Goal: Task Accomplishment & Management: Manage account settings

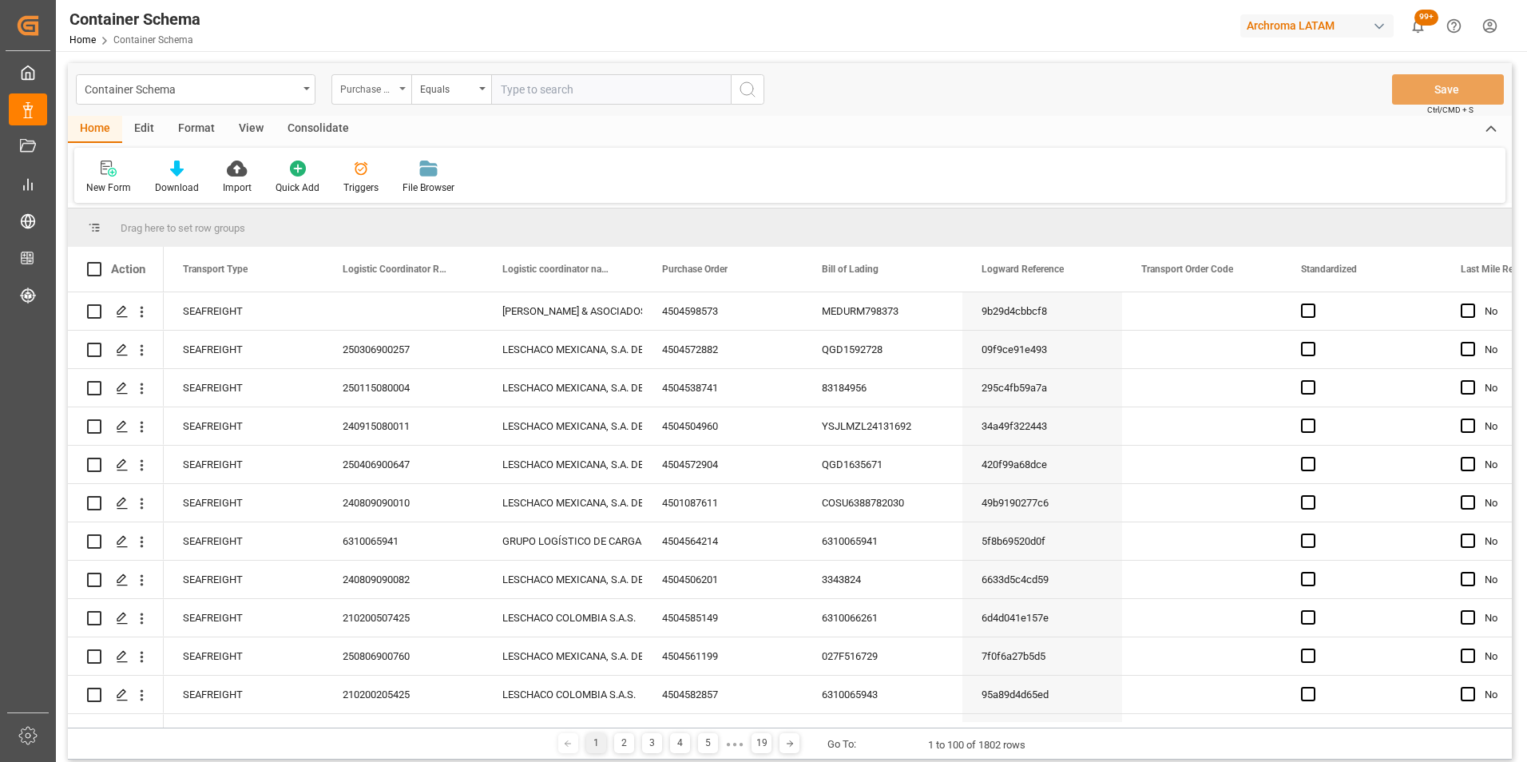
click at [362, 87] on div "Purchase Order" at bounding box center [367, 87] width 54 height 18
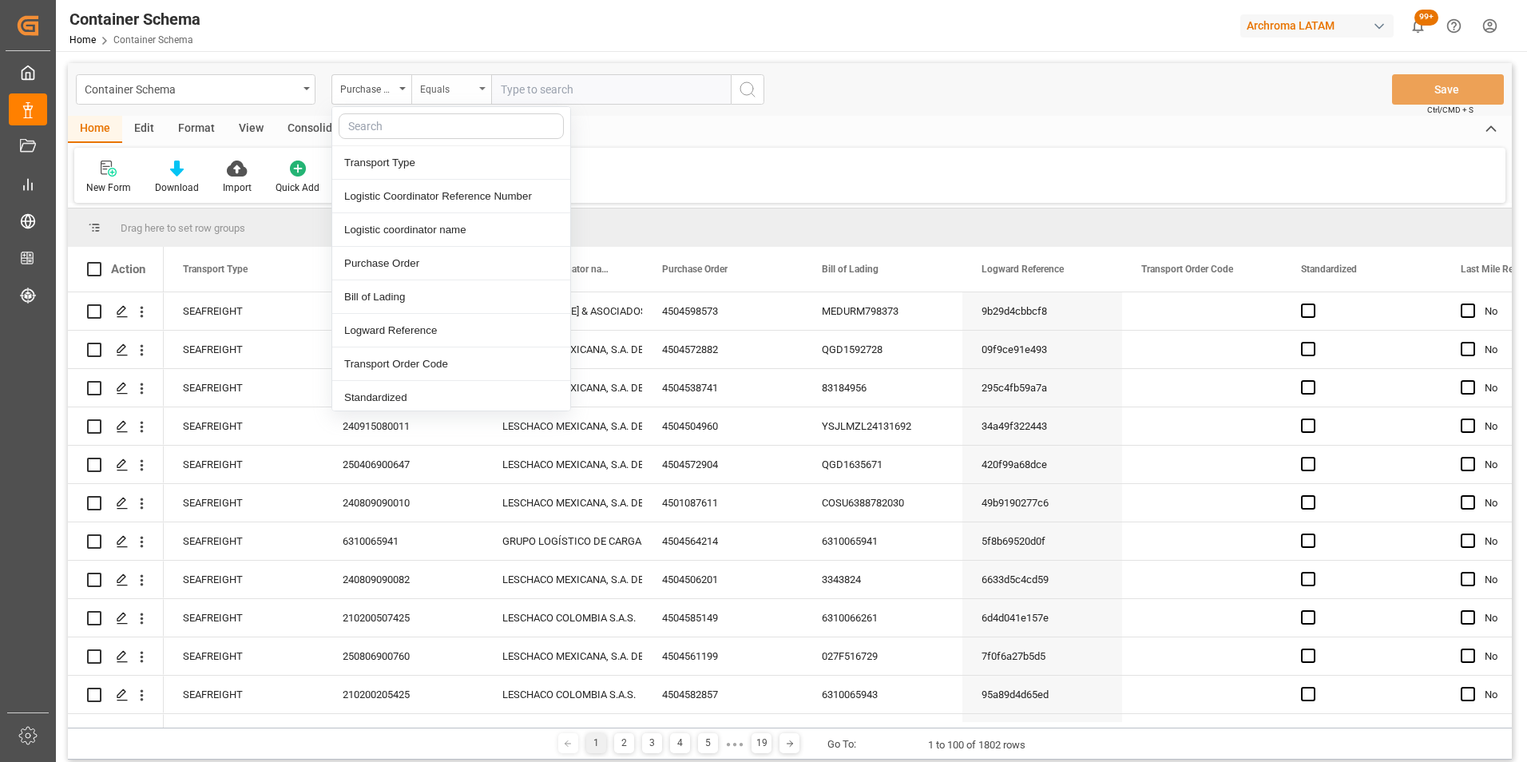
click at [448, 85] on div "Equals" at bounding box center [447, 87] width 54 height 18
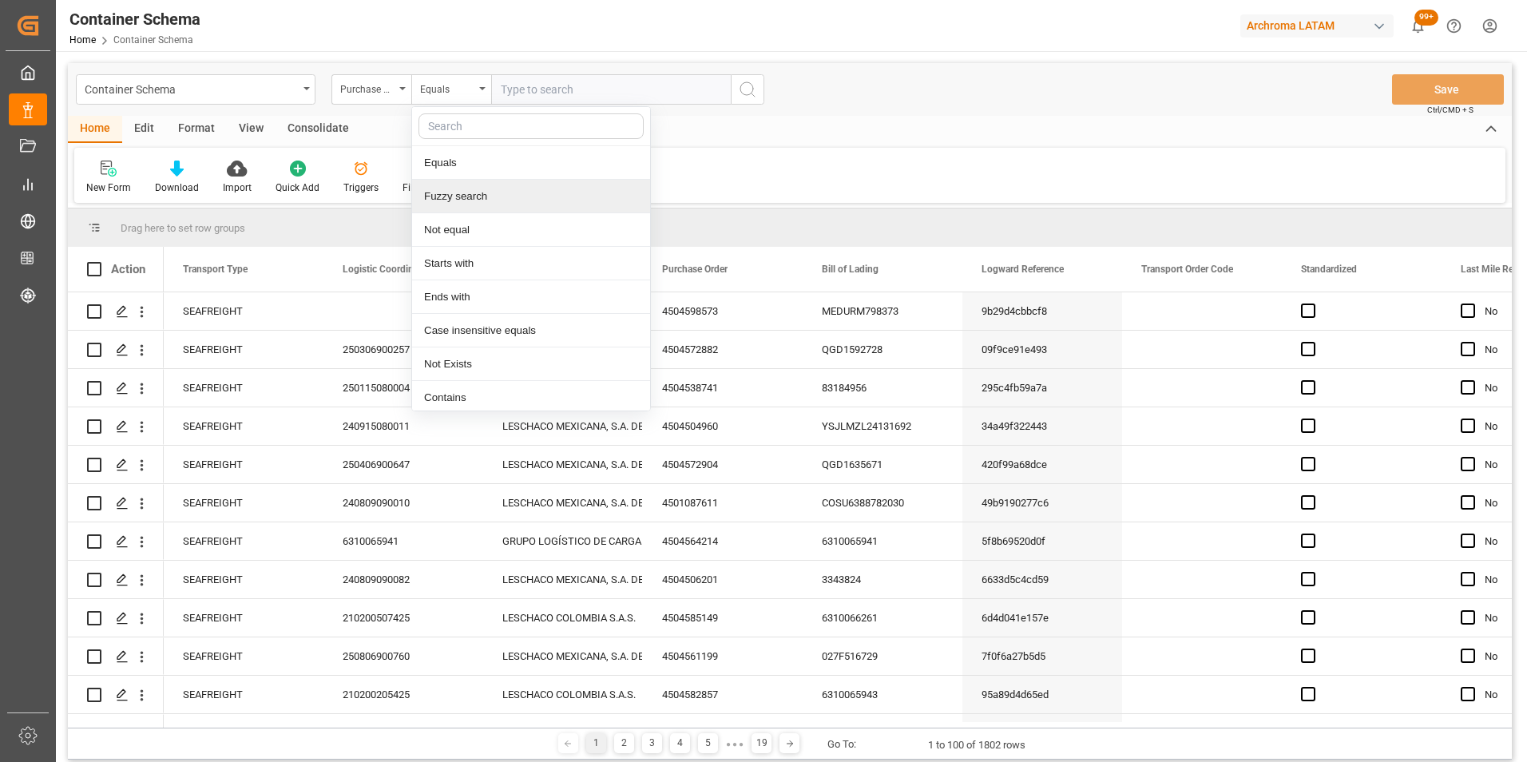
click at [456, 192] on div "Fuzzy search" at bounding box center [531, 197] width 238 height 34
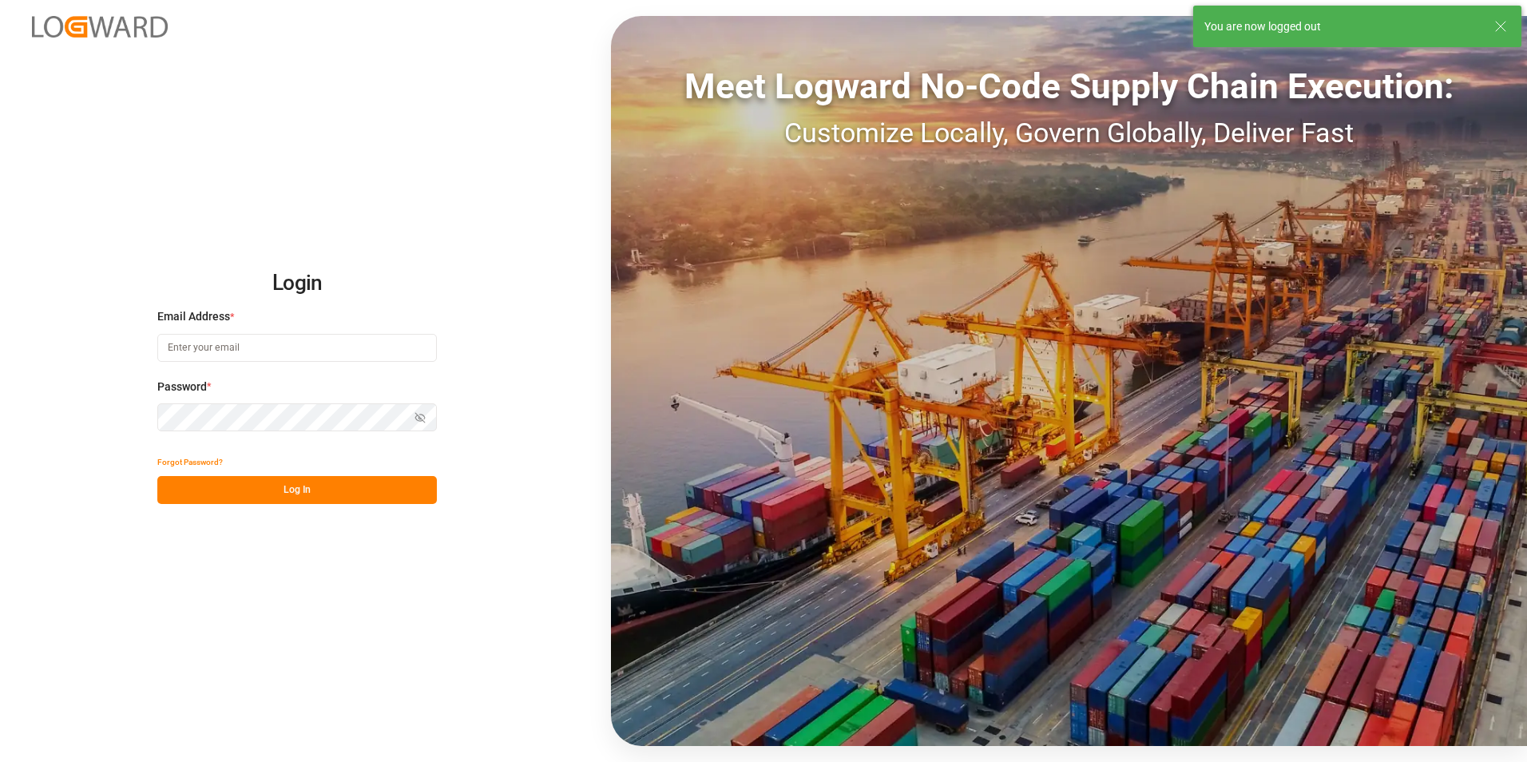
type input "[PERSON_NAME][EMAIL_ADDRESS][PERSON_NAME][DOMAIN_NAME]"
click at [330, 501] on button "Log In" at bounding box center [296, 490] width 279 height 28
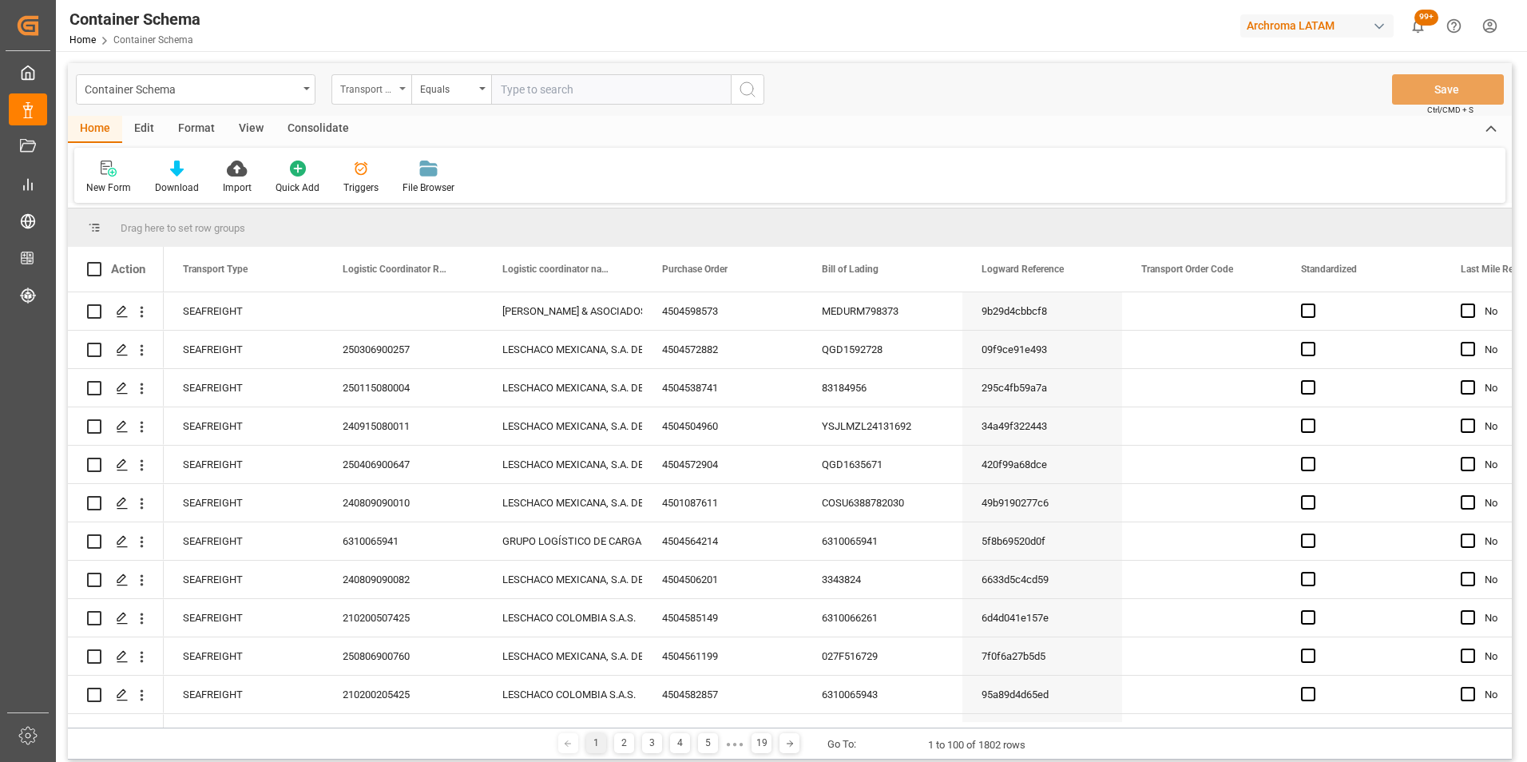
click at [401, 93] on div "Transport Type" at bounding box center [371, 89] width 80 height 30
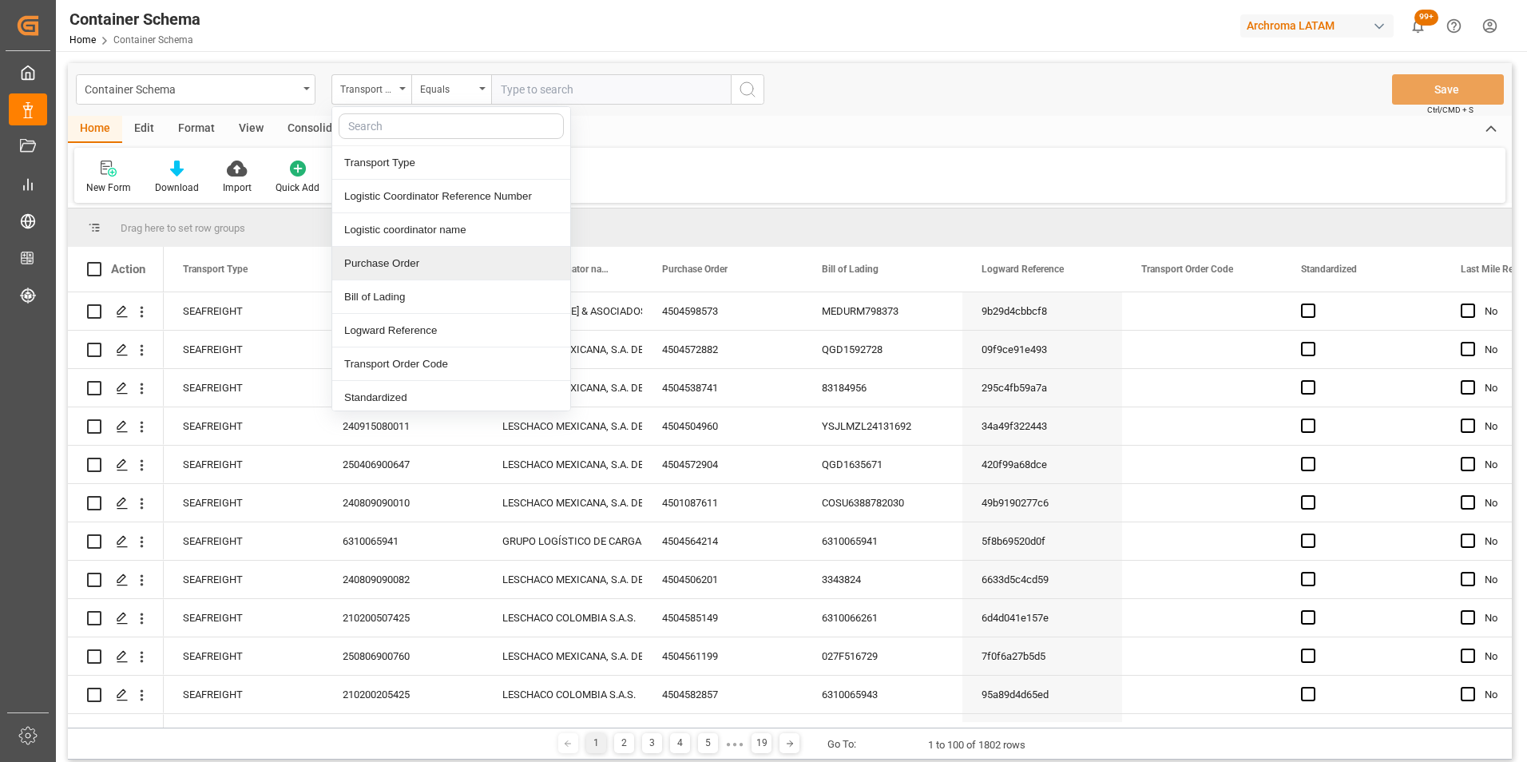
click at [420, 258] on div "Purchase Order" at bounding box center [451, 264] width 238 height 34
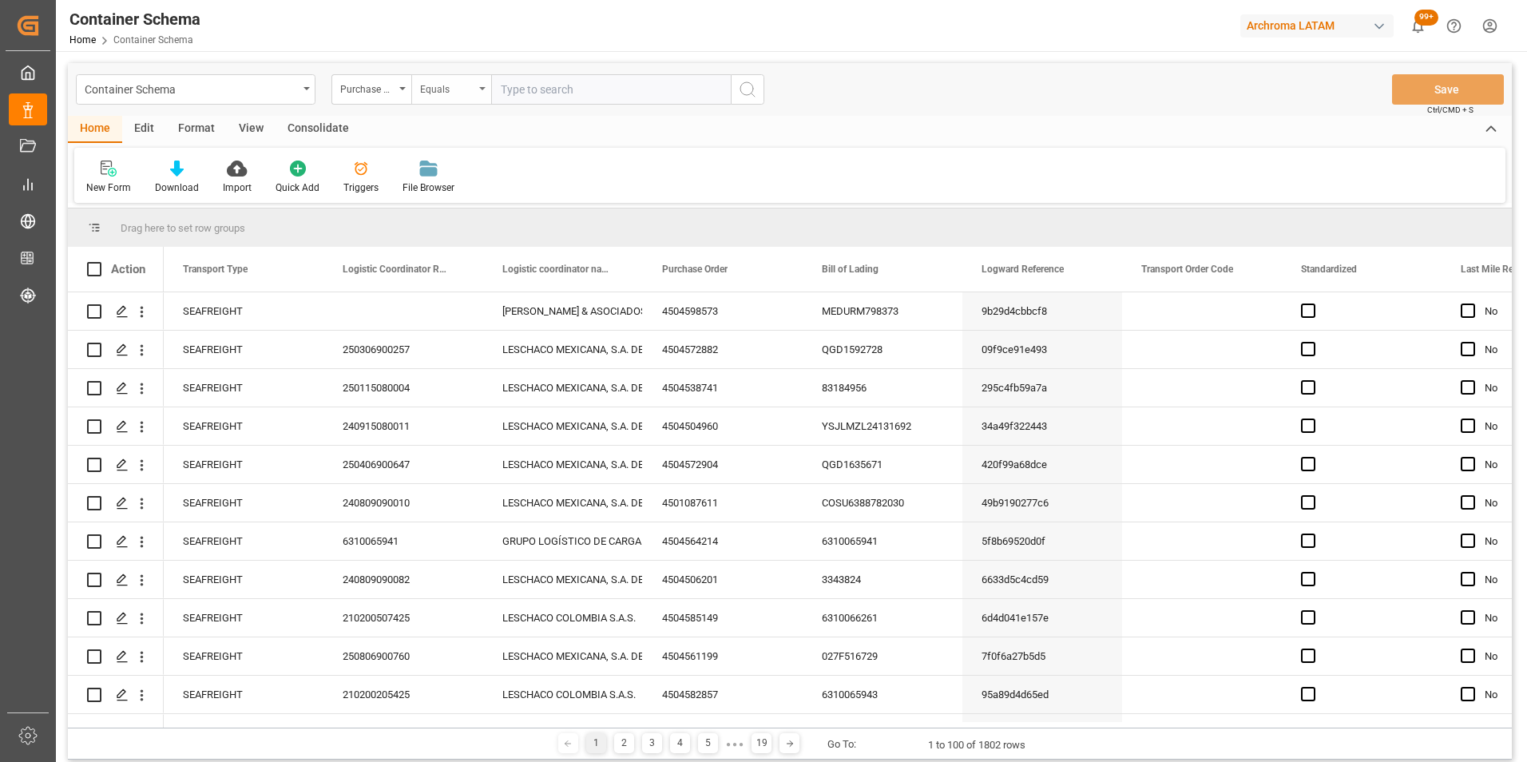
click at [440, 94] on div "Equals" at bounding box center [447, 87] width 54 height 18
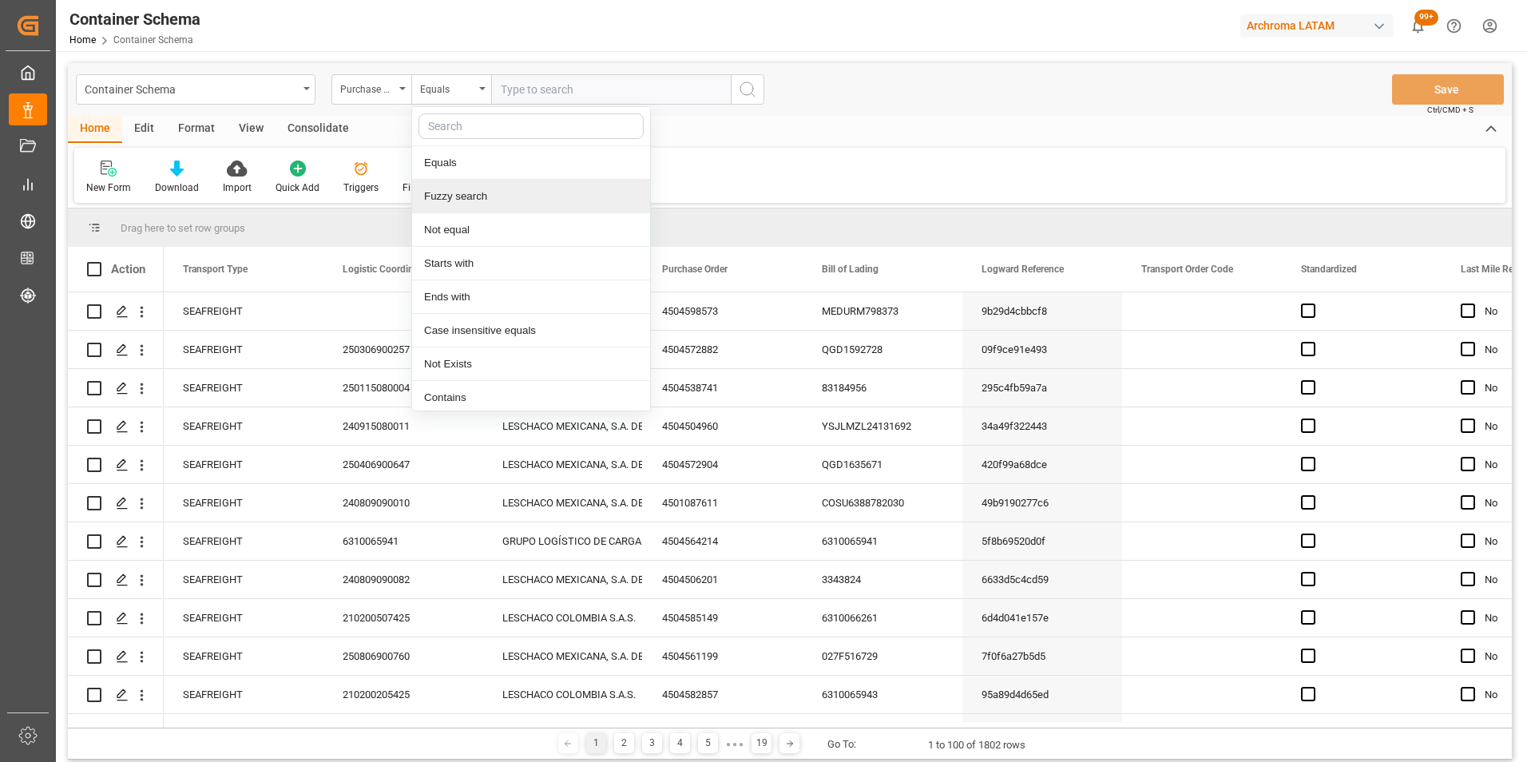
click at [462, 195] on div "Fuzzy search" at bounding box center [531, 197] width 238 height 34
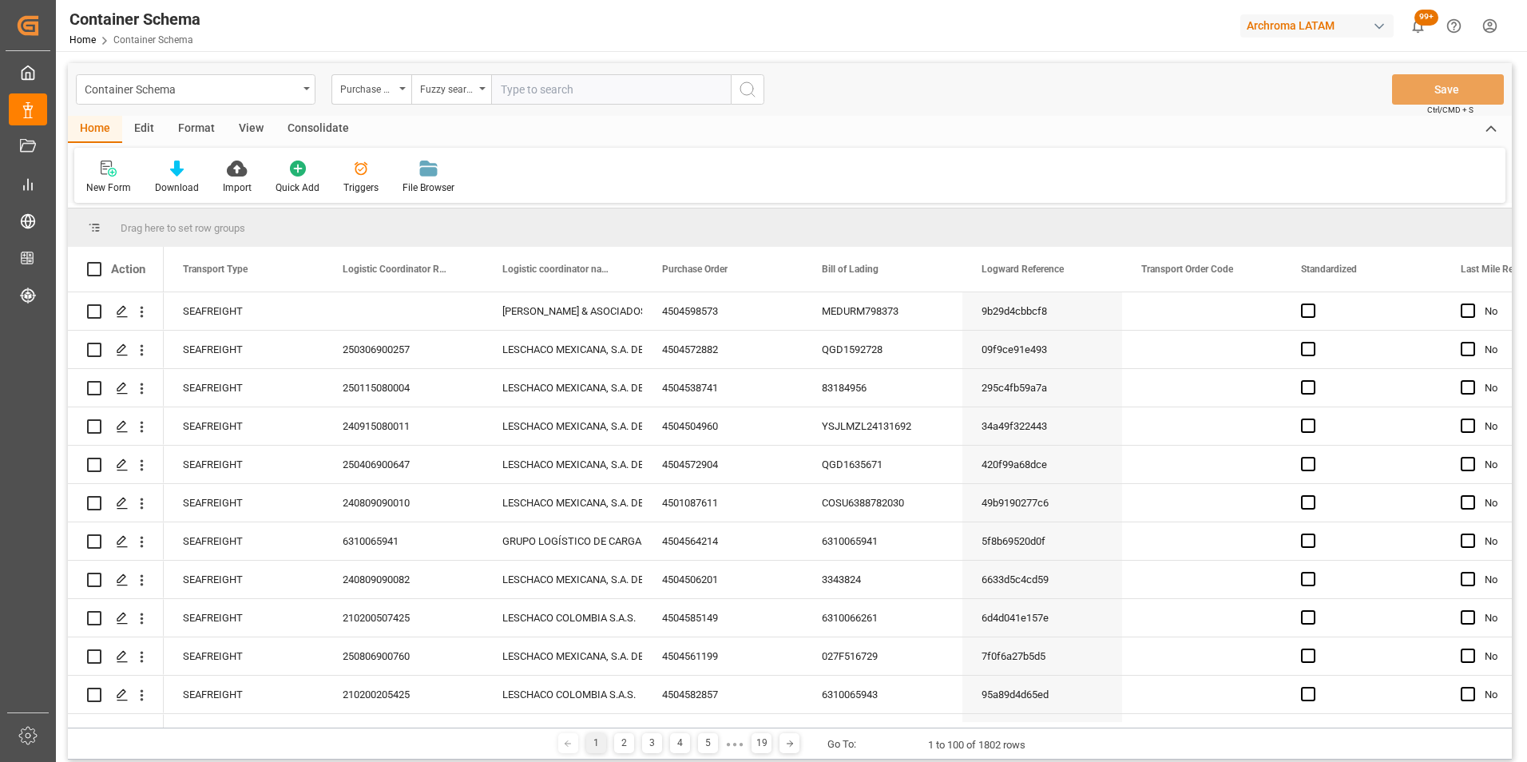
paste input "4504643238"
type input "4504643238"
click at [754, 93] on icon "search button" at bounding box center [747, 89] width 19 height 19
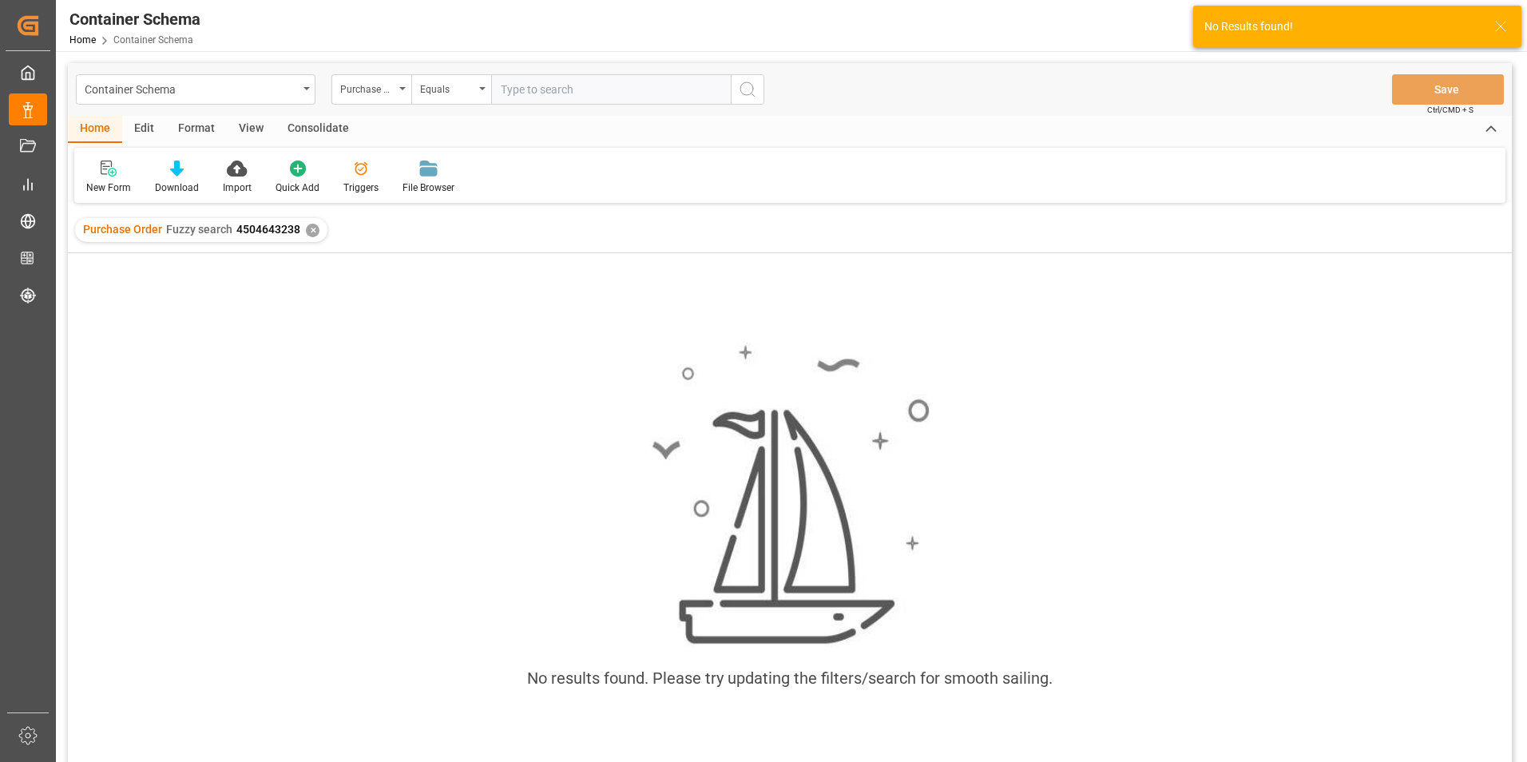
click at [310, 229] on div "✕" at bounding box center [313, 231] width 14 height 14
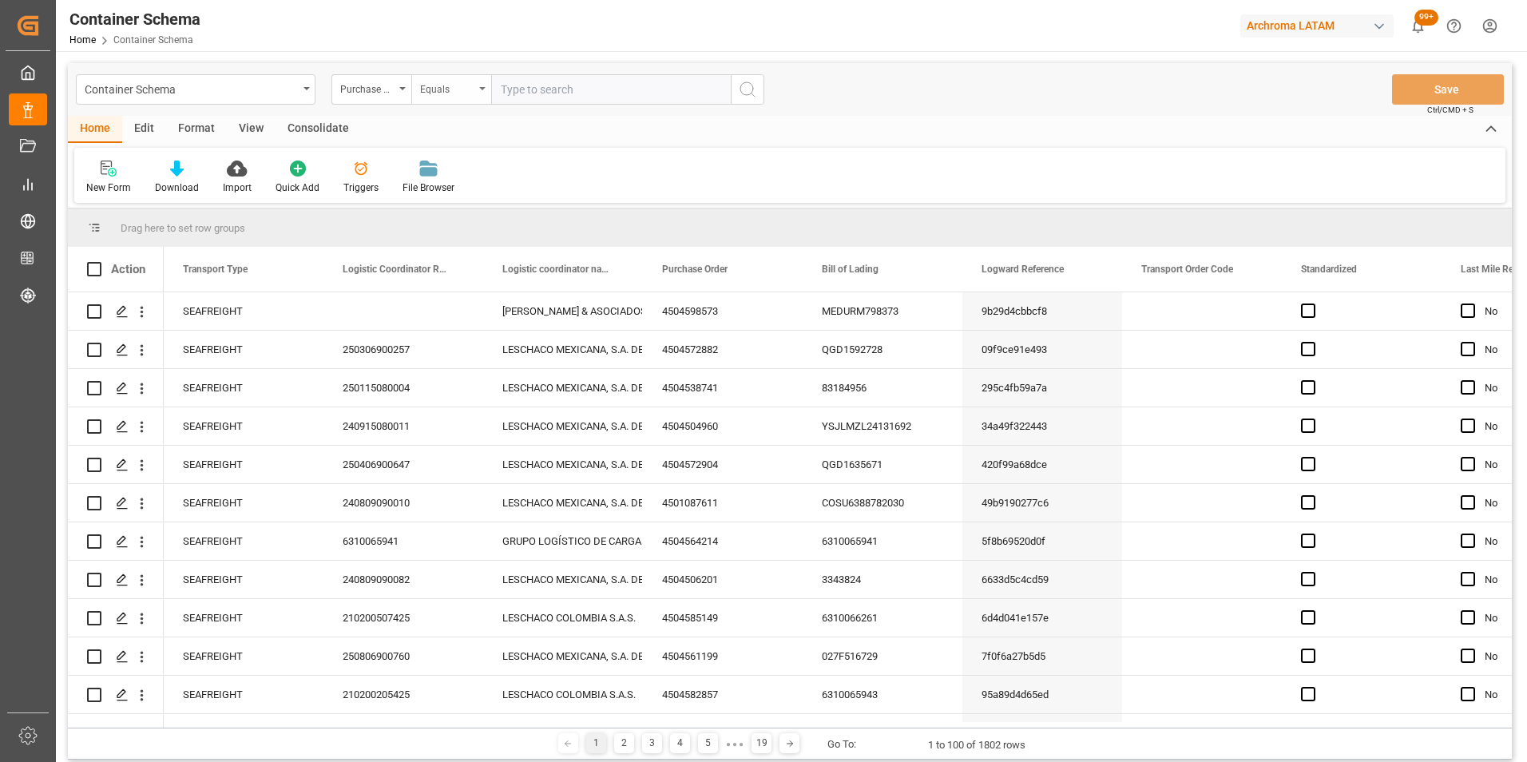
click at [458, 99] on div "Equals" at bounding box center [451, 89] width 80 height 30
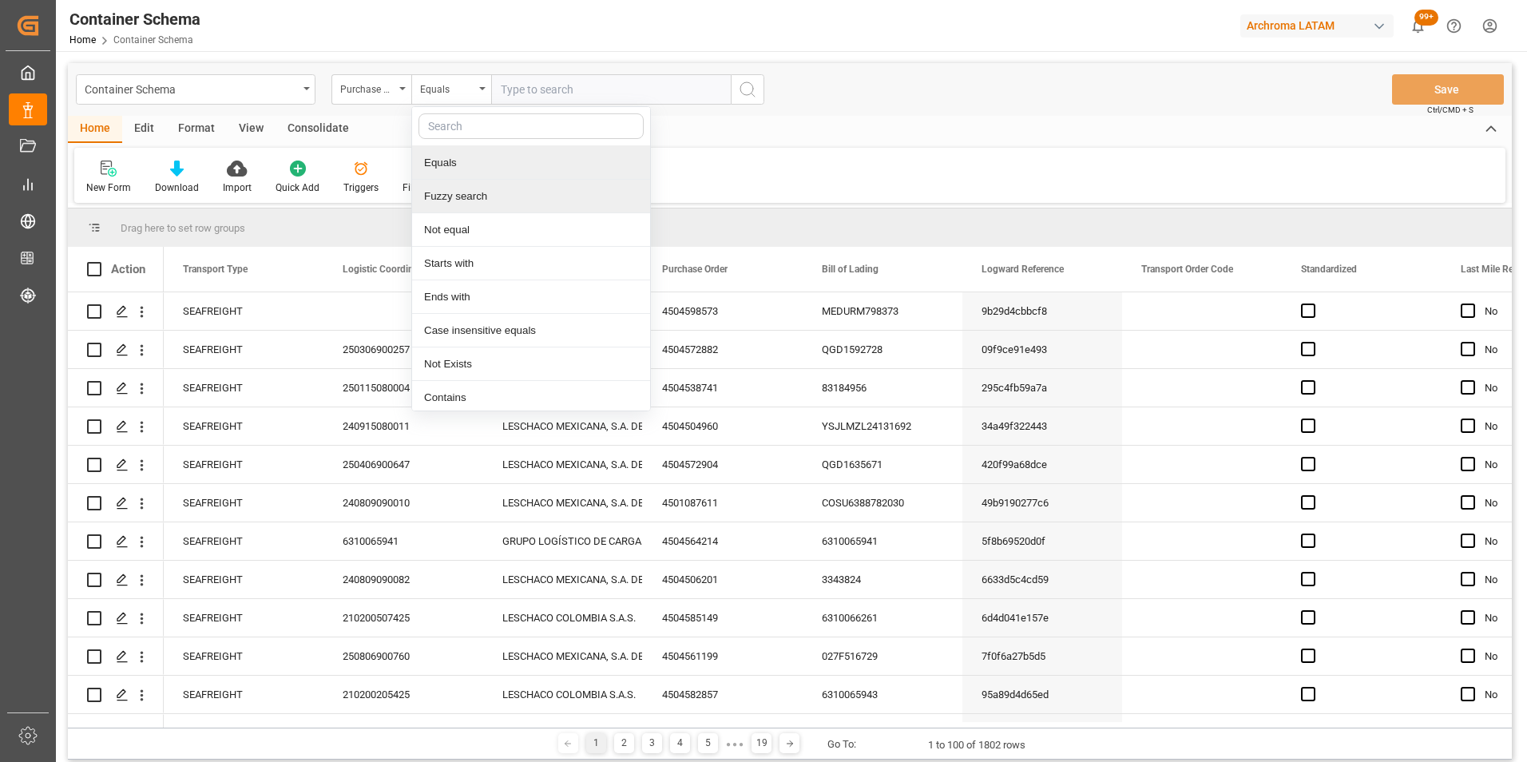
click at [473, 193] on div "Fuzzy search" at bounding box center [531, 197] width 238 height 34
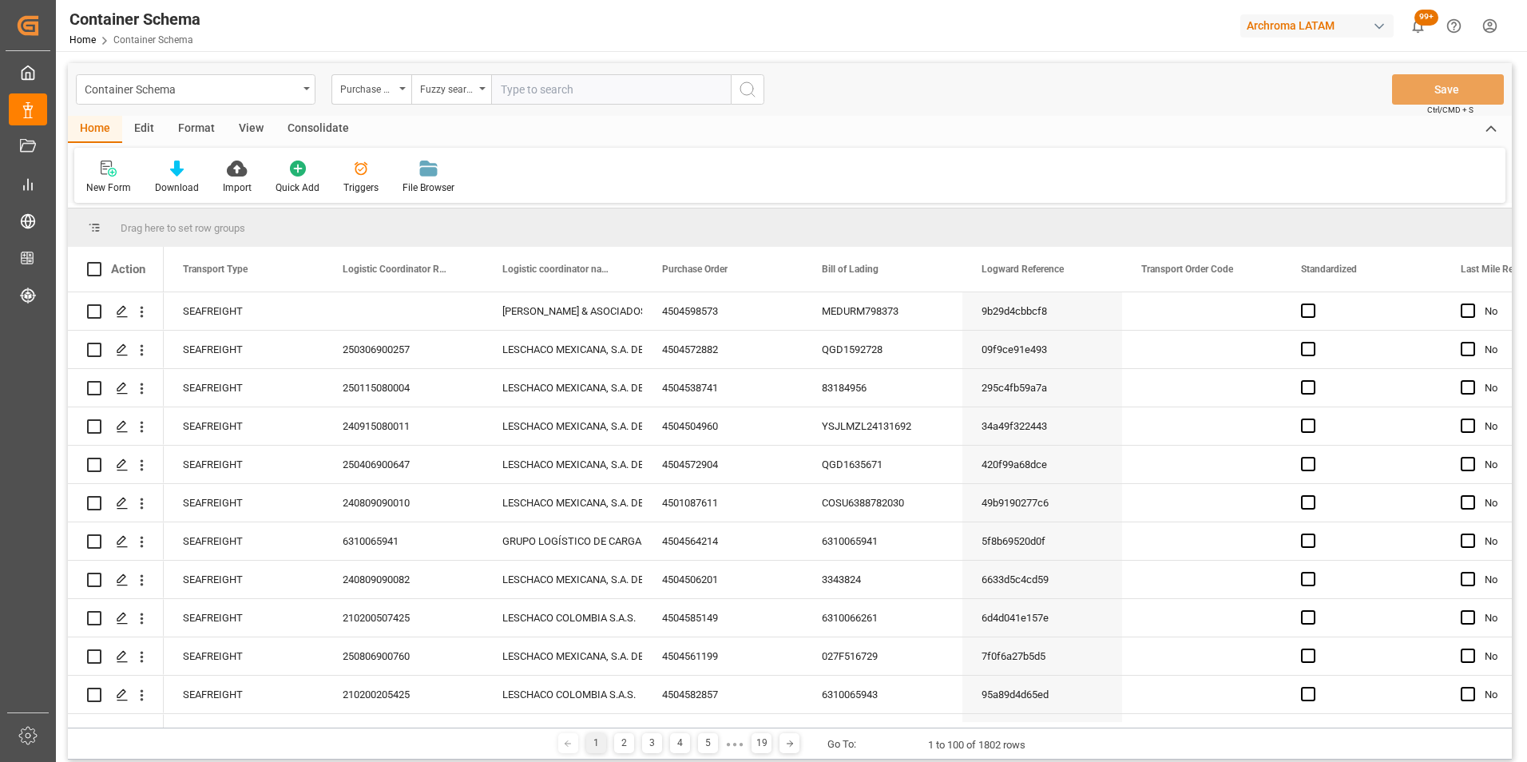
paste input "4504649981"
type input "4504649981"
click at [741, 95] on icon "search button" at bounding box center [747, 89] width 19 height 19
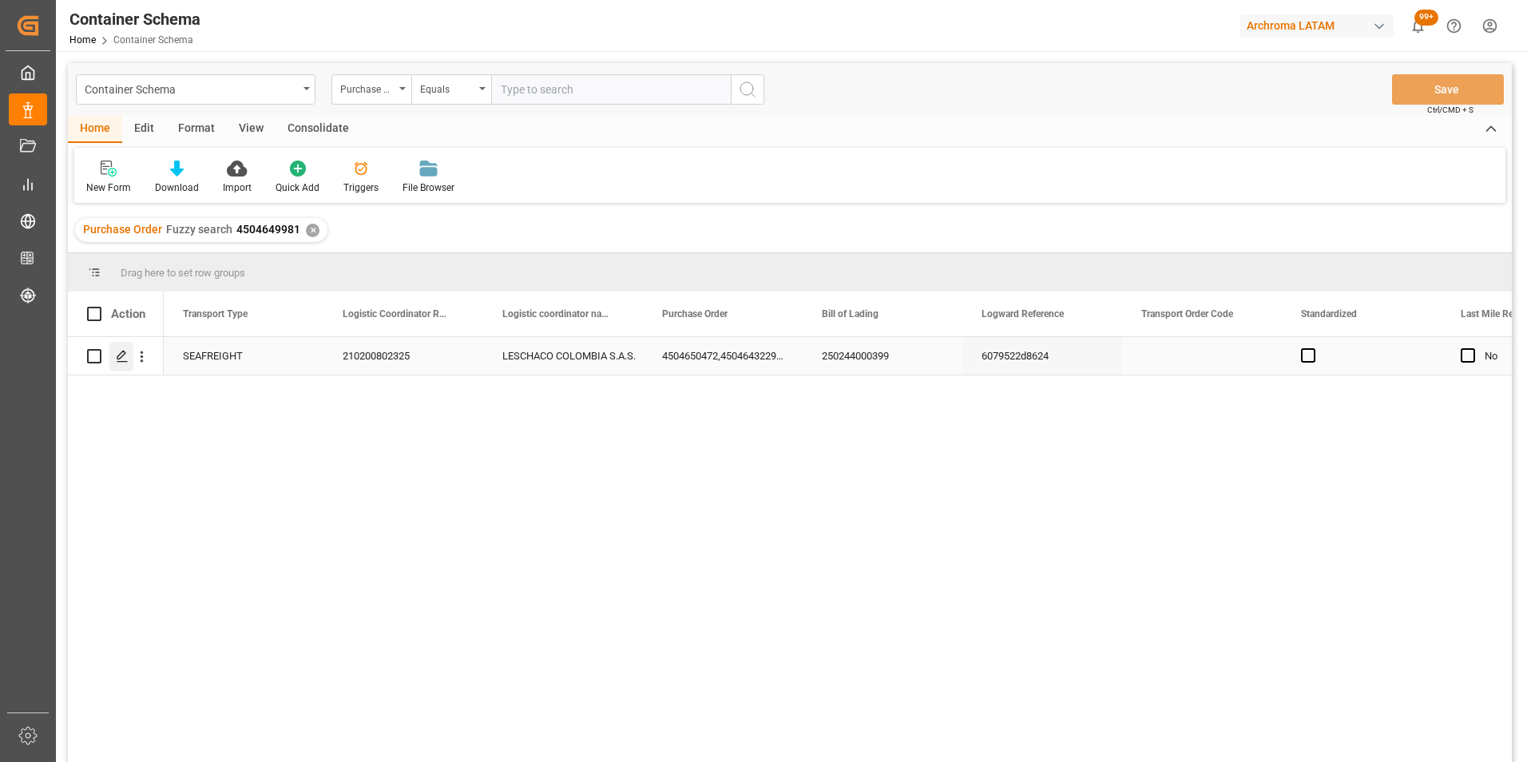
click at [129, 360] on div "Press SPACE to select this row." at bounding box center [121, 357] width 24 height 30
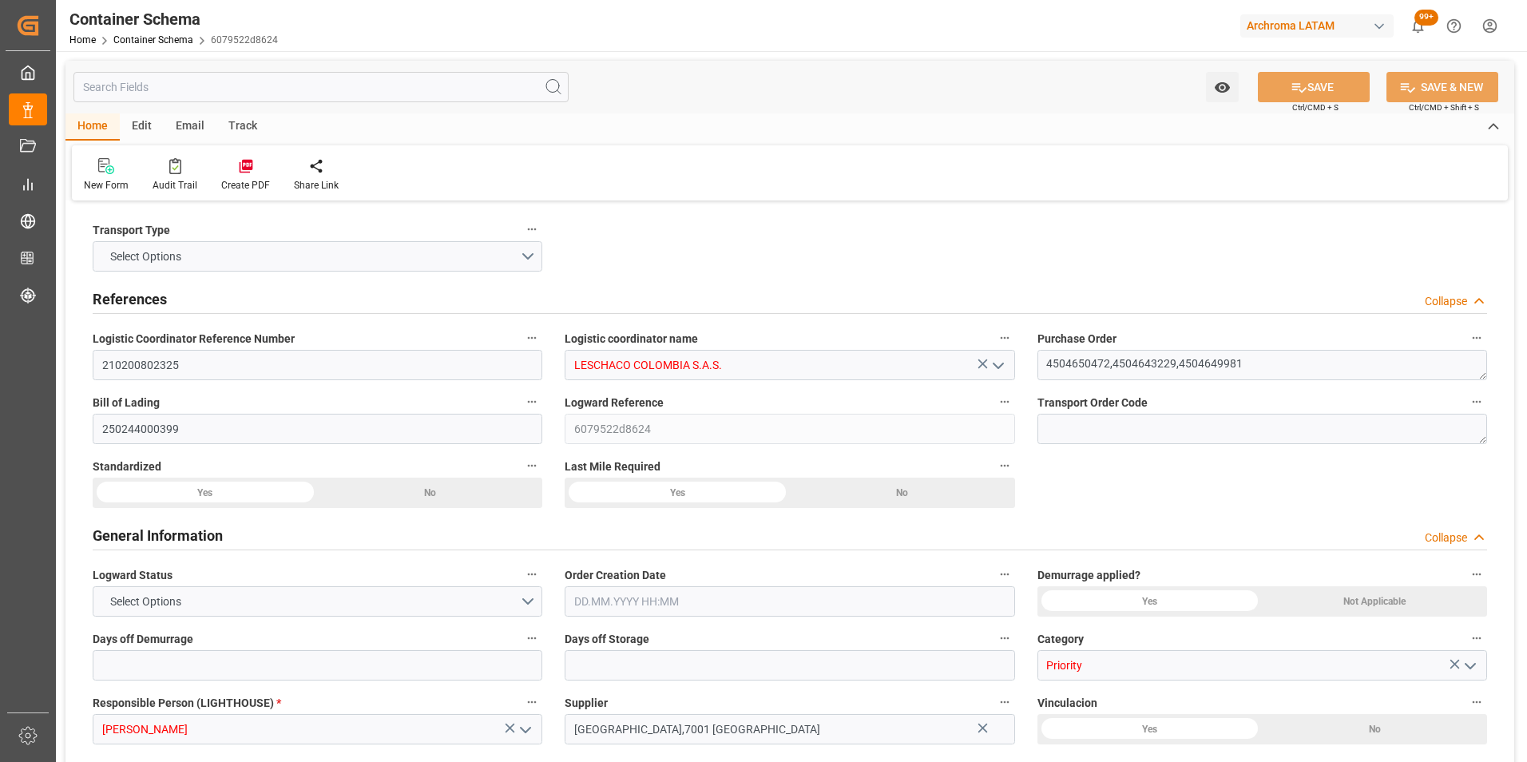
type input "0"
type input "3"
type input "27"
type input "331"
type input "14300"
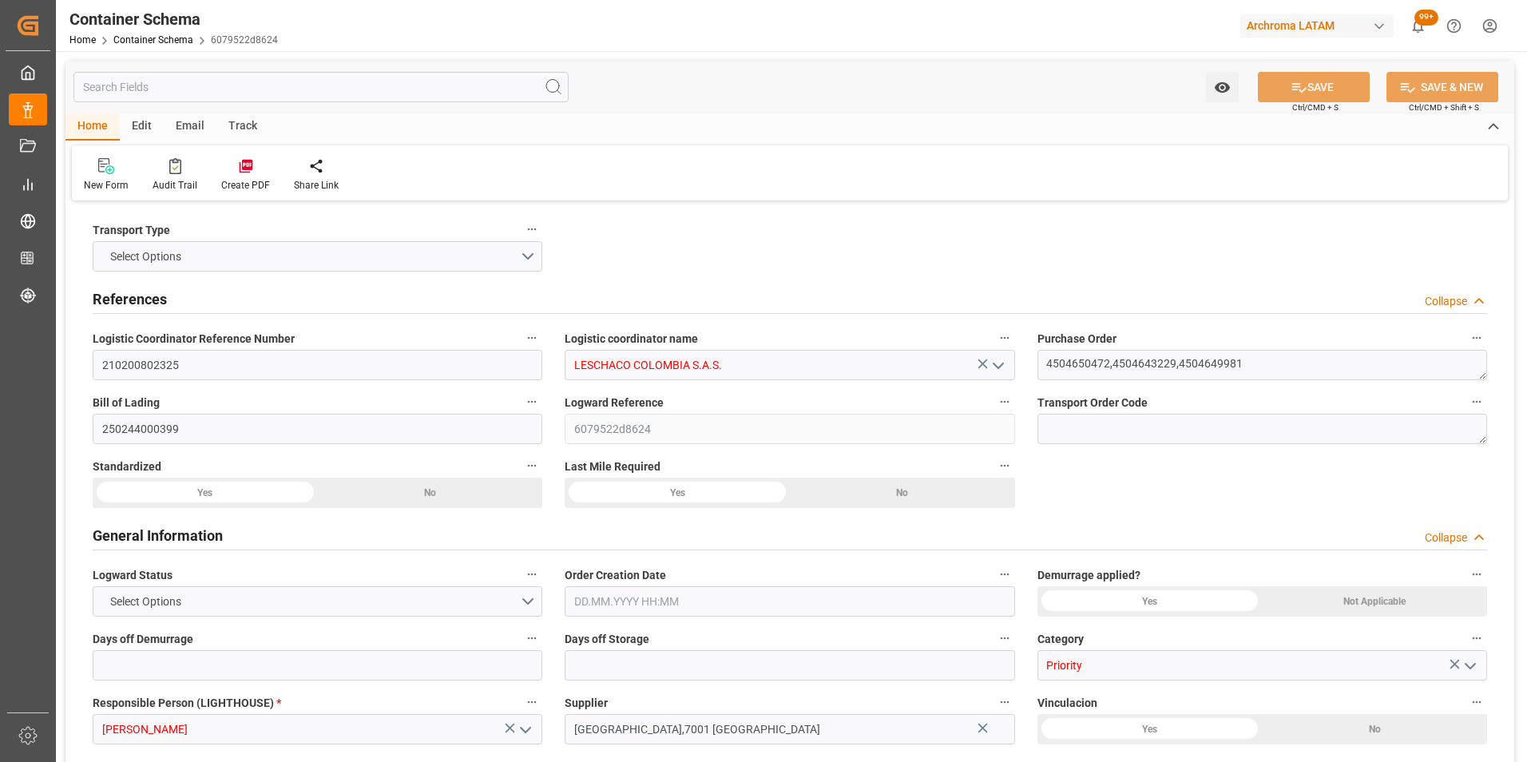
type input "15569.3"
type input "CMACGM"
type input "CMA CGM Group"
type input "PAMIT"
type input "COCTG"
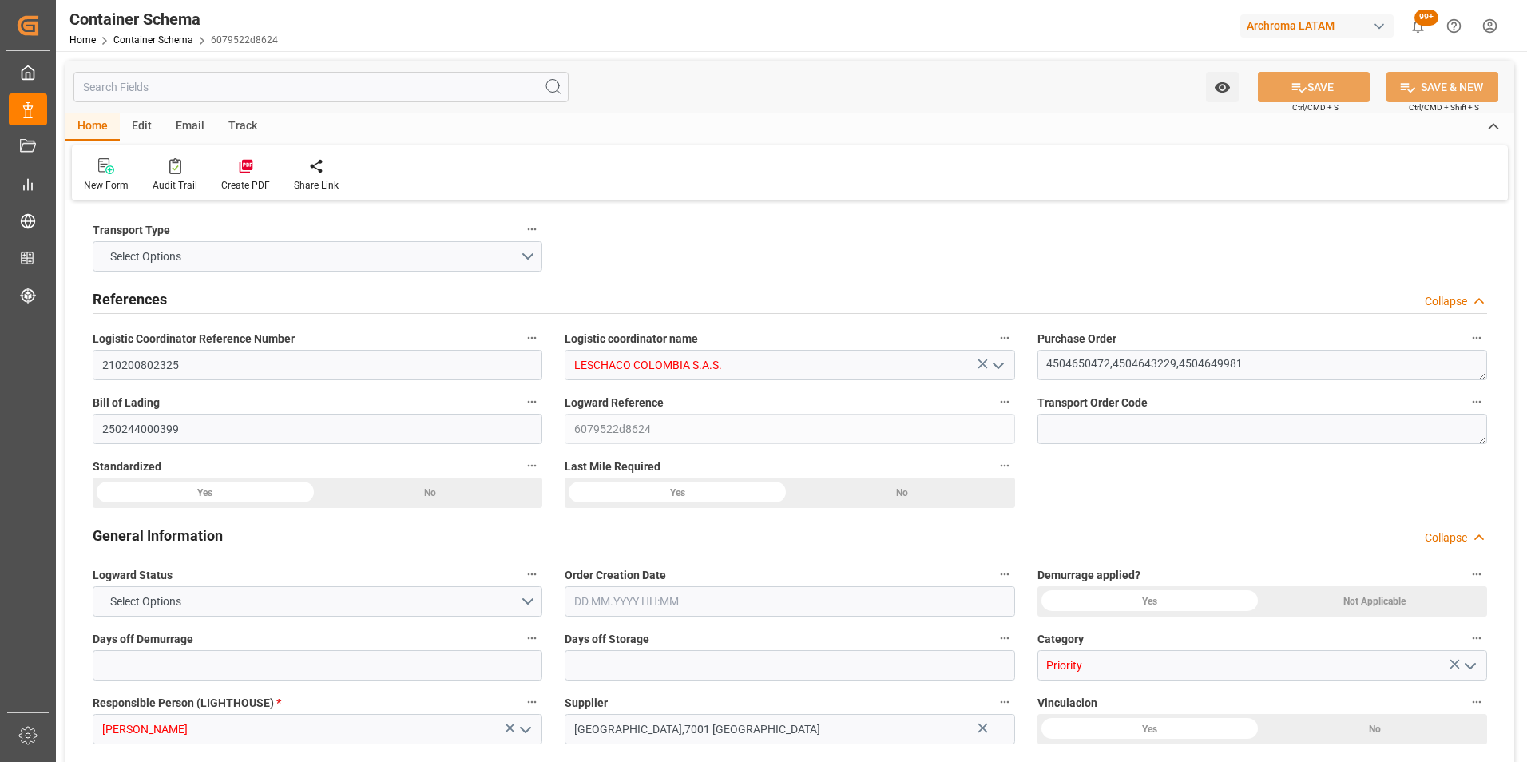
type input "COCTG"
type input "9410806"
type input "11.08.2025 13:45"
type input "07.08.2025"
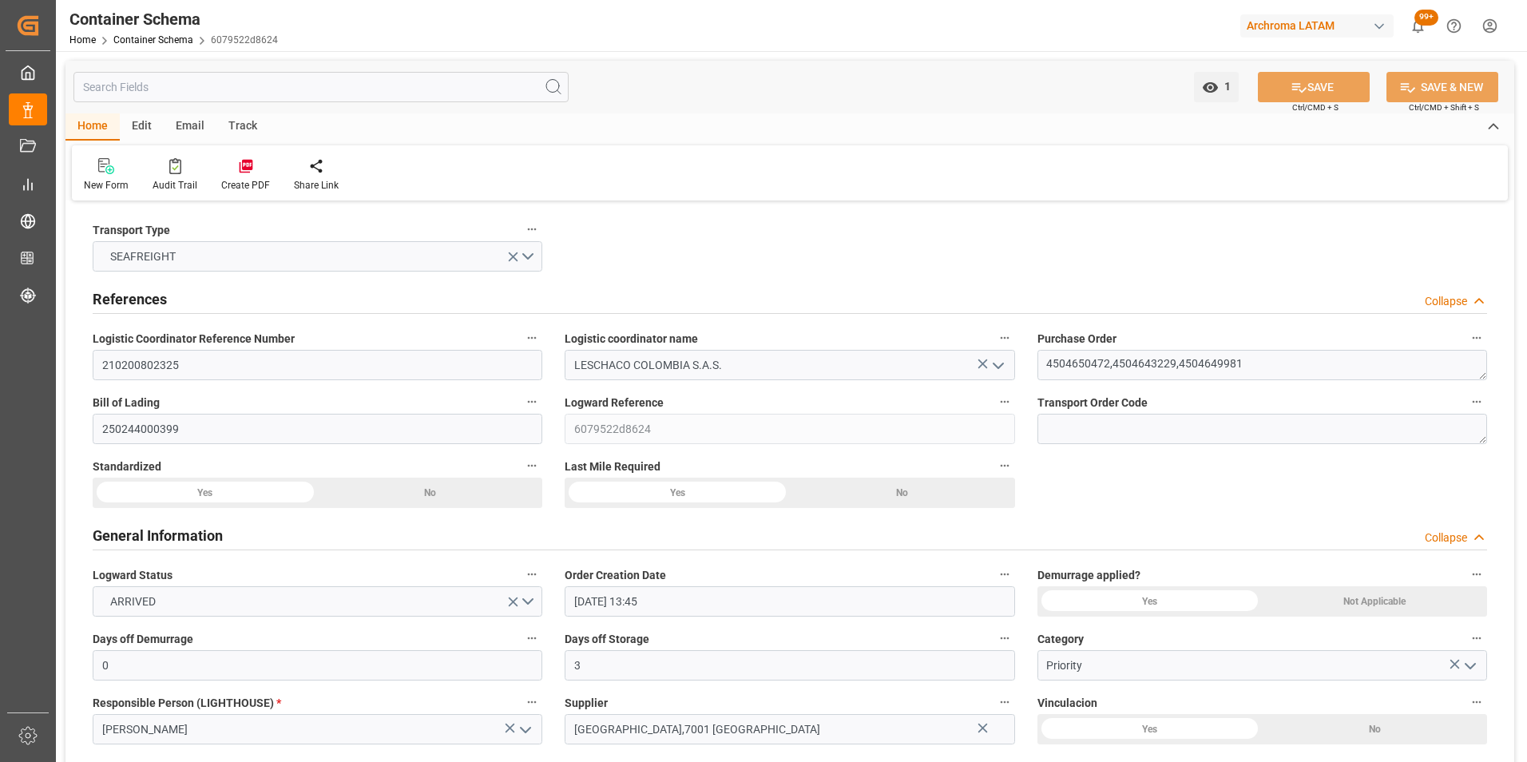
type input "07.08.2025"
type input "12.08.2025"
type input "07.08.2025 00:00"
type input "10.08.2025 13:30"
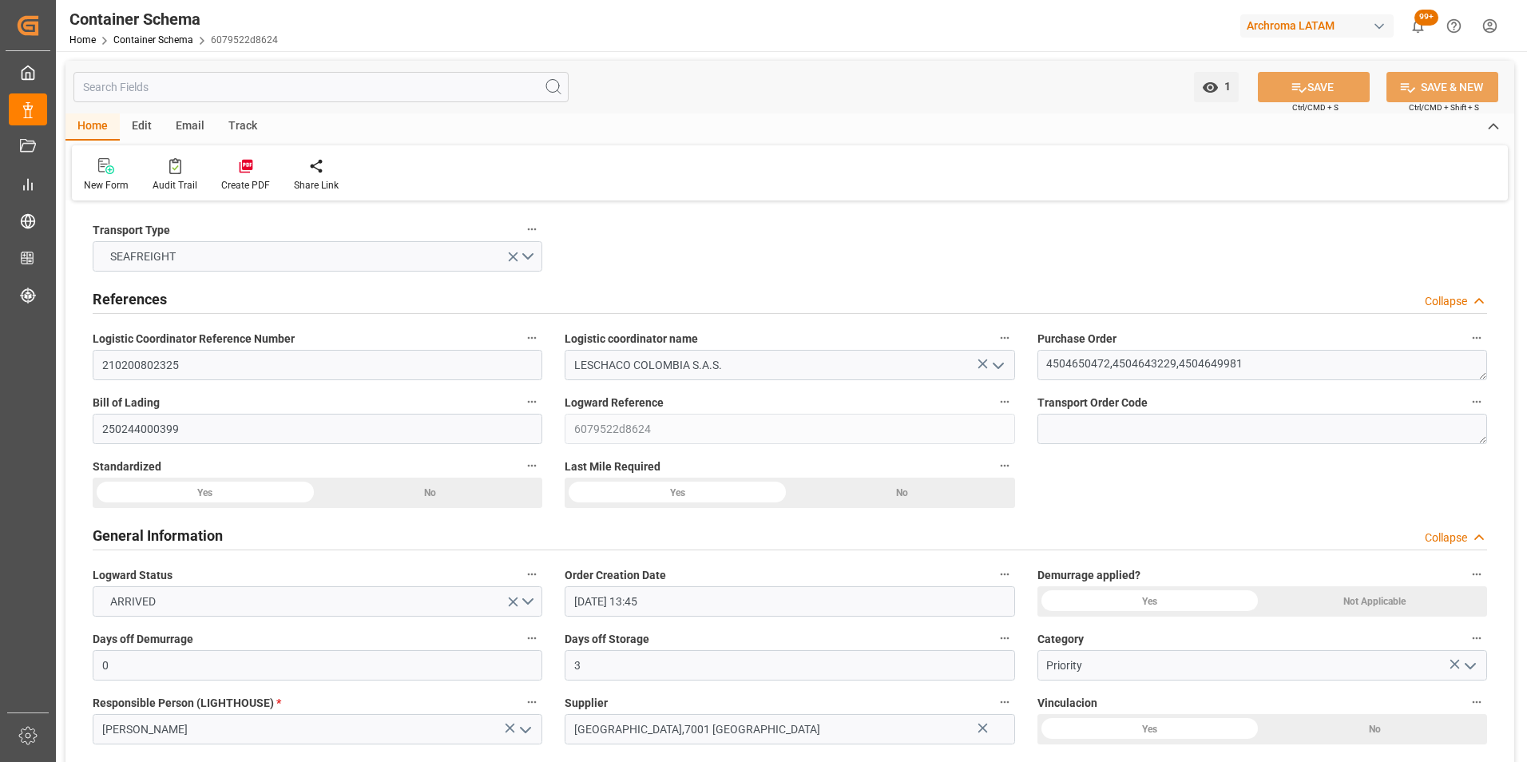
type input "10.08.2025 00:00"
type input "12.08.2025 09:00"
type input "12.08.2025 00:00"
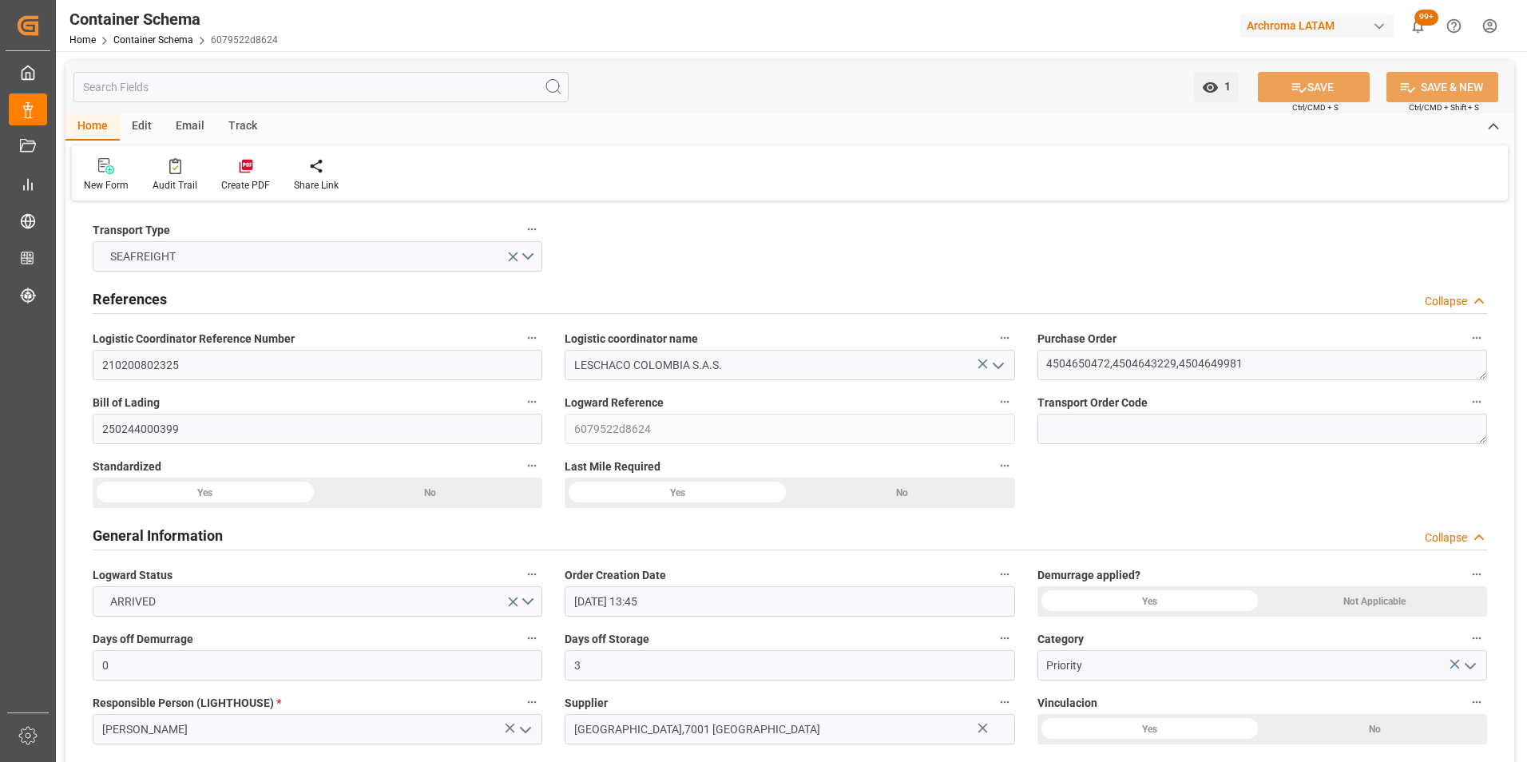
type input "19.08.2025 00:00"
click at [180, 42] on link "Container Schema" at bounding box center [153, 39] width 80 height 11
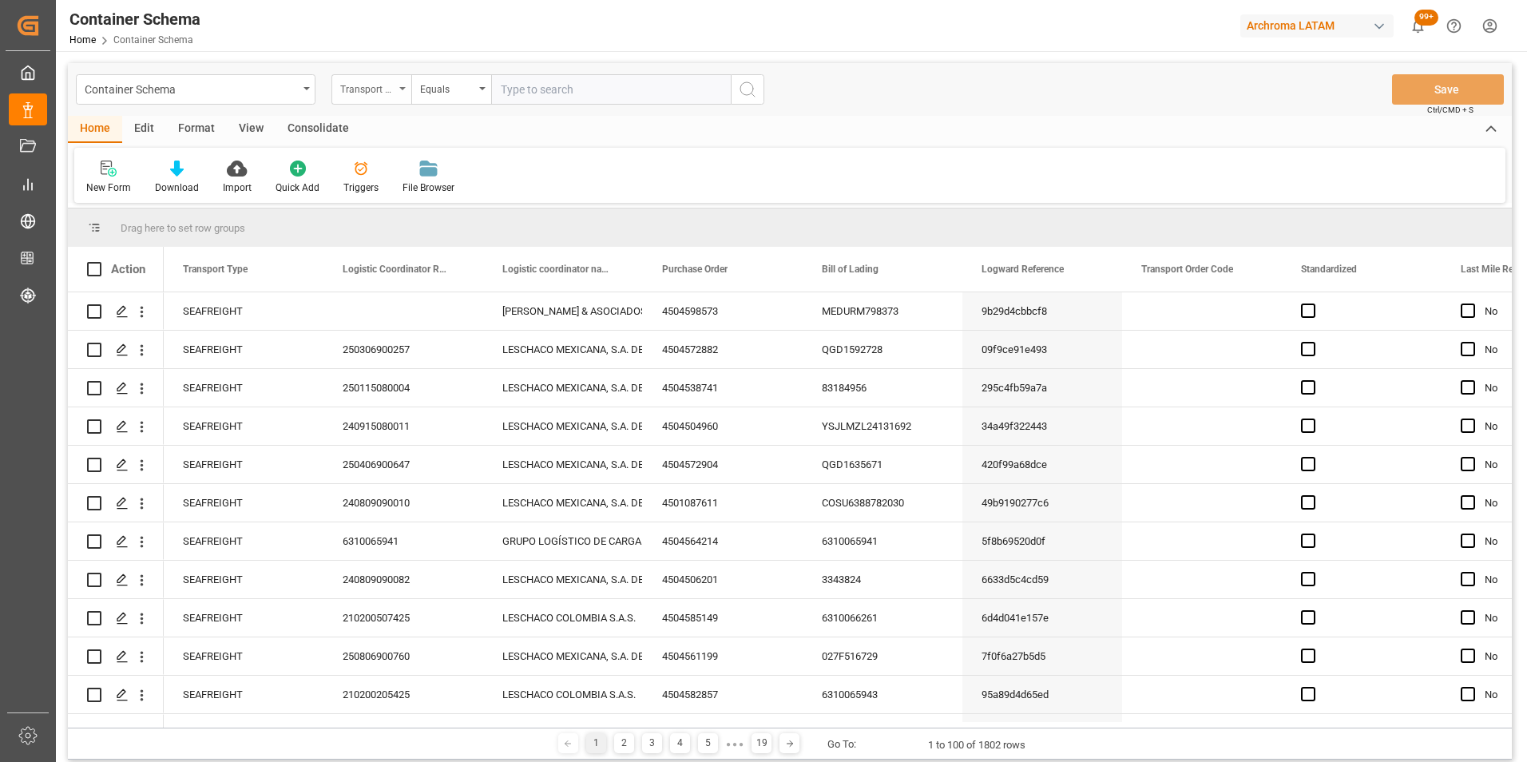
click at [383, 96] on div "Transport Type" at bounding box center [371, 89] width 80 height 30
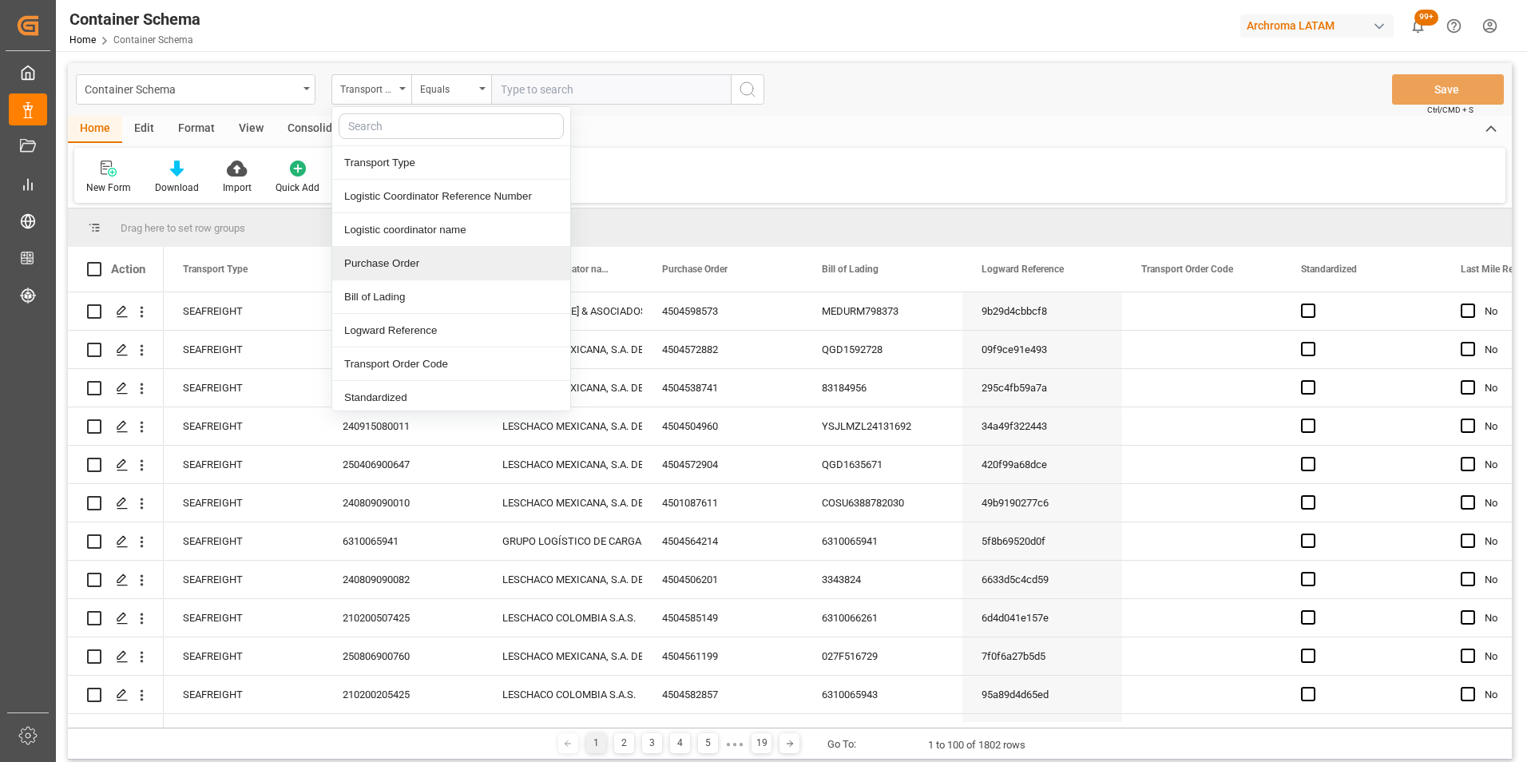
click at [398, 255] on div "Purchase Order" at bounding box center [451, 264] width 238 height 34
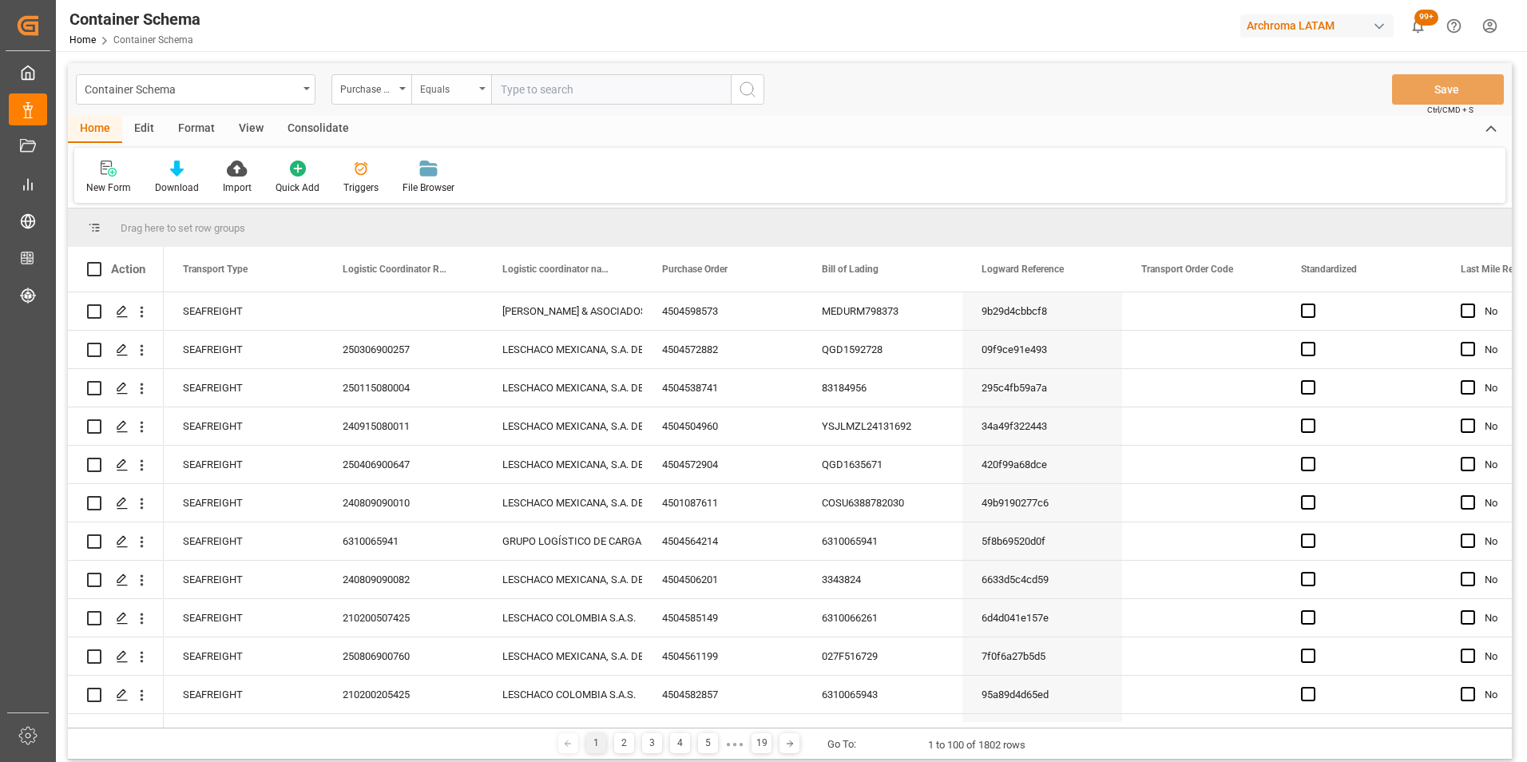
click at [441, 85] on div "Equals" at bounding box center [447, 87] width 54 height 18
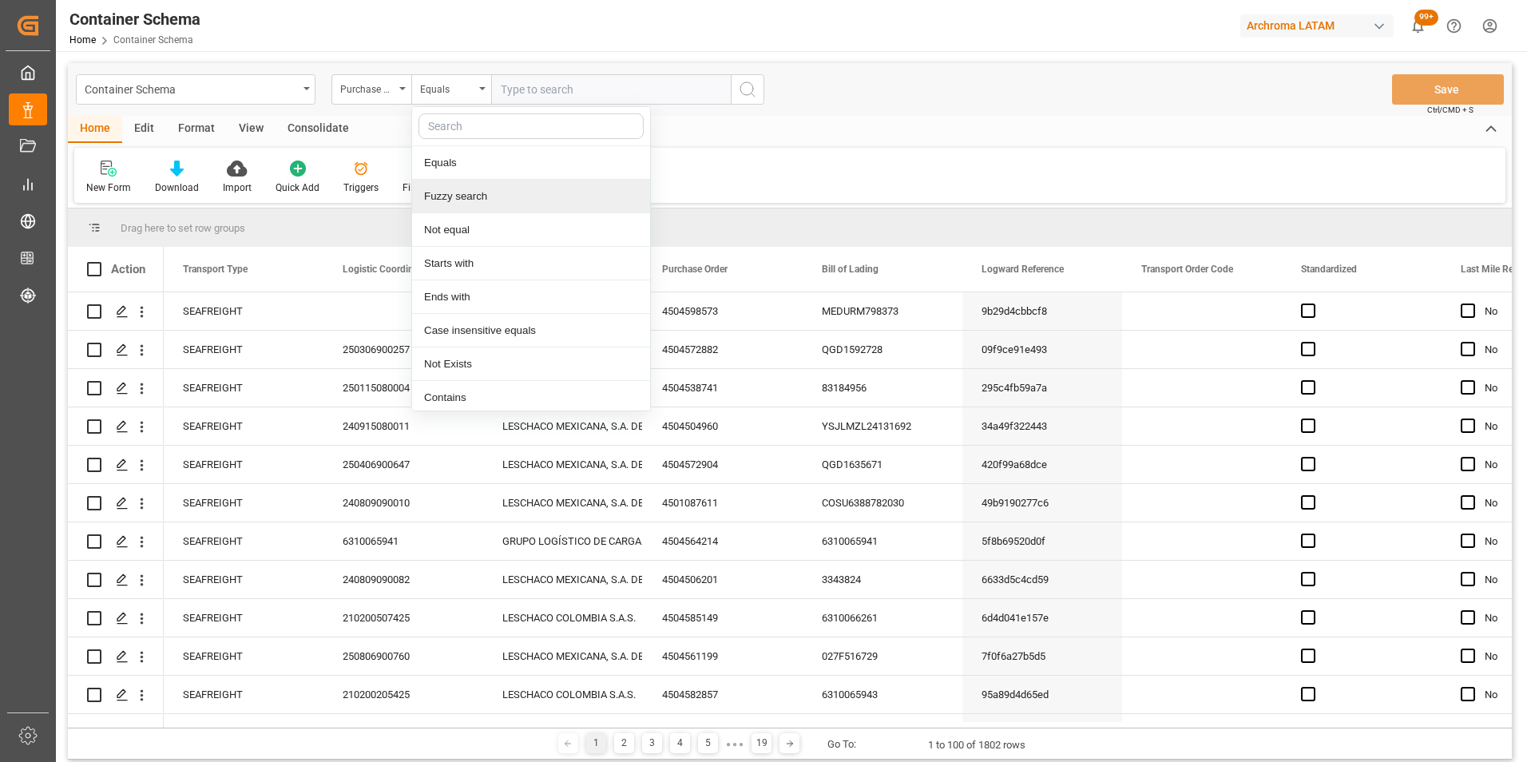
click at [465, 200] on div "Fuzzy search" at bounding box center [531, 197] width 238 height 34
paste input "4504643229"
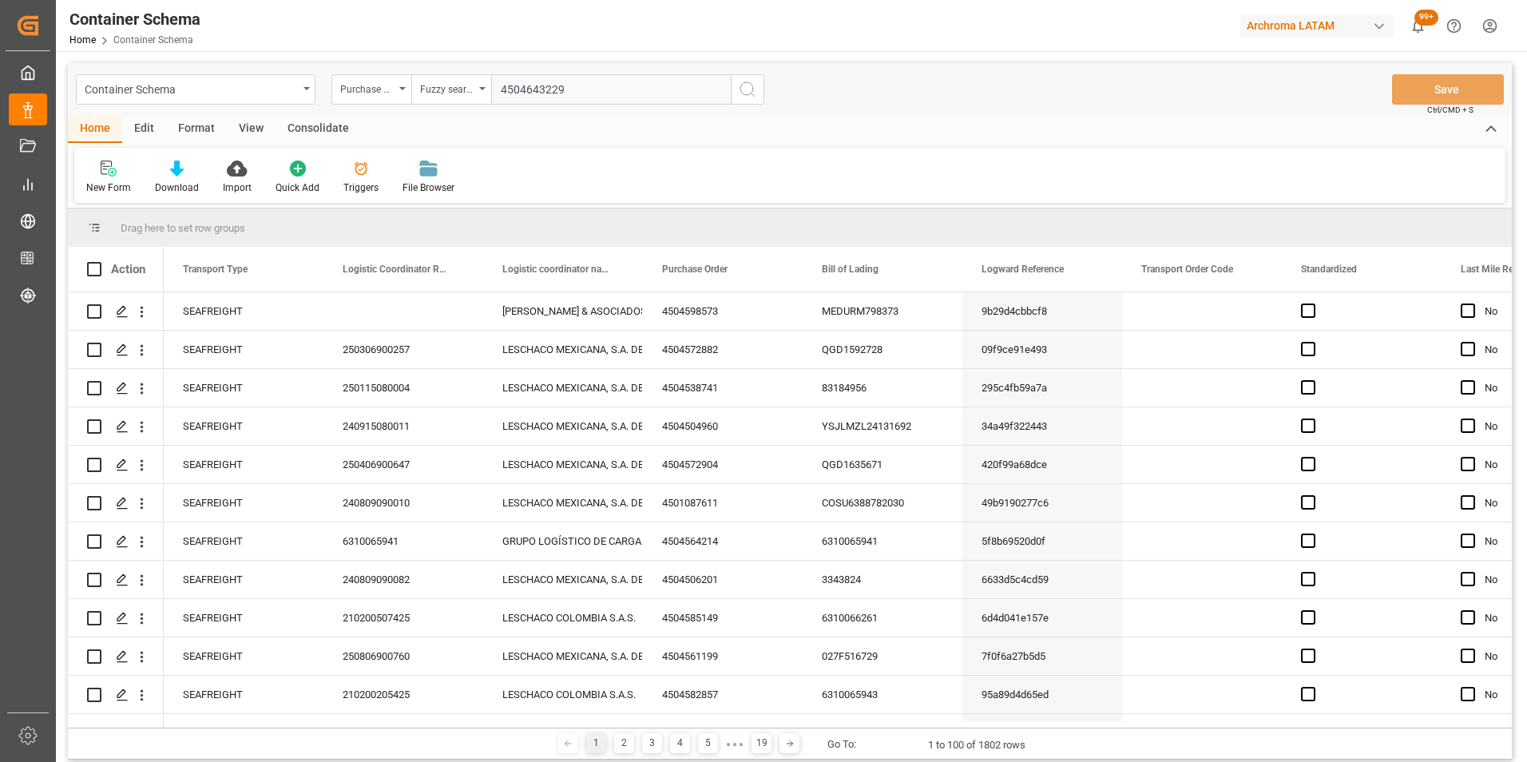
type input "4504643229"
click at [753, 84] on icon "search button" at bounding box center [747, 89] width 19 height 19
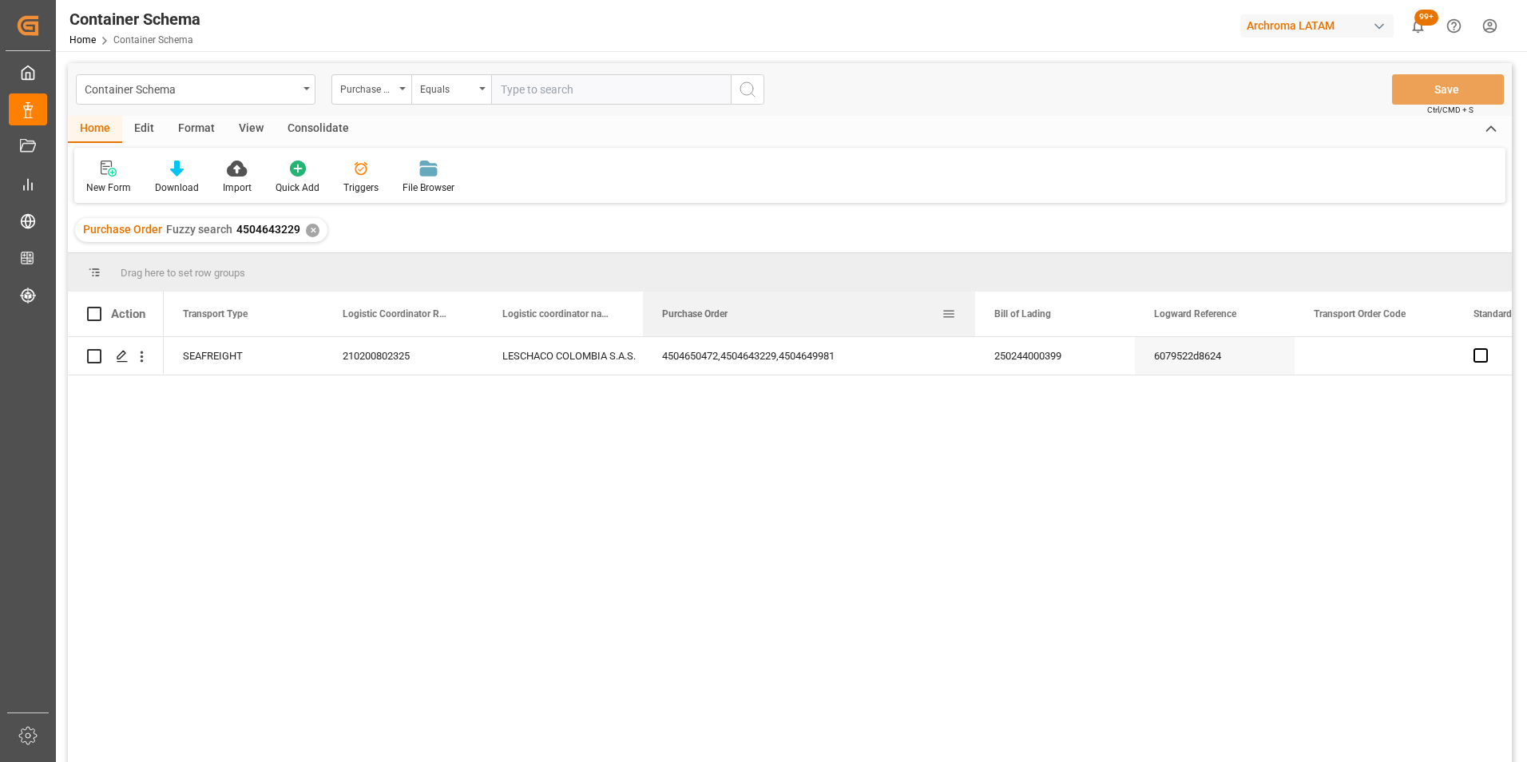
drag, startPoint x: 801, startPoint y: 307, endPoint x: 966, endPoint y: 331, distance: 167.0
click at [972, 331] on div at bounding box center [975, 313] width 6 height 45
click at [119, 359] on polygon "Press SPACE to select this row." at bounding box center [121, 355] width 8 height 8
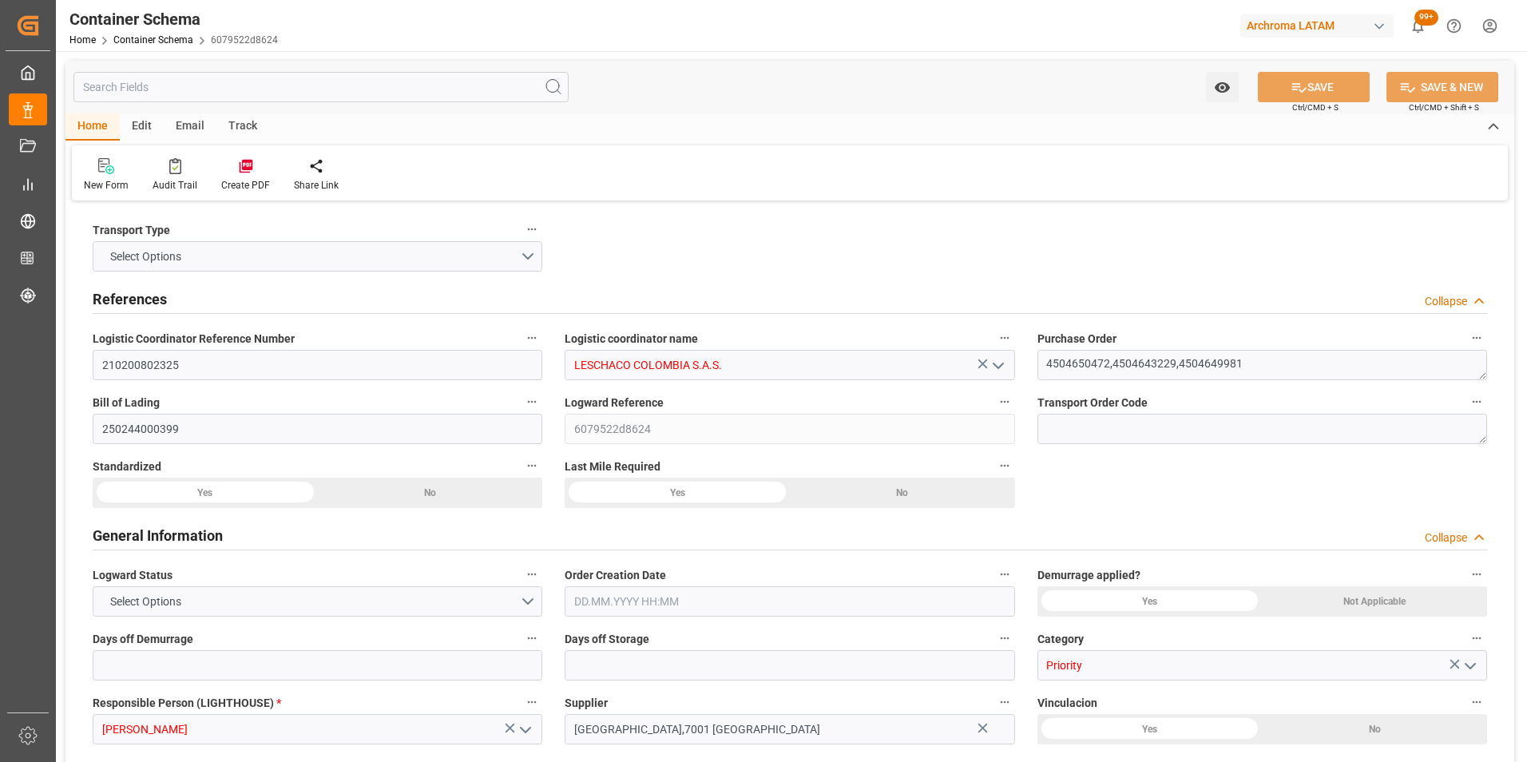
type input "0"
type input "3"
type input "27"
type input "331"
type input "14300"
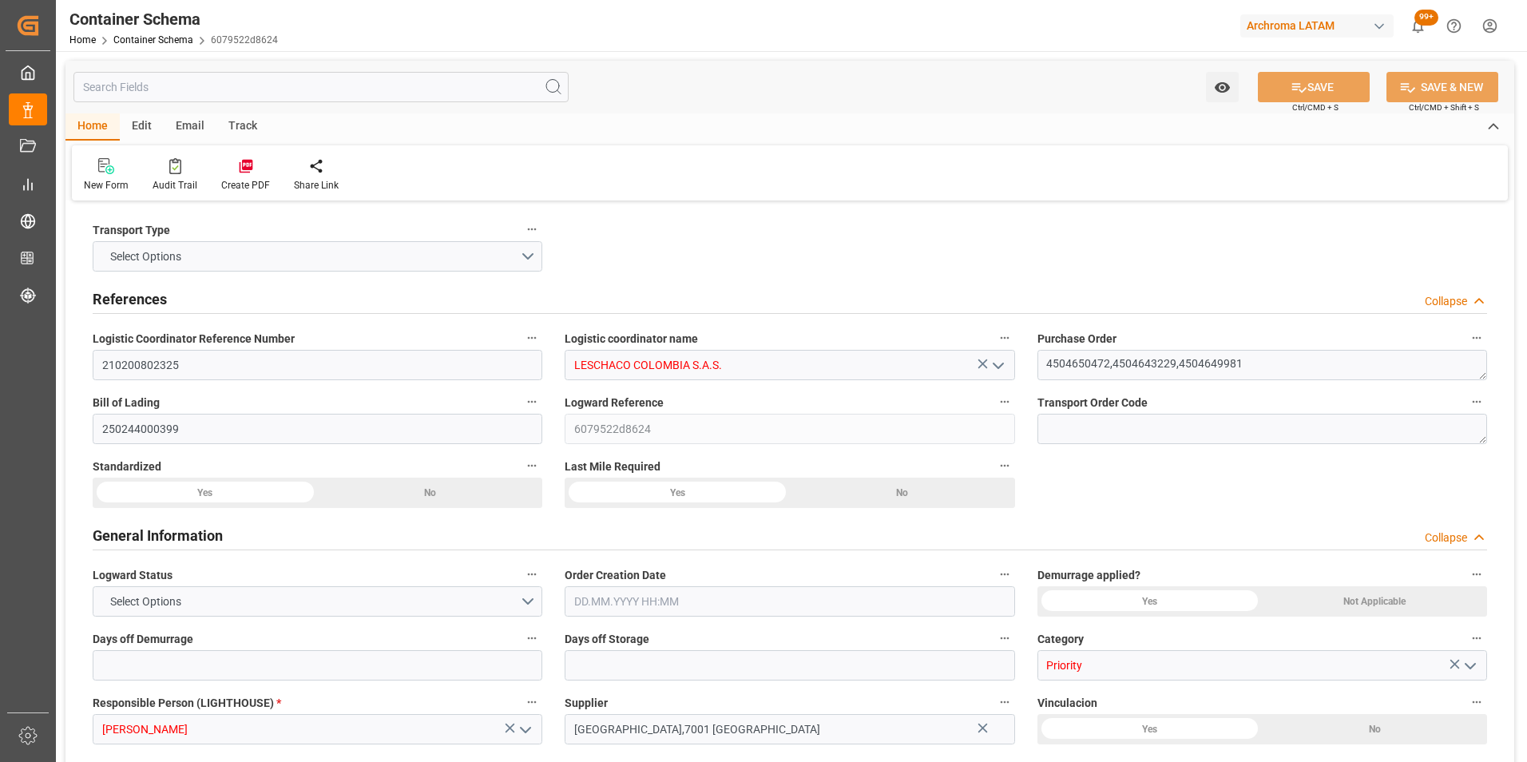
type input "15569.3"
type input "CMACGM"
type input "CMA CGM Group"
type input "PAMIT"
type input "COCTG"
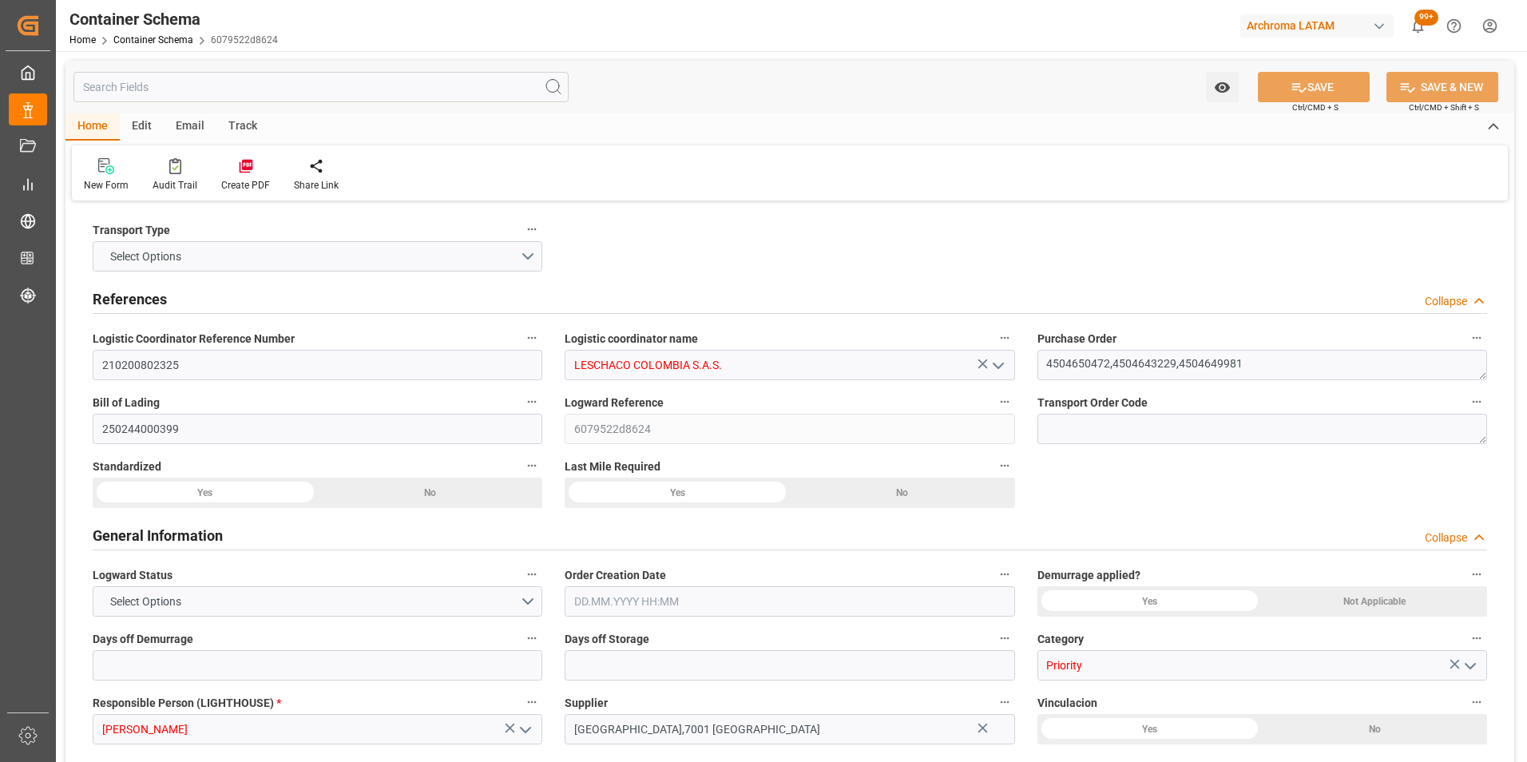
type input "COCTG"
type input "9410806"
type input "11.08.2025 13:45"
type input "07.08.2025"
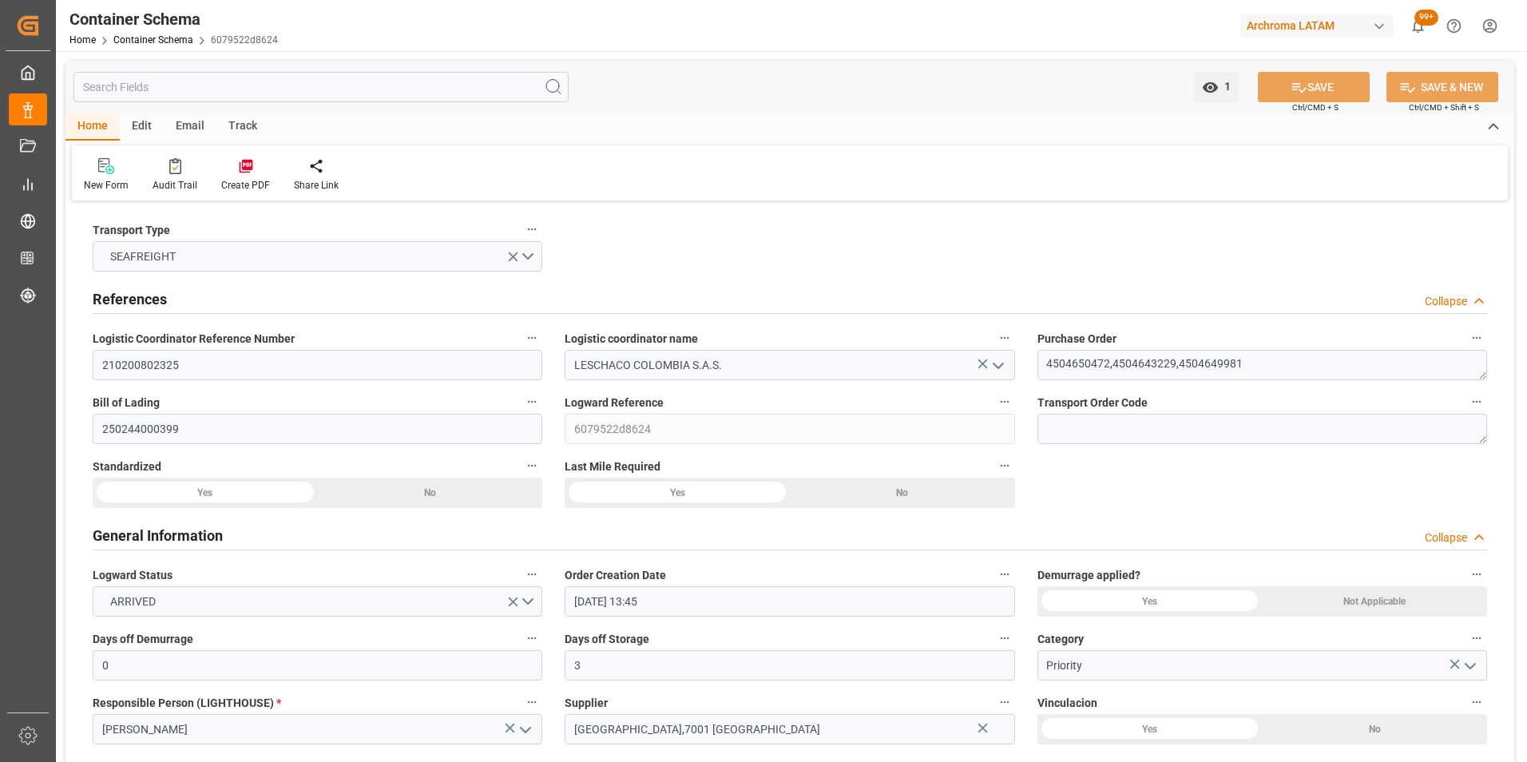
type input "07.08.2025"
type input "12.08.2025"
type input "07.08.2025 00:00"
type input "10.08.2025 13:30"
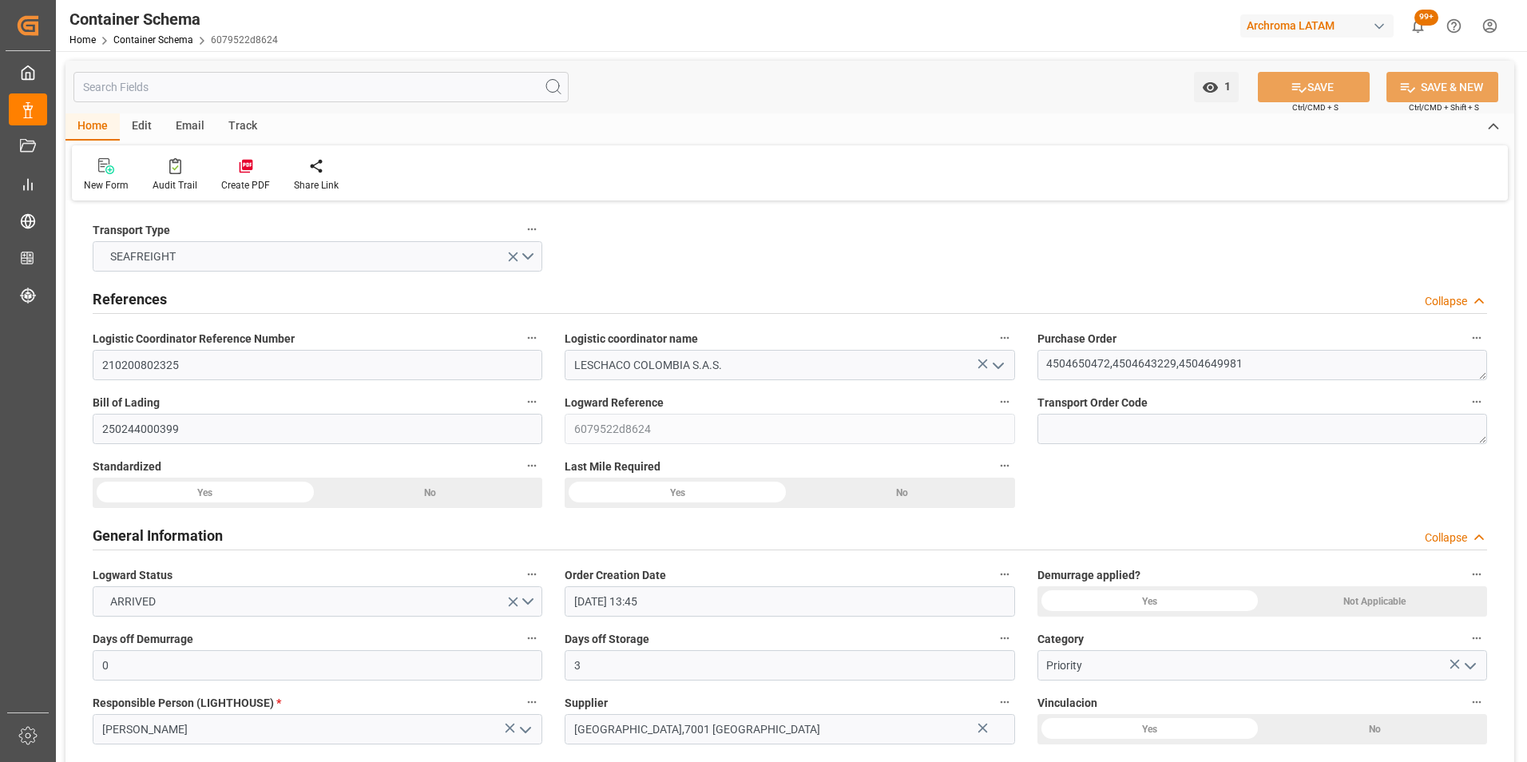
type input "10.08.2025 00:00"
type input "12.08.2025 09:00"
type input "12.08.2025 00:00"
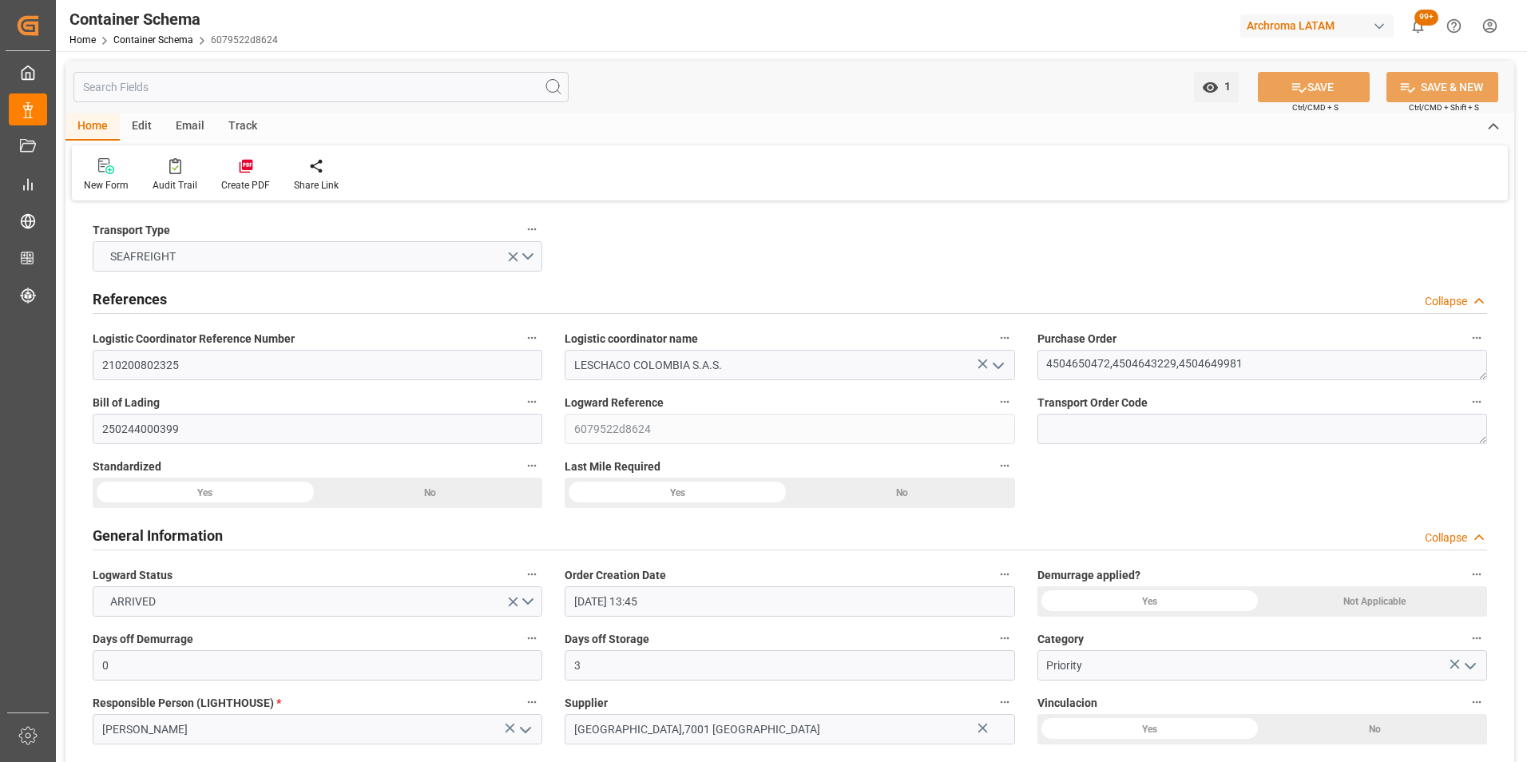
type input "19.08.2025 00:00"
click at [193, 124] on div "Email" at bounding box center [190, 126] width 53 height 27
click at [109, 174] on icon at bounding box center [108, 168] width 22 height 11
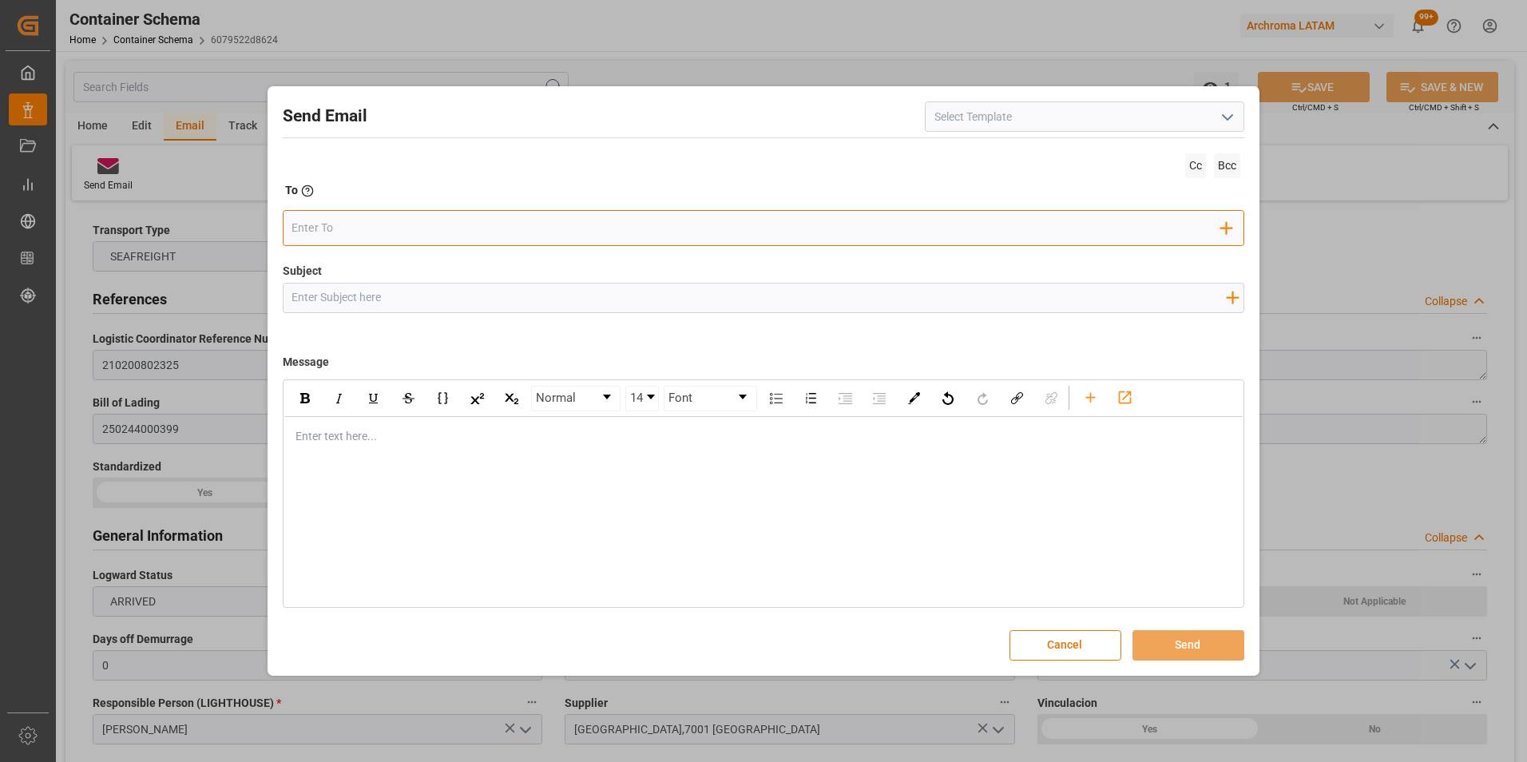
click at [389, 237] on input "email" at bounding box center [755, 228] width 929 height 24
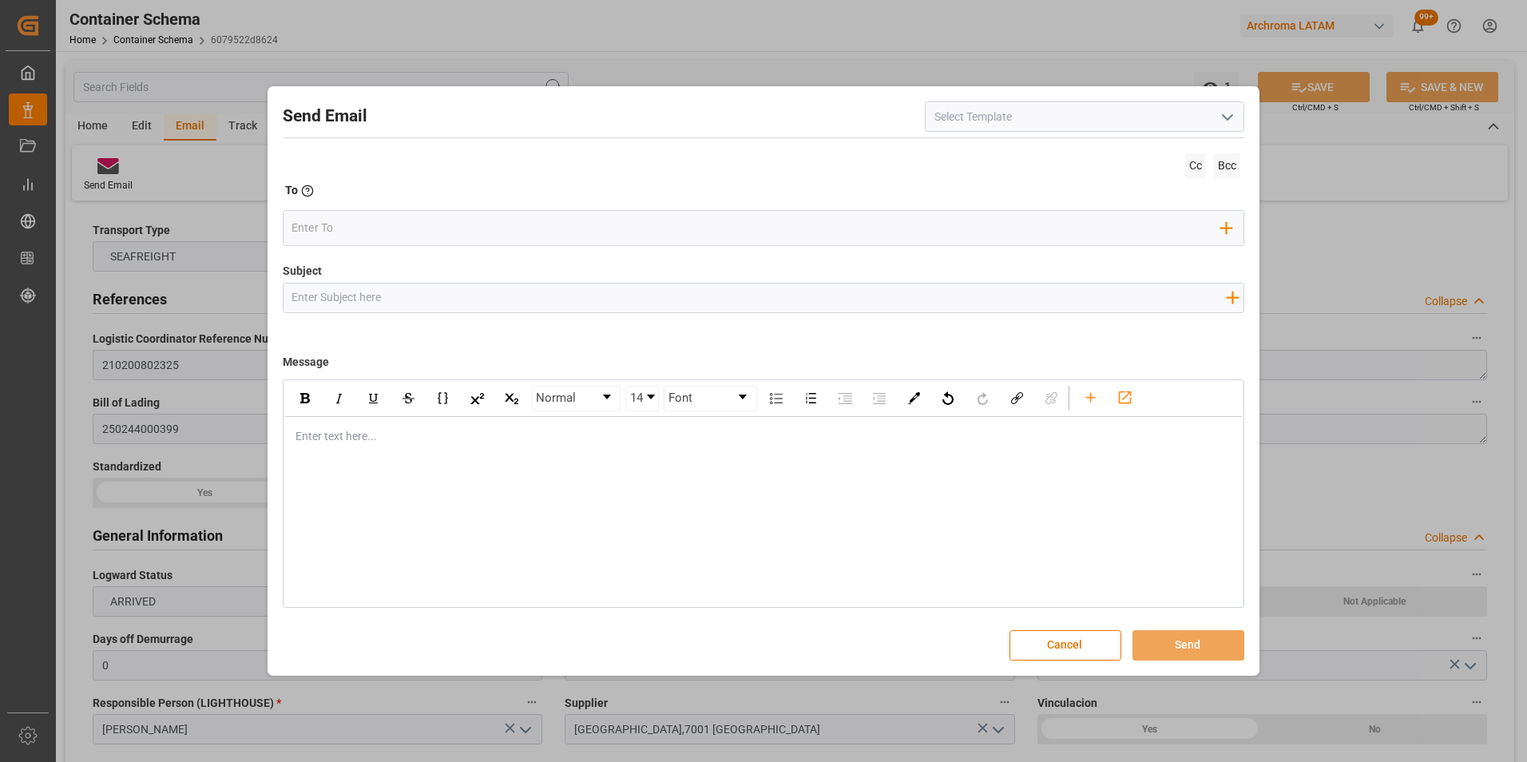
click at [357, 304] on input "Subject" at bounding box center [758, 297] width 951 height 28
paste input "PO 4504643238 10,20,4504649981 10,20,30,40,50,60,70,80,4504643229 10,20,30,40,5…"
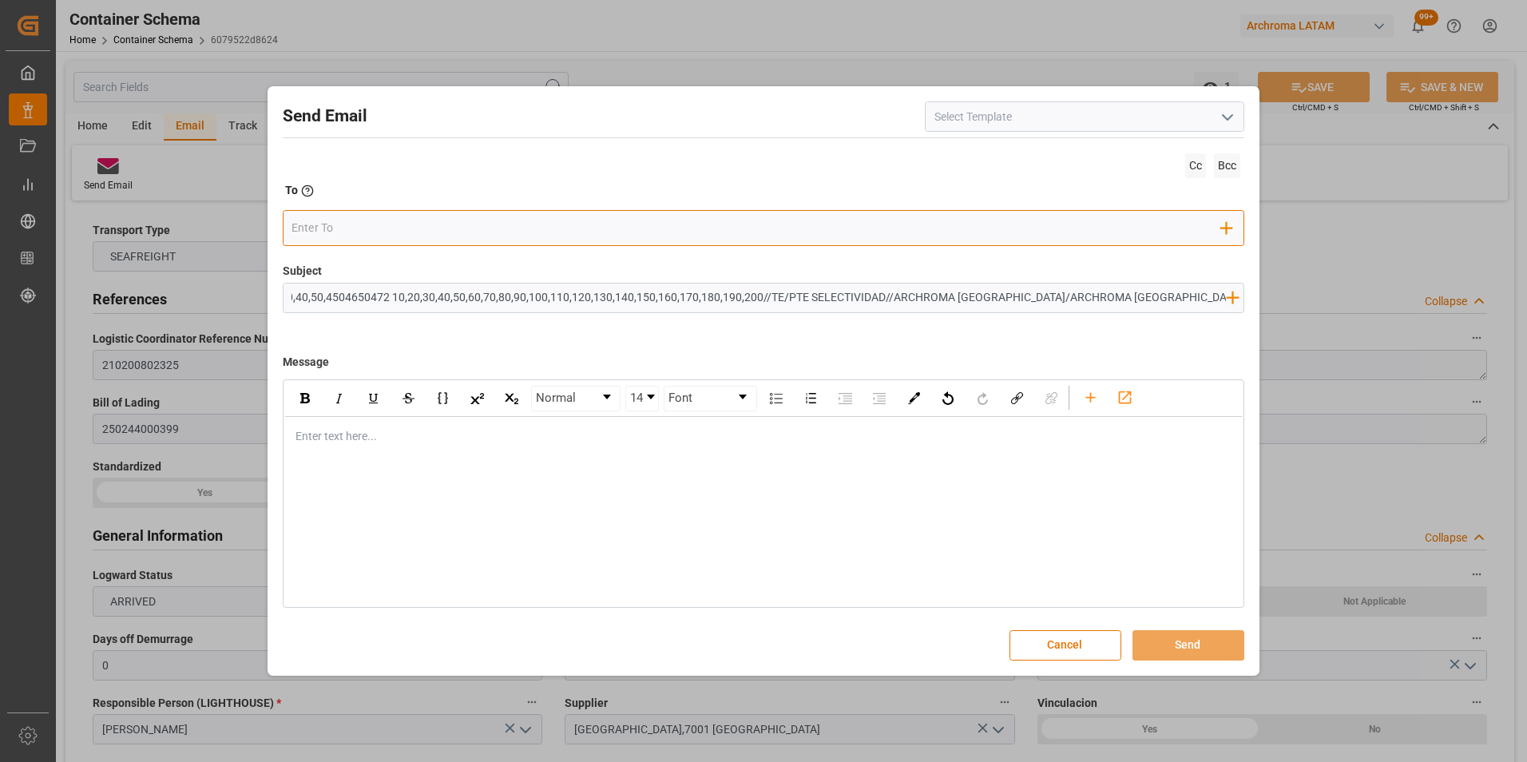
click at [510, 220] on input "email" at bounding box center [755, 228] width 929 height 24
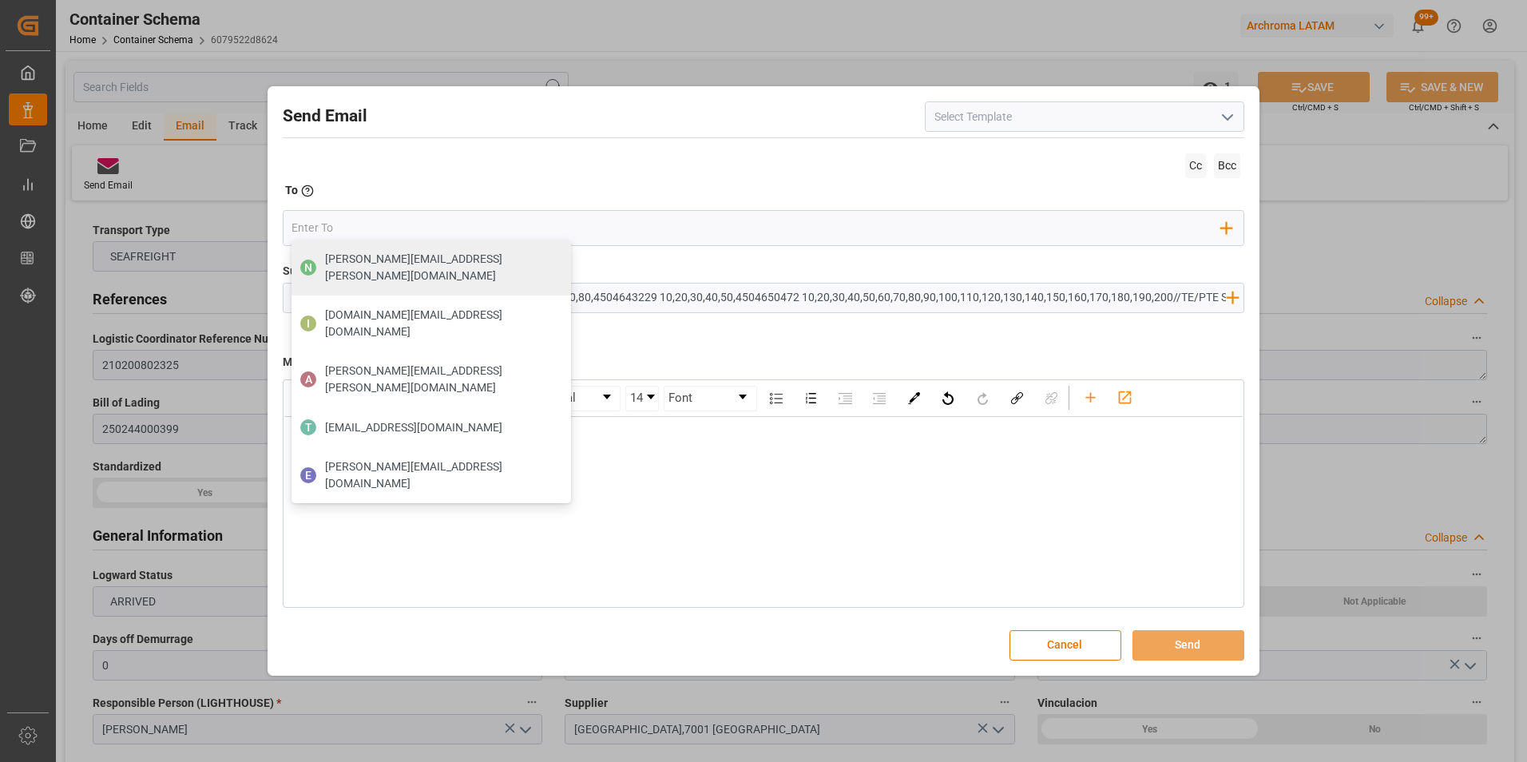
click at [634, 346] on div "Message Normal 14 Font Enter text here..." at bounding box center [764, 475] width 962 height 265
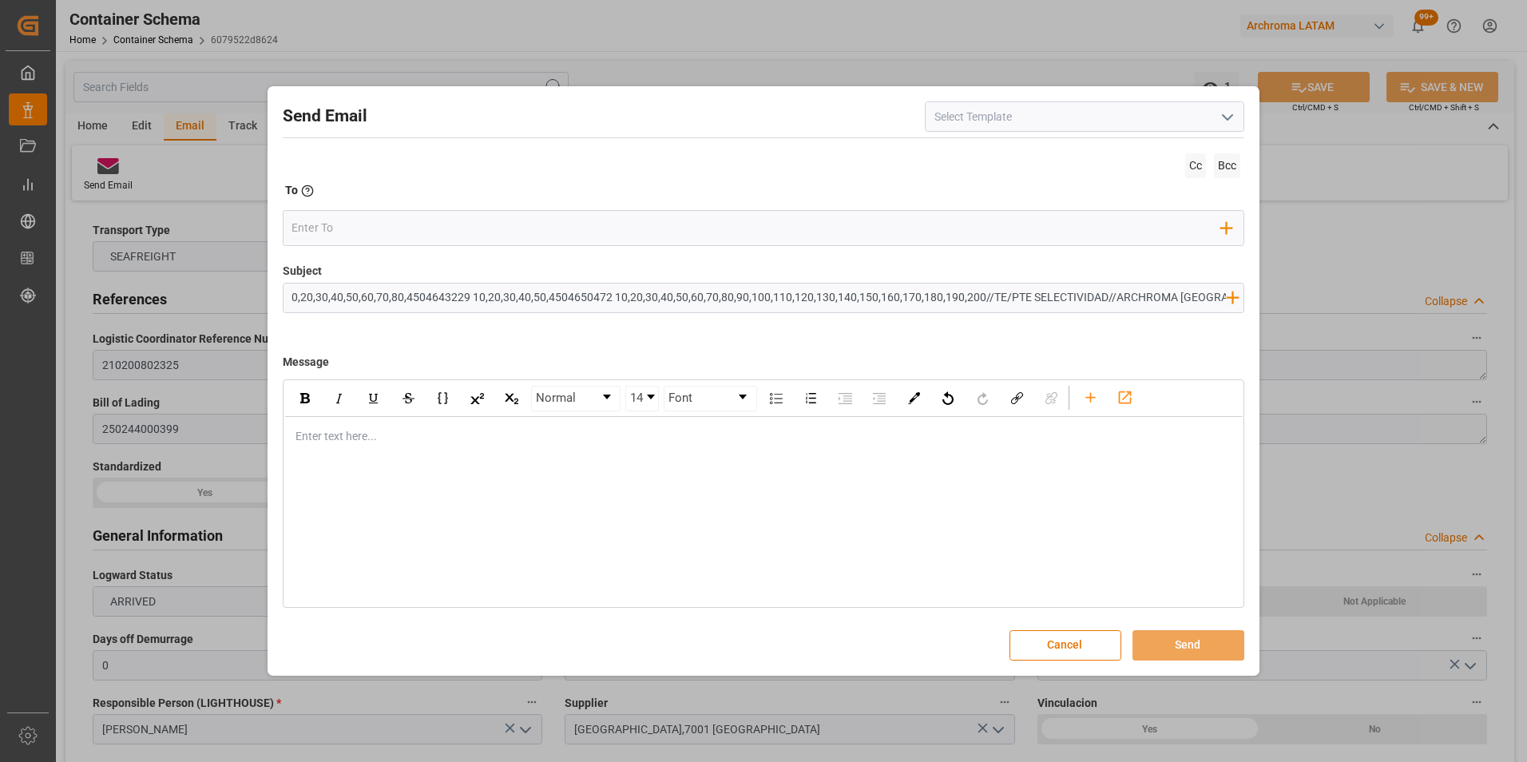
scroll to position [0, 207]
drag, startPoint x: 1181, startPoint y: 295, endPoint x: 1070, endPoint y: 301, distance: 111.1
click at [1070, 301] on input "PO 4504643238 10,20,4504649981 10,20,30,40,50,60,70,80,4504643229 10,20,30,40,5…" at bounding box center [758, 297] width 951 height 28
type input "PO 4504643238 10,20,4504649981 10,20,30,40,50,60,70,80,4504643229 10,20,30,40,5…"
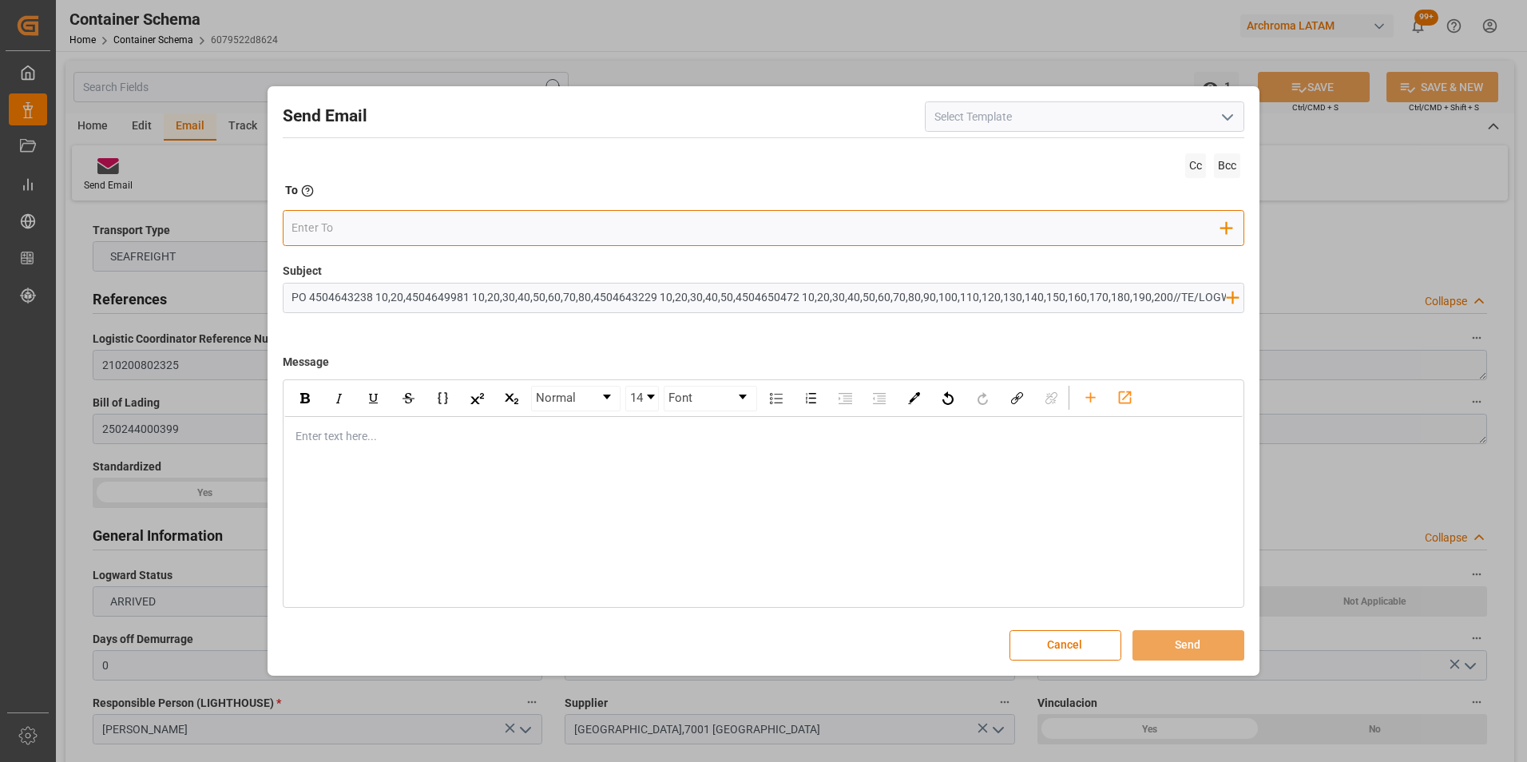
click at [410, 232] on input "email" at bounding box center [755, 228] width 929 height 24
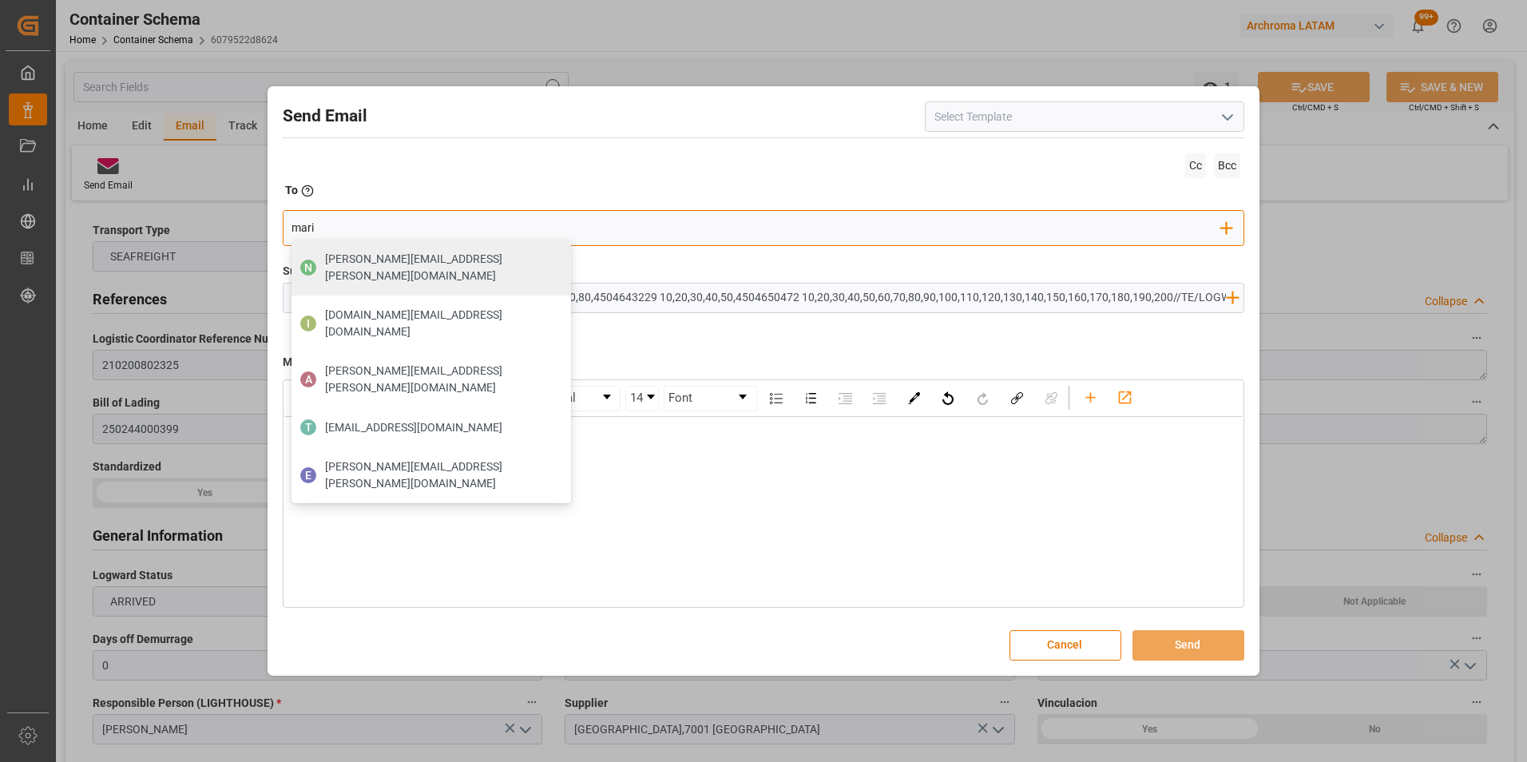
type input "maria"
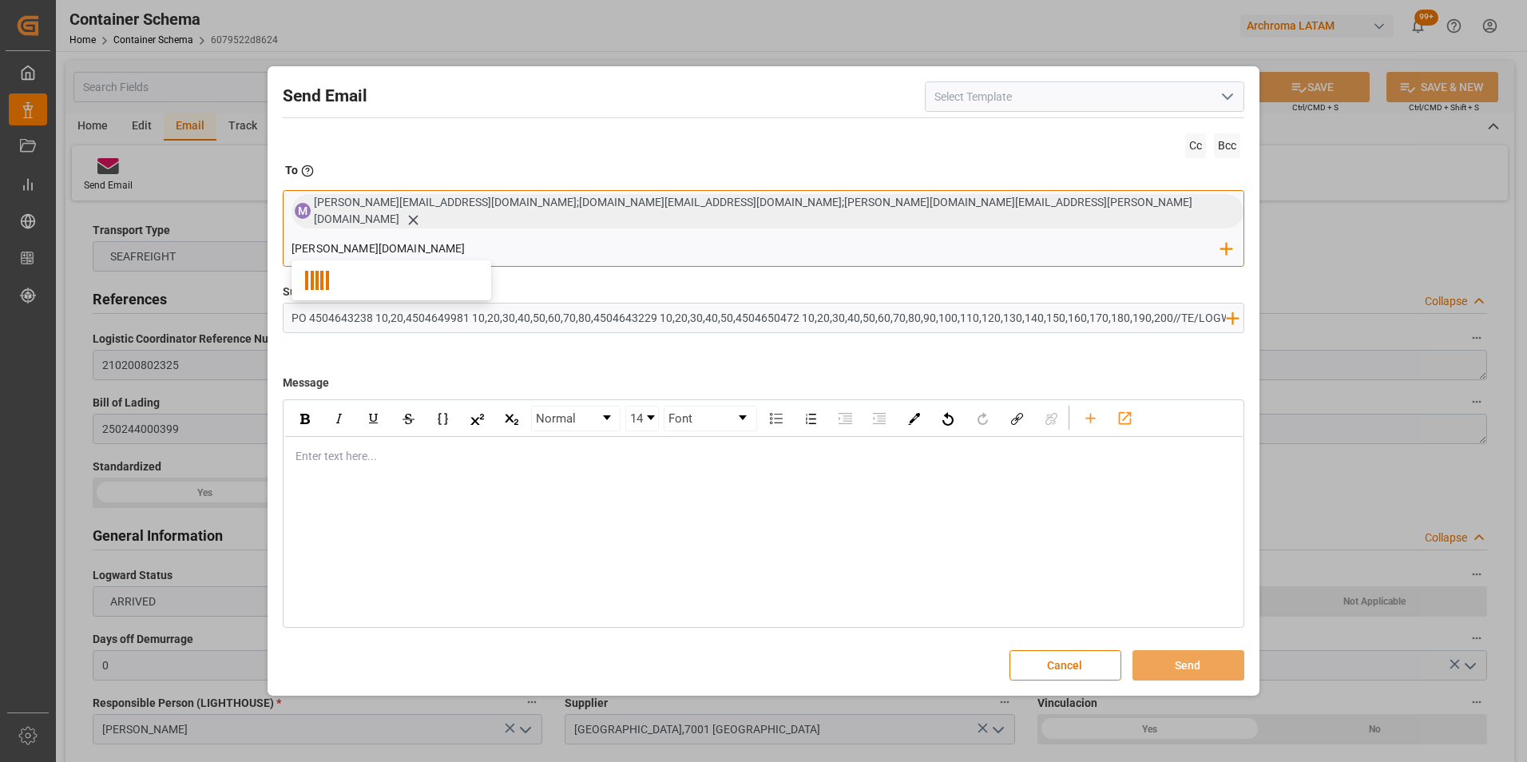
type input "nancy.cas"
click at [382, 456] on div "Normal 14 Font Enter text here..." at bounding box center [764, 513] width 962 height 228
click at [366, 448] on div "rdw-editor" at bounding box center [764, 456] width 936 height 17
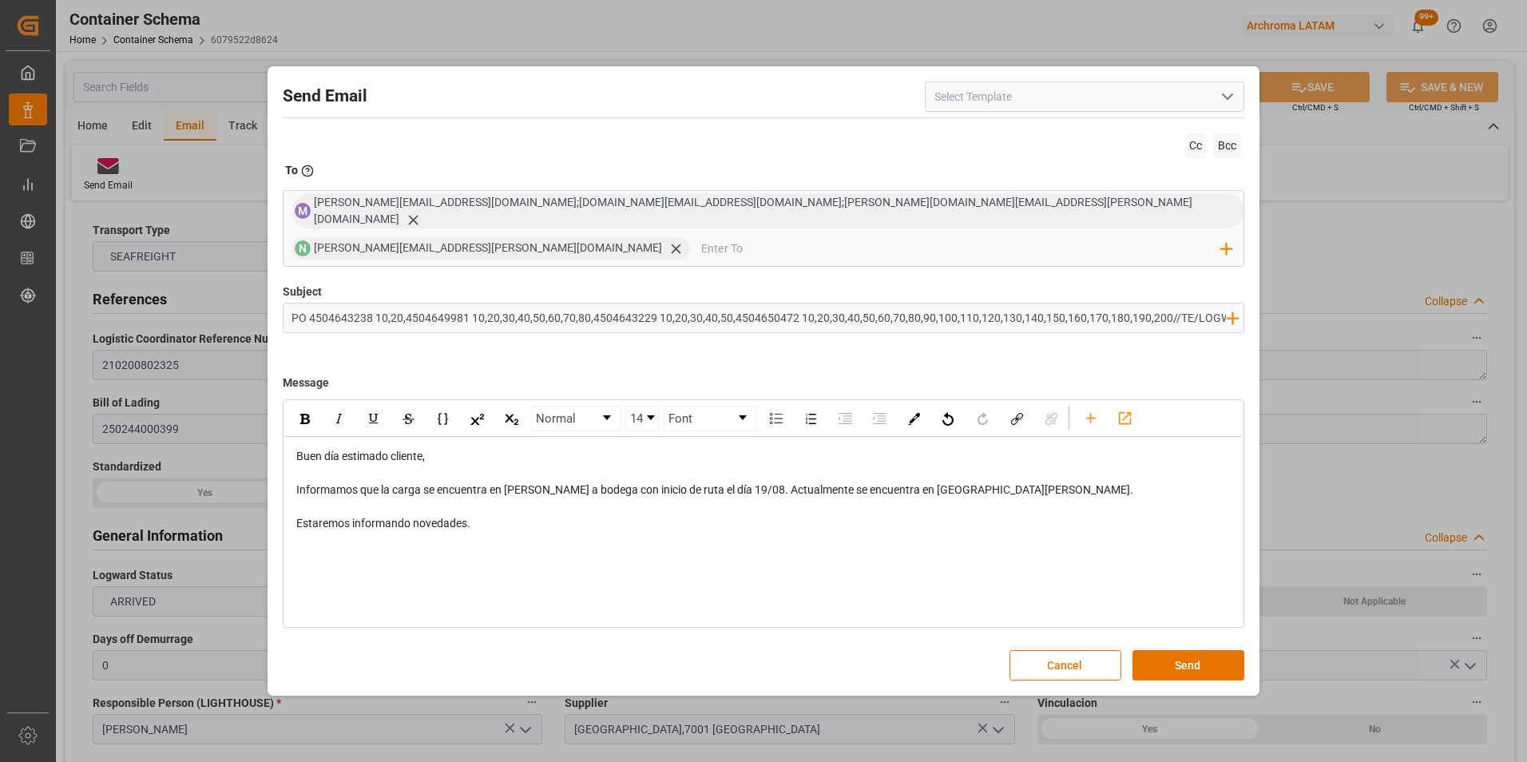
click at [315, 563] on div "Buen día estimado cliente, Informamos que la carga se encuentra en tránsito a b…" at bounding box center [763, 515] width 959 height 157
click at [333, 565] on div "rdw-editor" at bounding box center [764, 573] width 936 height 17
click at [396, 565] on div "Atentamente," at bounding box center [764, 573] width 936 height 17
click at [887, 483] on span "Informamos que la carga se encuentra en tránsito a bodega con inicio de ruta el…" at bounding box center [714, 489] width 837 height 13
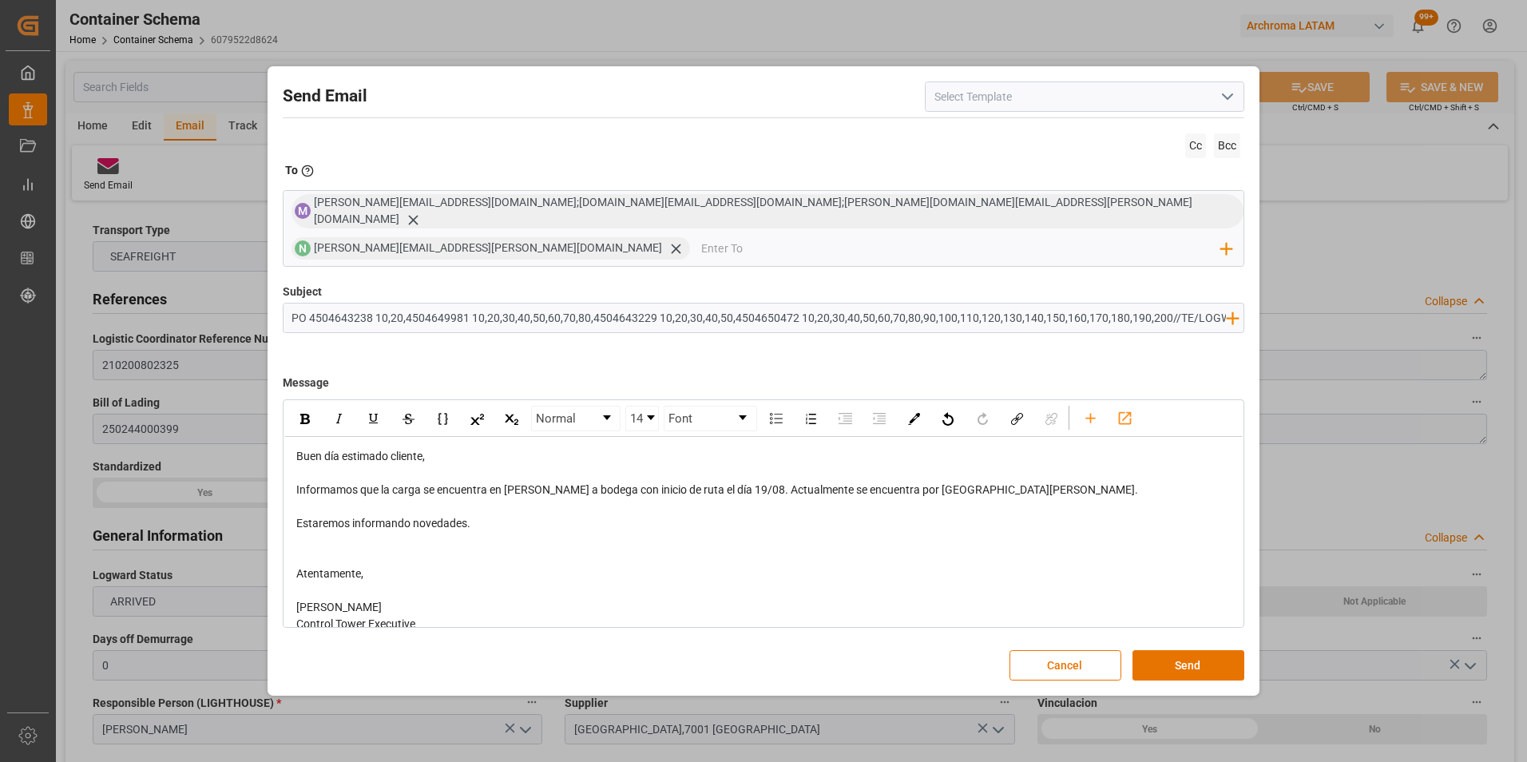
click at [1003, 465] on div "rdw-editor" at bounding box center [764, 473] width 936 height 17
click at [1002, 481] on div "Informamos que la carga se encuentra en tránsito a bodega con inicio de ruta el…" at bounding box center [764, 489] width 936 height 17
click at [458, 533] on span "Estaremos informando novedades." at bounding box center [383, 539] width 174 height 13
click at [1211, 650] on button "Send" at bounding box center [1188, 665] width 112 height 30
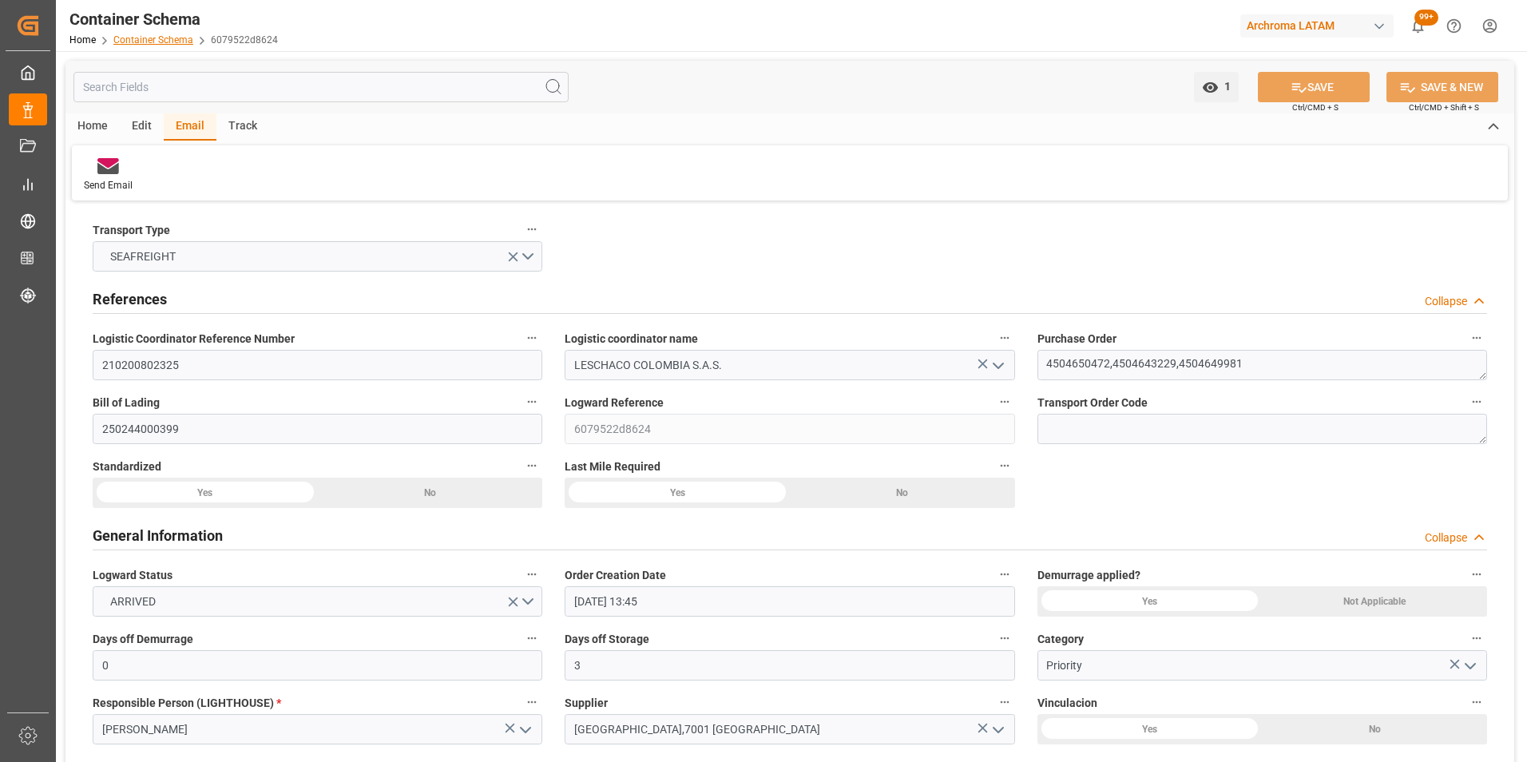
click at [164, 40] on link "Container Schema" at bounding box center [153, 39] width 80 height 11
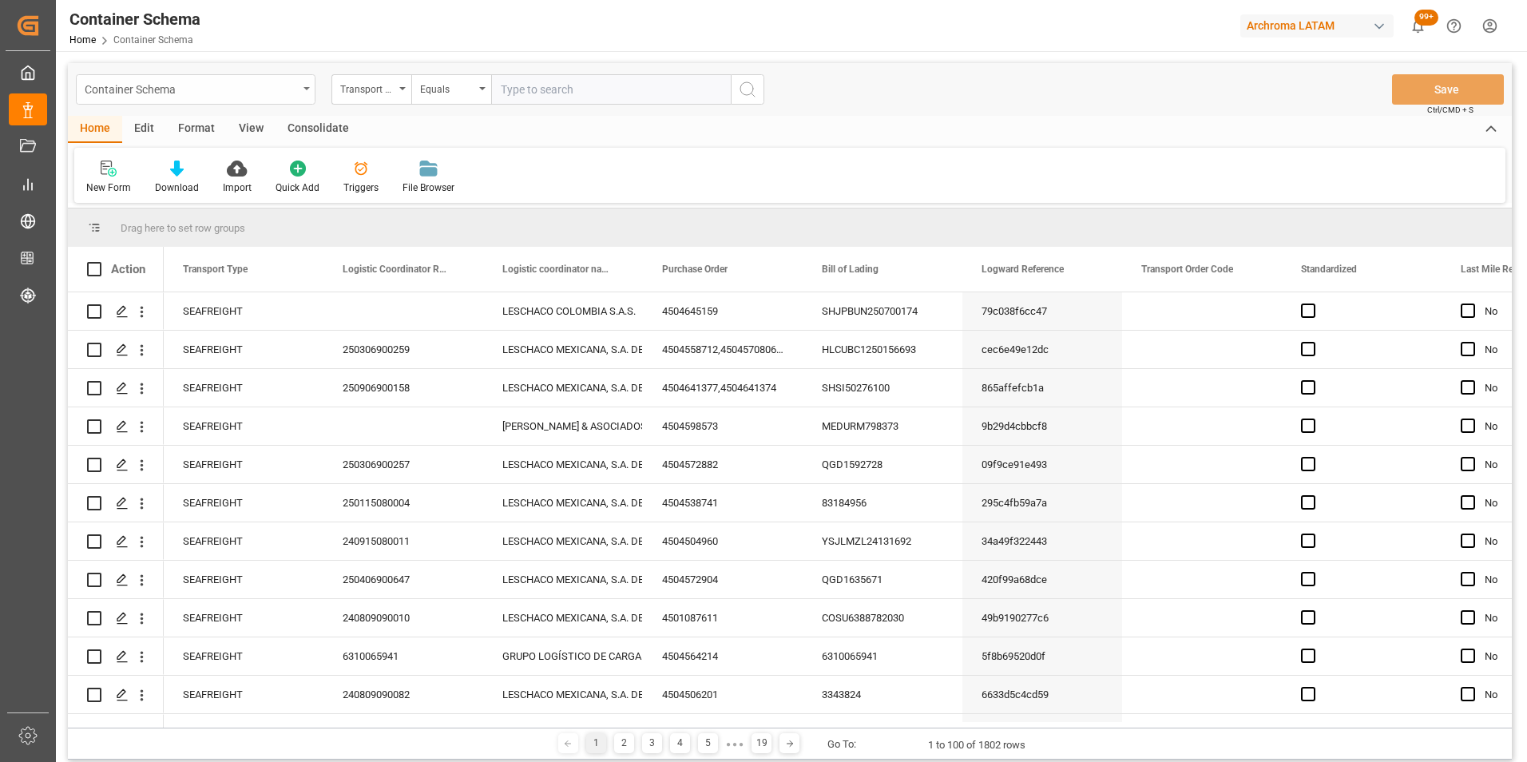
click at [307, 85] on div "Container Schema" at bounding box center [196, 89] width 240 height 30
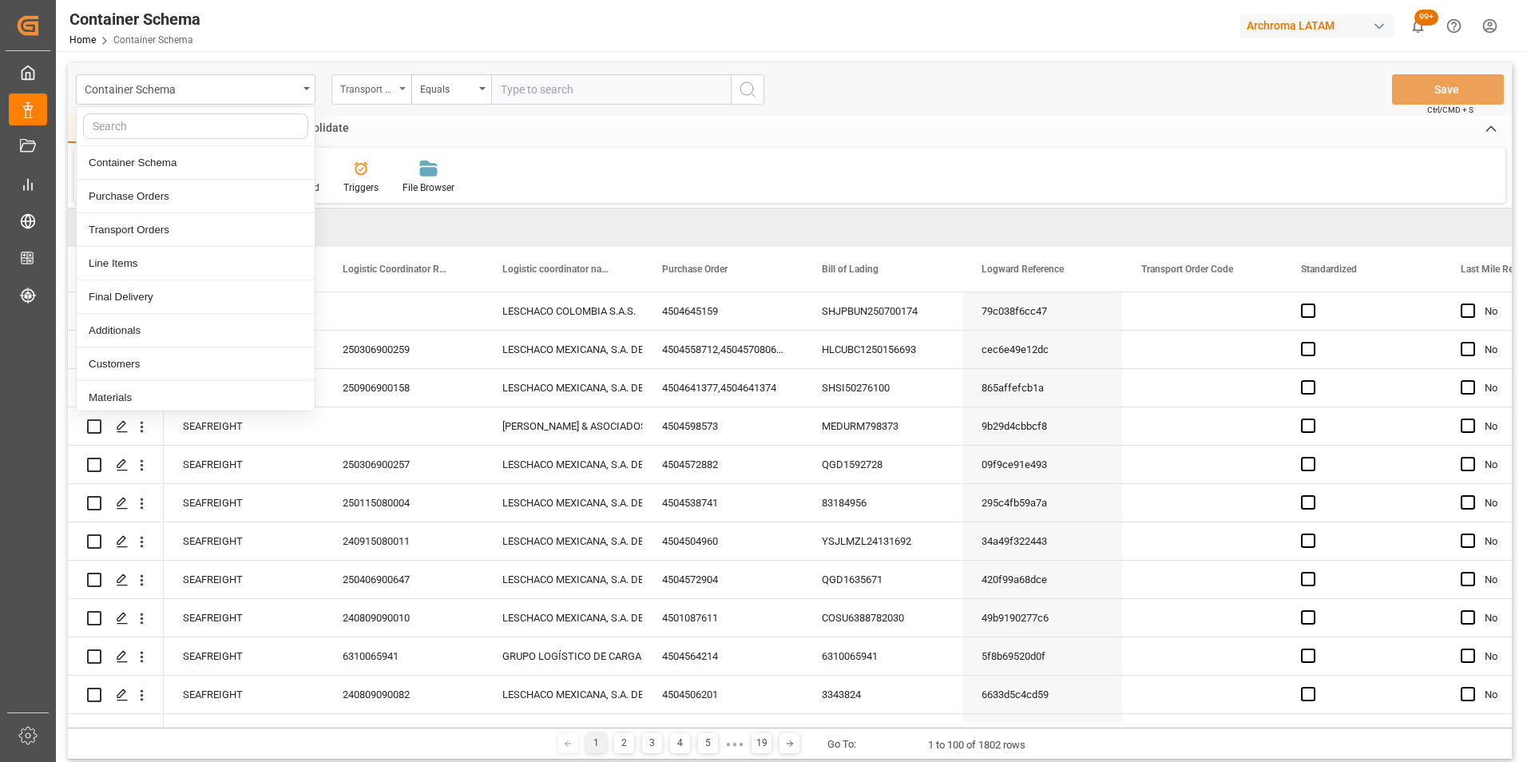
click at [395, 83] on div "Transport Type" at bounding box center [371, 89] width 80 height 30
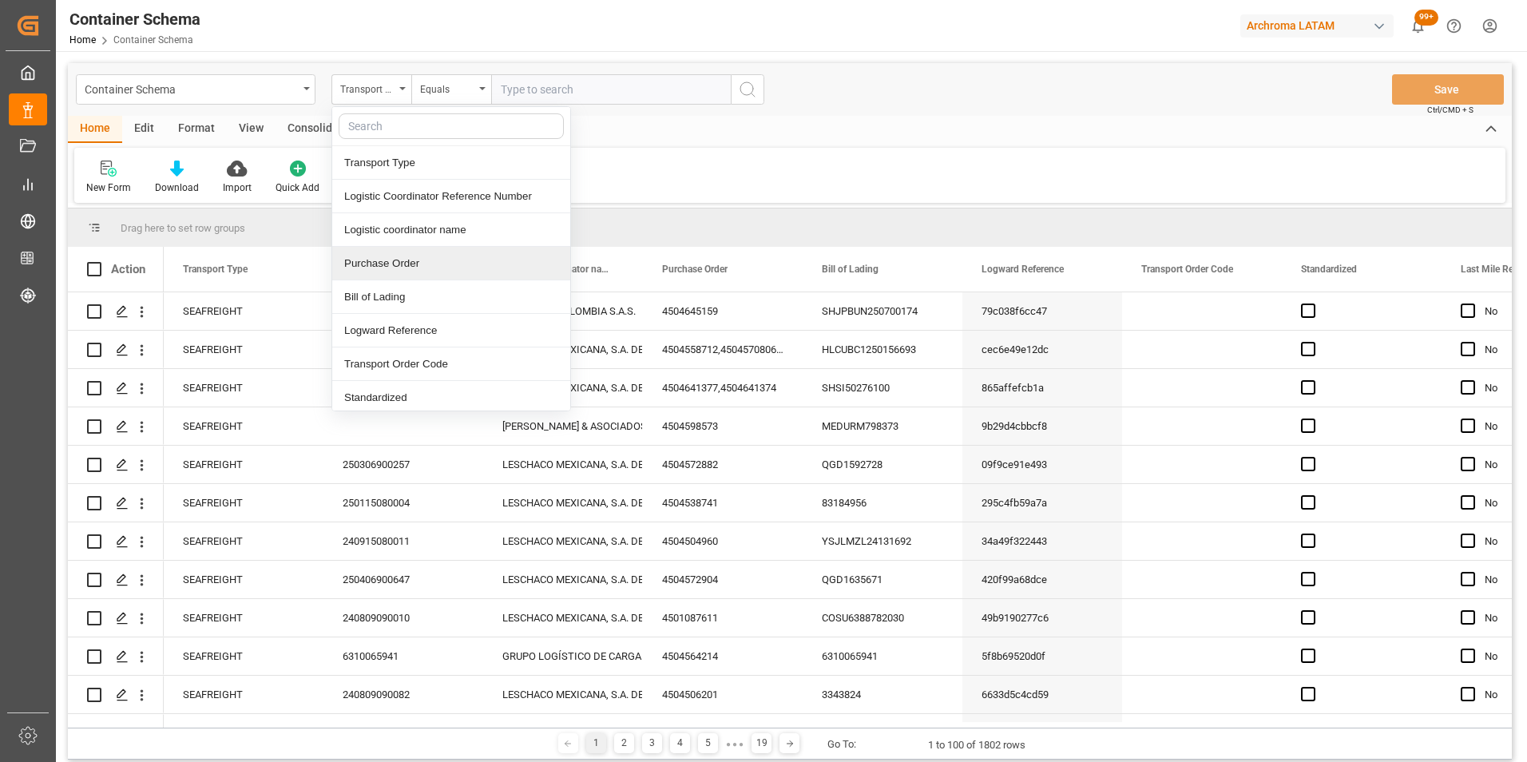
click at [400, 266] on div "Purchase Order" at bounding box center [451, 264] width 238 height 34
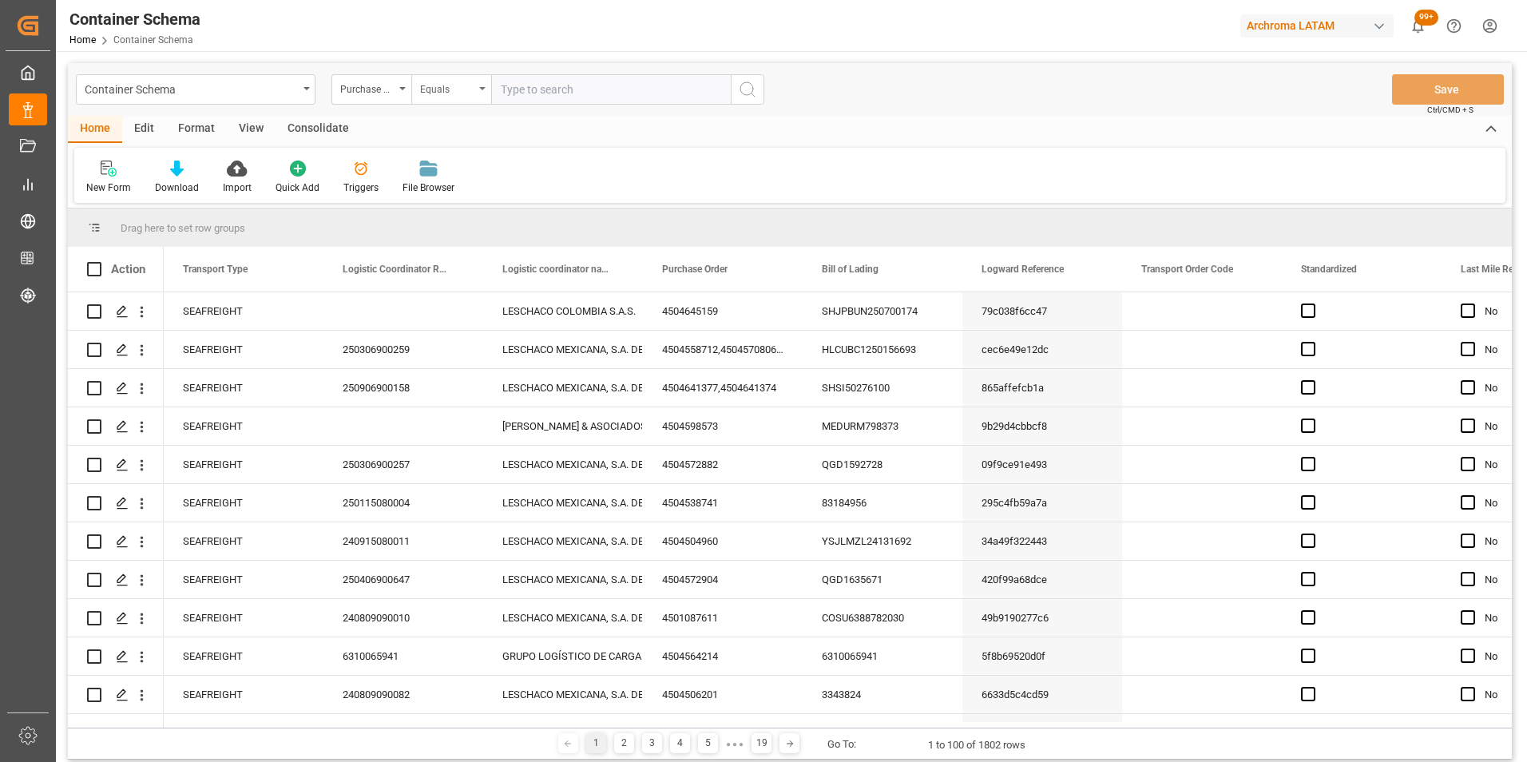
click at [443, 89] on div "Equals" at bounding box center [447, 87] width 54 height 18
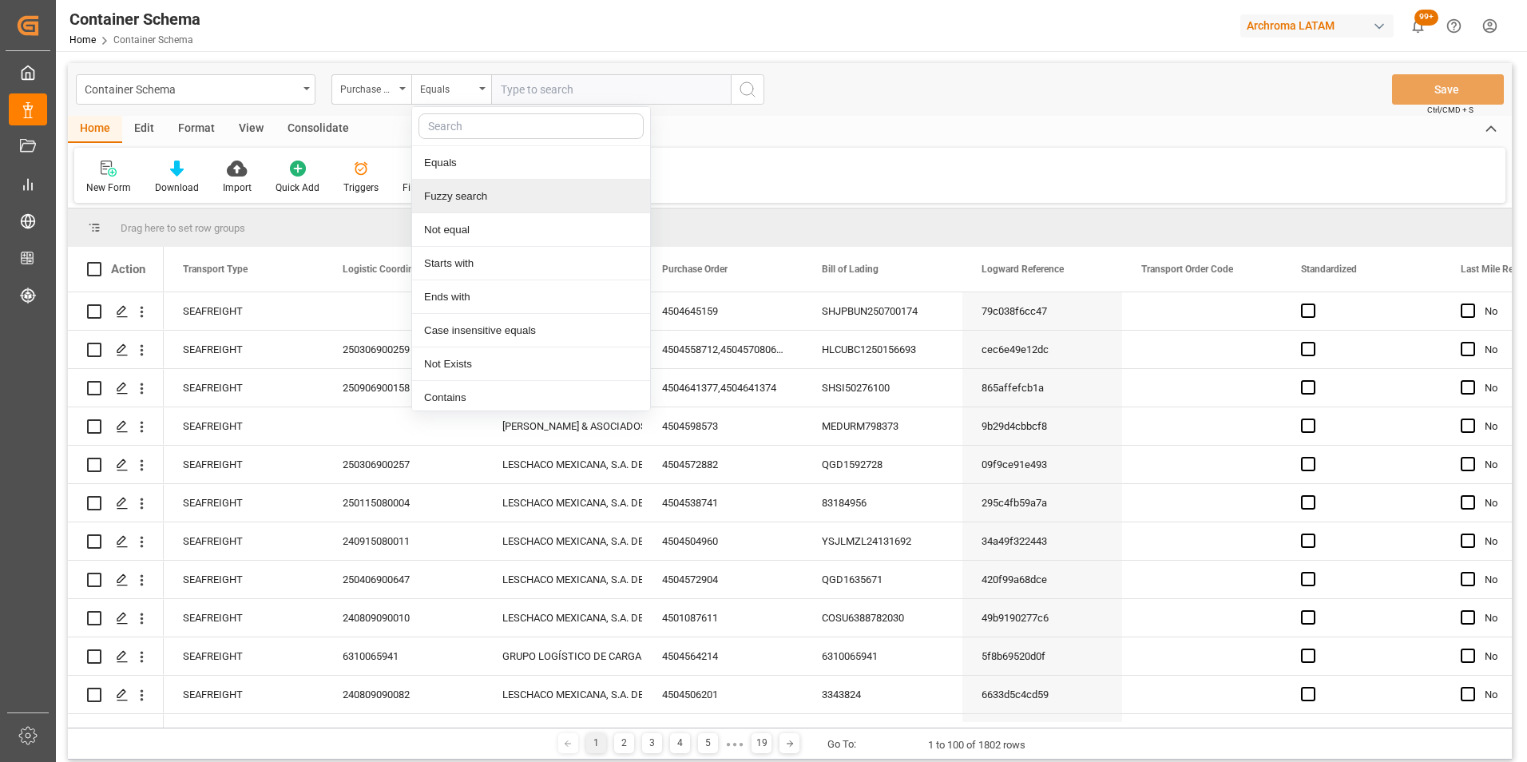
click at [484, 201] on div "Fuzzy search" at bounding box center [531, 197] width 238 height 34
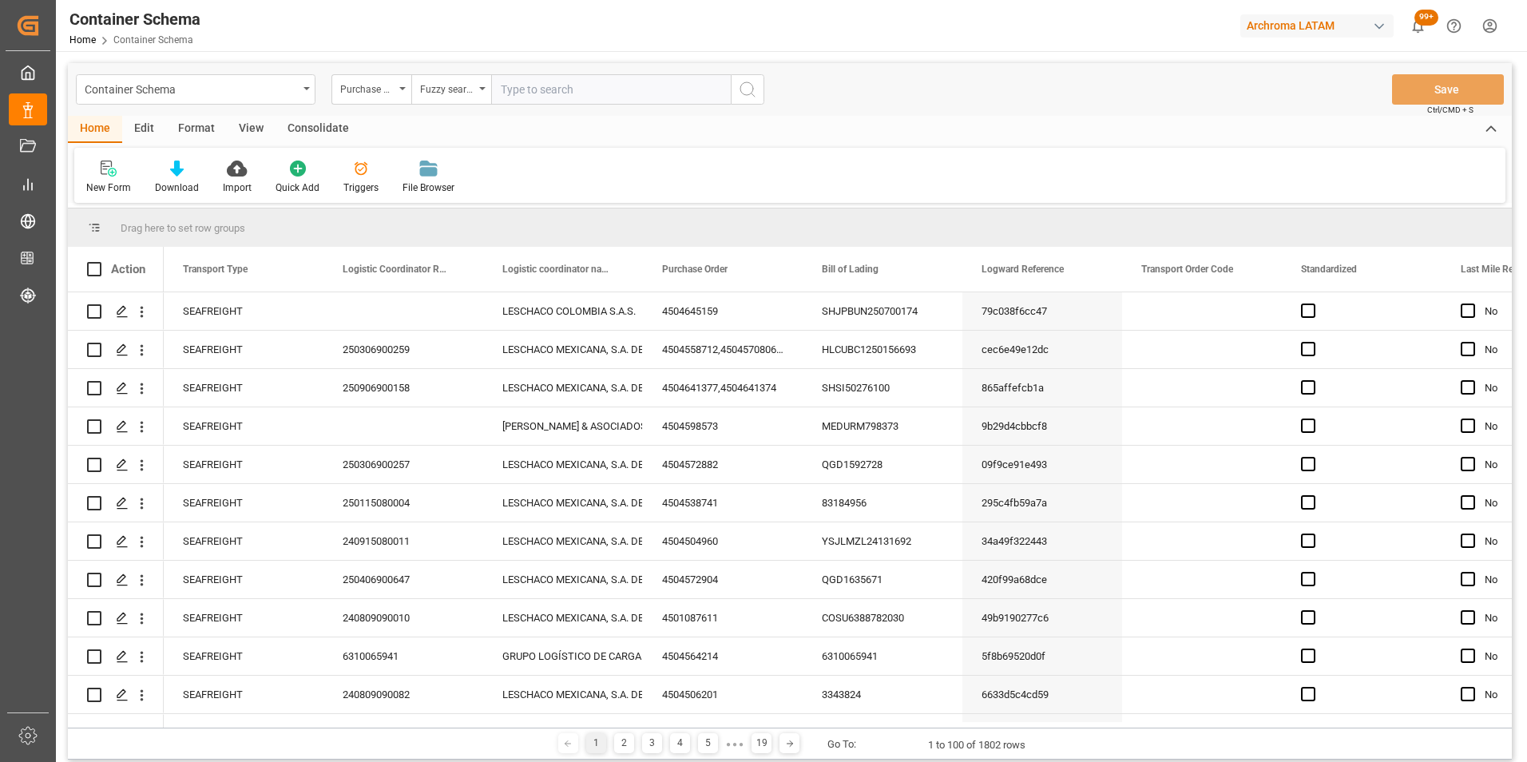
paste input "4504626128"
type input "4504626128"
click at [743, 91] on icon "search button" at bounding box center [747, 89] width 19 height 19
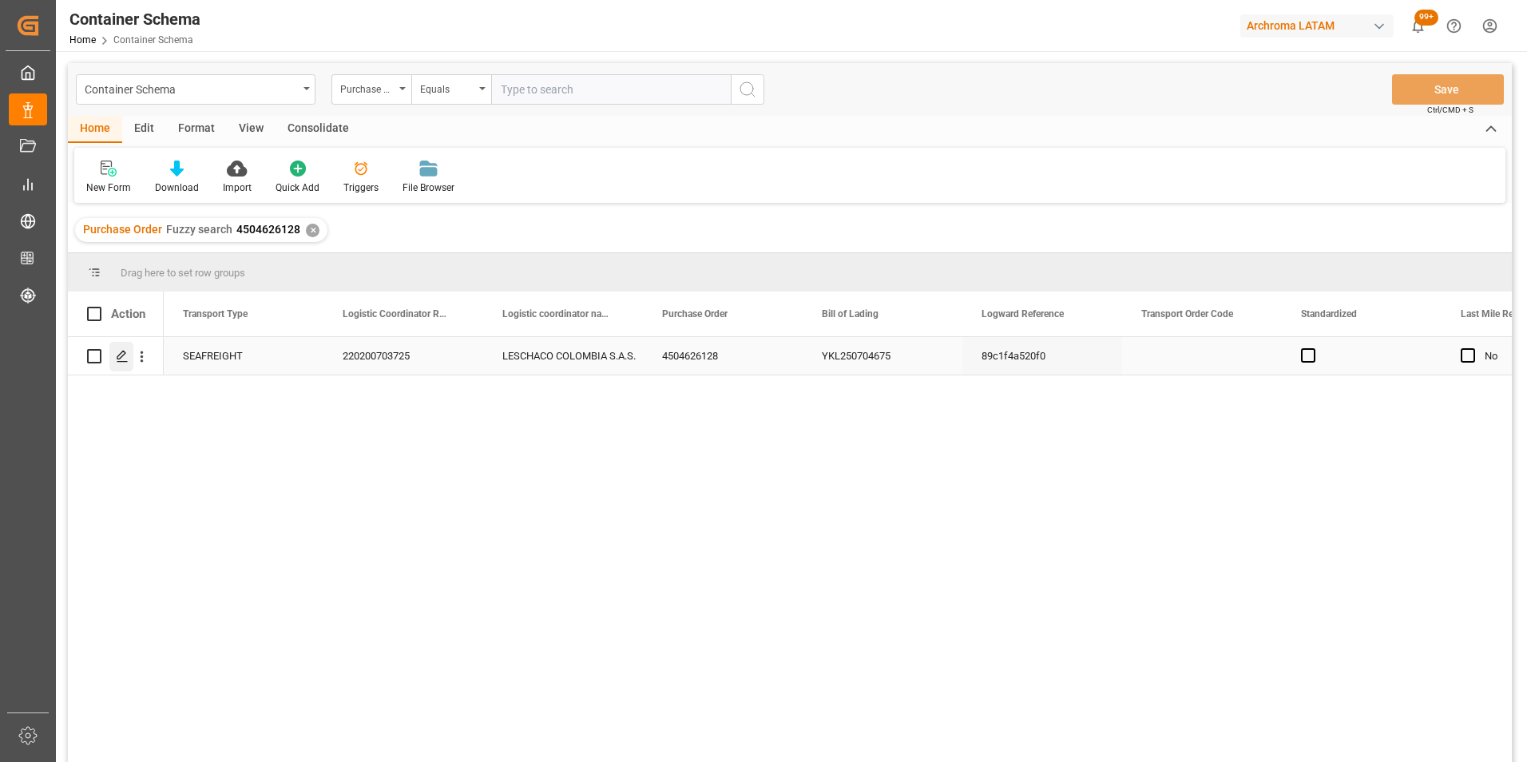
click at [119, 356] on icon "Press SPACE to select this row." at bounding box center [122, 356] width 13 height 13
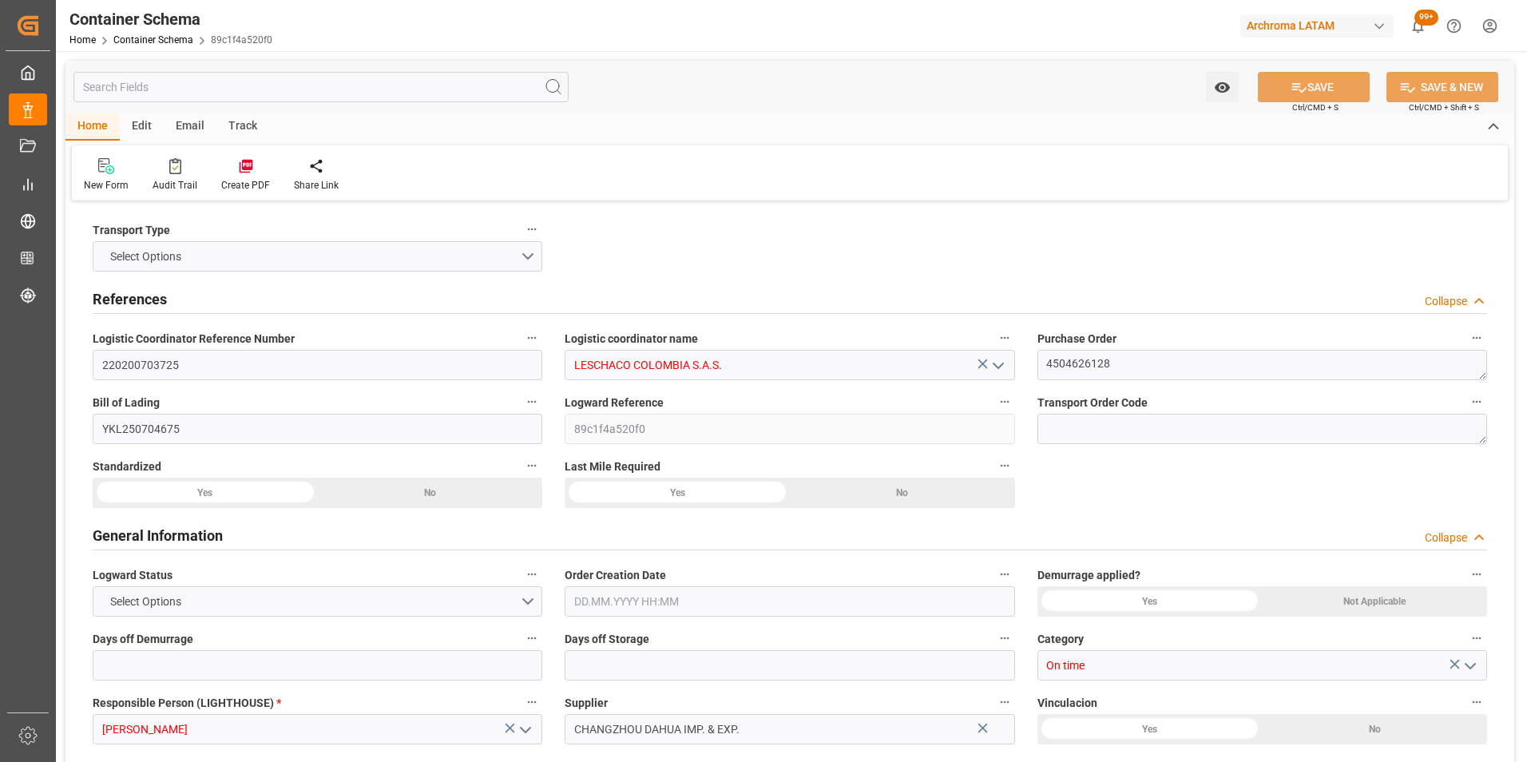
type input "0"
type input "3"
type input "1"
type input "3"
type input "3000"
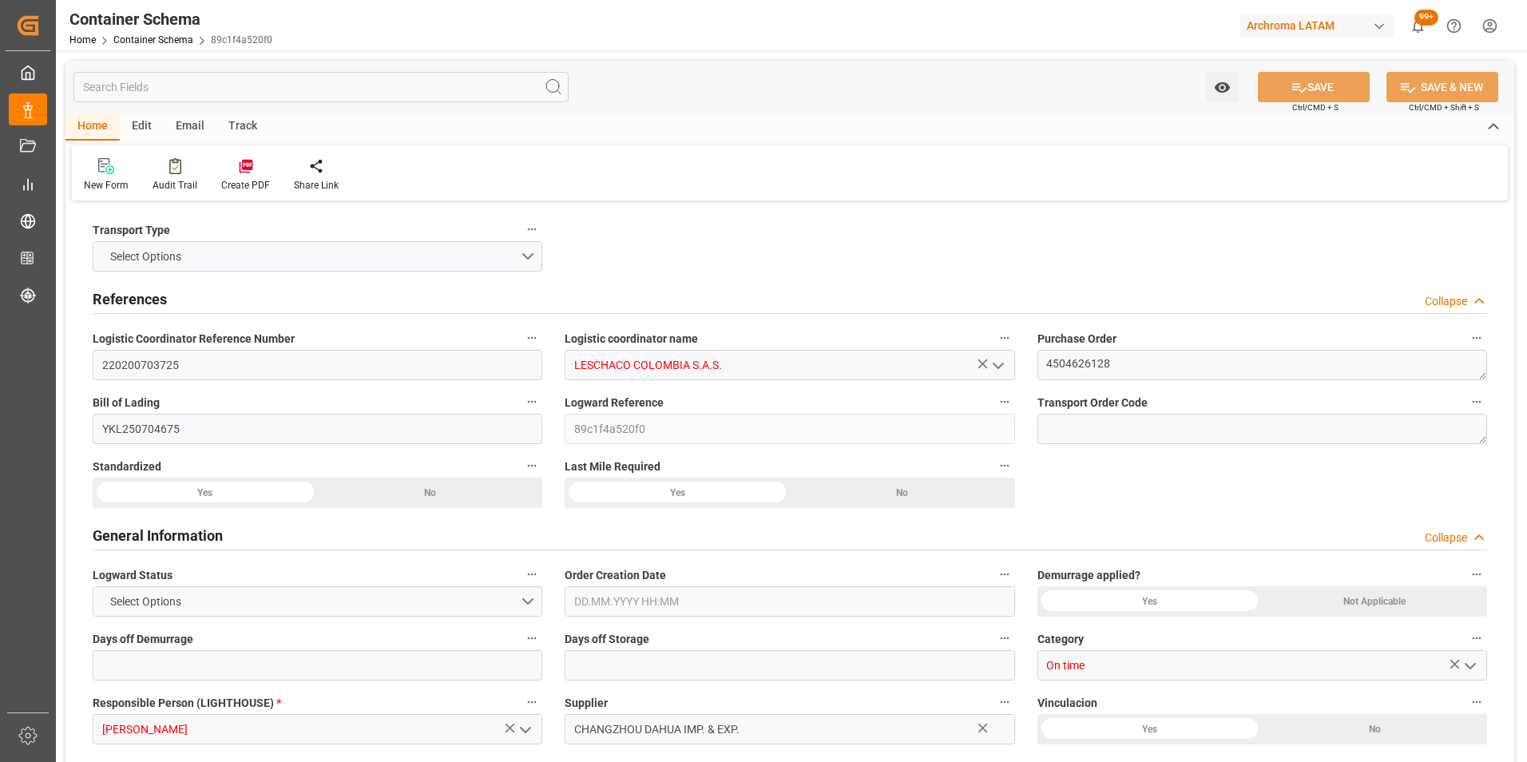
type input "3120"
type input "Maersk"
type input "Maersk Line AS"
type input "CNSGH"
type input "CNSHA"
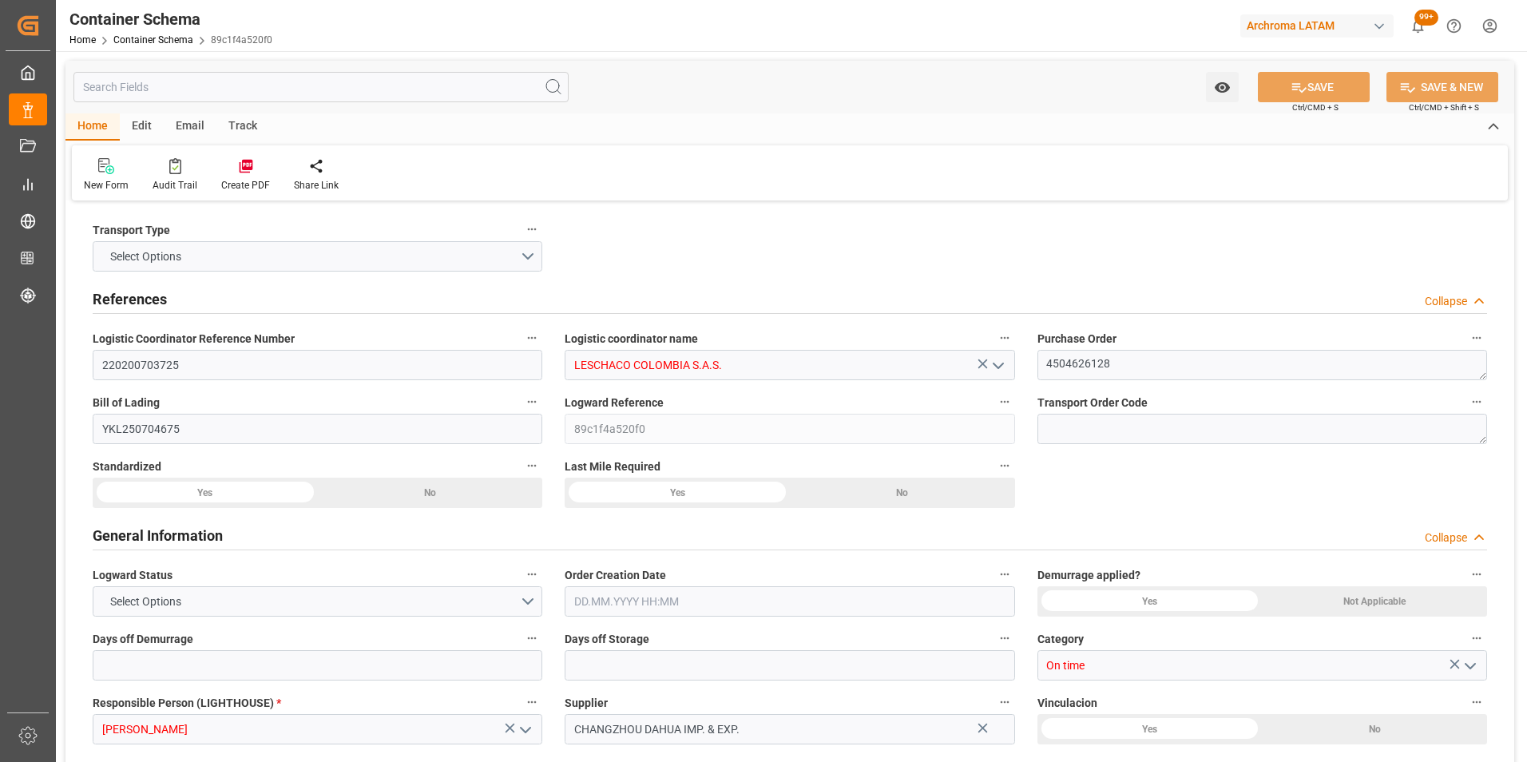
type input "COBUN"
type input "9120865"
type input "29.07.2025 19:30"
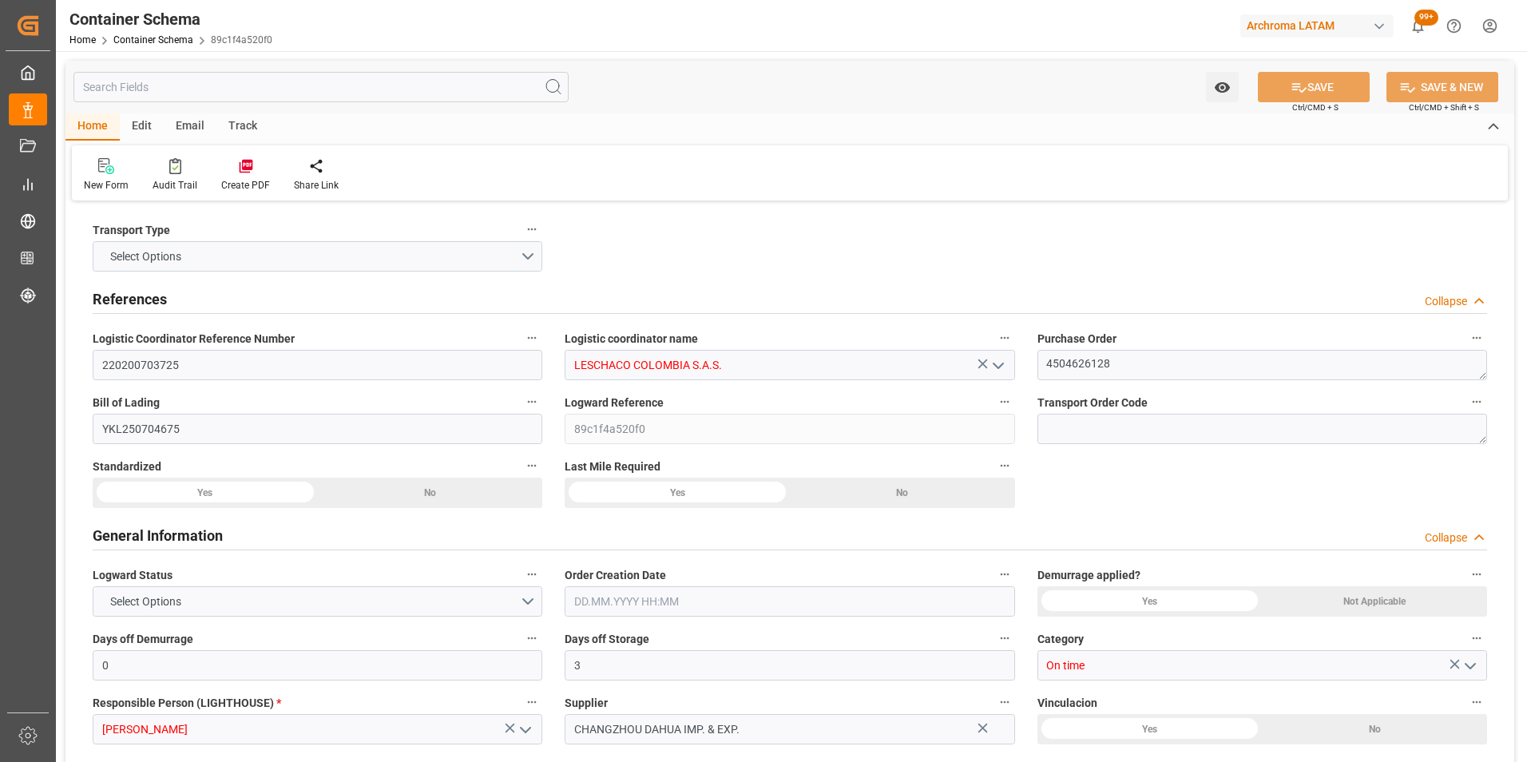
type input "29.07.2025"
type input "23.08.2025"
type input "24.07.2025 00:00"
type input "23.07.2025 00:00"
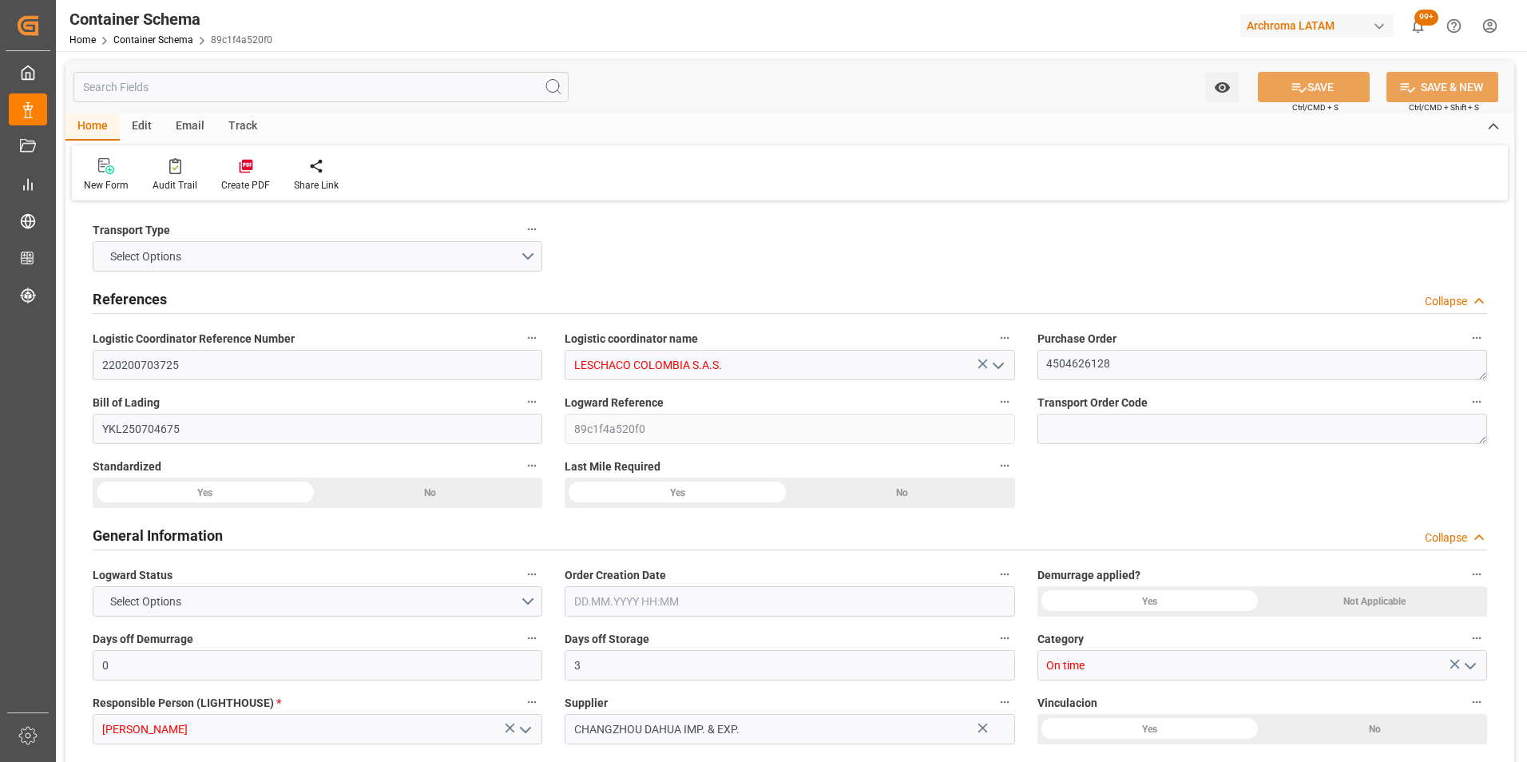
type input "23.07.2025 00:00"
type input "24.07.2025 00:00"
type input "20.08.2025 00:00"
type input "23.08.2025 00:00"
type input "21.08.2025 00:00"
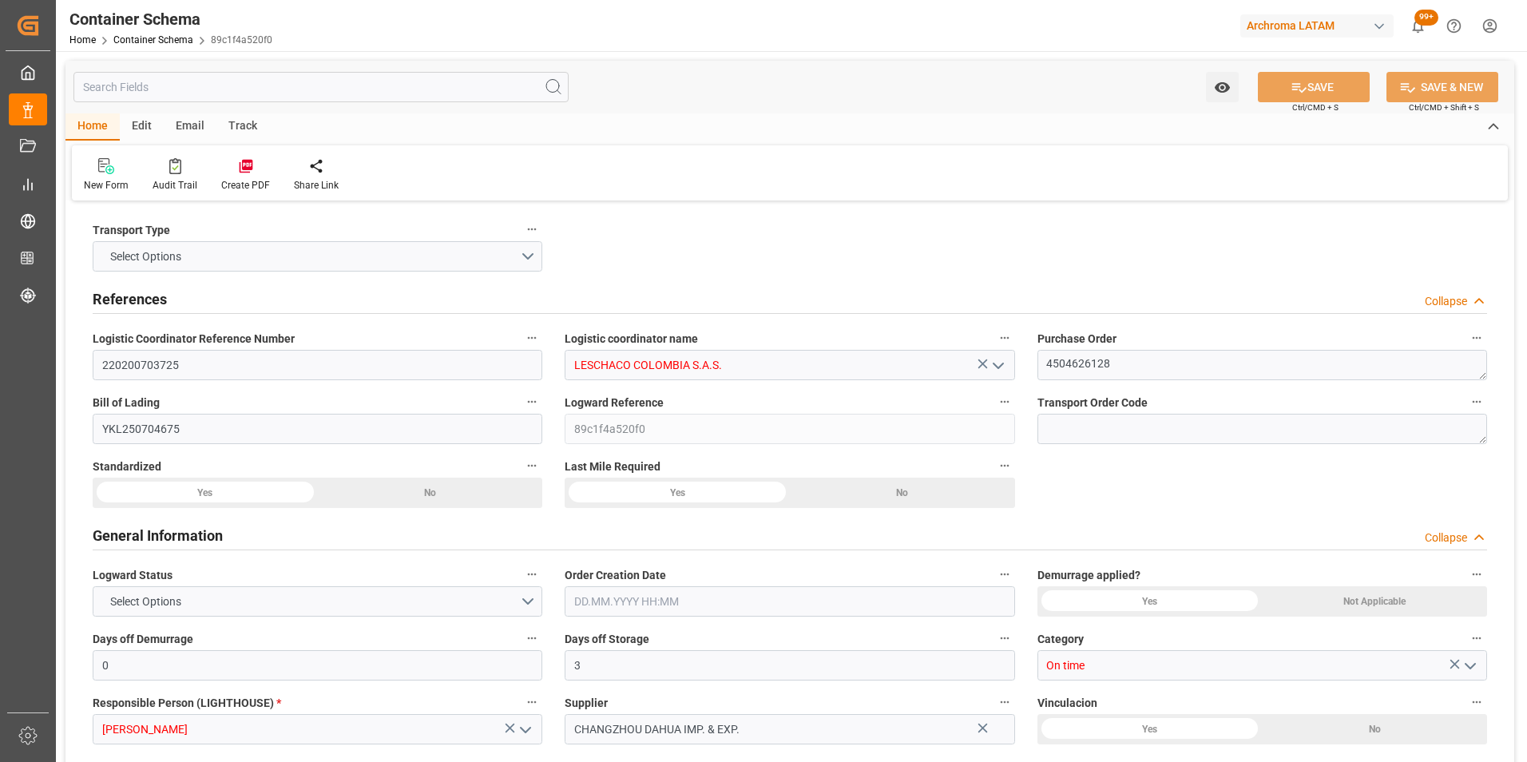
type input "23.08.2025 00:00"
type input "20.08.2025 00:00"
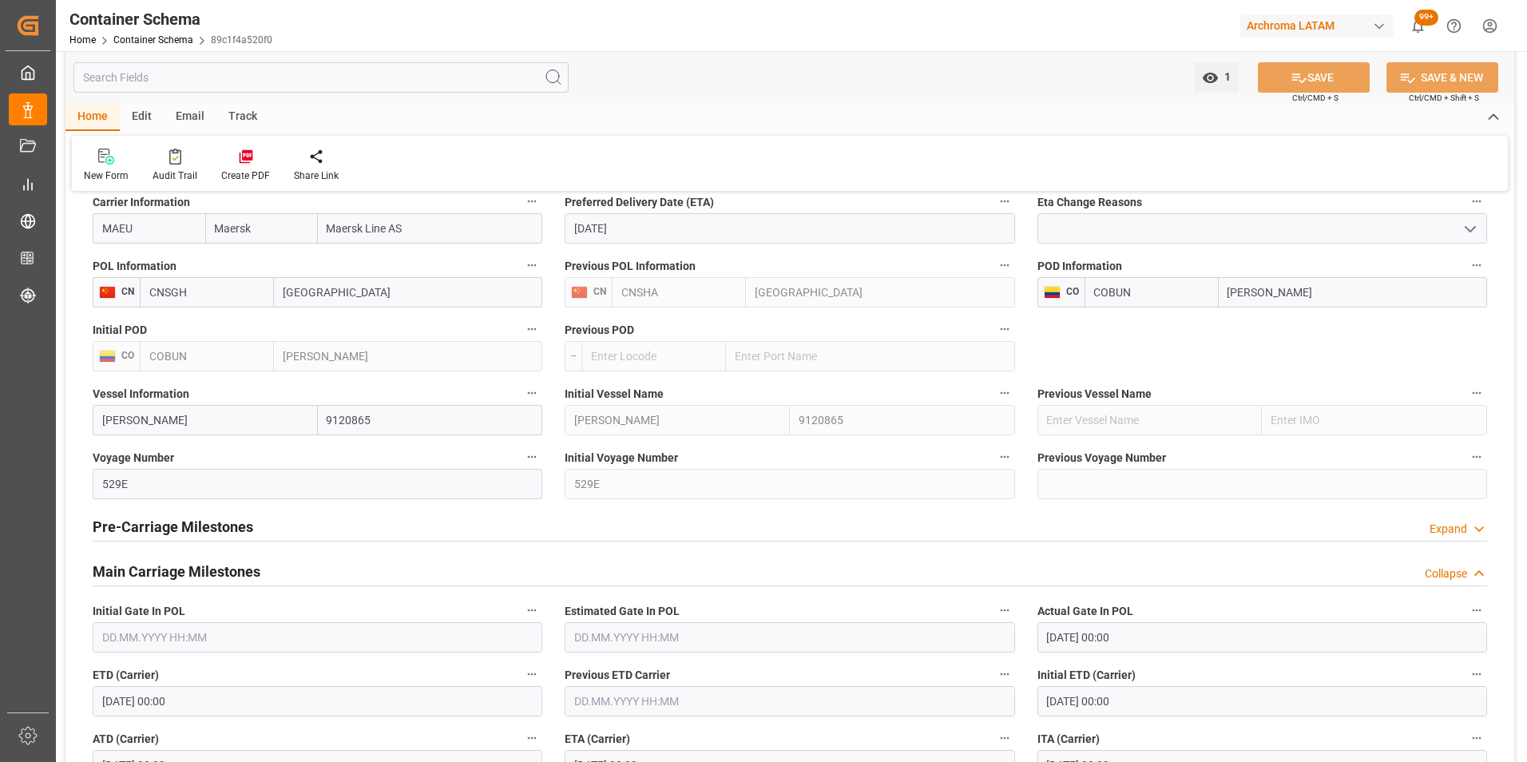
scroll to position [1837, 0]
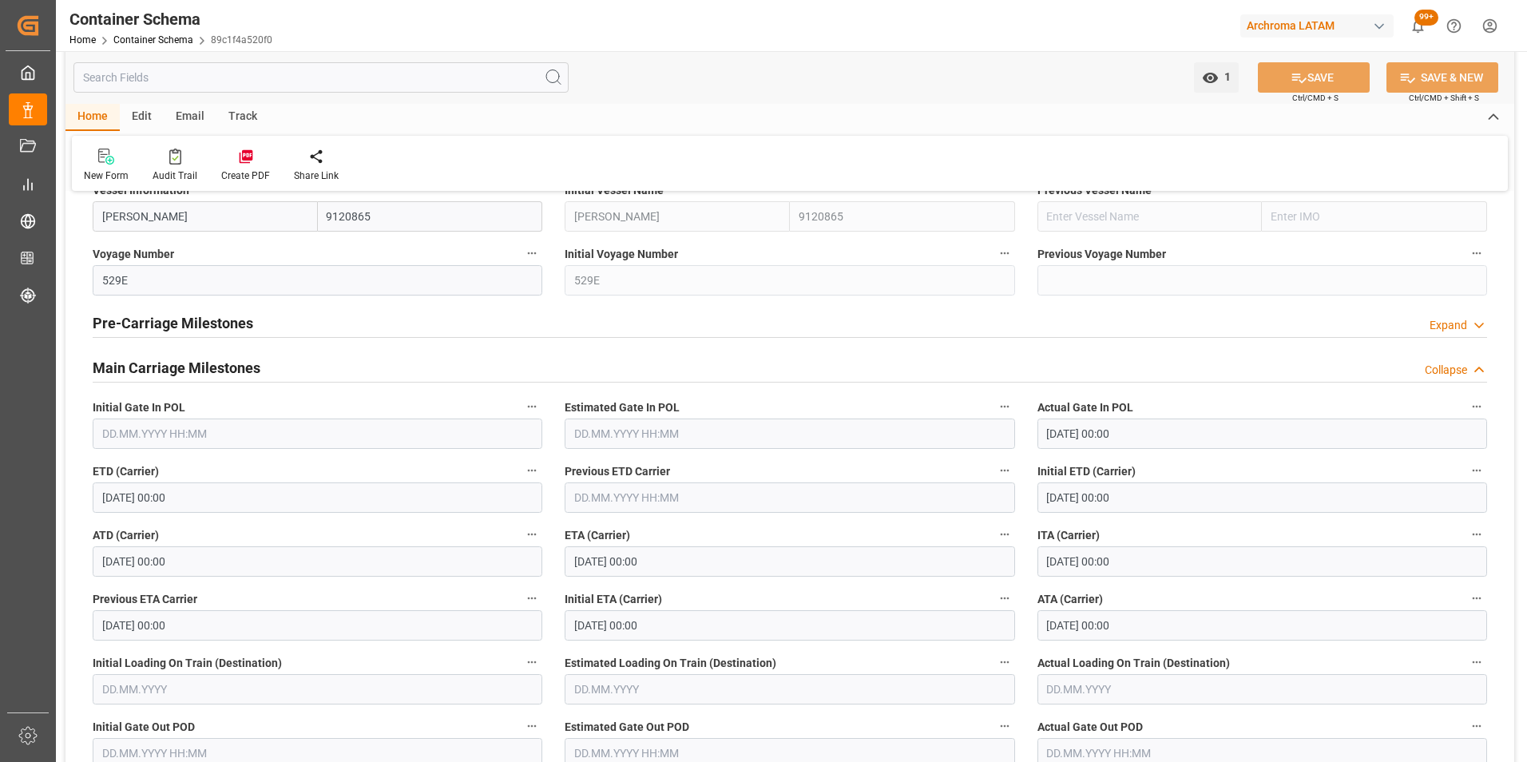
click at [181, 125] on div "Email" at bounding box center [190, 117] width 53 height 27
click at [112, 162] on icon at bounding box center [108, 158] width 22 height 11
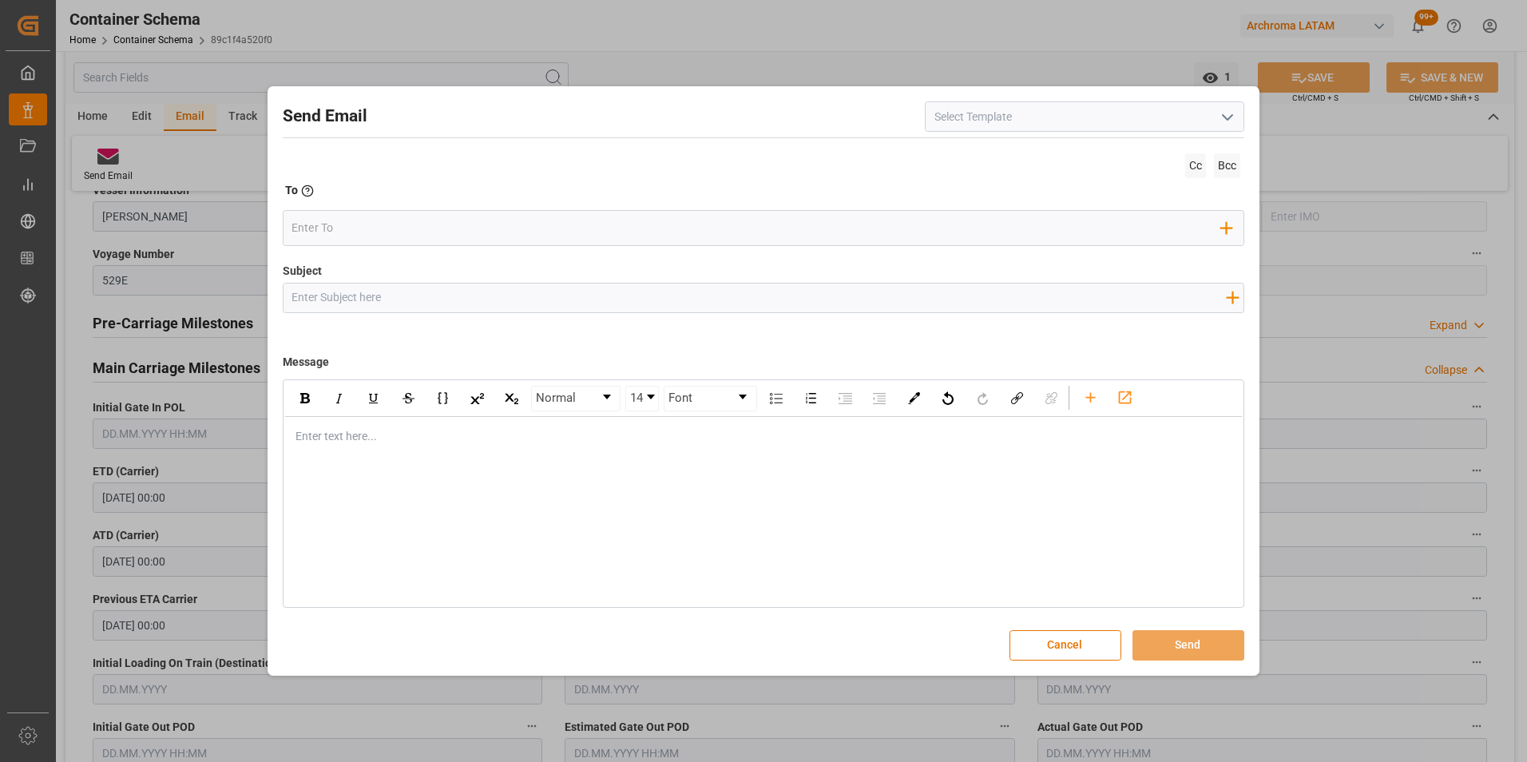
click at [1213, 125] on input at bounding box center [1084, 116] width 319 height 30
click at [1222, 124] on icon "open menu" at bounding box center [1227, 117] width 19 height 19
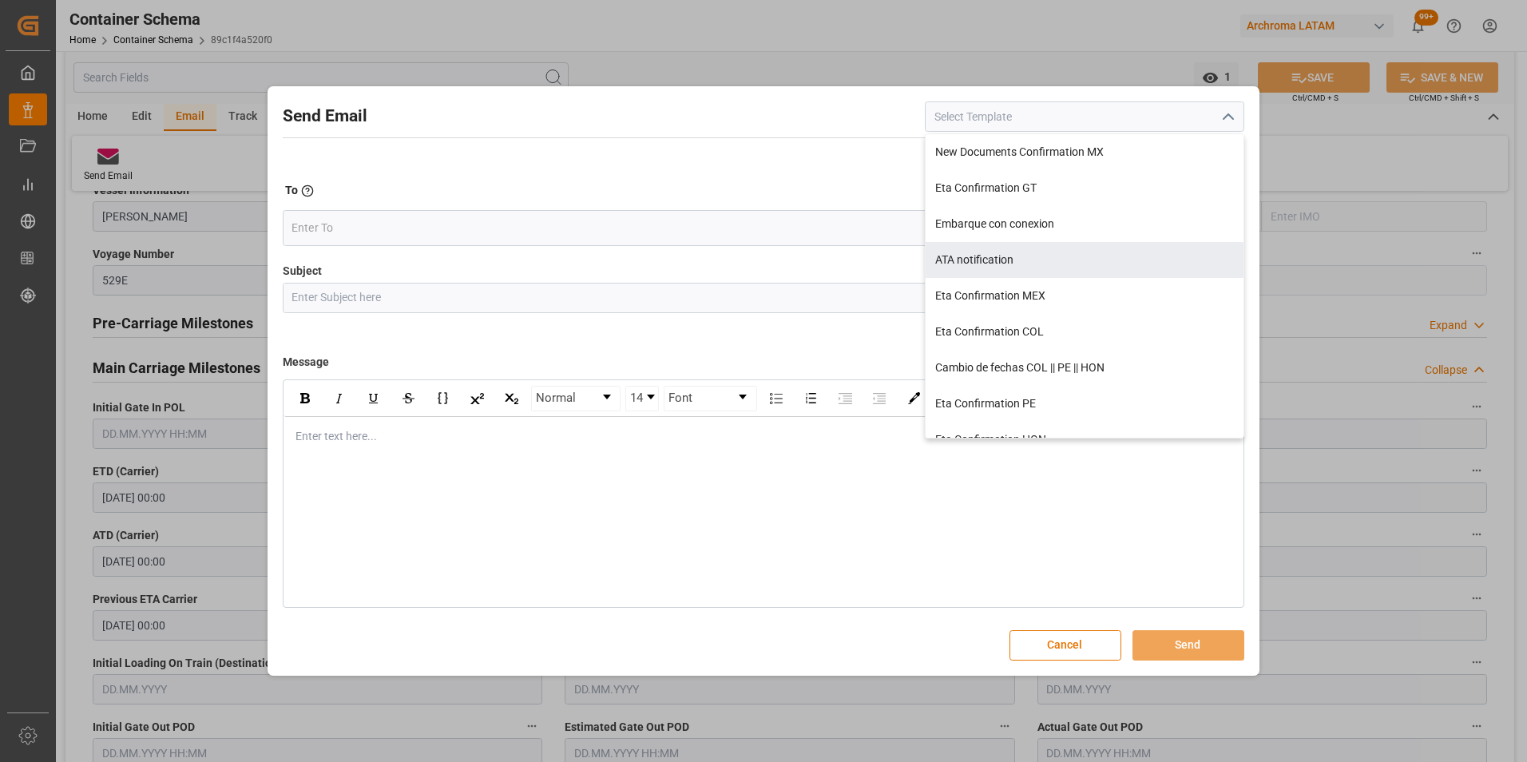
click at [1020, 264] on div "ATA notification" at bounding box center [1084, 260] width 318 height 36
type input "ATA notification"
type input "Aviso de llegada | PO {{purchaseOrder}} | BL {{bookingNumber}} | Contenedor {{c…"
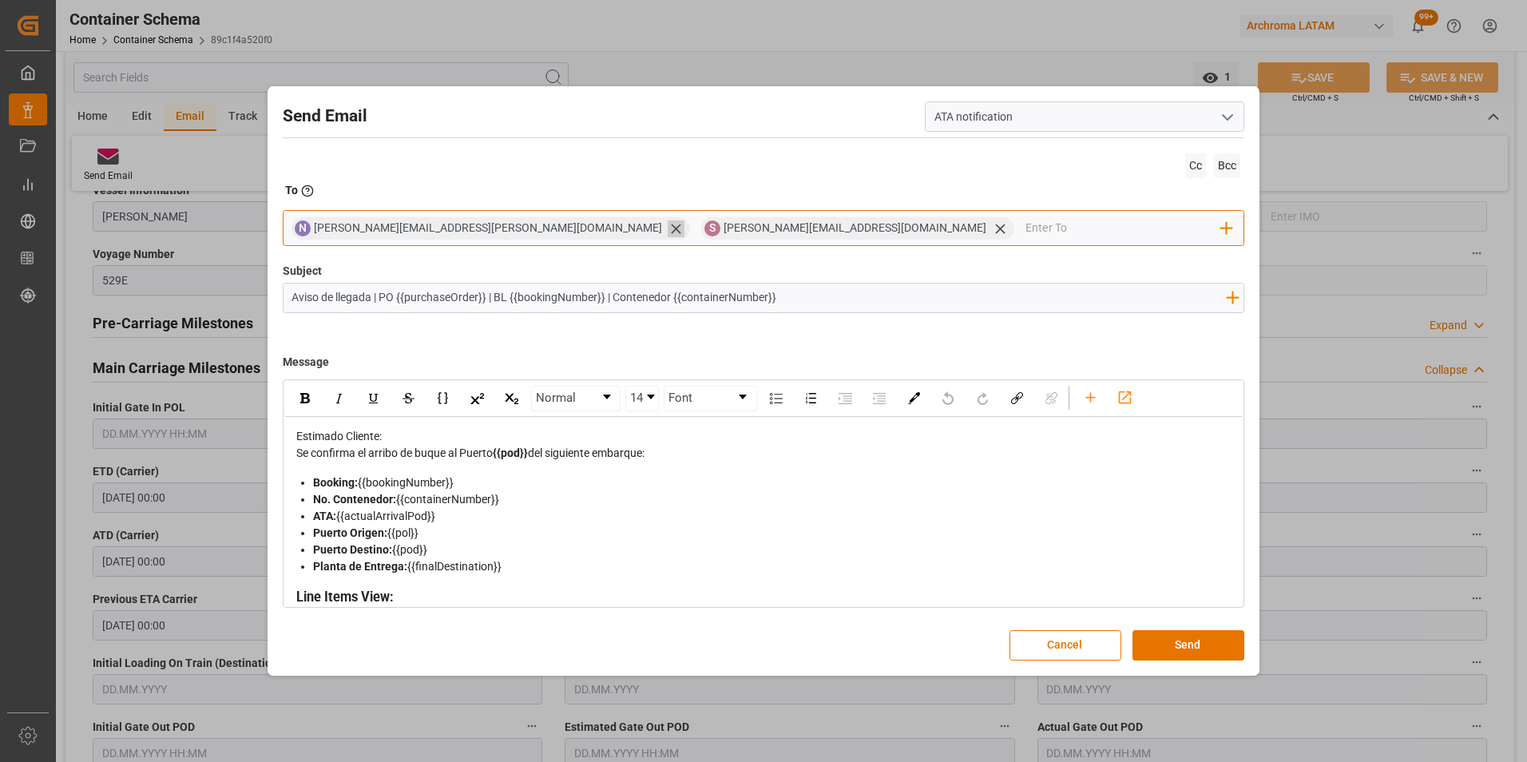
click at [668, 228] on icon at bounding box center [676, 228] width 17 height 17
click at [582, 226] on icon at bounding box center [590, 228] width 17 height 17
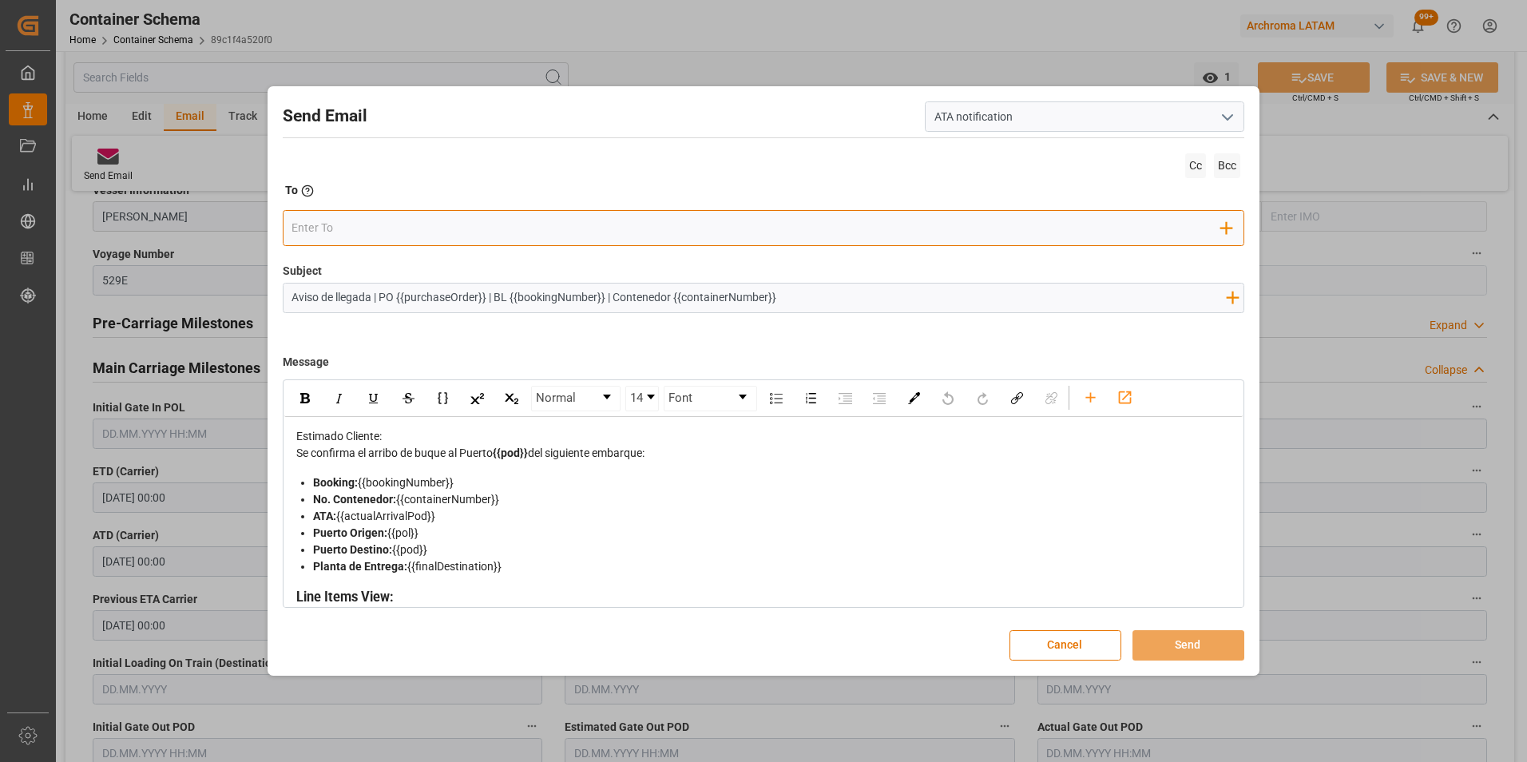
click at [470, 228] on input "email" at bounding box center [755, 228] width 929 height 24
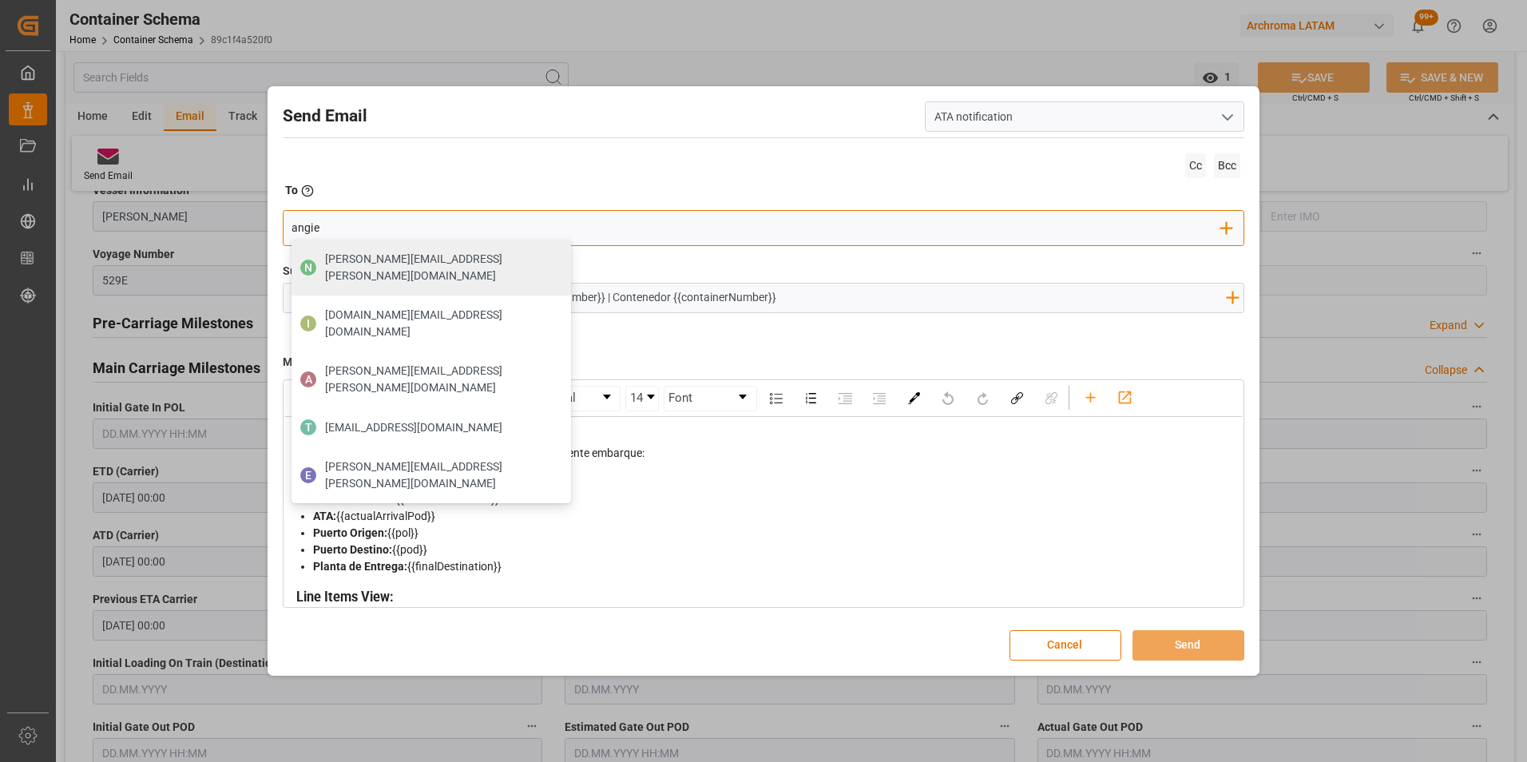
type input "angiee"
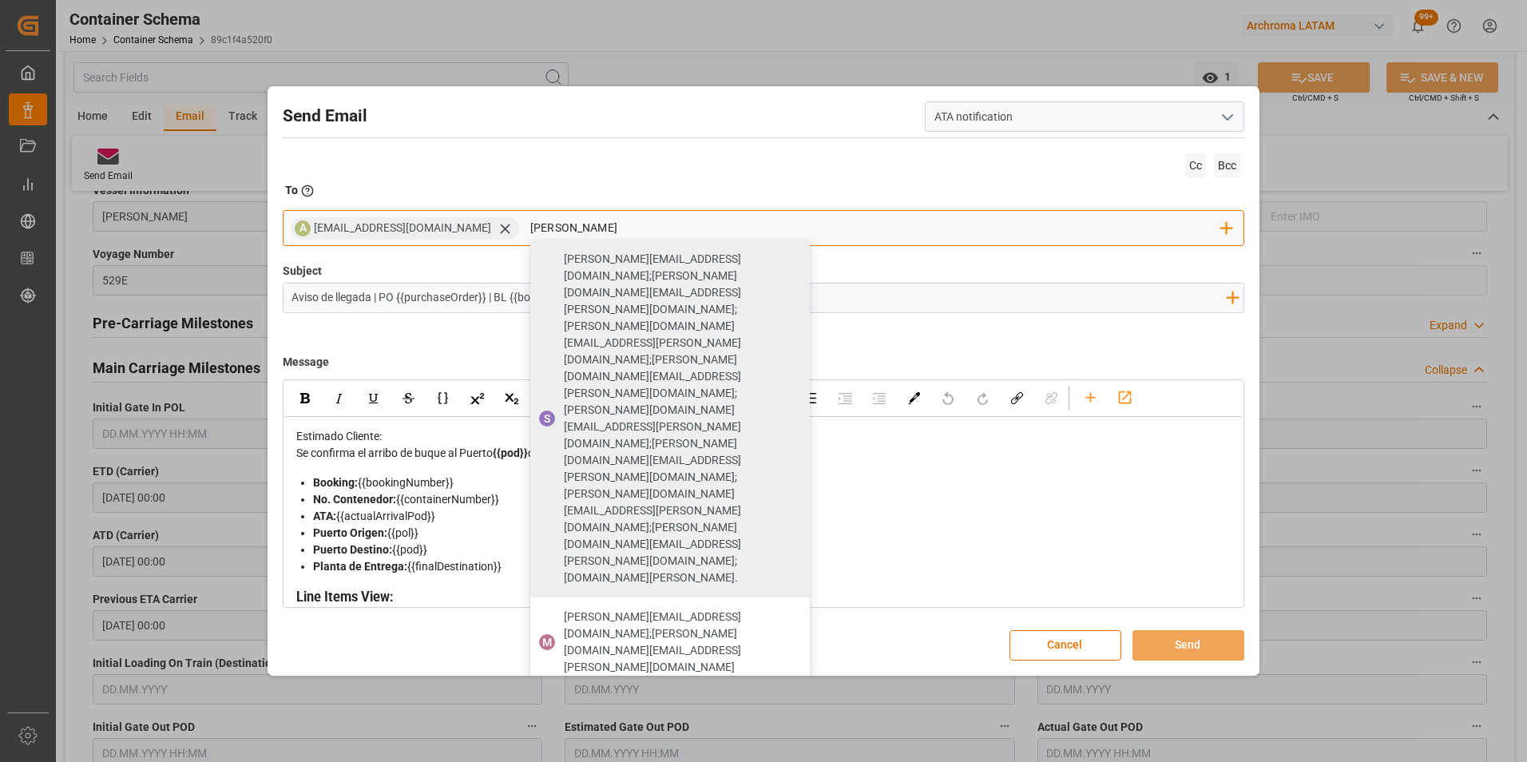
type input "maria"
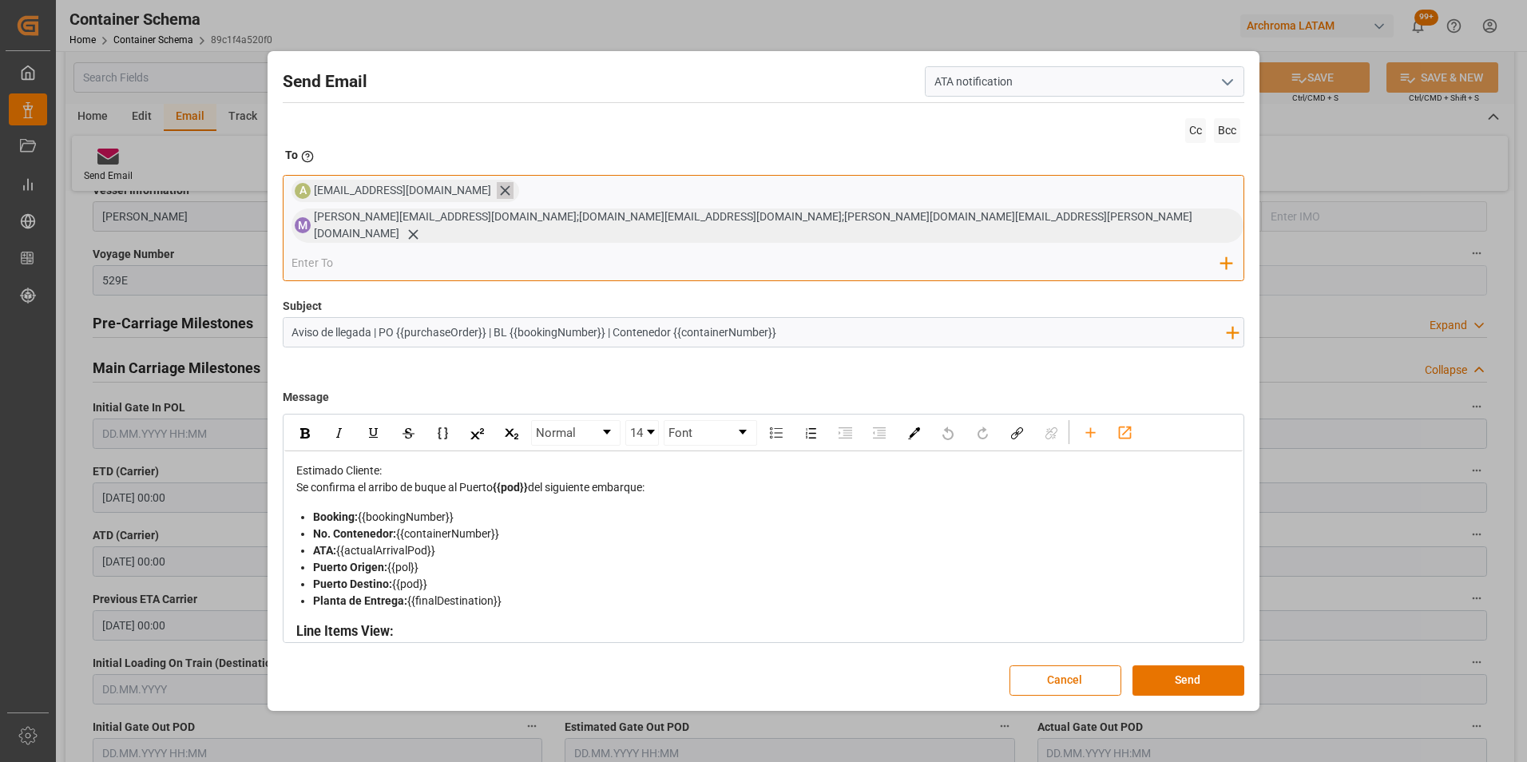
click at [500, 196] on icon at bounding box center [505, 191] width 10 height 10
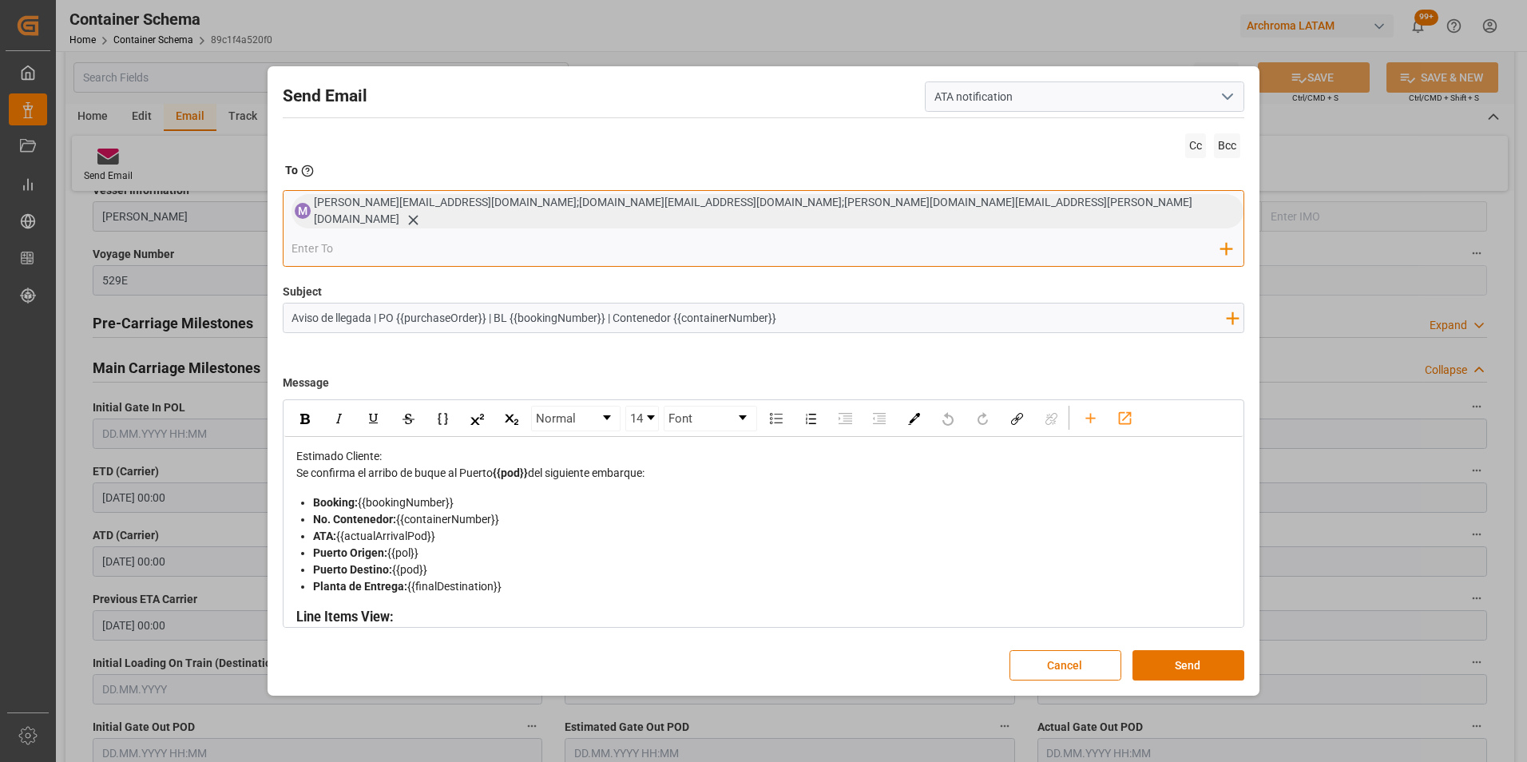
click at [876, 236] on input "email" at bounding box center [755, 248] width 929 height 24
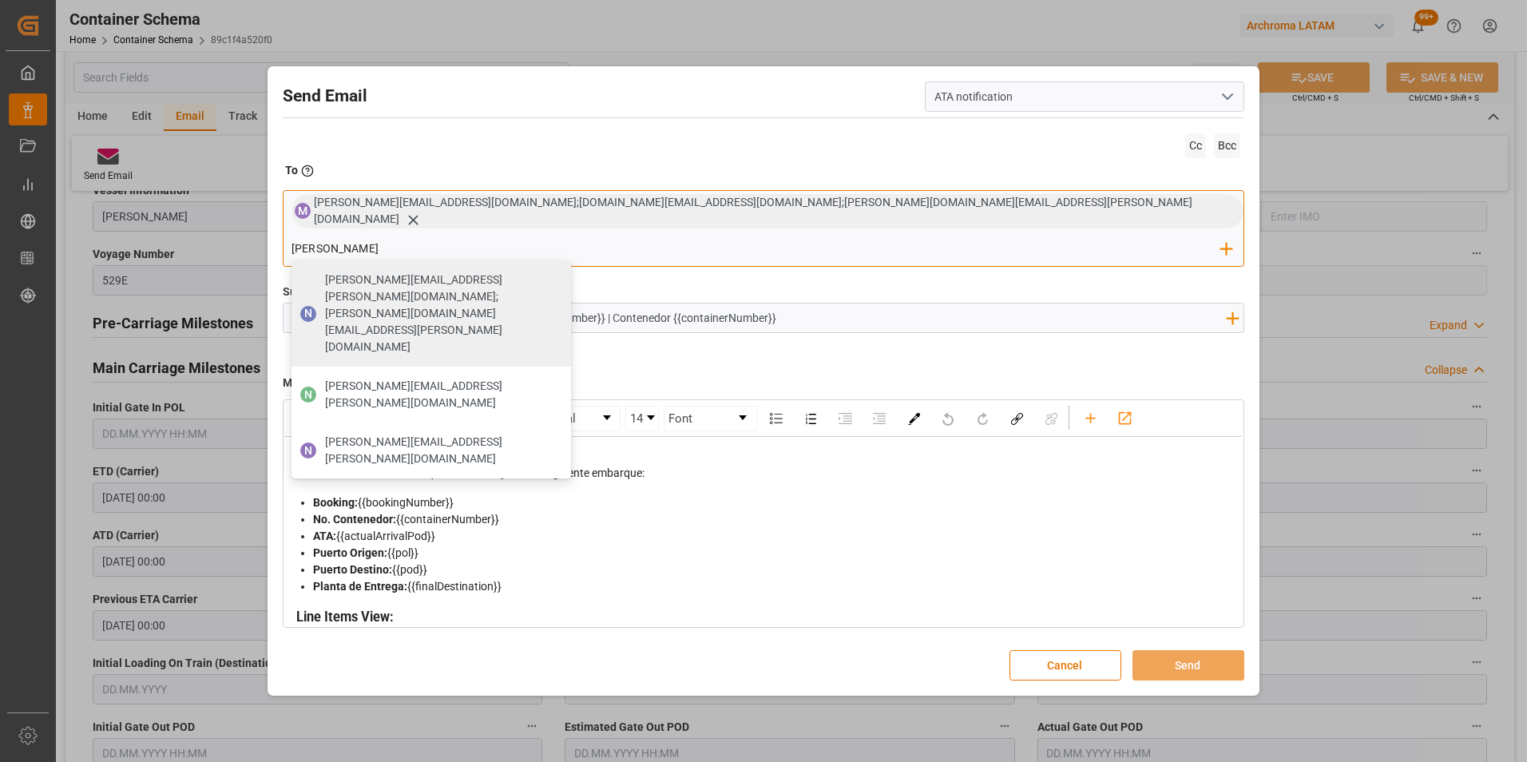
type input "nancy.castellanos@archroma.com"
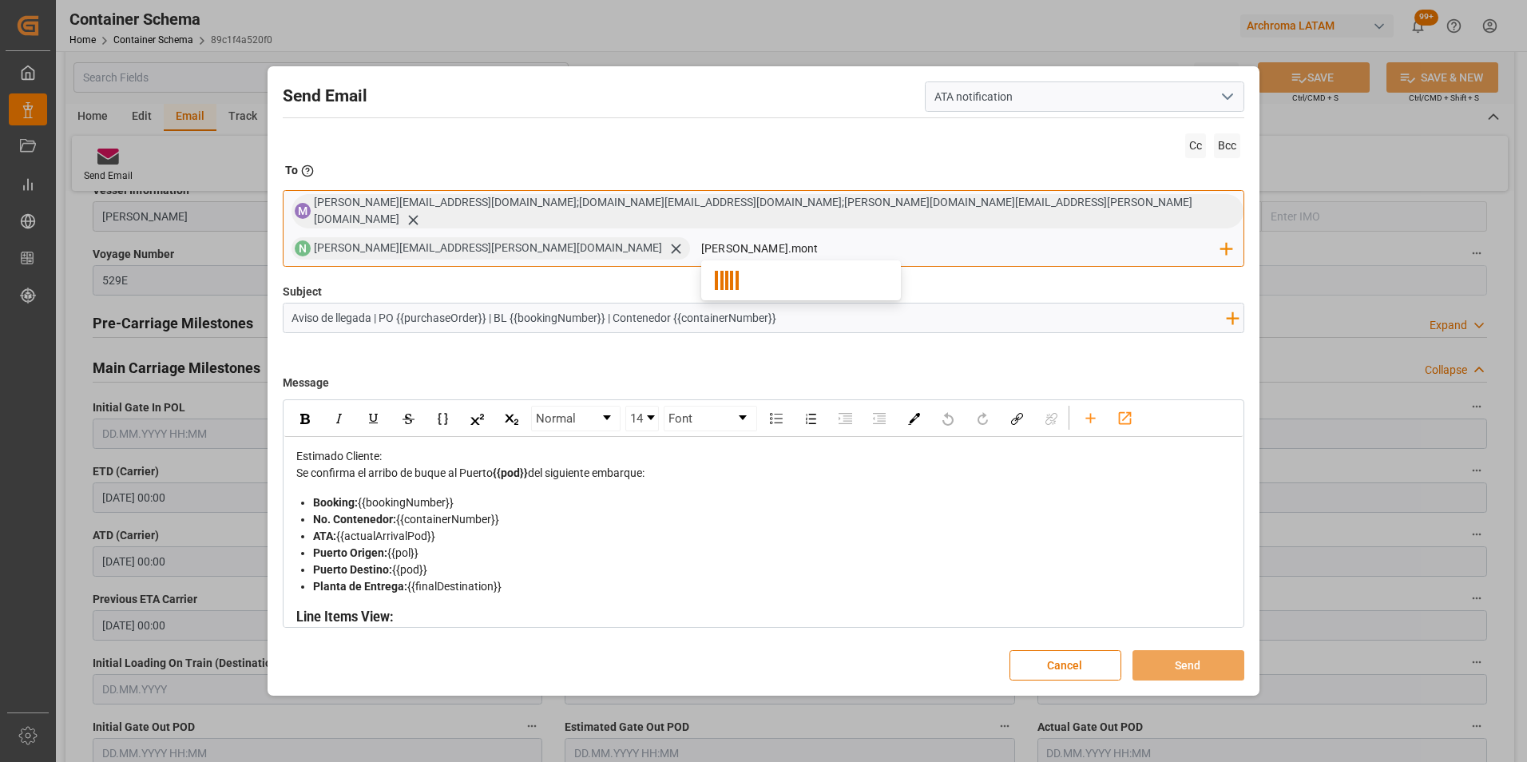
type input "luis.monto"
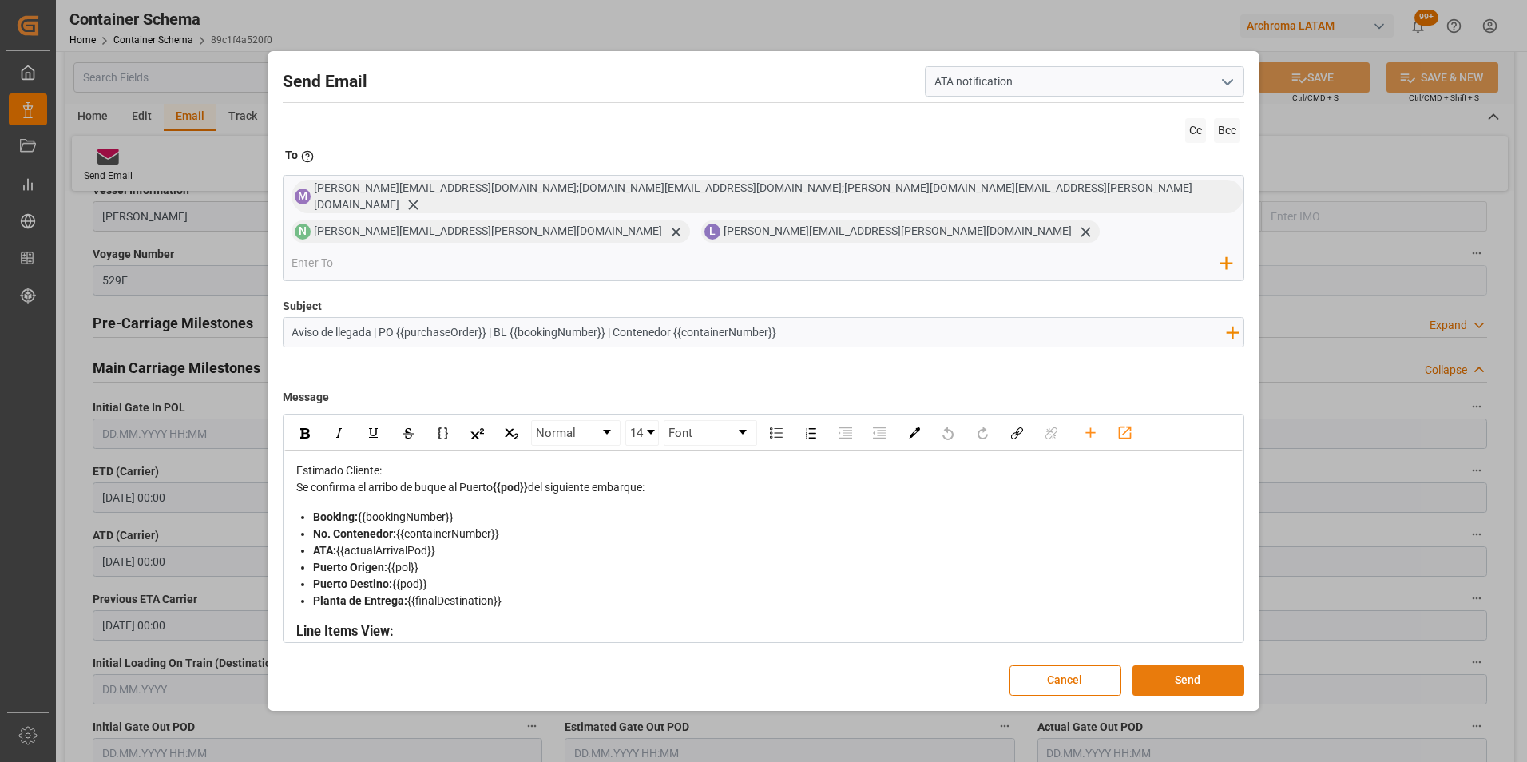
click at [1188, 665] on button "Send" at bounding box center [1188, 680] width 112 height 30
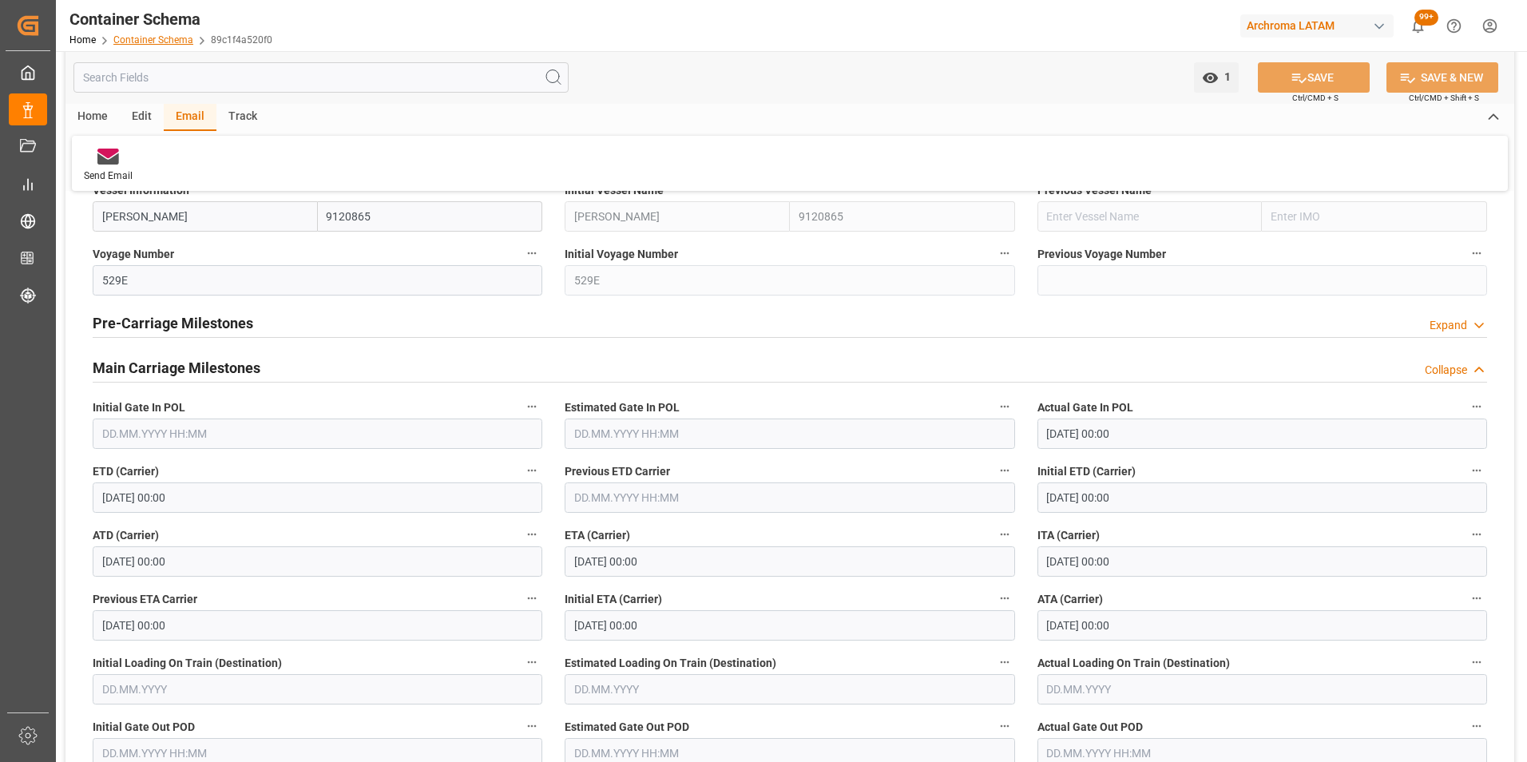
click at [172, 34] on link "Container Schema" at bounding box center [153, 39] width 80 height 11
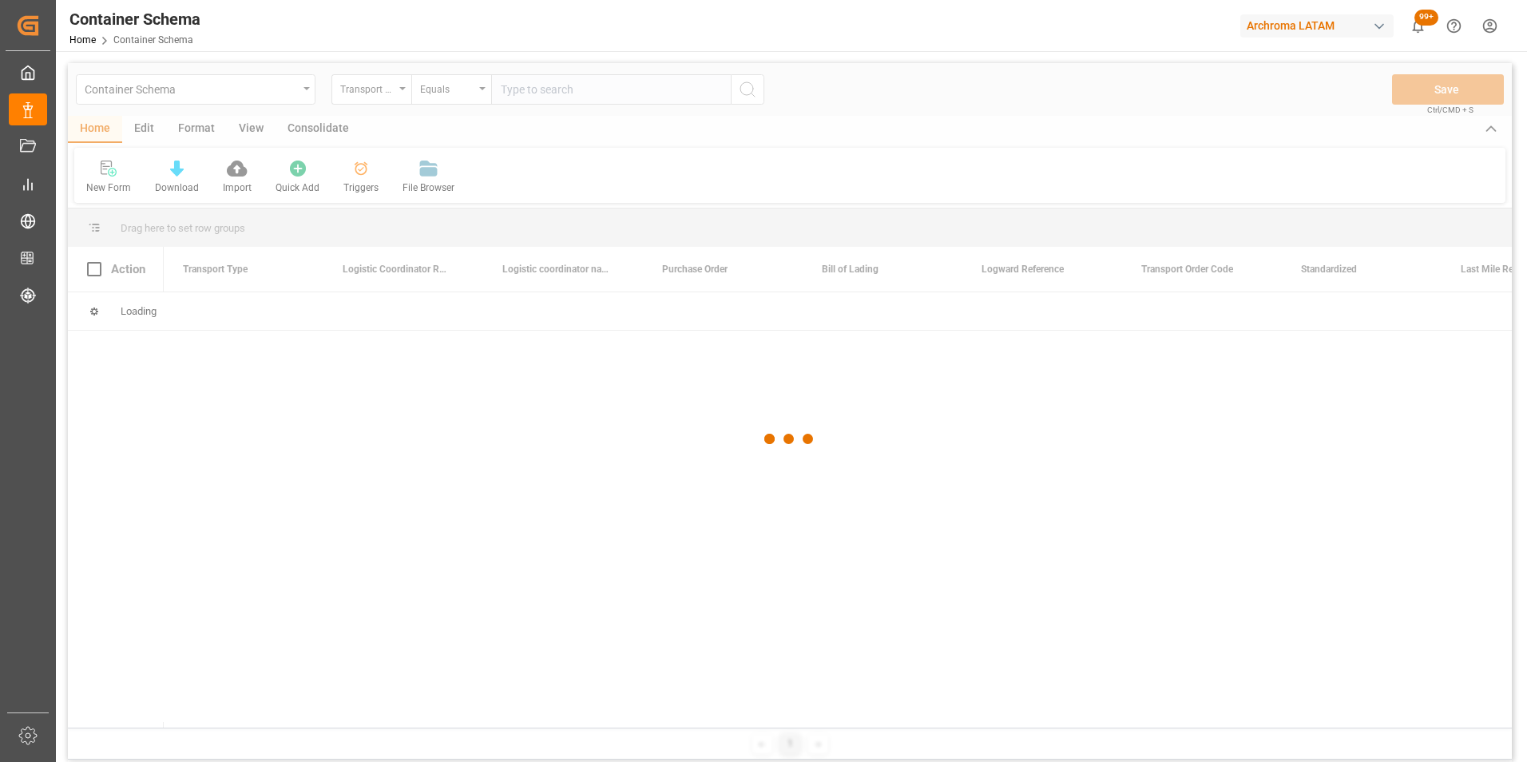
click at [393, 101] on div at bounding box center [790, 439] width 1444 height 752
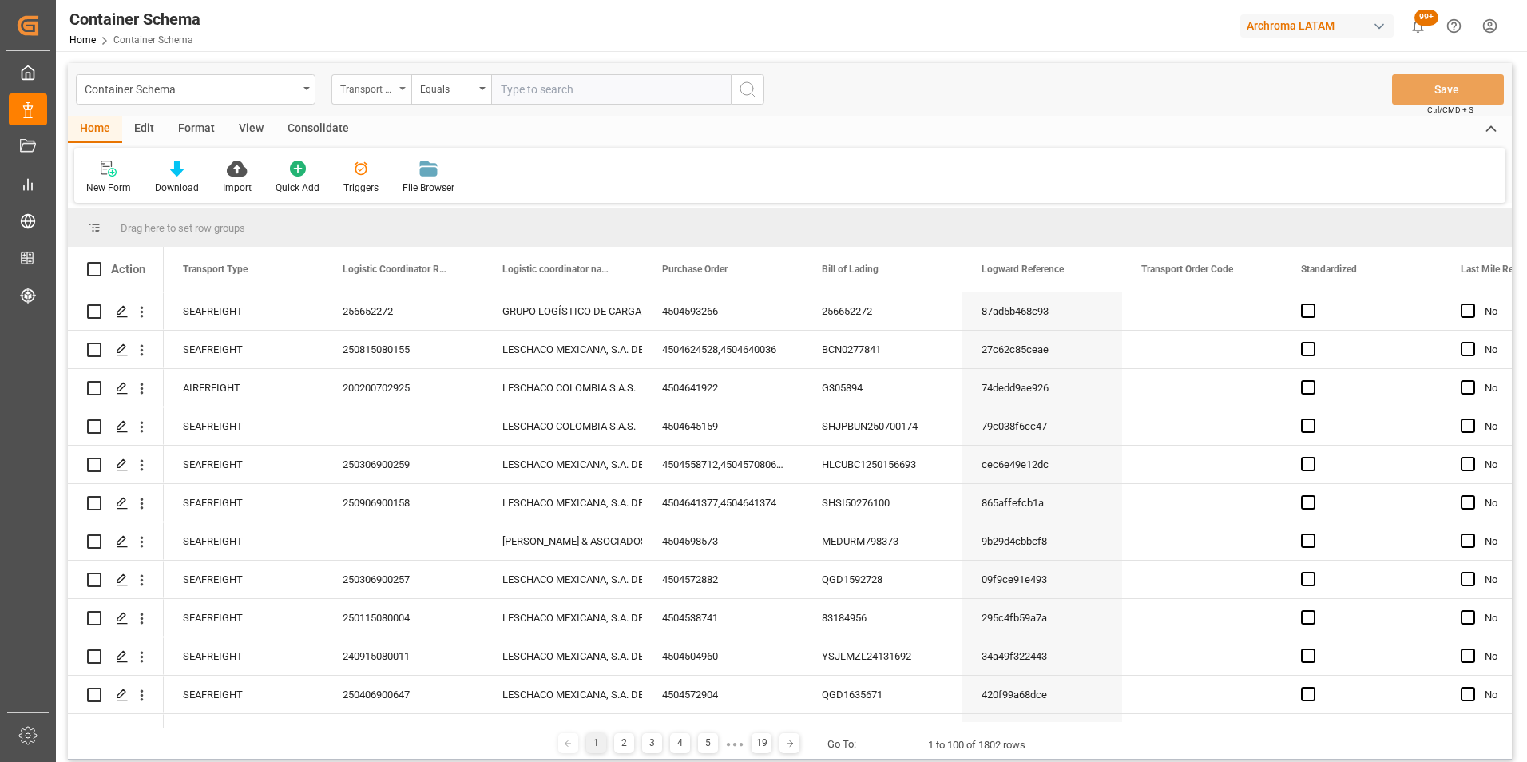
click at [399, 99] on div "Transport Type" at bounding box center [371, 89] width 80 height 30
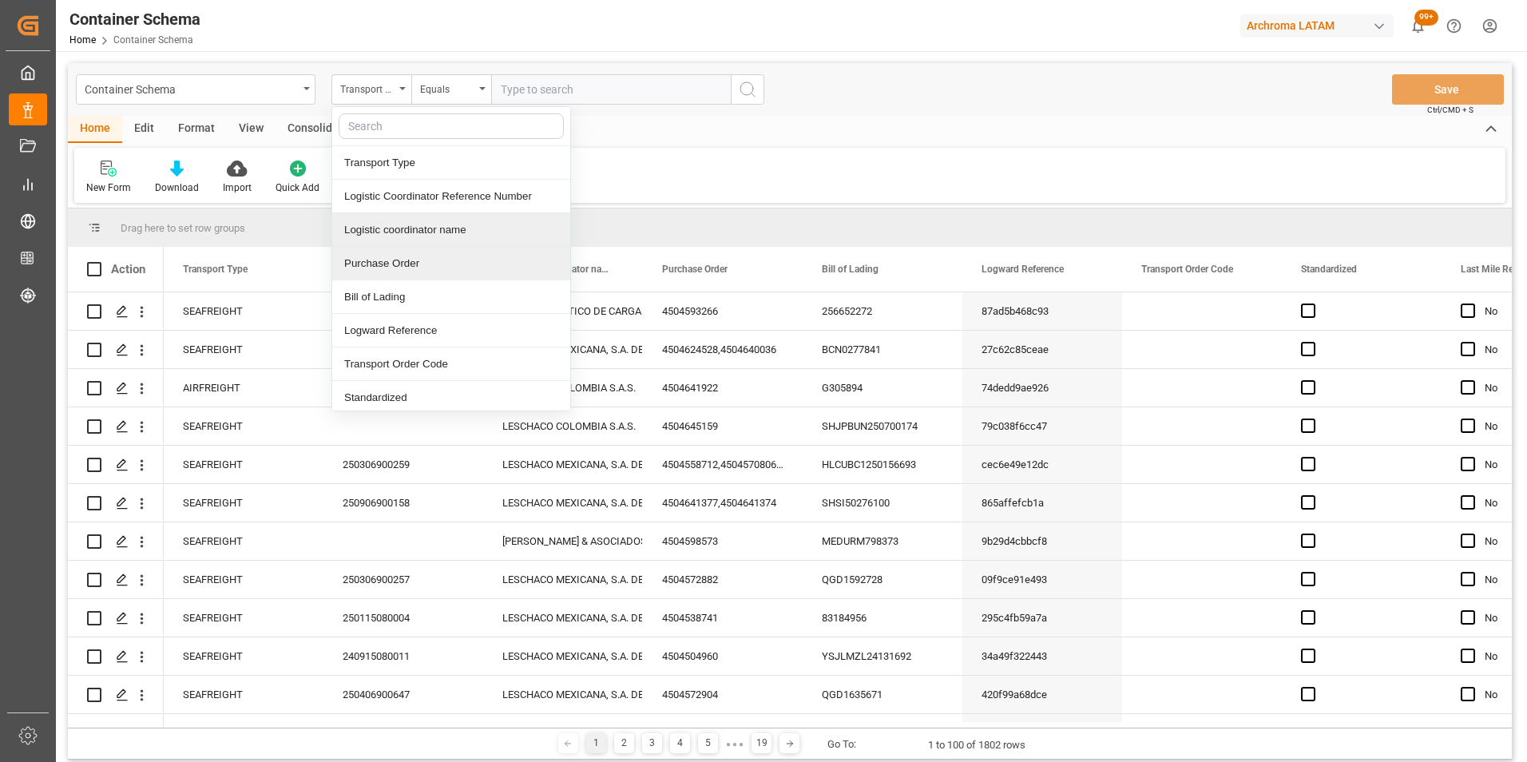
click at [402, 260] on div "Purchase Order" at bounding box center [451, 264] width 238 height 34
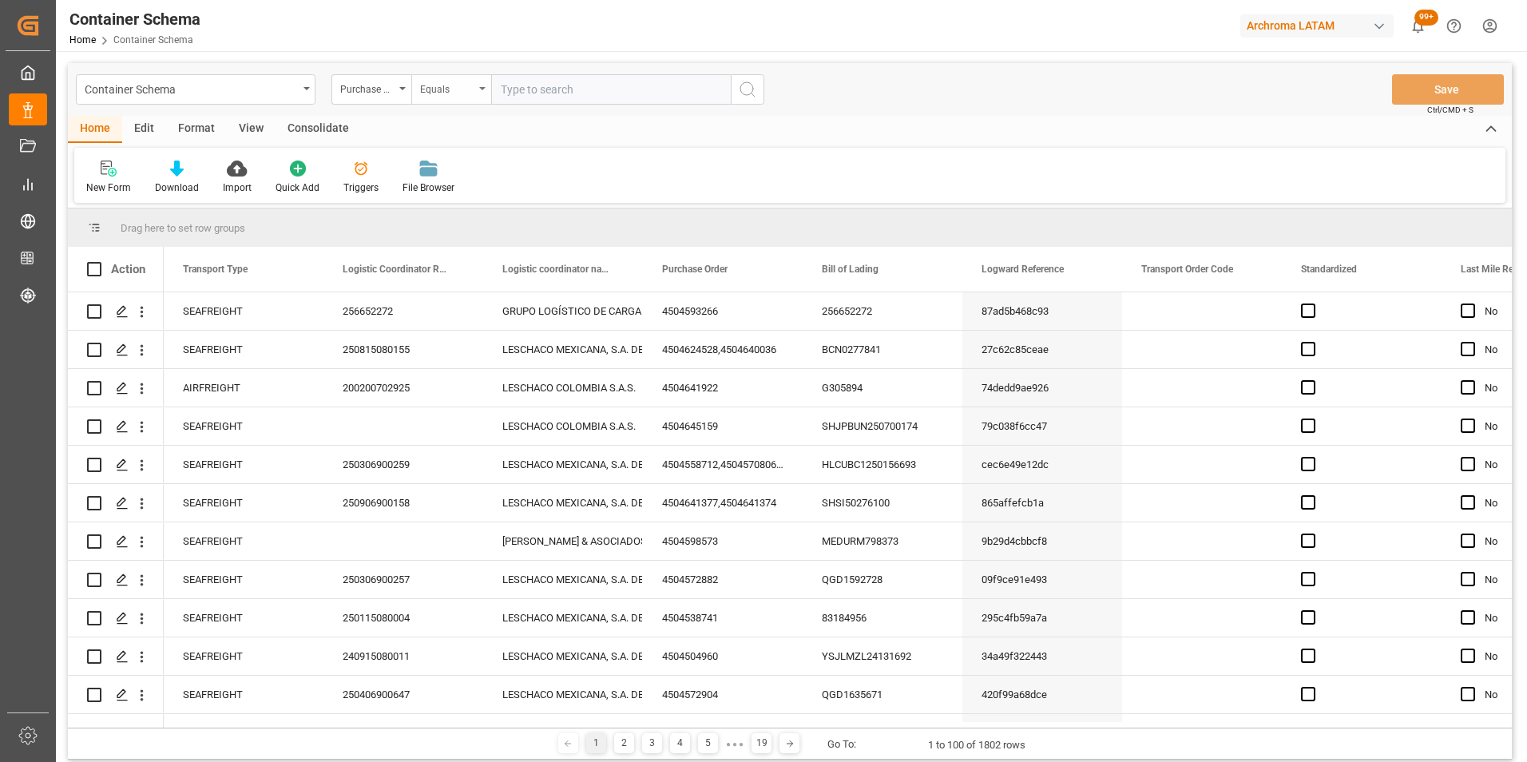
click at [430, 98] on div "Equals" at bounding box center [451, 89] width 80 height 30
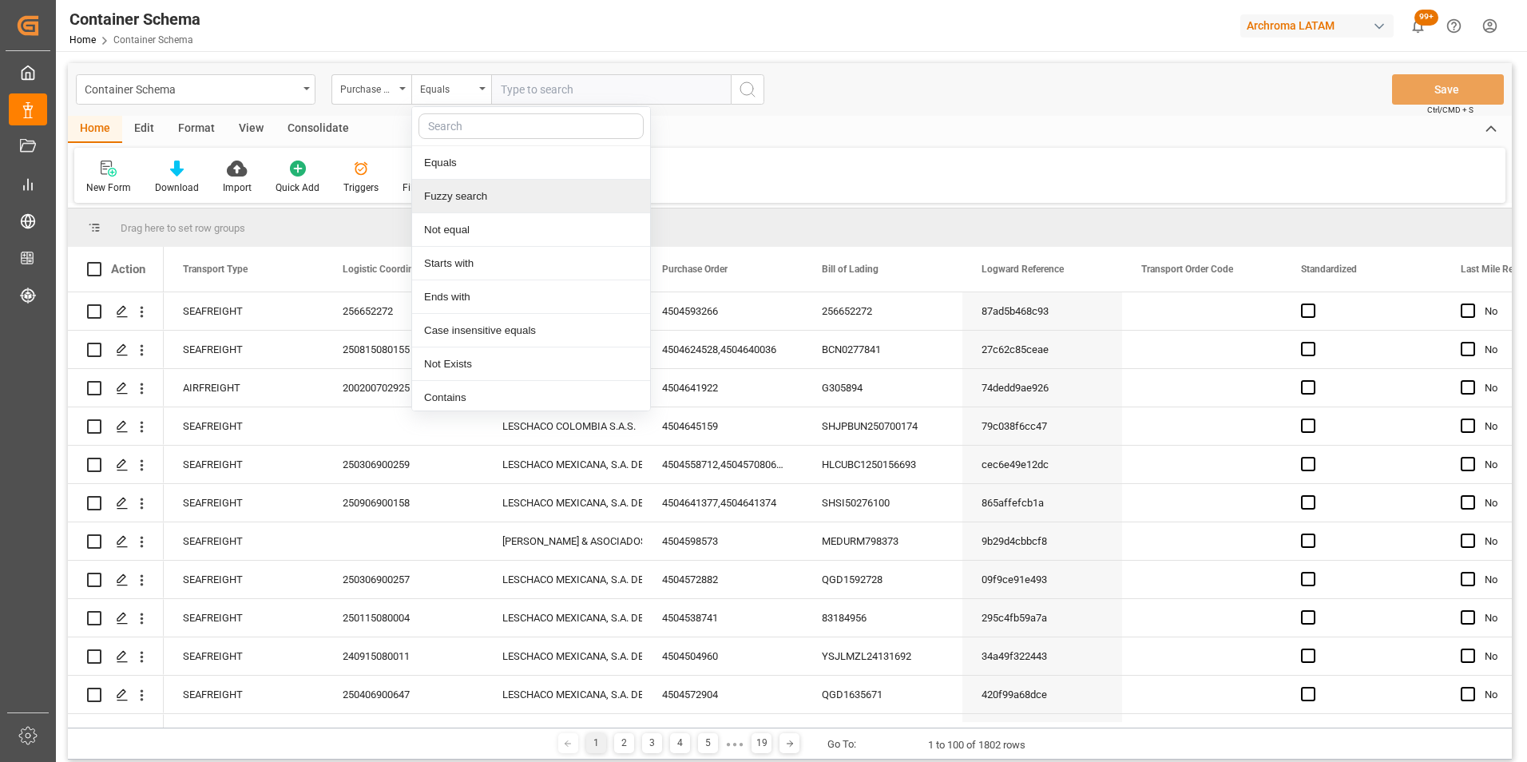
click at [474, 200] on div "Fuzzy search" at bounding box center [531, 197] width 238 height 34
paste input "4504631719"
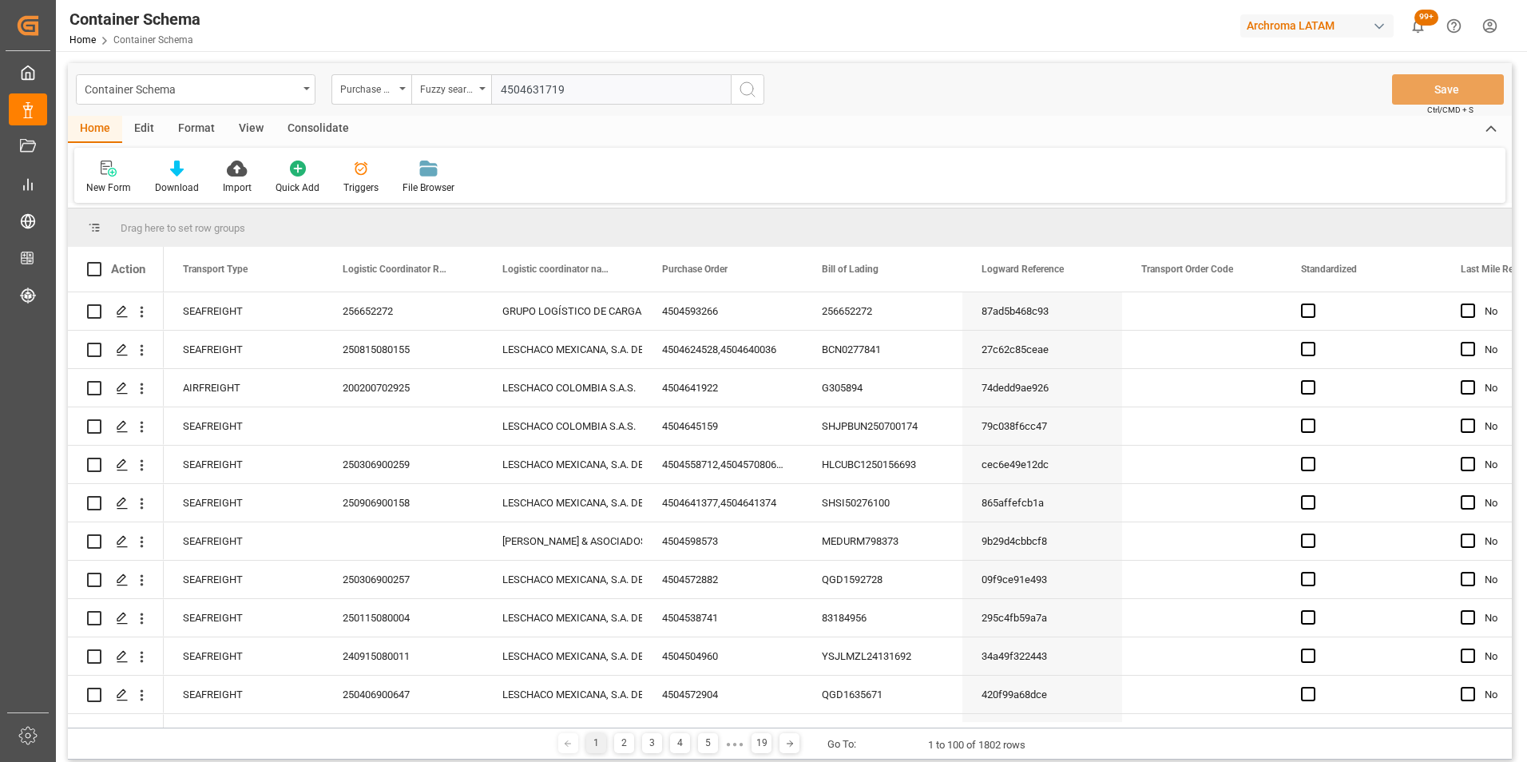
type input "4504631719"
click at [757, 86] on button "search button" at bounding box center [748, 89] width 34 height 30
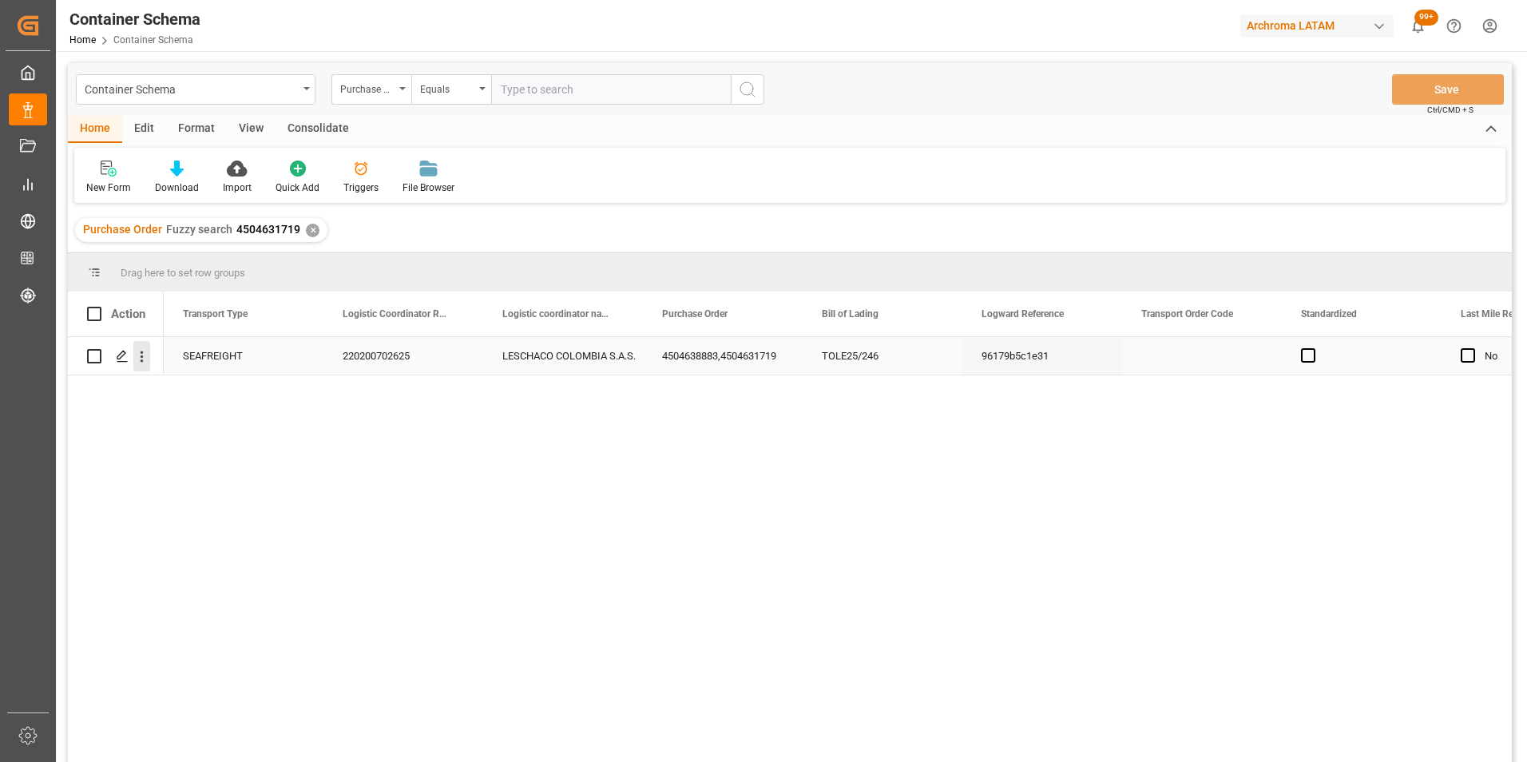
click at [133, 361] on icon "open menu" at bounding box center [141, 356] width 17 height 17
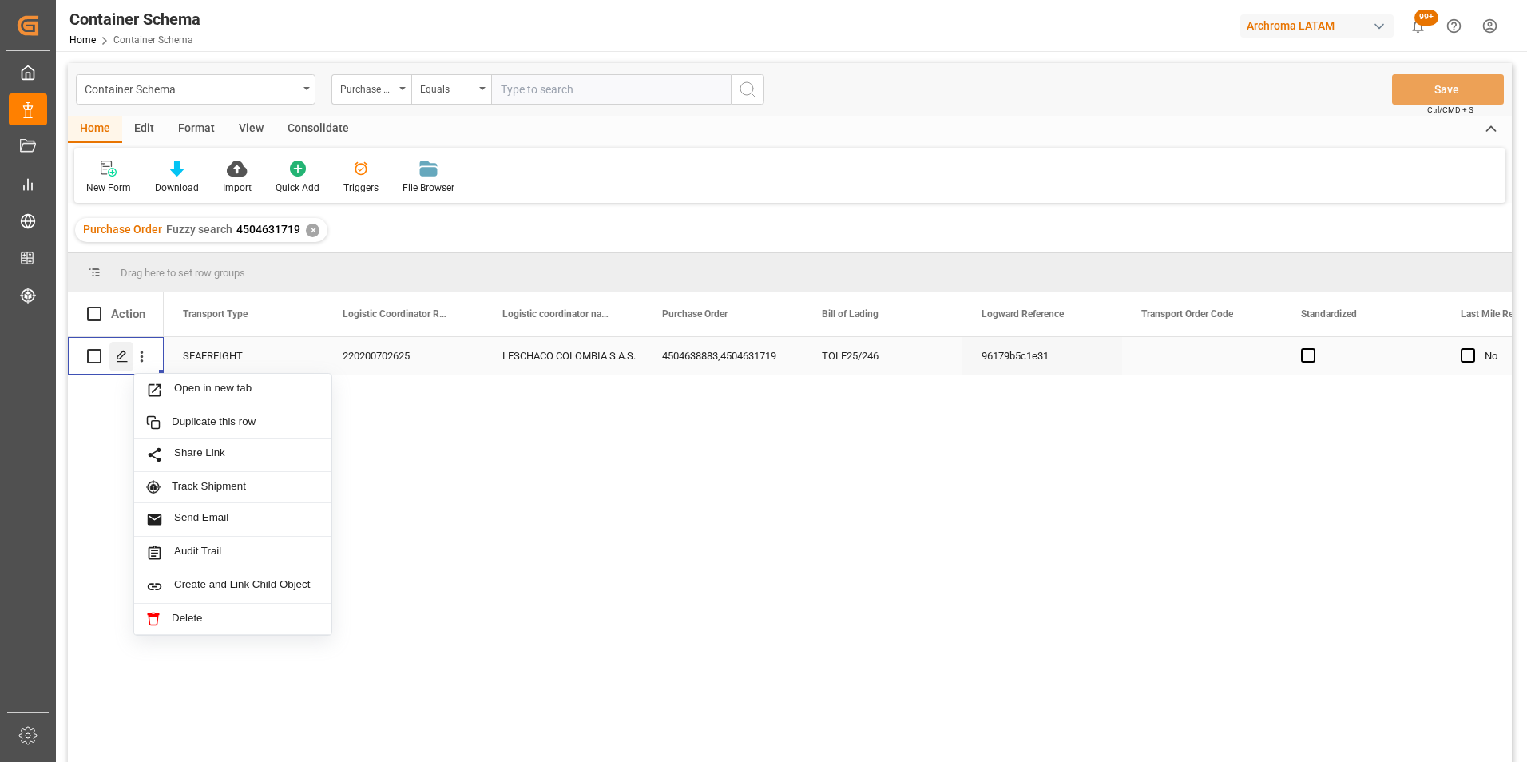
click at [124, 359] on icon "Press SPACE to select this row." at bounding box center [122, 356] width 13 height 13
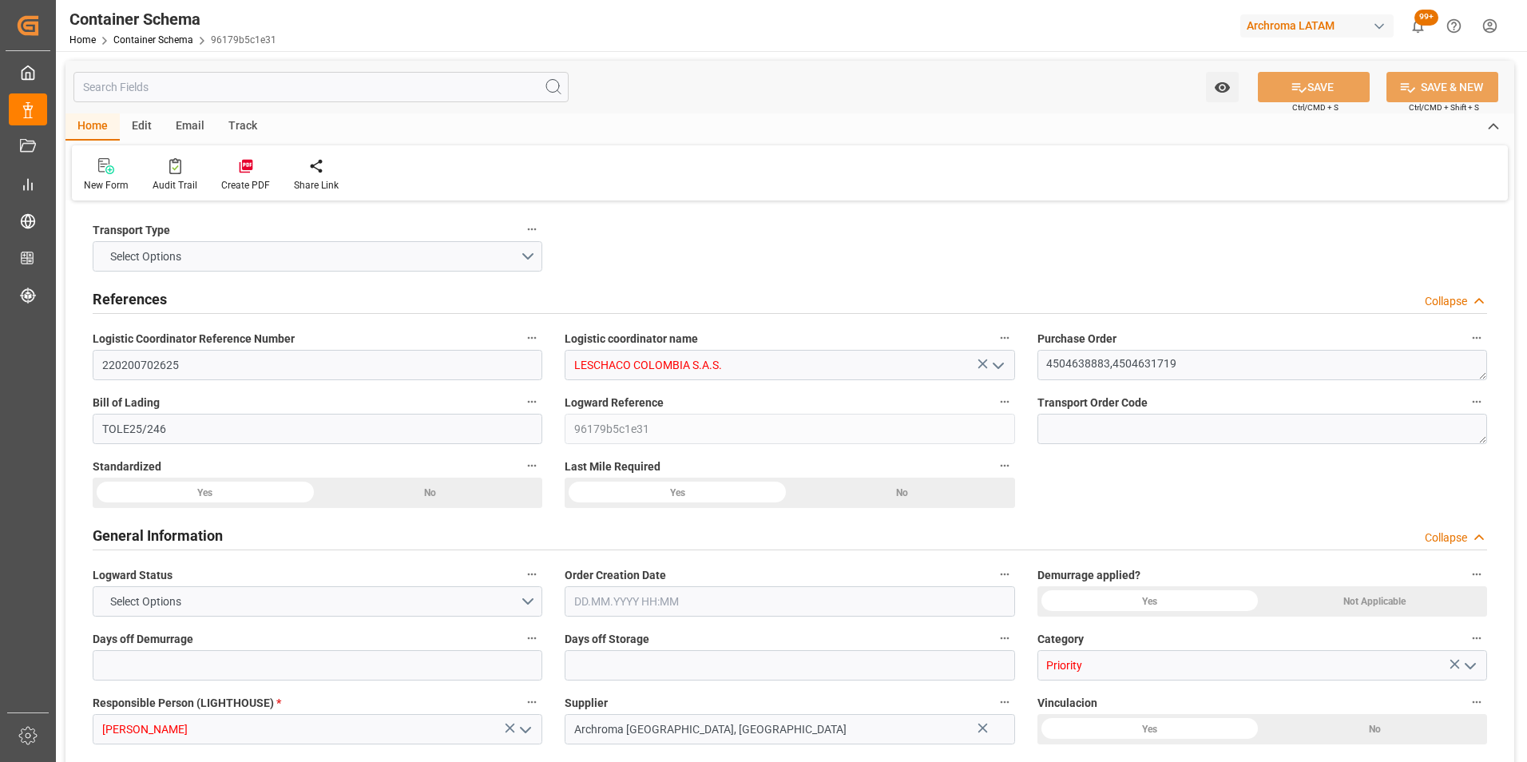
type input "15"
type input "3"
type input "2"
type input "26"
type input "9400"
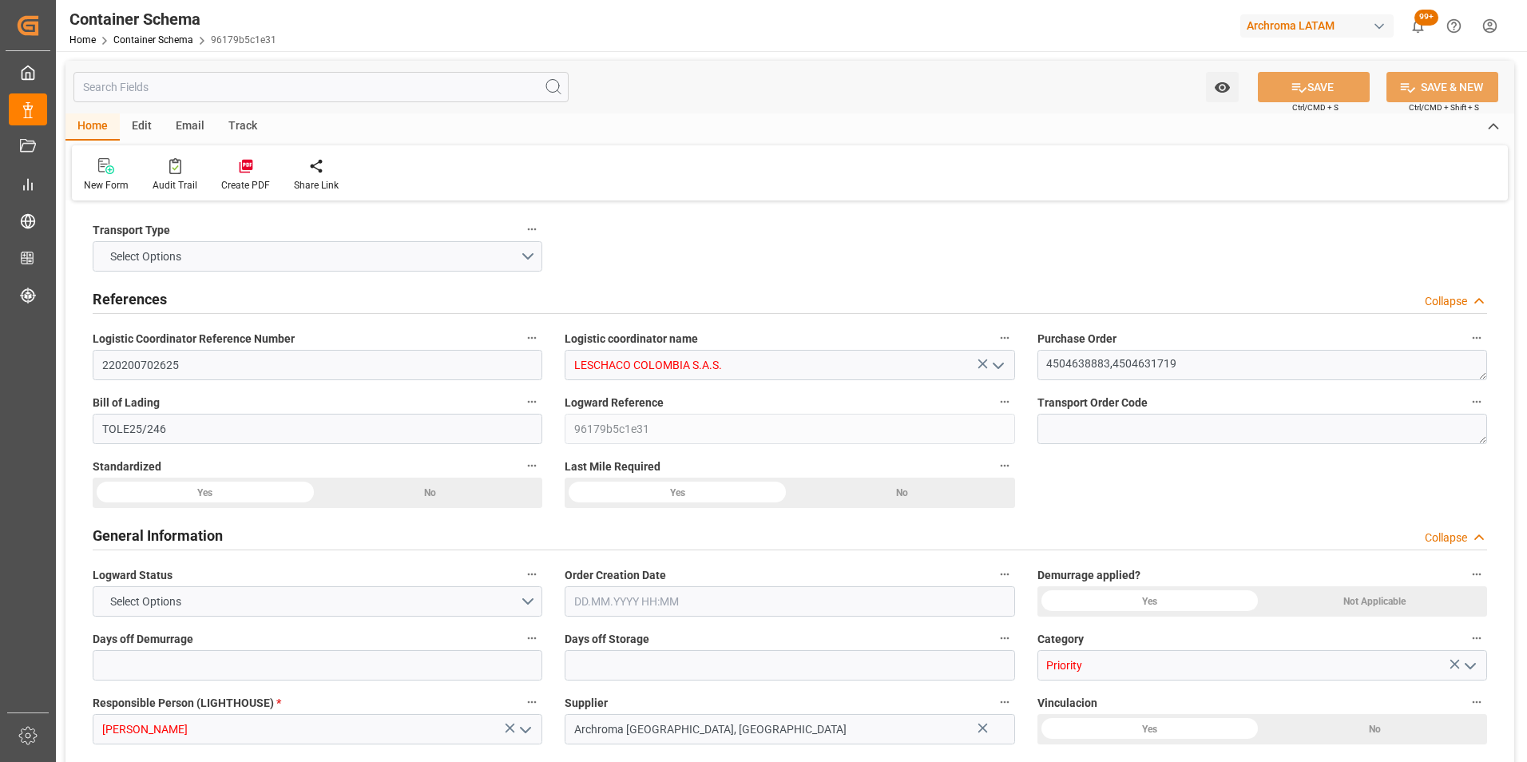
type input "10485"
type input "ONE"
type input "Ocean Network Express"
type input "PECLL"
type input "COBUN"
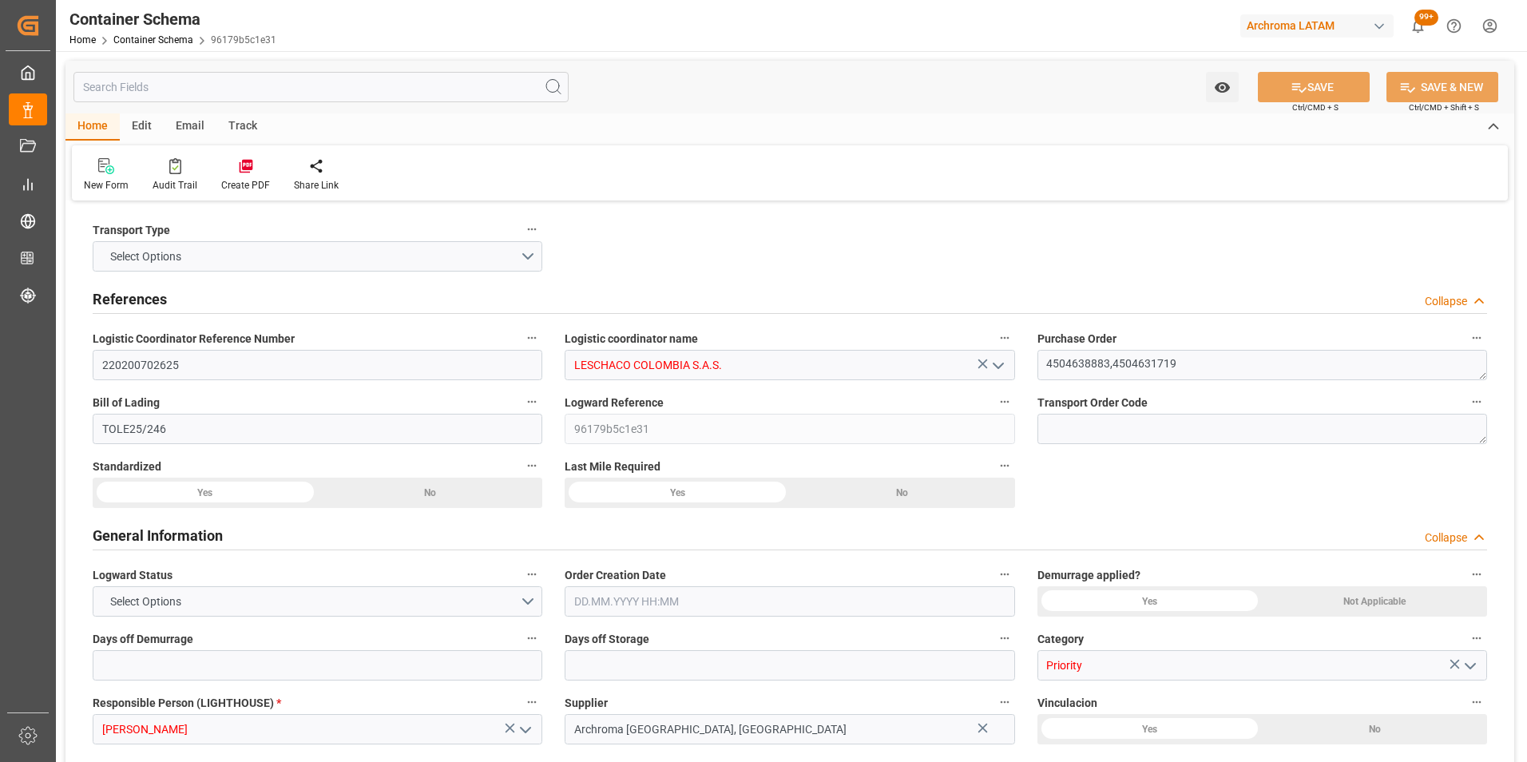
type input "COBUN"
type input "9975612"
type input "01.08.2025 18:00"
type input "22.07.2025"
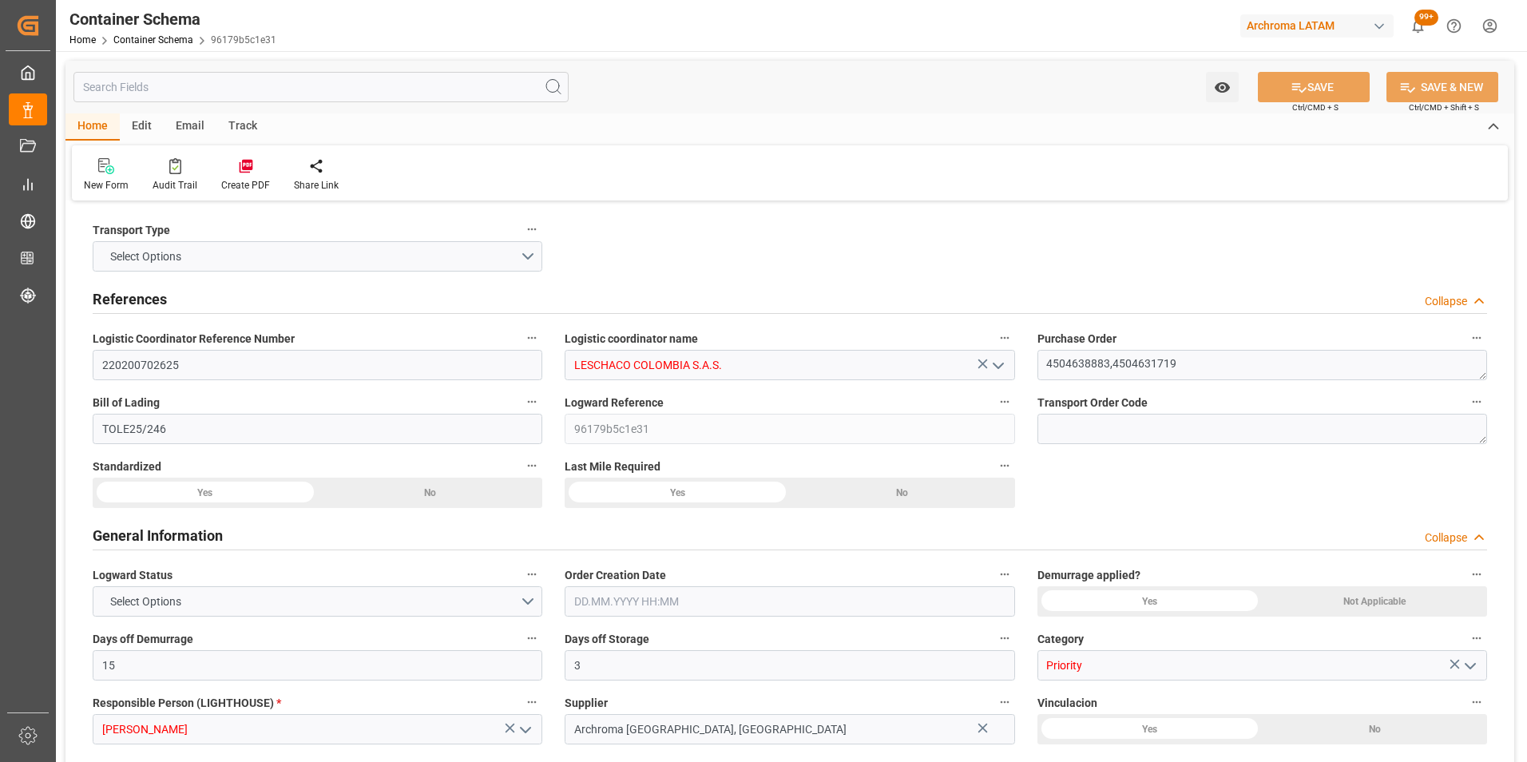
type input "22.08.2025"
type input "09.08.2025"
type input "30.07.2025 00:00"
type input "01.08.2025 06:15"
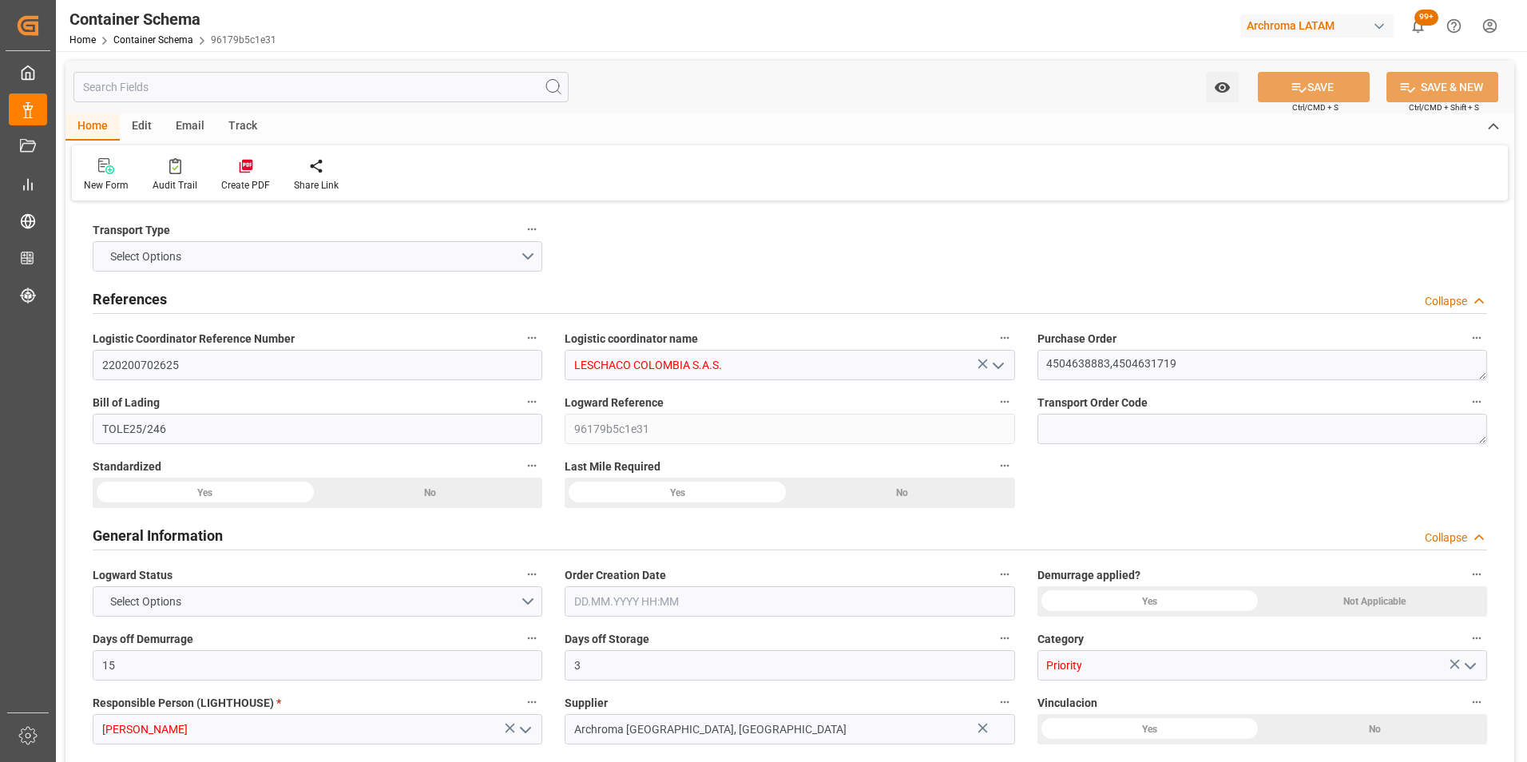
type input "01.08.2025 00:00"
type input "09.08.2025 00:00"
type input "09.08.2025 18:00"
type input "08.08.2025 00:00"
type input "09.08.2025 18:00"
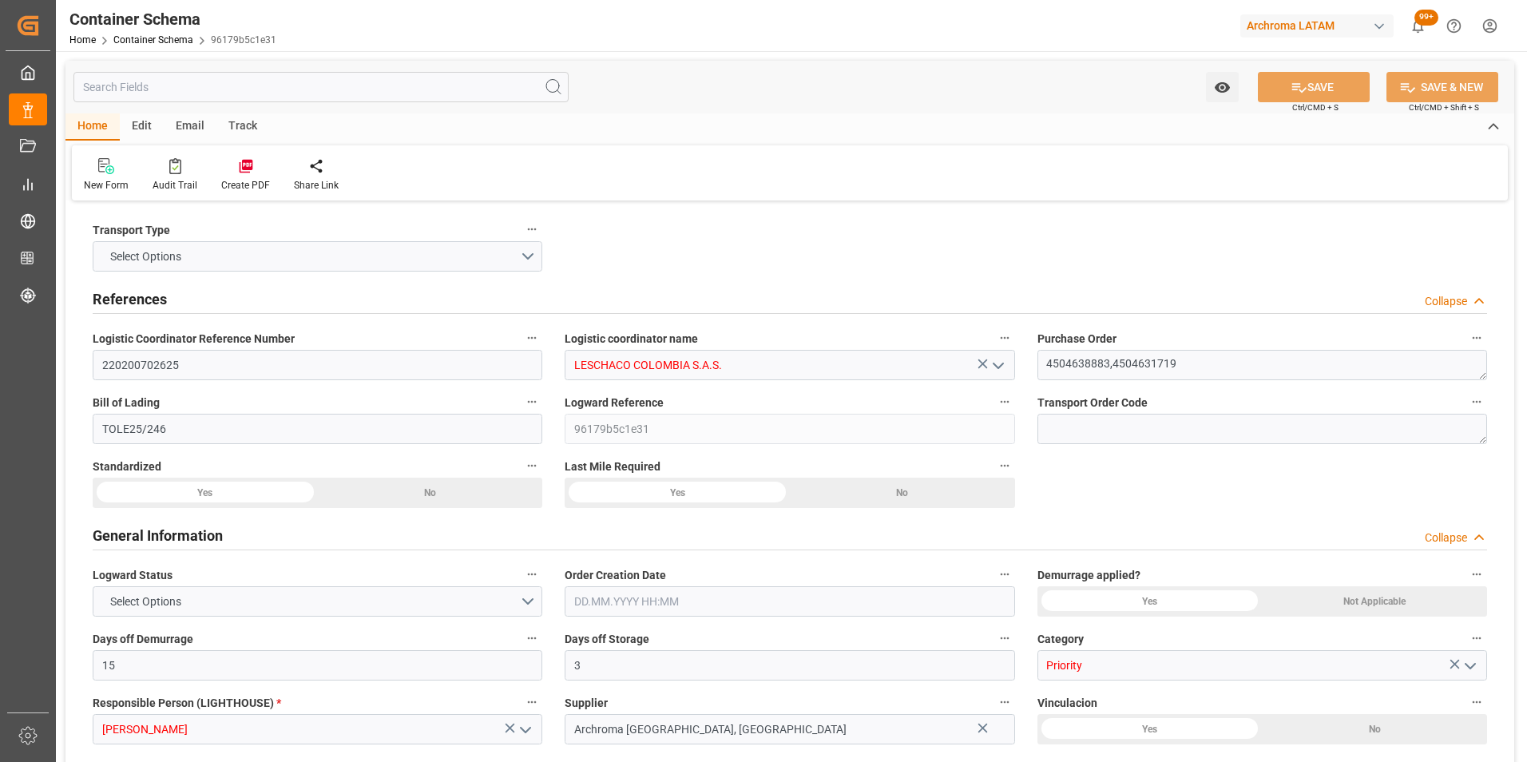
type input "09.08.2025 00:00"
click at [186, 129] on div "Email" at bounding box center [190, 126] width 53 height 27
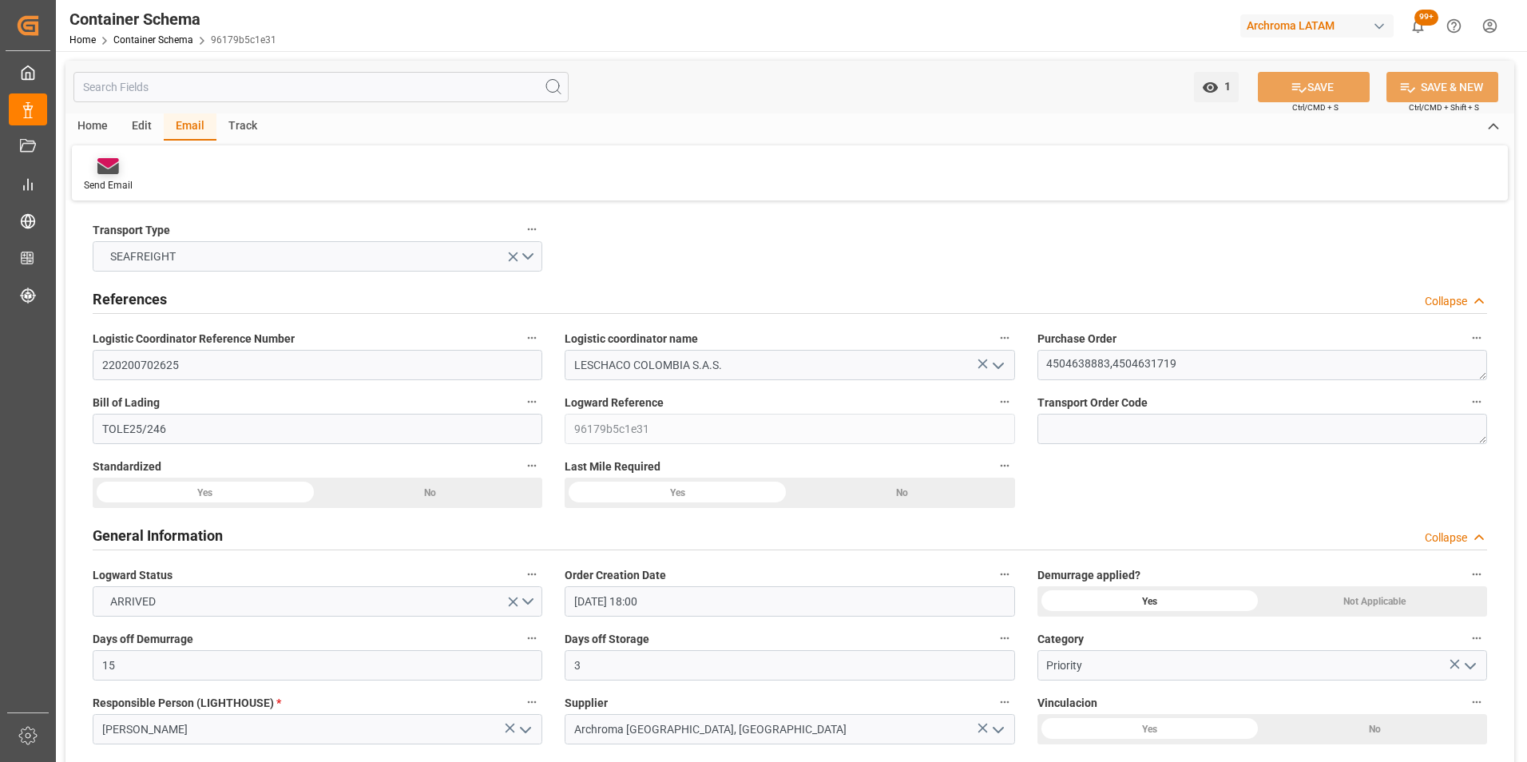
click at [121, 185] on div "Send Email" at bounding box center [108, 185] width 49 height 14
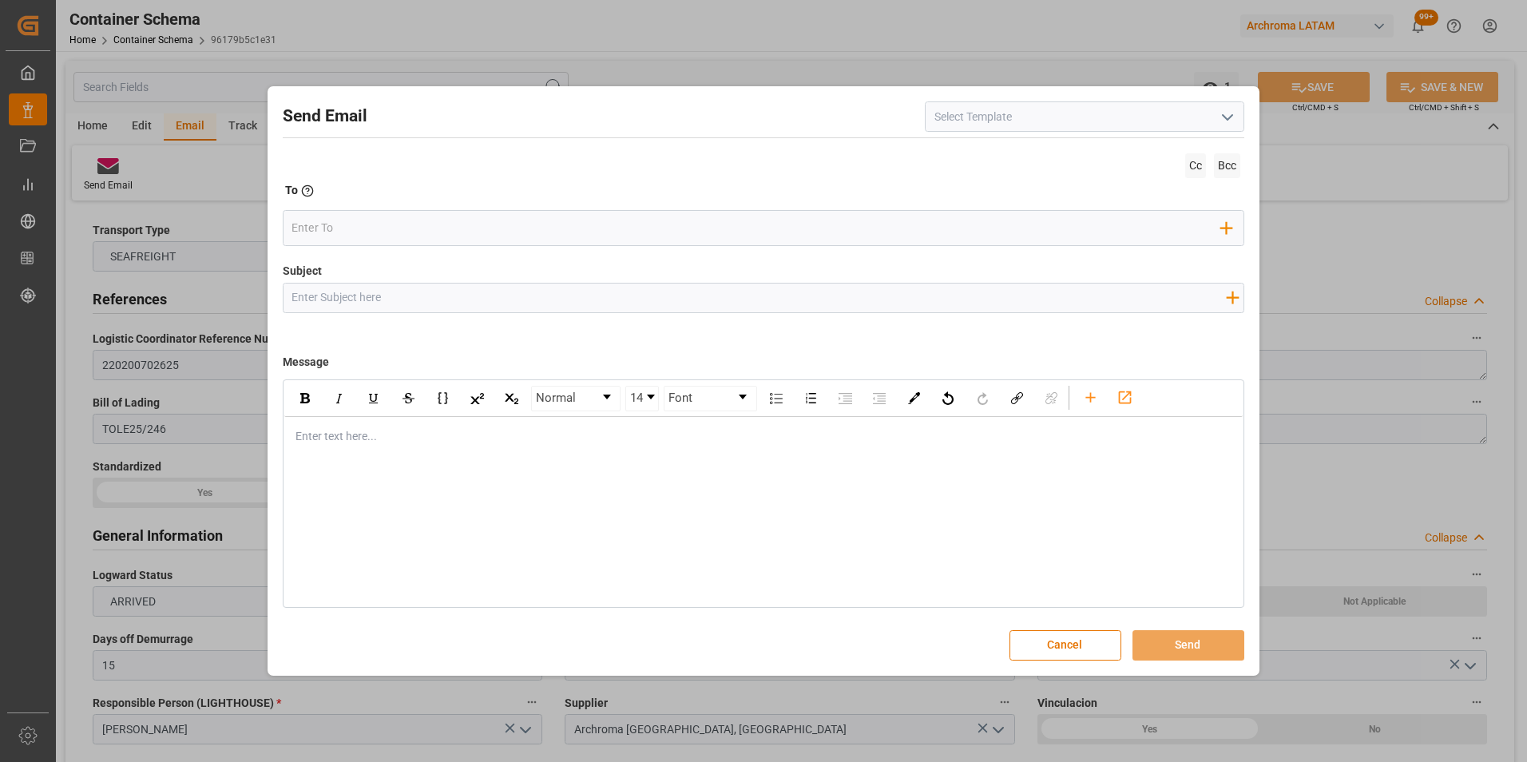
click at [410, 295] on input "Subject" at bounding box center [758, 297] width 951 height 28
paste input "PO 4504631719, 4504638883//TE//LOGWARD STATUS// PRIORIDAD//ARCHROMA PERU//ARCHR…"
type input "PO 4504631719, 4504638883//TE//LOGWARD STATUS// PRIORIDAD//ARCHROMA PERU//ARCHR…"
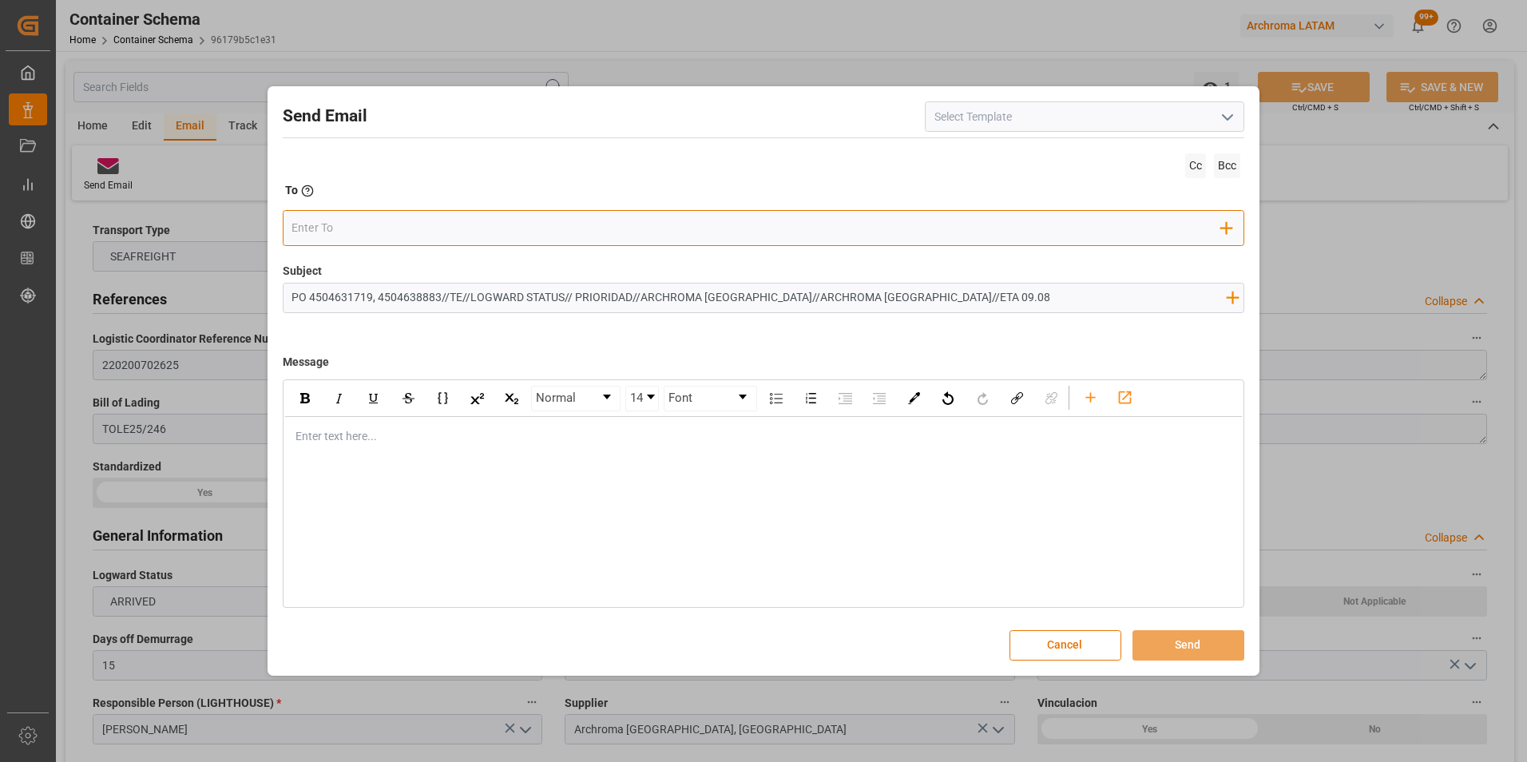
click at [371, 234] on input "email" at bounding box center [755, 228] width 929 height 24
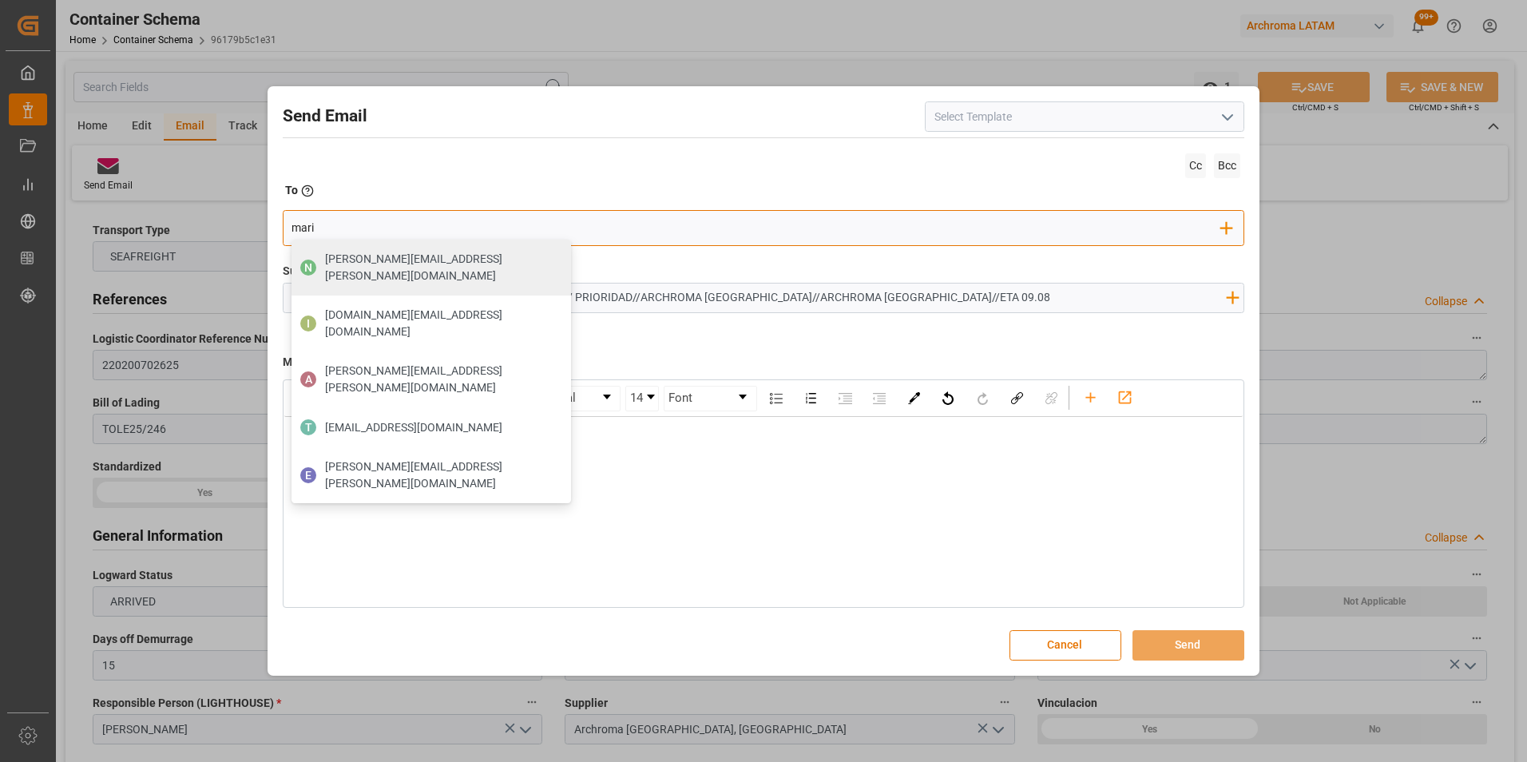
type input "maria"
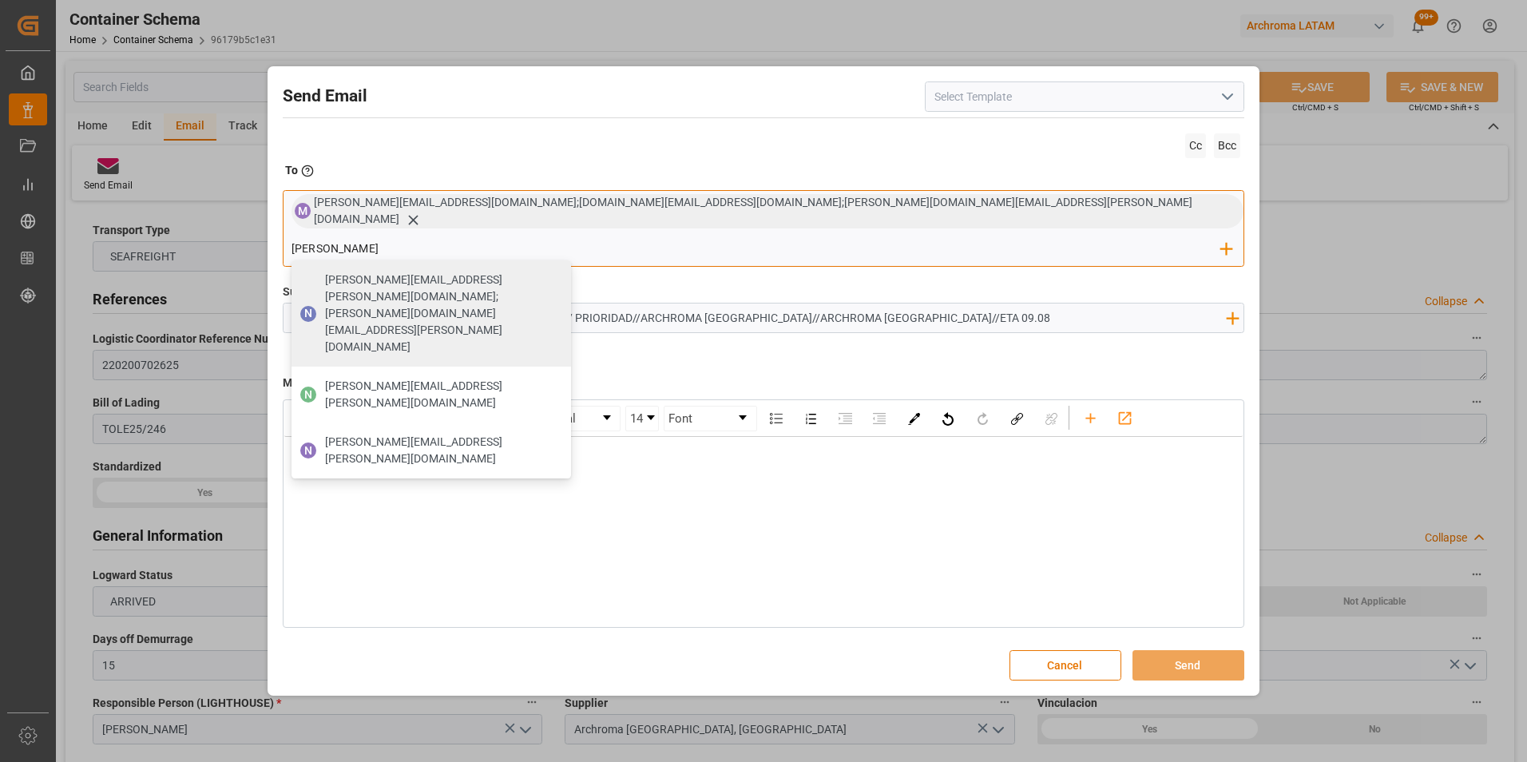
type input "nancy.castellanos@archroma.com"
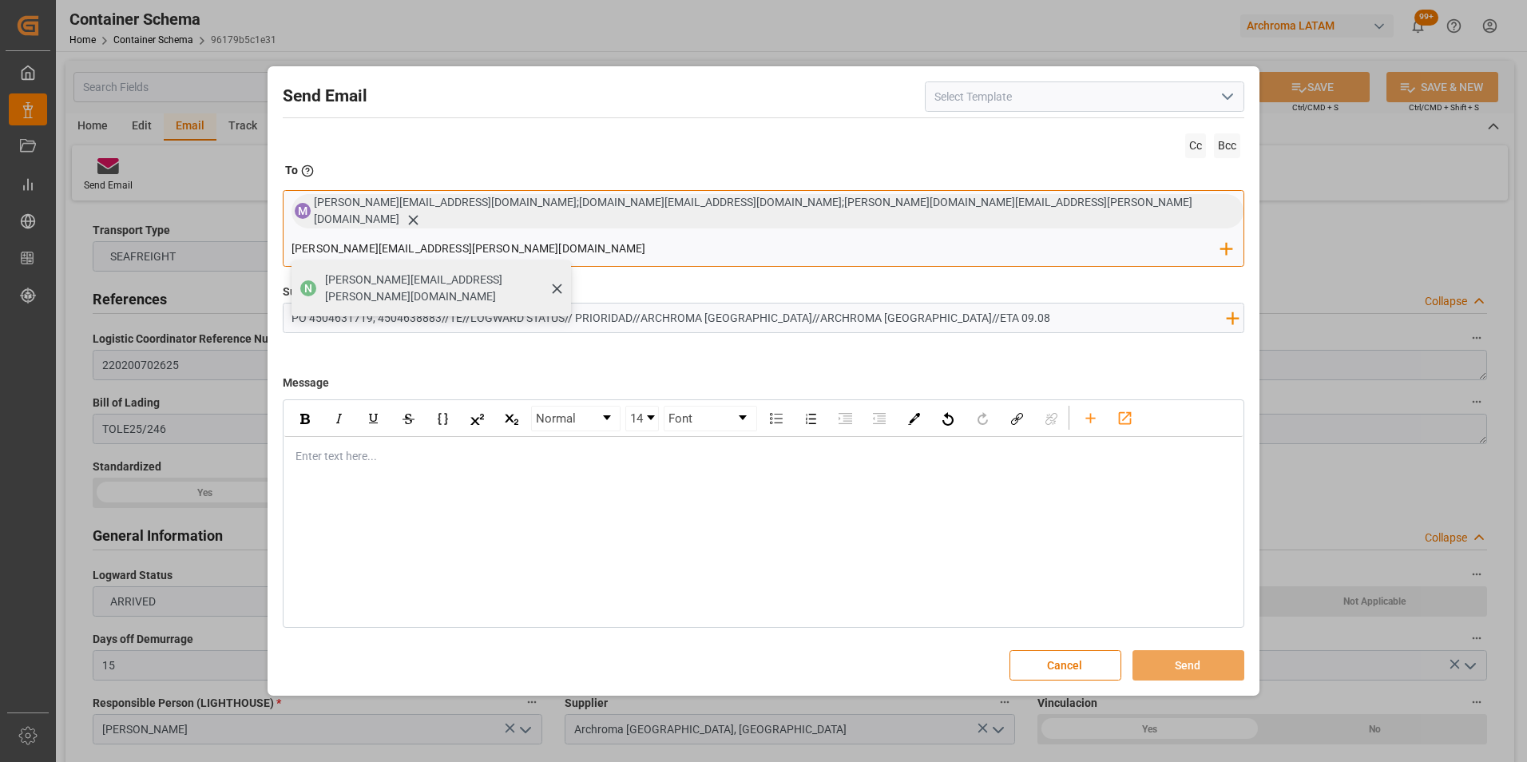
click at [560, 271] on span "nancy.castellanos@archroma.com" at bounding box center [442, 288] width 235 height 34
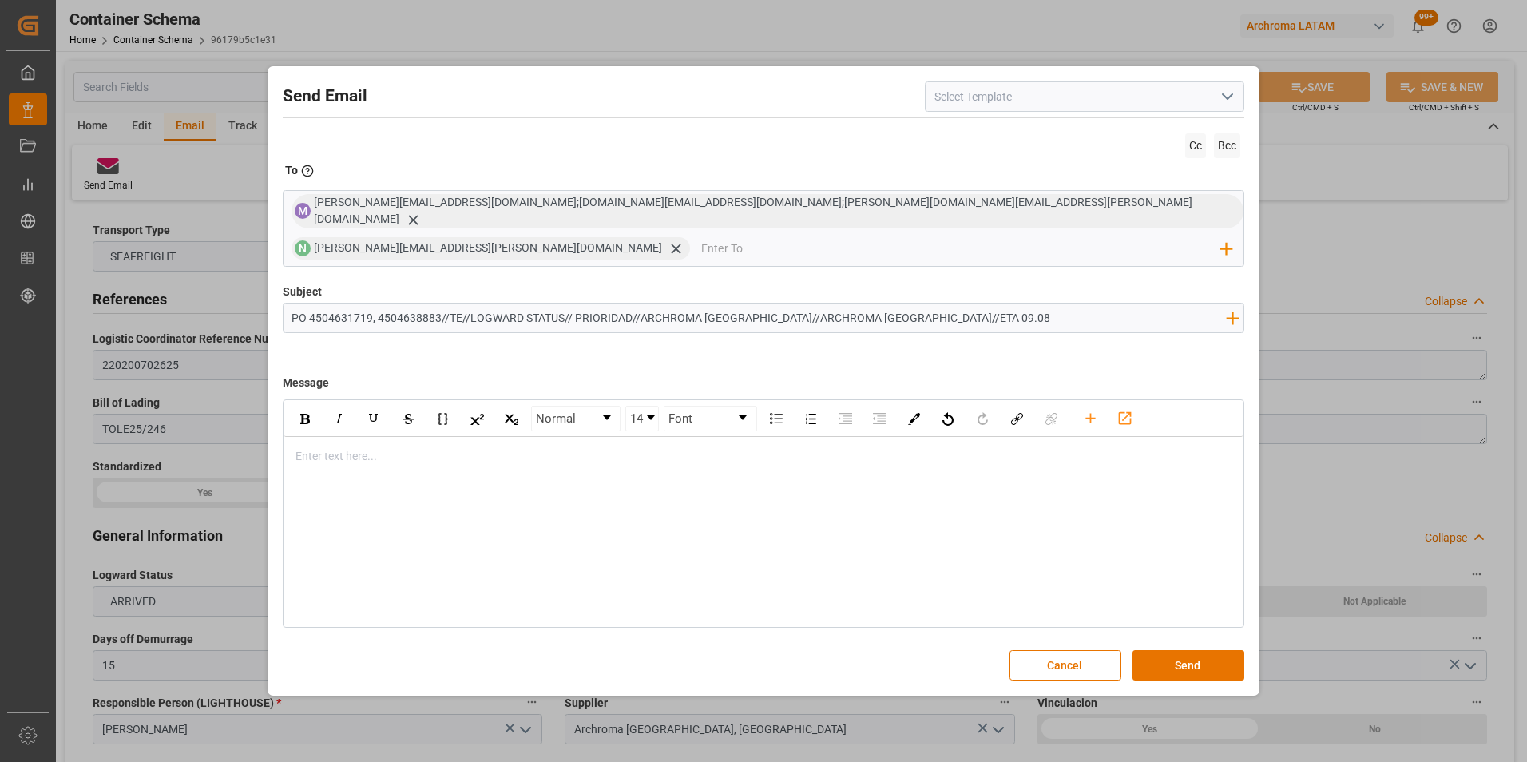
click at [504, 448] on div "rdw-editor" at bounding box center [764, 456] width 936 height 17
click at [323, 448] on div "rdw-editor" at bounding box center [764, 456] width 936 height 17
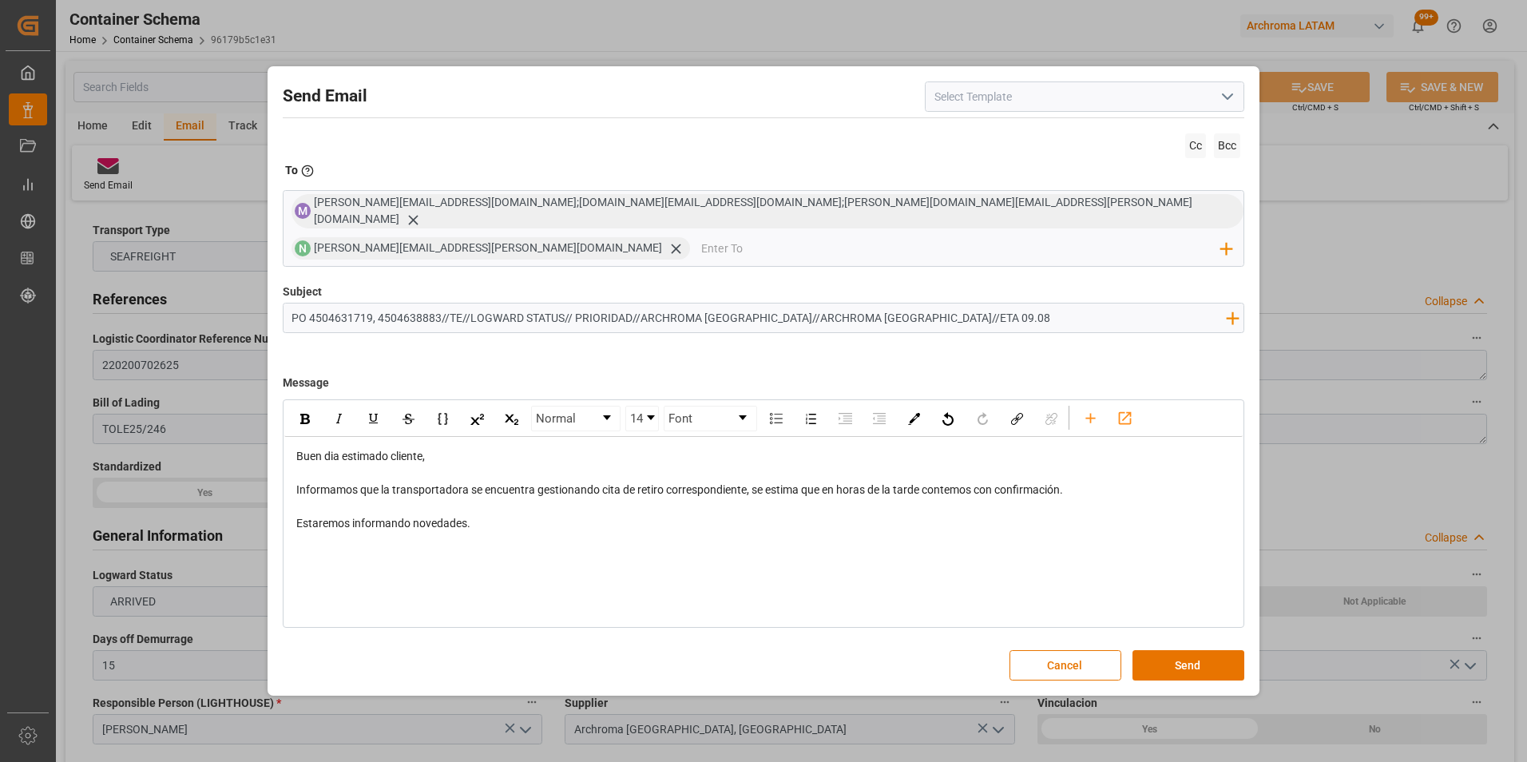
click at [392, 524] on div "Normal 14 Font Buen dia estimado cliente, Informamos que la transportadora se e…" at bounding box center [764, 513] width 962 height 228
click at [493, 515] on div "Estaremos informando novedades." at bounding box center [764, 523] width 936 height 17
click at [394, 549] on div "Atentamente," at bounding box center [764, 557] width 936 height 17
click at [387, 532] on div "rdw-editor" at bounding box center [764, 540] width 936 height 17
click at [1206, 650] on button "Send" at bounding box center [1188, 665] width 112 height 30
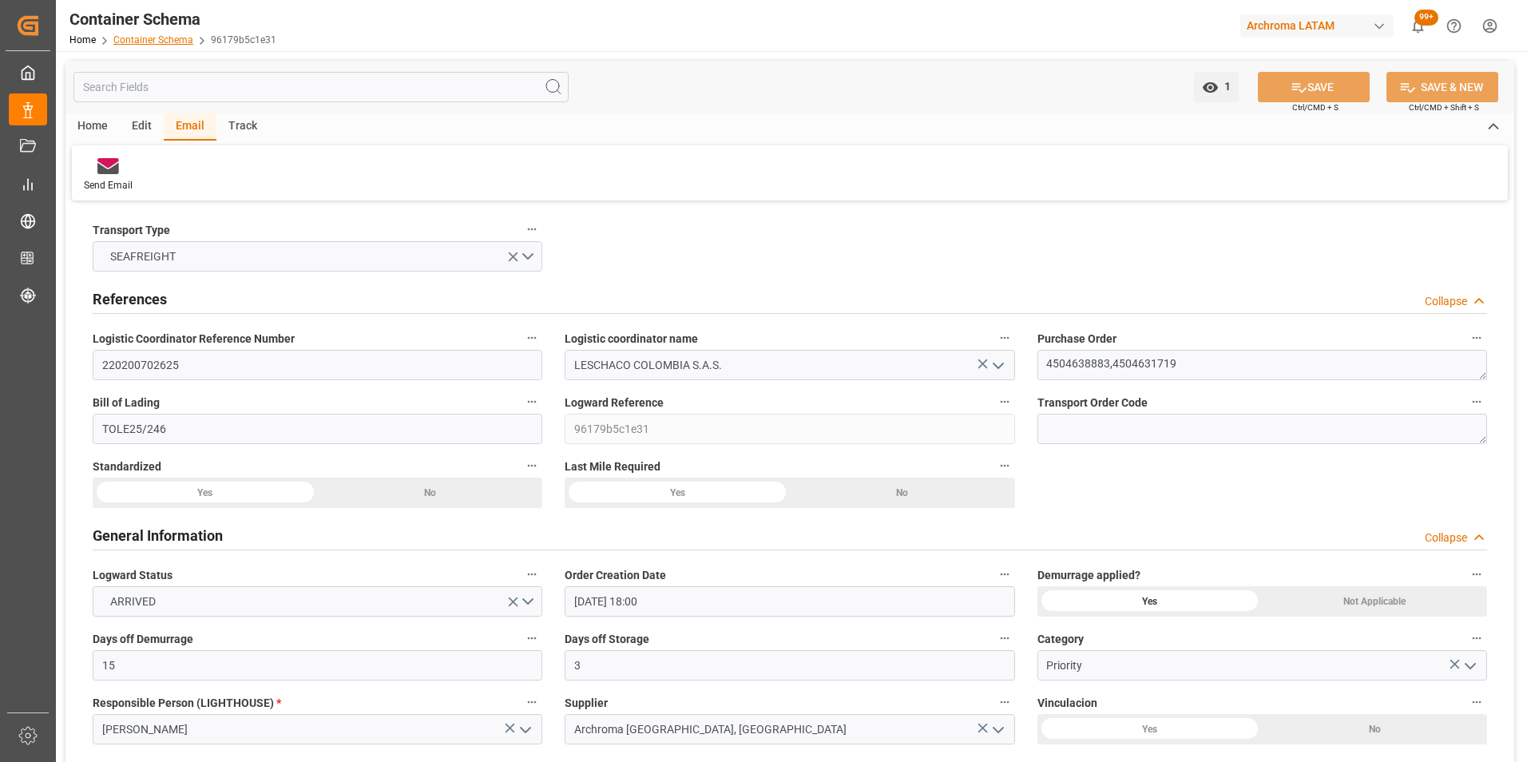
click at [164, 43] on link "Container Schema" at bounding box center [153, 39] width 80 height 11
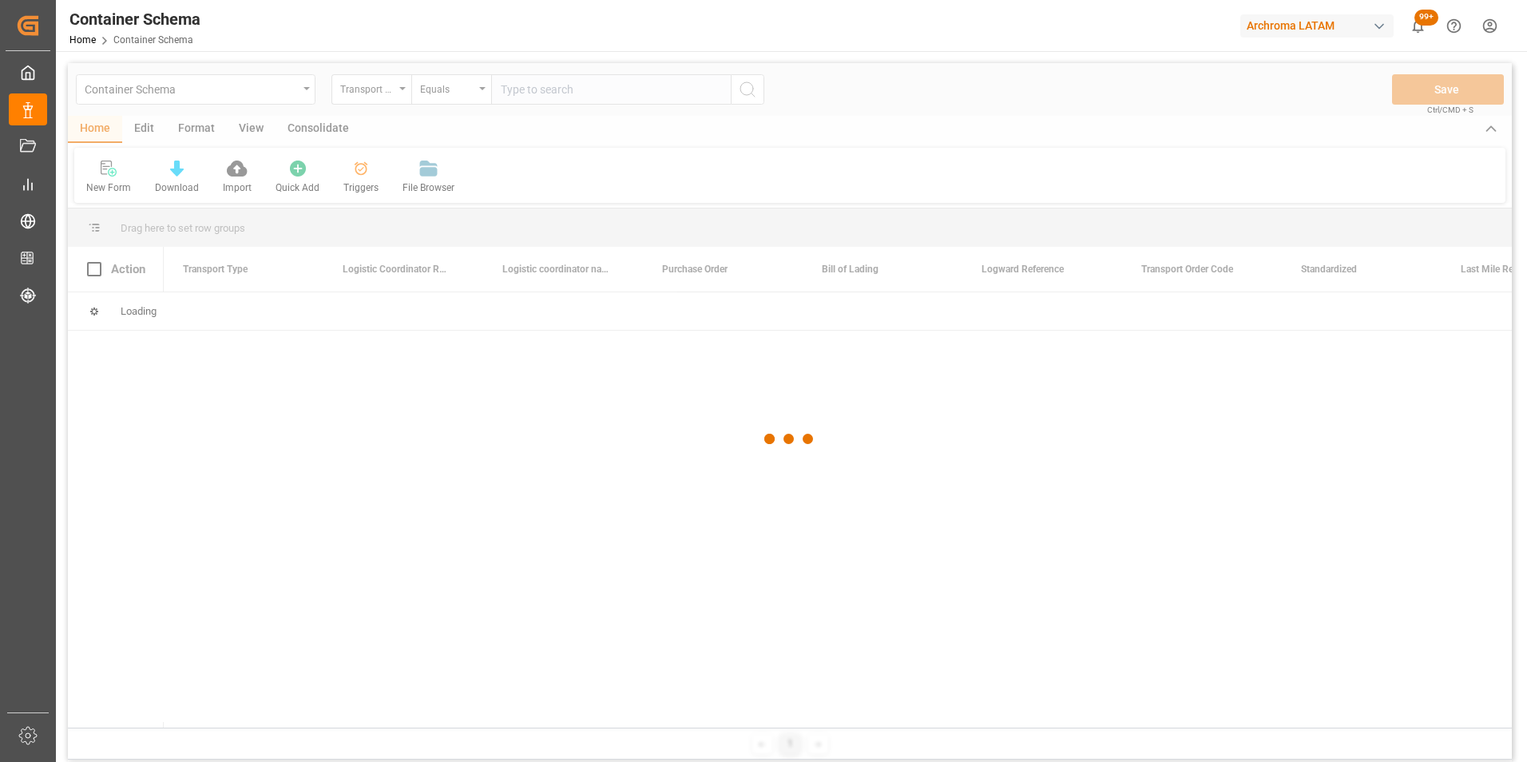
click at [395, 99] on div at bounding box center [790, 439] width 1444 height 752
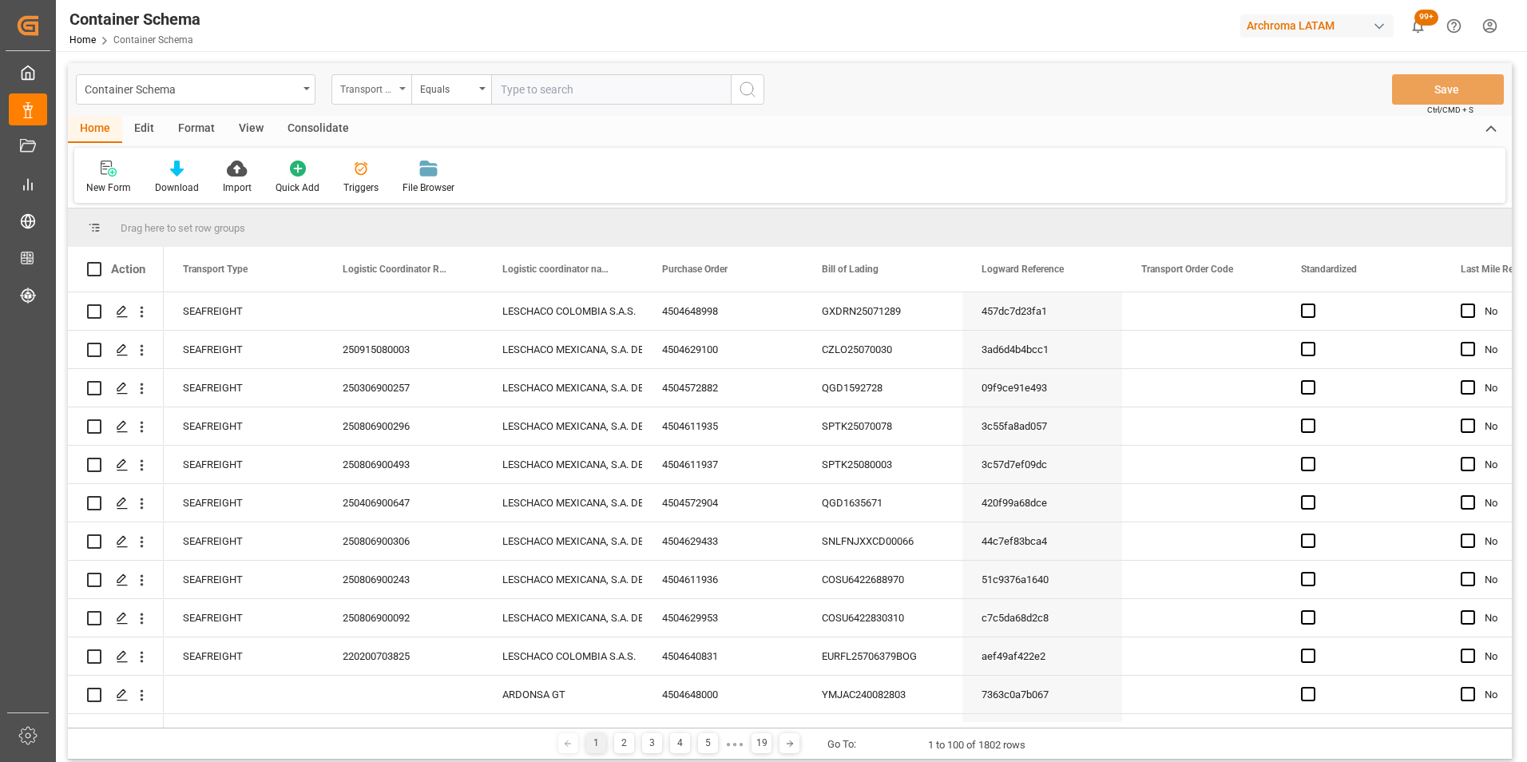
click at [396, 92] on div "Transport Type" at bounding box center [371, 89] width 80 height 30
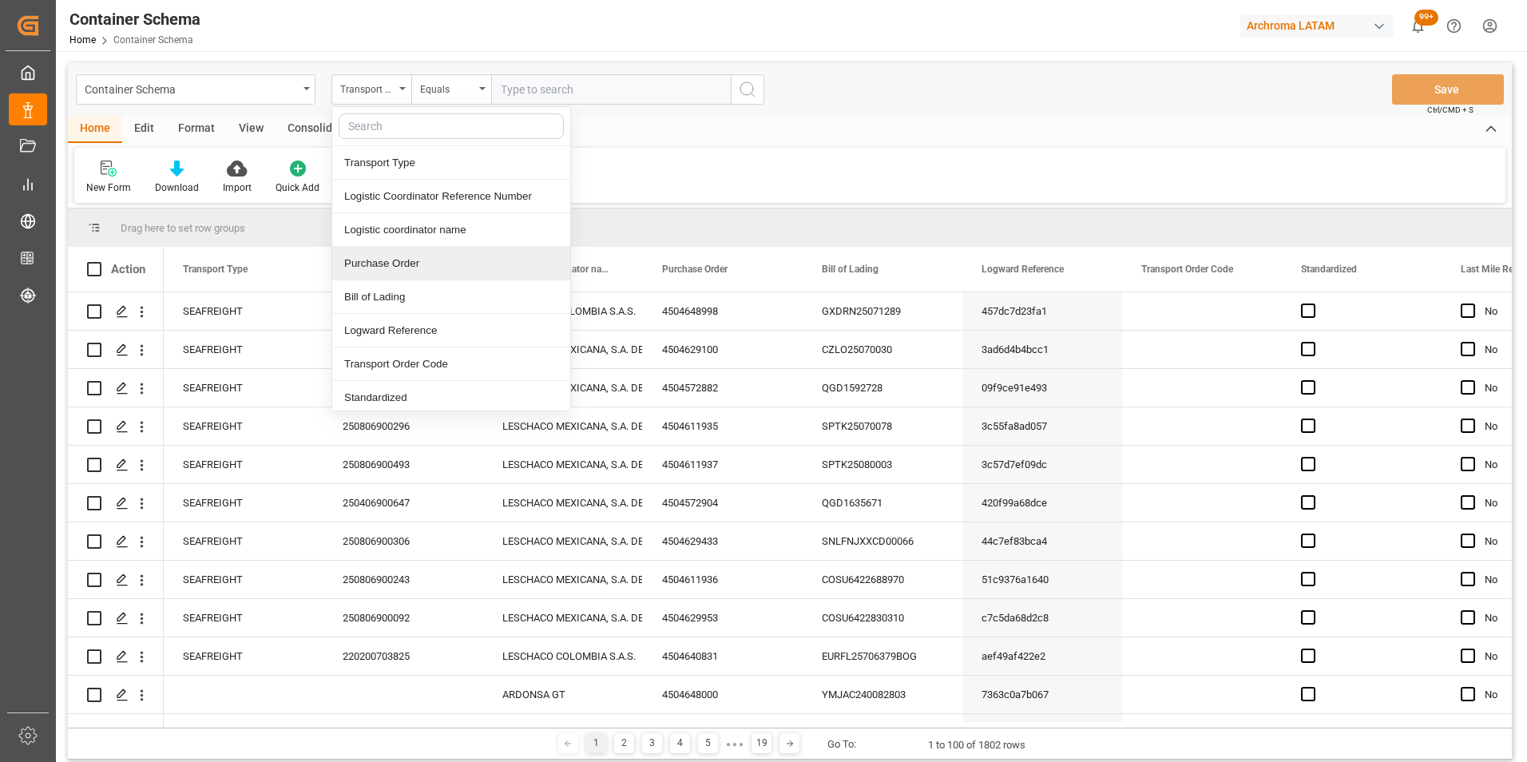
click at [389, 261] on div "Purchase Order" at bounding box center [451, 264] width 238 height 34
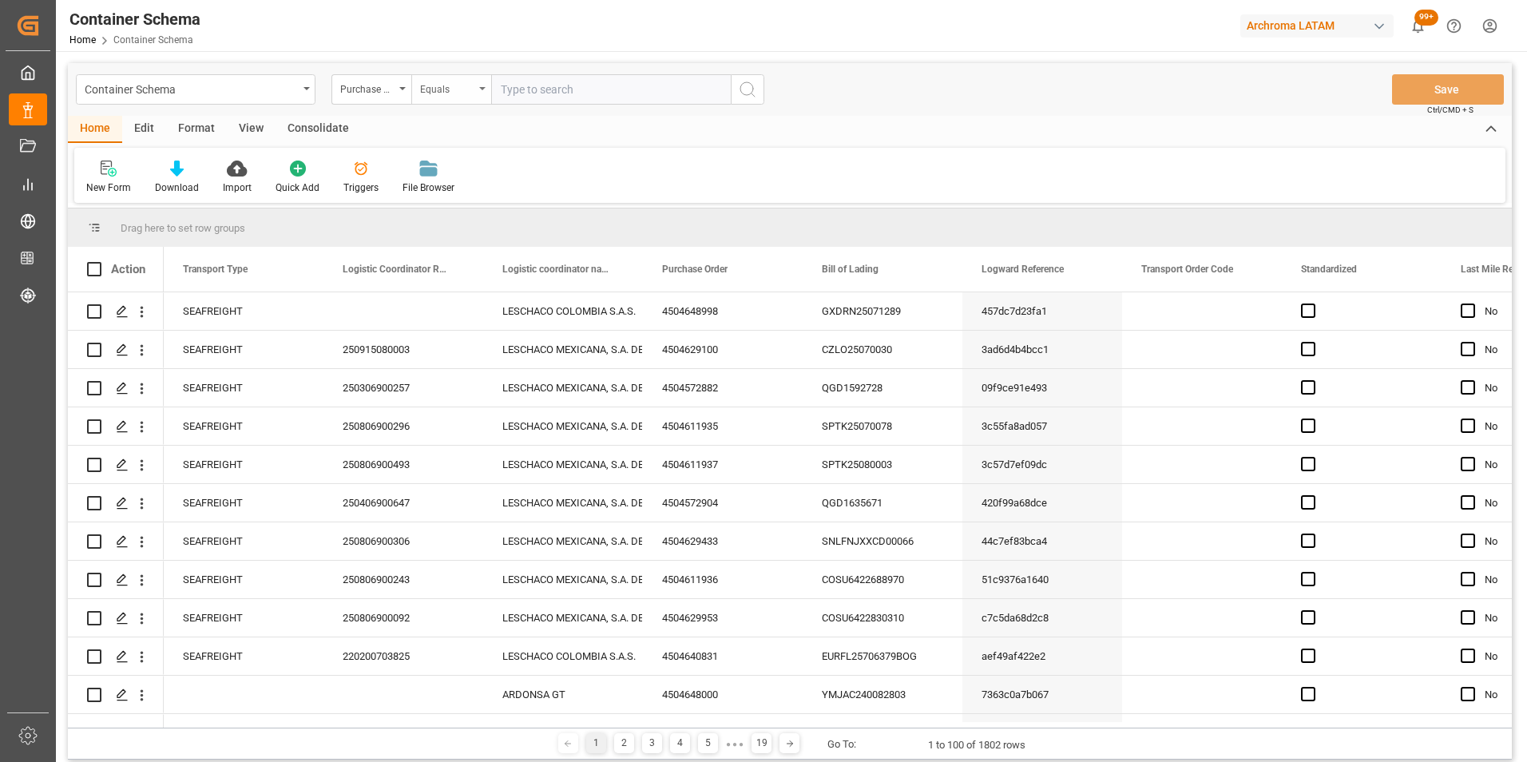
click at [453, 86] on div "Equals" at bounding box center [447, 87] width 54 height 18
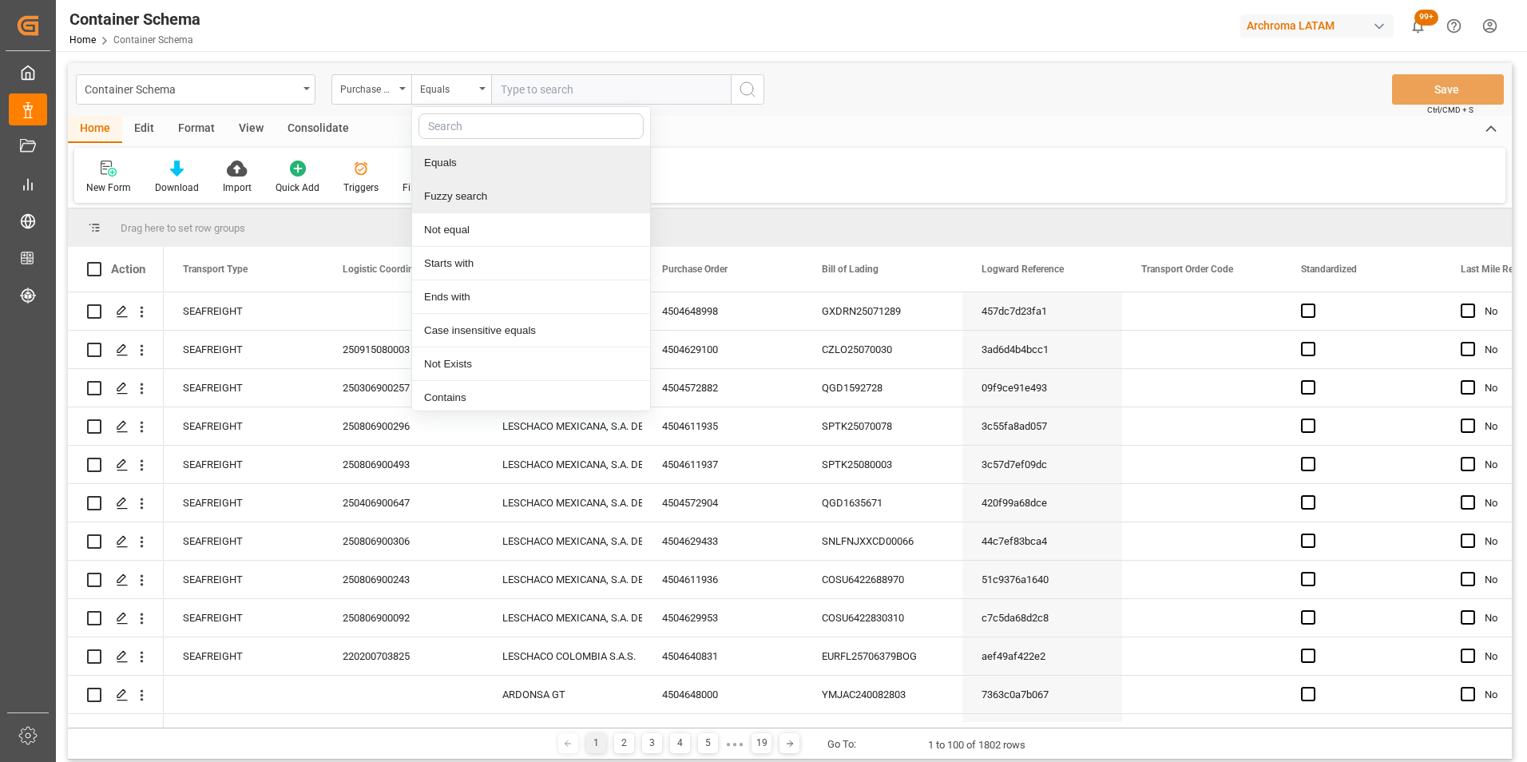
click at [477, 184] on div "Fuzzy search" at bounding box center [531, 197] width 238 height 34
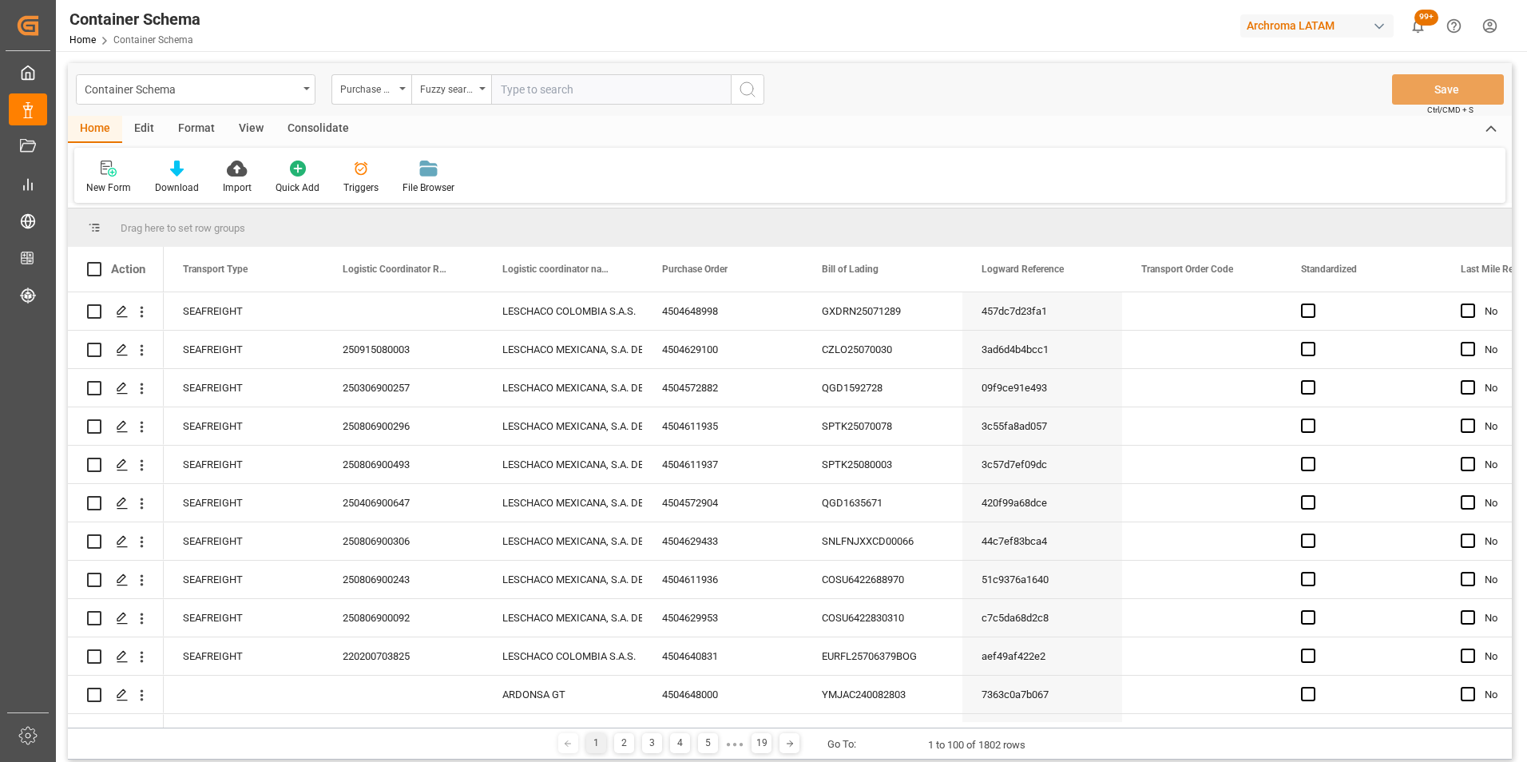
paste input "4504653908"
type input "4504653908"
click at [747, 89] on icon "search button" at bounding box center [747, 89] width 19 height 19
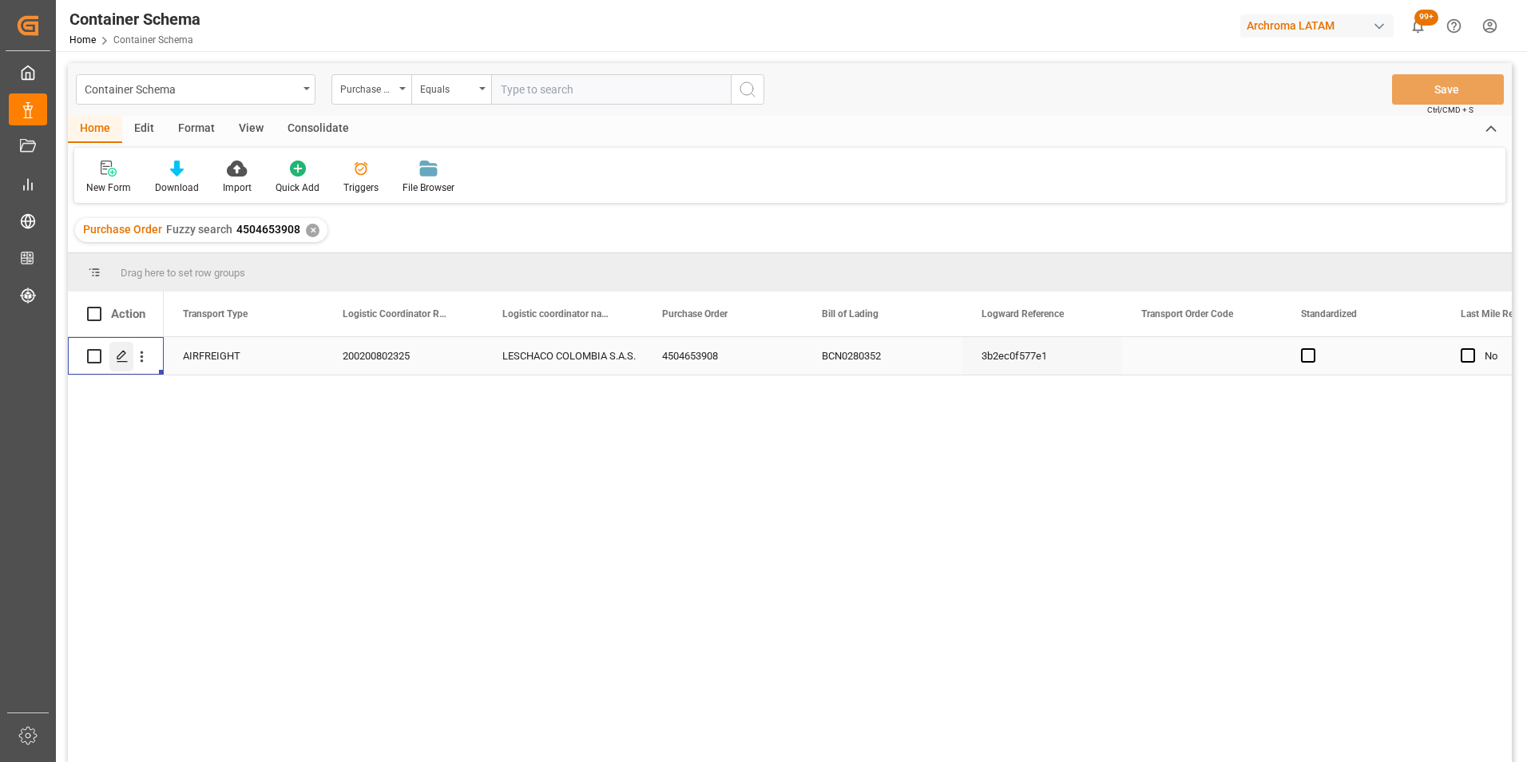
click at [127, 352] on icon "Press SPACE to select this row." at bounding box center [122, 356] width 13 height 13
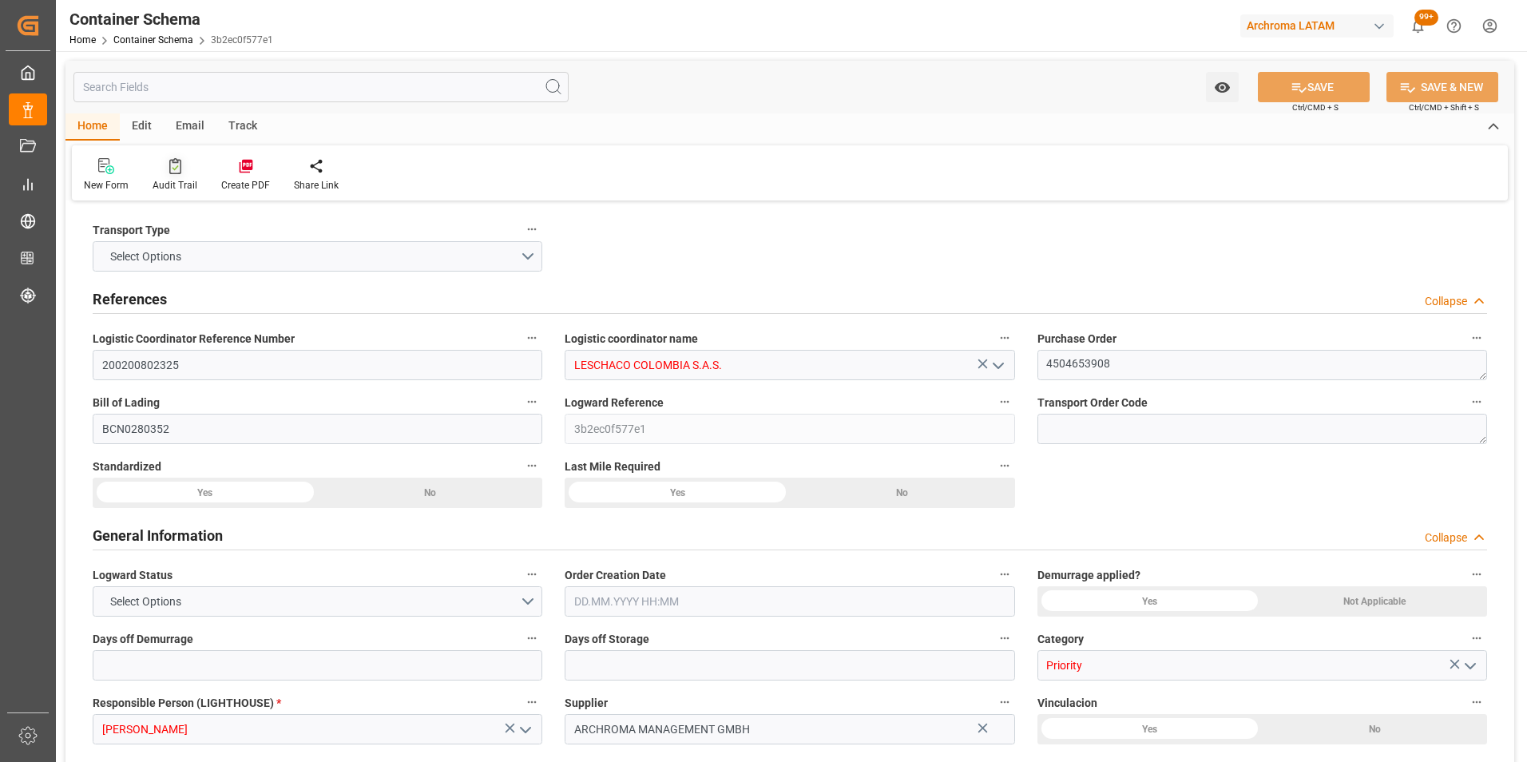
type input "0"
type input "3"
type input "1"
type input "10"
type input "600"
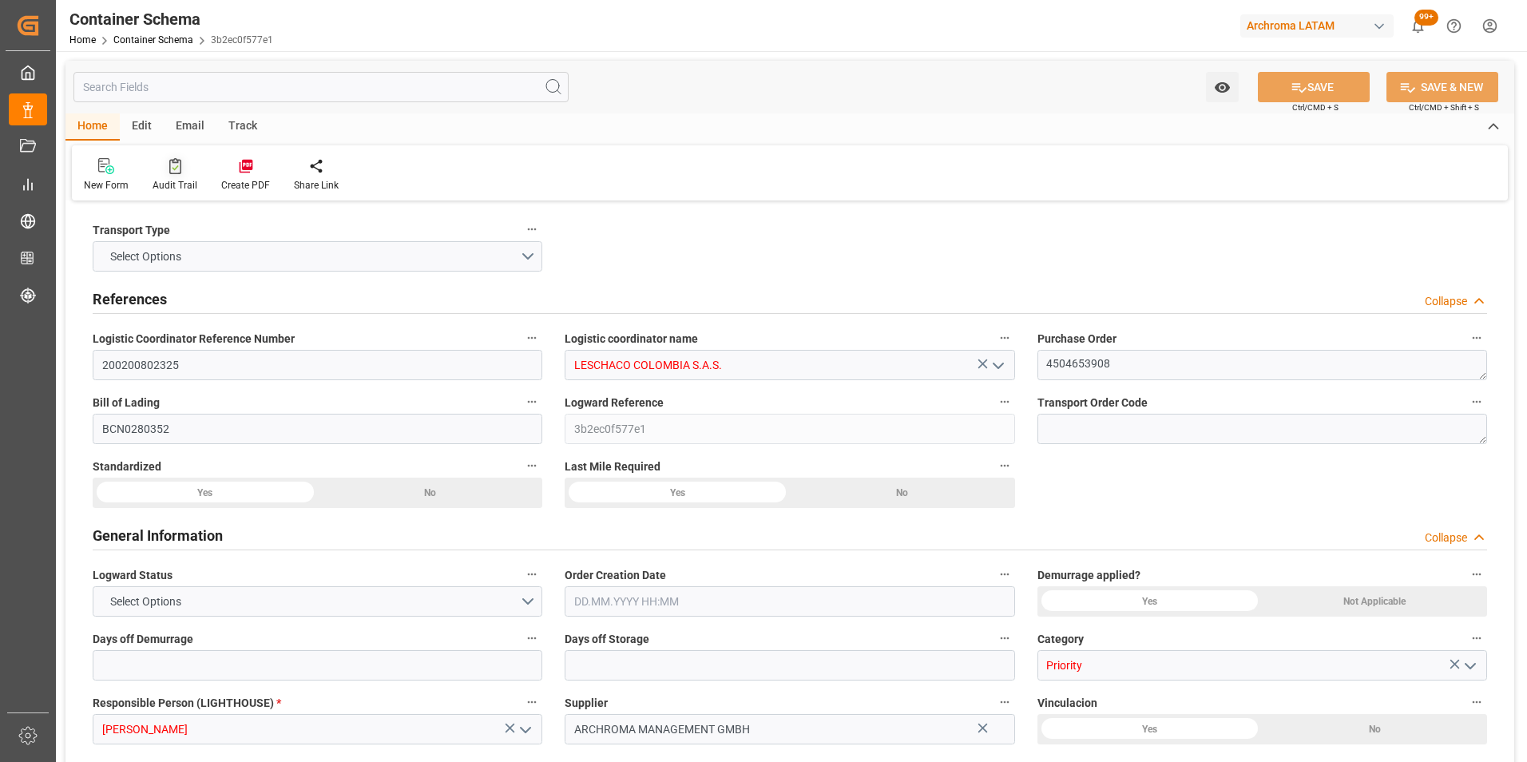
type input "677.95"
type input "NOEPA"
type input "COBOG"
type input "14.08.2025 08:45"
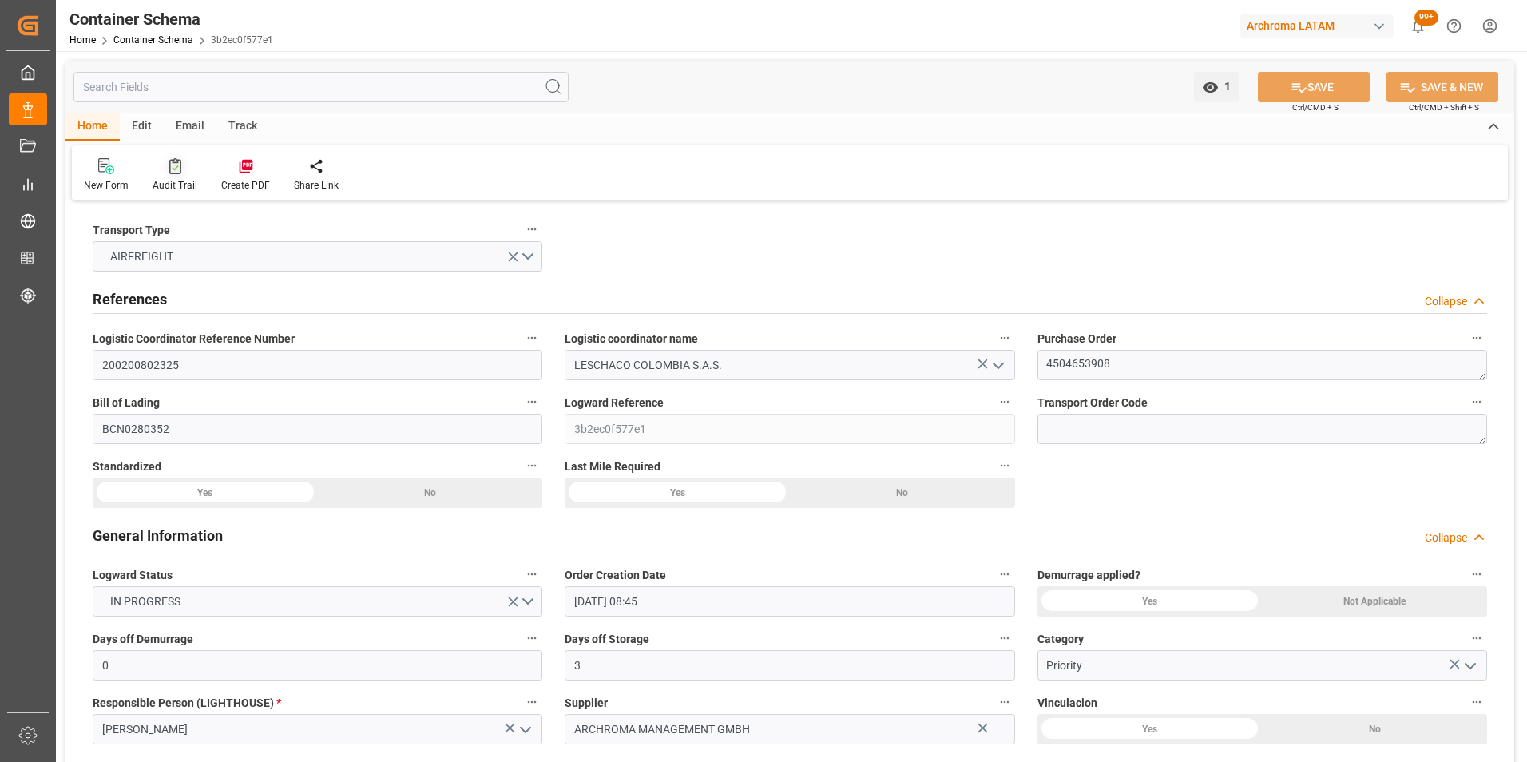
type input "[DATE]"
type input "21.08.2025"
type input "21.08.2025 00:00"
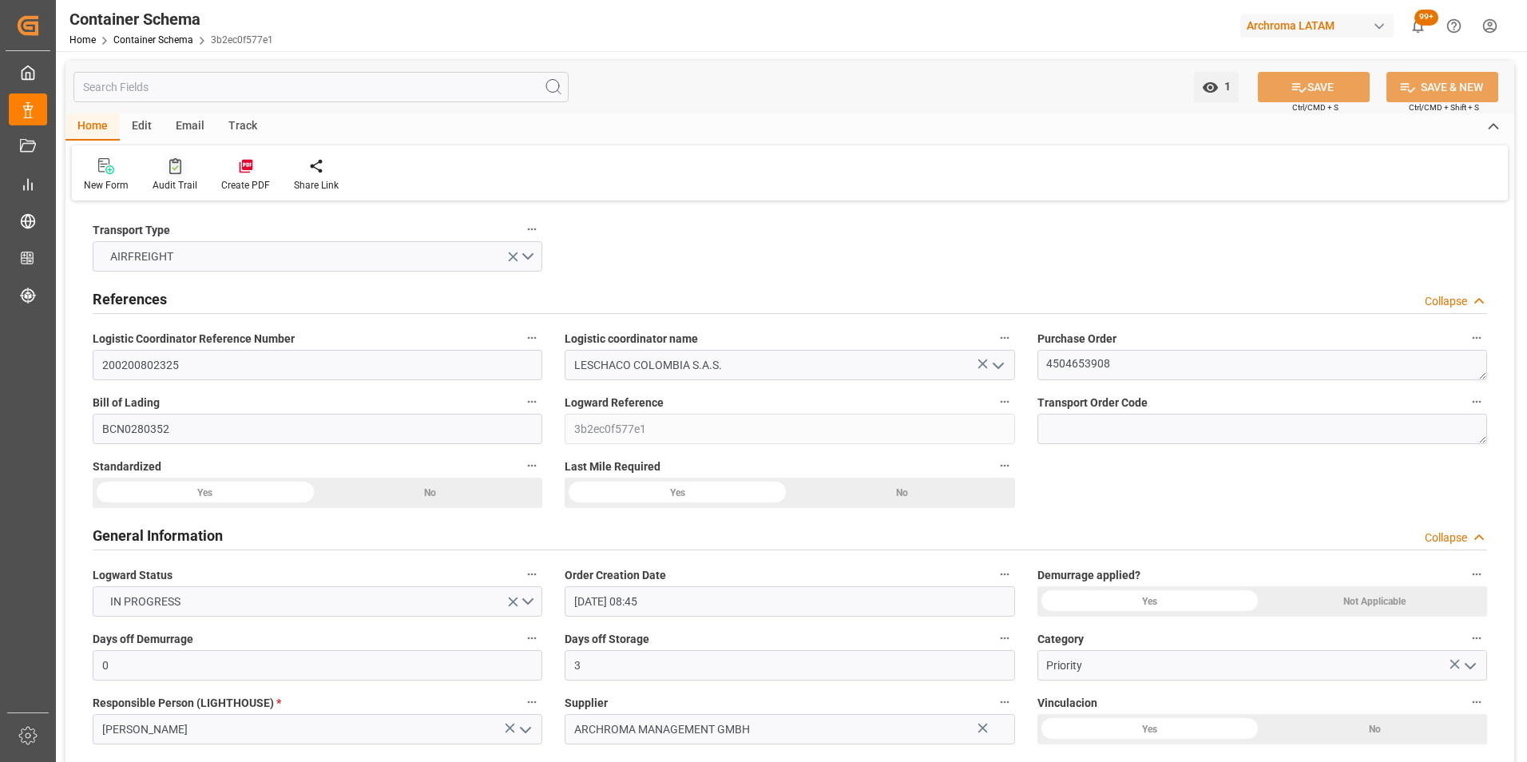
type input "21.08.2025 00:00"
drag, startPoint x: 195, startPoint y: 121, endPoint x: 162, endPoint y: 130, distance: 34.1
click at [195, 121] on div "Email" at bounding box center [190, 126] width 53 height 27
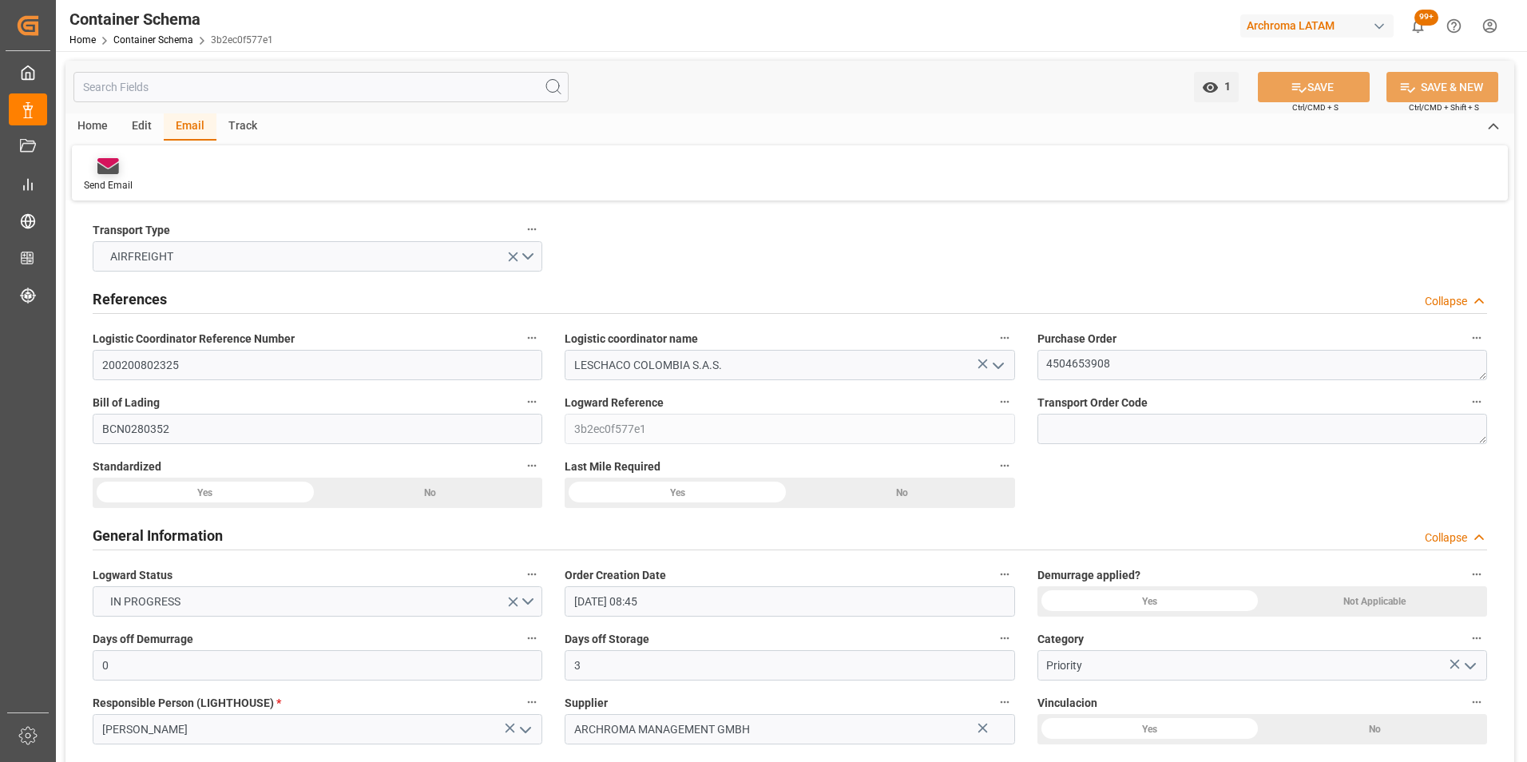
click at [111, 189] on div "Send Email" at bounding box center [108, 185] width 49 height 14
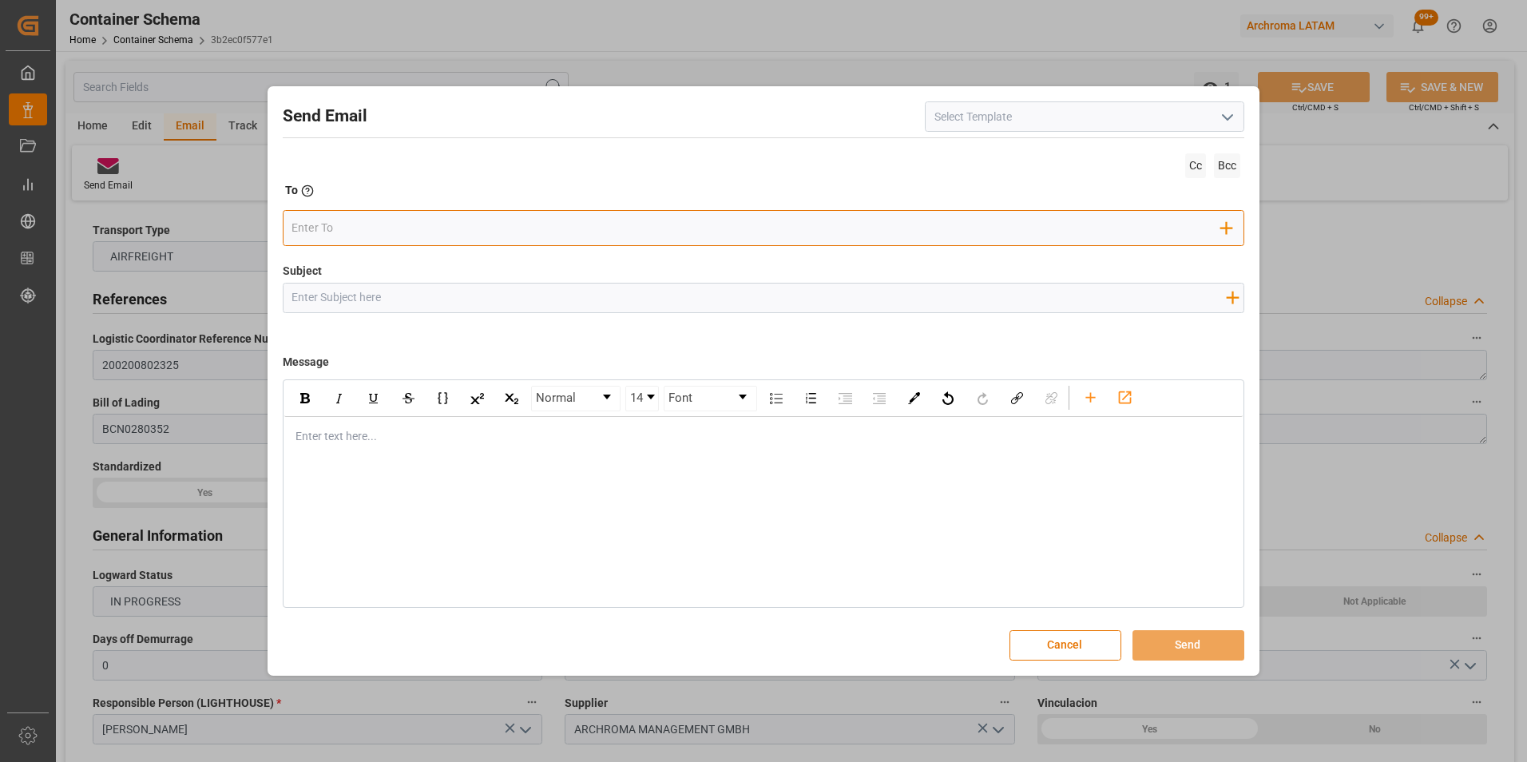
click at [345, 230] on input "email" at bounding box center [755, 228] width 929 height 24
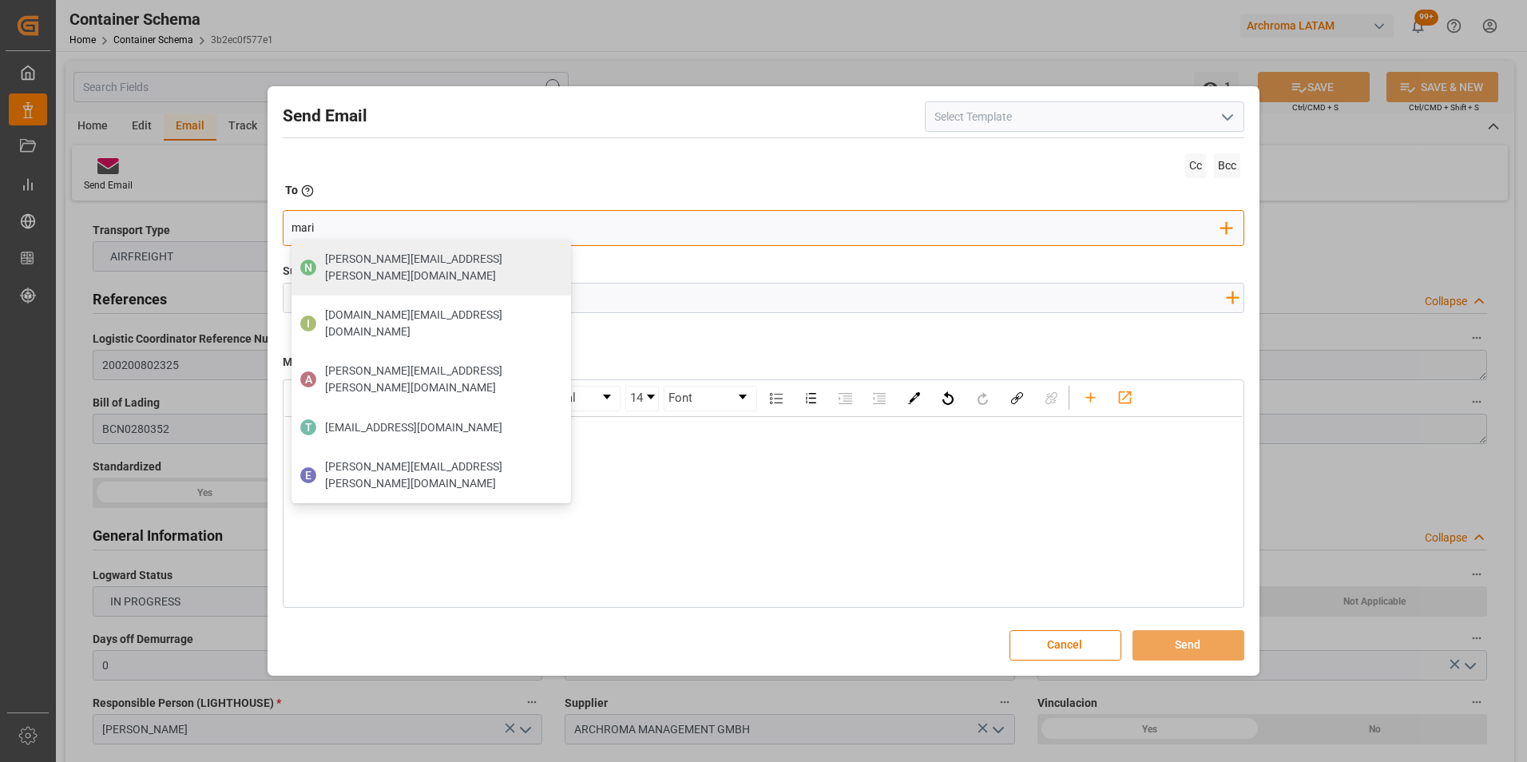
type input "maria"
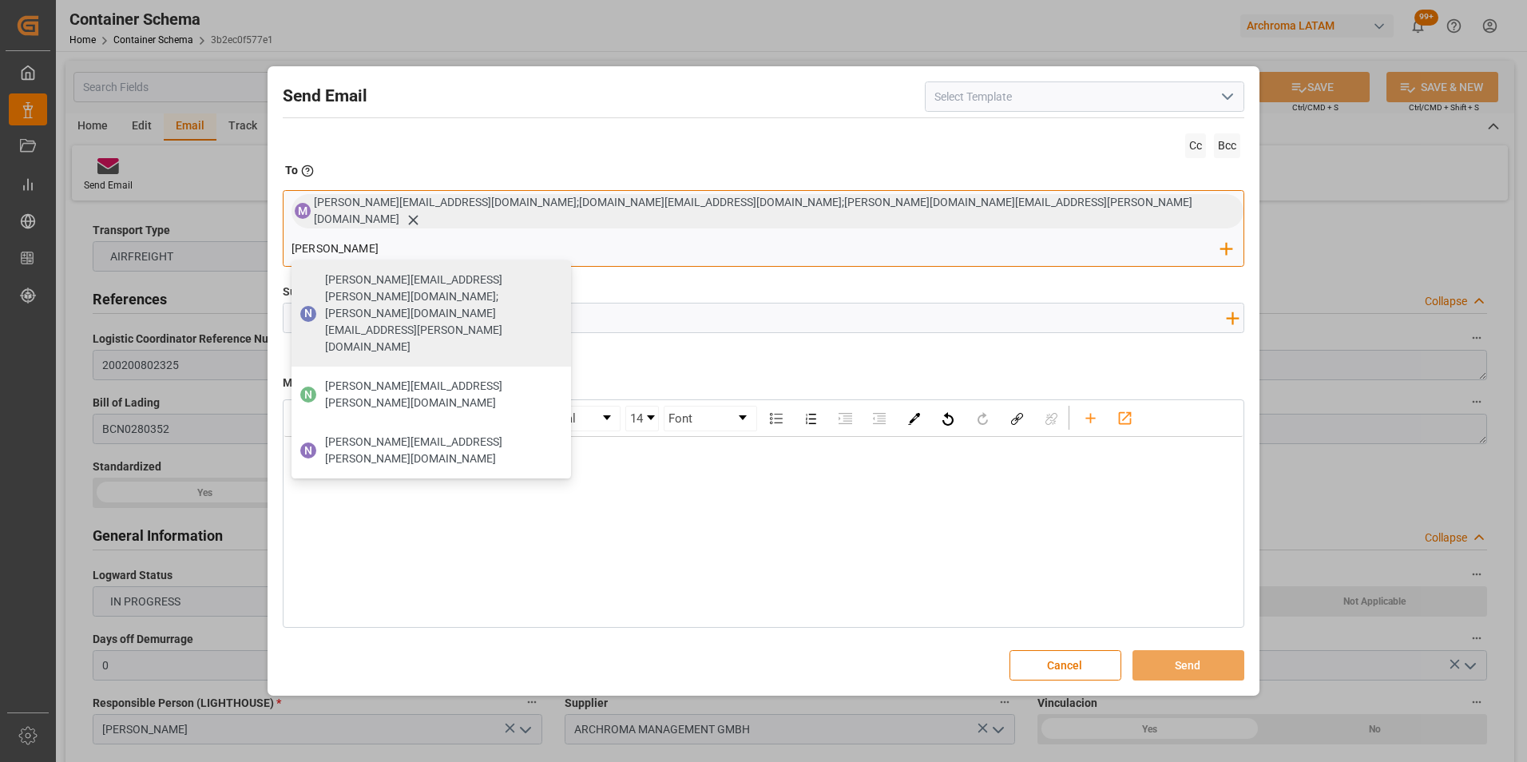
type input "nancy.castellanos@archroma.com"
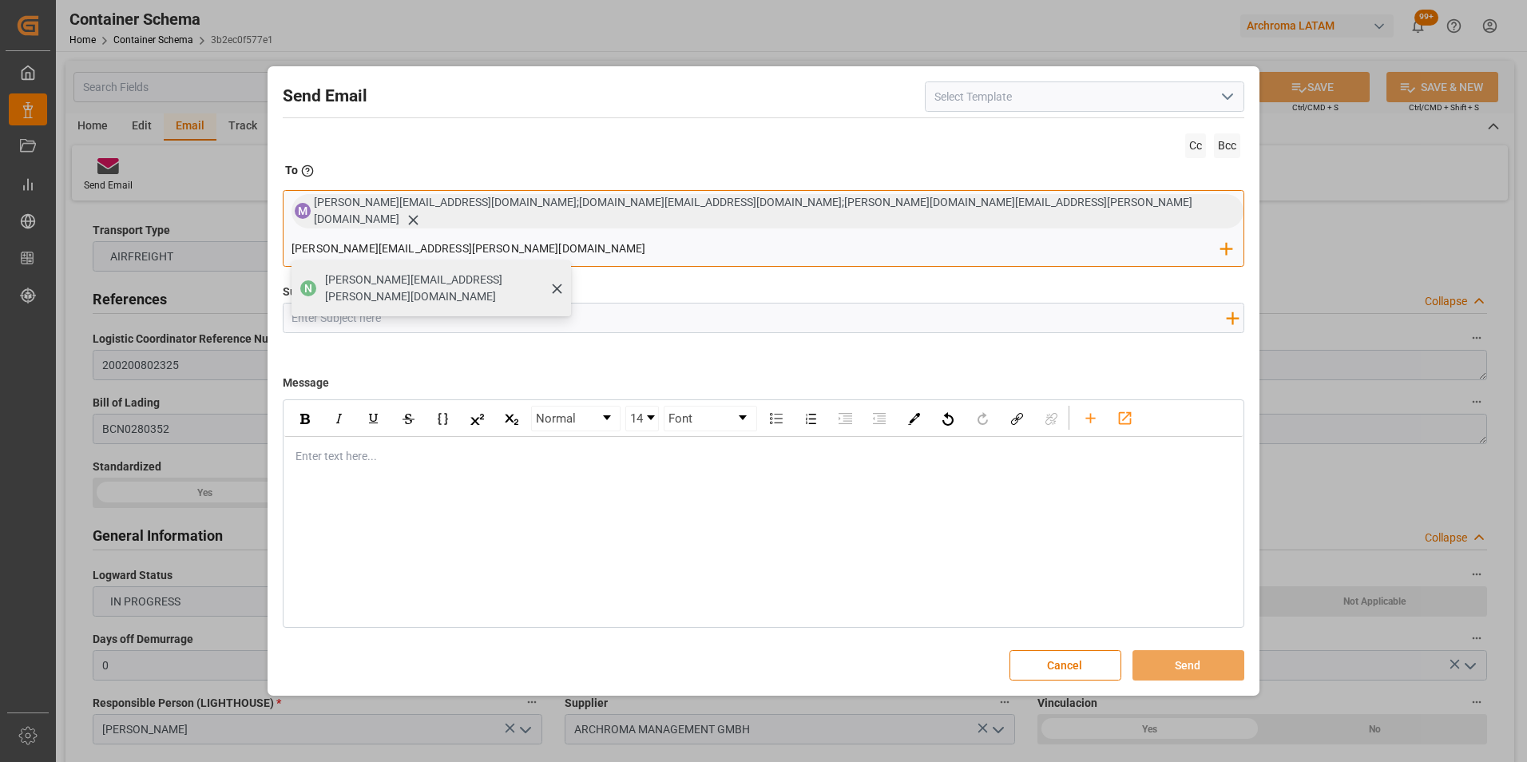
click at [571, 274] on div "N nancy.castellanos@archroma.com" at bounding box center [430, 288] width 279 height 56
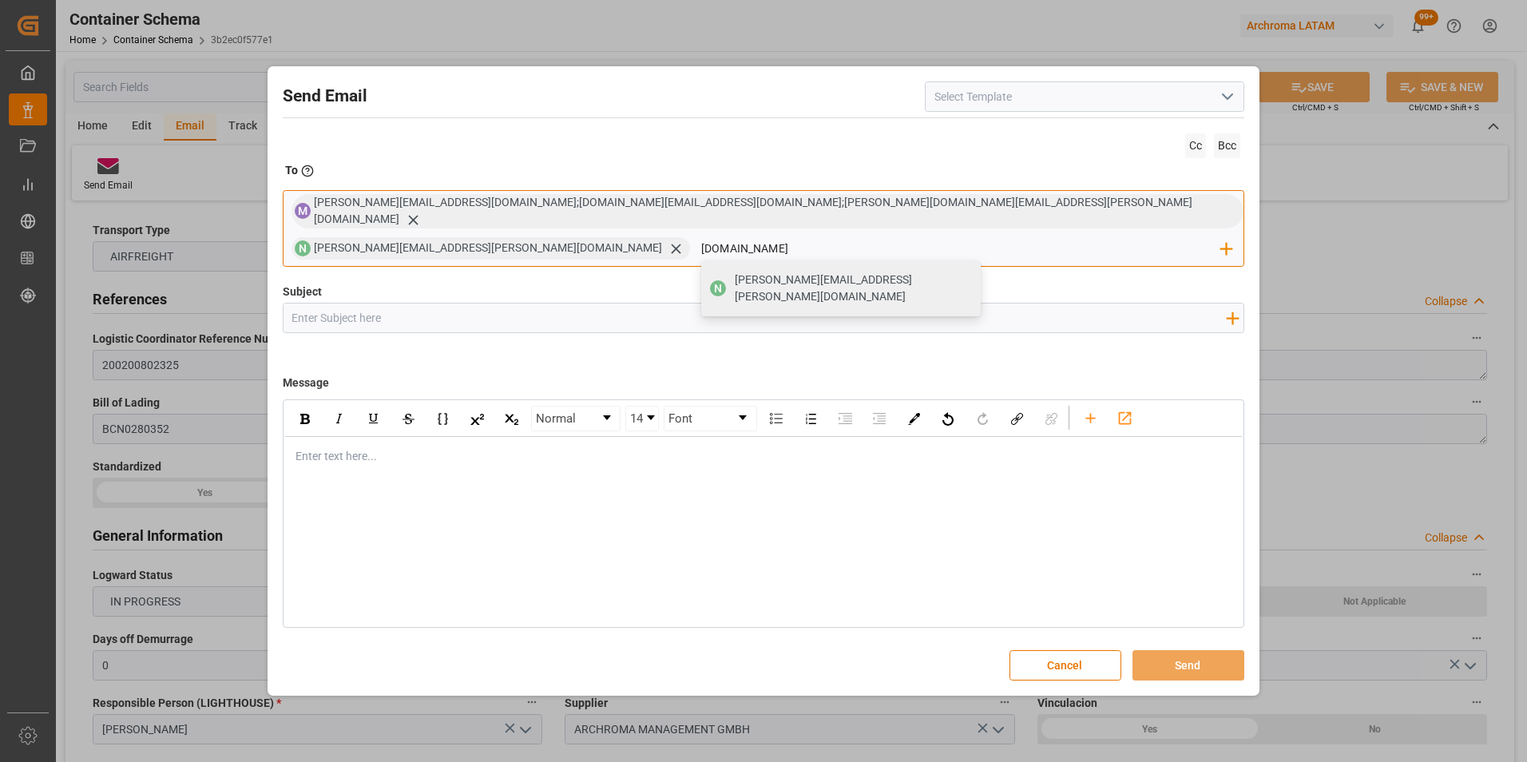
type input "luis.mon"
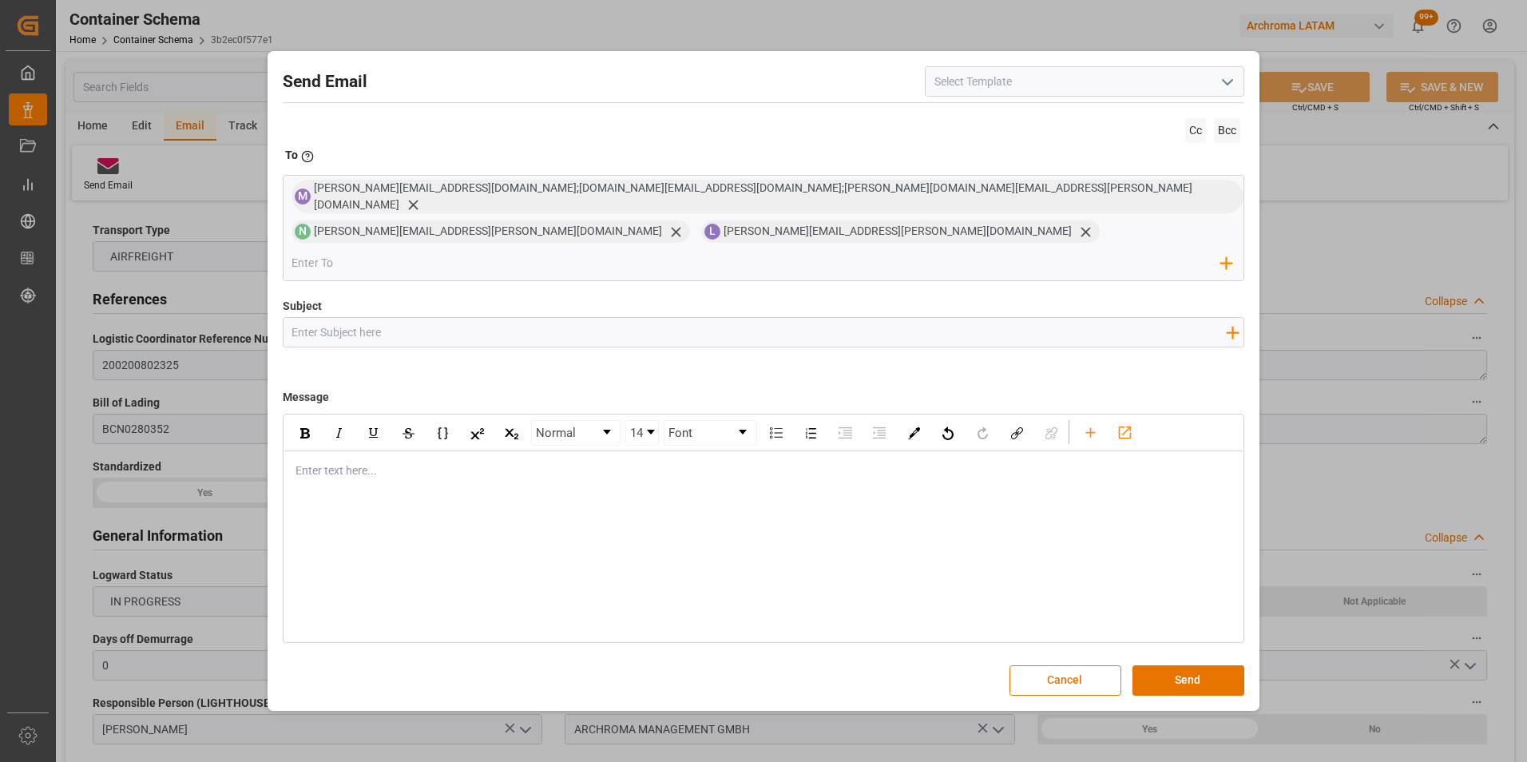
click at [414, 323] on input "Subject" at bounding box center [758, 332] width 951 height 28
paste input "RE: PO 4504653908 //TE//AIR//LOGWARD STATUS//ARCHROMA MANAGEMENT GMBH//ARCHROMA…"
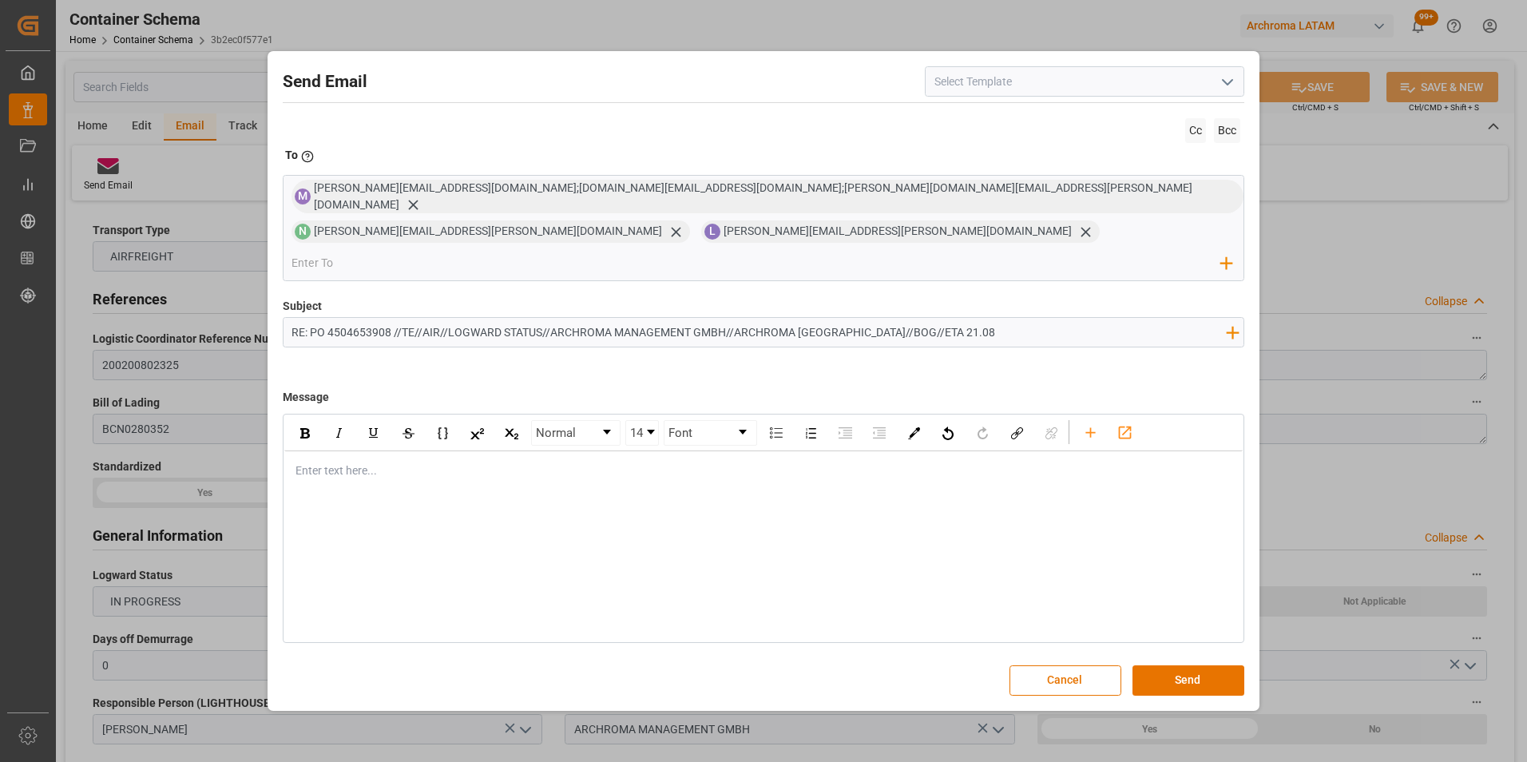
type input "RE: PO 4504653908 //TE//AIR//LOGWARD STATUS//ARCHROMA MANAGEMENT GMBH//ARCHROMA…"
click at [329, 462] on div "rdw-editor" at bounding box center [764, 470] width 936 height 17
drag, startPoint x: 367, startPoint y: 482, endPoint x: 360, endPoint y: 470, distance: 13.6
click at [367, 481] on div "Normal 14 Font Enter text here..." at bounding box center [764, 528] width 962 height 228
click at [347, 462] on div "rdw-editor" at bounding box center [764, 470] width 936 height 17
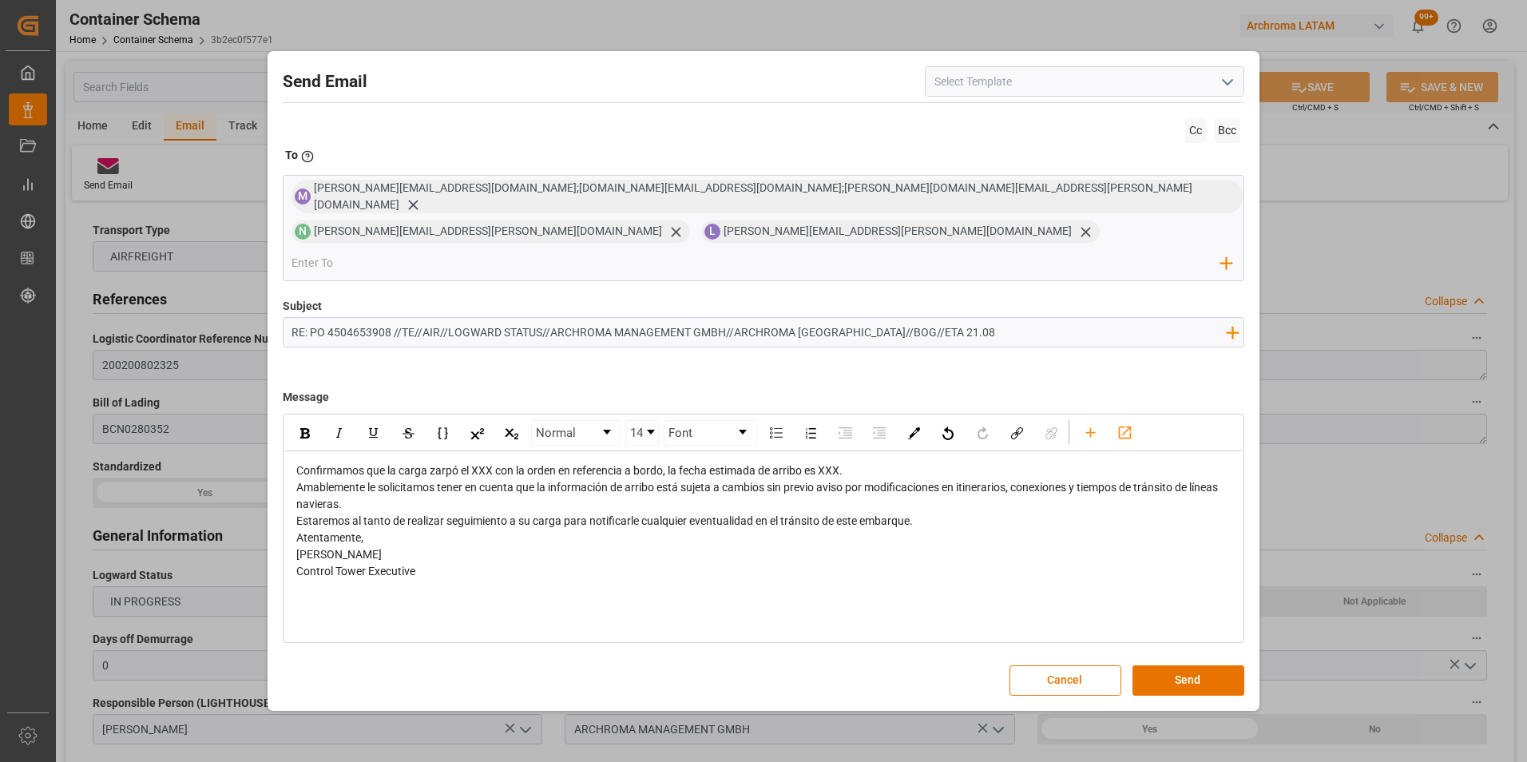
click at [938, 462] on div "Confirmamos que la carga zarpó el XXX con la orden en referencia a bordo, la fe…" at bounding box center [764, 470] width 936 height 17
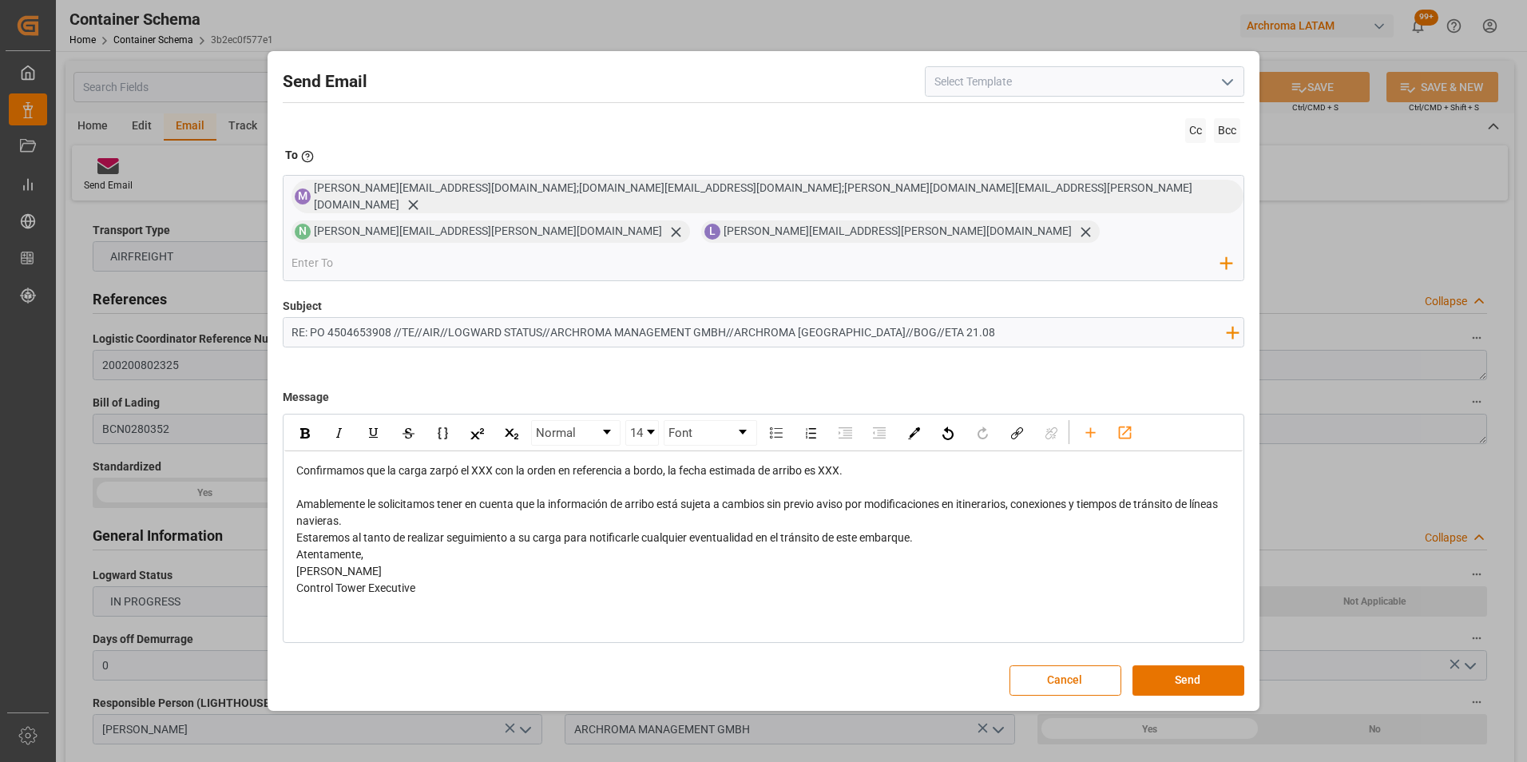
click at [296, 464] on span "Confirmamos que la carga zarpó el XXX con la orden en referencia a bordo, la fe…" at bounding box center [569, 470] width 546 height 13
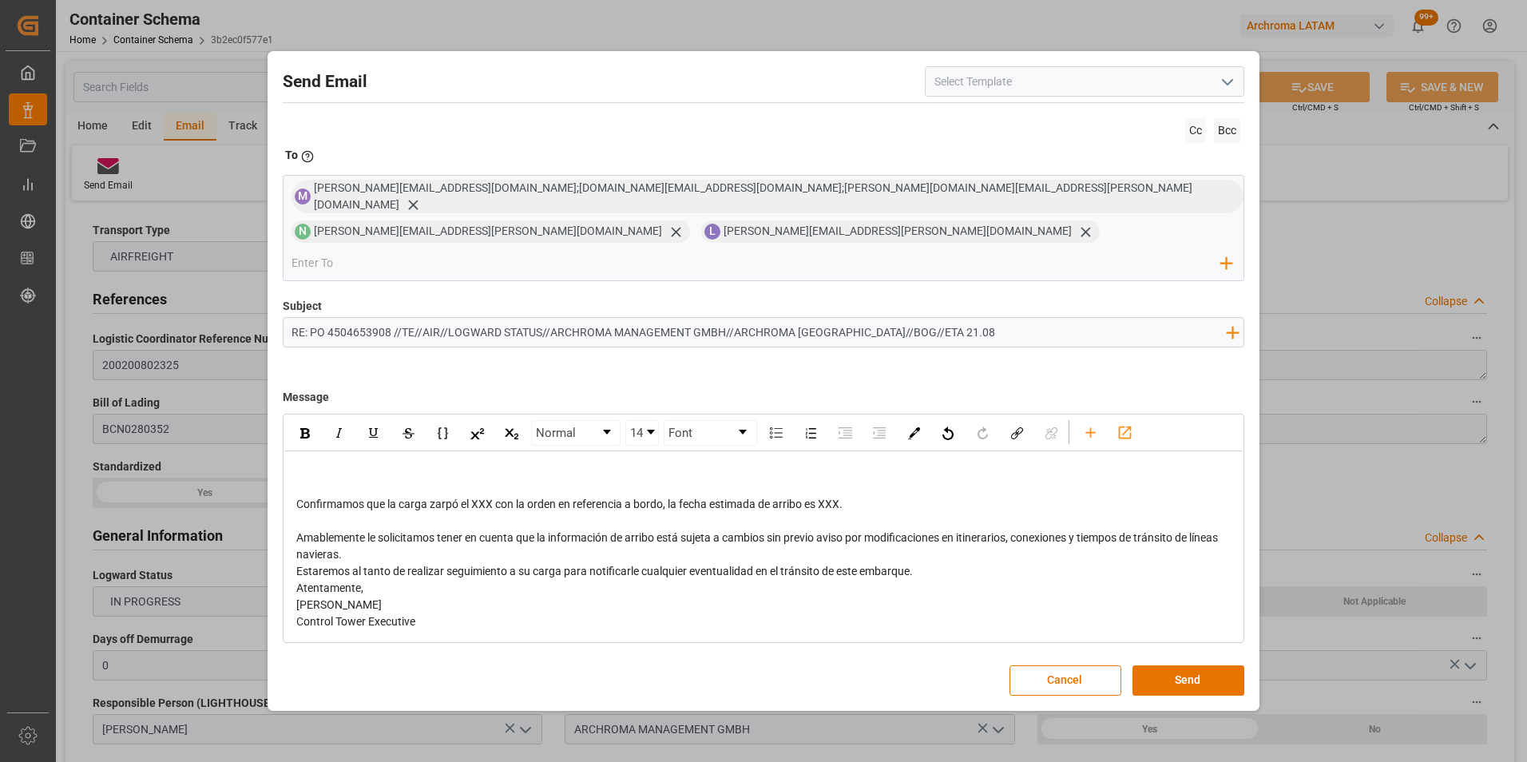
click at [298, 462] on div "rdw-editor" at bounding box center [764, 470] width 936 height 17
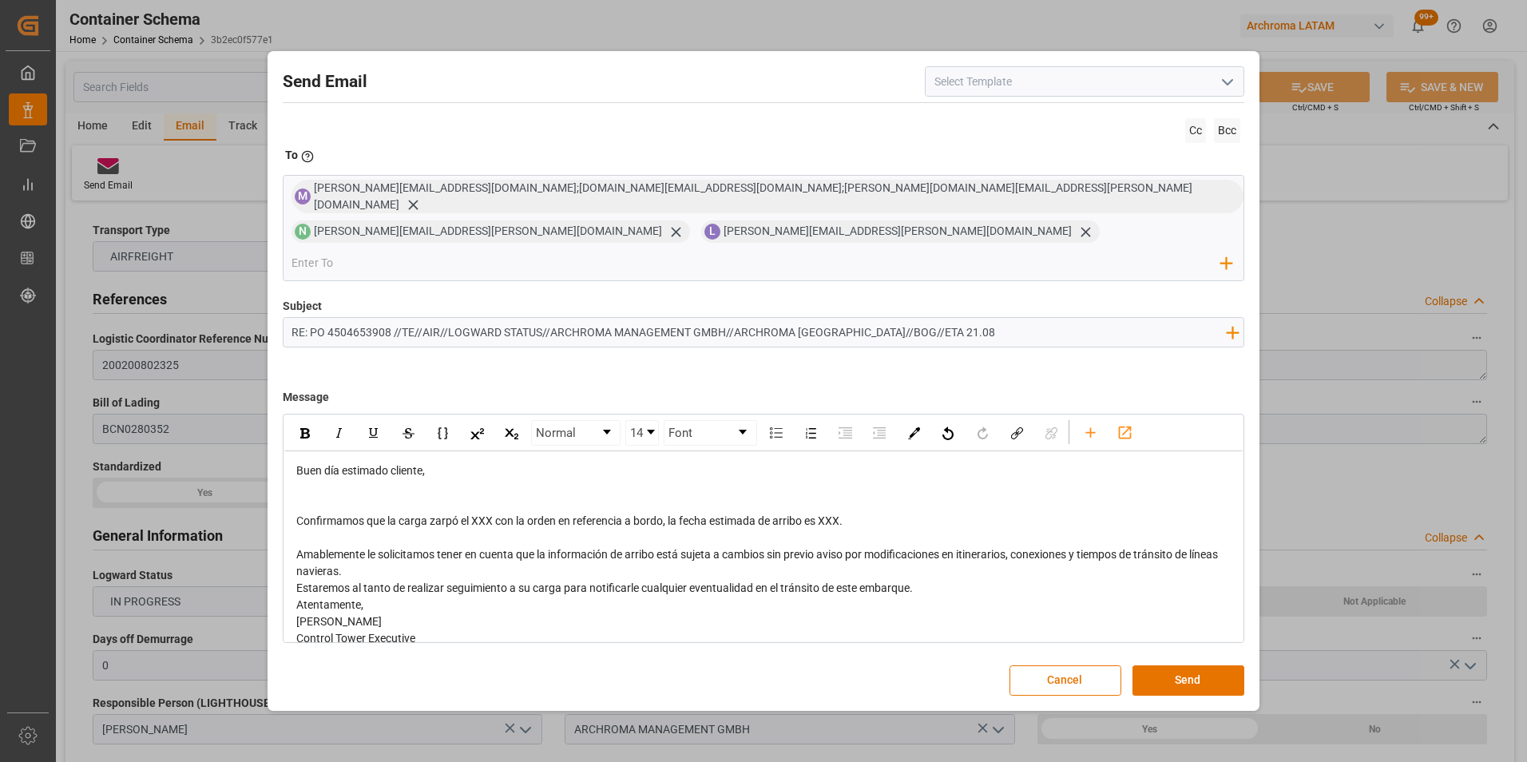
click at [487, 514] on span "Confirmamos que la carga zarpó el XXX con la orden en referencia a bordo, la fe…" at bounding box center [569, 520] width 546 height 13
click at [844, 514] on span "Confirmamos que la carga zarpó el 21/08 con la orden en referencia a bordo, la …" at bounding box center [573, 520] width 555 height 13
drag, startPoint x: 368, startPoint y: 553, endPoint x: 294, endPoint y: 551, distance: 74.3
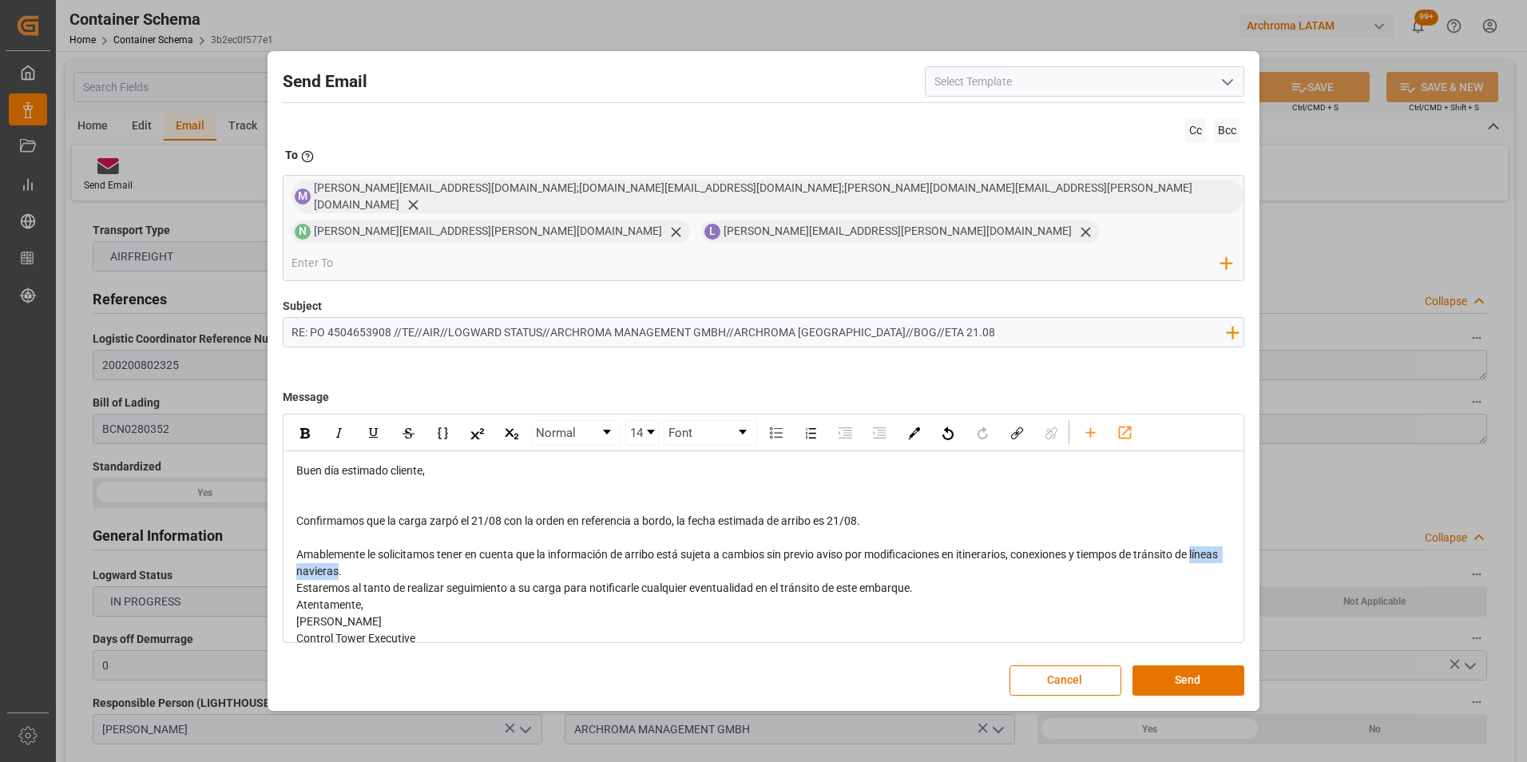
click at [294, 551] on div "Buen día estimado cliente, Confirmamos que la carga zarpó el 21/08 con la orden…" at bounding box center [763, 554] width 959 height 207
click at [498, 547] on div "Amablemente le solicitamos tener en cuenta que la información de arribo está su…" at bounding box center [764, 563] width 936 height 34
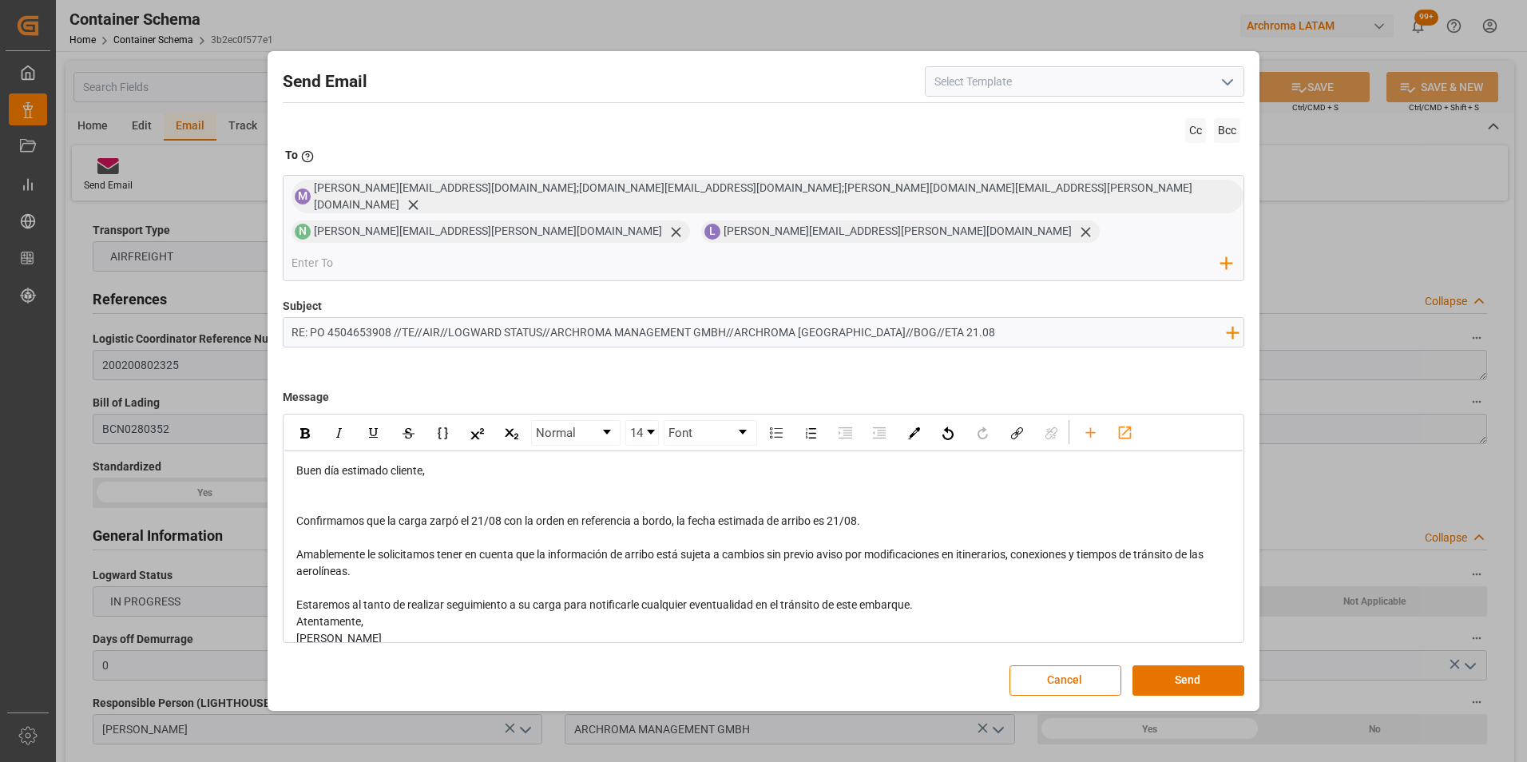
click at [969, 596] on div "Estaremos al tanto de realizar seguimiento a su carga para notificarle cualquie…" at bounding box center [764, 604] width 936 height 17
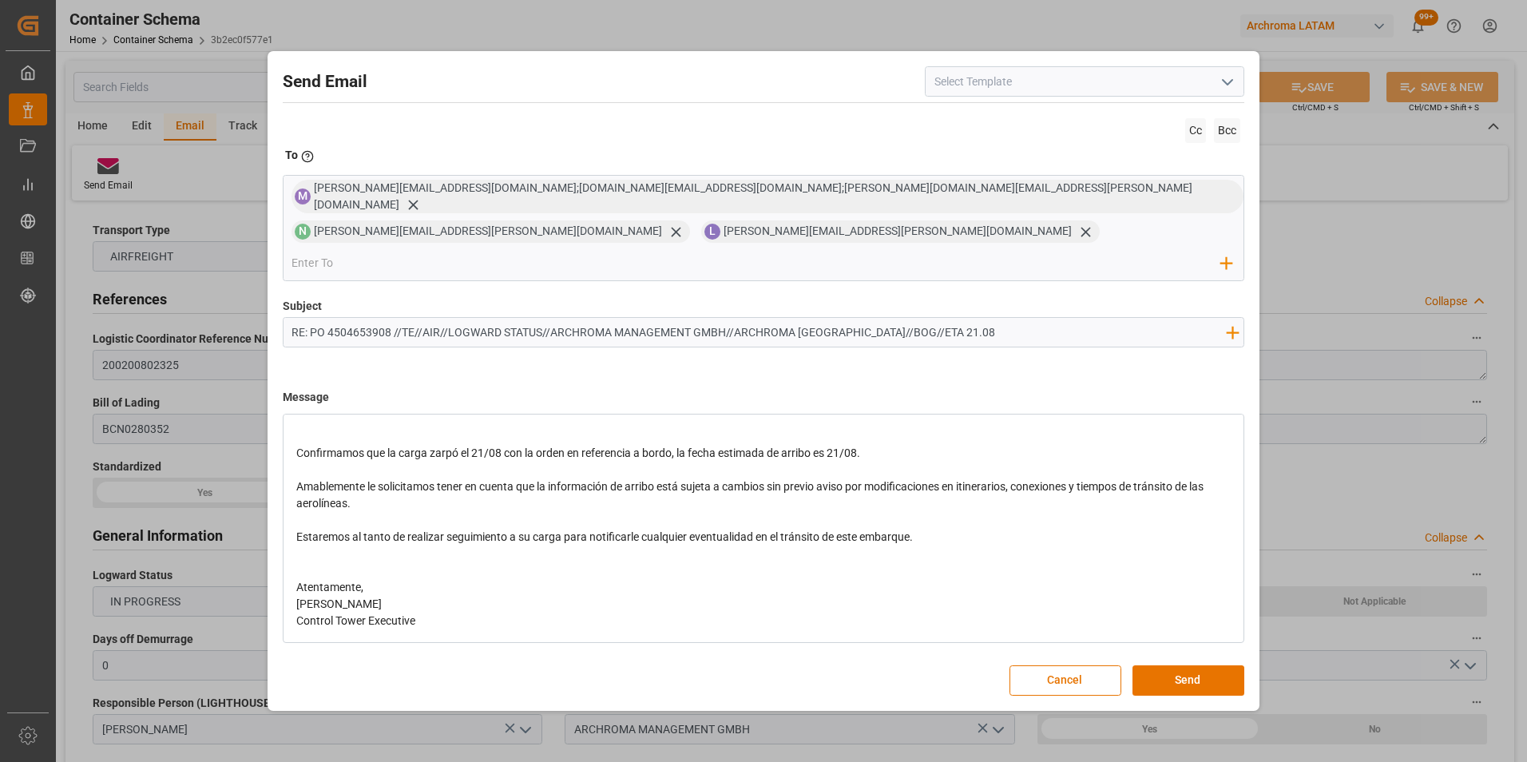
click at [709, 579] on div "Atentamente," at bounding box center [764, 587] width 936 height 17
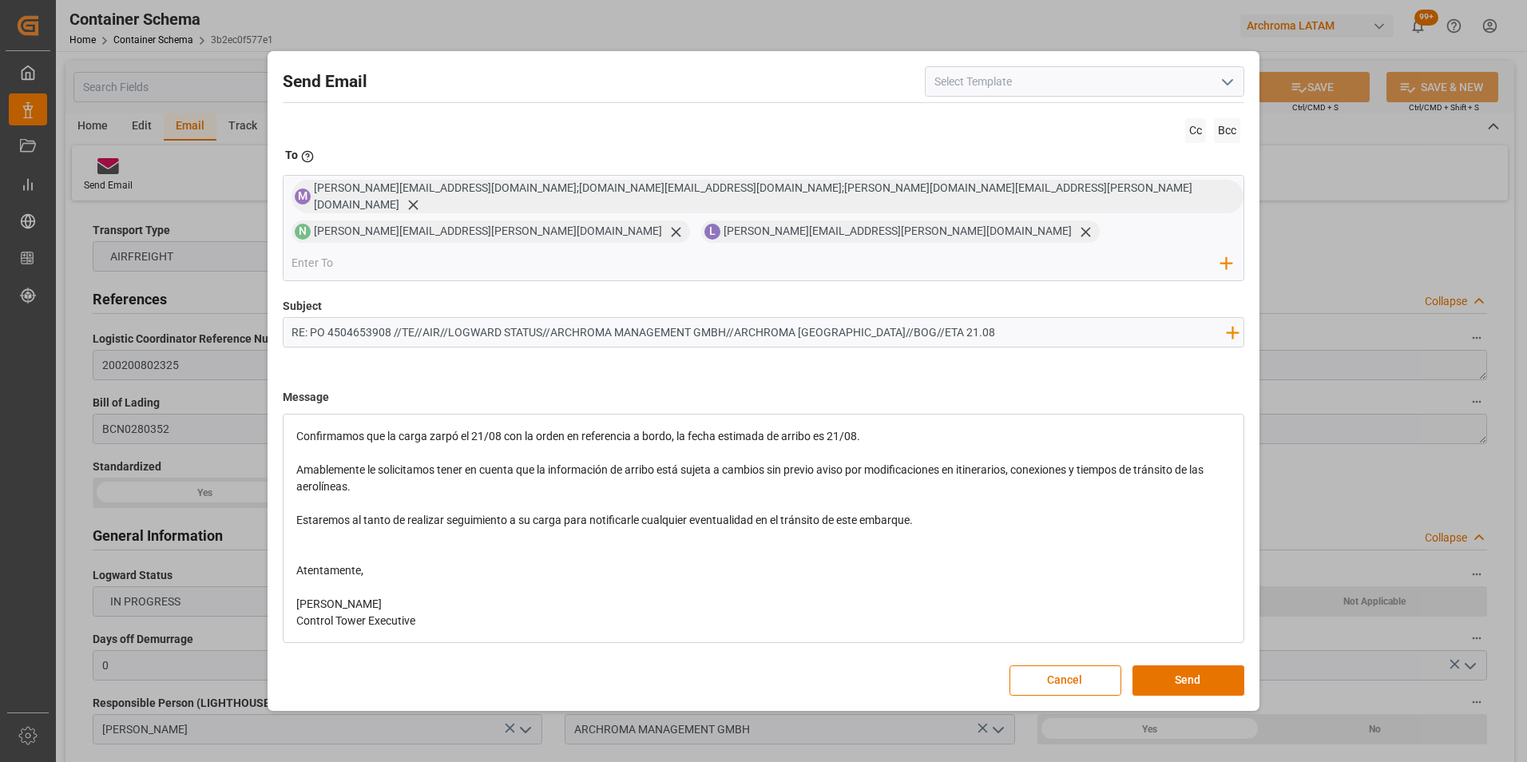
scroll to position [0, 0]
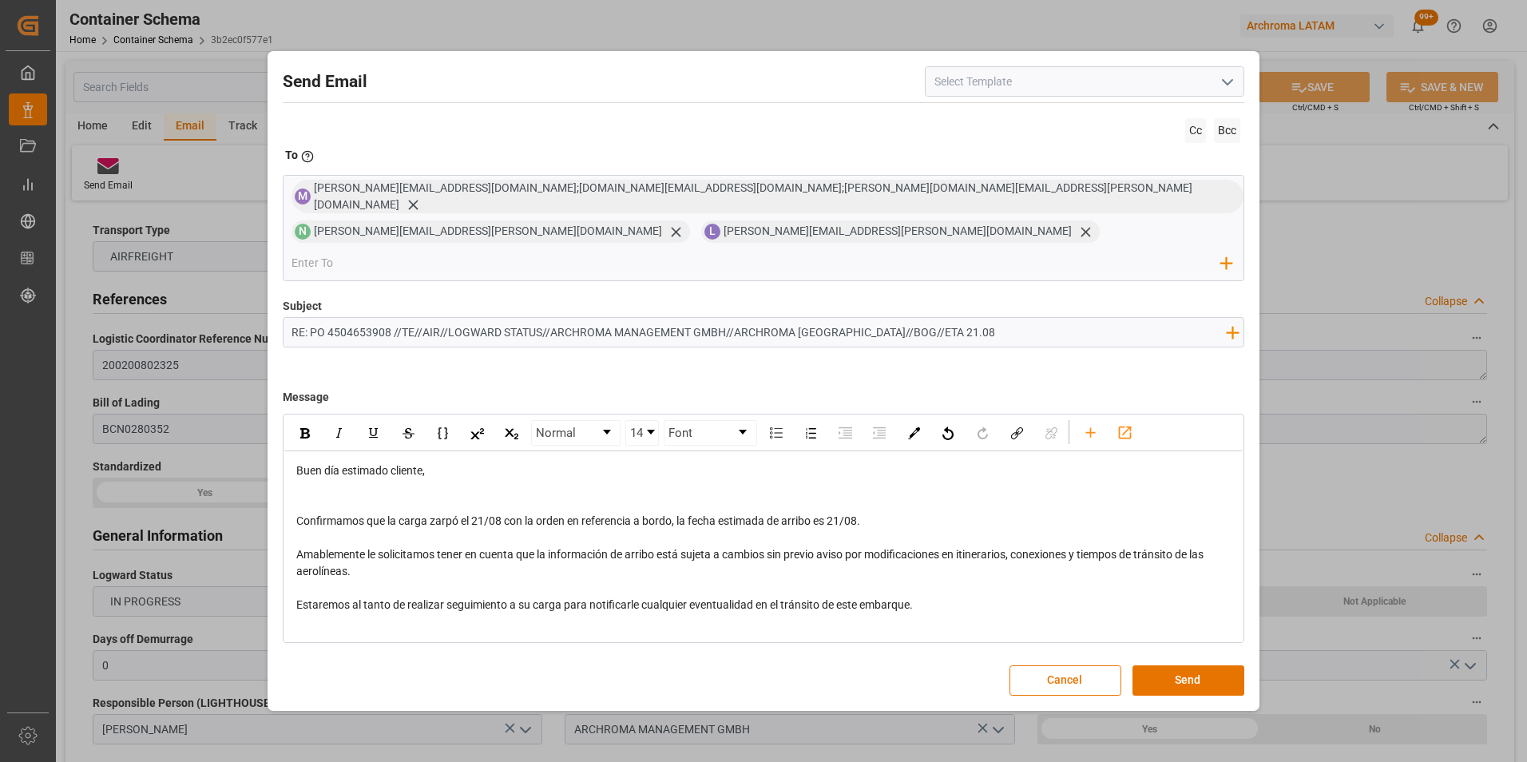
drag, startPoint x: 540, startPoint y: 310, endPoint x: 447, endPoint y: 310, distance: 92.6
click at [447, 318] on input "RE: PO 4504653908 //TE//AIR//LOGWARD STATUS//ARCHROMA MANAGEMENT GMBH//ARCHROMA…" at bounding box center [758, 332] width 951 height 28
click at [450, 318] on input "RE: PO 4504653908 //TE//AIR//ZARPE//ARCHROMA MANAGEMENT GMBH//ARCHROMA COLOMBIA…" at bounding box center [758, 332] width 951 height 28
click at [485, 318] on input "RE: PO 4504653908 //TE//AIR// ZARPE//ARCHROMA MANAGEMENT GMBH//ARCHROMA COLOMBI…" at bounding box center [758, 332] width 951 height 28
type input "RE: PO 4504653908 //TE//AIR// ZARPE //ARCHROMA MANAGEMENT GMBH//ARCHROMA COLOMB…"
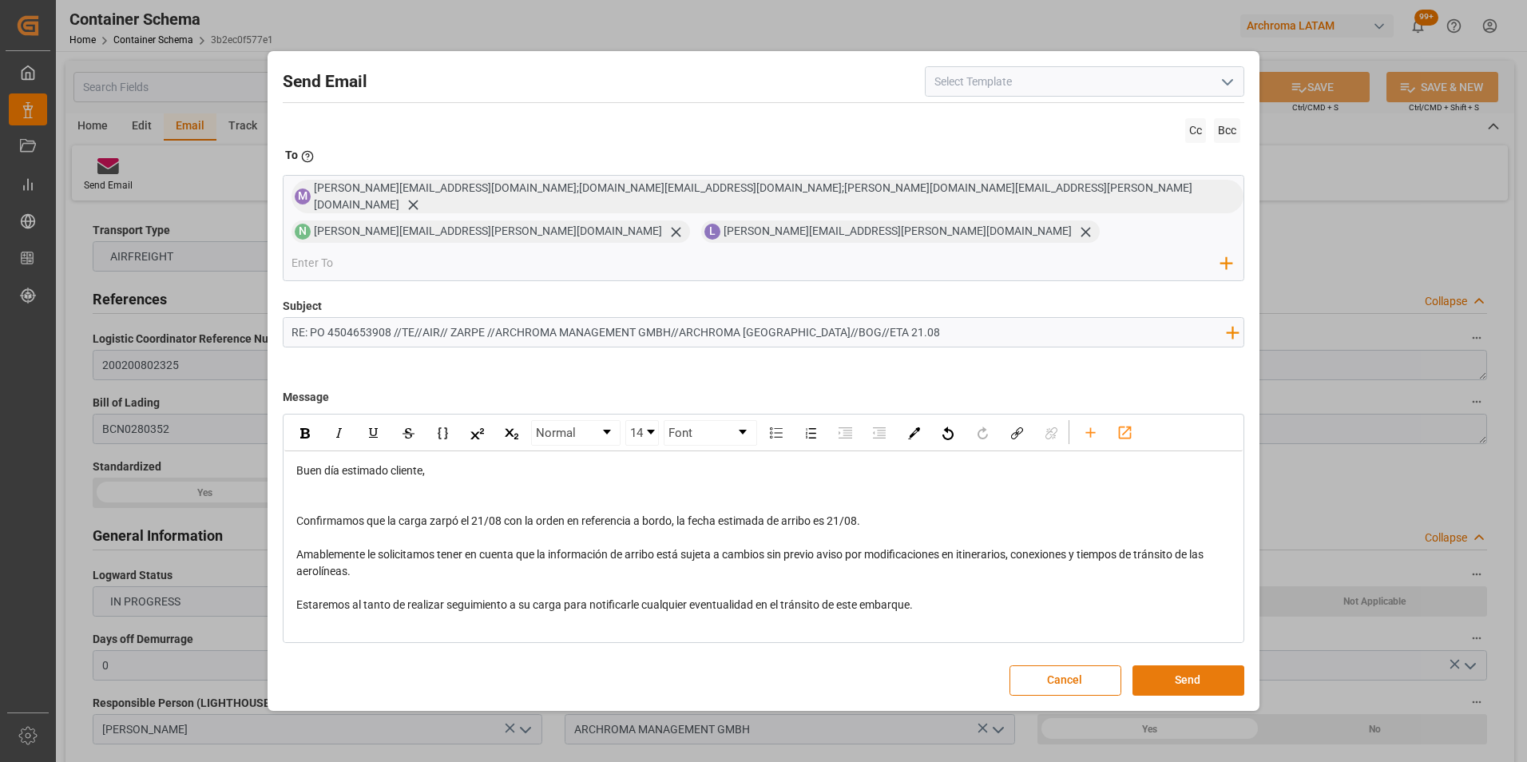
click at [1174, 665] on button "Send" at bounding box center [1188, 680] width 112 height 30
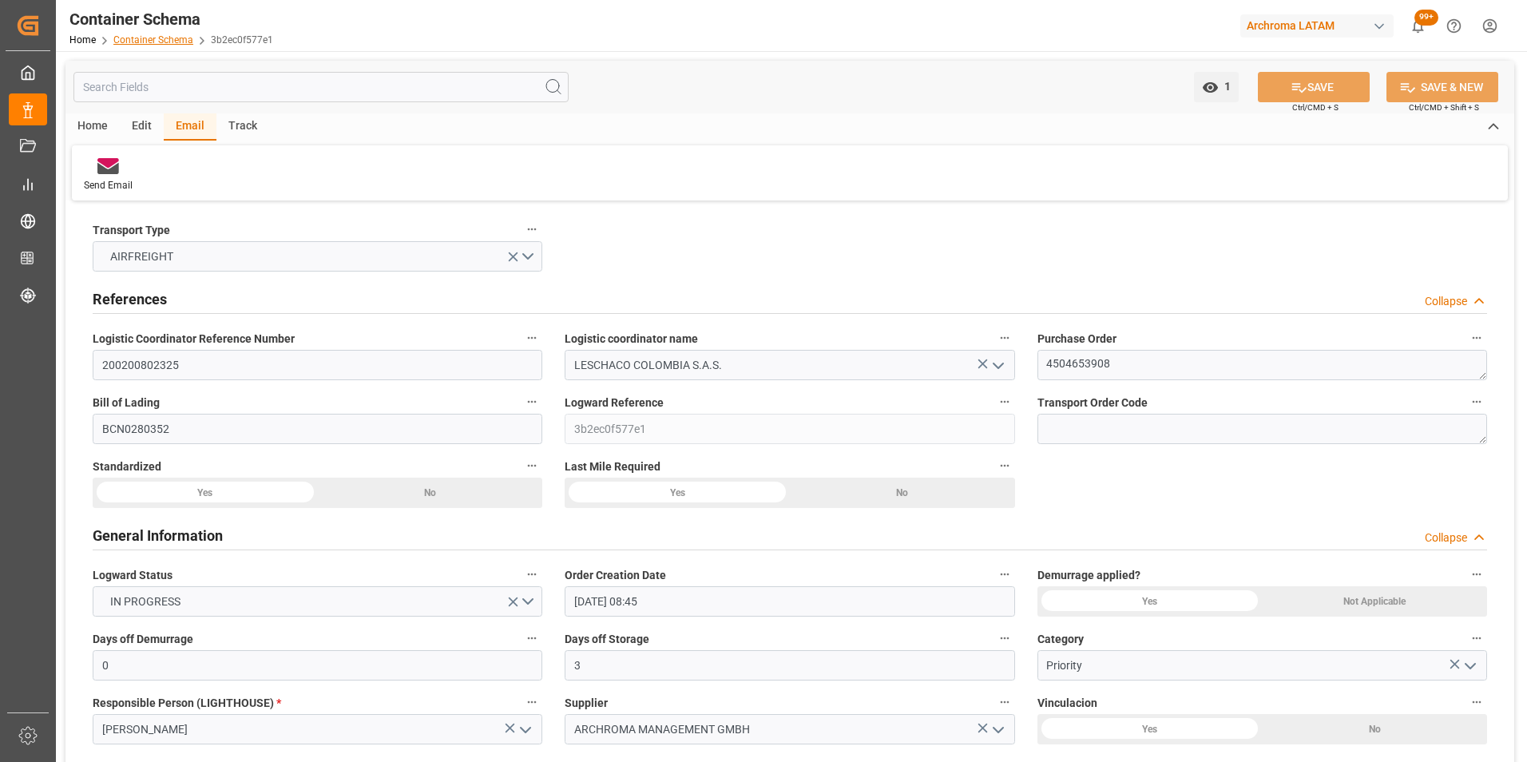
click at [145, 44] on link "Container Schema" at bounding box center [153, 39] width 80 height 11
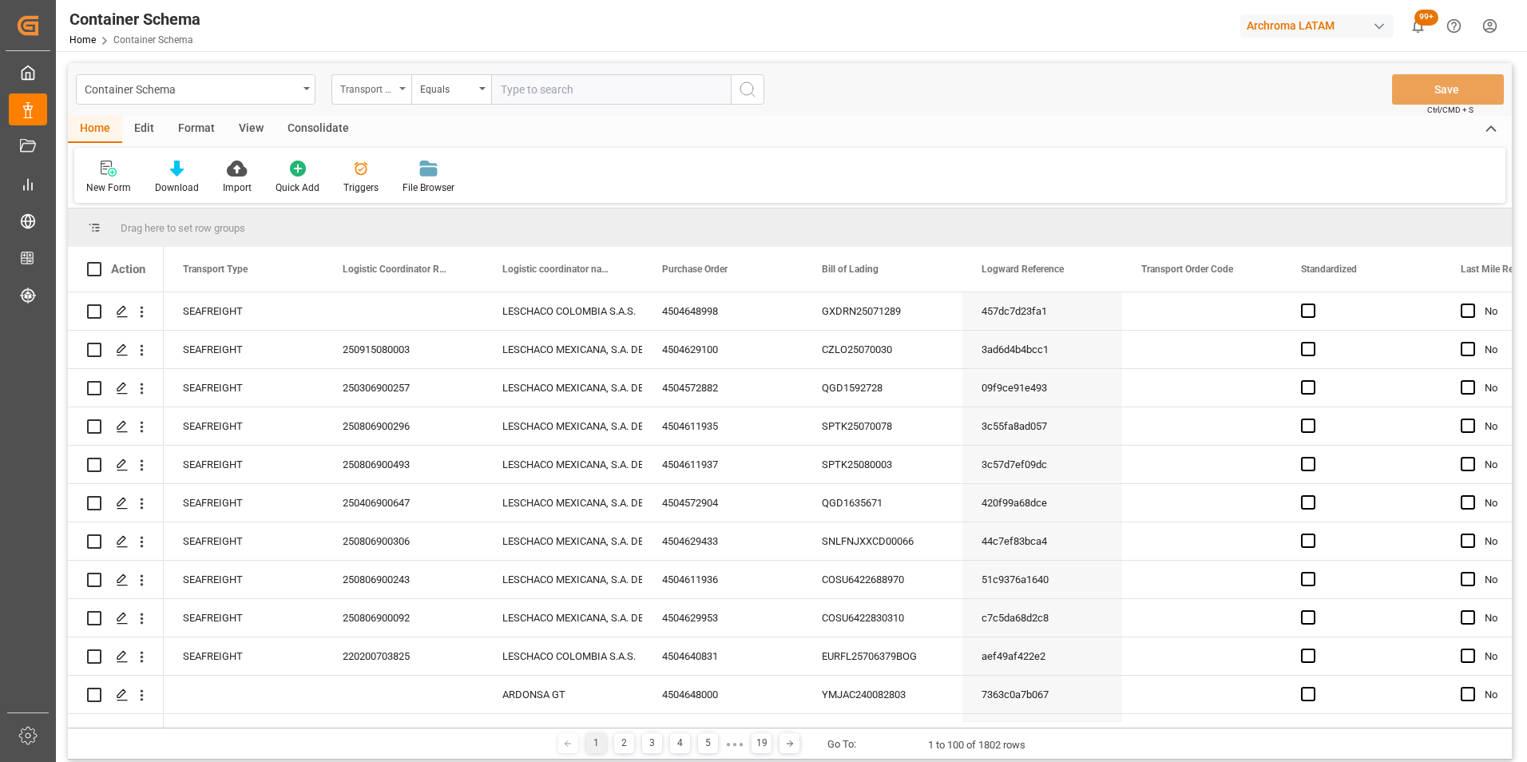
click at [377, 85] on div "Transport Type" at bounding box center [367, 87] width 54 height 18
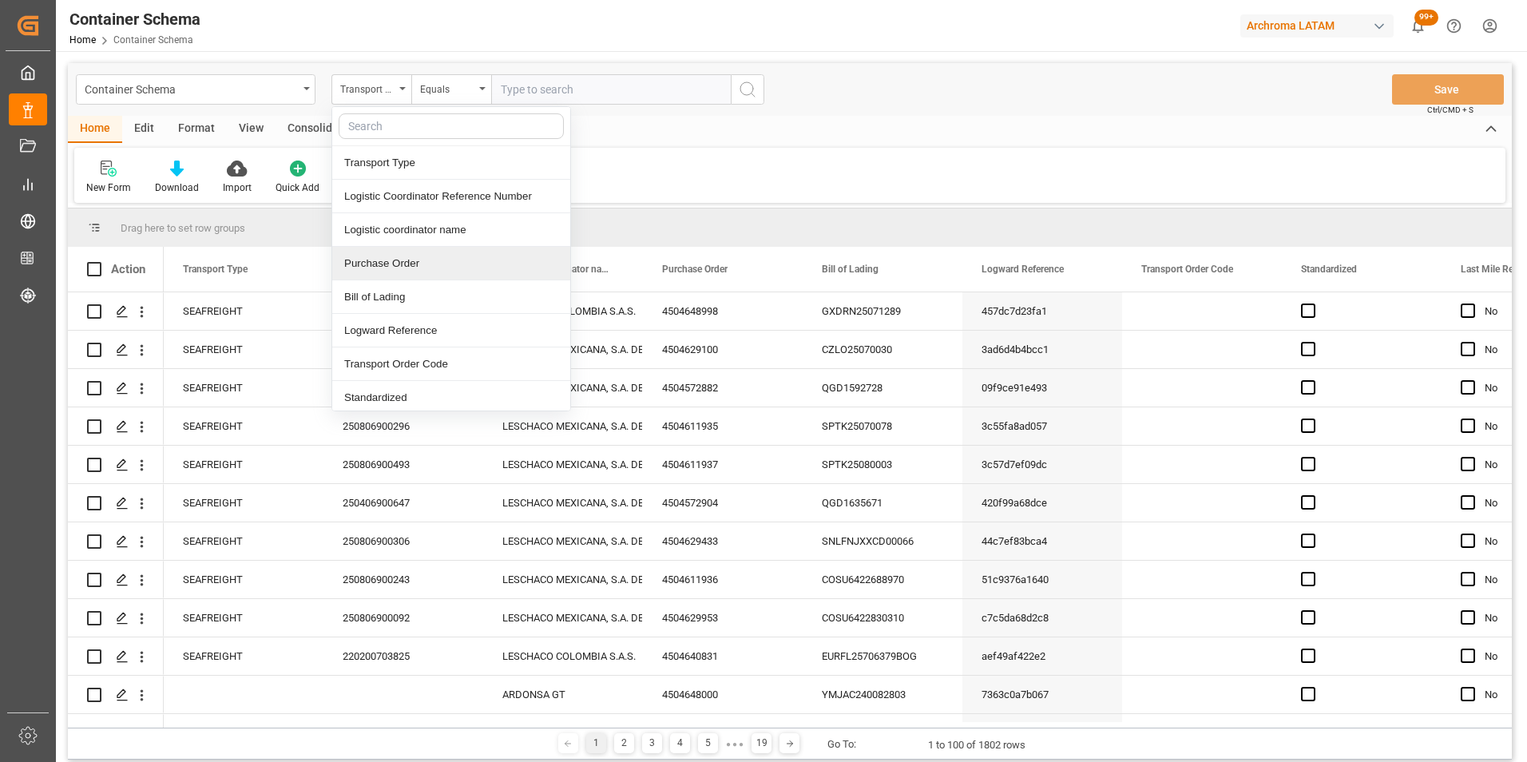
click at [394, 266] on div "Purchase Order" at bounding box center [451, 264] width 238 height 34
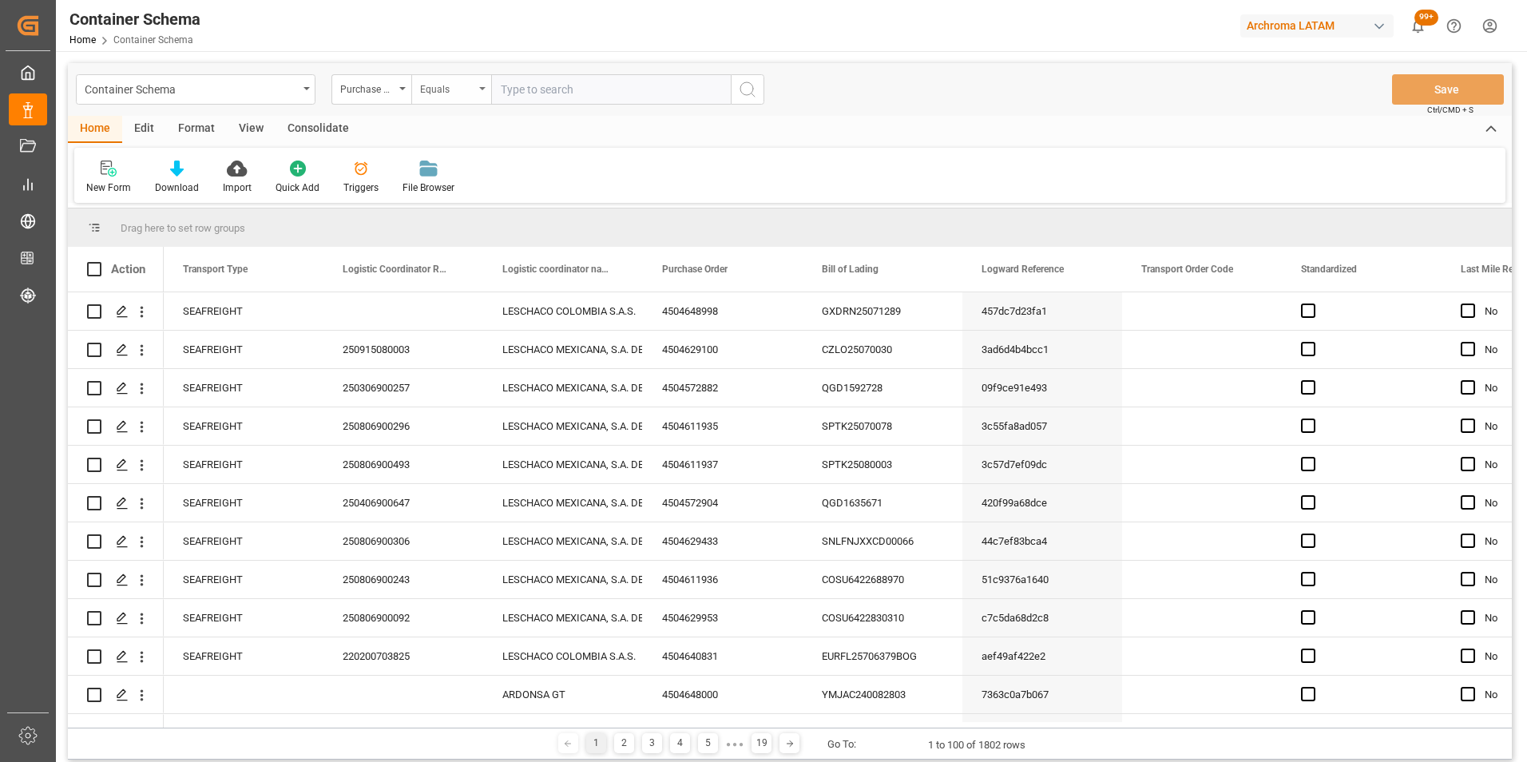
click at [428, 92] on div "Equals" at bounding box center [447, 87] width 54 height 18
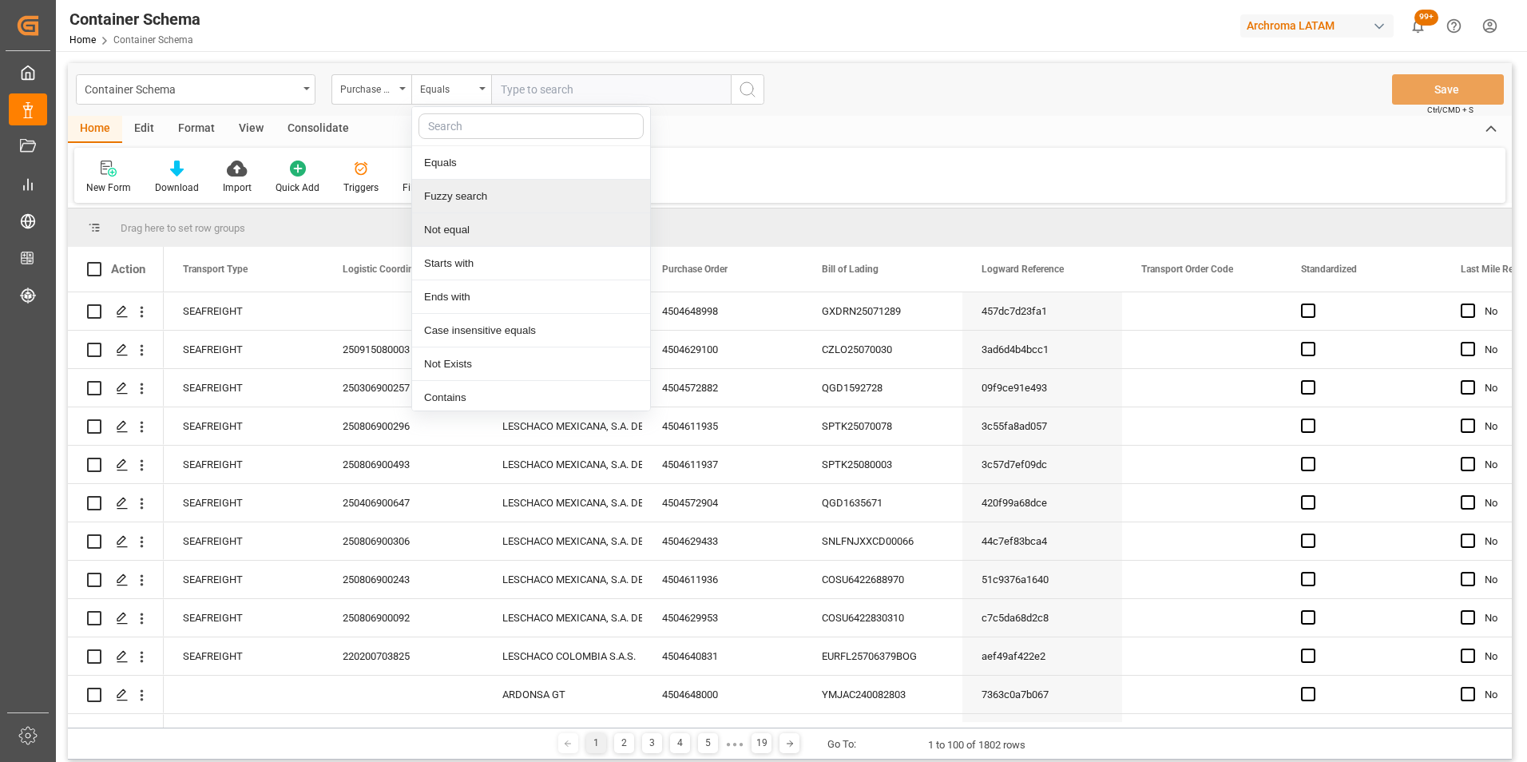
click at [453, 200] on div "Fuzzy search" at bounding box center [531, 197] width 238 height 34
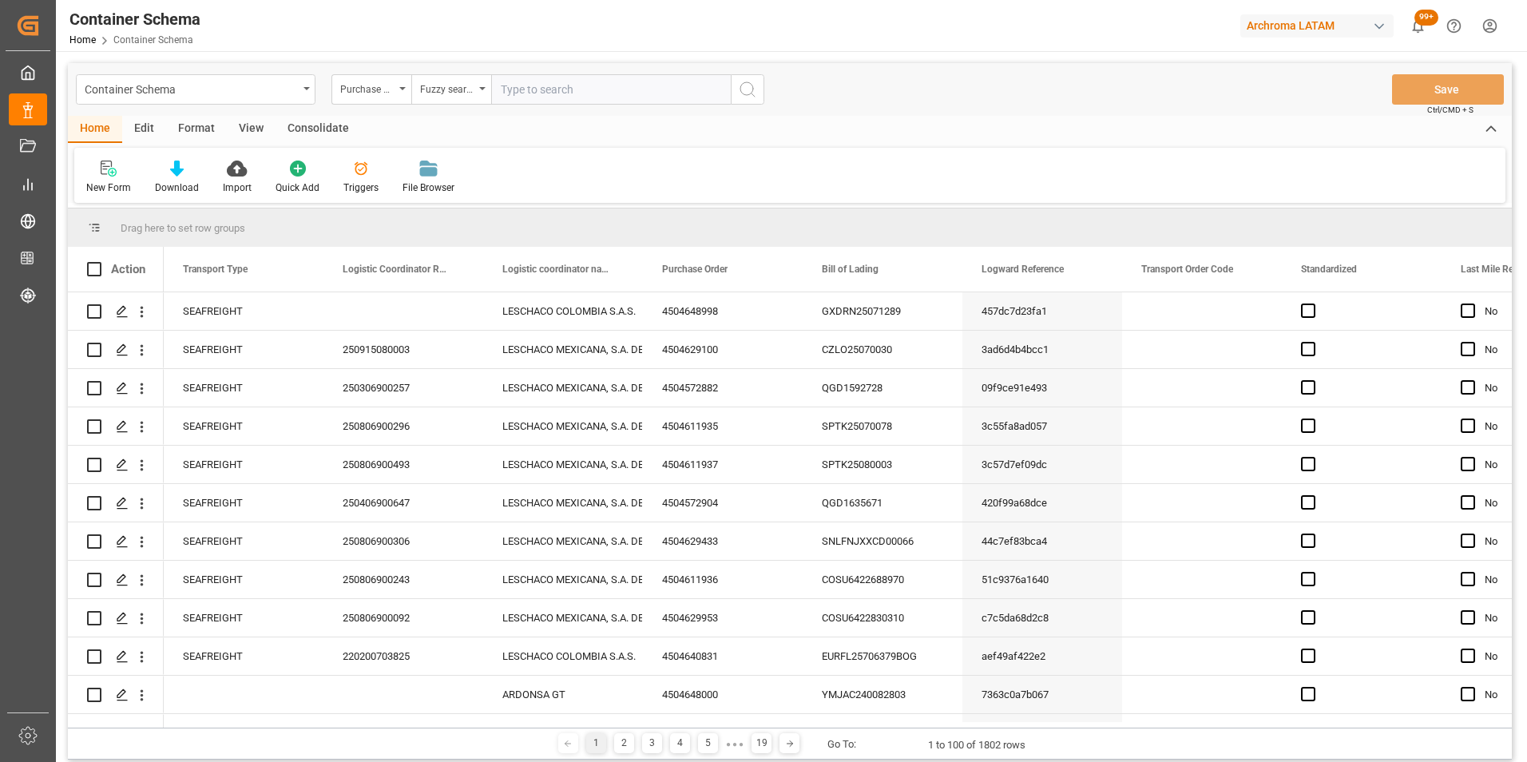
paste input "4504641302"
type input "4504641302"
click at [747, 85] on icon "search button" at bounding box center [747, 89] width 19 height 19
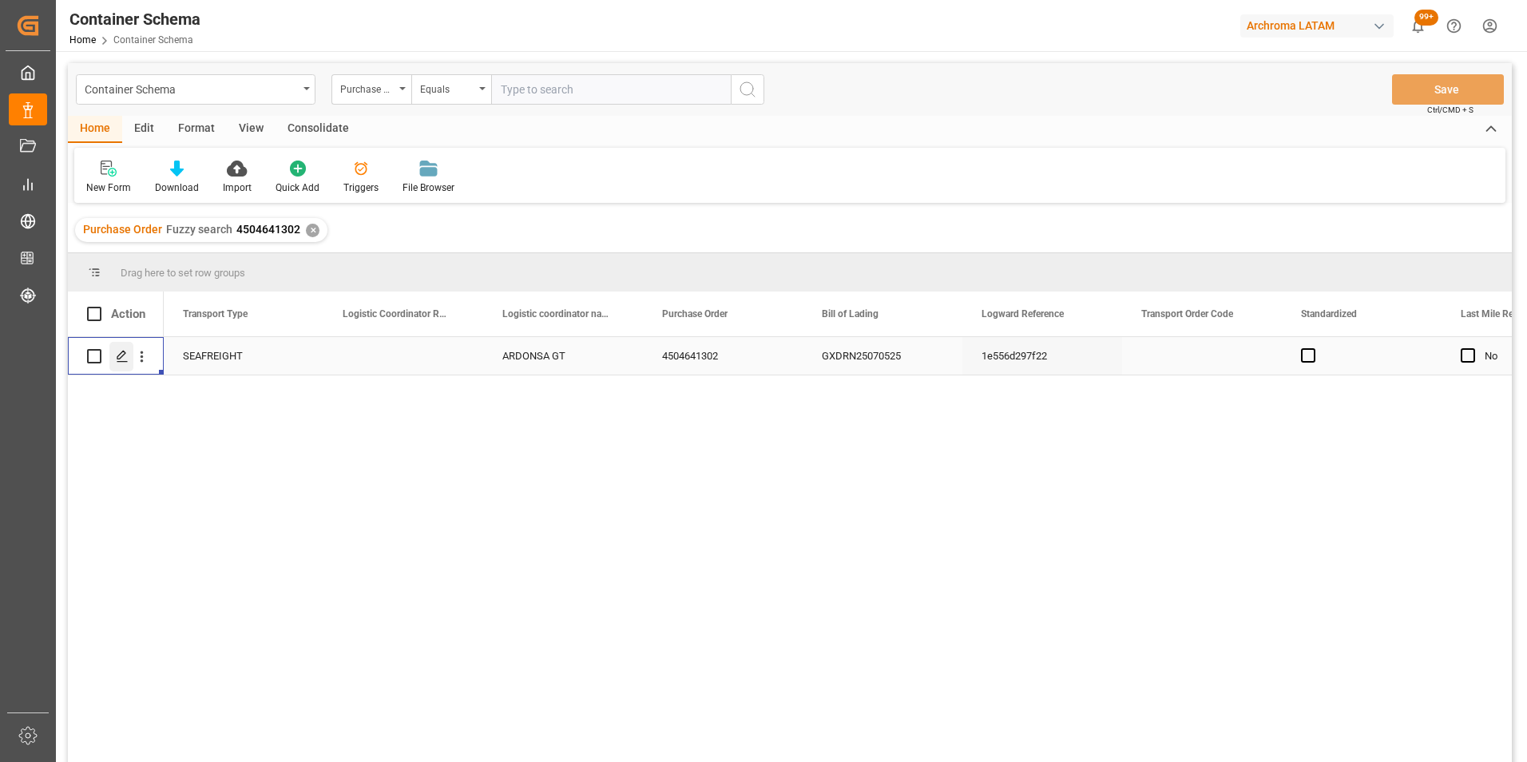
click at [125, 363] on div "Press SPACE to select this row." at bounding box center [121, 357] width 24 height 30
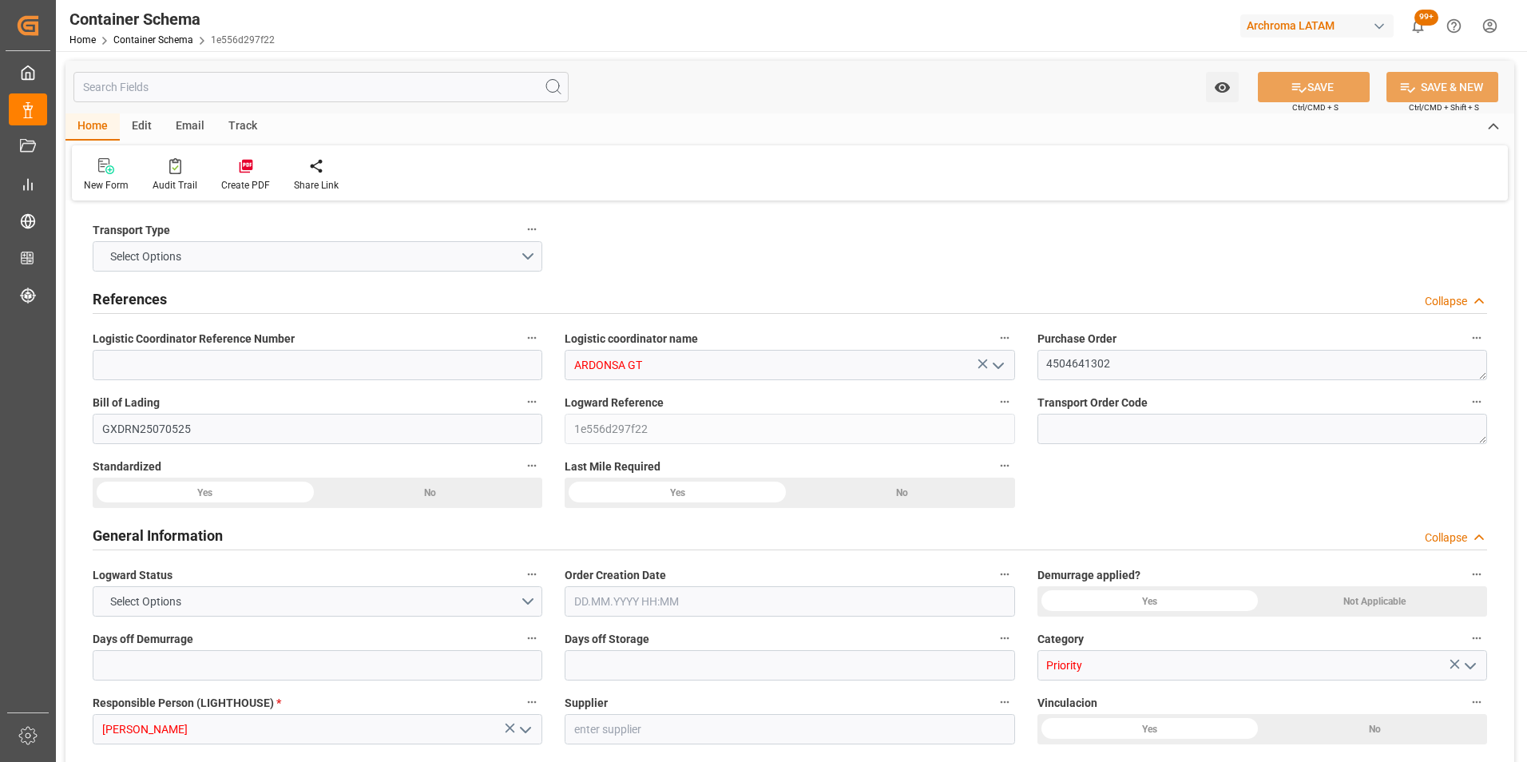
type input "0"
type input "1"
type input "800"
type input "860"
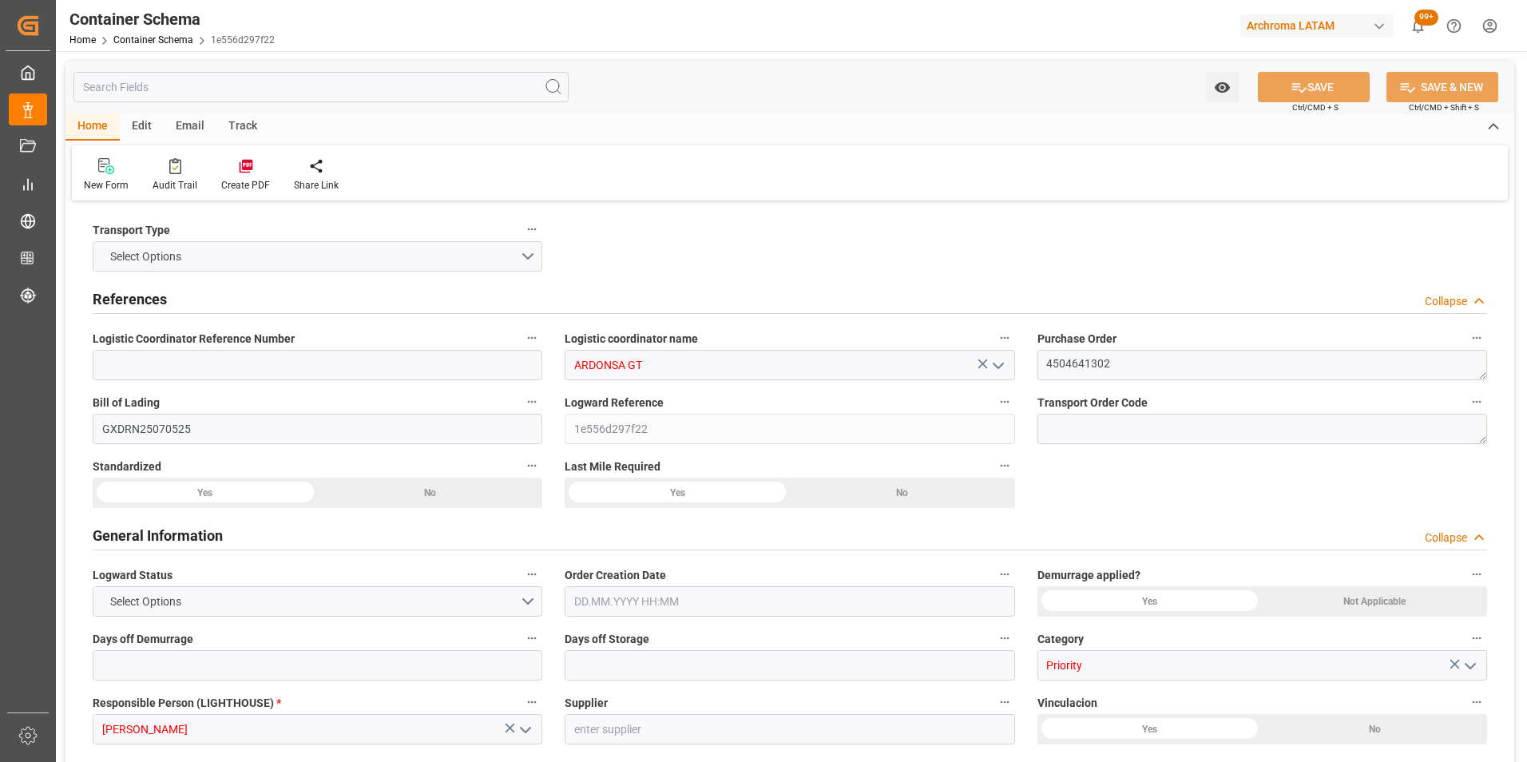
type input "Cosco"
type input "COSCO Shipping Co. Ltd."
type input "CNSGH"
type input "CNSHA"
type input "GTPRQ"
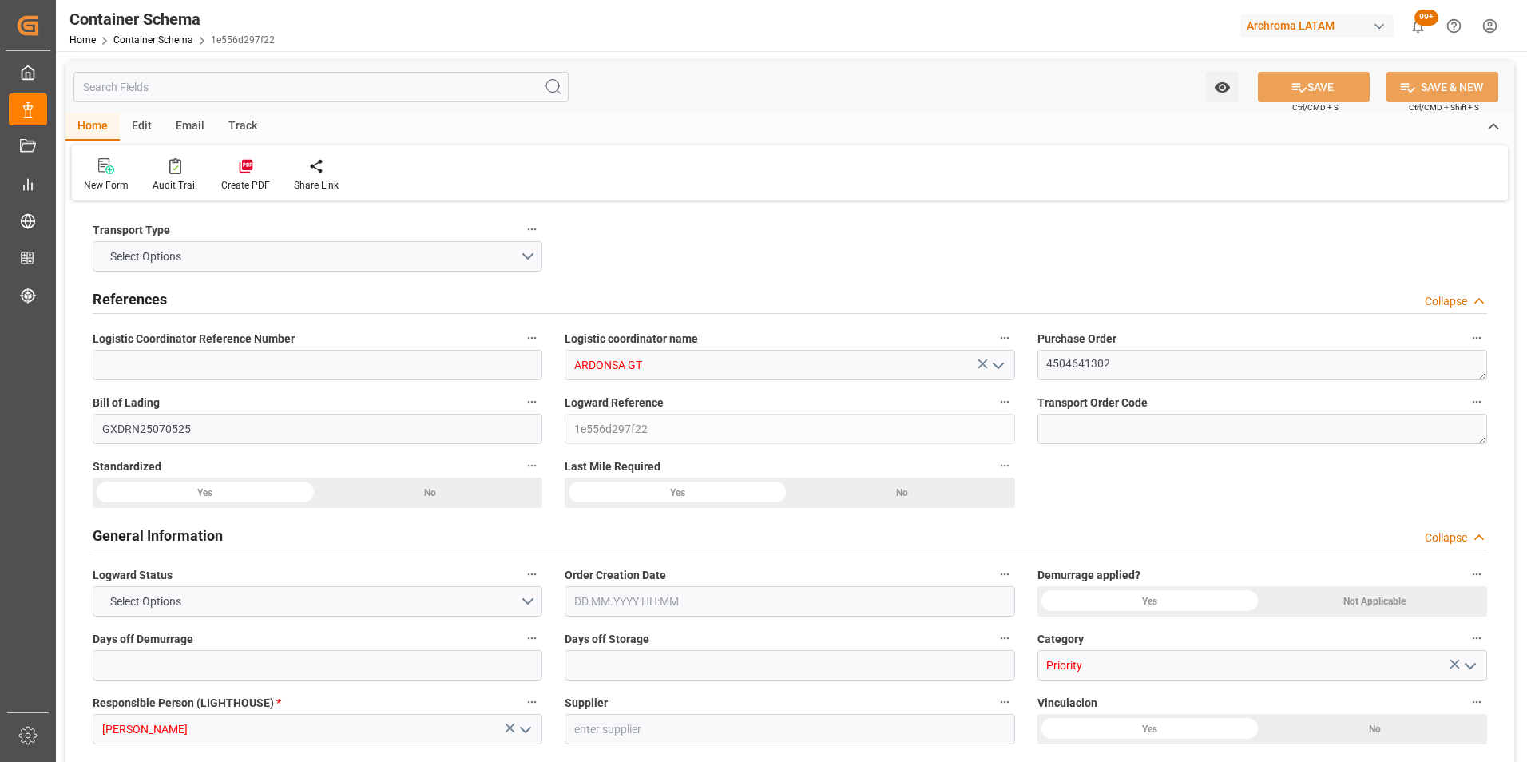
type input "GTPRQ"
type input "9850836"
type input "9928205"
type input "30.07.2025 08:30"
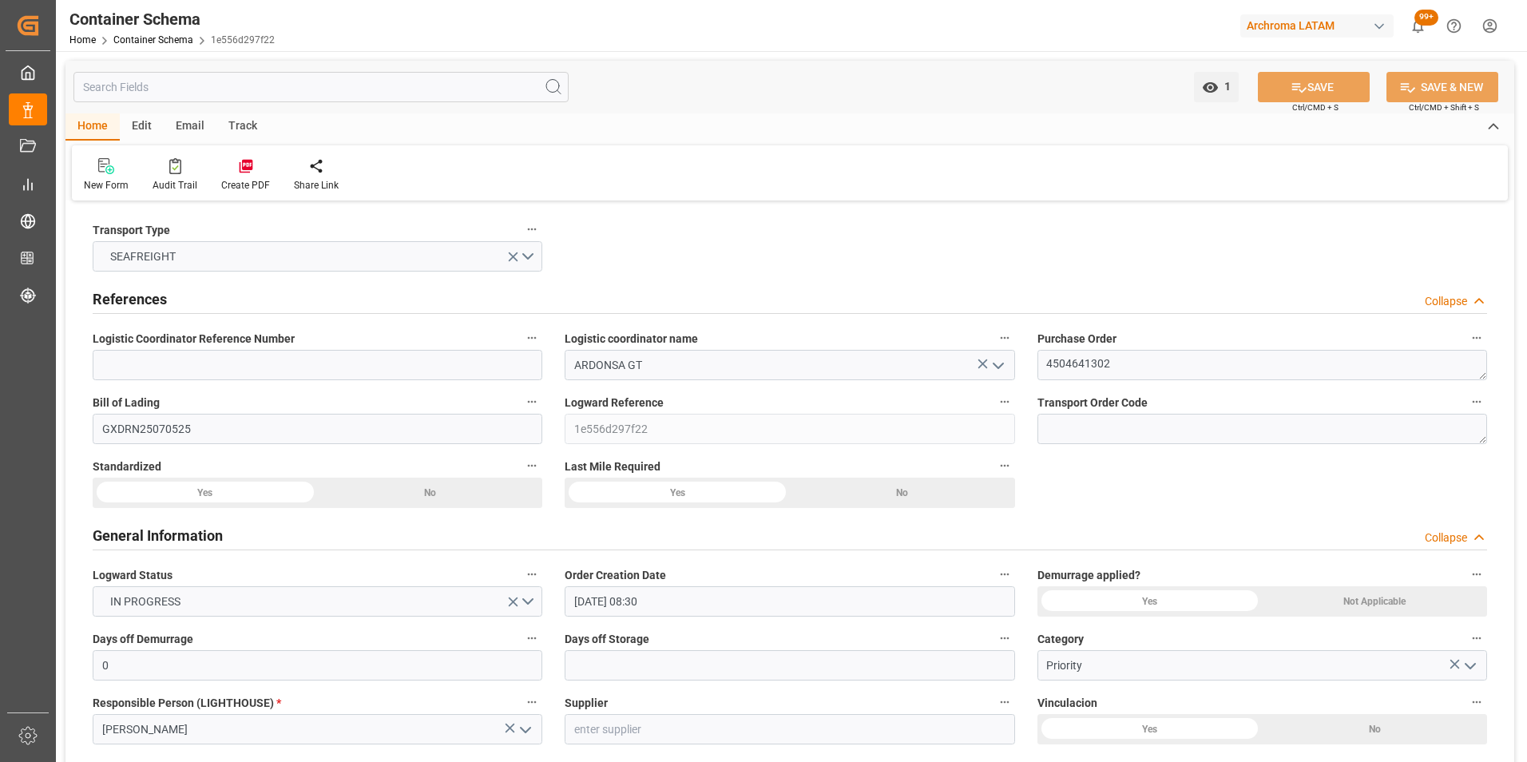
type input "30.07.2025"
type input "18.08.2025"
type input "29.07.2025 12:00"
type input "18.07.2025 12:00"
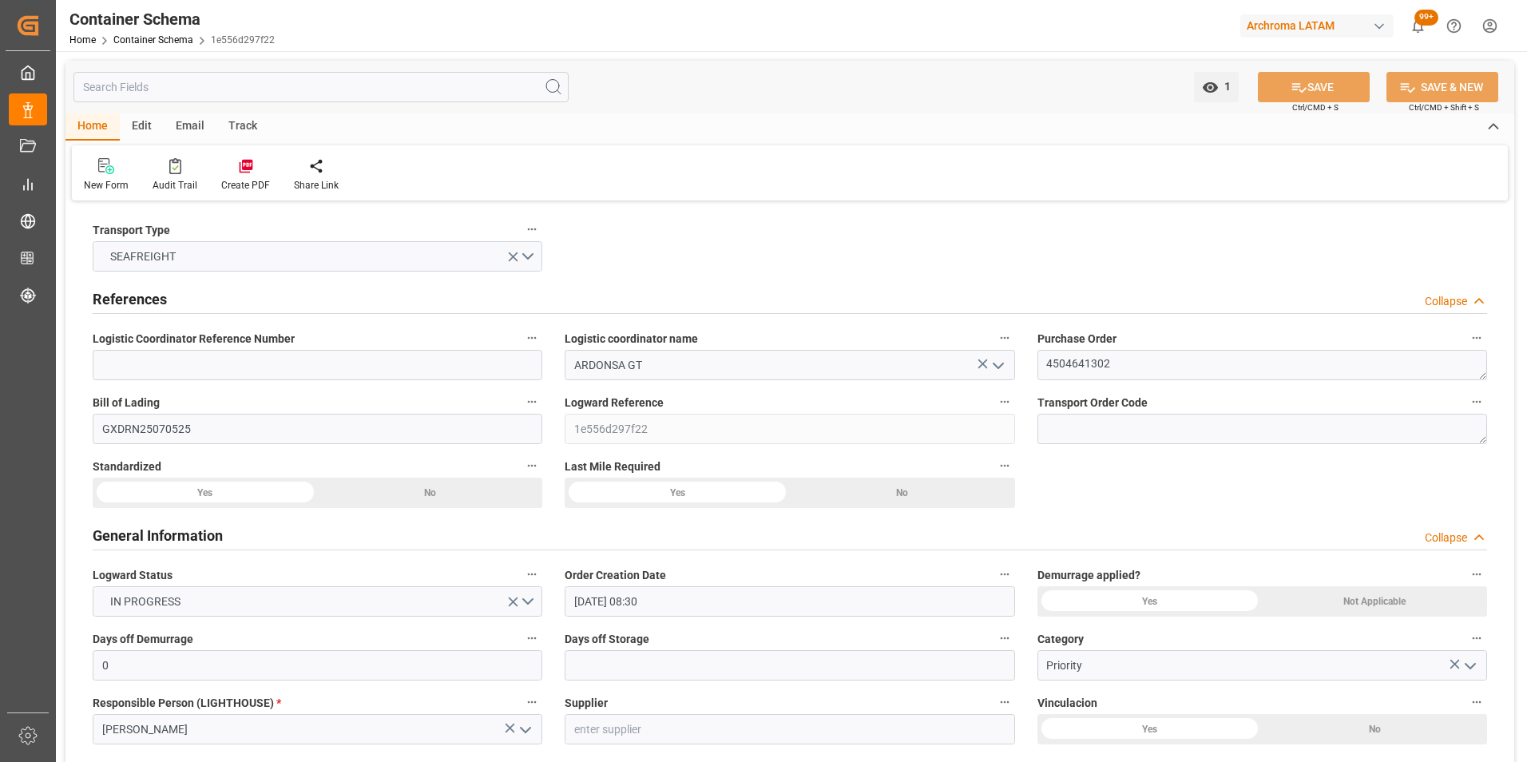
type input "18.07.2025 12:00"
type input "29.07.2025 00:00"
type input "20.08.2025 00:00"
type input "15.08.2025 12:00"
type input "18.08.2025 00:00"
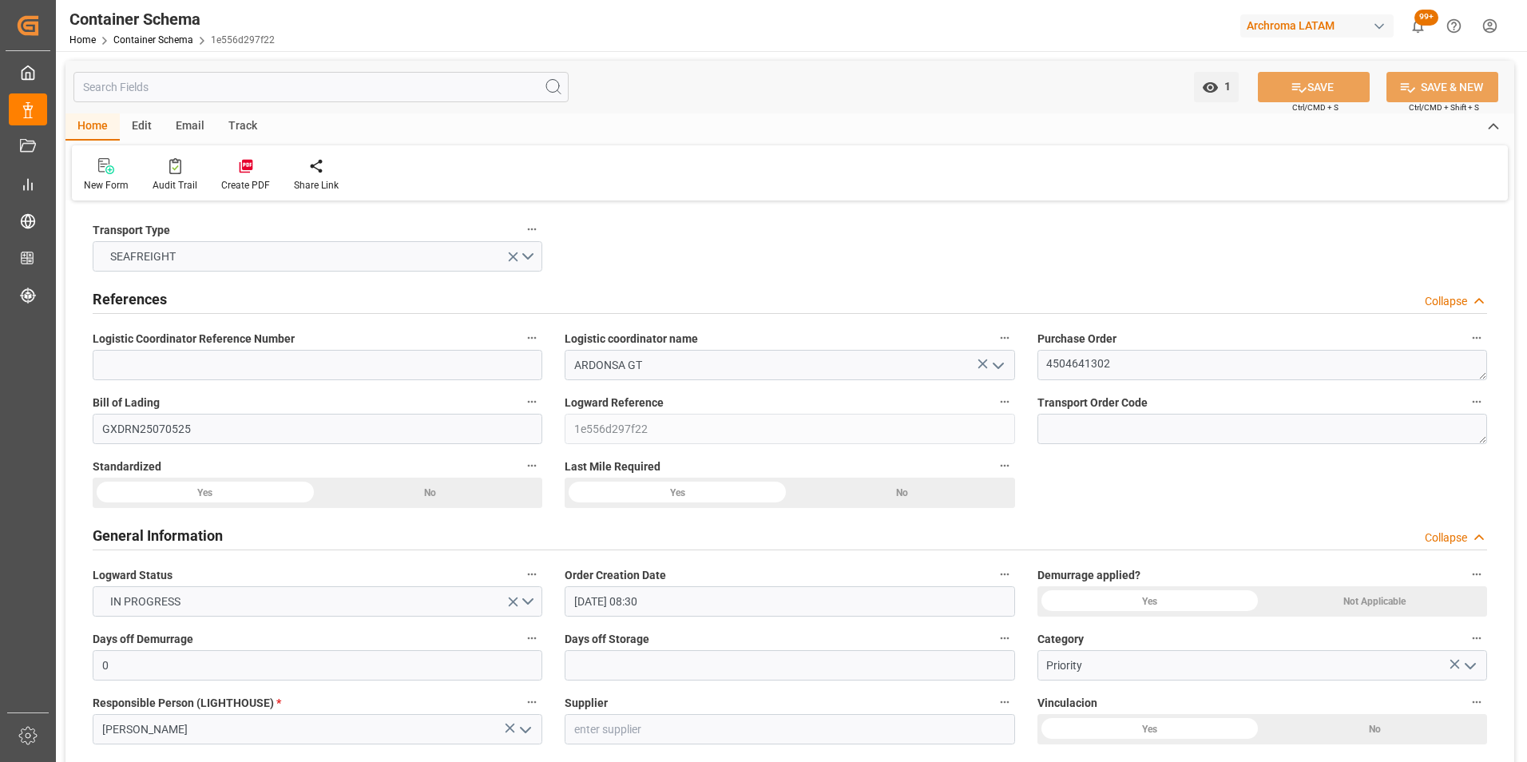
type input "15.08.2025 12:00"
type input "14.08.2025 00:00"
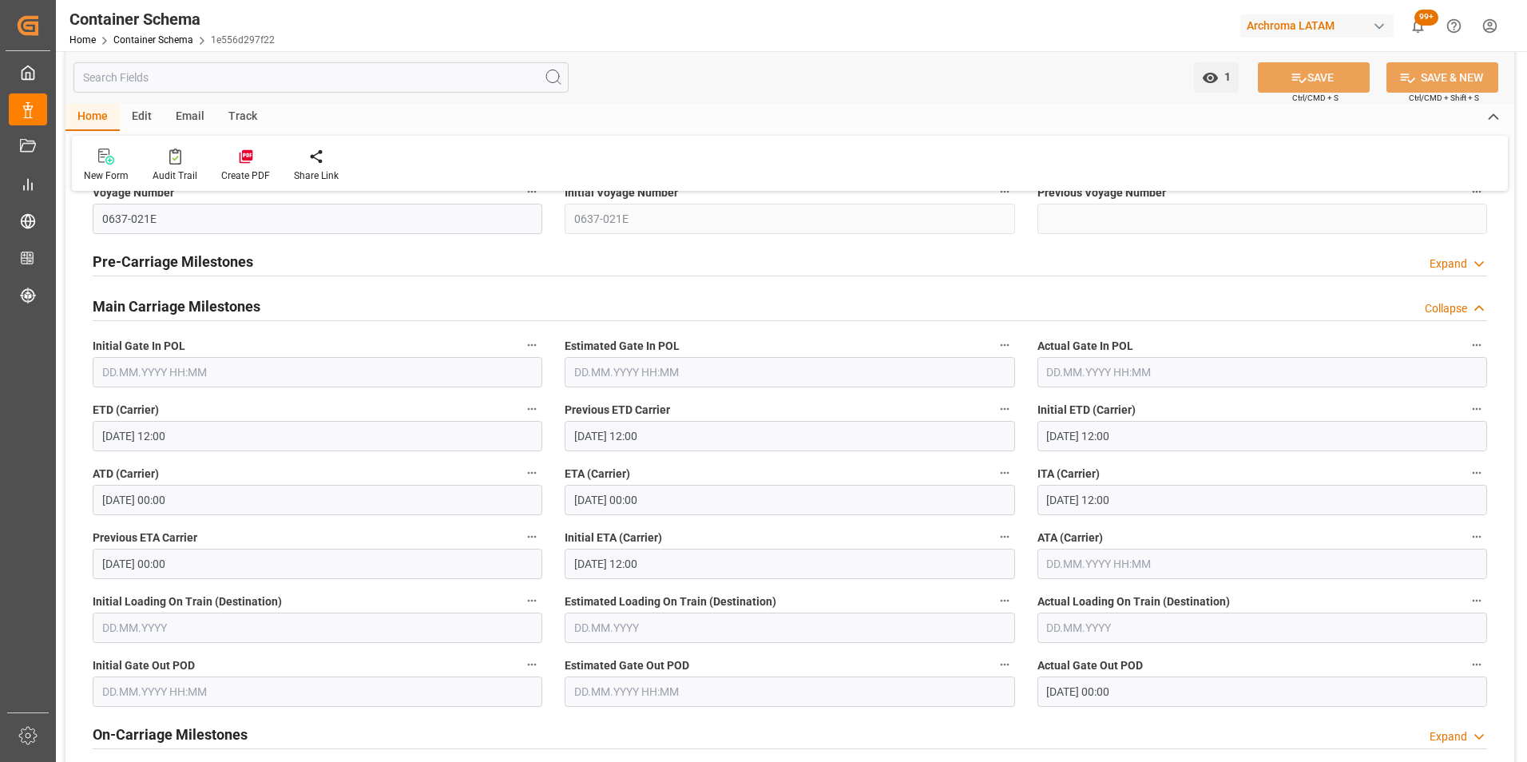
scroll to position [1916, 0]
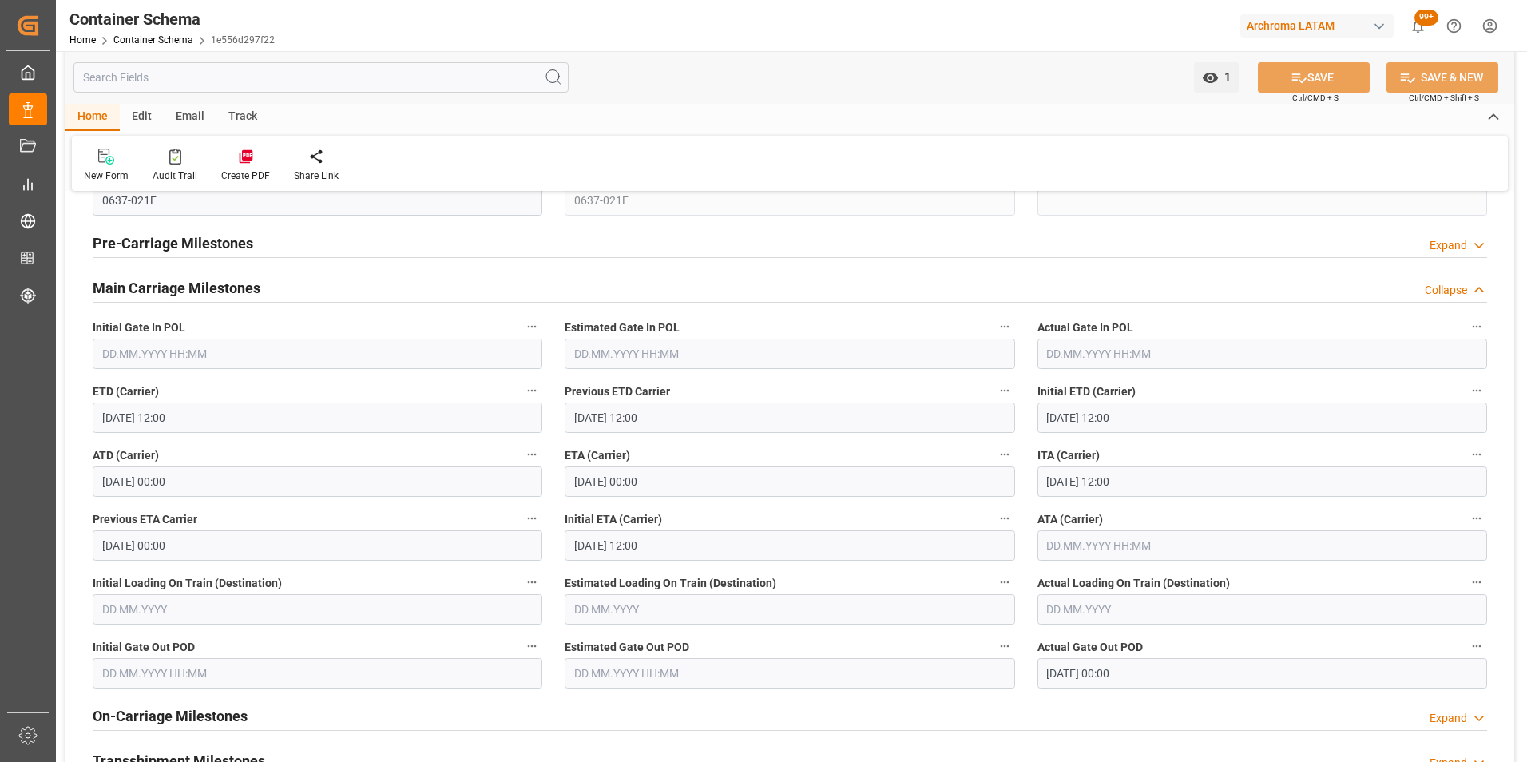
click at [1084, 554] on input "text" at bounding box center [1262, 545] width 450 height 30
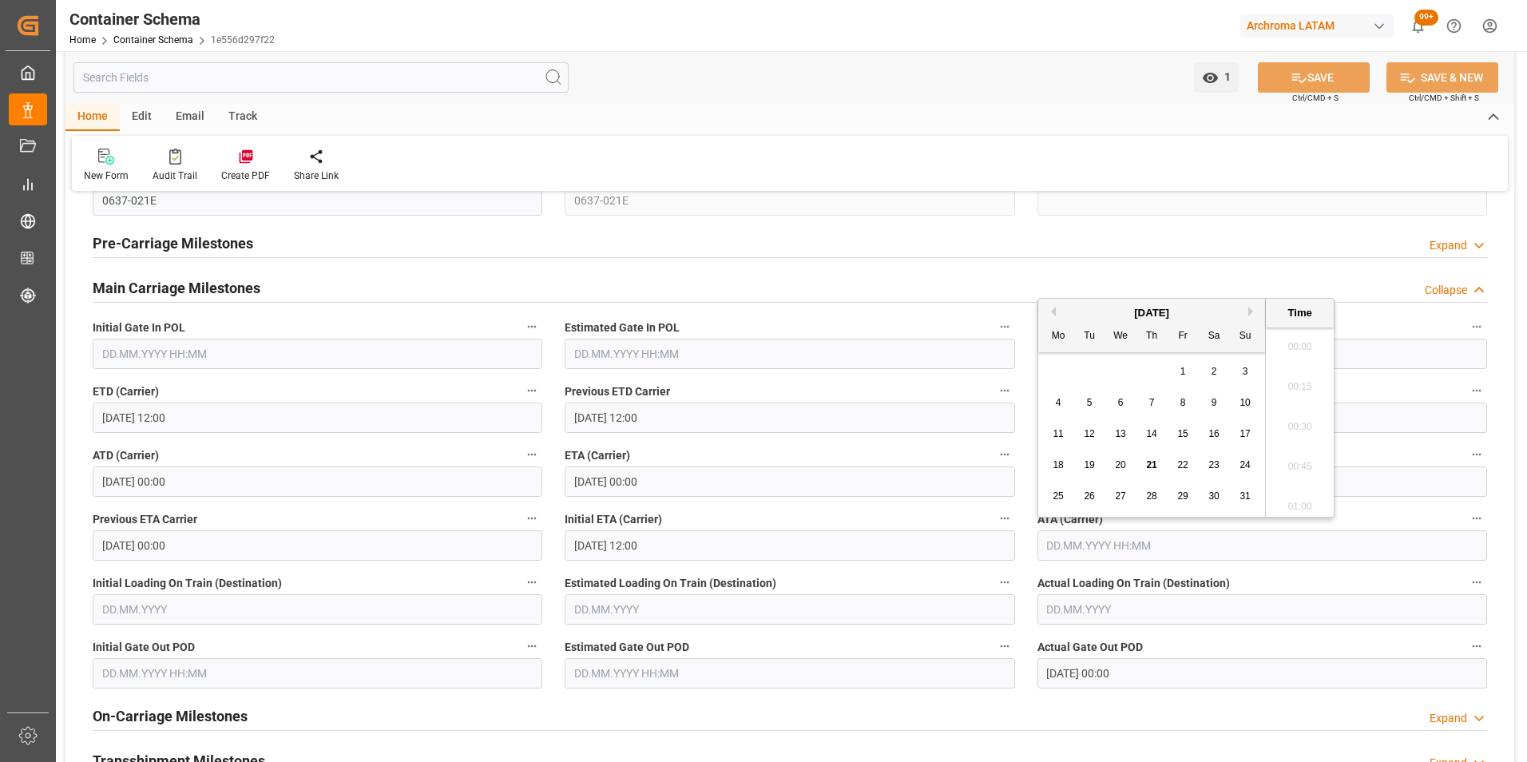
scroll to position [1722, 0]
click at [1147, 464] on span "21" at bounding box center [1151, 464] width 10 height 11
type input "21.08.2025 00:00"
click at [1316, 77] on button "SAVE" at bounding box center [1314, 77] width 112 height 30
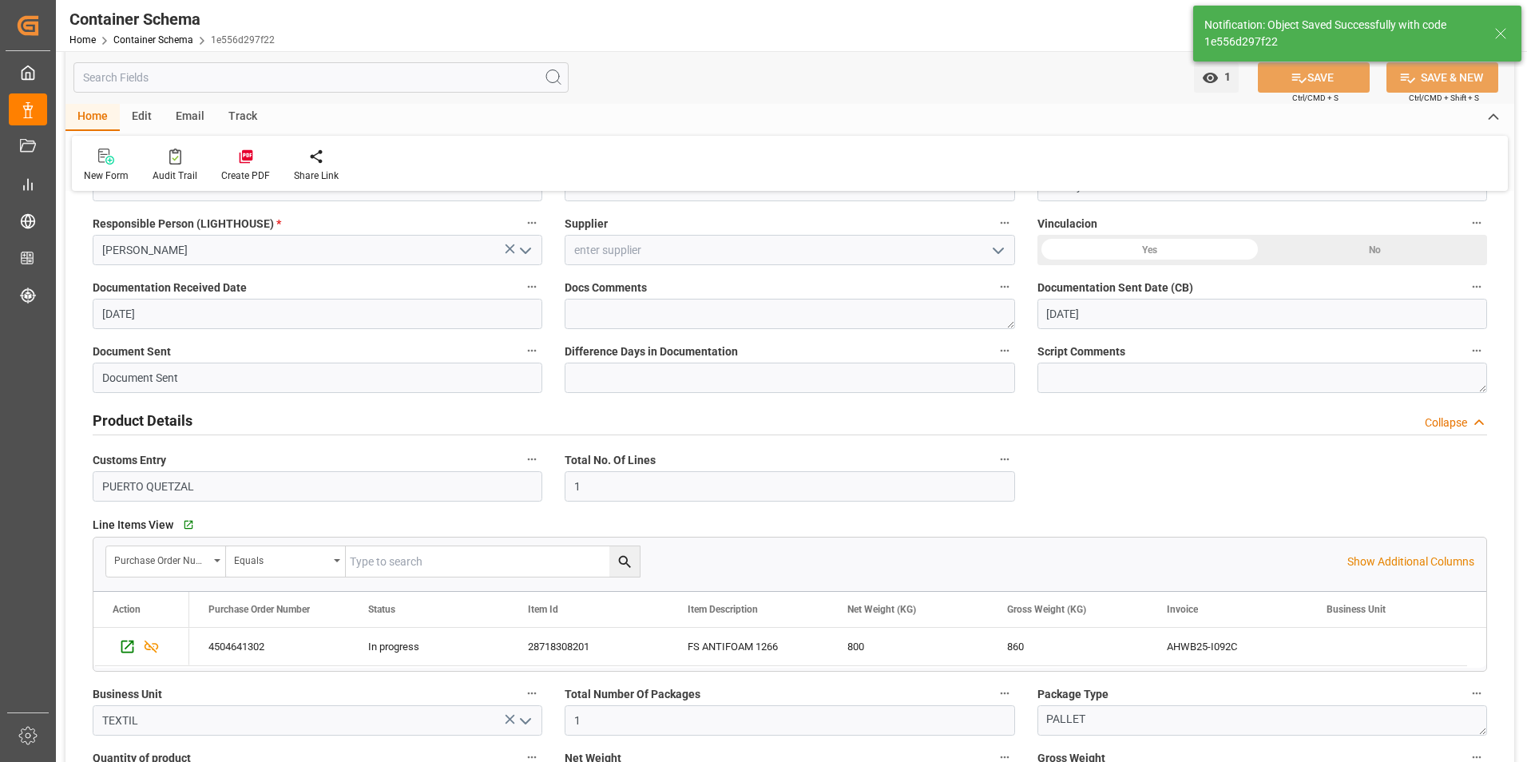
scroll to position [319, 0]
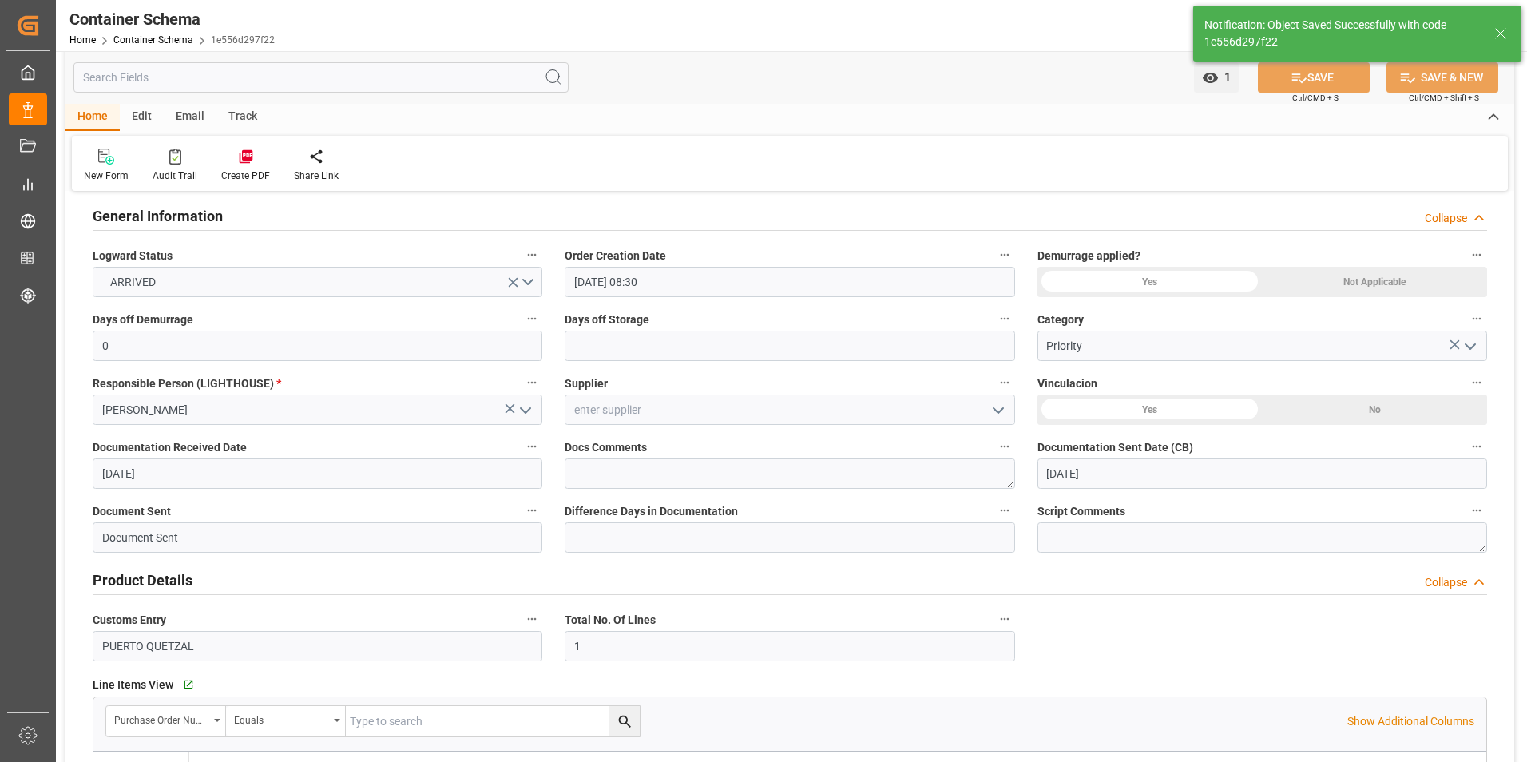
click at [172, 120] on div "Email" at bounding box center [190, 117] width 53 height 27
click at [105, 163] on icon at bounding box center [108, 158] width 22 height 11
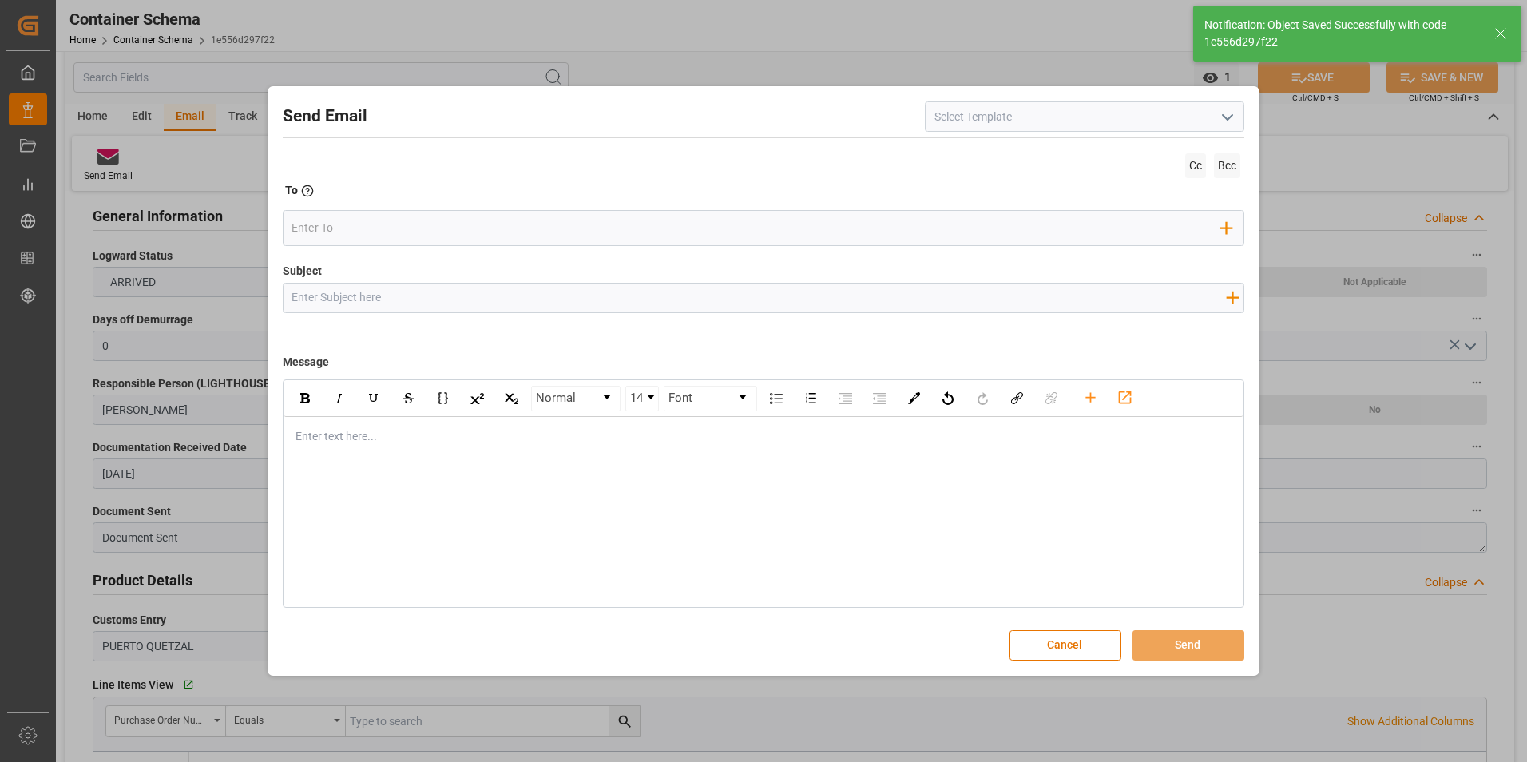
click at [1215, 121] on button "open menu" at bounding box center [1227, 117] width 24 height 25
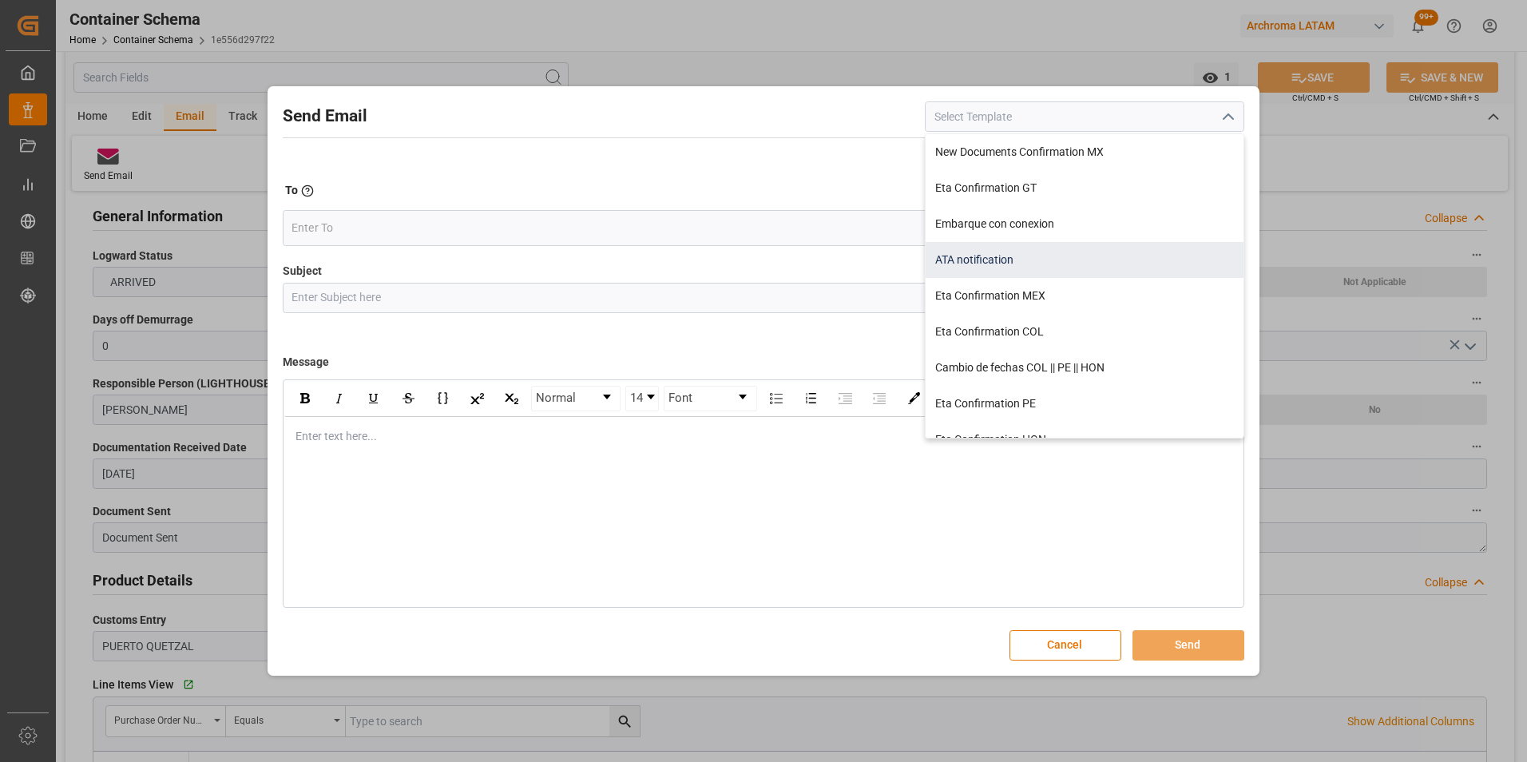
click at [1010, 251] on div "ATA notification" at bounding box center [1084, 260] width 318 height 36
type input "ATA notification"
type input "Aviso de llegada | PO {{purchaseOrder}} | BL {{bookingNumber}} | Contenedor {{c…"
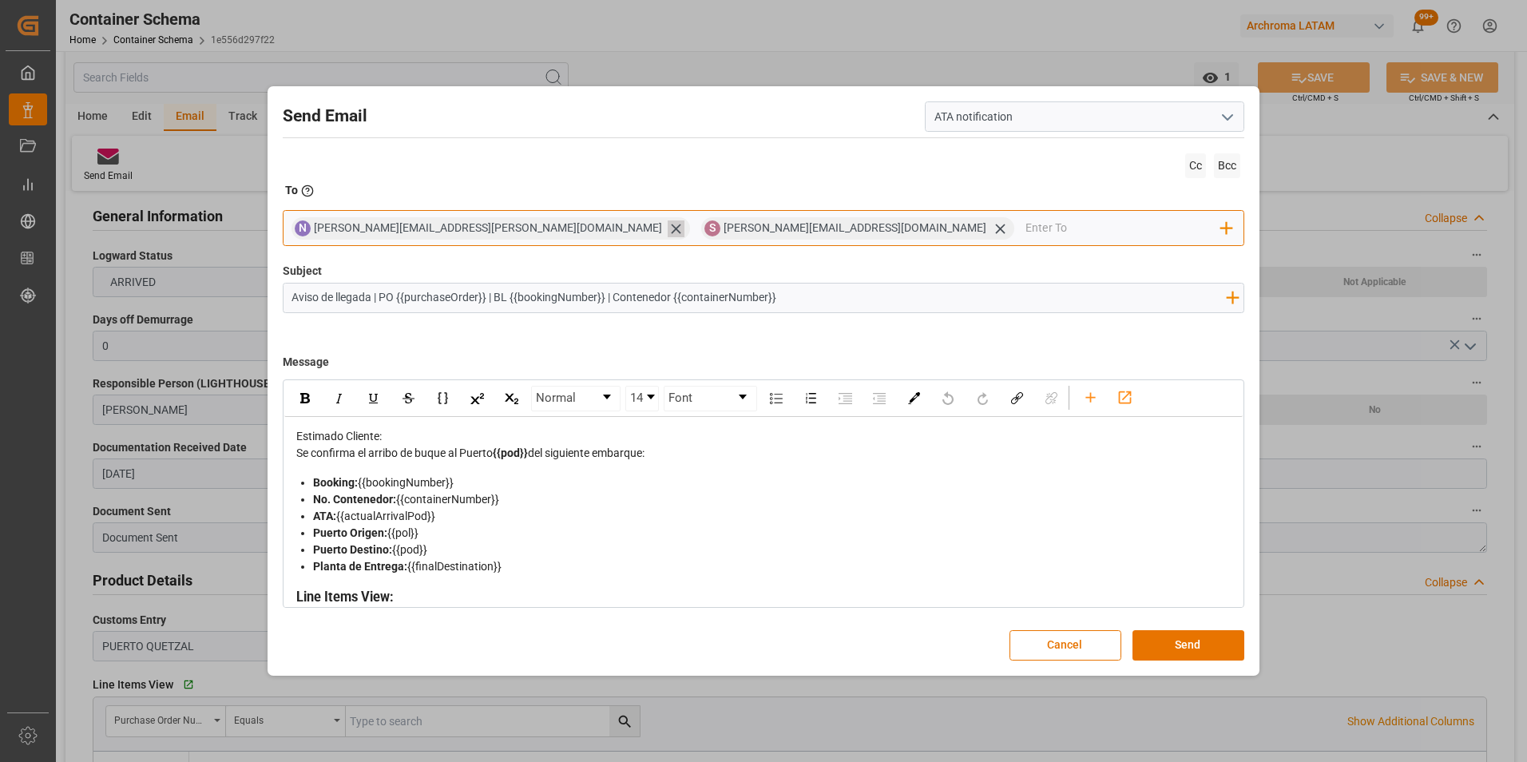
click at [668, 229] on icon at bounding box center [676, 228] width 17 height 17
click at [585, 229] on icon at bounding box center [590, 229] width 10 height 10
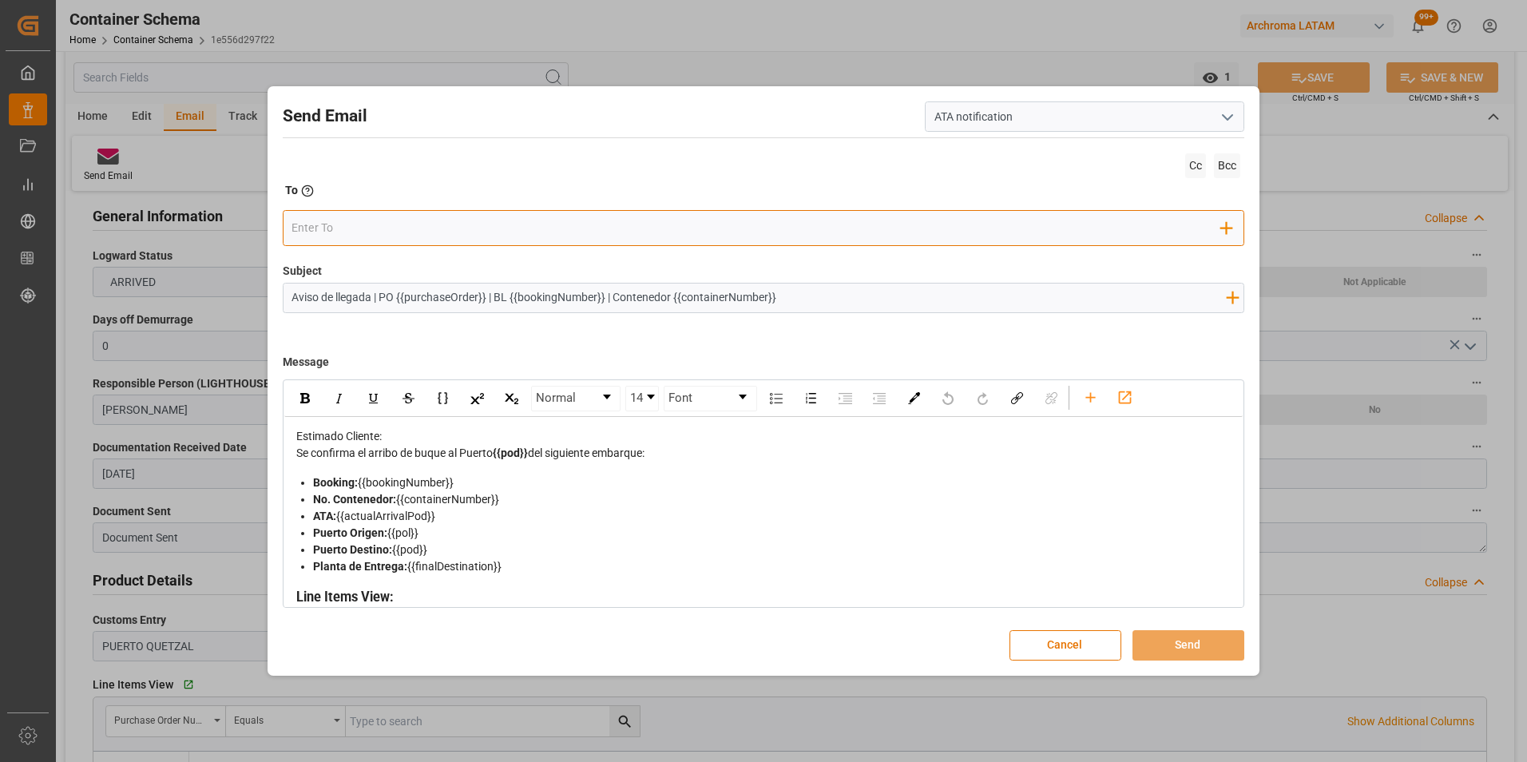
click at [465, 235] on input "email" at bounding box center [755, 228] width 929 height 24
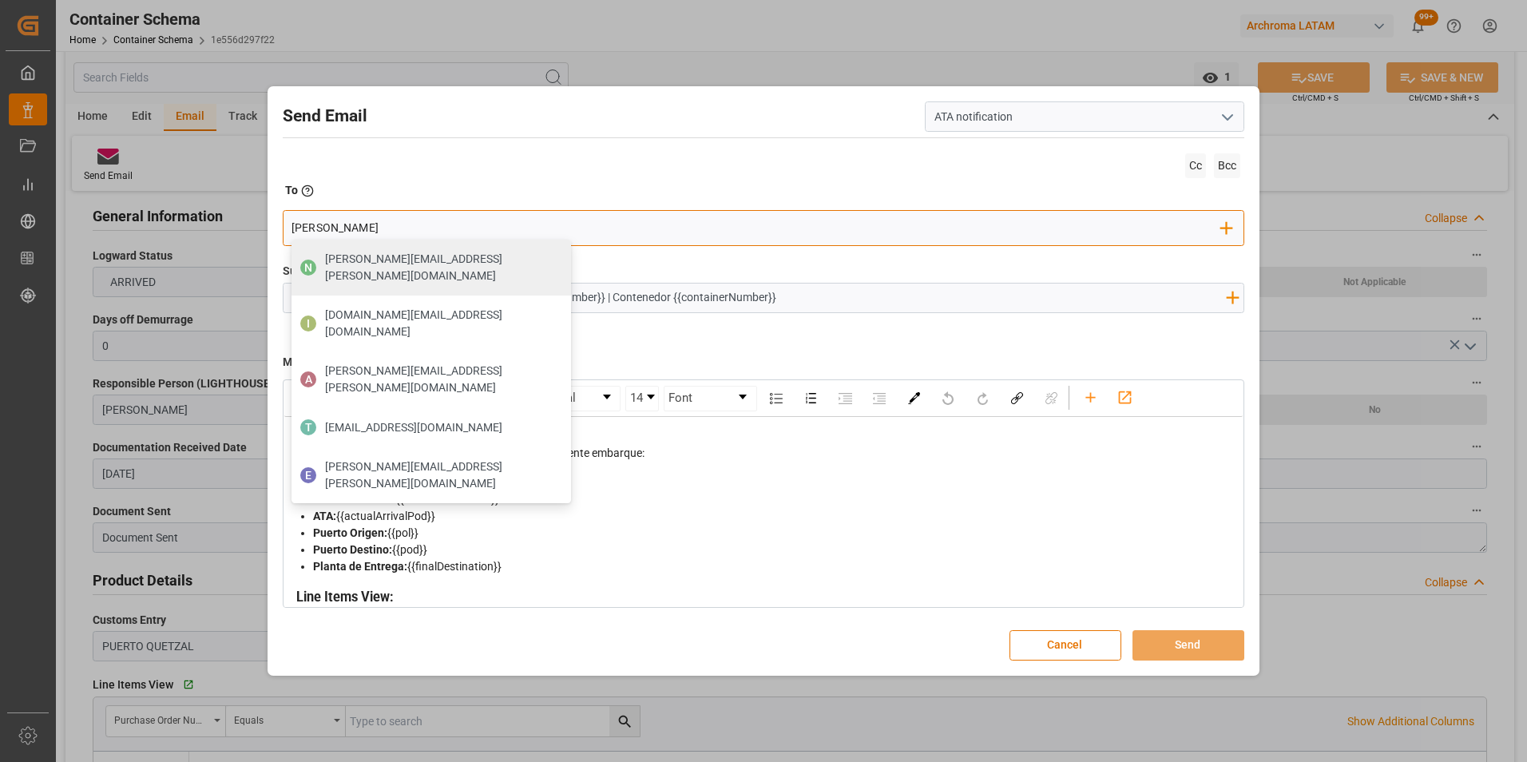
type input "gloria"
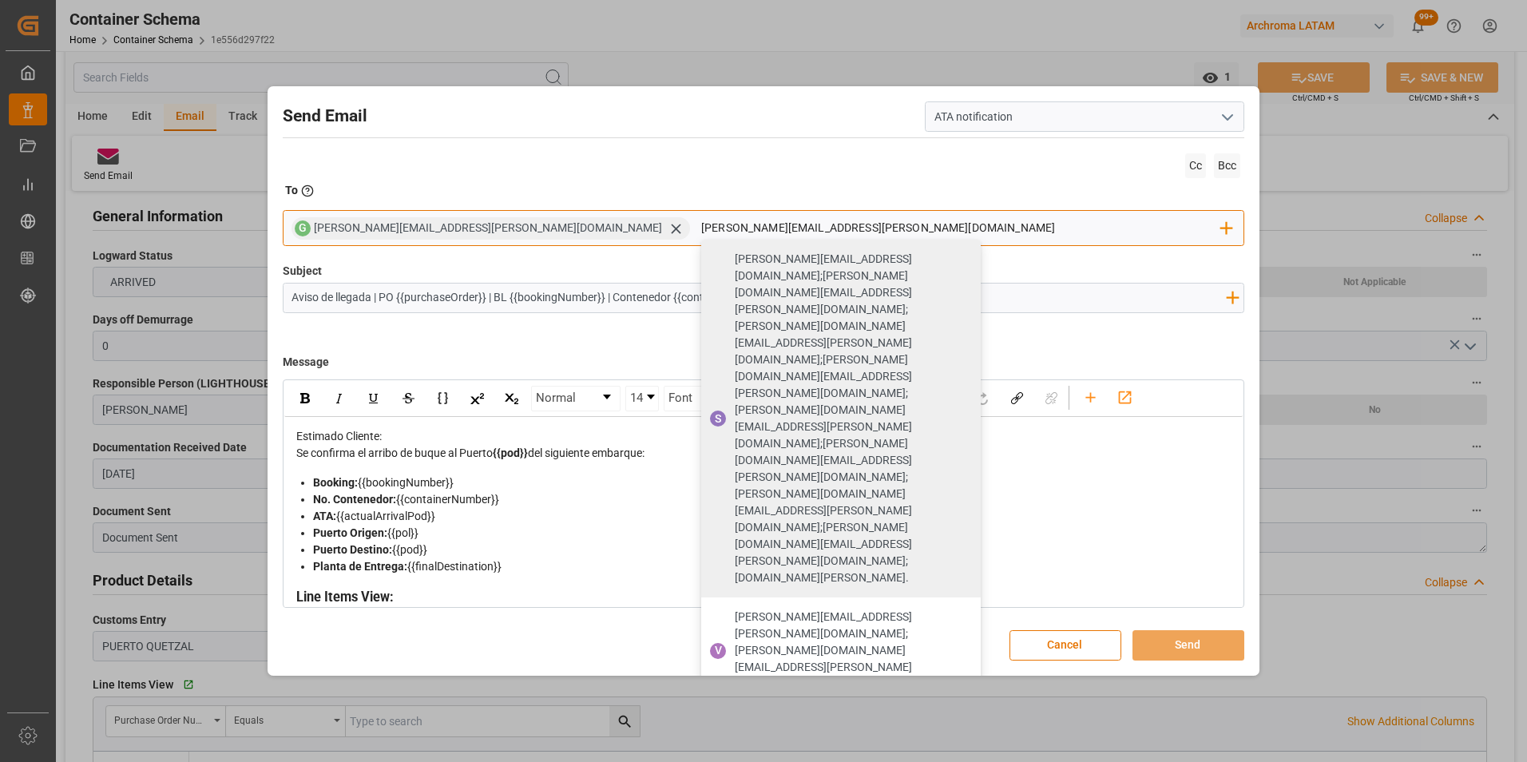
type input "valeria.hurtado@leschaco.com"
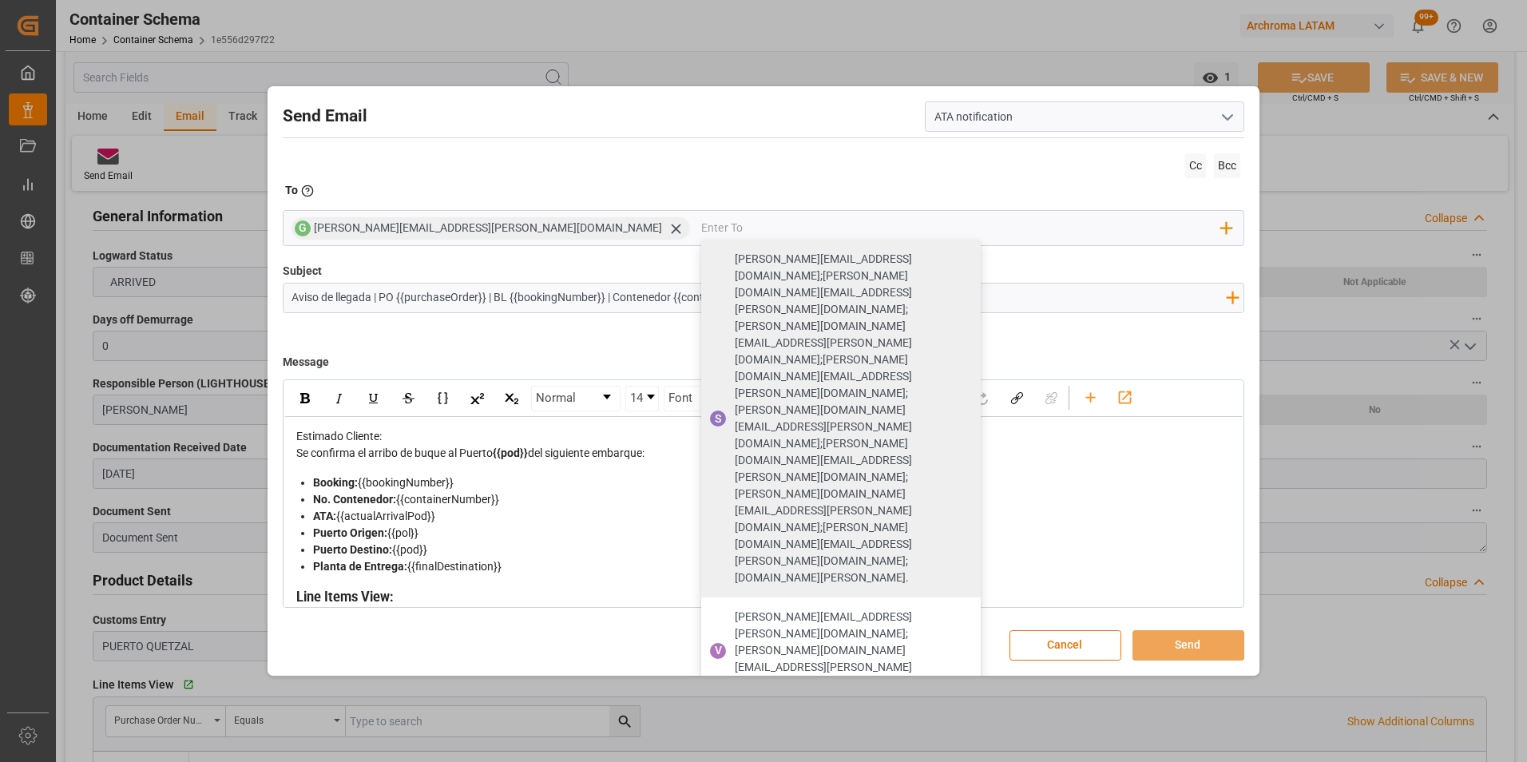
click at [932, 270] on div "Subject Aviso de llegada | PO {{purchaseOrder}} | BL {{bookingNumber}} | Conten…" at bounding box center [764, 303] width 962 height 80
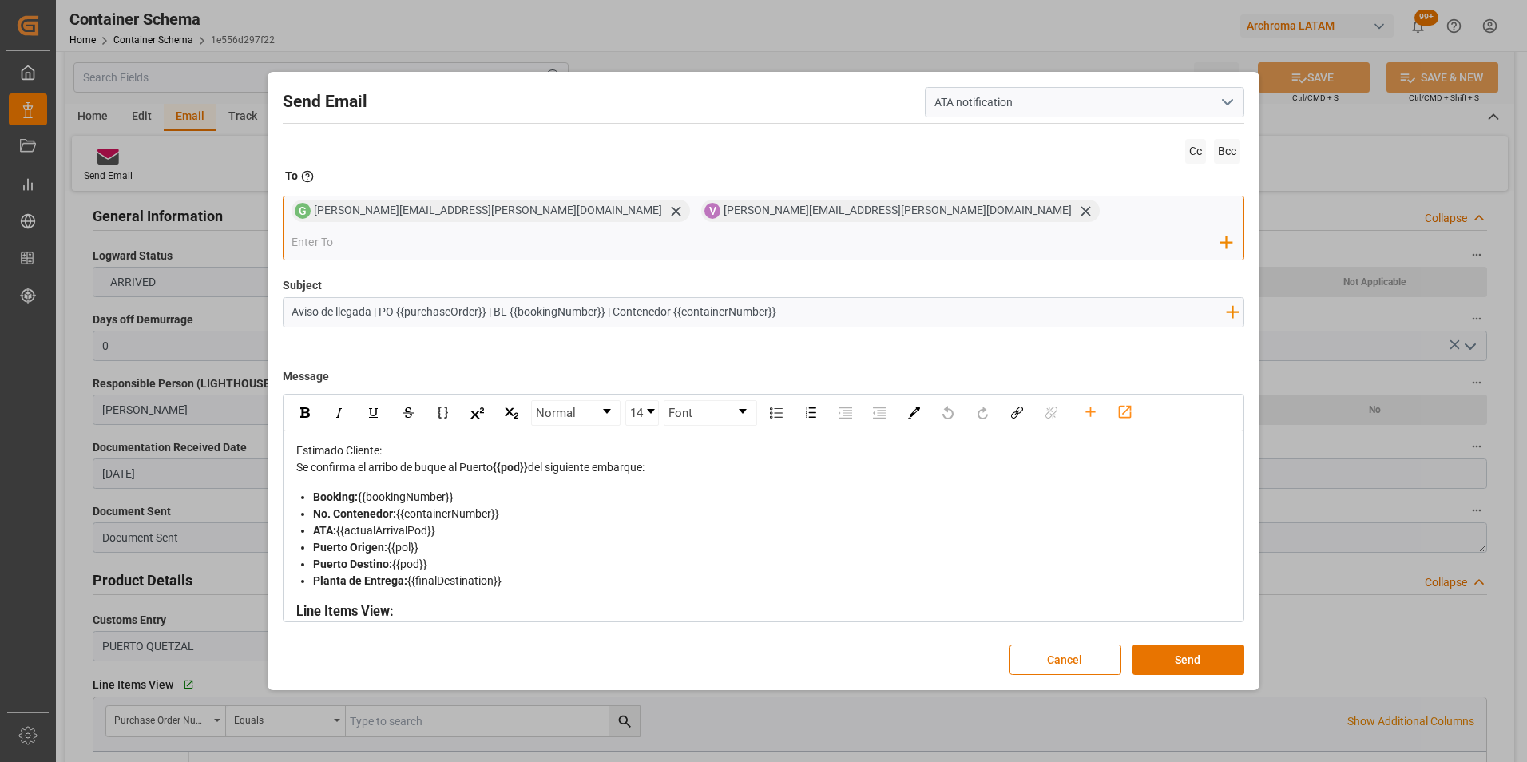
click at [833, 236] on input "email" at bounding box center [755, 243] width 929 height 24
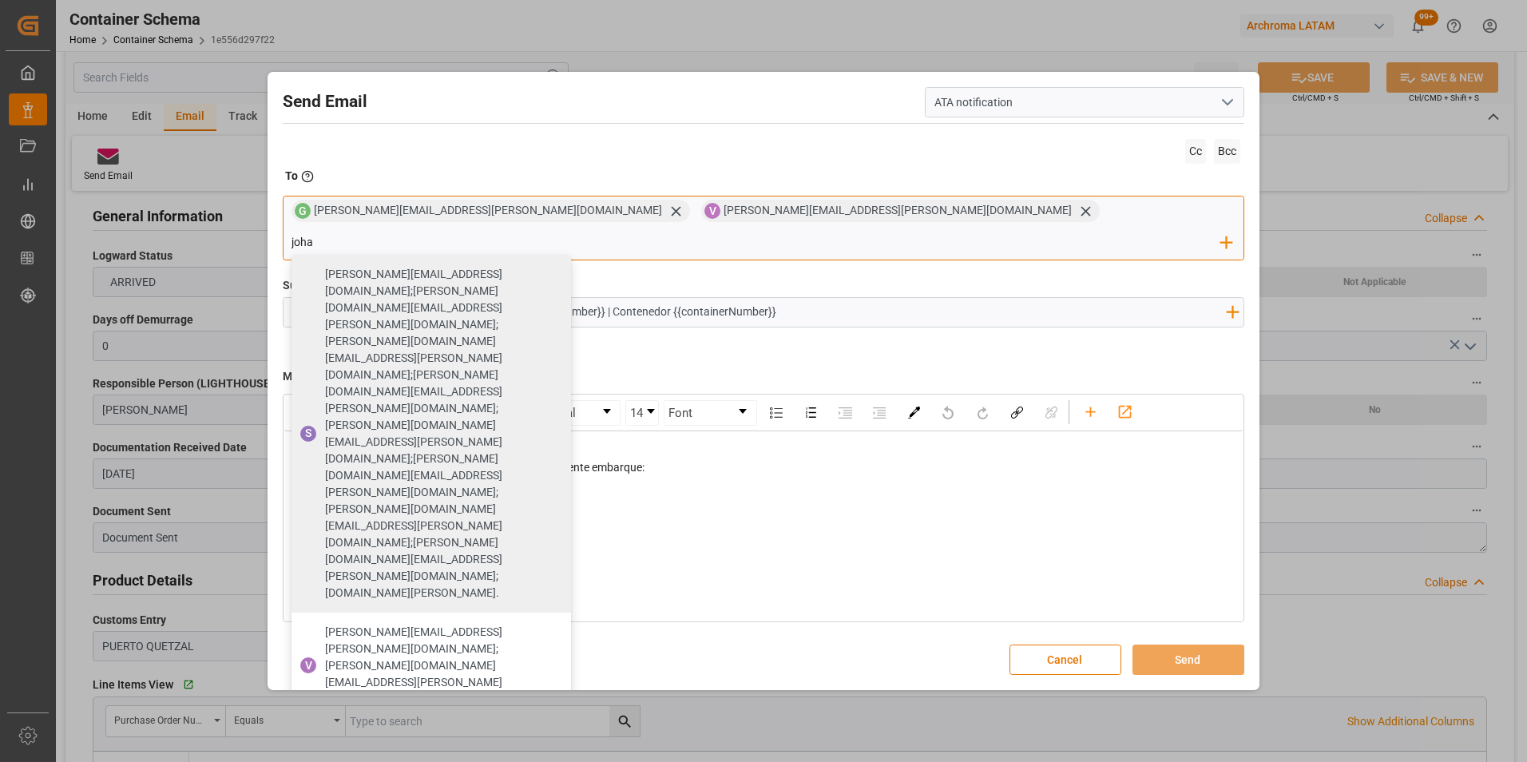
type input "johan"
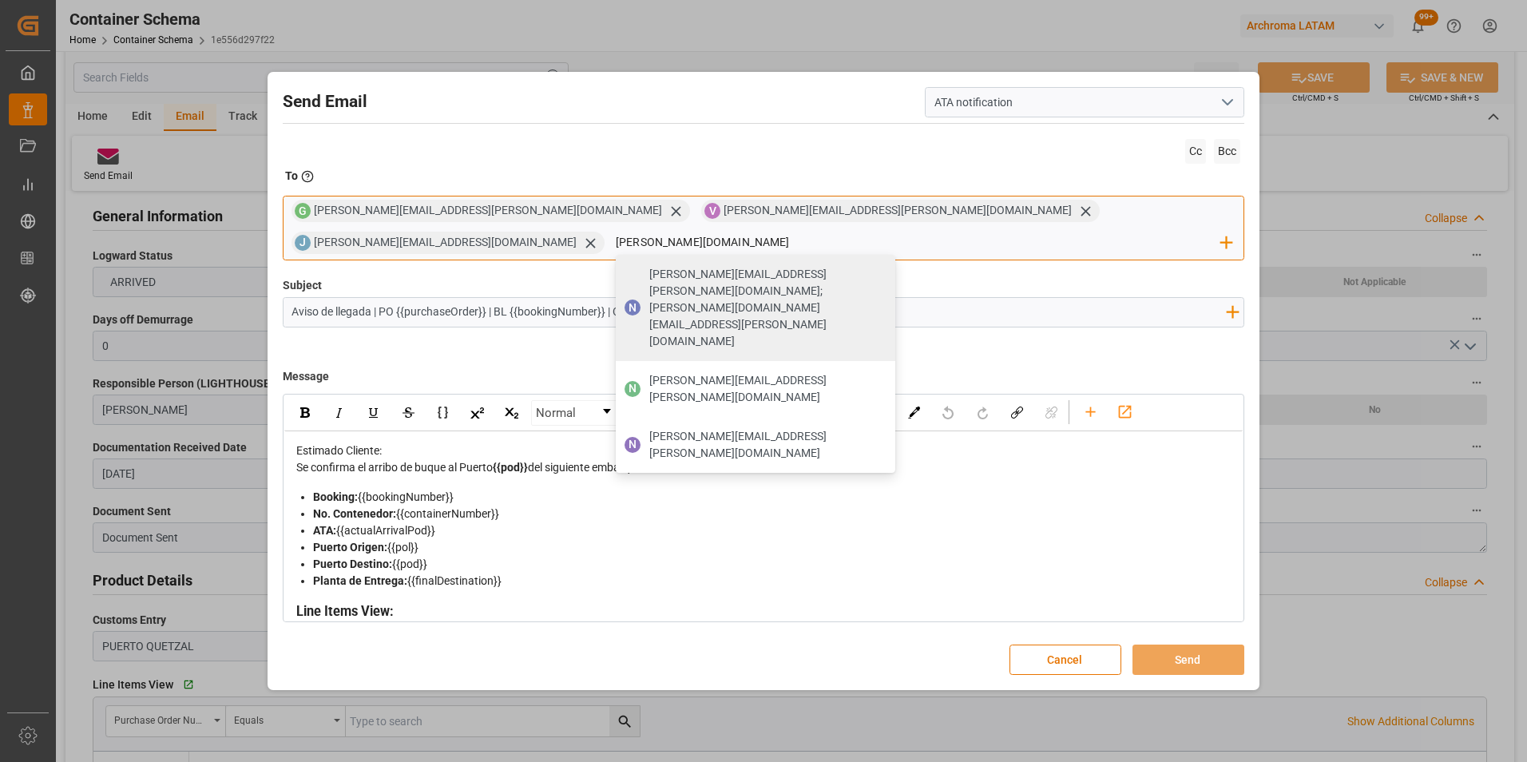
type input "nancy.cas"
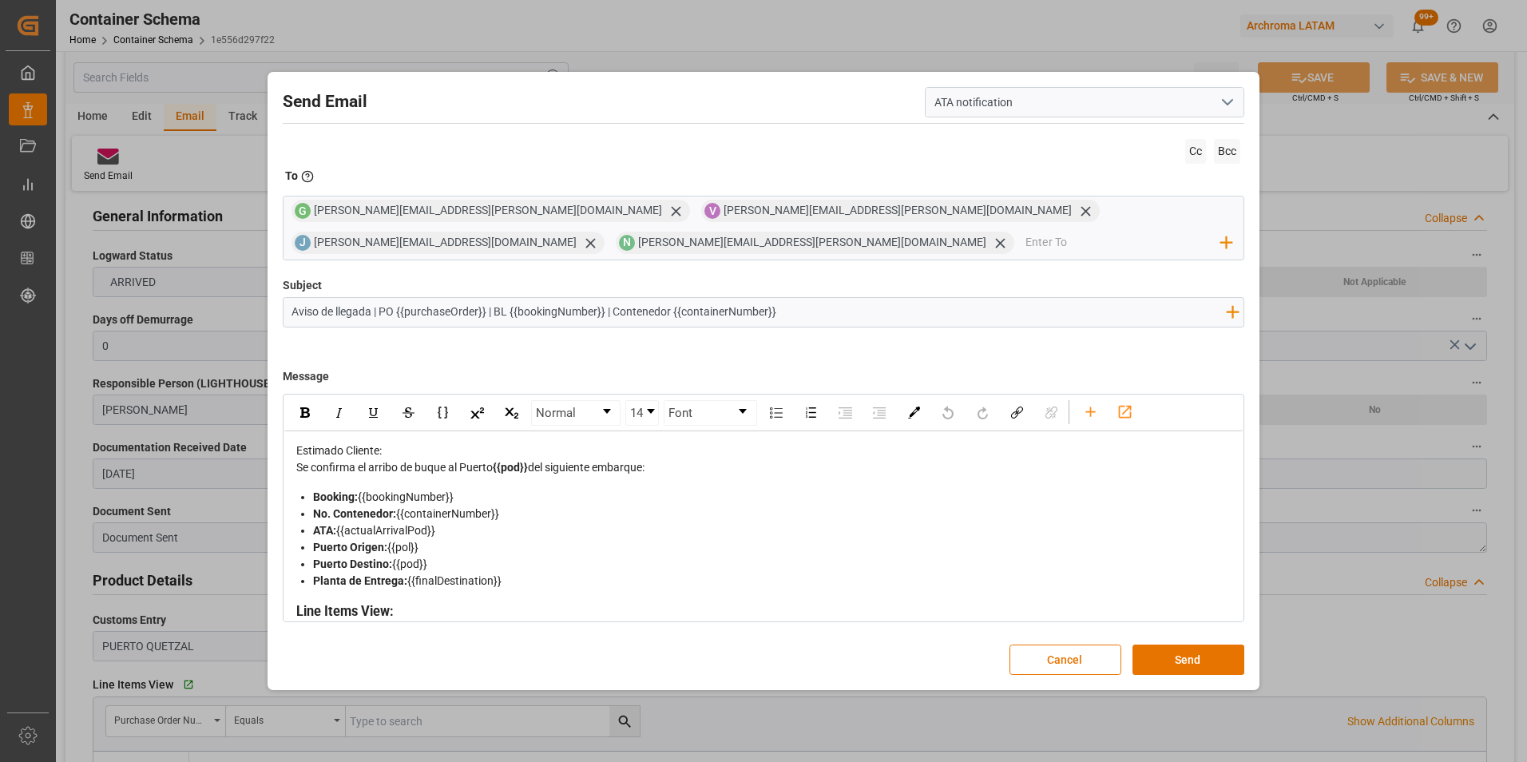
click at [600, 448] on div "Estimado Cliente:" at bounding box center [764, 450] width 936 height 17
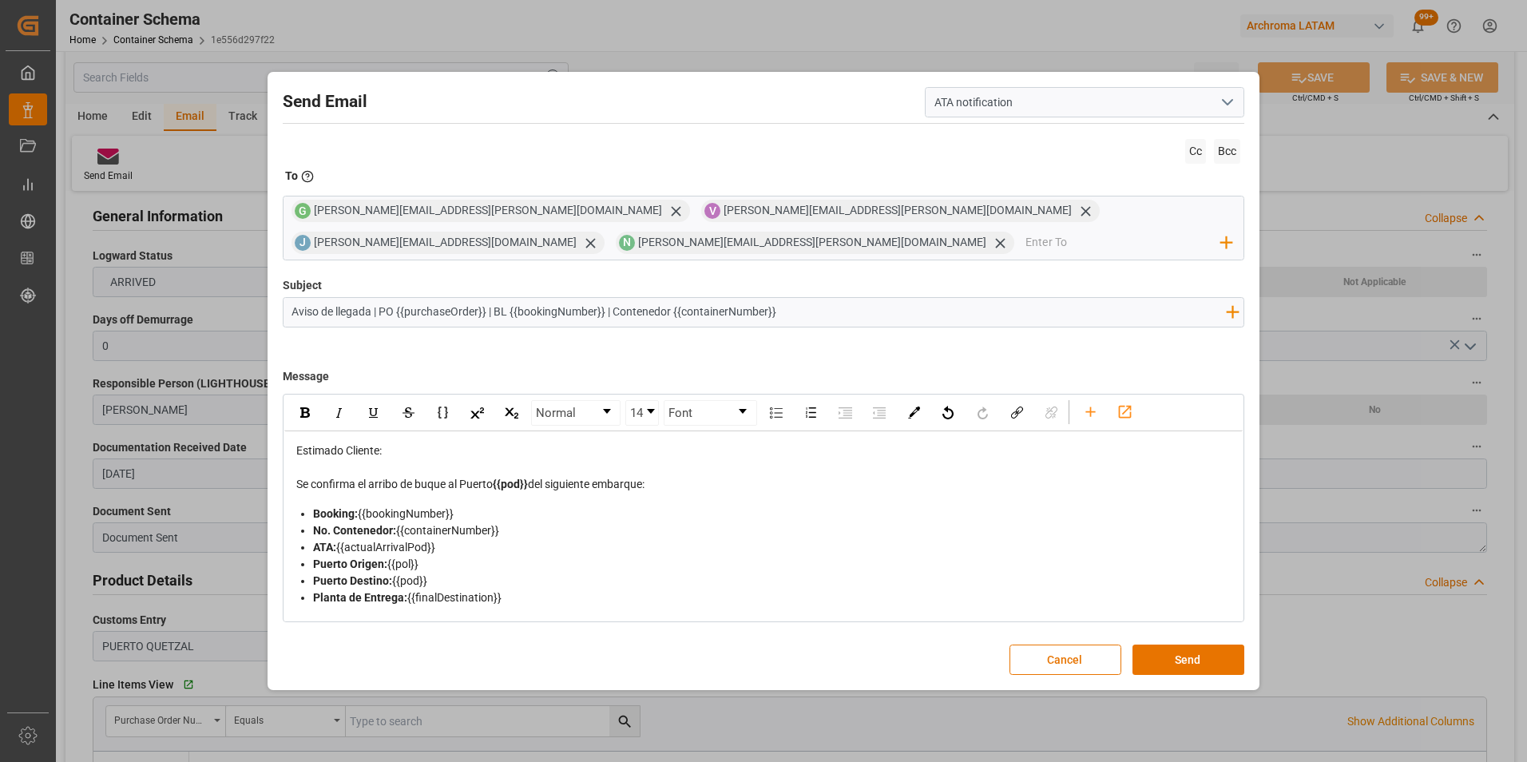
click at [888, 304] on input "Aviso de llegada | PO {{purchaseOrder}} | BL {{bookingNumber}} | Contenedor {{c…" at bounding box center [758, 312] width 951 height 28
paste input "Prioridad | LCL | Bodega 2901"
click at [1164, 652] on button "Send" at bounding box center [1188, 659] width 112 height 30
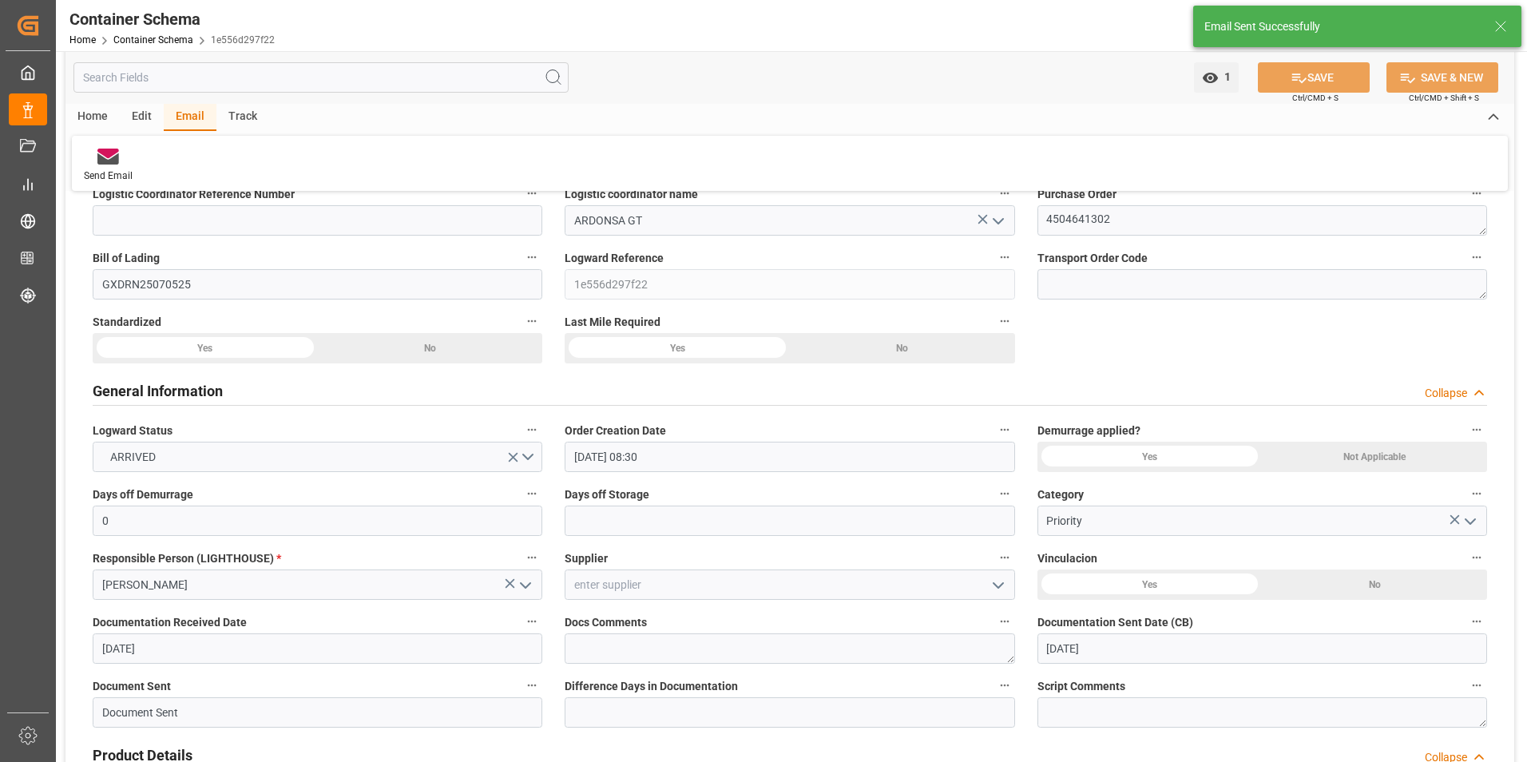
scroll to position [0, 0]
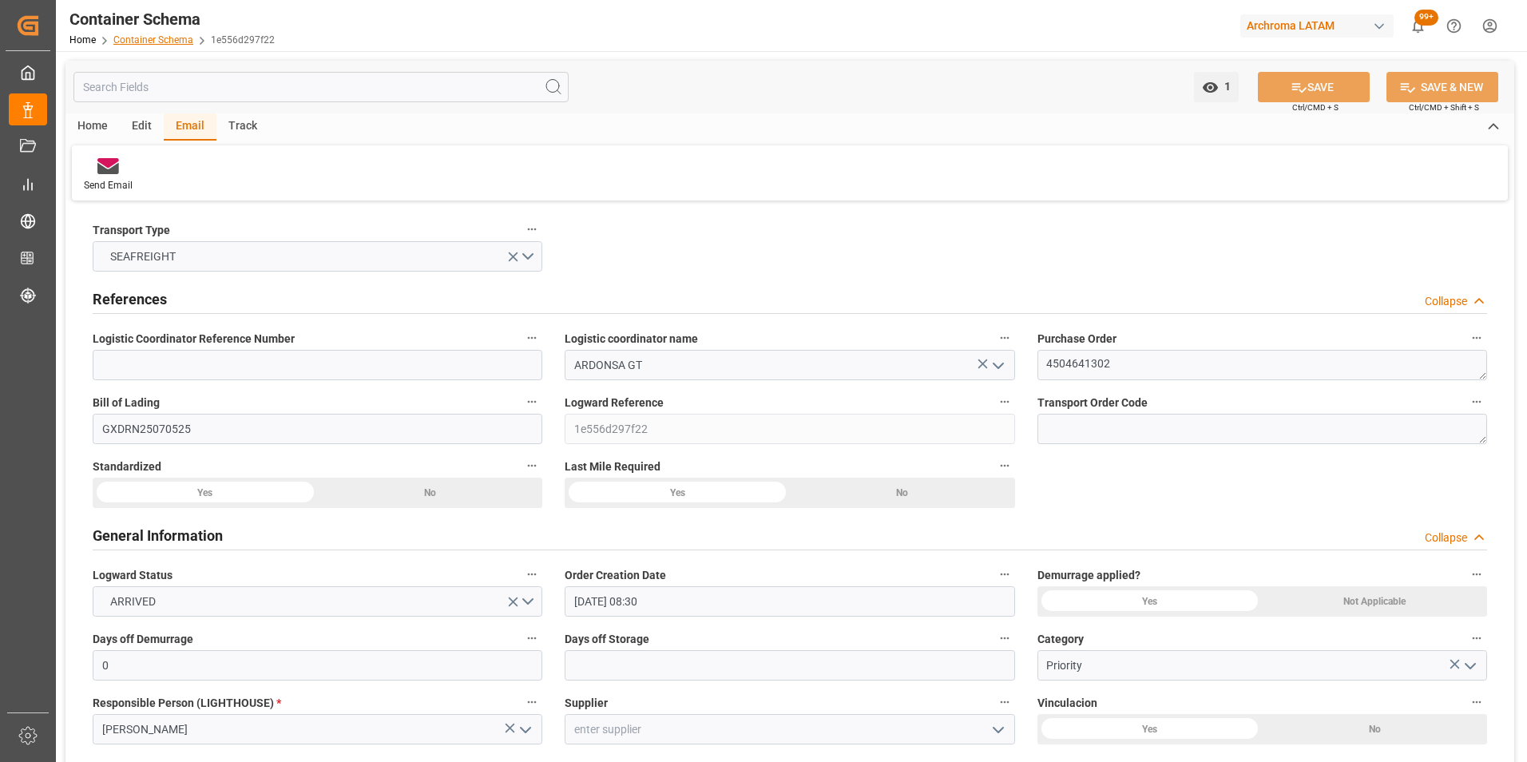
click at [128, 43] on link "Container Schema" at bounding box center [153, 39] width 80 height 11
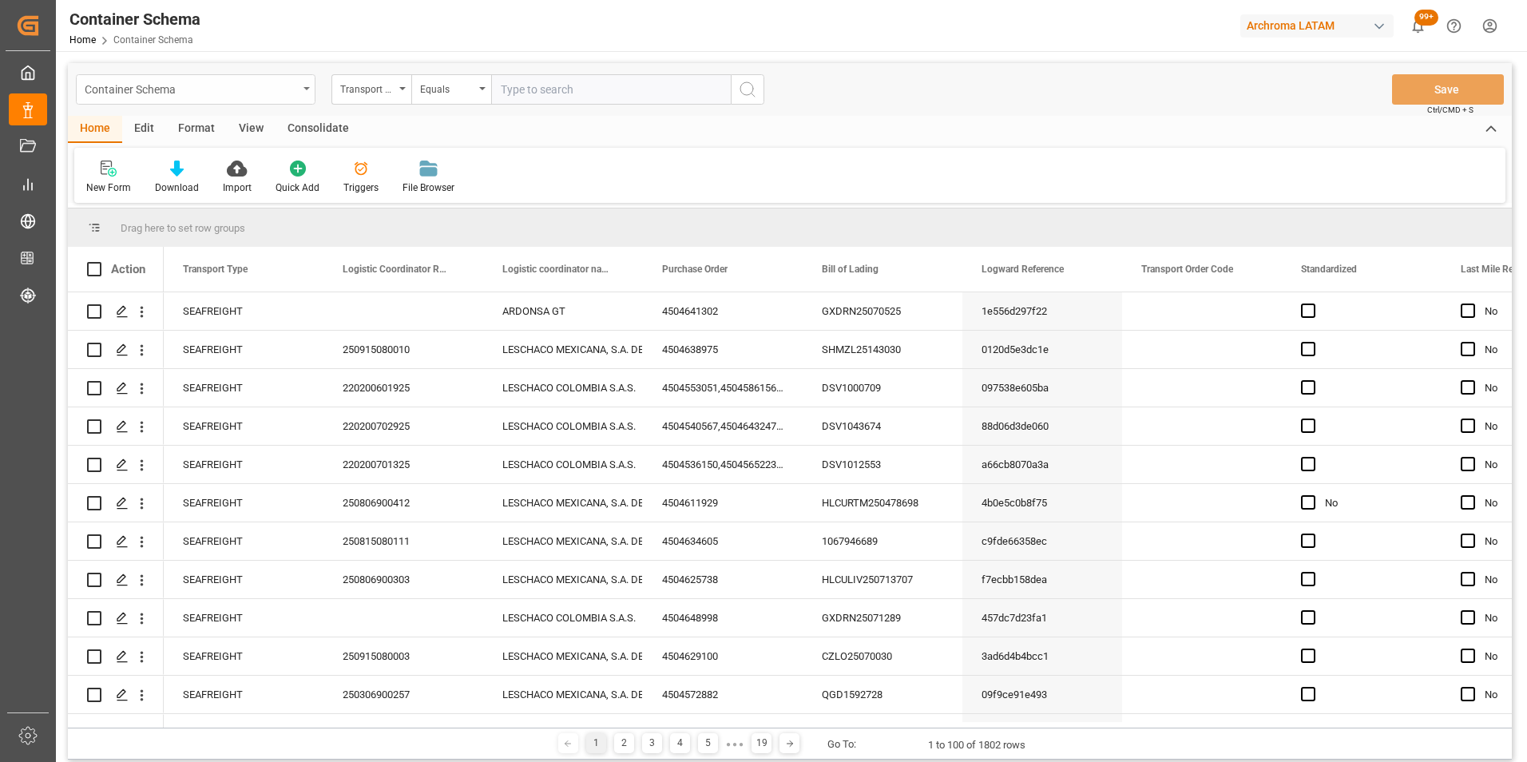
click at [299, 90] on div "Container Schema" at bounding box center [196, 89] width 240 height 30
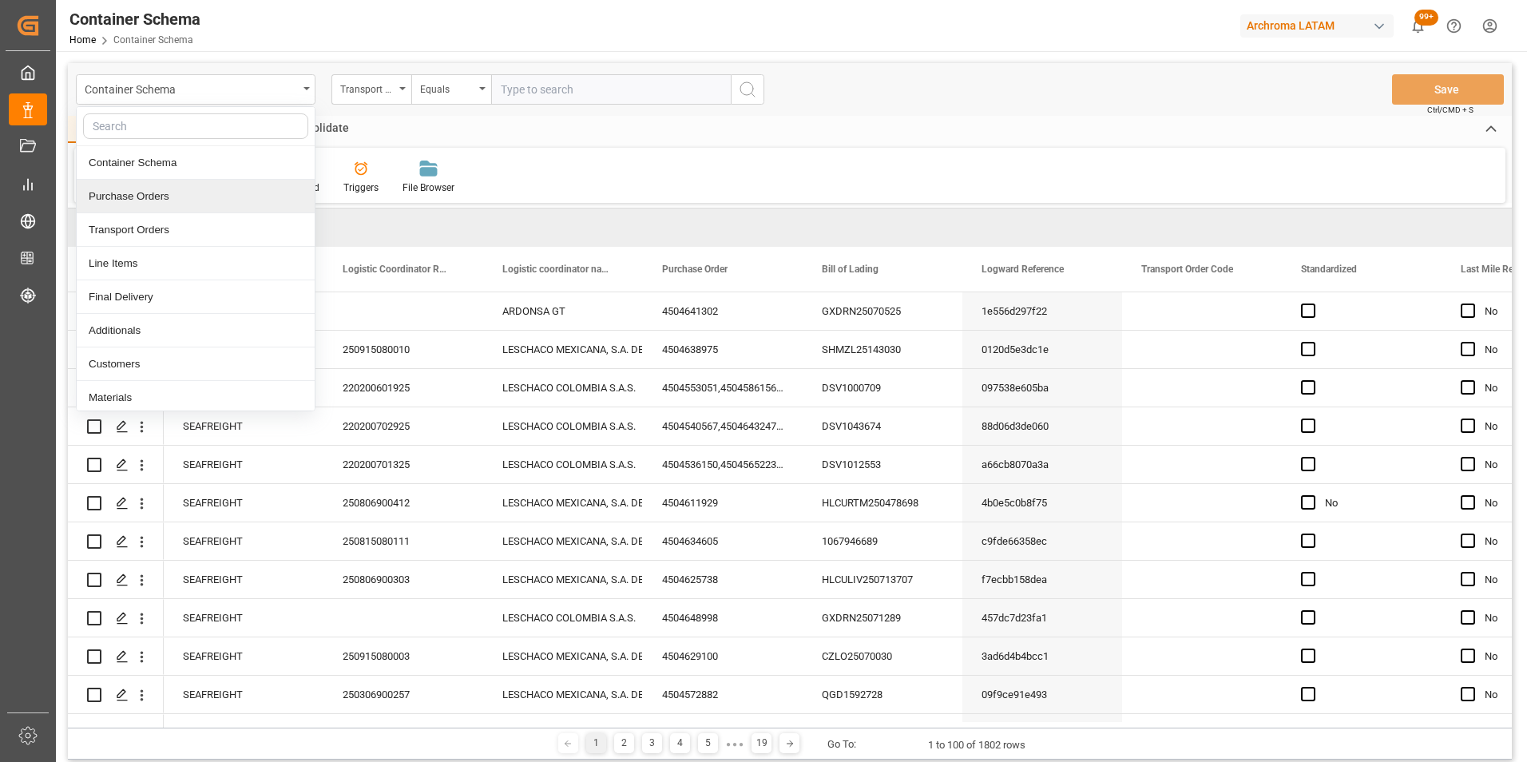
click at [208, 207] on div "Purchase Orders" at bounding box center [196, 197] width 238 height 34
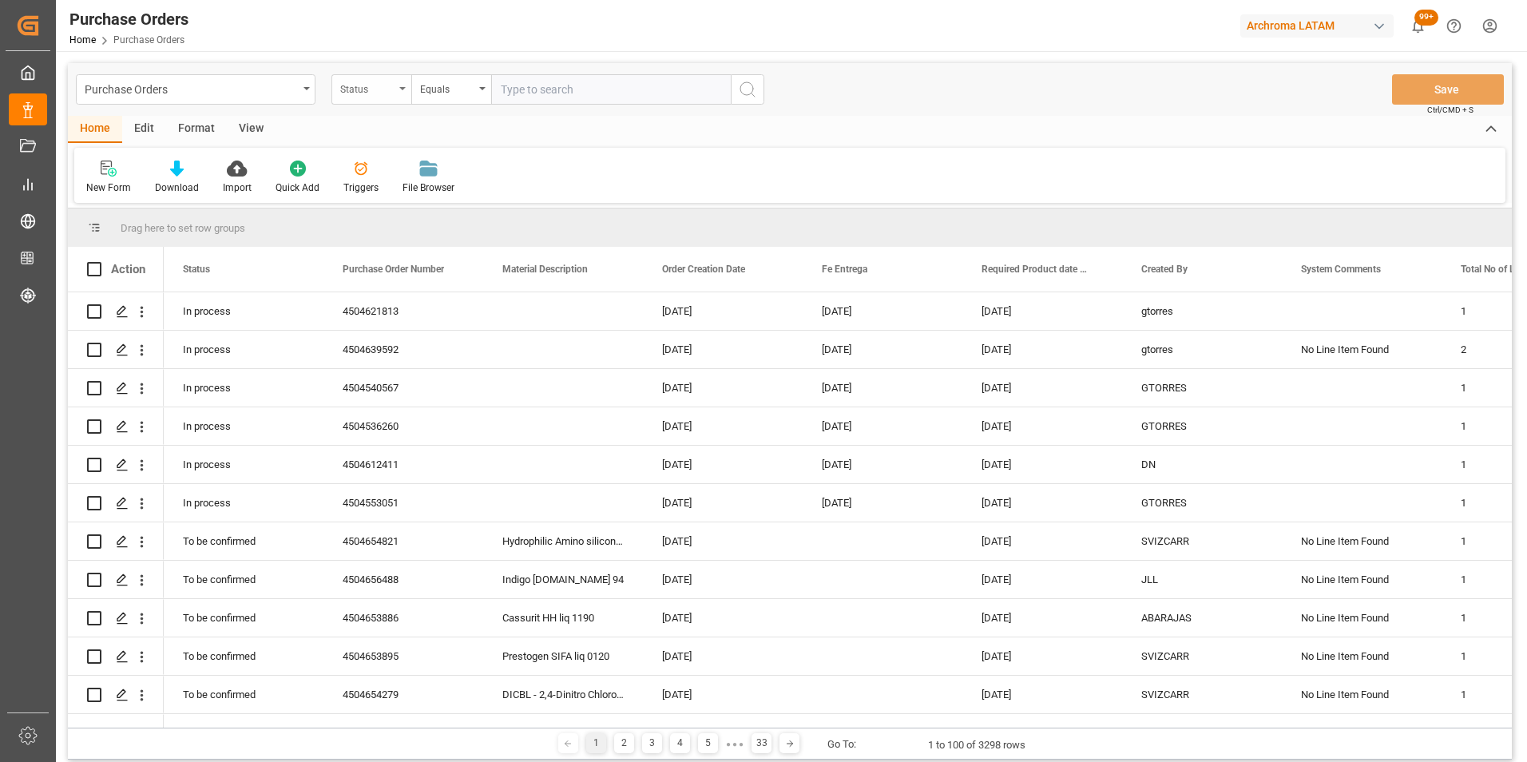
click at [392, 97] on div "Status" at bounding box center [371, 89] width 80 height 30
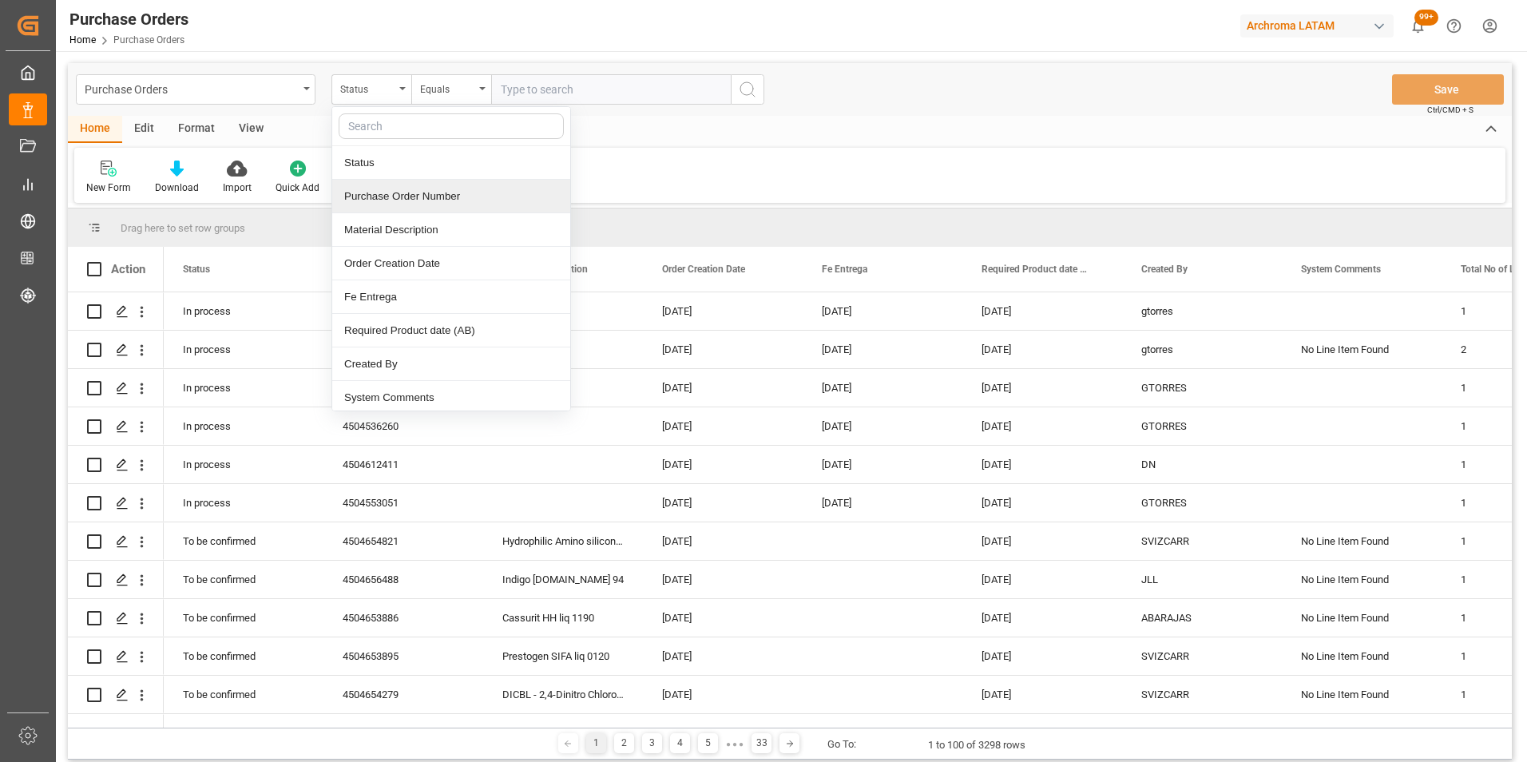
click at [408, 203] on div "Purchase Order Number" at bounding box center [451, 197] width 238 height 34
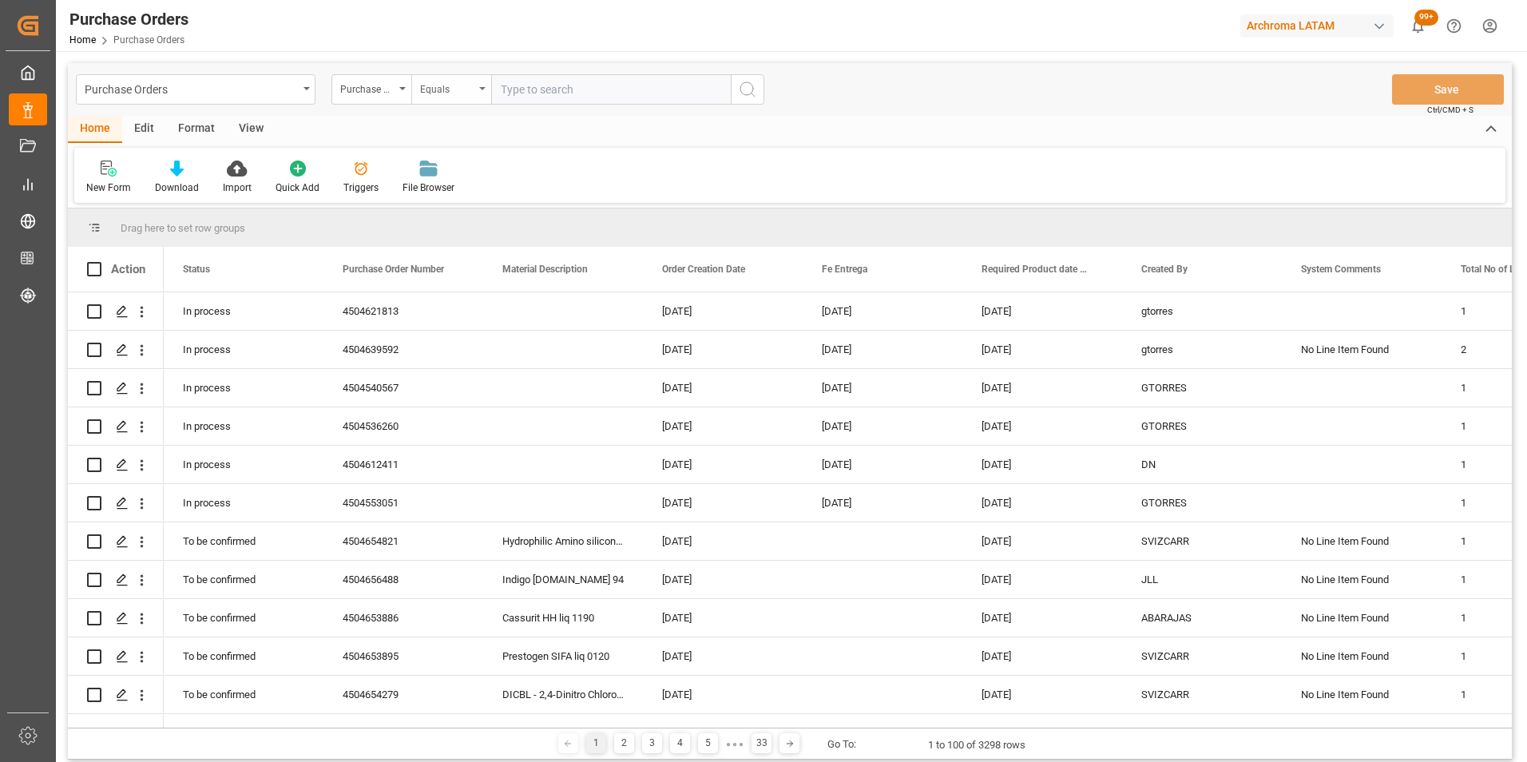
click at [458, 97] on div "Equals" at bounding box center [451, 89] width 80 height 30
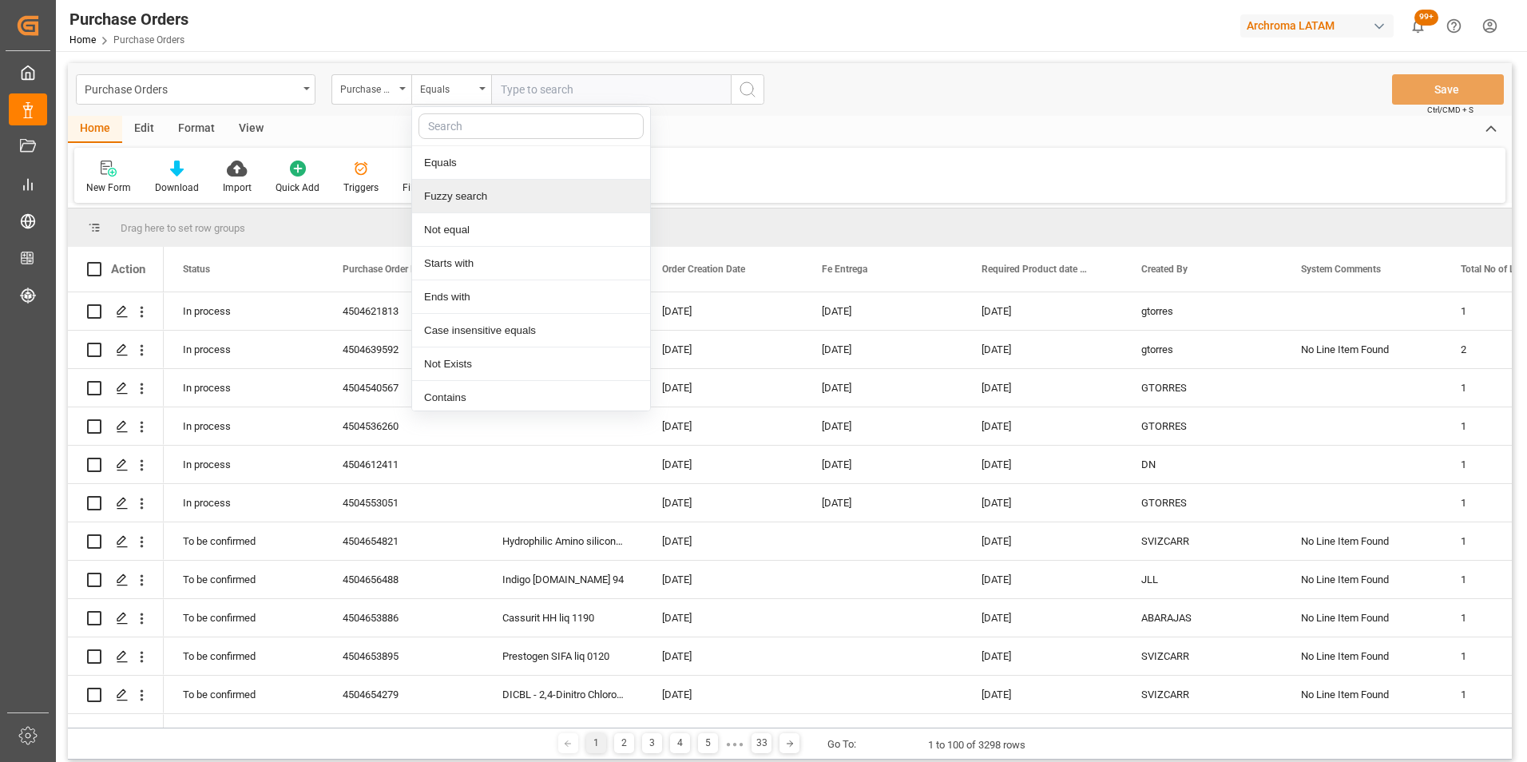
click at [474, 188] on div "Fuzzy search" at bounding box center [531, 197] width 238 height 34
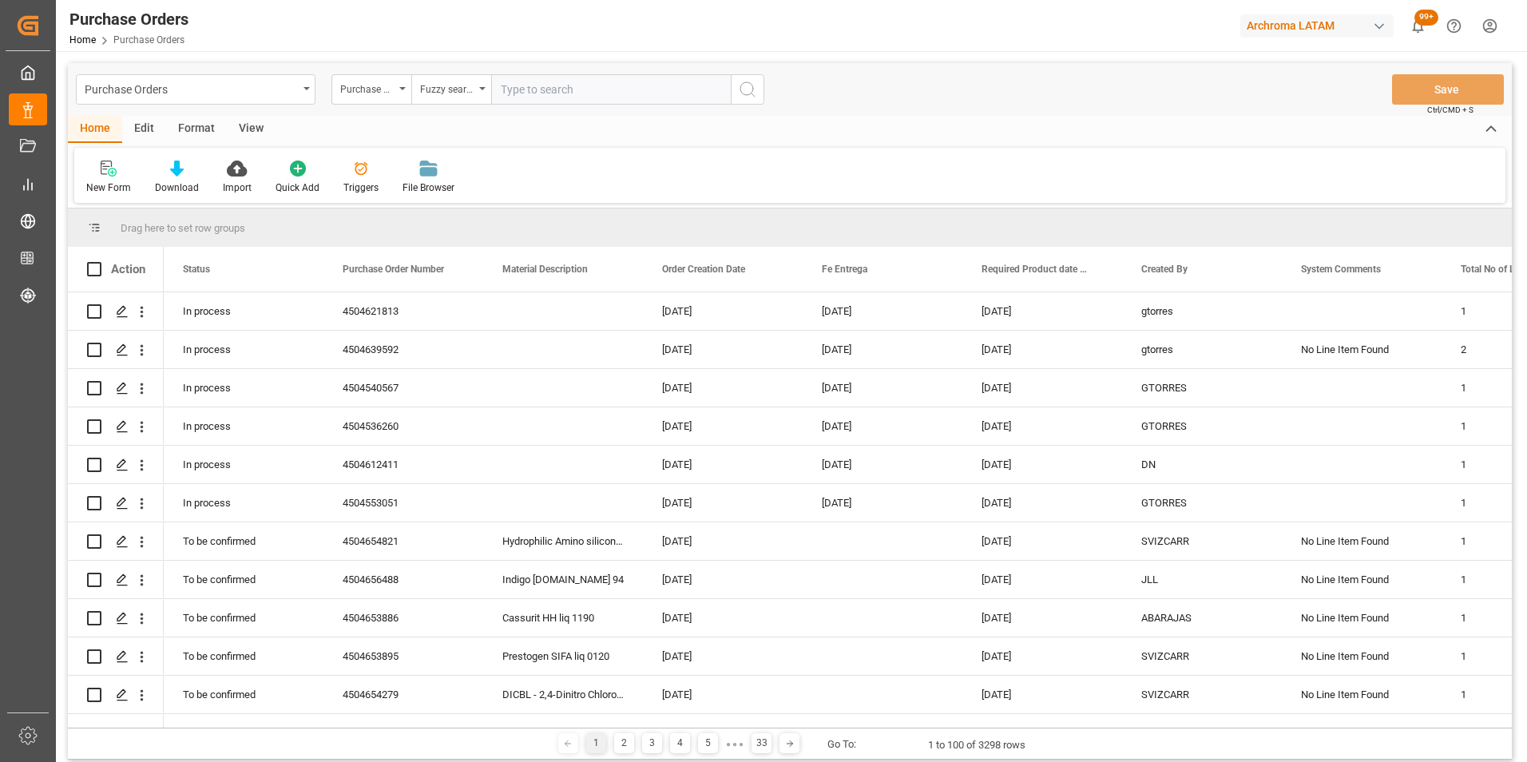
paste input "4504646379"
click at [744, 93] on icon "search button" at bounding box center [747, 89] width 19 height 19
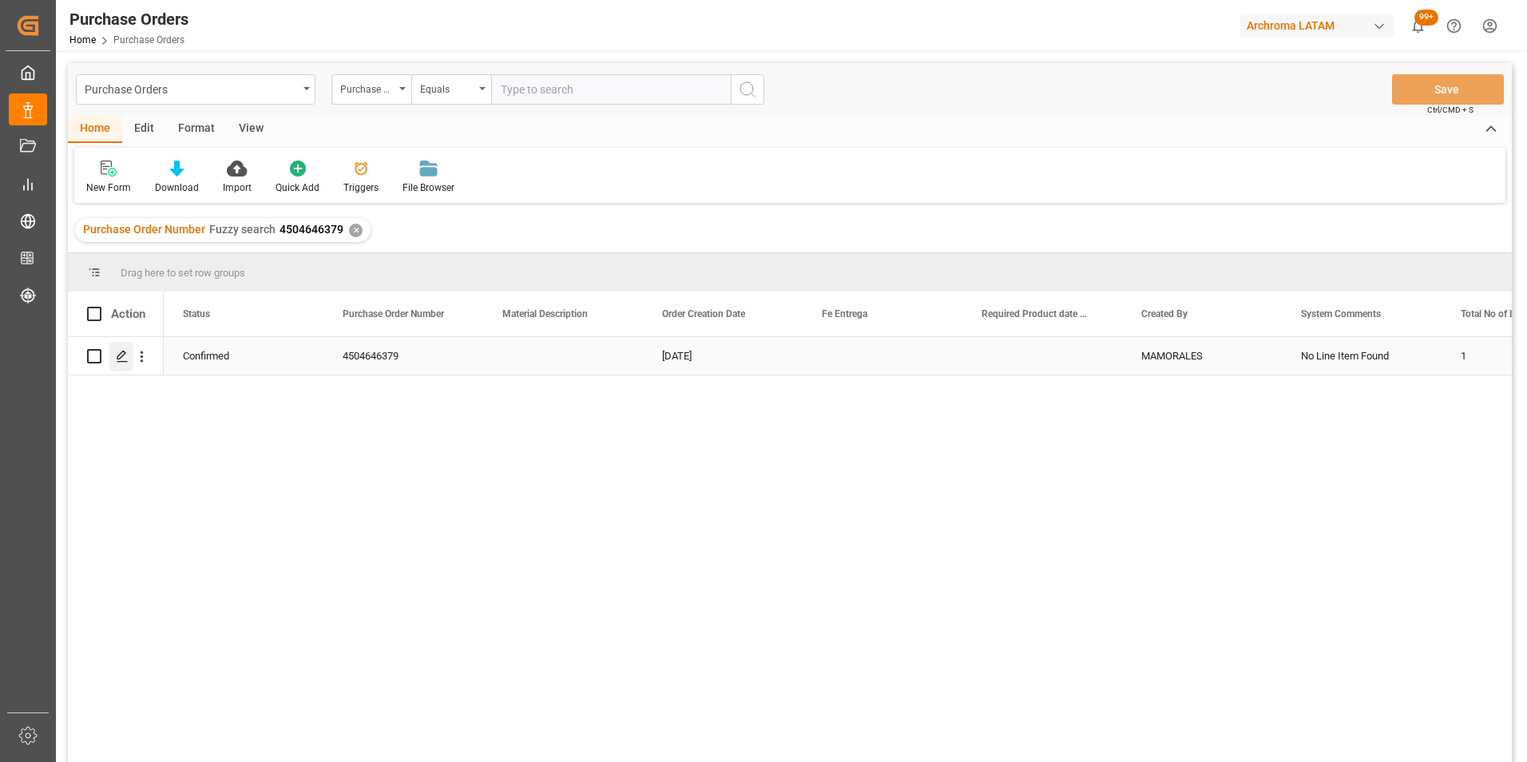
click at [121, 360] on icon "Press SPACE to select this row." at bounding box center [122, 356] width 13 height 13
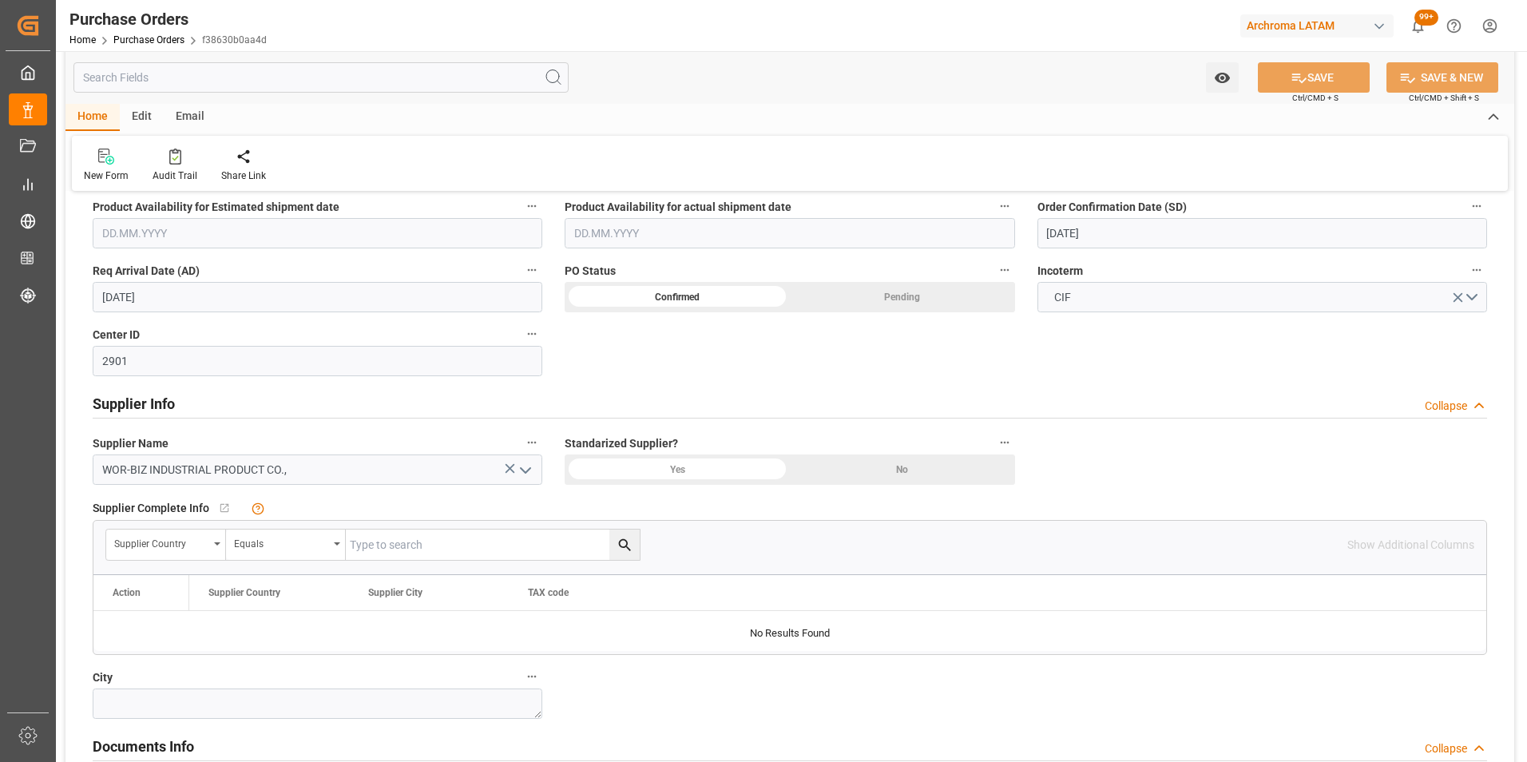
scroll to position [799, 0]
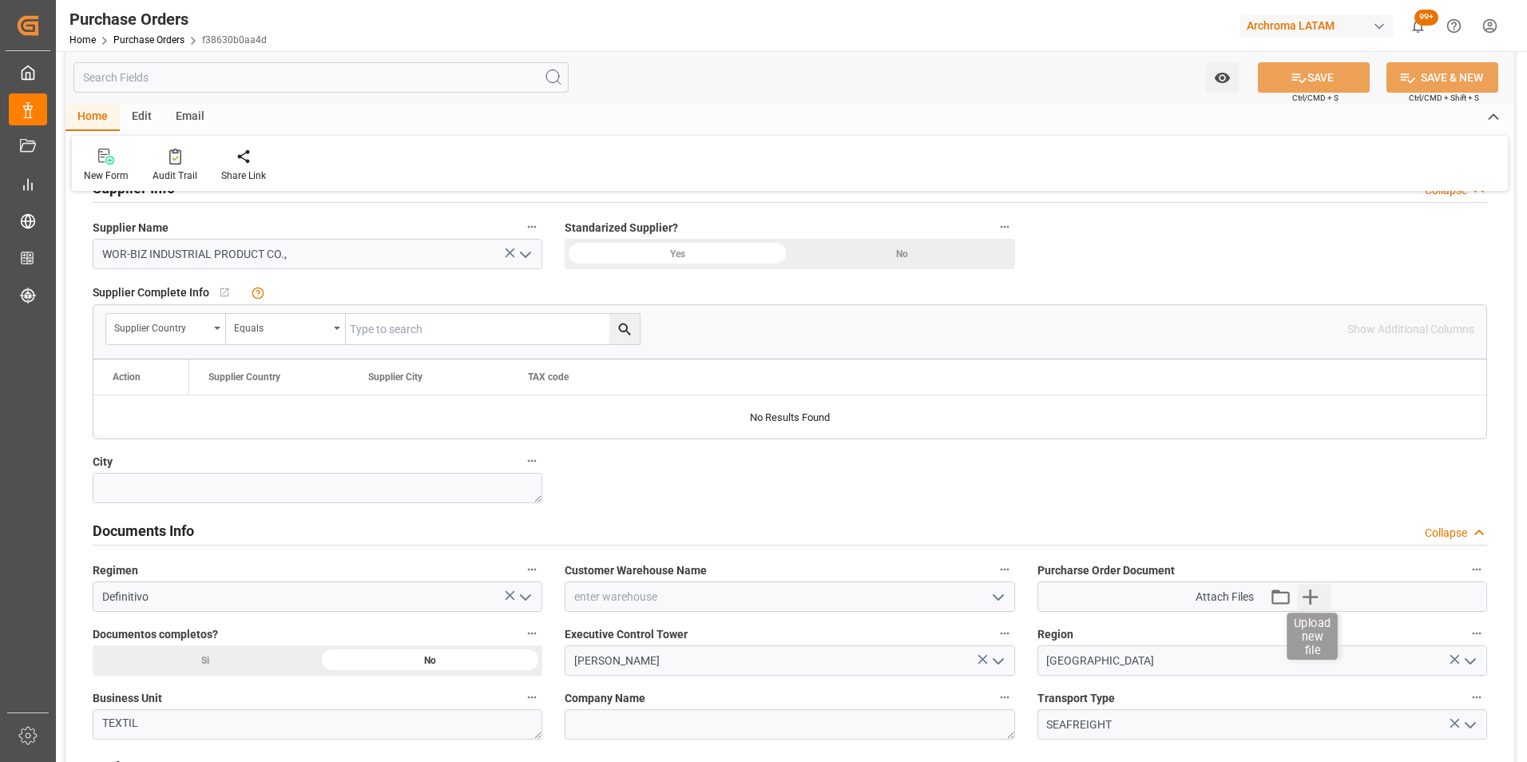
click at [1322, 592] on icon "button" at bounding box center [1311, 597] width 26 height 26
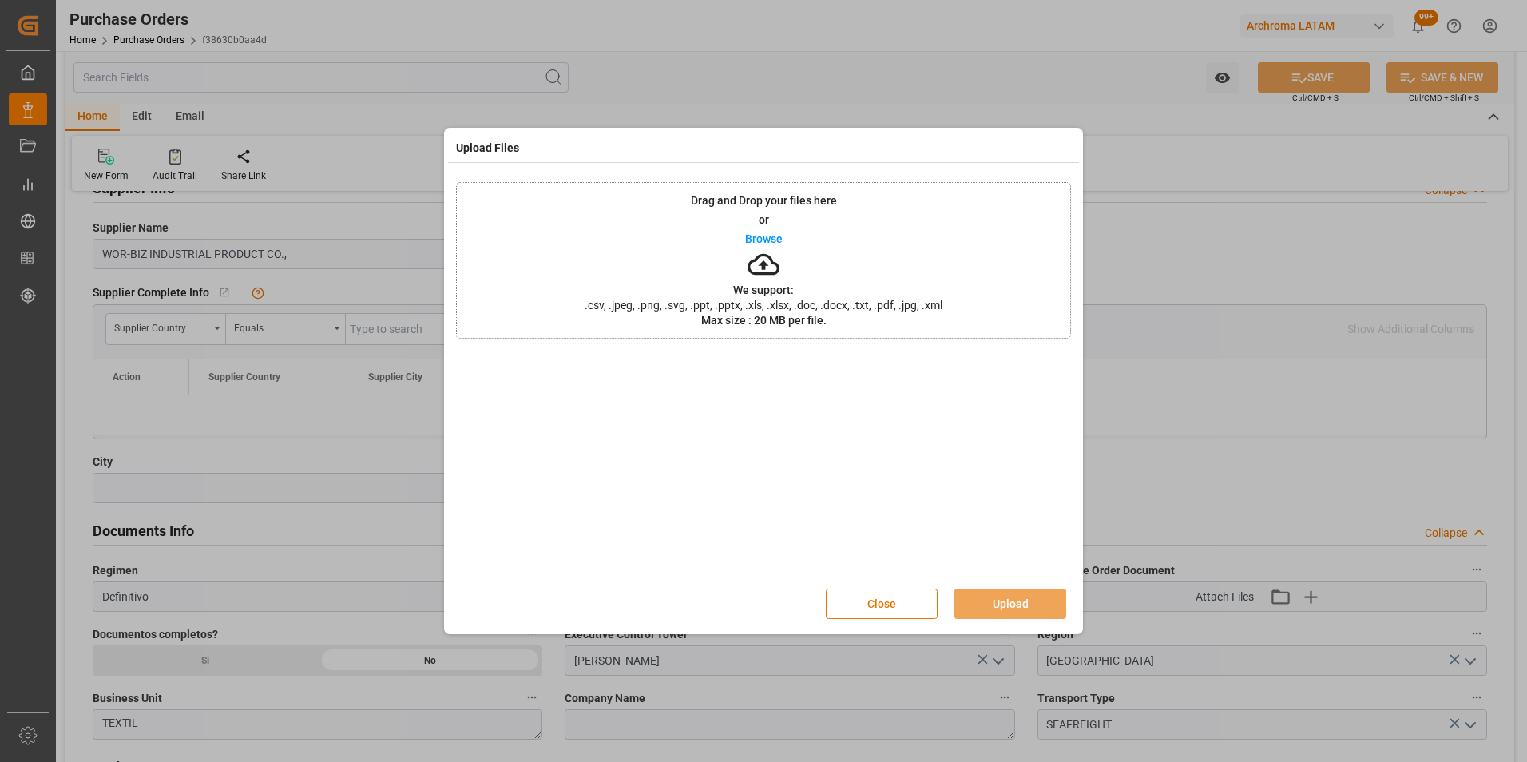
click at [970, 298] on div "Drag and Drop your files here or Browse We support: .csv, .jpeg, .png, .svg, .p…" at bounding box center [763, 260] width 615 height 157
click at [997, 597] on button "Upload" at bounding box center [1010, 603] width 112 height 30
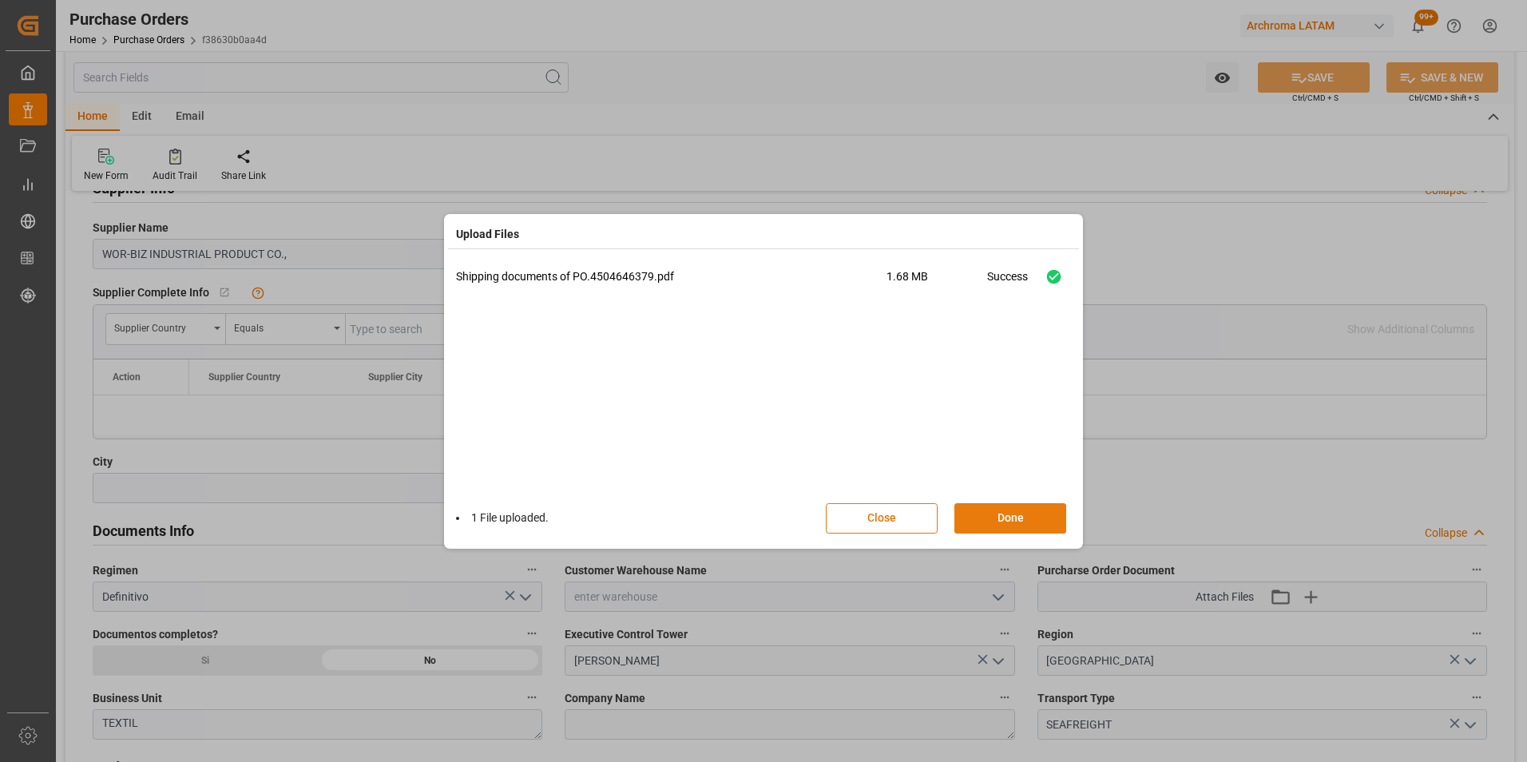
click at [1007, 519] on button "Done" at bounding box center [1010, 518] width 112 height 30
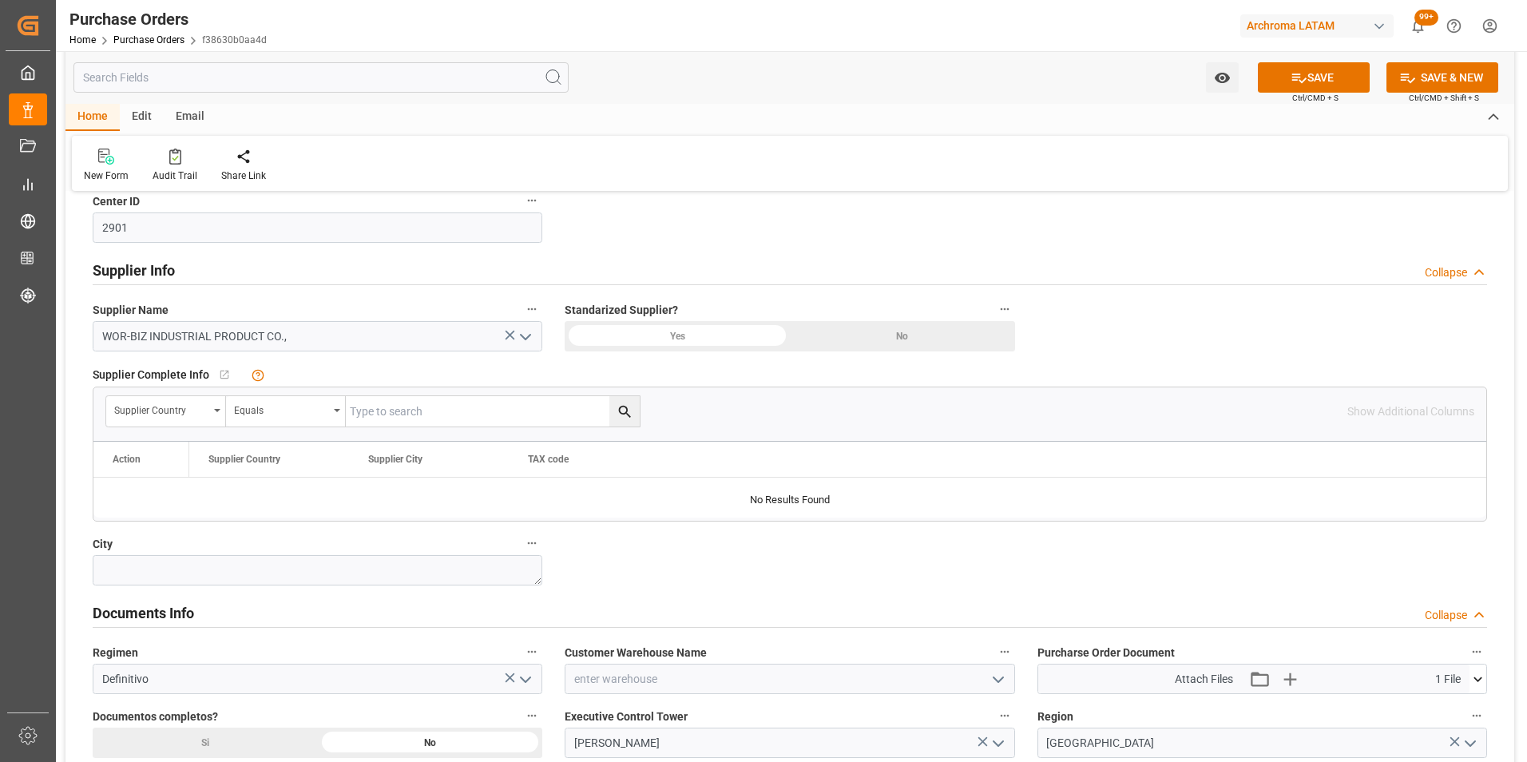
scroll to position [719, 0]
click at [652, 676] on input at bounding box center [790, 676] width 450 height 30
click at [987, 676] on button "open menu" at bounding box center [997, 676] width 24 height 25
click at [847, 743] on div "ARCHROMA PAPER GMBH Y COMPAÑIA, SOC." at bounding box center [789, 748] width 448 height 36
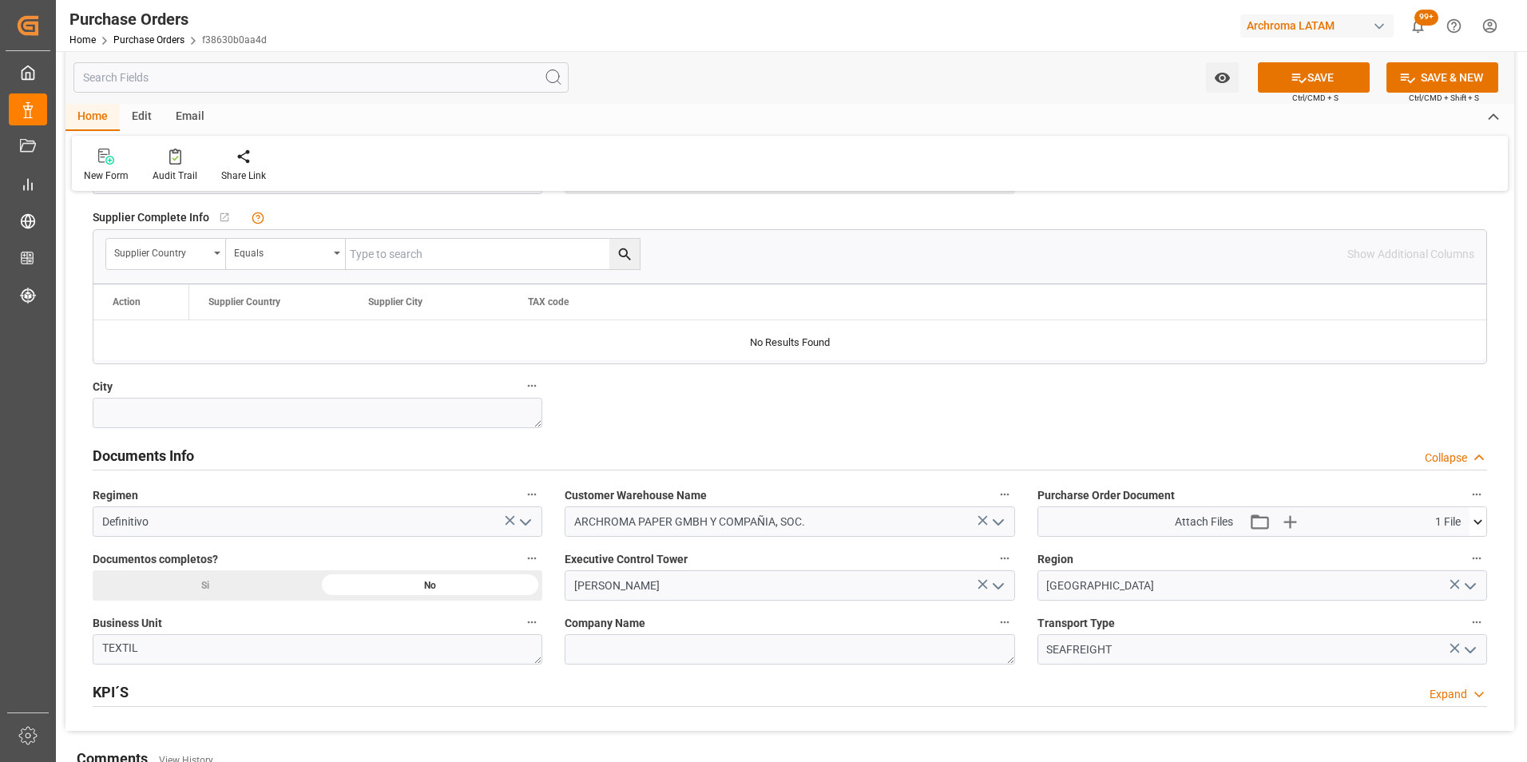
scroll to position [878, 0]
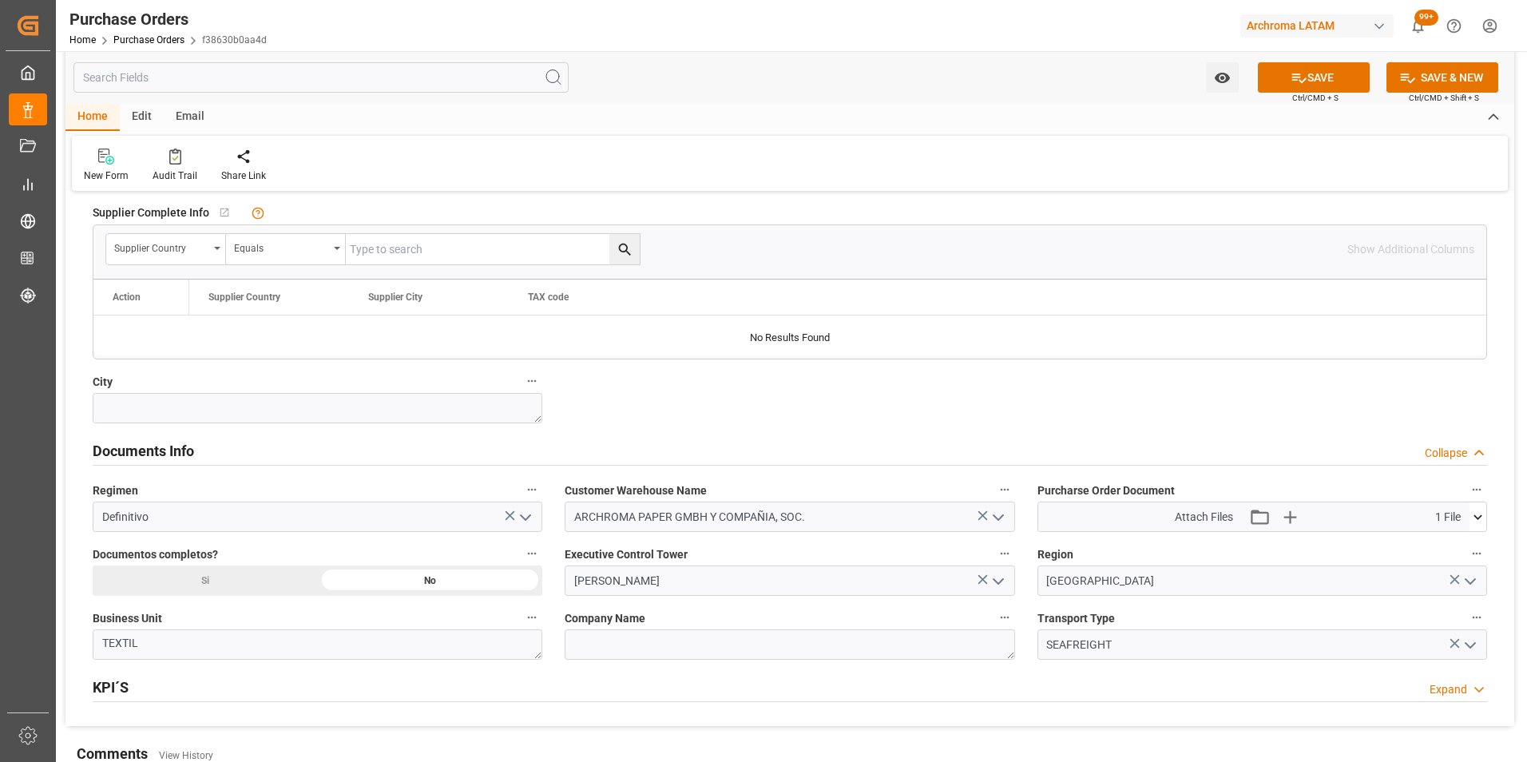
click at [565, 17] on div "Si" at bounding box center [677, 1] width 225 height 30
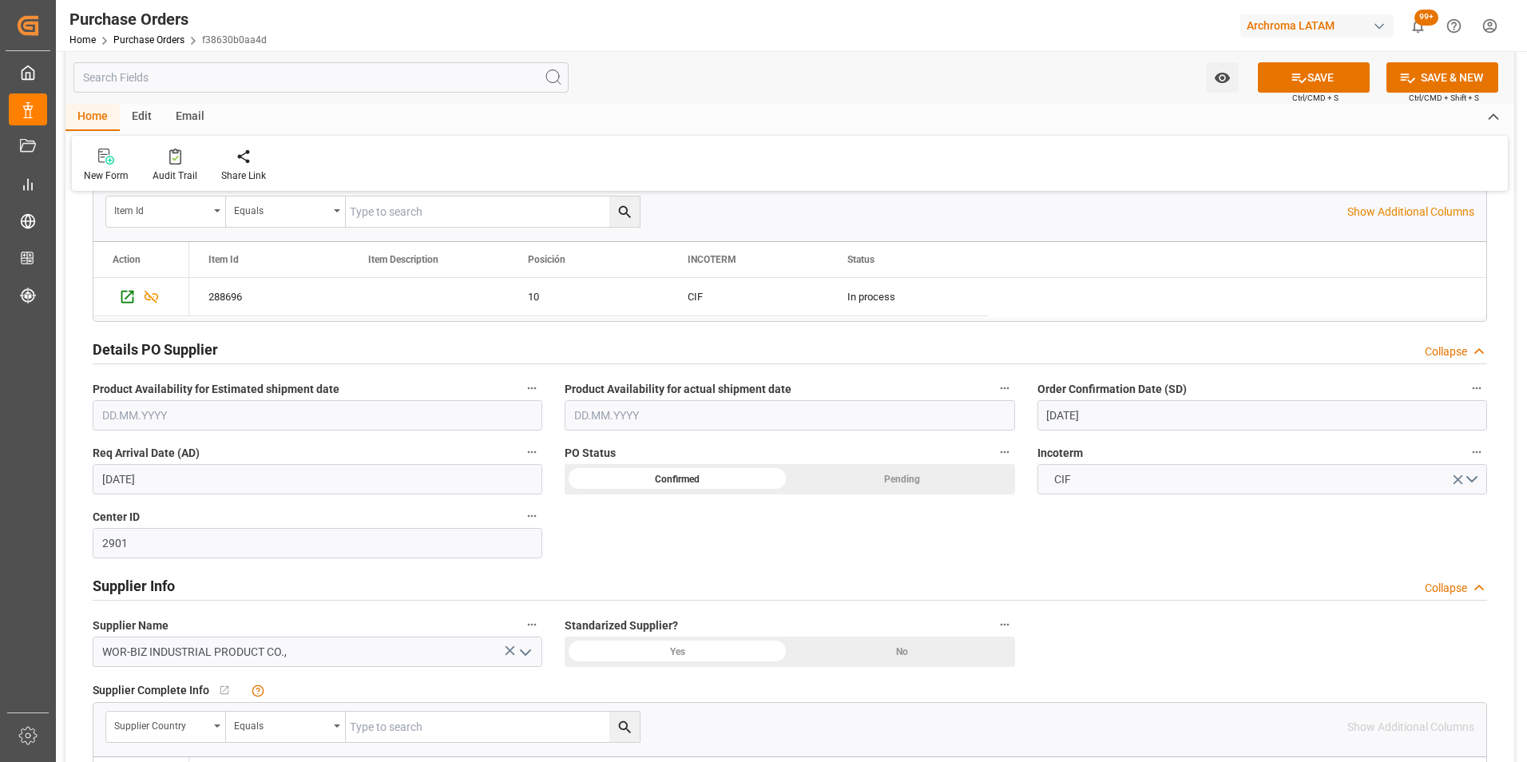
scroll to position [399, 0]
click at [146, 408] on input "text" at bounding box center [318, 417] width 450 height 30
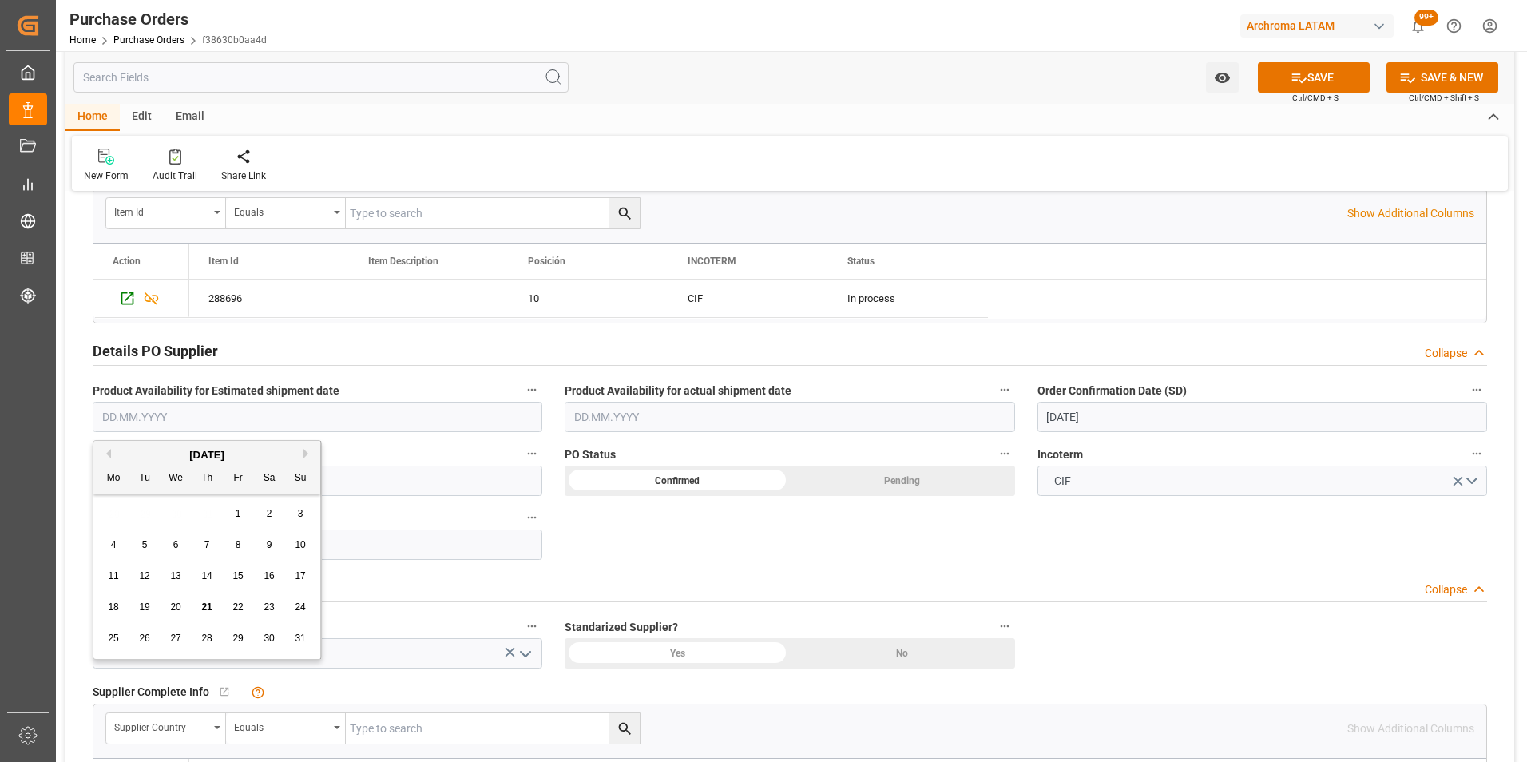
click at [386, 444] on label "Req Arrival Date (AD)" at bounding box center [318, 454] width 450 height 22
click at [521, 444] on button "Req Arrival Date (AD)" at bounding box center [531, 453] width 21 height 21
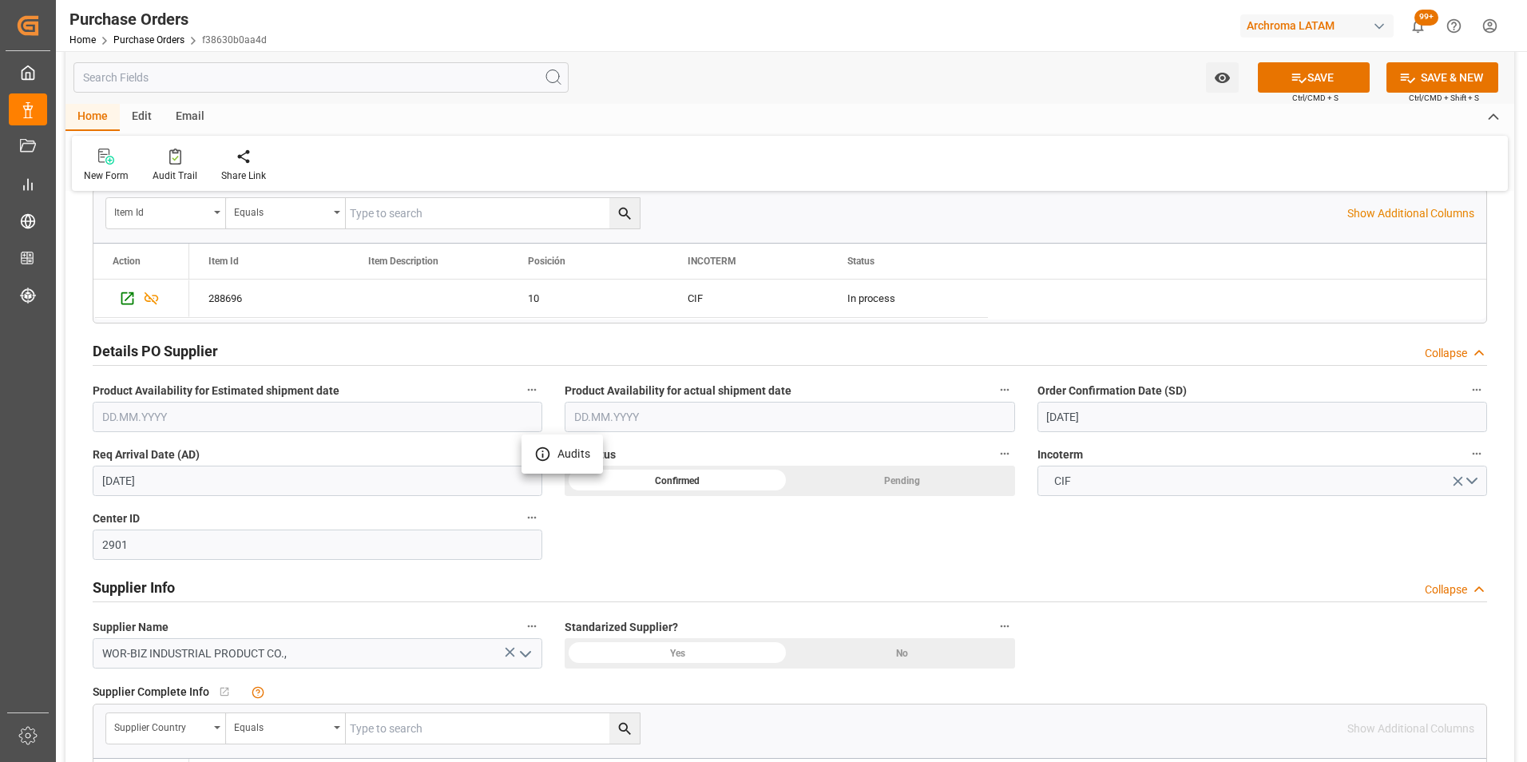
click at [1103, 413] on div at bounding box center [763, 381] width 1527 height 762
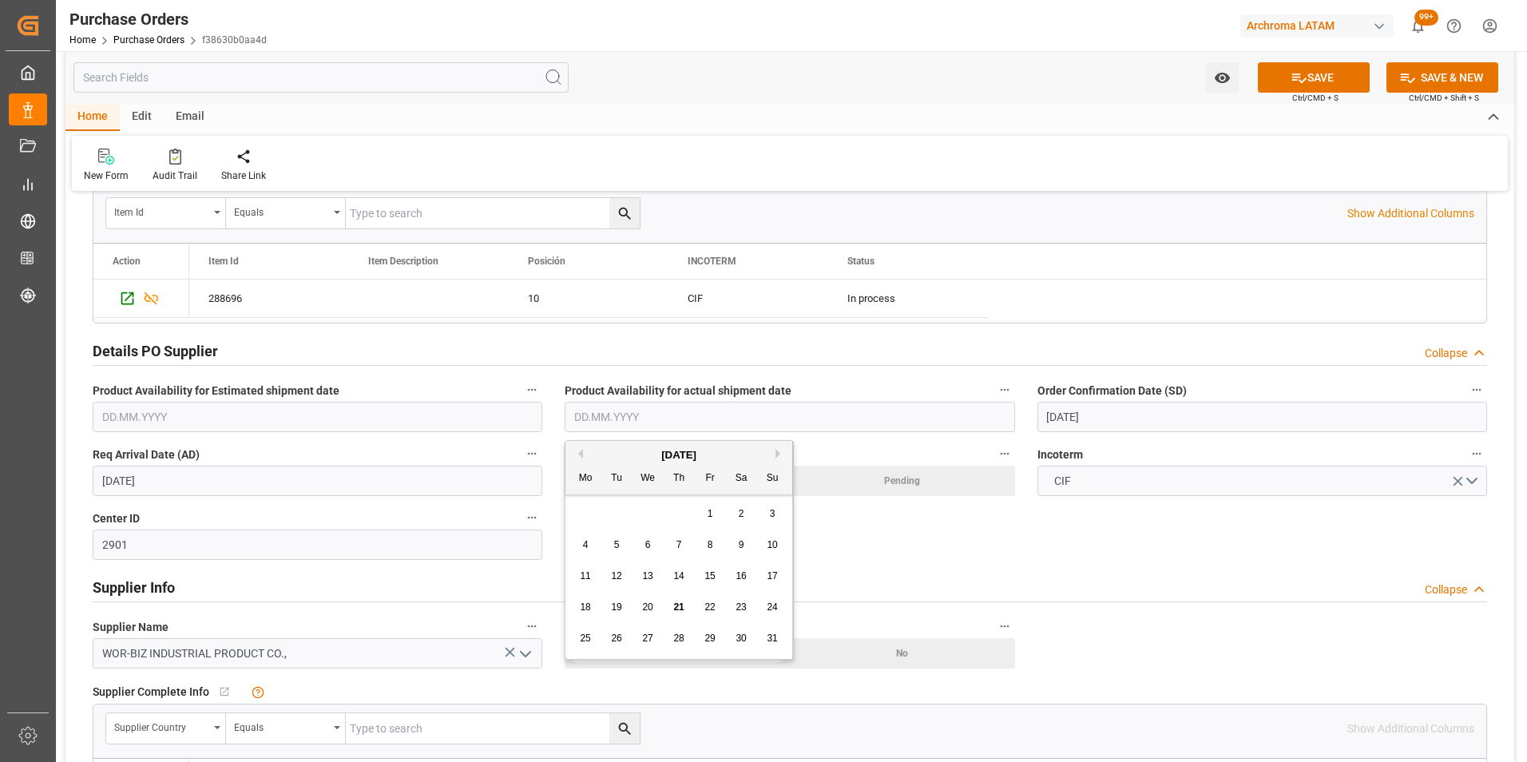
click at [650, 430] on input "text" at bounding box center [790, 417] width 450 height 30
click at [776, 453] on button "Next Month" at bounding box center [780, 454] width 10 height 10
click at [743, 507] on div "6" at bounding box center [741, 514] width 20 height 19
drag, startPoint x: 634, startPoint y: 424, endPoint x: 581, endPoint y: 424, distance: 53.5
click at [581, 424] on input "06.09.2025" at bounding box center [790, 417] width 450 height 30
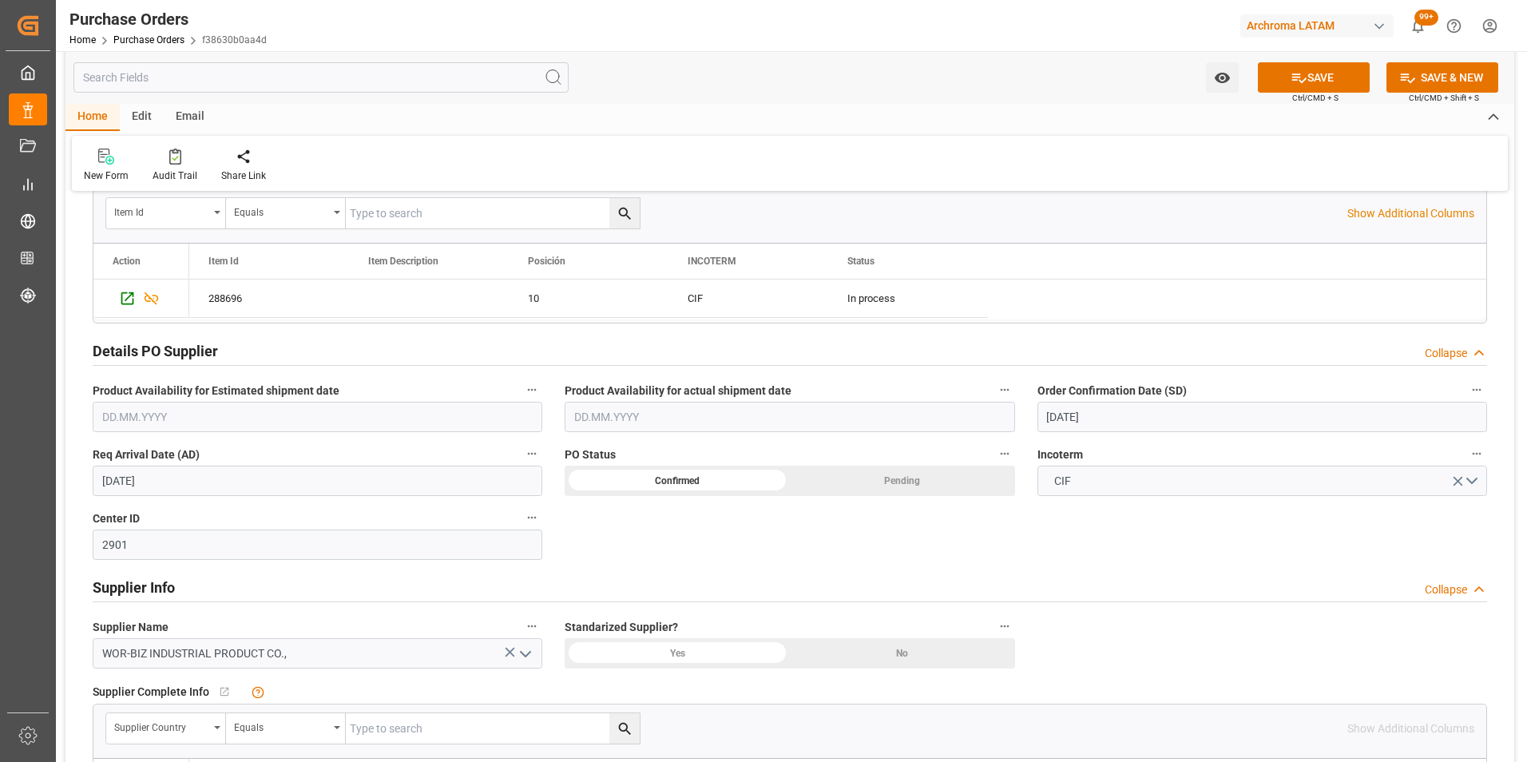
click at [914, 534] on div "Details PO customer Collapse Status CONFIRMED Purchase Order Number (PCL old) P…" at bounding box center [789, 505] width 1448 height 1399
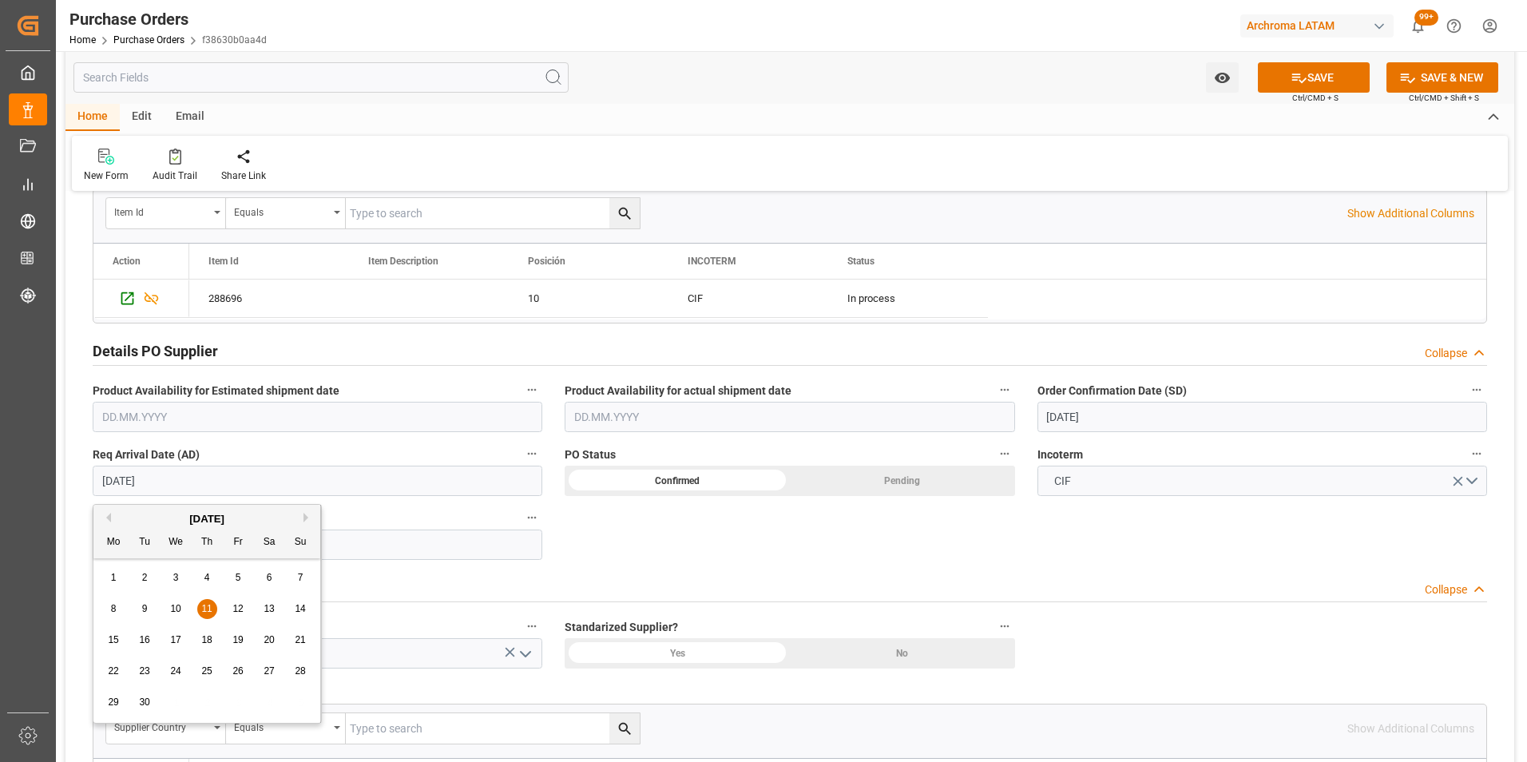
click at [256, 484] on input "11.09.2025" at bounding box center [318, 481] width 450 height 30
click at [272, 580] on div "6" at bounding box center [270, 578] width 20 height 19
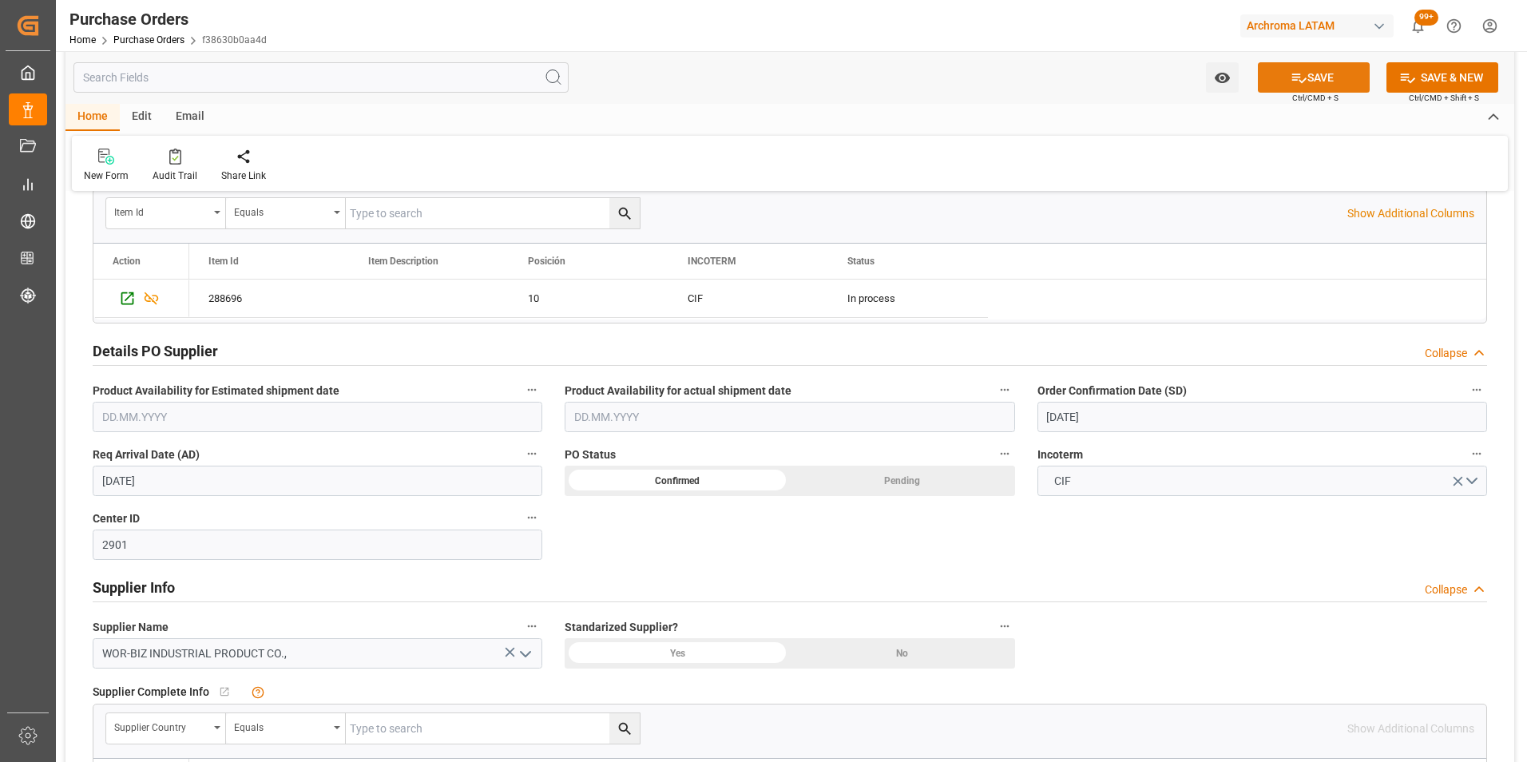
click at [1325, 70] on button "SAVE" at bounding box center [1314, 77] width 112 height 30
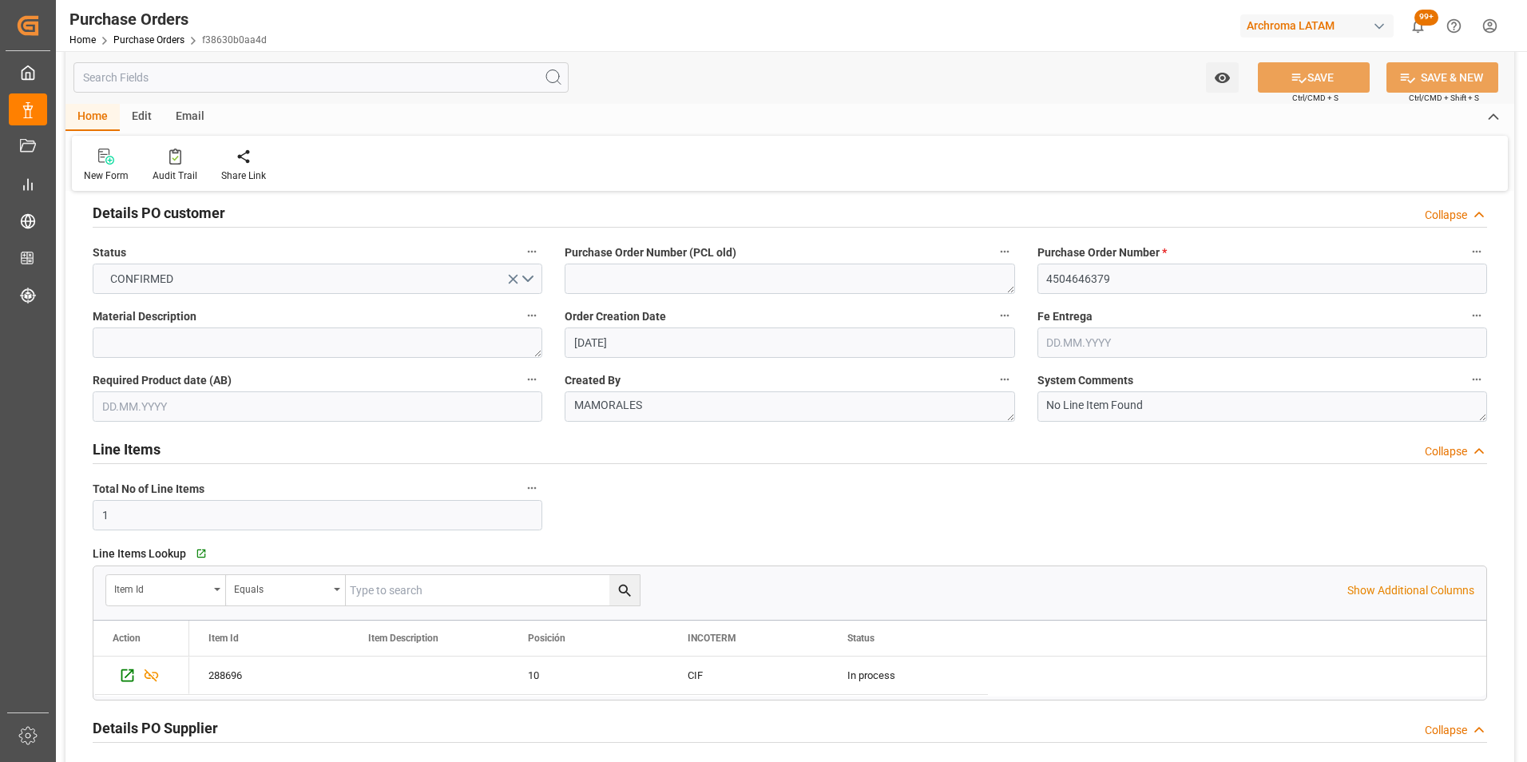
scroll to position [0, 0]
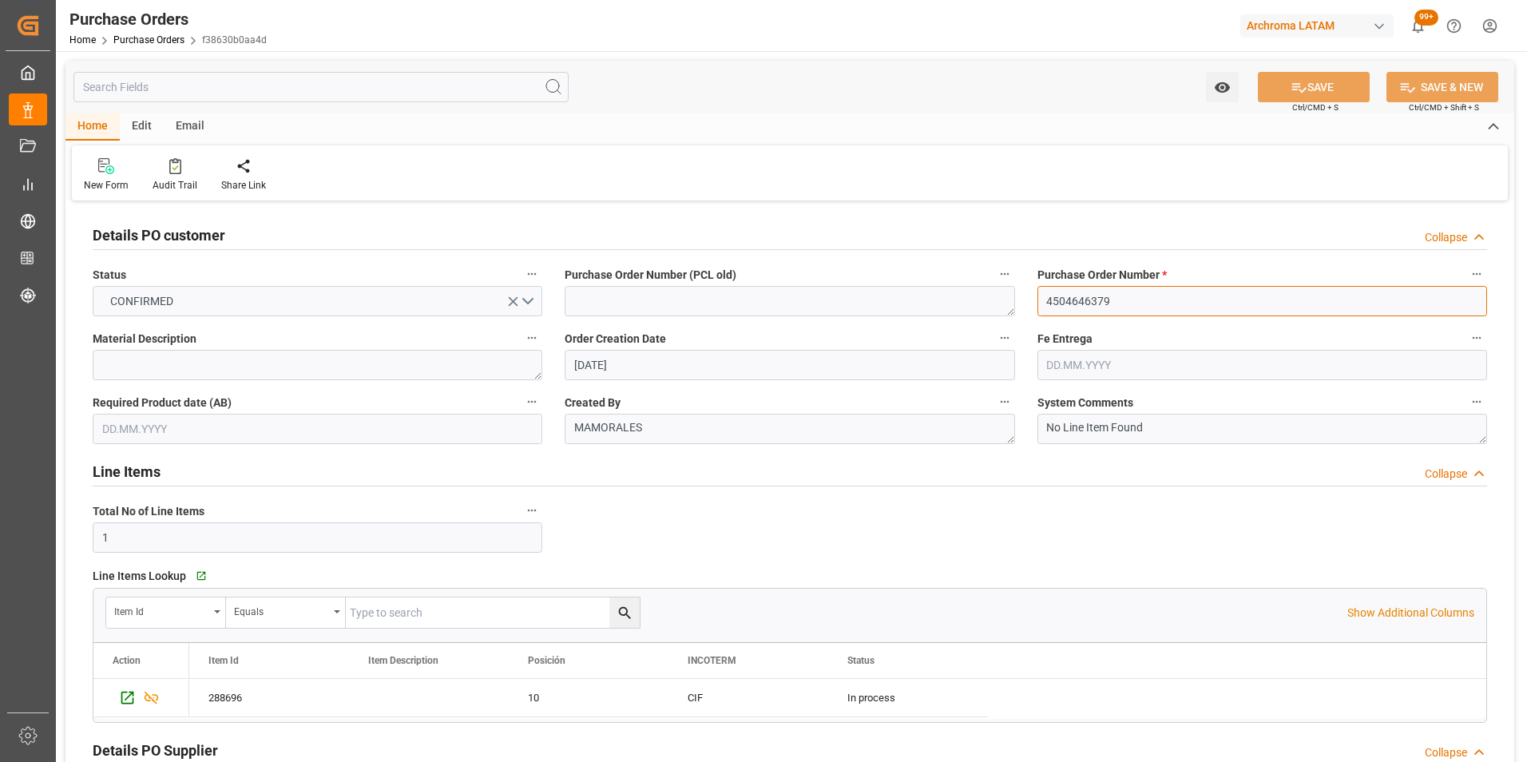
click at [1080, 302] on input "4504646379" at bounding box center [1262, 301] width 450 height 30
click at [160, 44] on link "Purchase Orders" at bounding box center [148, 39] width 71 height 11
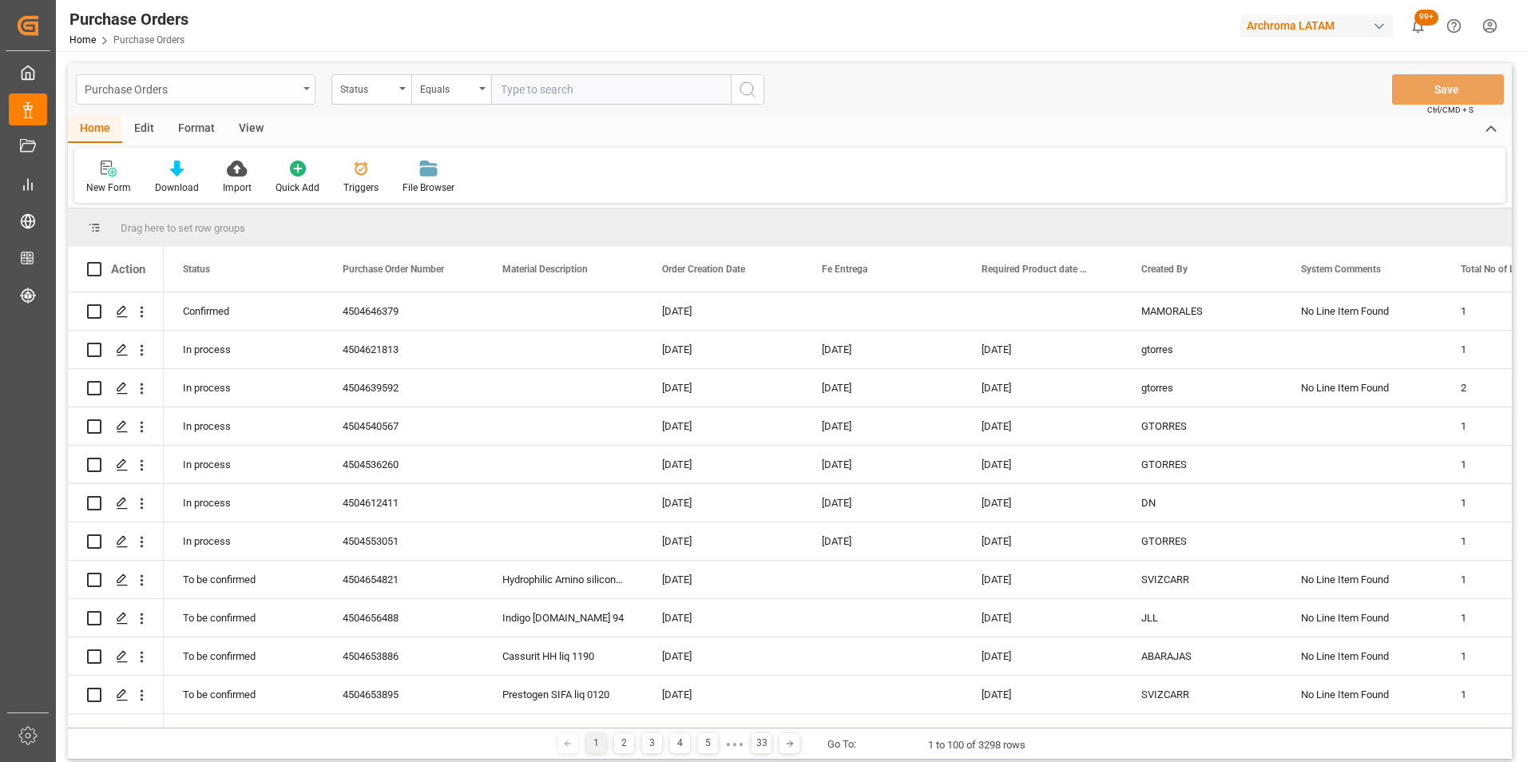
click at [298, 89] on div "Purchase Orders" at bounding box center [196, 89] width 240 height 30
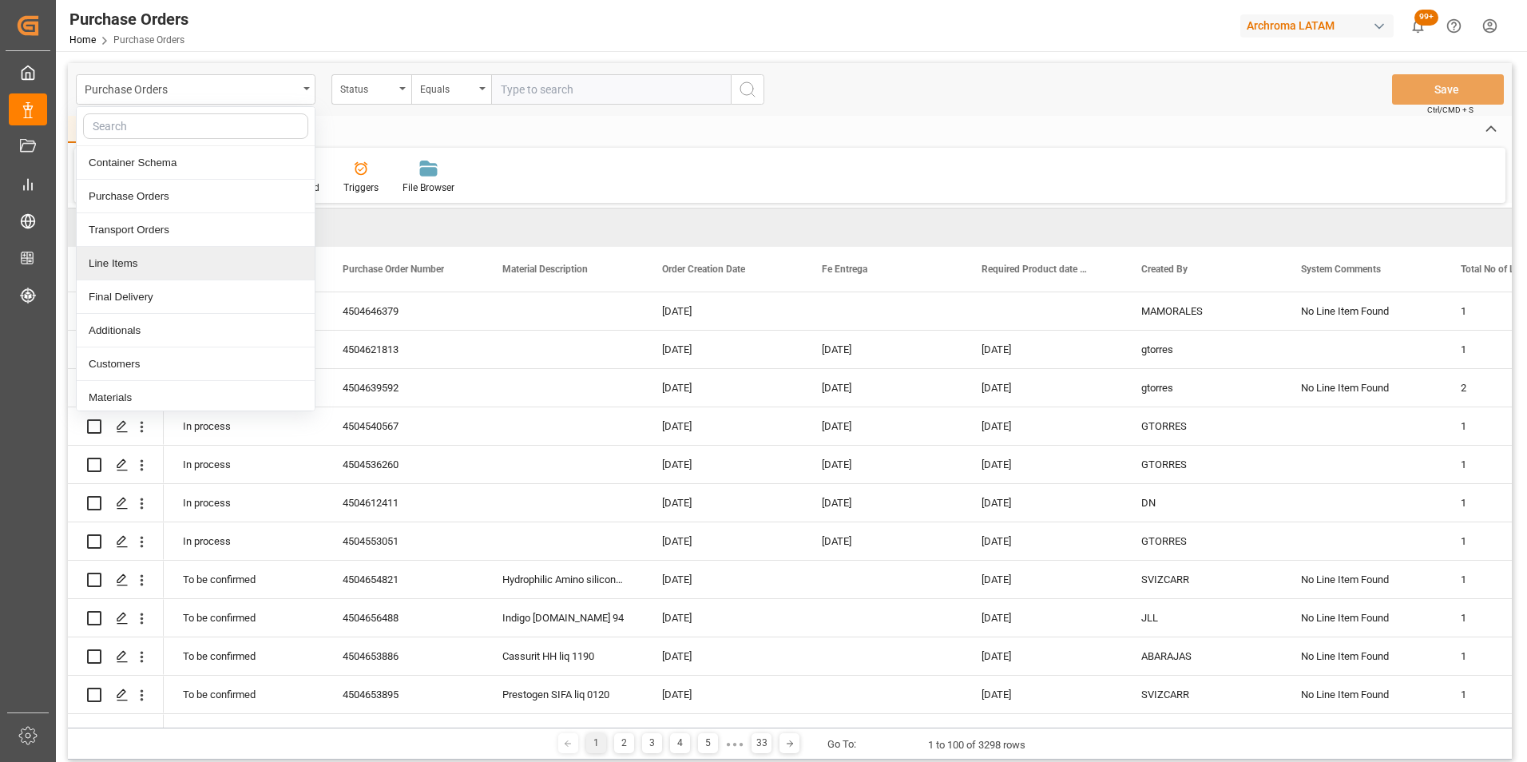
click at [186, 263] on div "Line Items" at bounding box center [196, 264] width 238 height 34
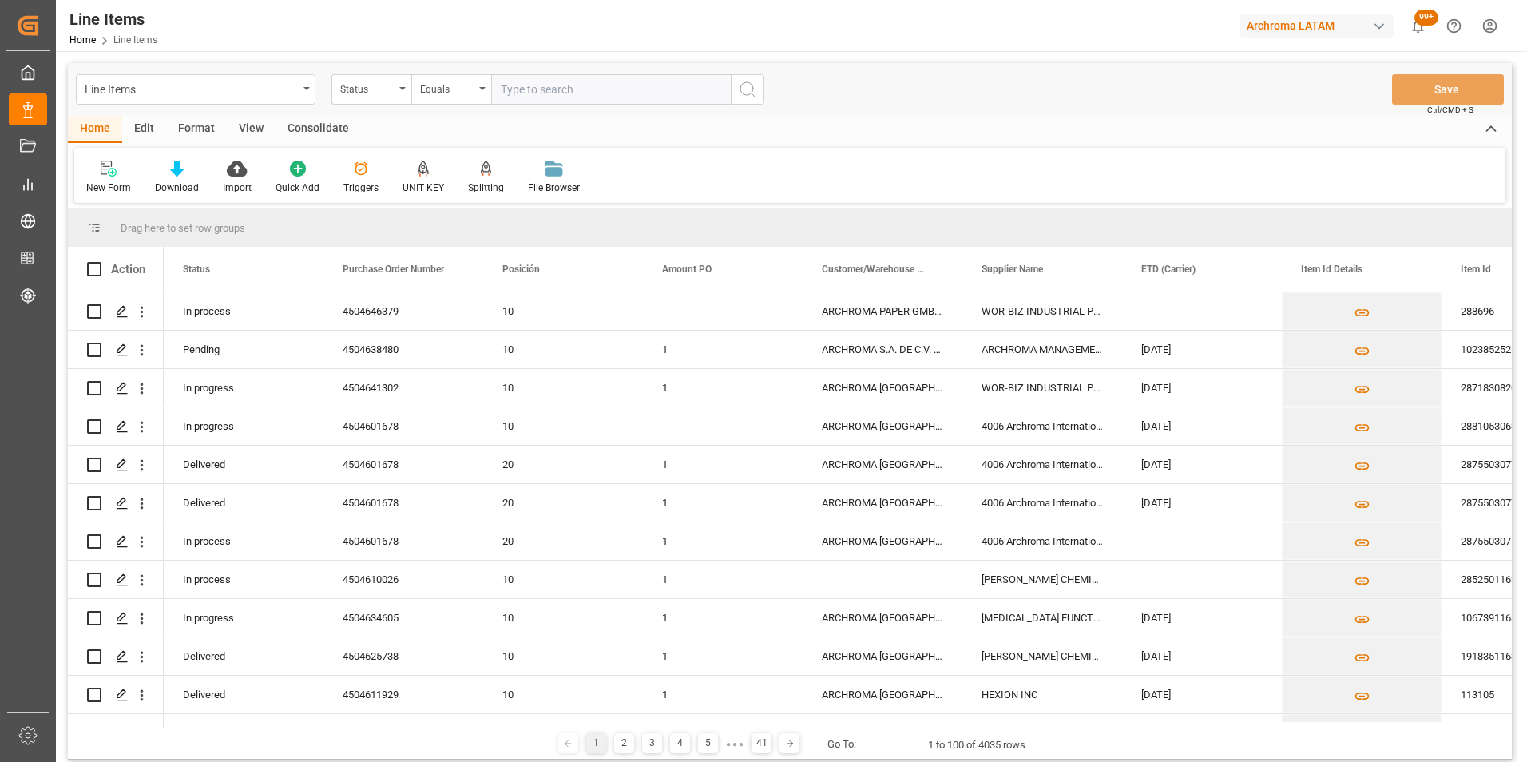
click at [376, 72] on div "Line Items Status Equals Save Ctrl/CMD + S" at bounding box center [790, 89] width 1444 height 53
click at [386, 90] on div "Status" at bounding box center [367, 87] width 54 height 18
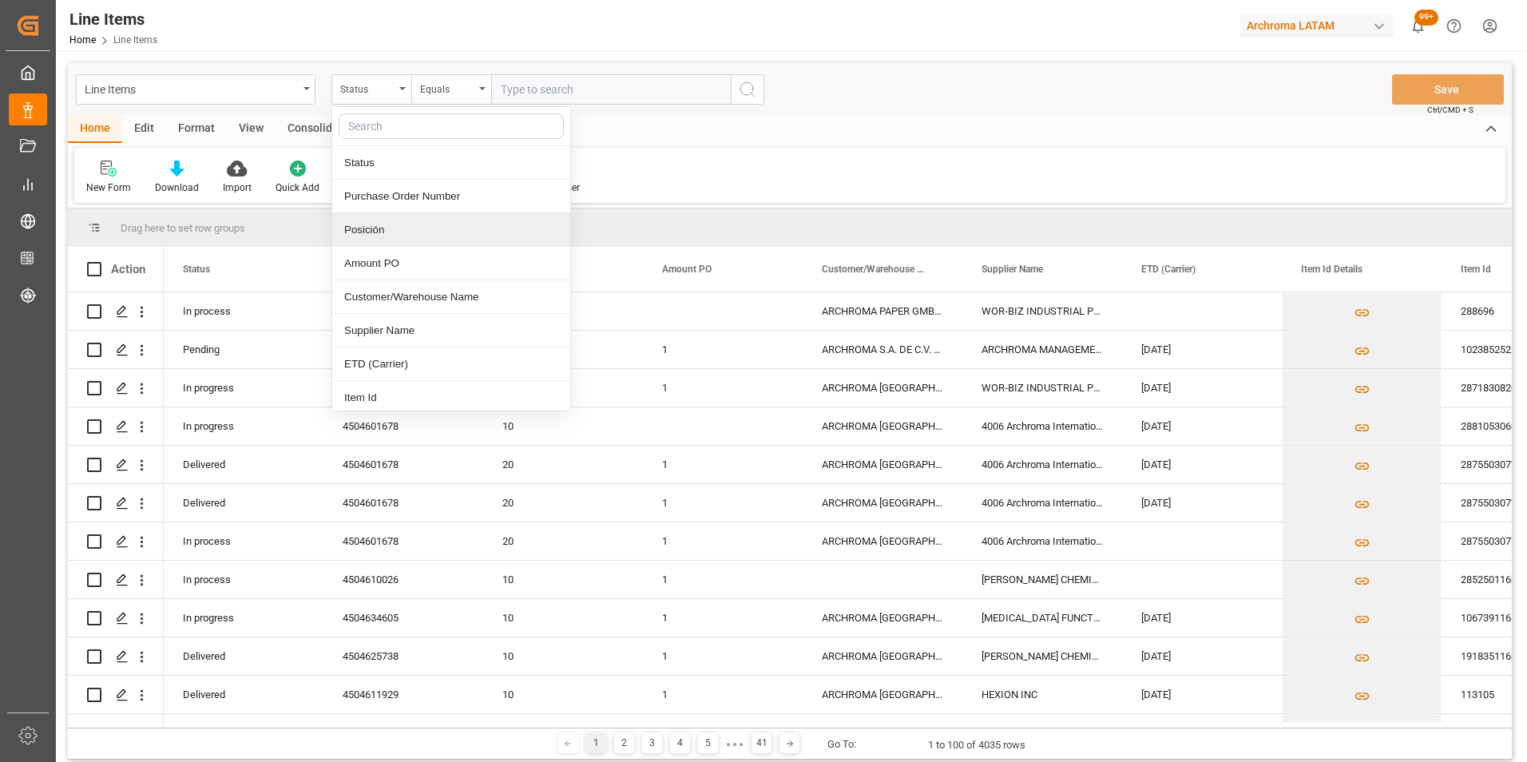
click at [410, 222] on div "Posición" at bounding box center [451, 230] width 238 height 34
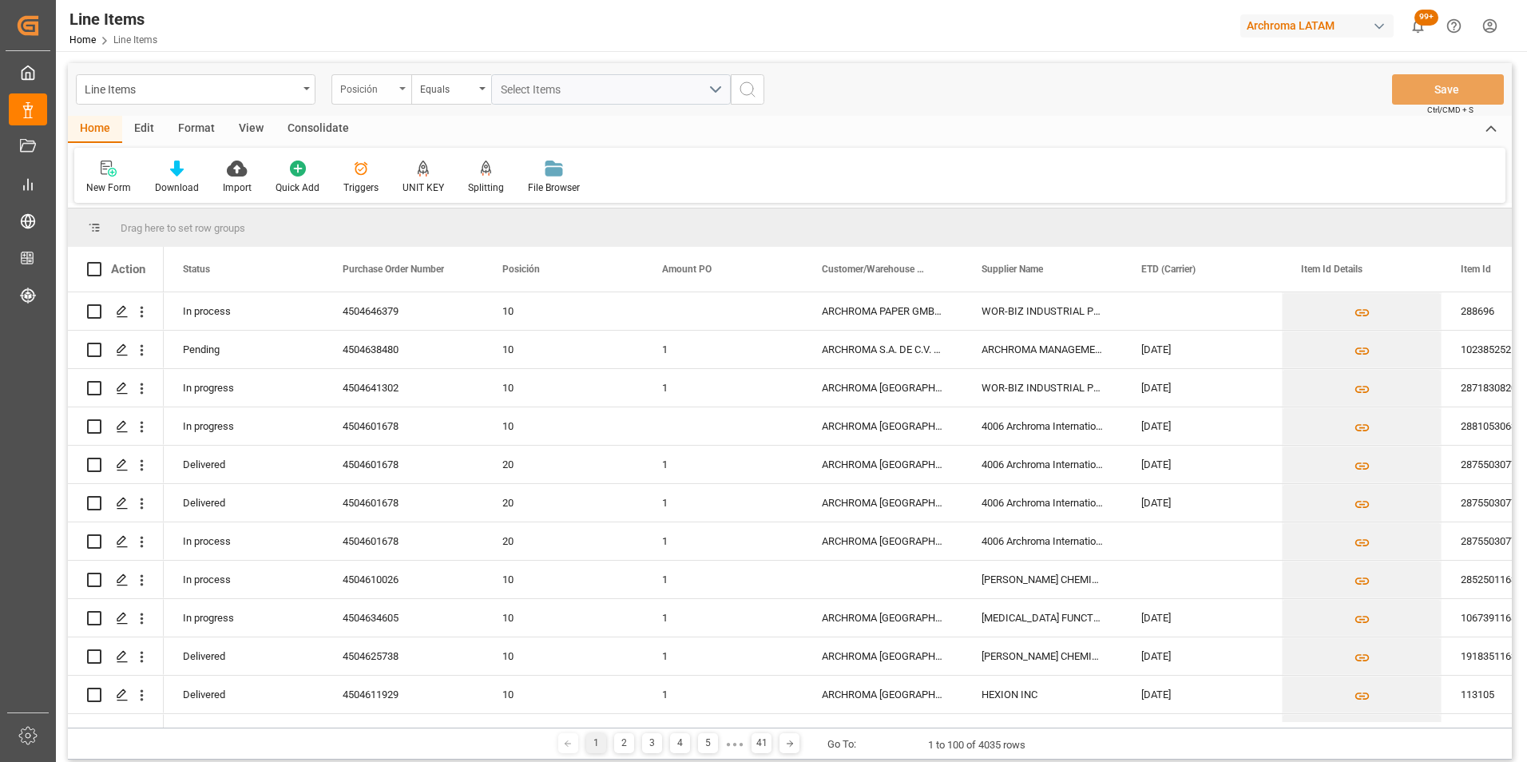
click at [380, 98] on div "Posición" at bounding box center [371, 89] width 80 height 30
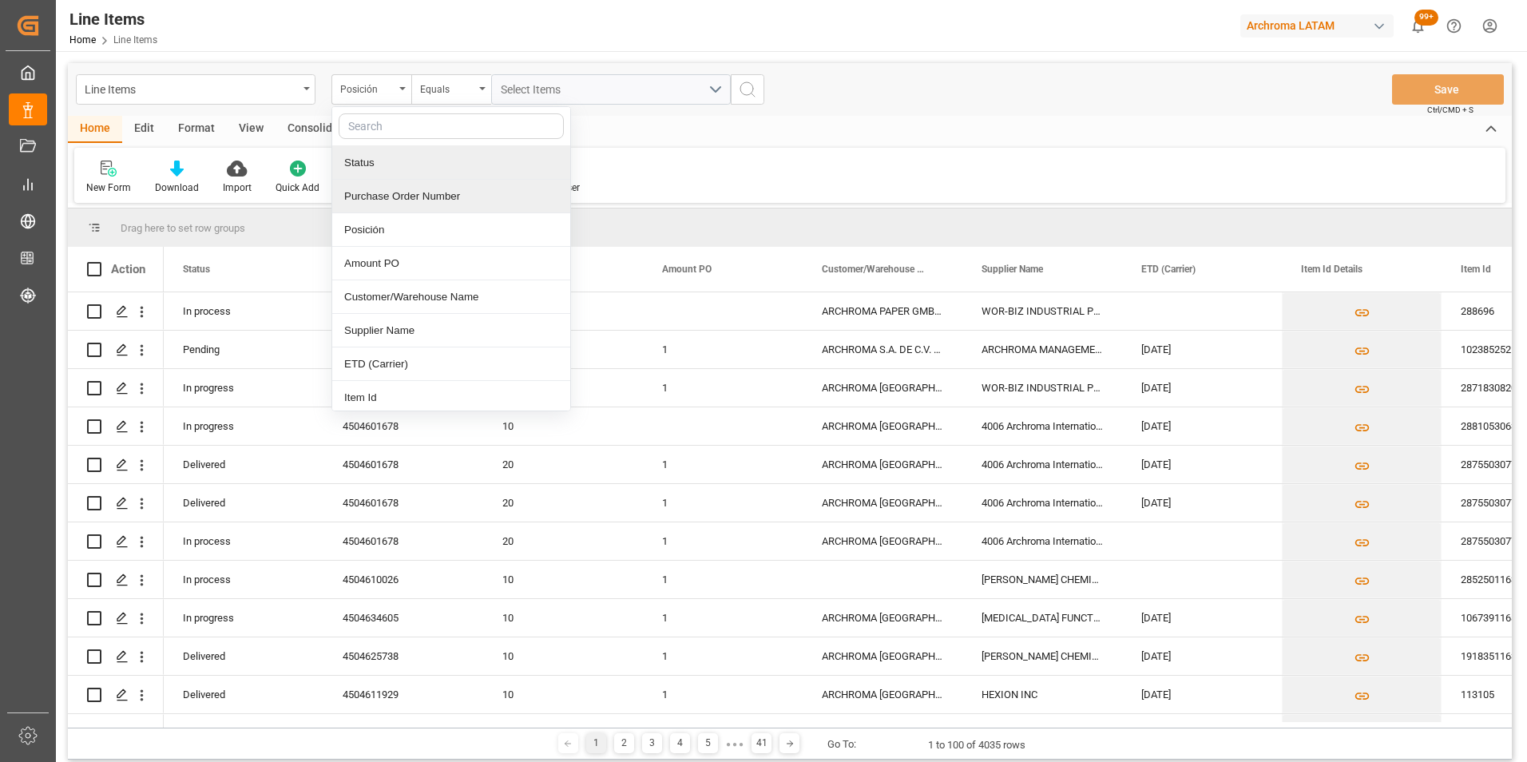
click at [402, 180] on div "Status Purchase Order Number Posición Amount PO Customer/Warehouse Name Supplie…" at bounding box center [451, 258] width 240 height 305
click at [411, 182] on div "Purchase Order Number" at bounding box center [451, 197] width 238 height 34
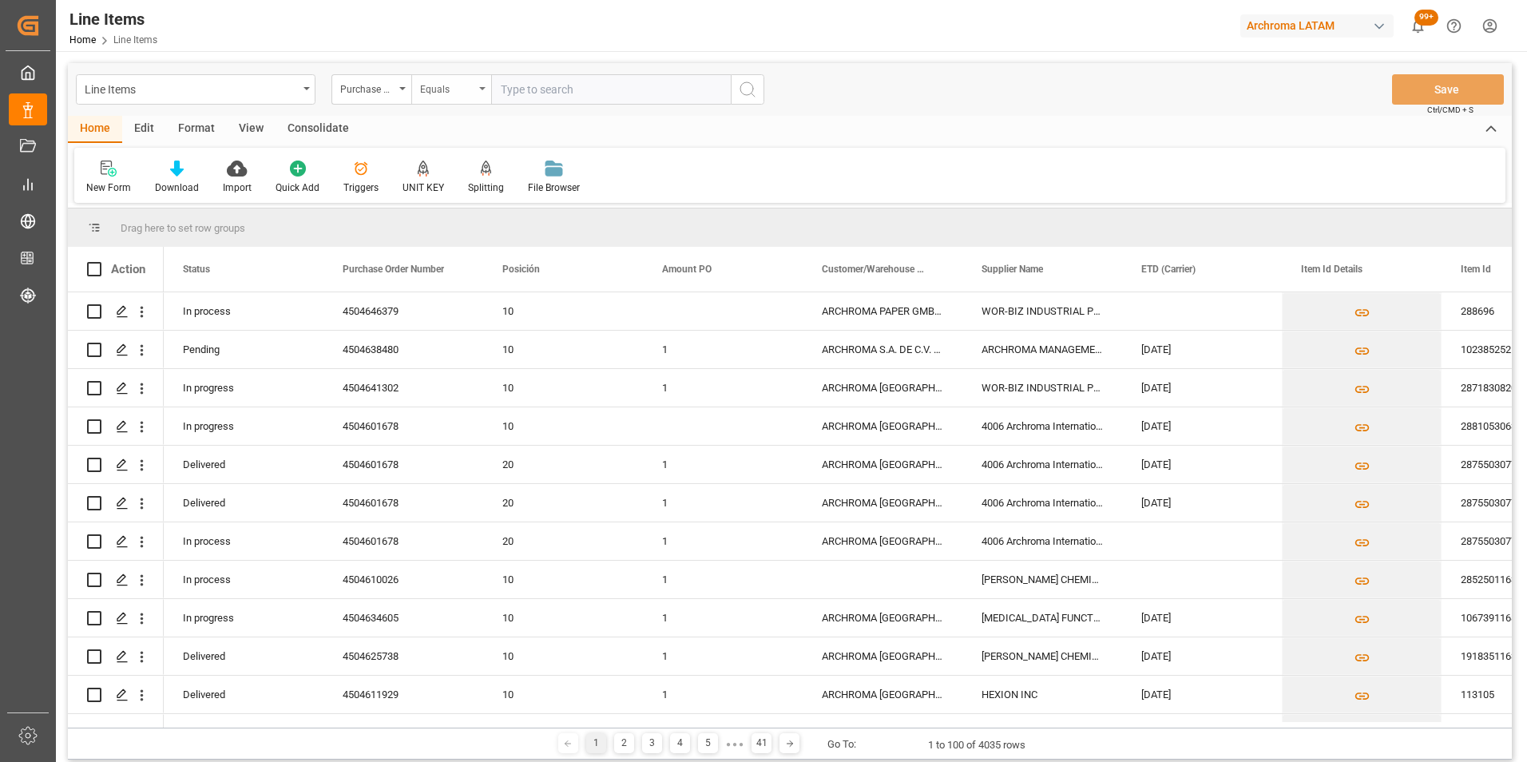
click at [440, 89] on div "Equals" at bounding box center [447, 87] width 54 height 18
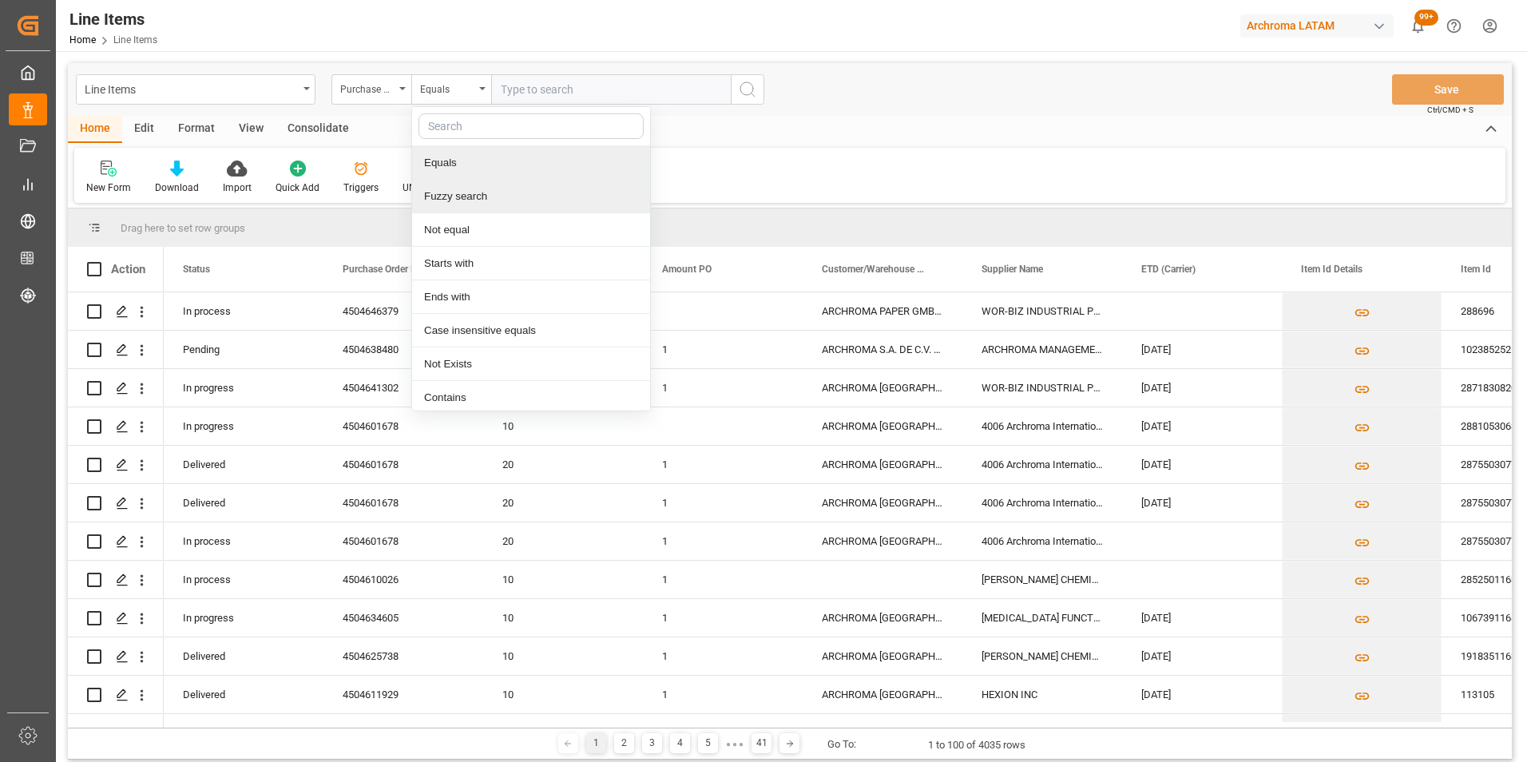
click at [488, 199] on div "Fuzzy search" at bounding box center [531, 197] width 238 height 34
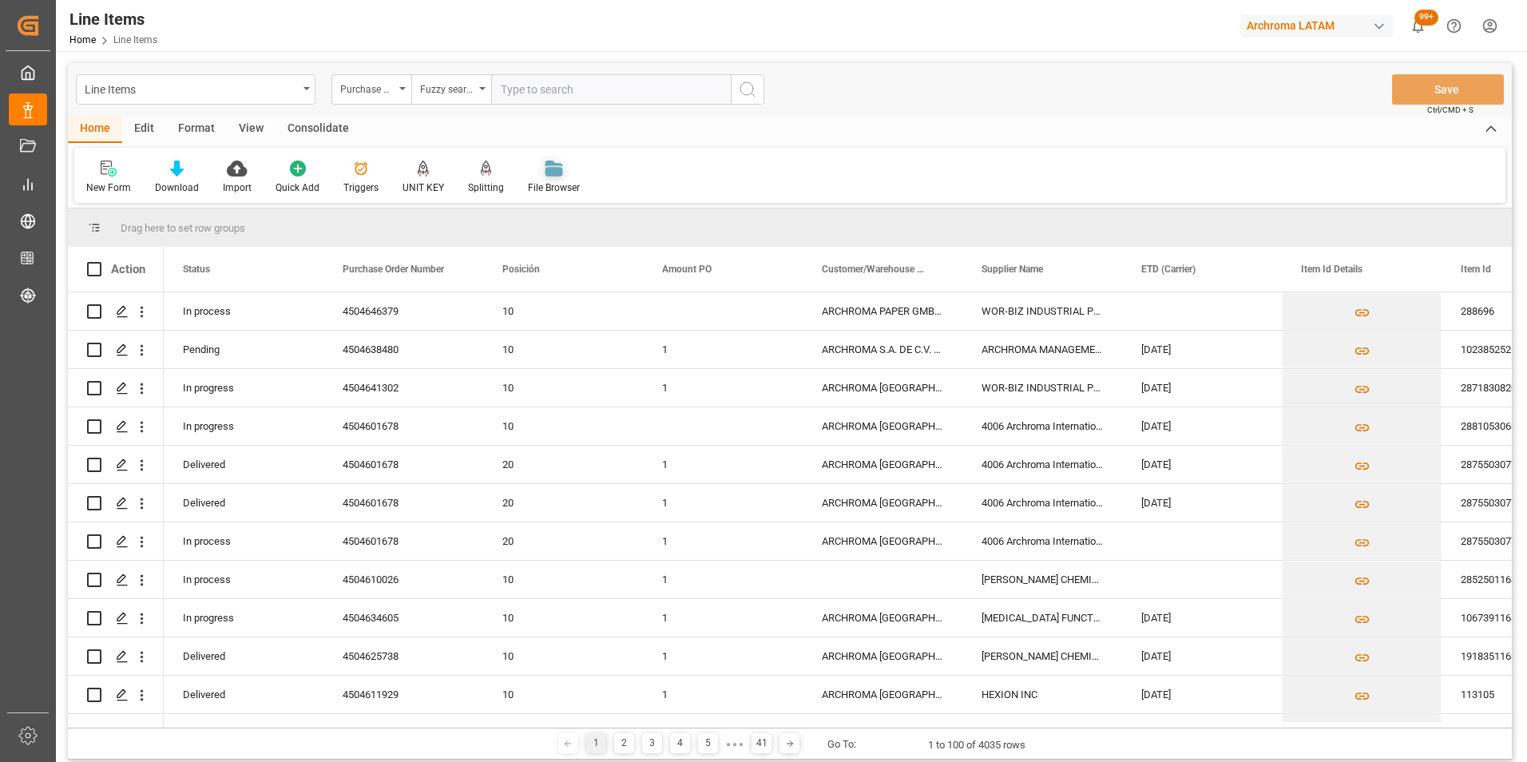
paste input "4504646379"
click at [750, 97] on icon "search button" at bounding box center [747, 89] width 19 height 19
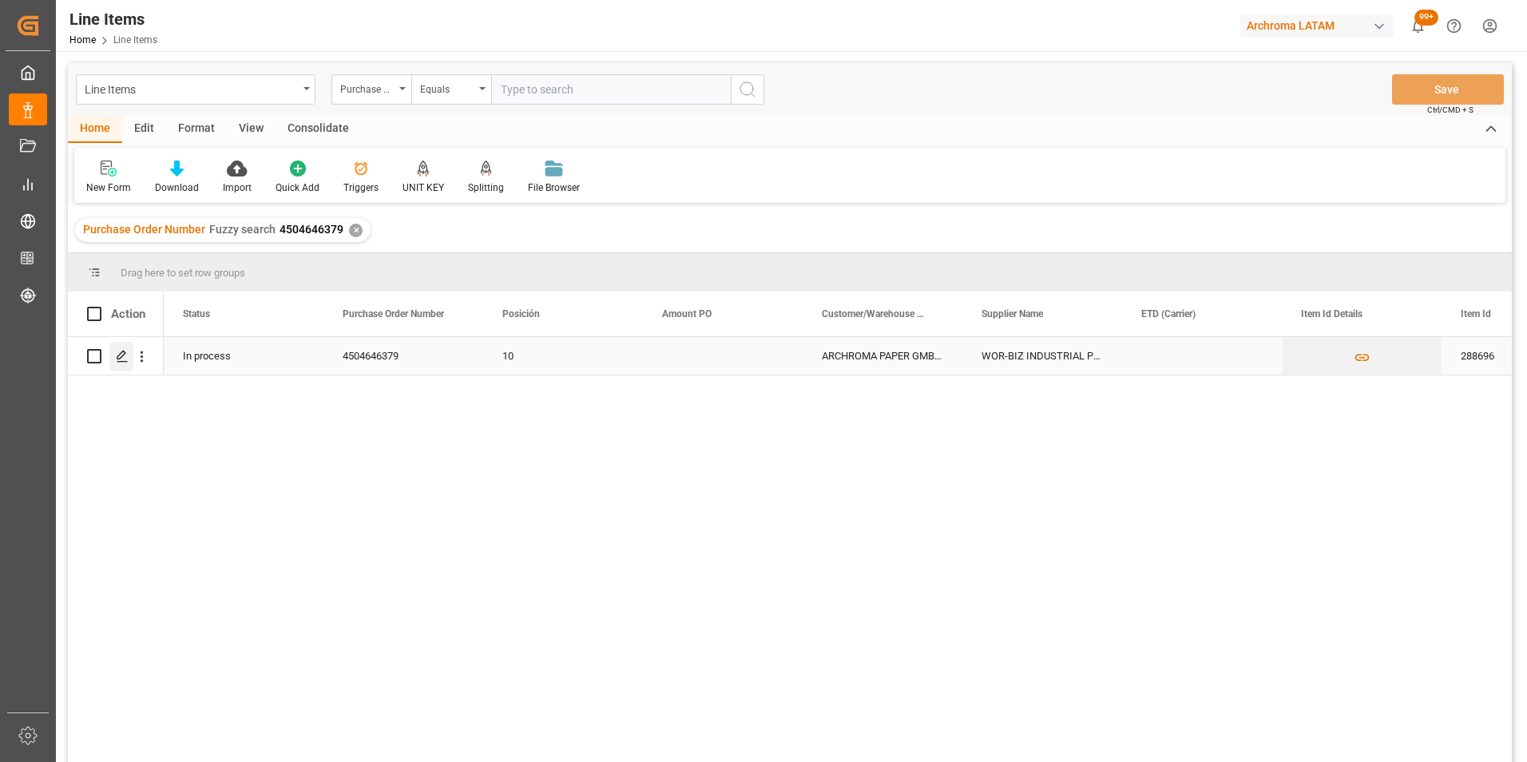
click at [123, 360] on icon "Press SPACE to select this row." at bounding box center [122, 356] width 13 height 13
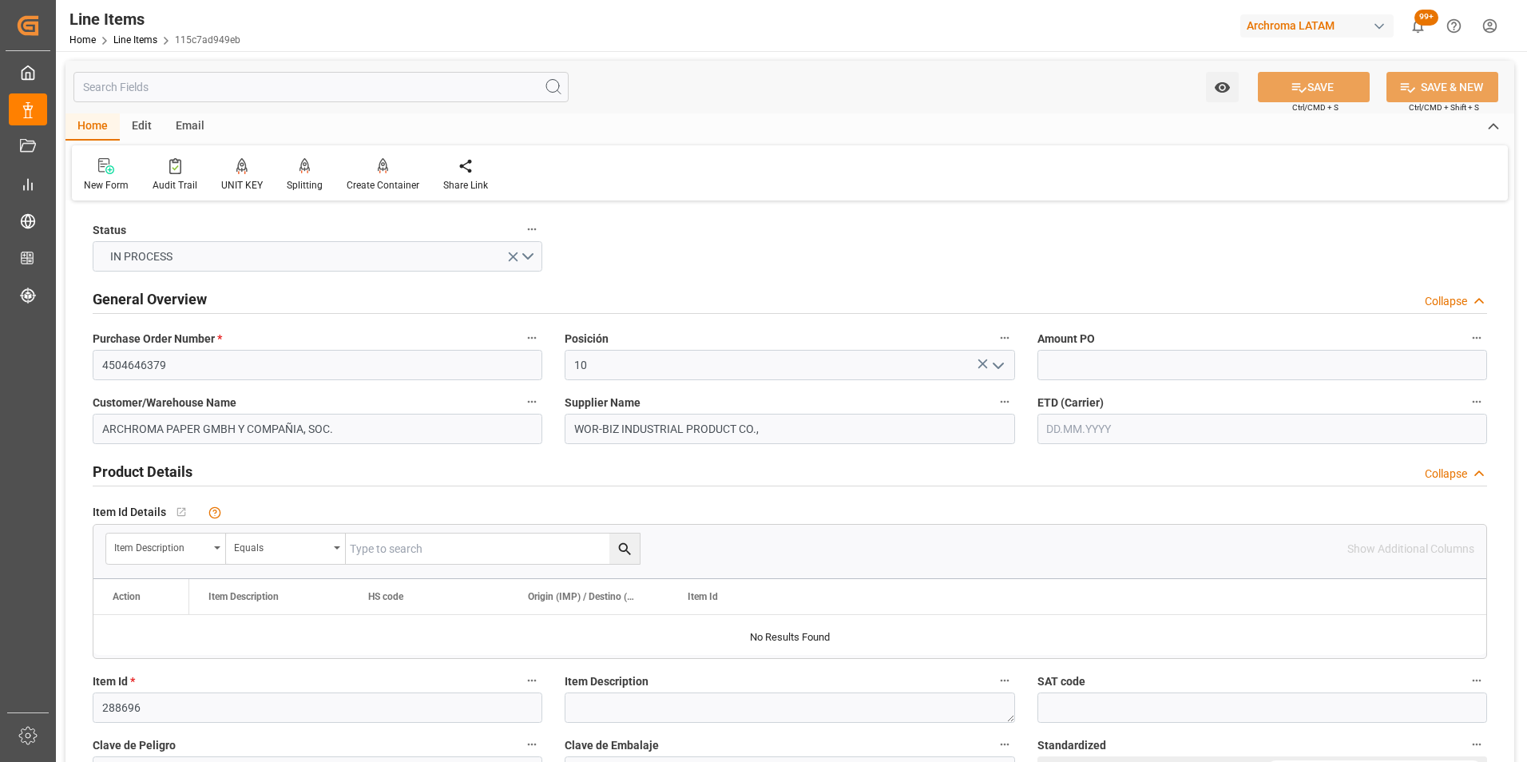
scroll to position [160, 0]
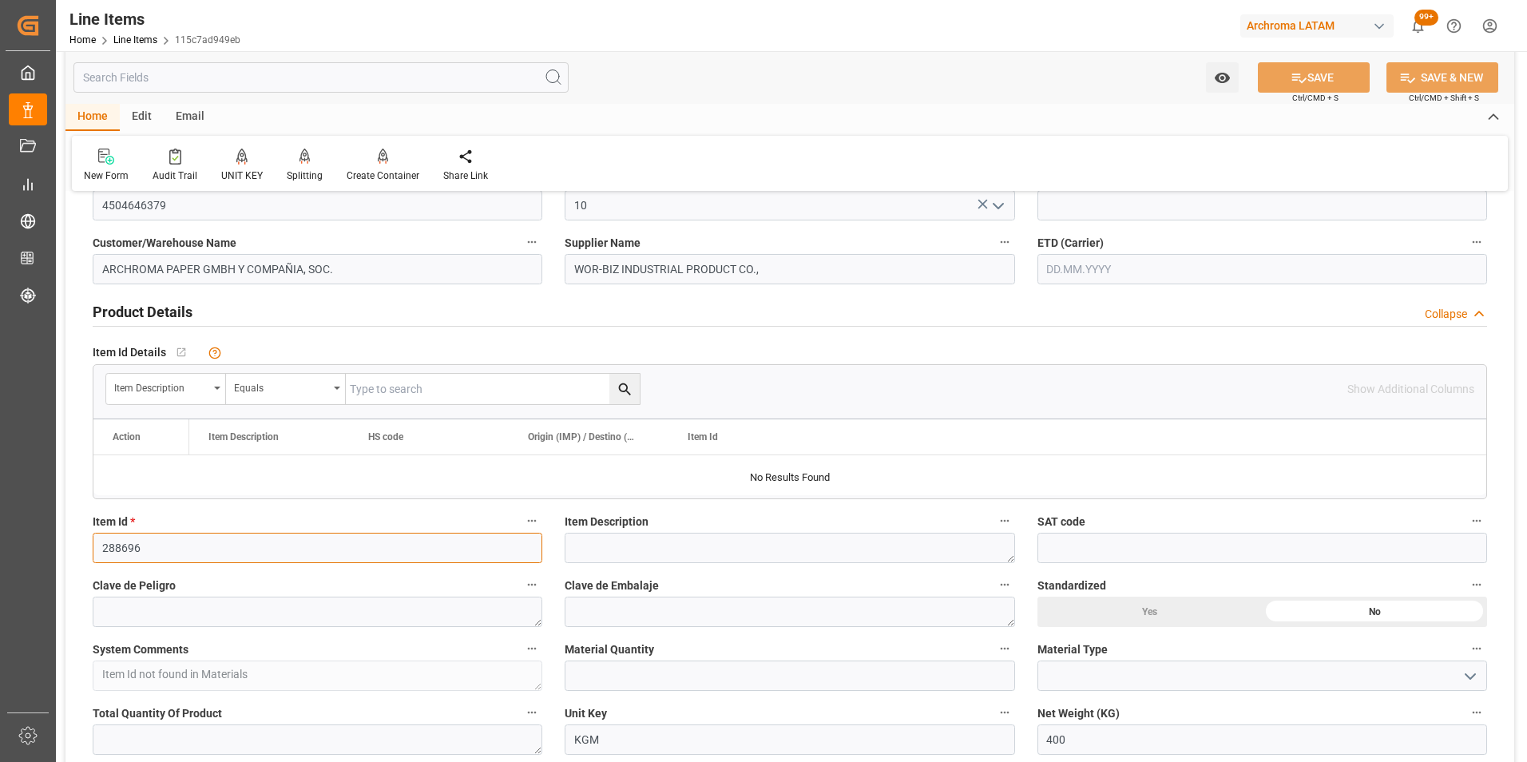
click at [133, 546] on input "288696" at bounding box center [318, 548] width 450 height 30
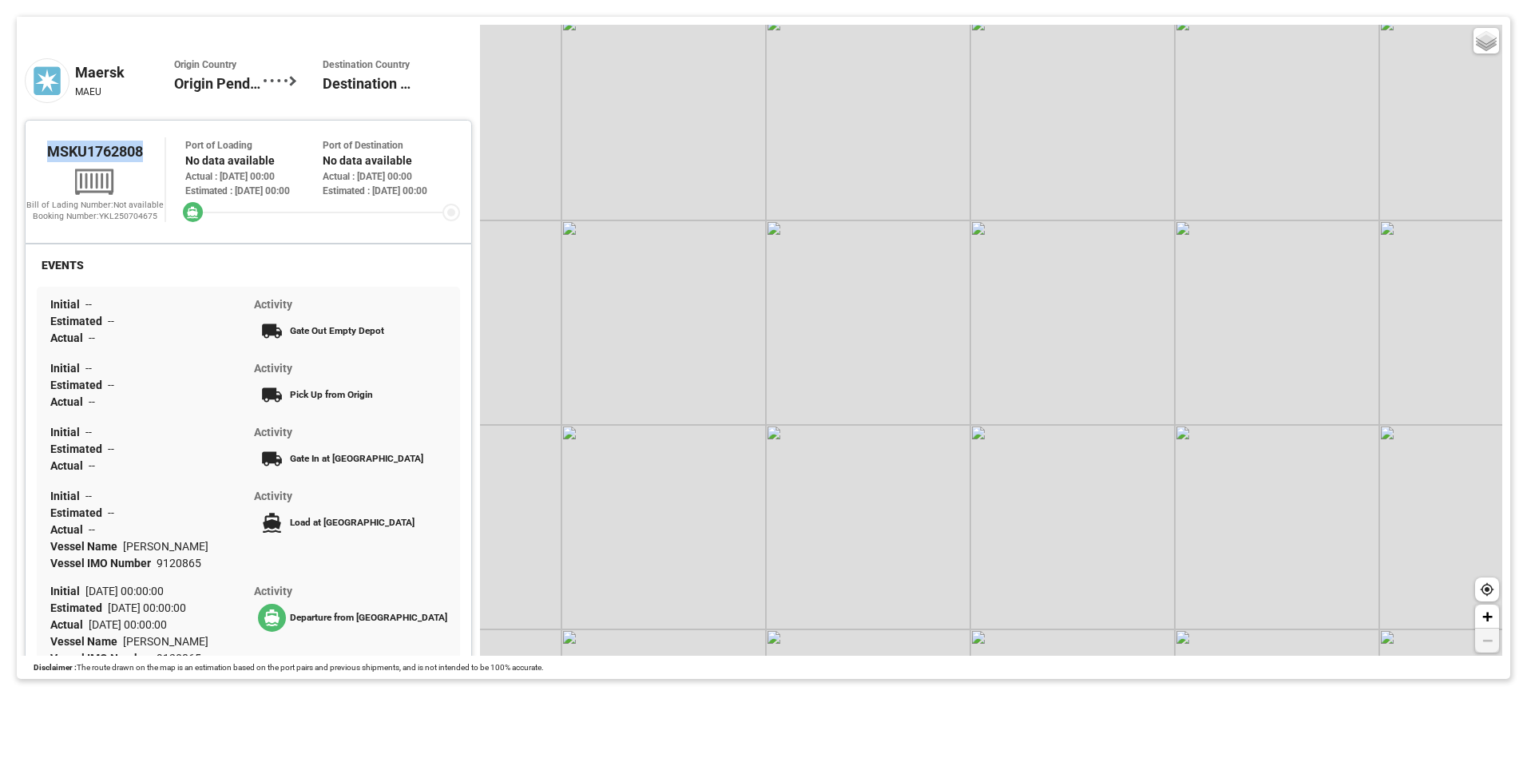
drag, startPoint x: 37, startPoint y: 155, endPoint x: 150, endPoint y: 160, distance: 113.5
click at [150, 160] on div "MSKU1762808" at bounding box center [95, 150] width 139 height 27
copy span "MSKU1762808"
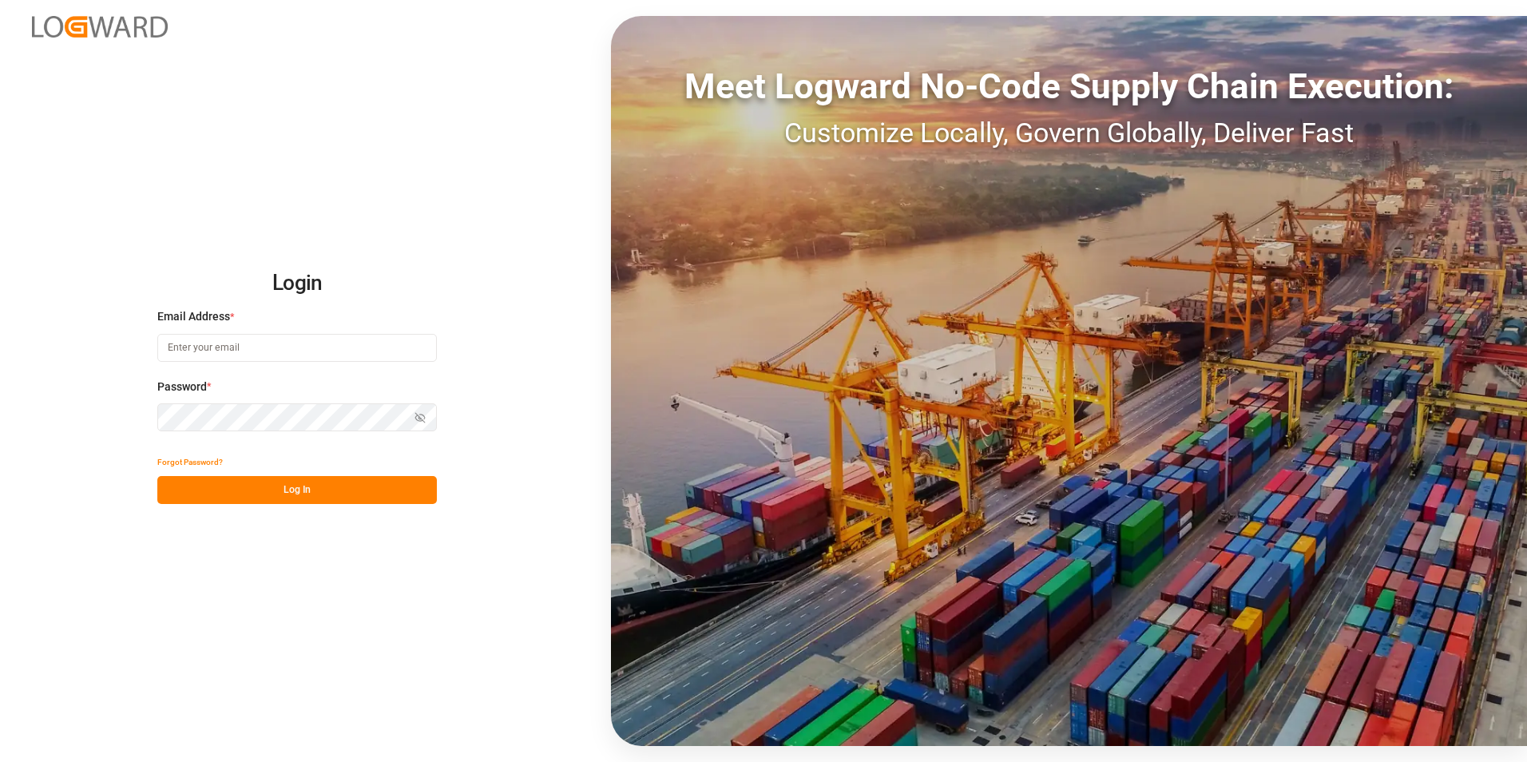
type input "[PERSON_NAME][EMAIL_ADDRESS][PERSON_NAME][DOMAIN_NAME]"
click at [288, 485] on button "Log In" at bounding box center [296, 490] width 279 height 28
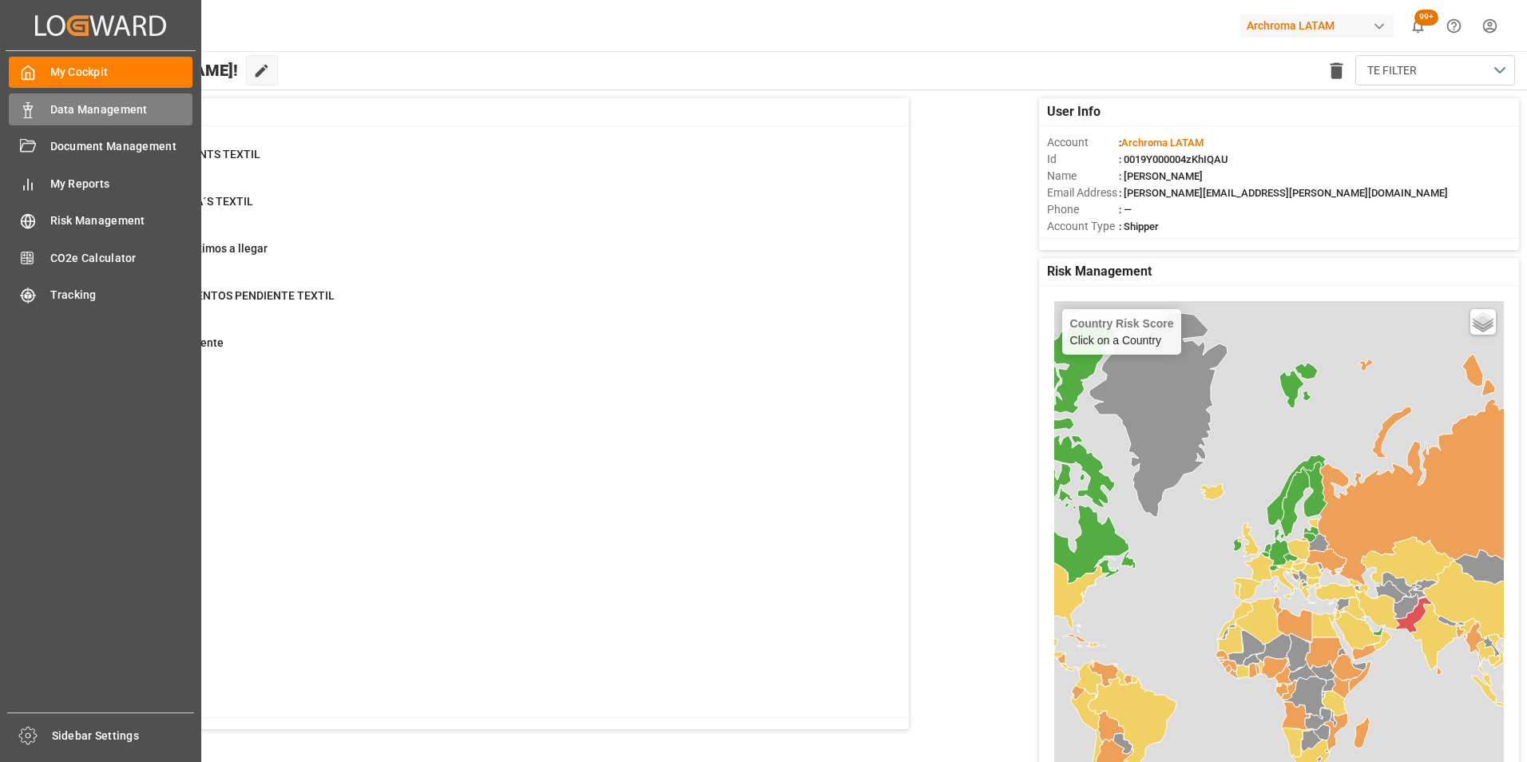
click at [42, 111] on div "Data Management Data Management" at bounding box center [101, 108] width 184 height 31
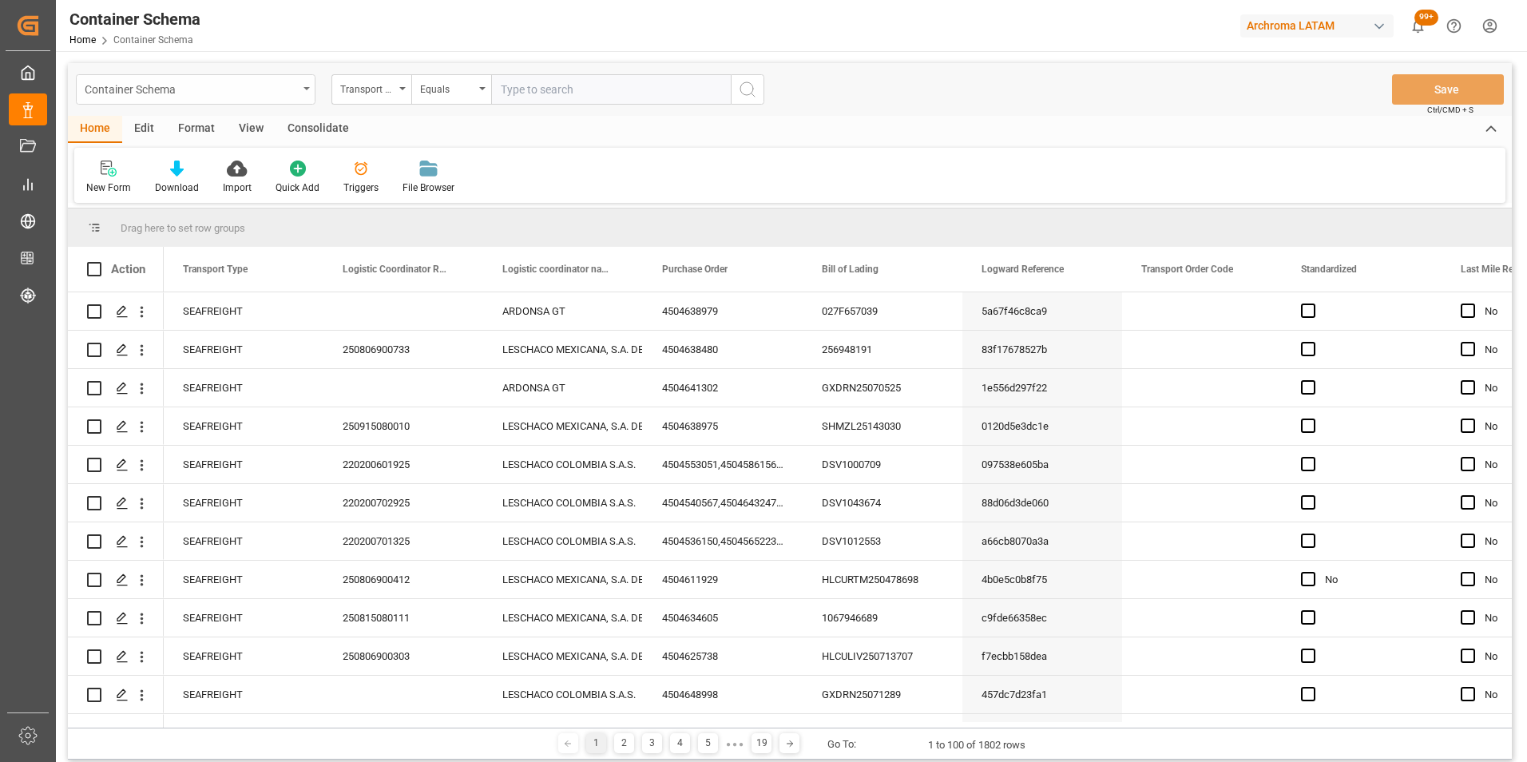
click at [311, 83] on div "Container Schema" at bounding box center [196, 89] width 240 height 30
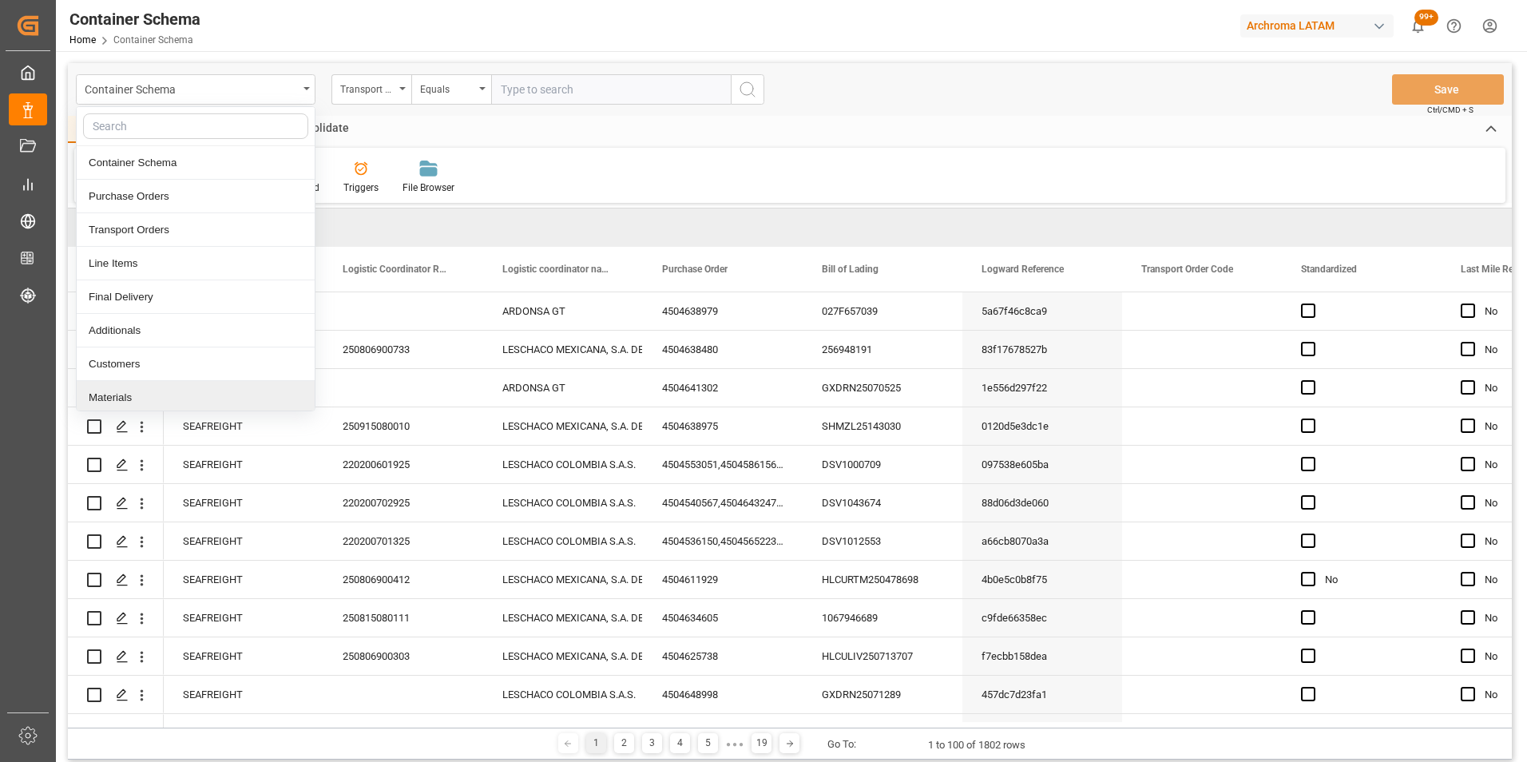
click at [160, 393] on div "Materials" at bounding box center [196, 398] width 238 height 34
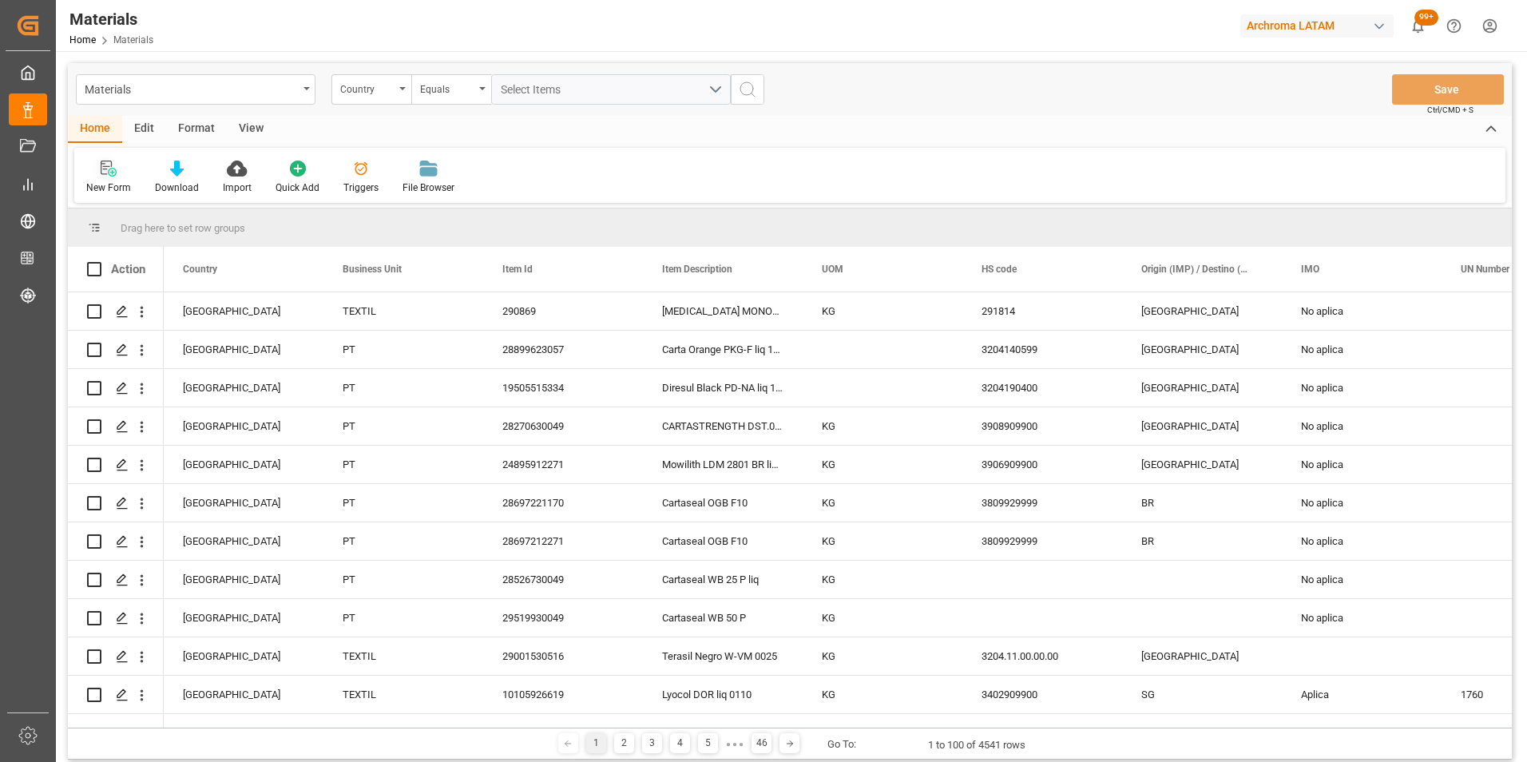
click at [113, 183] on div "New Form" at bounding box center [108, 187] width 45 height 14
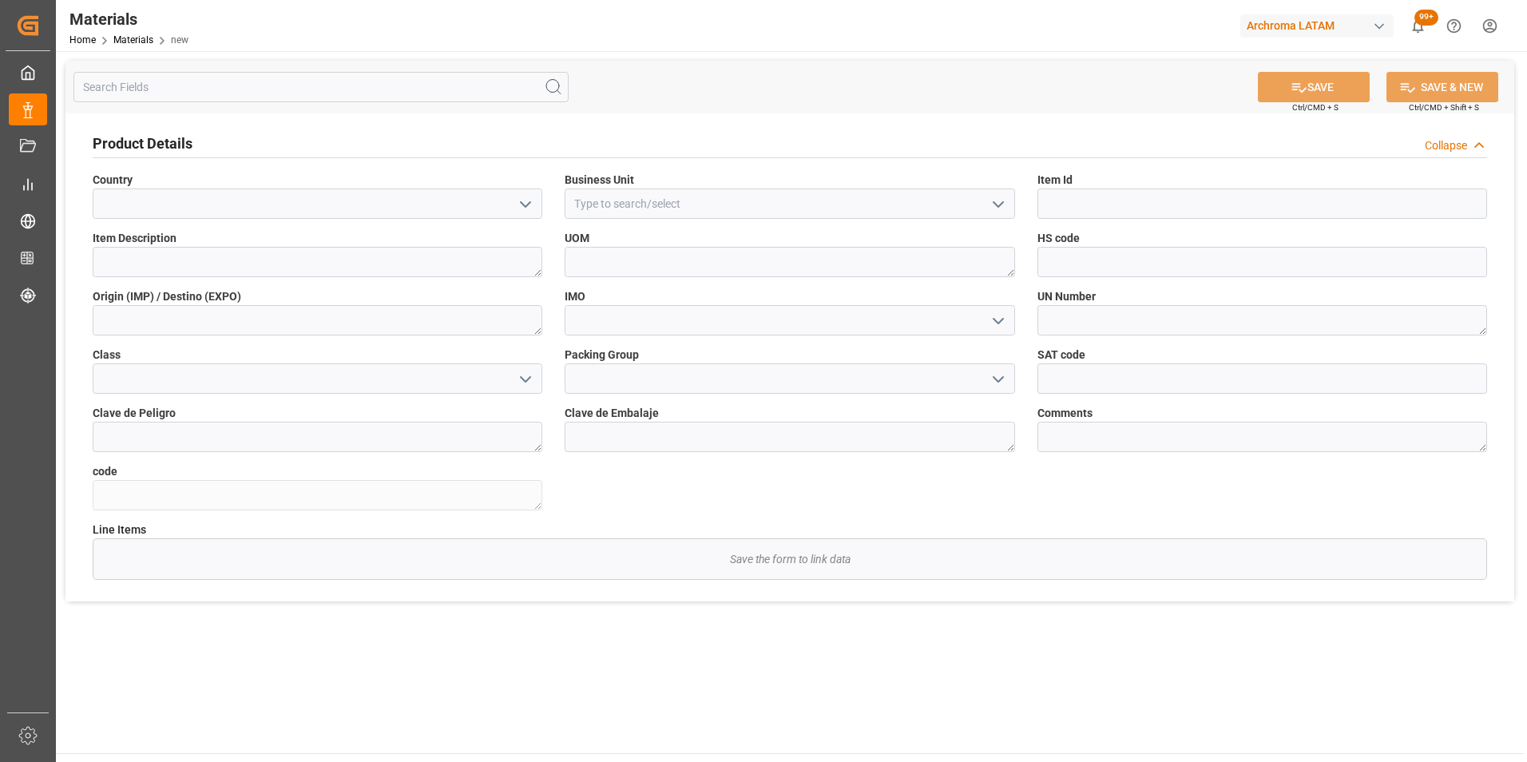
click at [525, 204] on icon "open menu" at bounding box center [525, 204] width 19 height 19
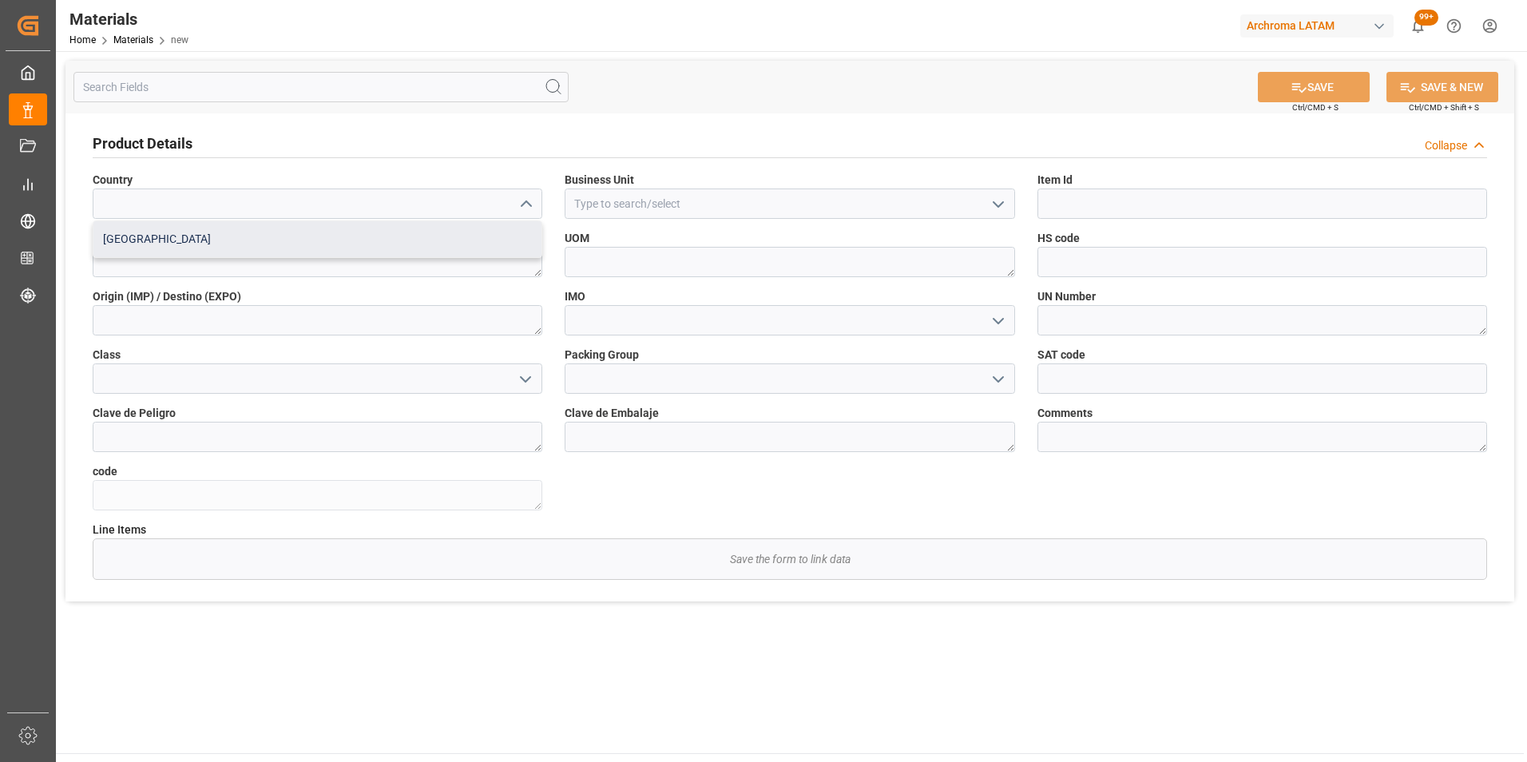
click at [457, 253] on div "Mexico" at bounding box center [317, 239] width 448 height 36
type input "Mexico"
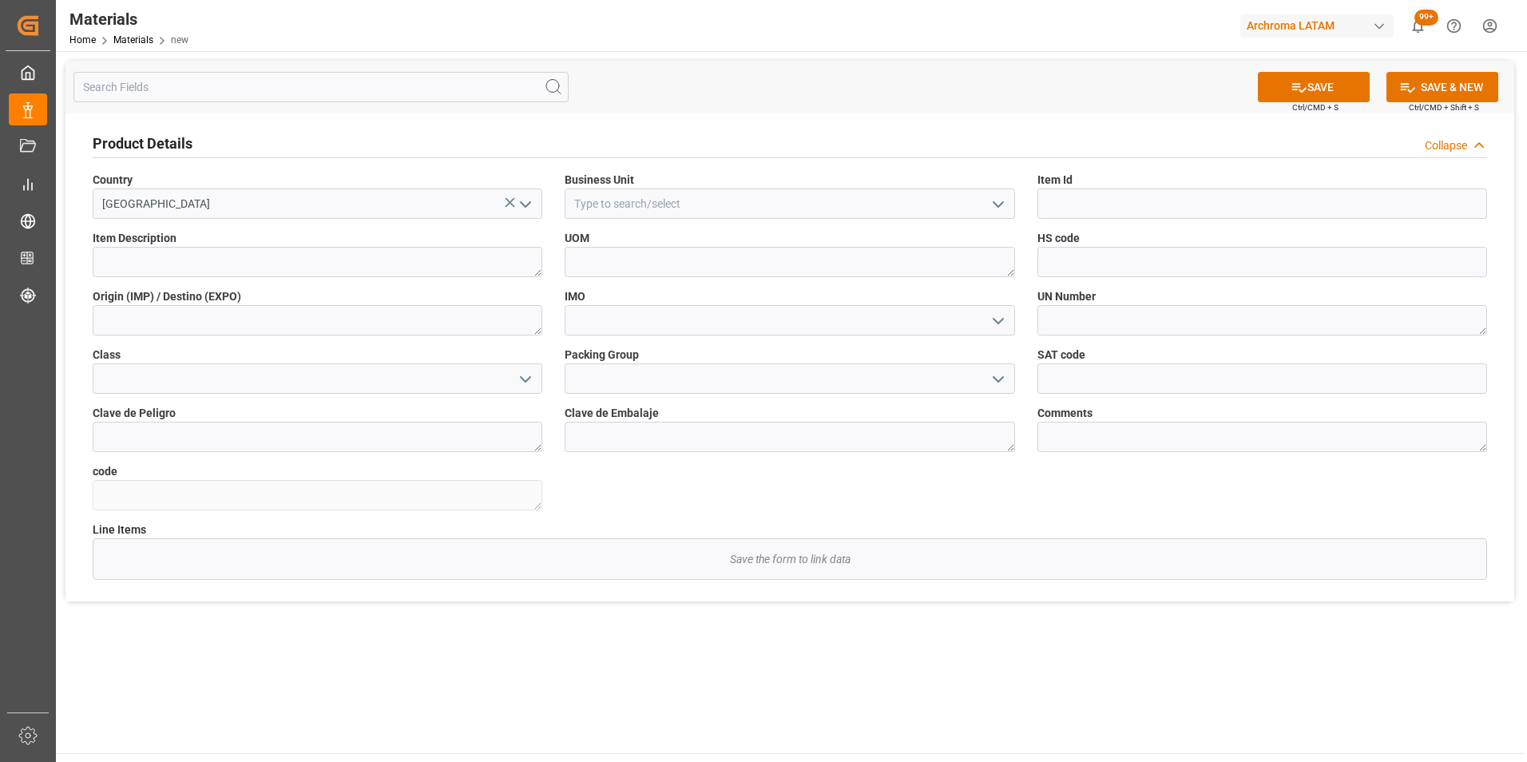
click at [991, 204] on icon "open menu" at bounding box center [998, 204] width 19 height 19
click at [960, 240] on div "TEXTIL" at bounding box center [789, 239] width 448 height 36
type input "TEXTIL"
click at [1144, 194] on div "Item Id" at bounding box center [1262, 195] width 472 height 58
click at [1139, 212] on input at bounding box center [1262, 203] width 450 height 30
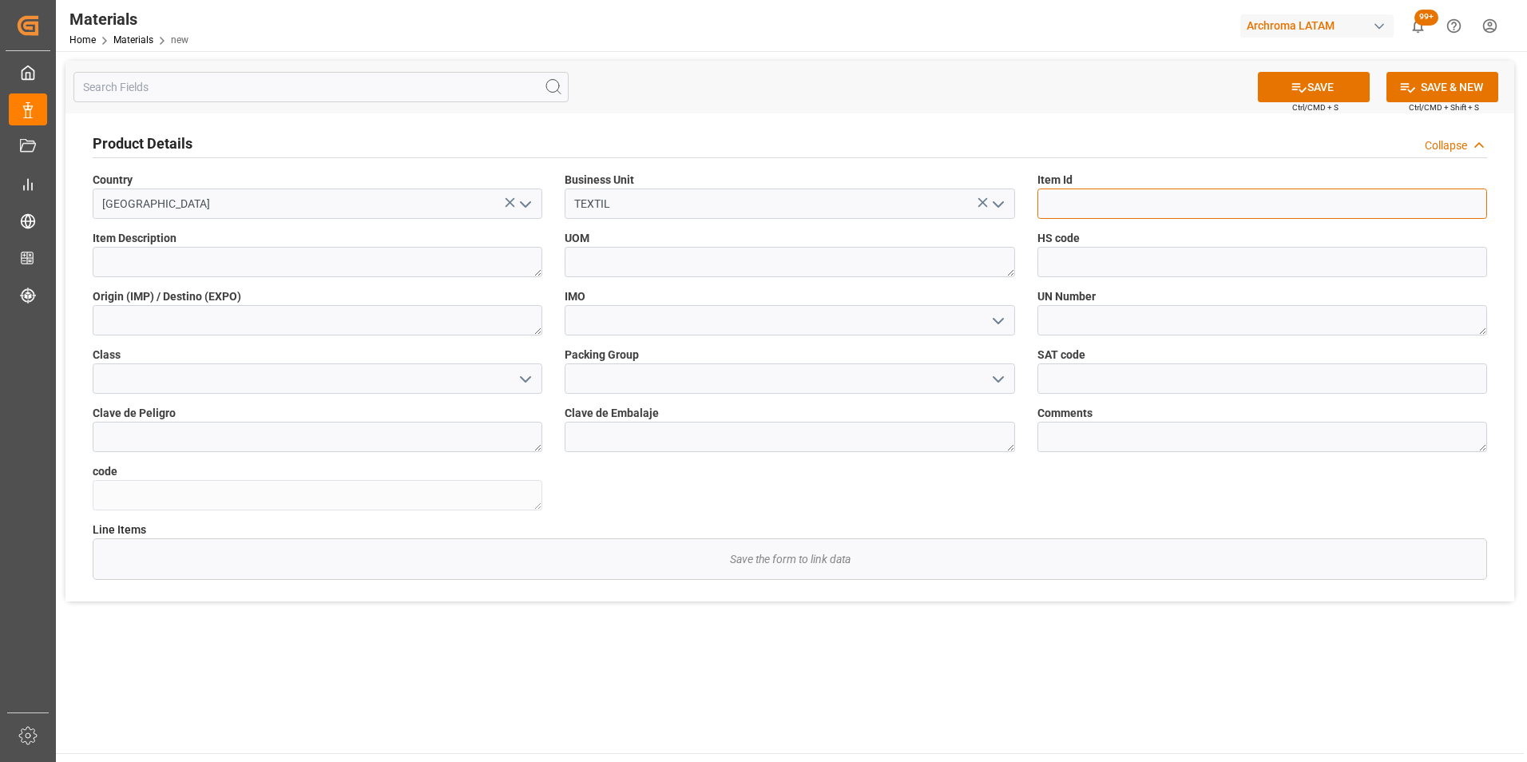
paste input "288696"
type input "288696"
click at [352, 267] on textarea at bounding box center [318, 262] width 450 height 30
type textarea "4HO-TEMPO"
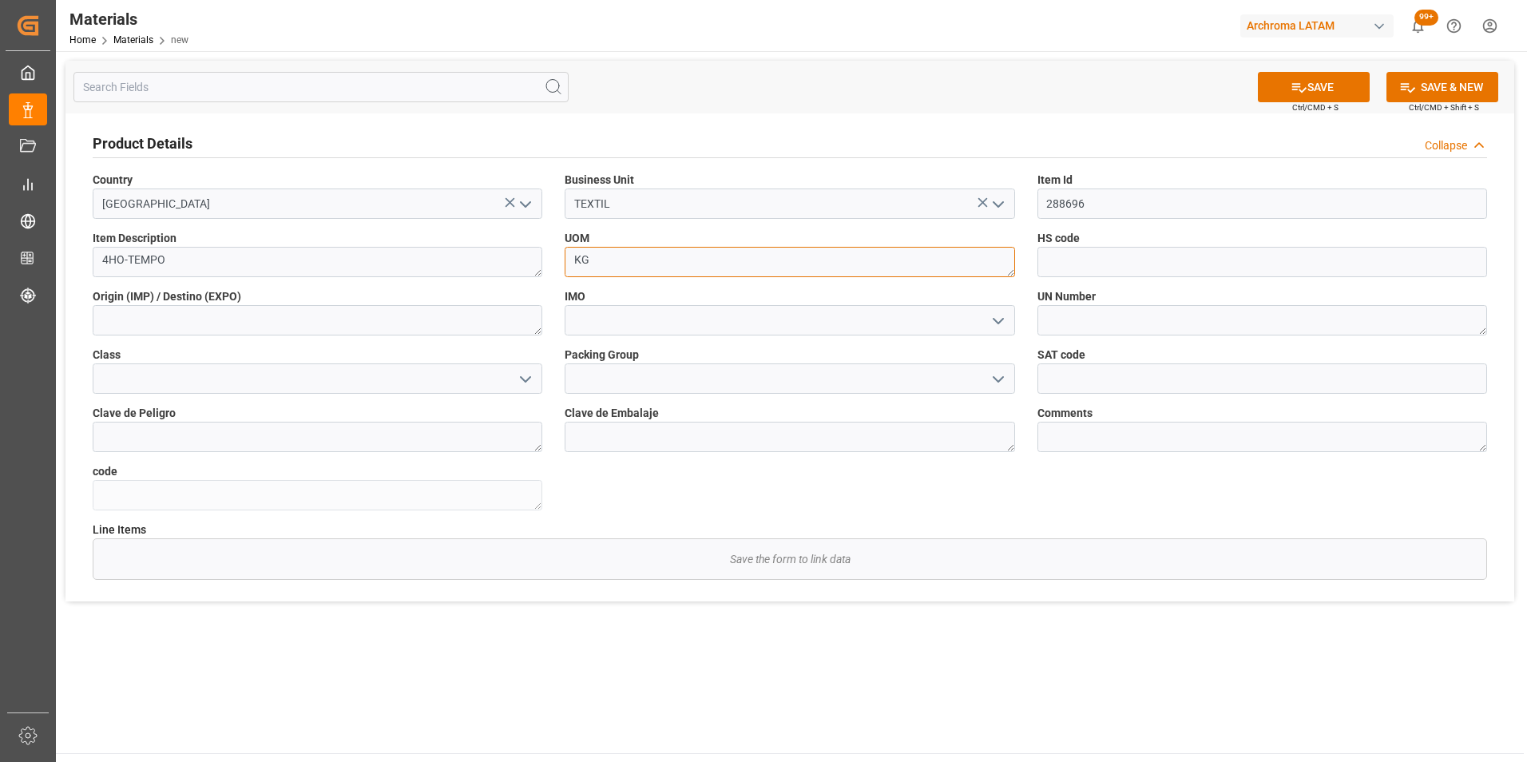
type textarea "KG"
drag, startPoint x: 438, startPoint y: 322, endPoint x: 421, endPoint y: 322, distance: 17.6
click at [438, 322] on textarea at bounding box center [318, 320] width 450 height 30
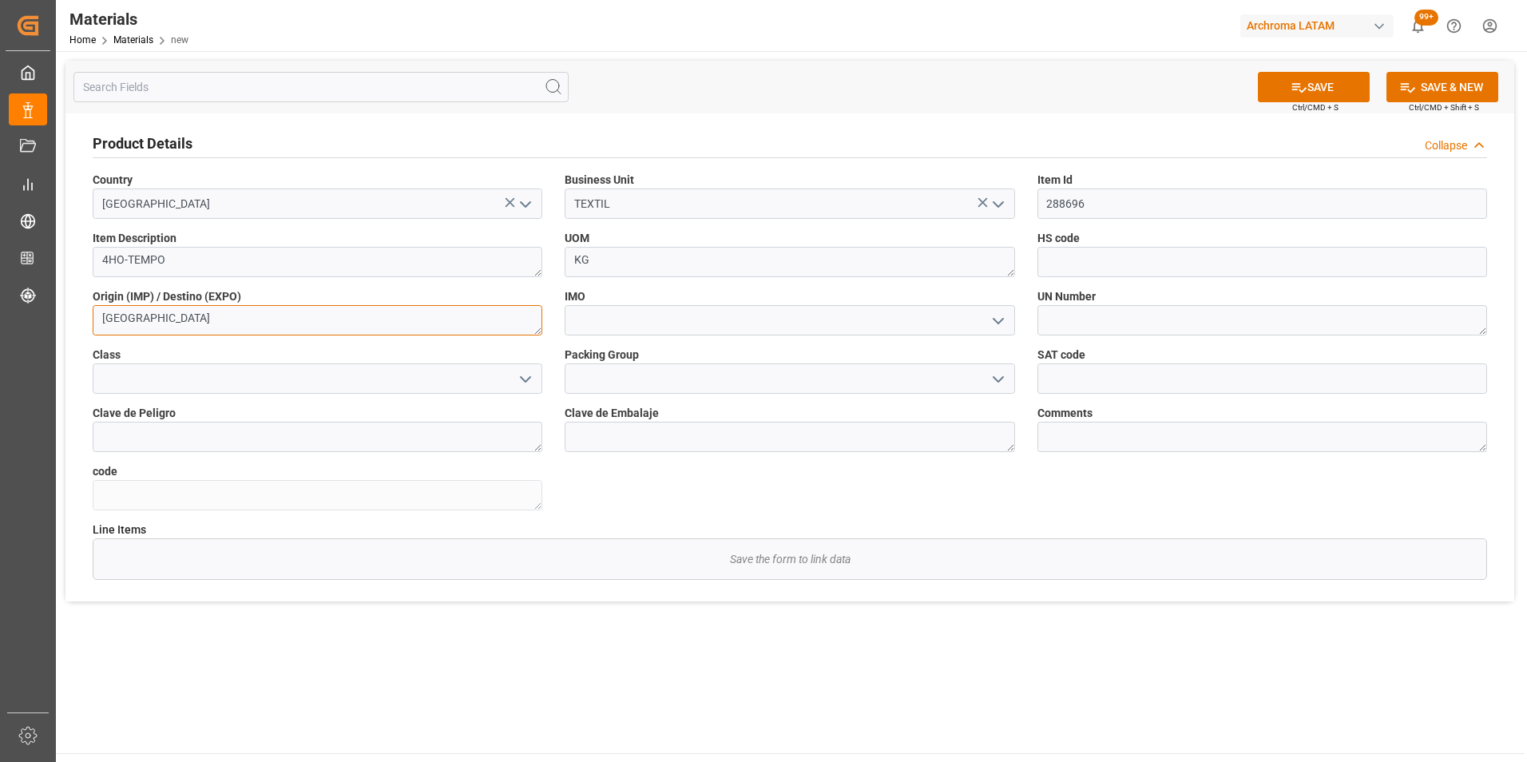
type textarea "CHINA"
click at [1009, 320] on input at bounding box center [790, 320] width 450 height 30
click at [1005, 318] on icon "open menu" at bounding box center [998, 320] width 19 height 19
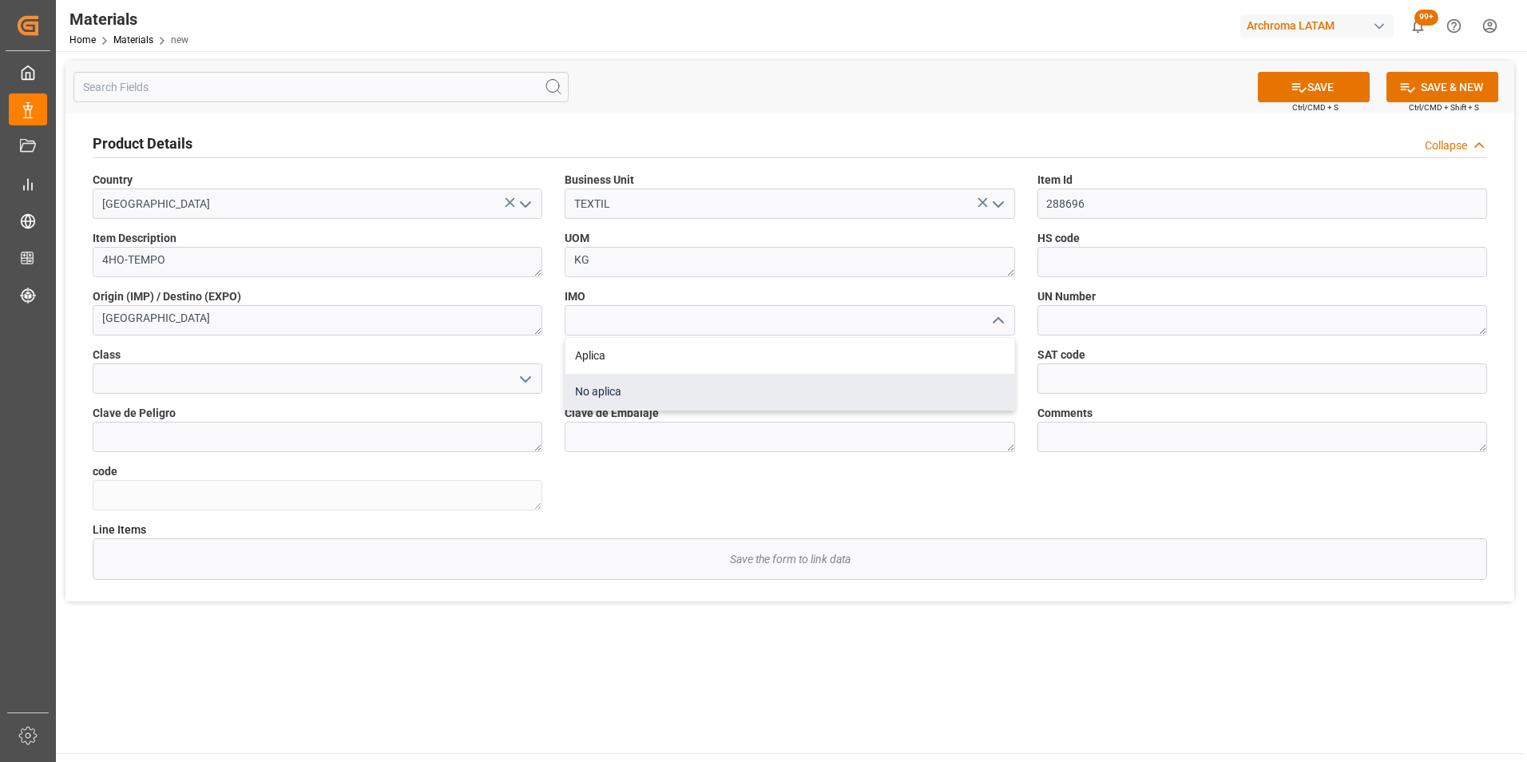
click at [798, 396] on div "No aplica" at bounding box center [789, 392] width 448 height 36
type input "No aplica"
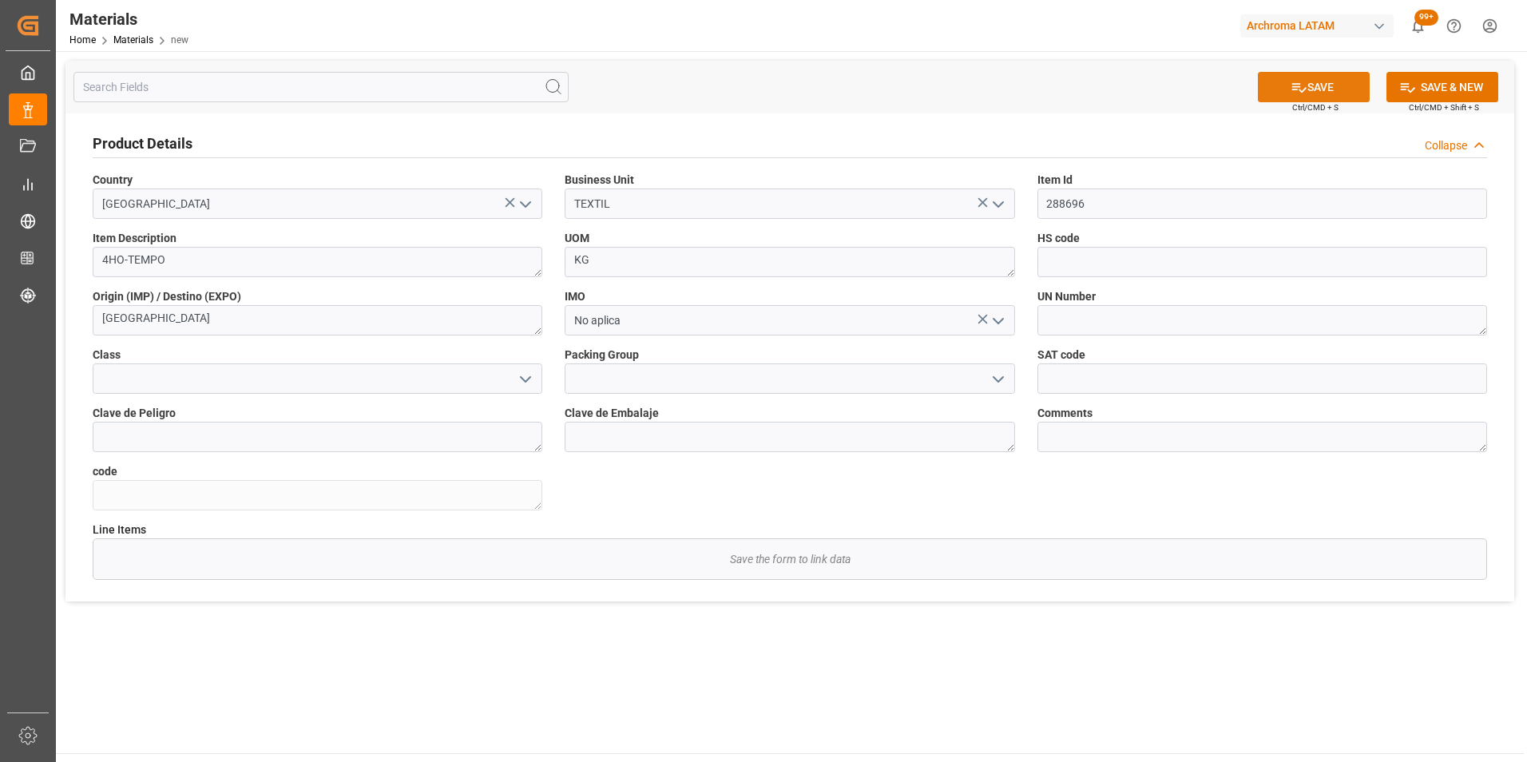
click at [1314, 92] on button "SAVE" at bounding box center [1314, 87] width 112 height 30
type textarea "70bbd0264b0a"
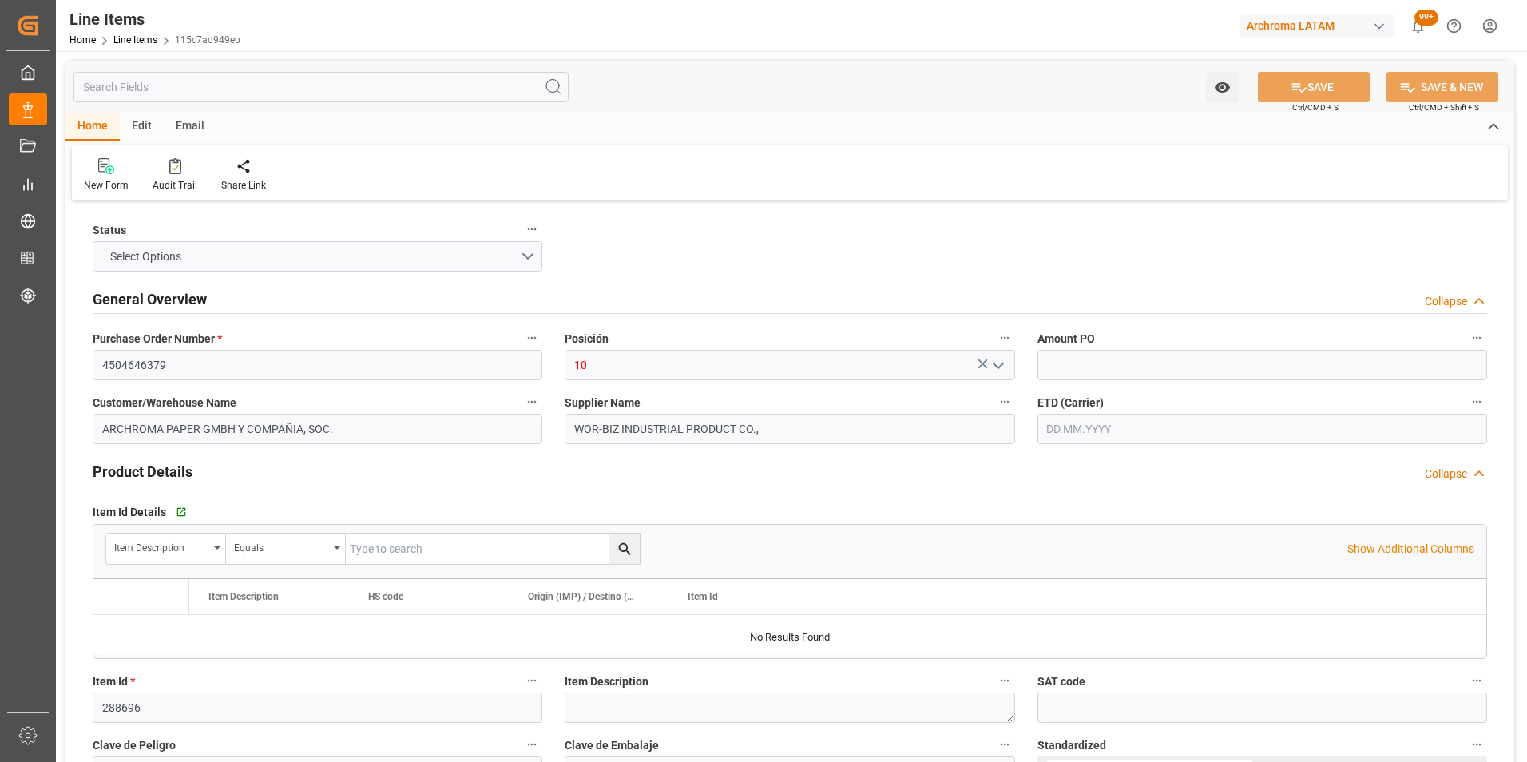
type input "400"
type input "21.08.2025 16:40"
type input "23.07.2025 13:05"
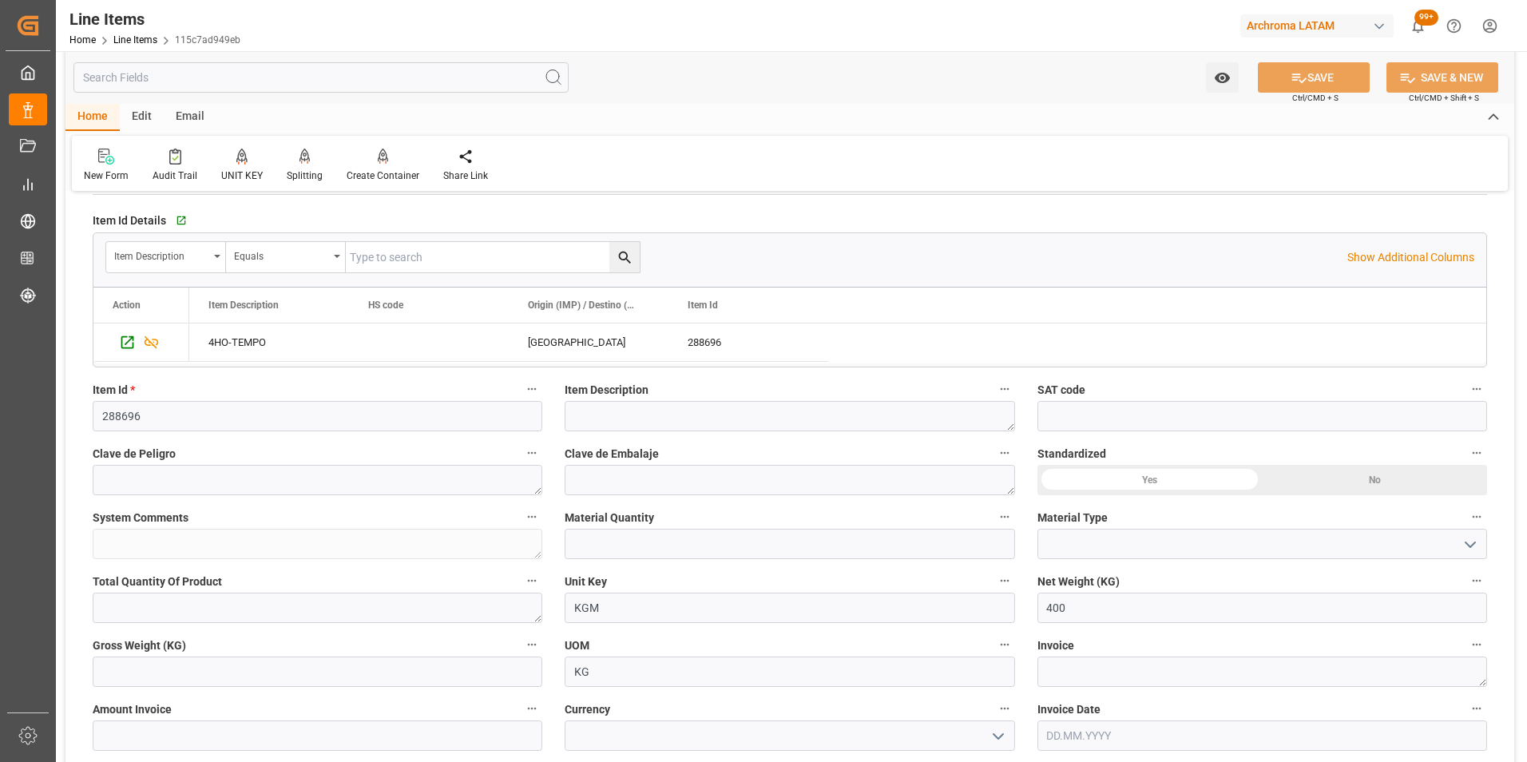
scroll to position [319, 0]
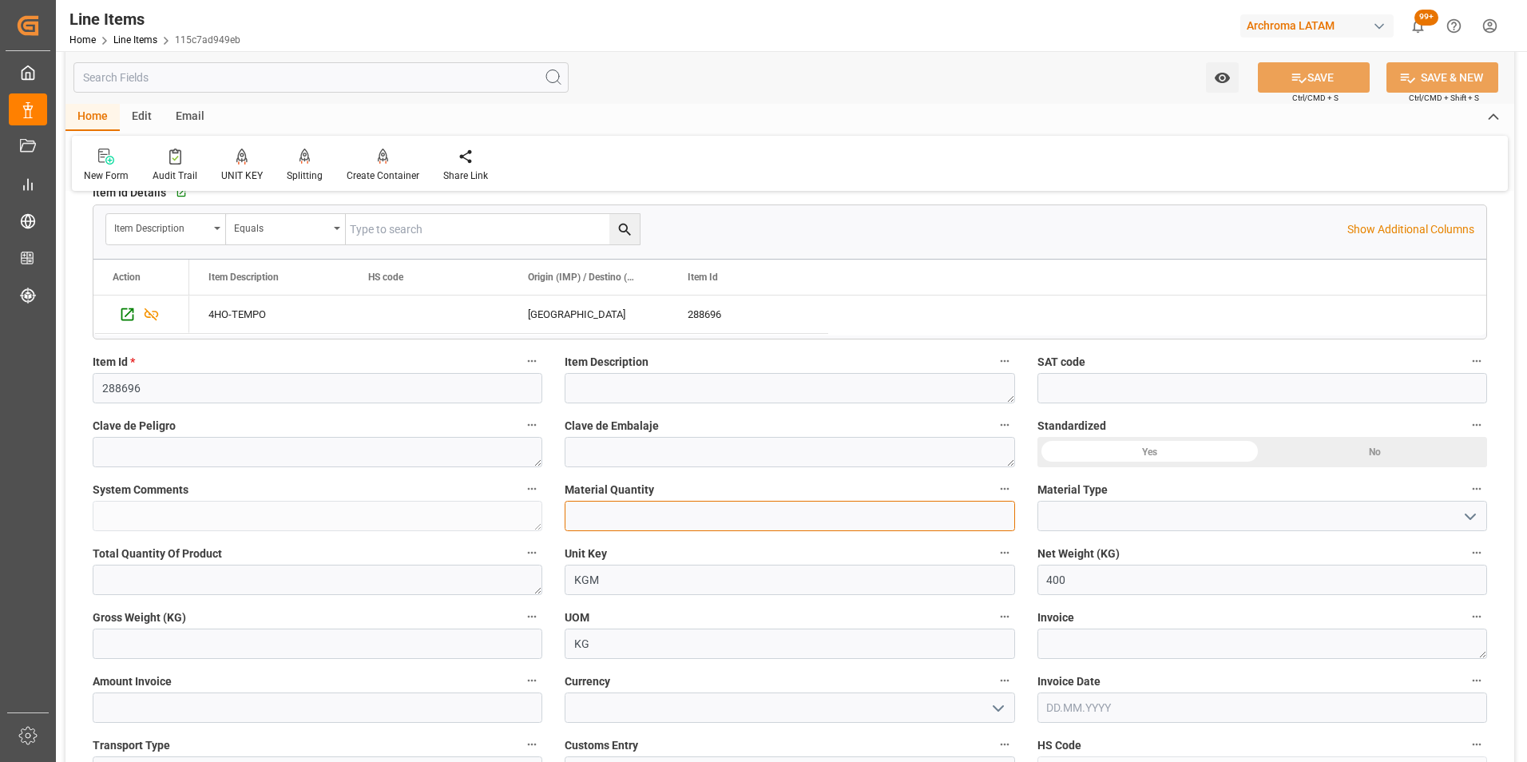
click at [709, 518] on input "text" at bounding box center [790, 516] width 450 height 30
click at [528, 515] on div "Status IN PROCESS General Overview Collapse Purchase Order Number * 4504646379 …" at bounding box center [789, 668] width 1448 height 1565
type input "1"
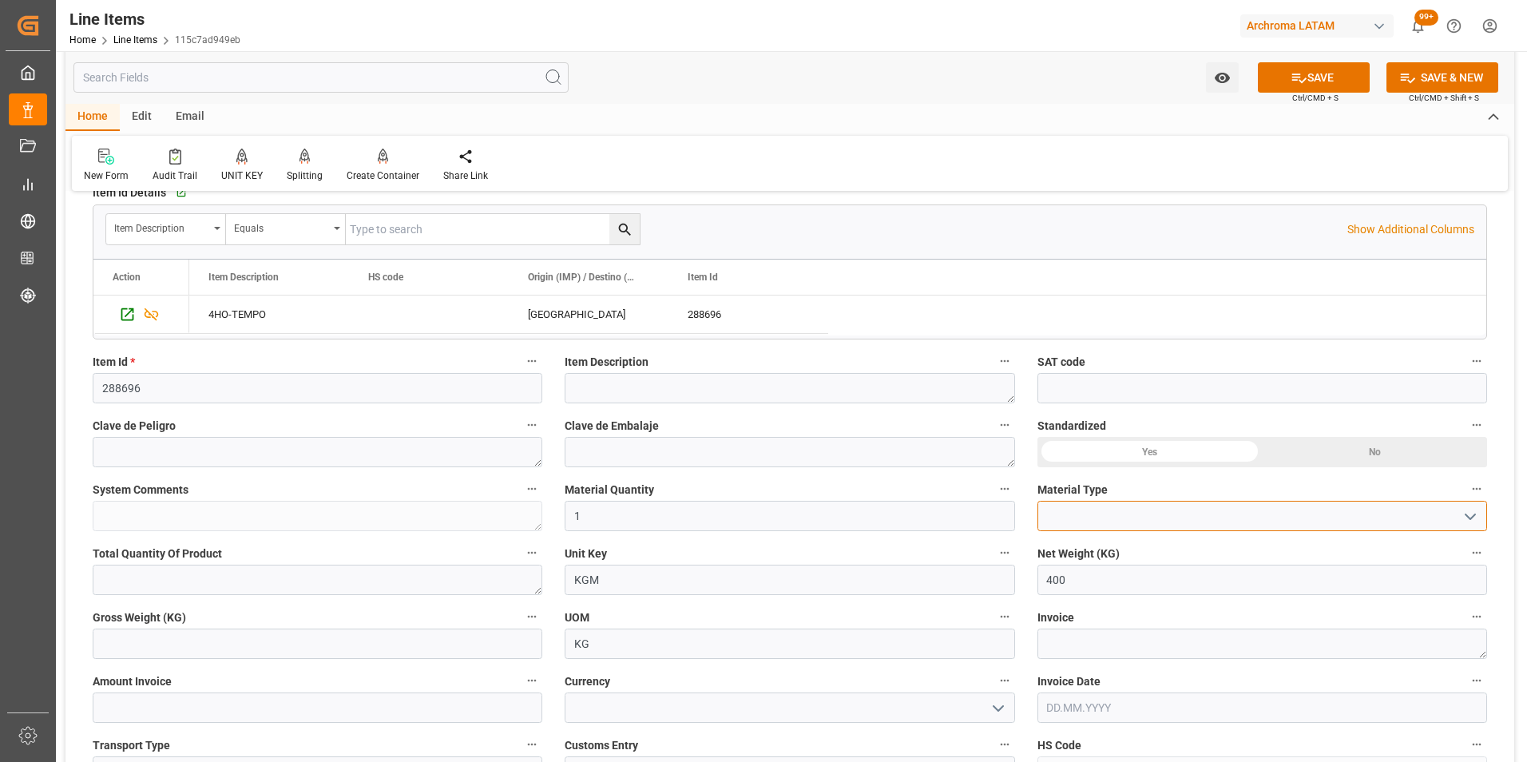
click at [1478, 515] on div at bounding box center [1262, 516] width 450 height 30
click at [1465, 519] on icon "open menu" at bounding box center [1469, 516] width 19 height 19
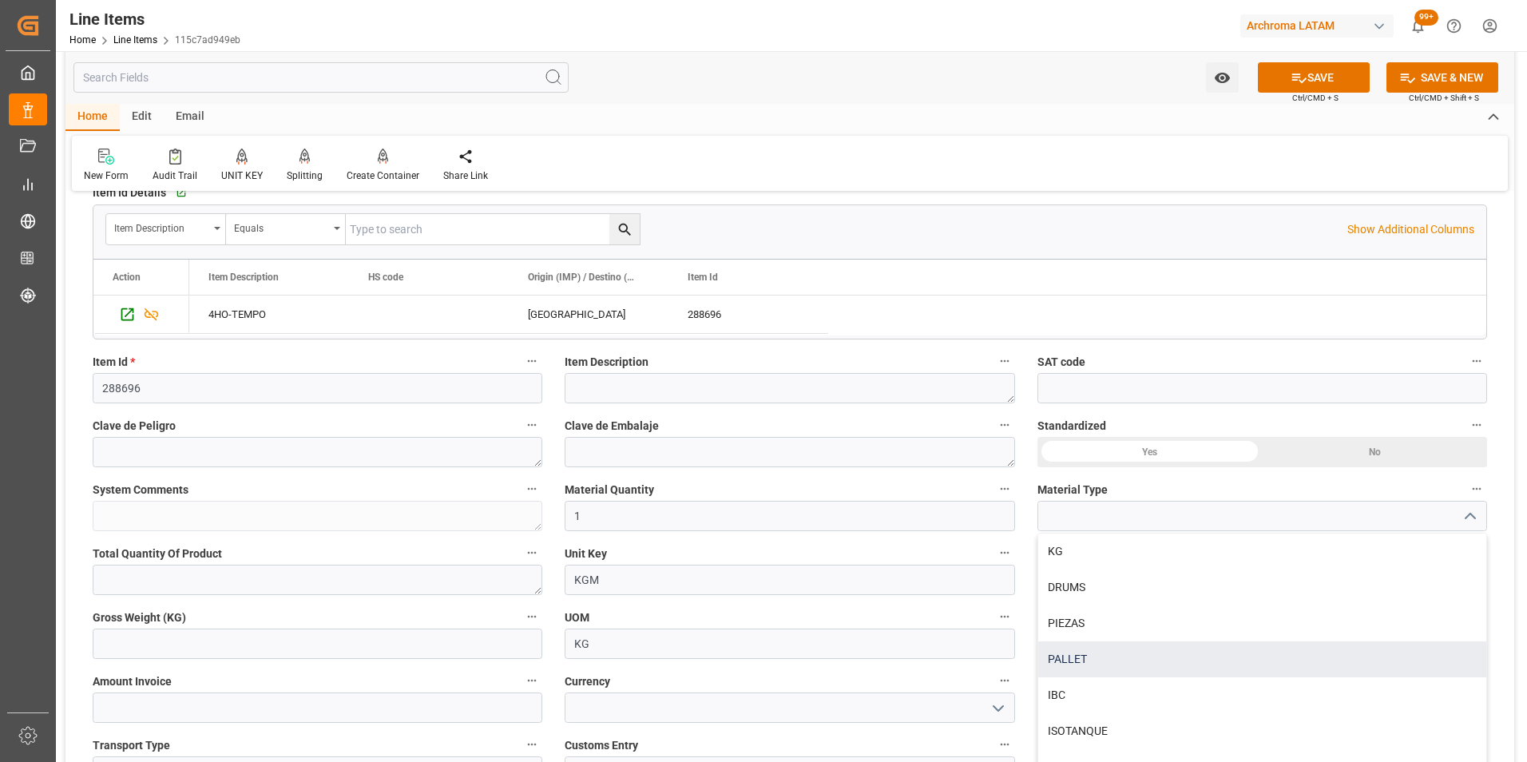
click at [1120, 645] on div "PALLET" at bounding box center [1262, 659] width 448 height 36
type input "PALLET"
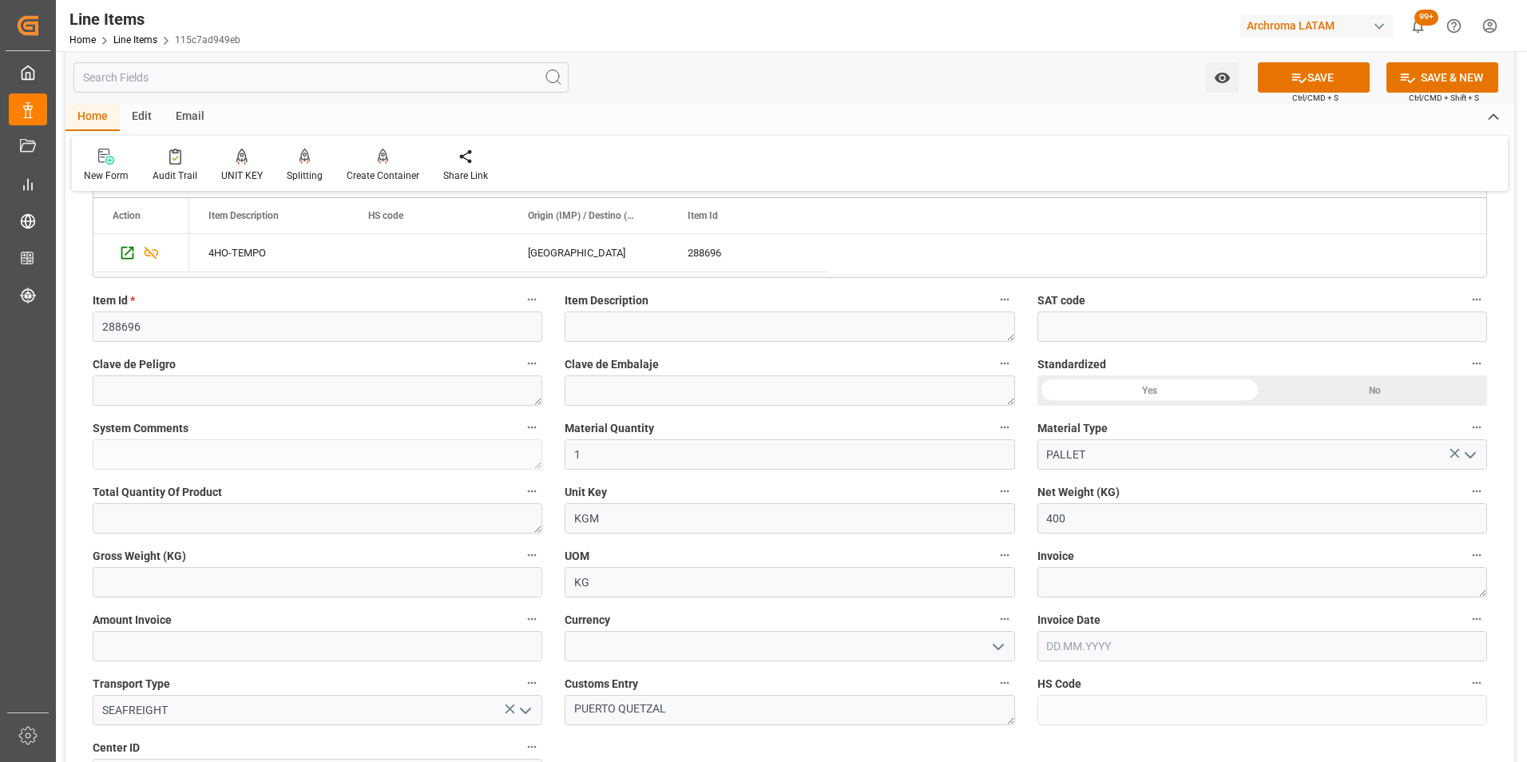
scroll to position [479, 0]
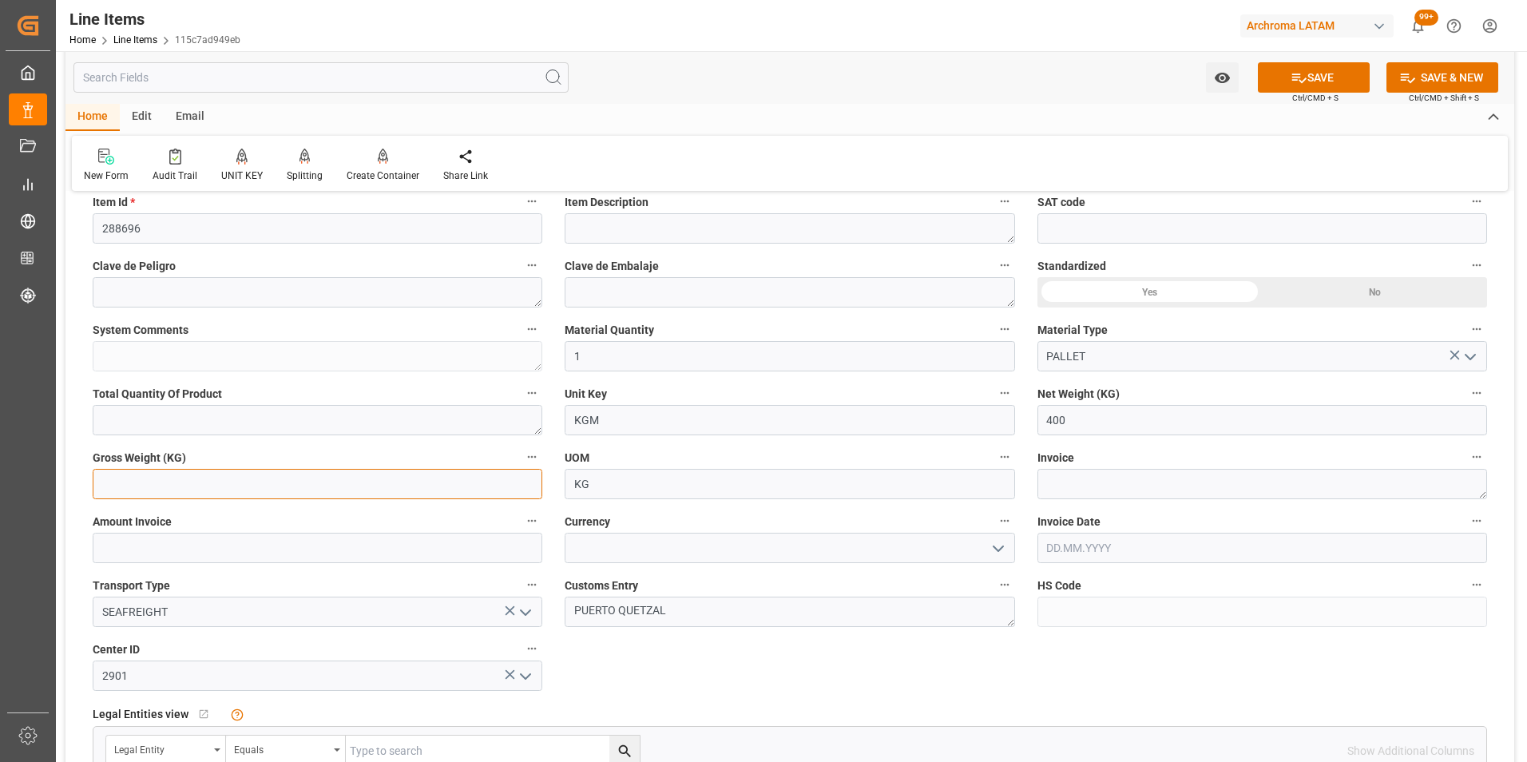
click at [478, 482] on input "text" at bounding box center [318, 484] width 450 height 30
type input "424"
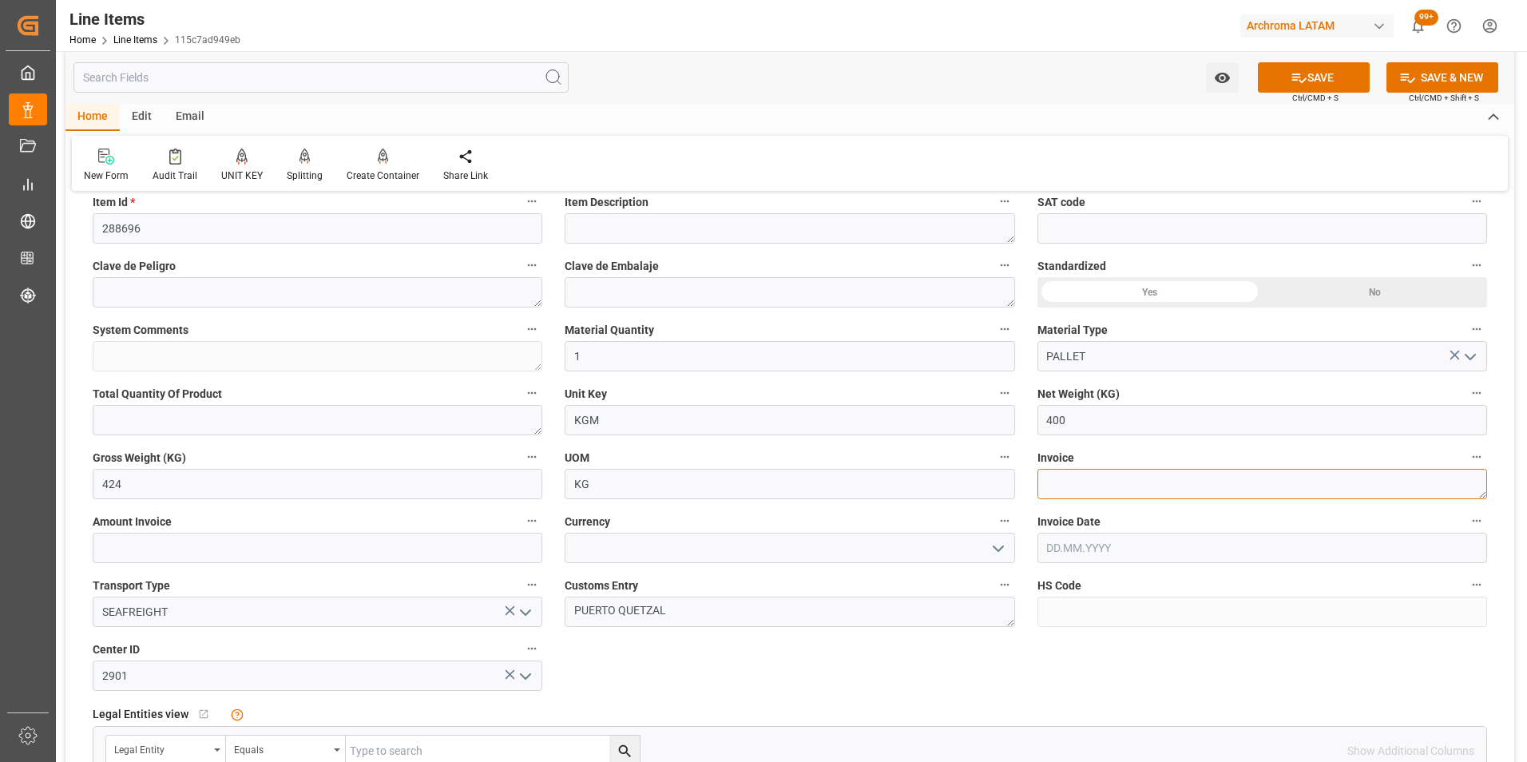
click at [1112, 479] on textarea at bounding box center [1262, 484] width 450 height 30
type textarea "AHWB25-1099C"
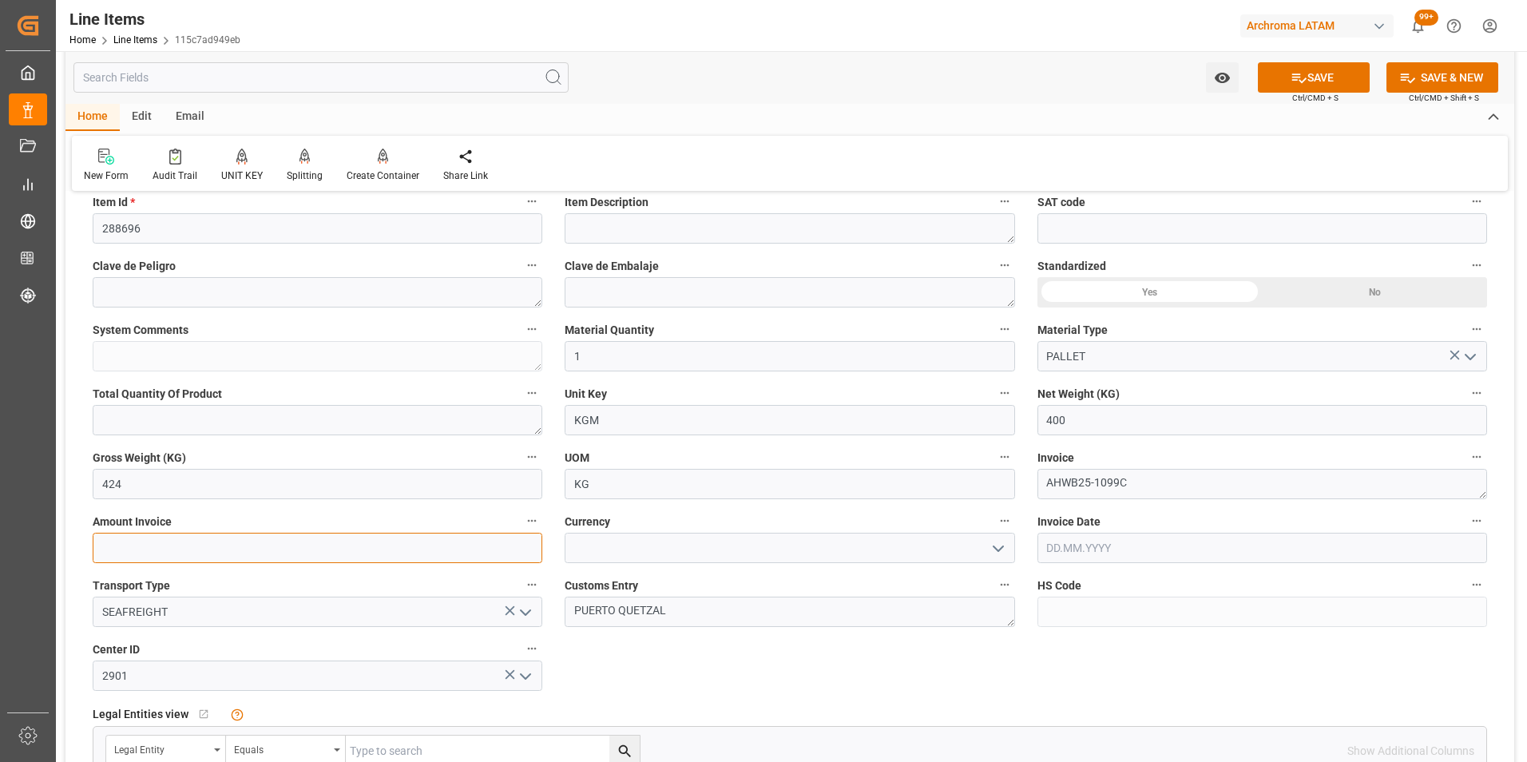
click at [421, 533] on input "text" at bounding box center [318, 548] width 450 height 30
type input "3600"
click at [997, 553] on icon "open menu" at bounding box center [998, 548] width 19 height 19
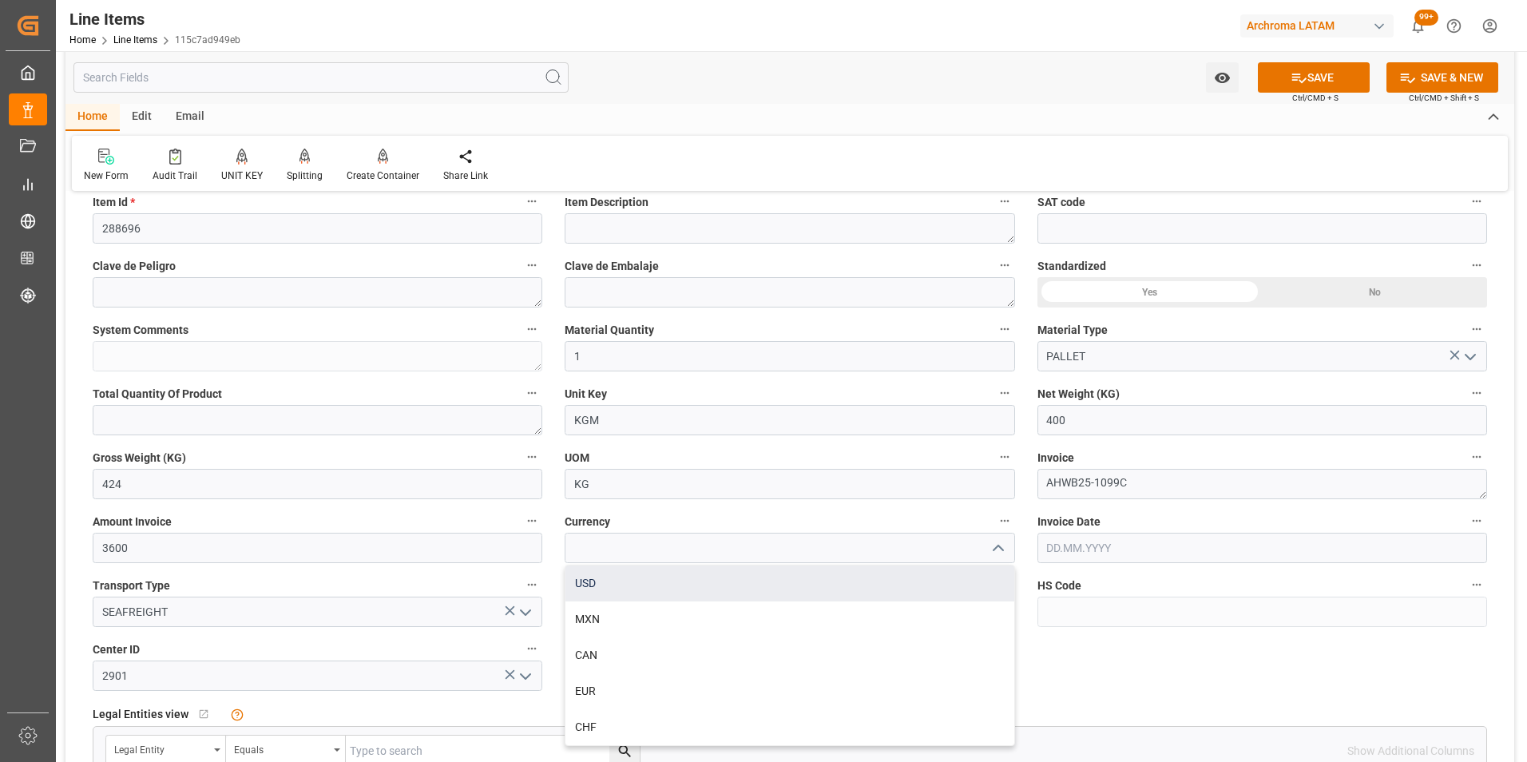
click at [887, 599] on div "USD" at bounding box center [789, 583] width 448 height 36
type input "USD"
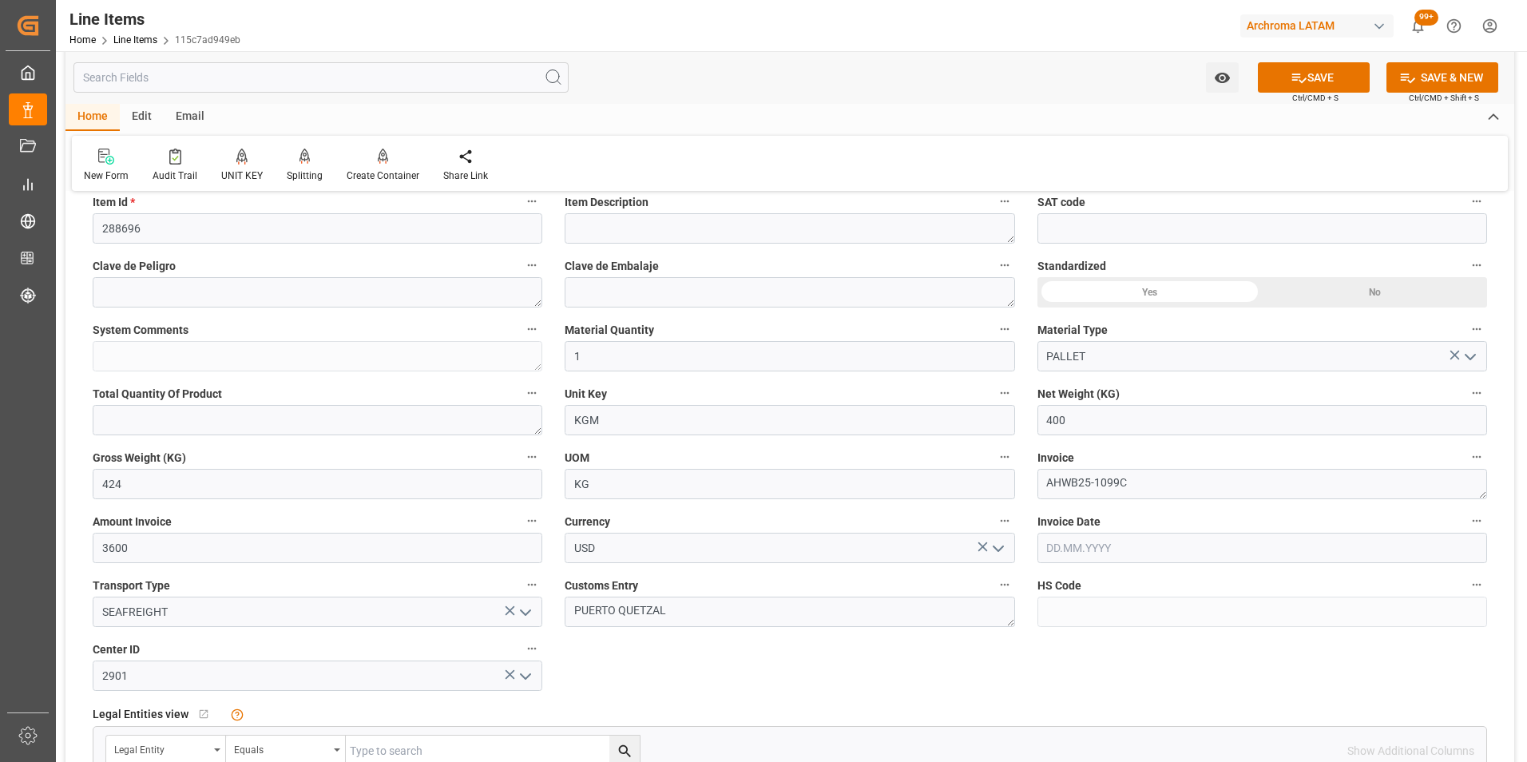
click at [1155, 544] on input "text" at bounding box center [1262, 548] width 450 height 30
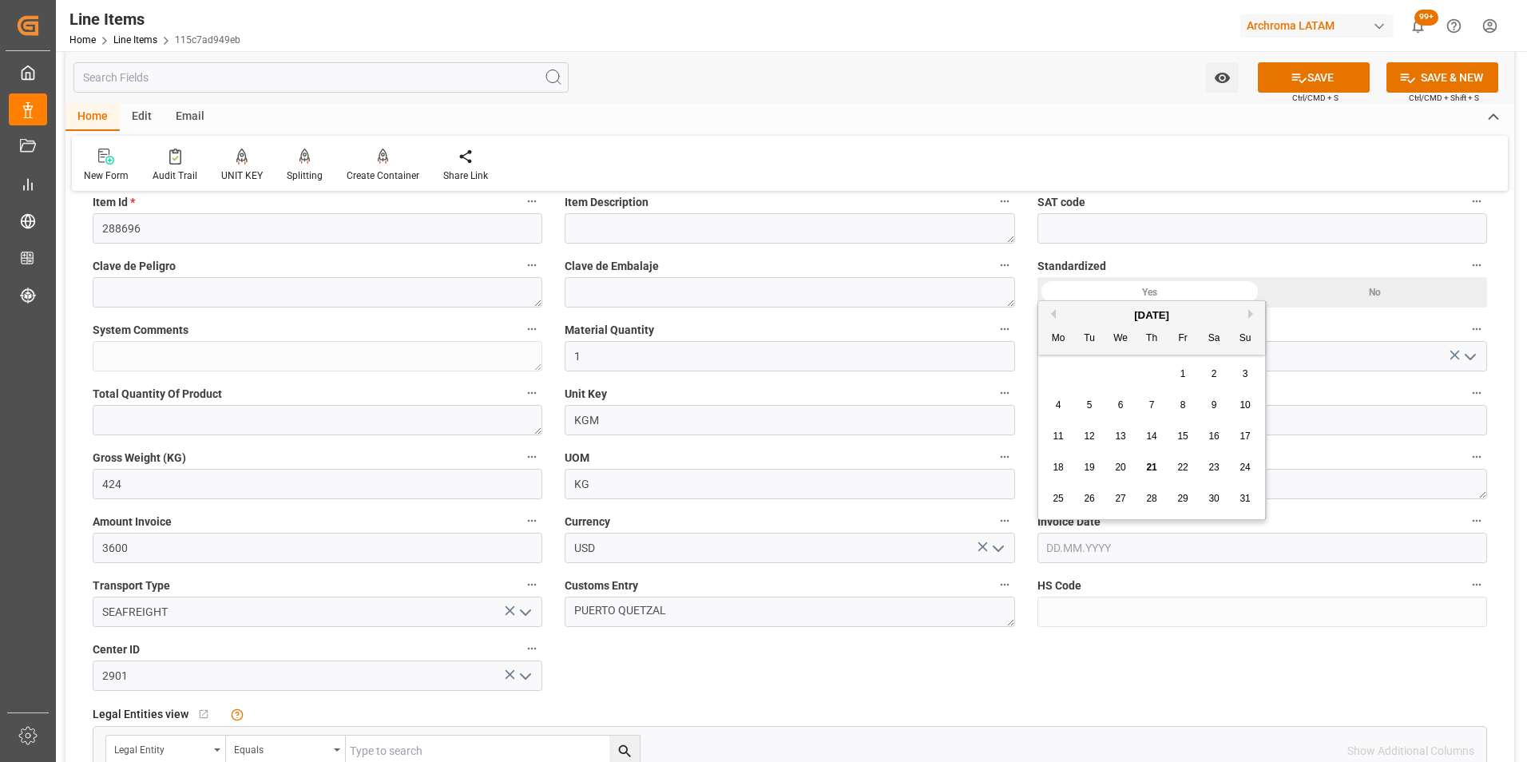
click at [1055, 315] on button "Previous Month" at bounding box center [1051, 314] width 10 height 10
click at [1087, 466] on span "22" at bounding box center [1089, 467] width 10 height 11
type input "22.07.2025"
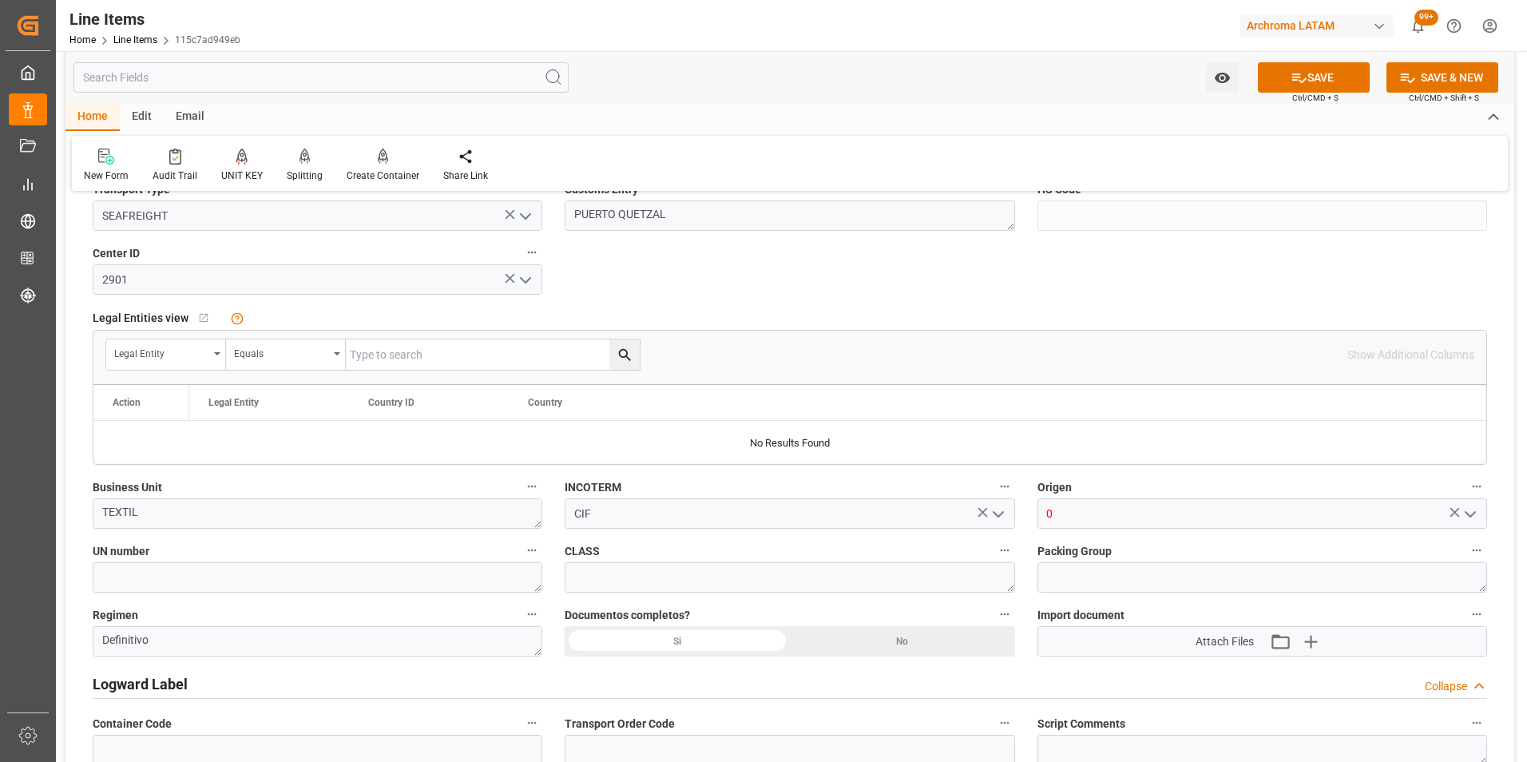
scroll to position [878, 0]
drag, startPoint x: 1065, startPoint y: 515, endPoint x: 1016, endPoint y: 509, distance: 49.9
click at [1016, 509] on div "Status IN PROCESS General Overview Collapse Purchase Order Number * 4504646379 …" at bounding box center [789, 109] width 1448 height 1565
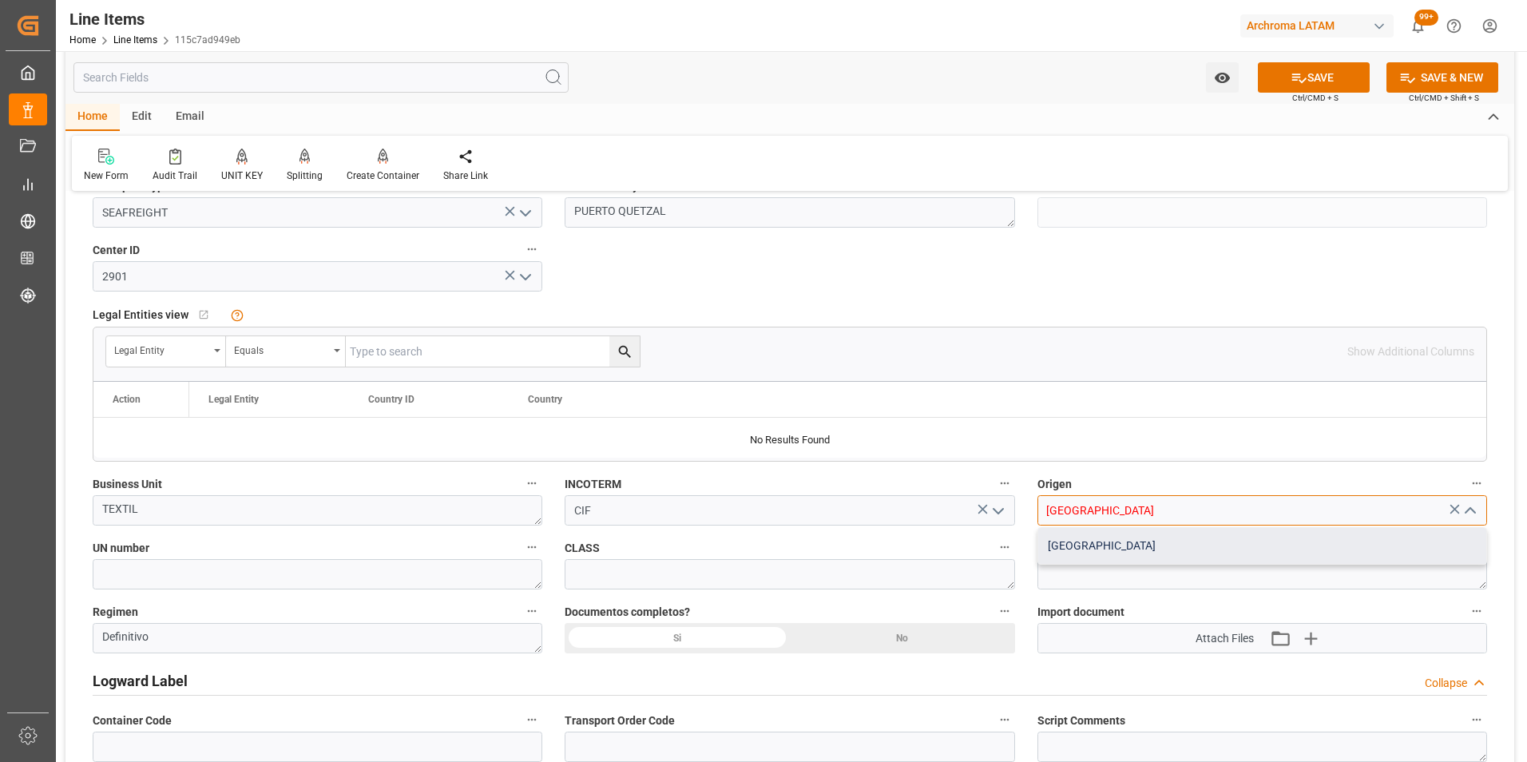
click at [1143, 532] on div "[GEOGRAPHIC_DATA]" at bounding box center [1262, 546] width 448 height 36
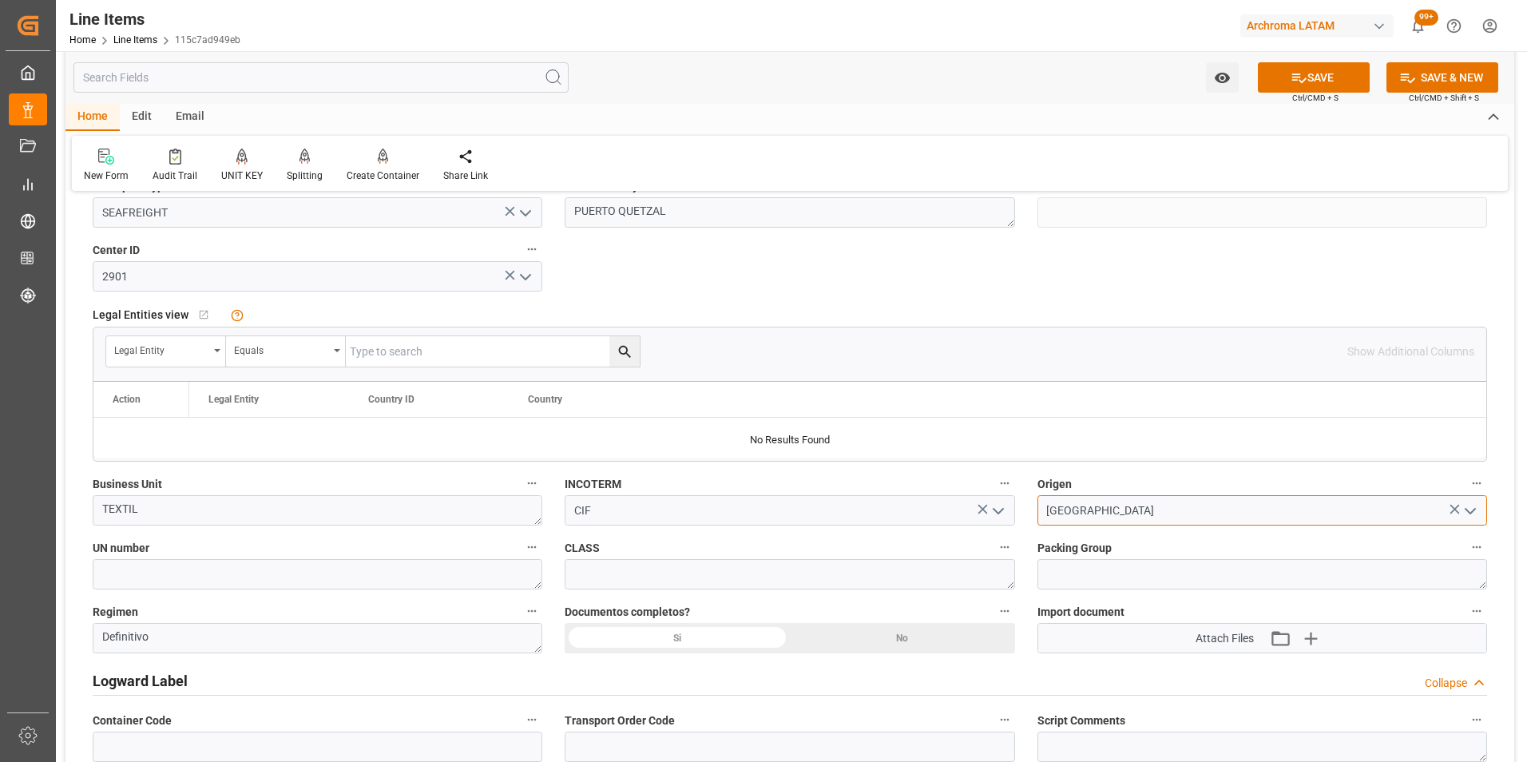
type input "[GEOGRAPHIC_DATA]"
click at [1317, 62] on button "SAVE" at bounding box center [1314, 77] width 112 height 30
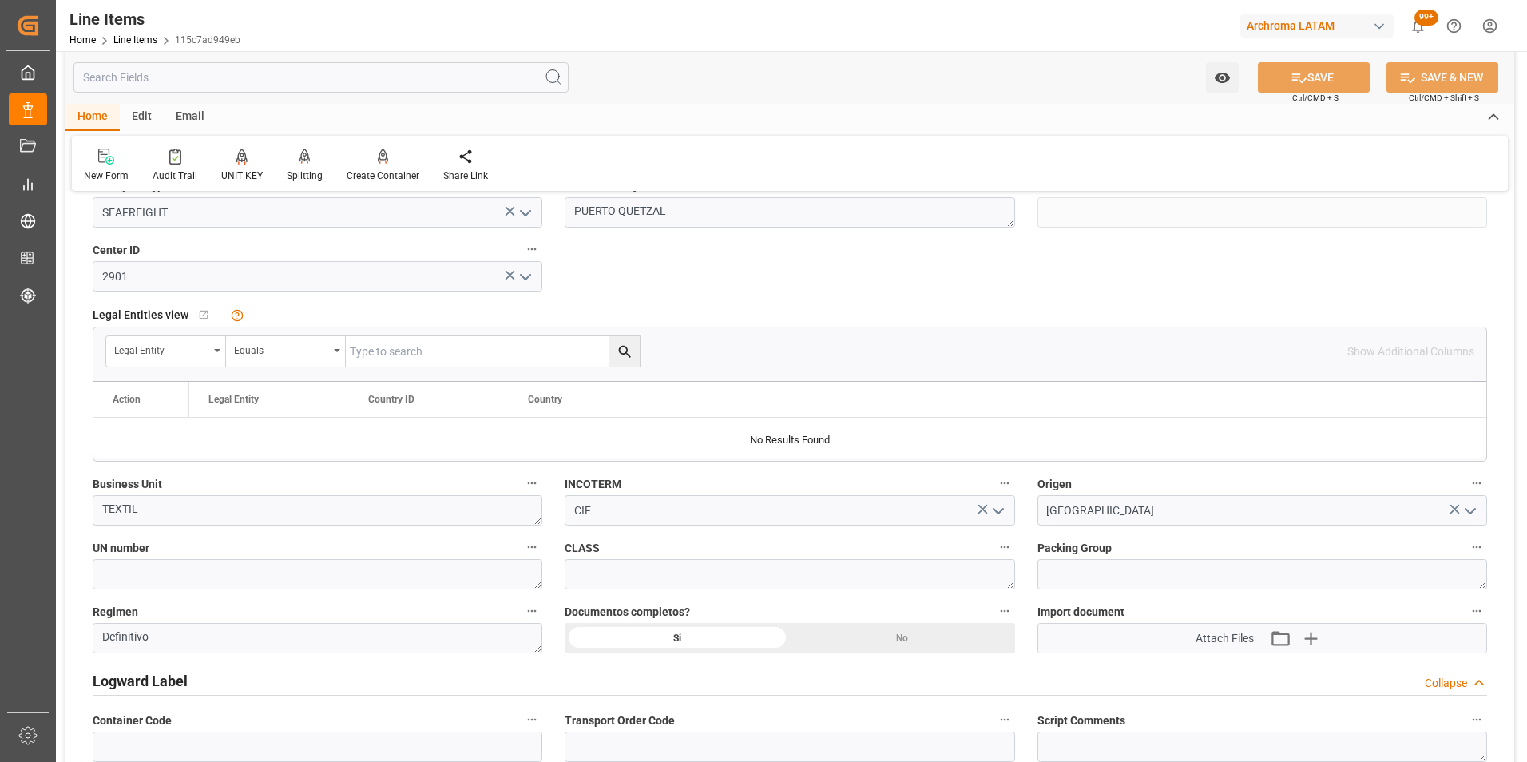
type textarea "4HO-TEMPO"
type textarea "1 PALLET"
type input "21.08.2025 16:42"
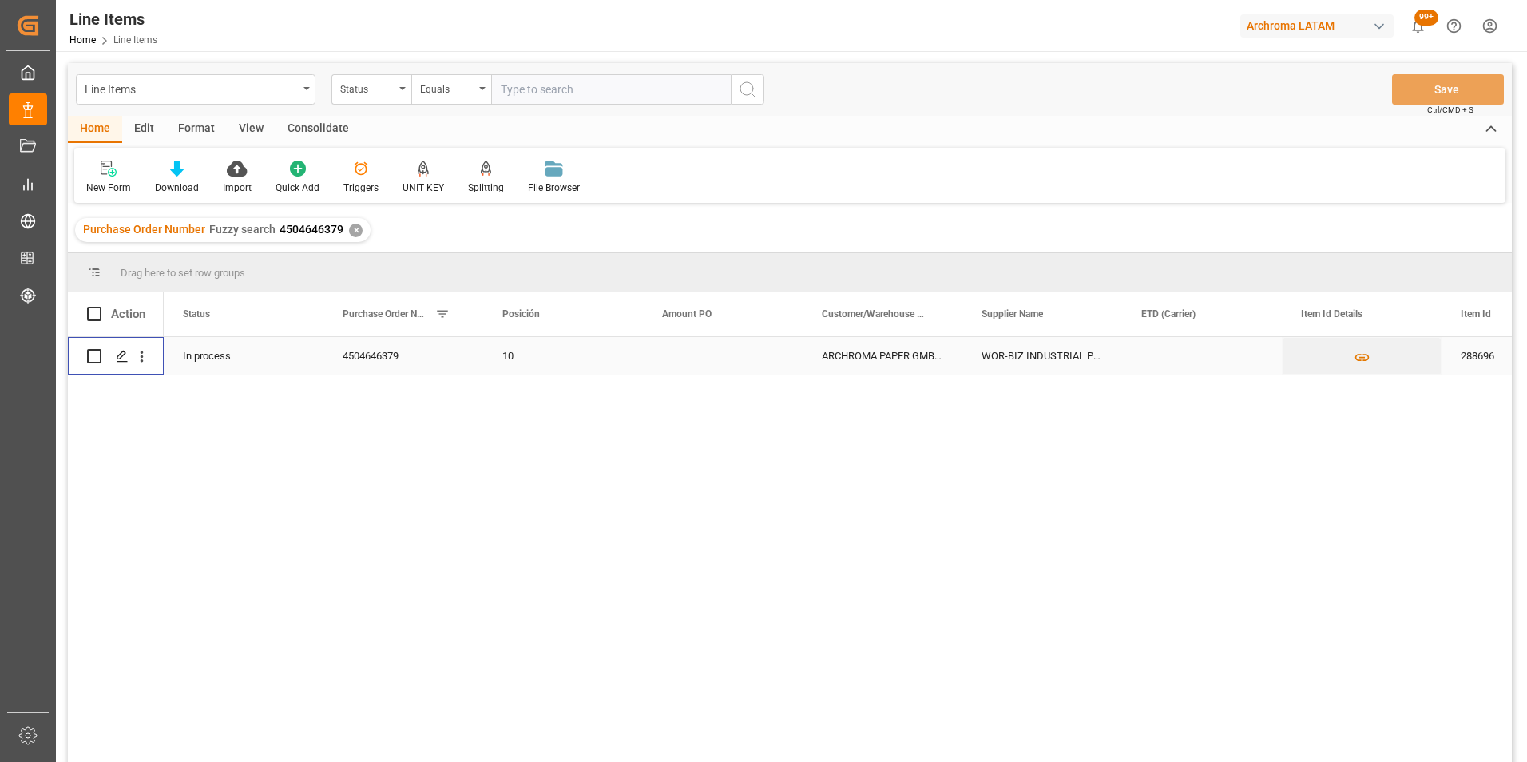
click at [93, 352] on input "Press Space to toggle row selection (unchecked)" at bounding box center [94, 356] width 14 height 14
checkbox input "true"
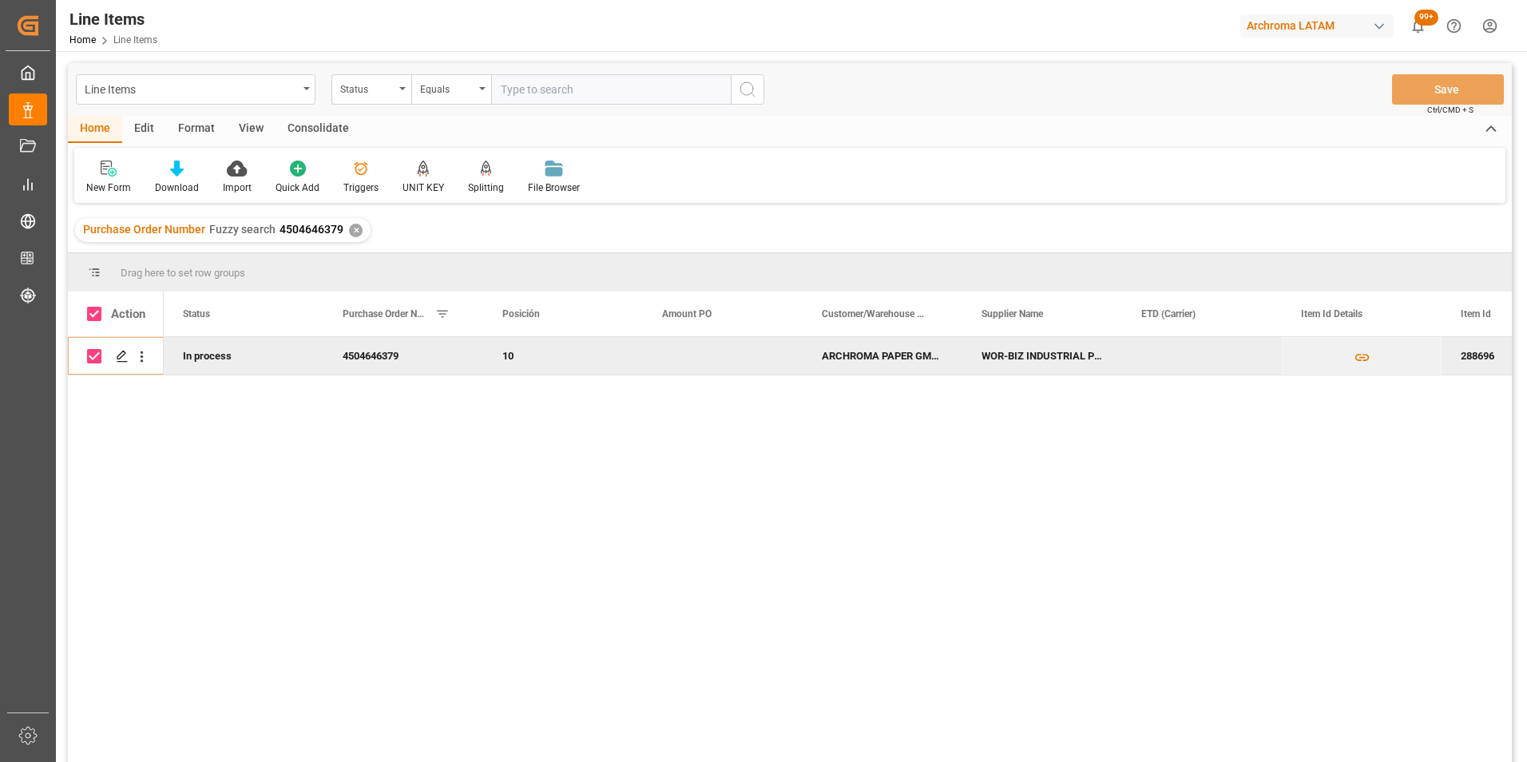
click at [324, 129] on div "Consolidate" at bounding box center [317, 129] width 85 height 27
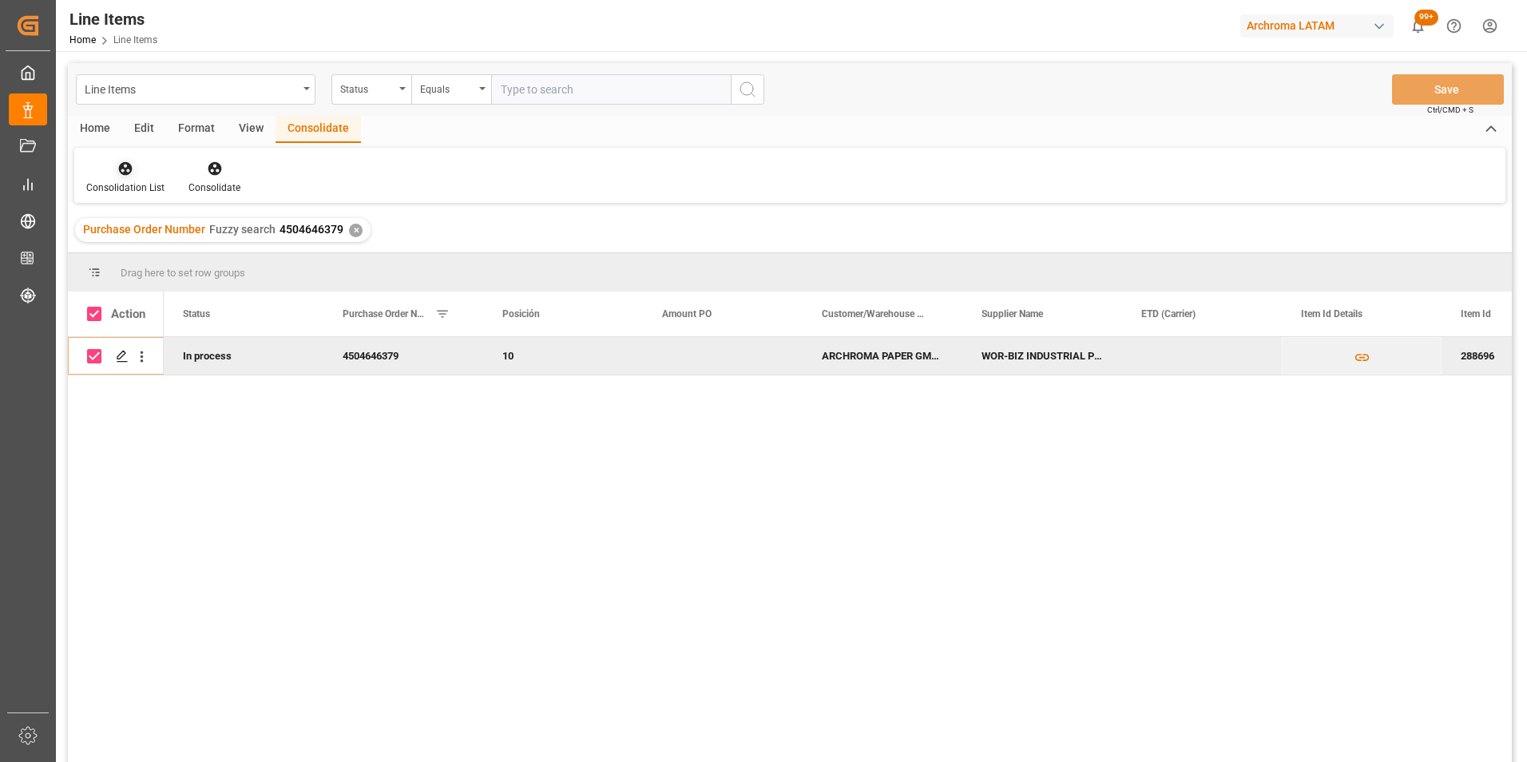
click at [103, 180] on div "Consolidation List" at bounding box center [125, 187] width 78 height 14
click at [146, 224] on div "Line Items Status Equals Save Ctrl/CMD + S Home Edit Format View Consolidate Co…" at bounding box center [790, 433] width 1444 height 741
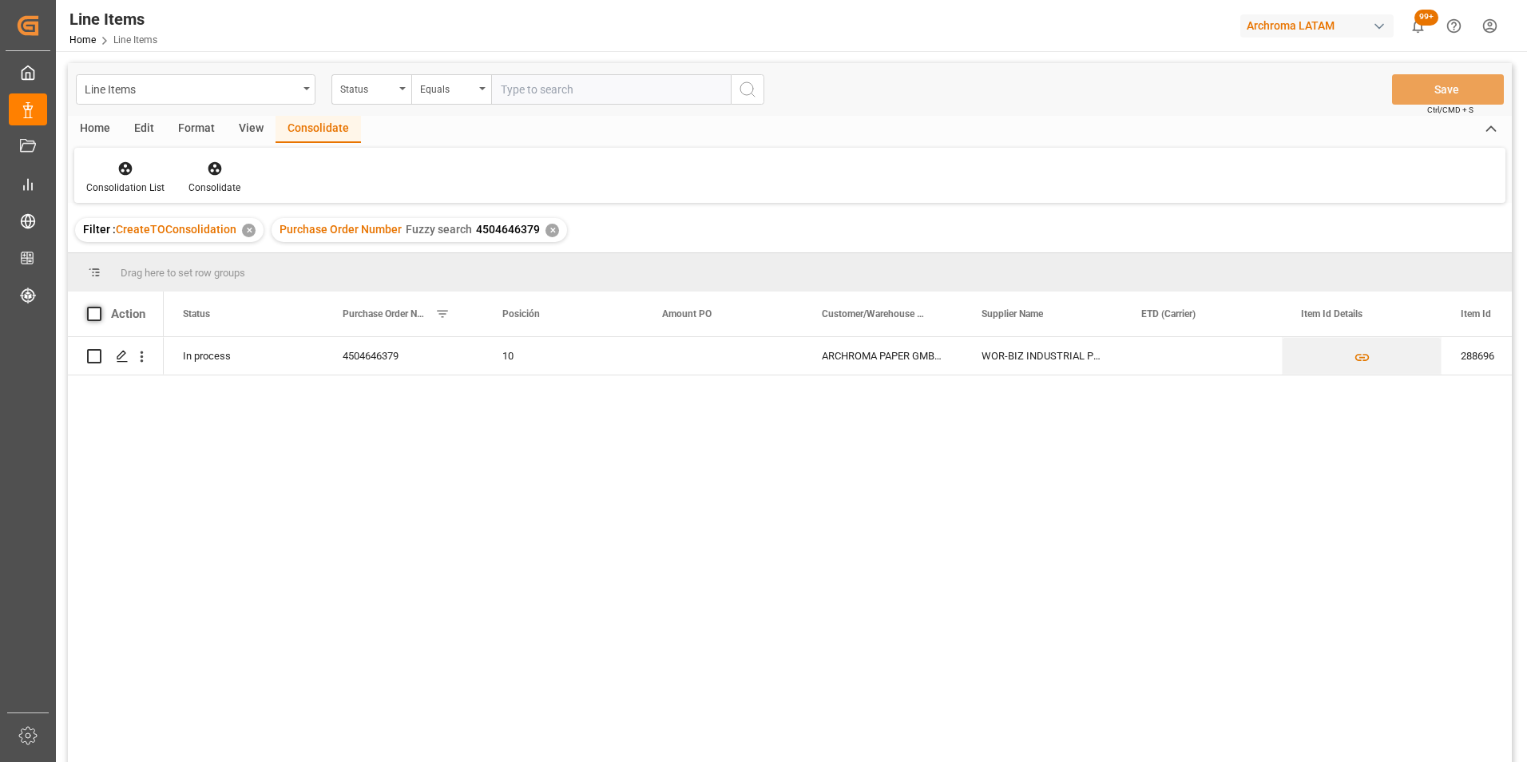
click at [96, 314] on span at bounding box center [94, 314] width 14 height 14
click at [99, 307] on input "checkbox" at bounding box center [99, 307] width 0 height 0
checkbox input "true"
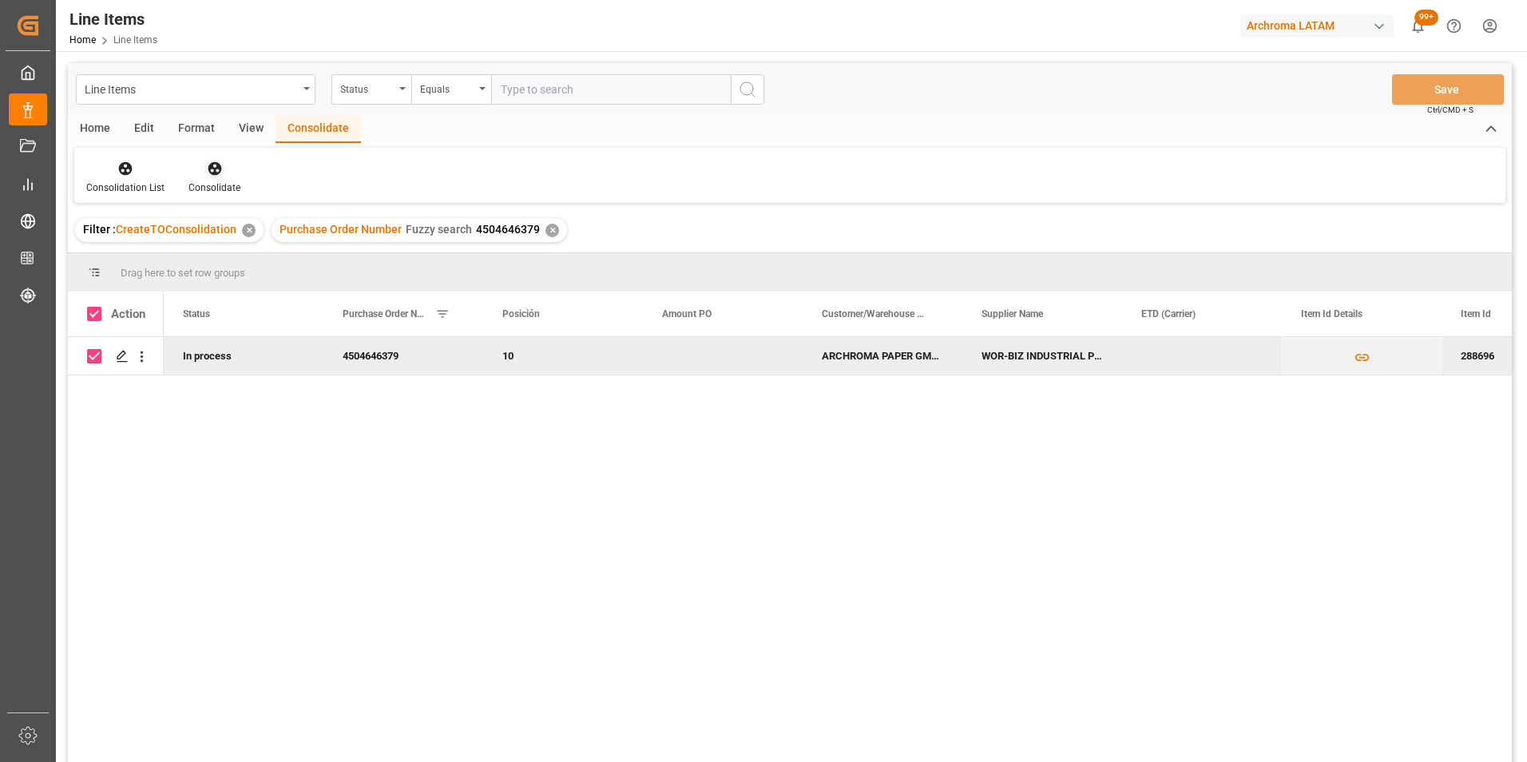
click at [206, 182] on div "Consolidate" at bounding box center [214, 187] width 52 height 14
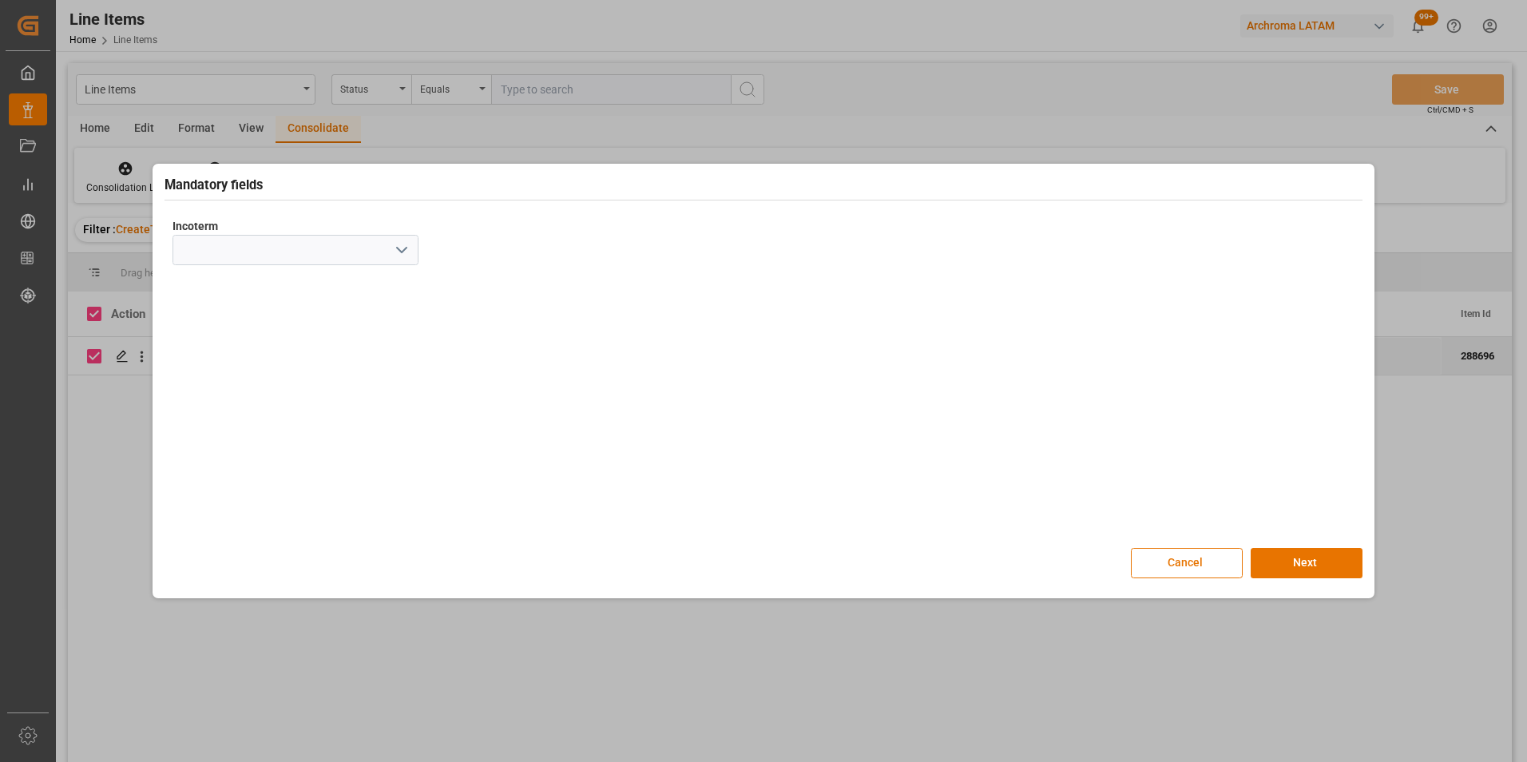
click at [410, 252] on icon "open menu" at bounding box center [401, 249] width 19 height 19
click at [293, 452] on div "CIF" at bounding box center [295, 465] width 244 height 36
type input "CIF"
click at [1311, 545] on div "Mandatory fields Incoterm CIF Cancel Next" at bounding box center [764, 381] width 1214 height 426
click at [1314, 557] on button "Next" at bounding box center [1306, 563] width 112 height 30
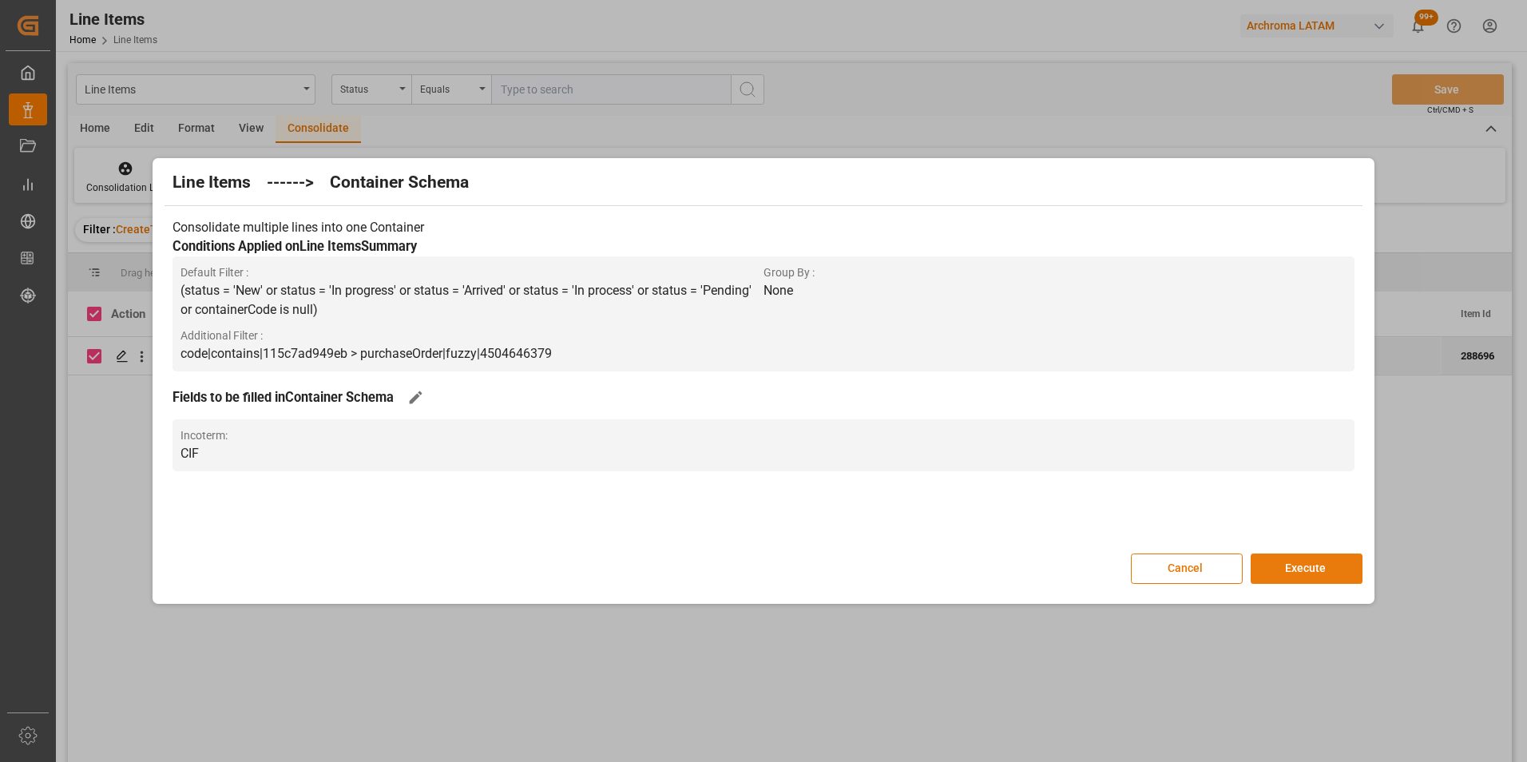
click at [1314, 557] on button "Execute" at bounding box center [1306, 568] width 112 height 30
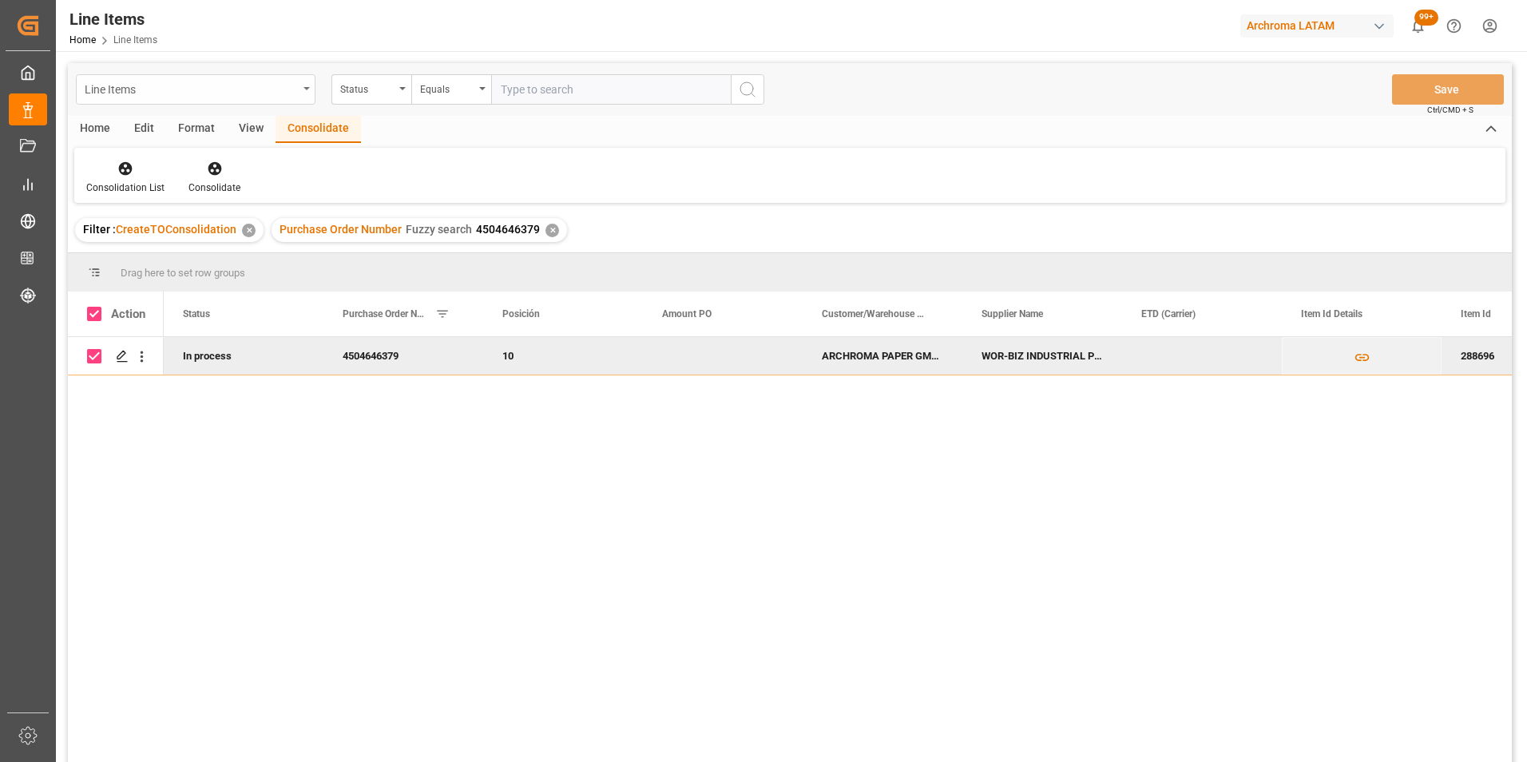
click at [293, 86] on div "Line Items" at bounding box center [191, 88] width 213 height 20
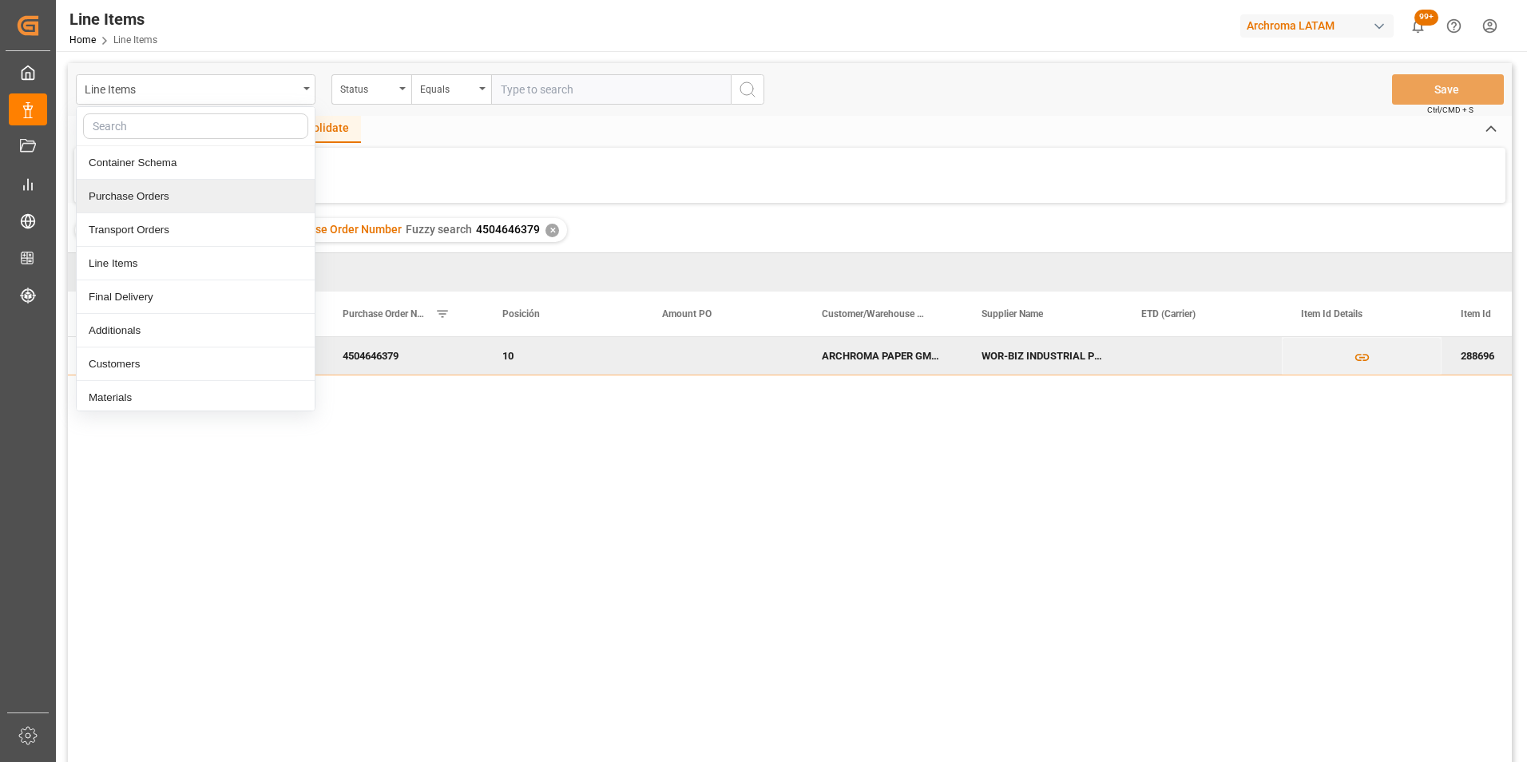
click at [153, 201] on div "Purchase Orders" at bounding box center [196, 197] width 238 height 34
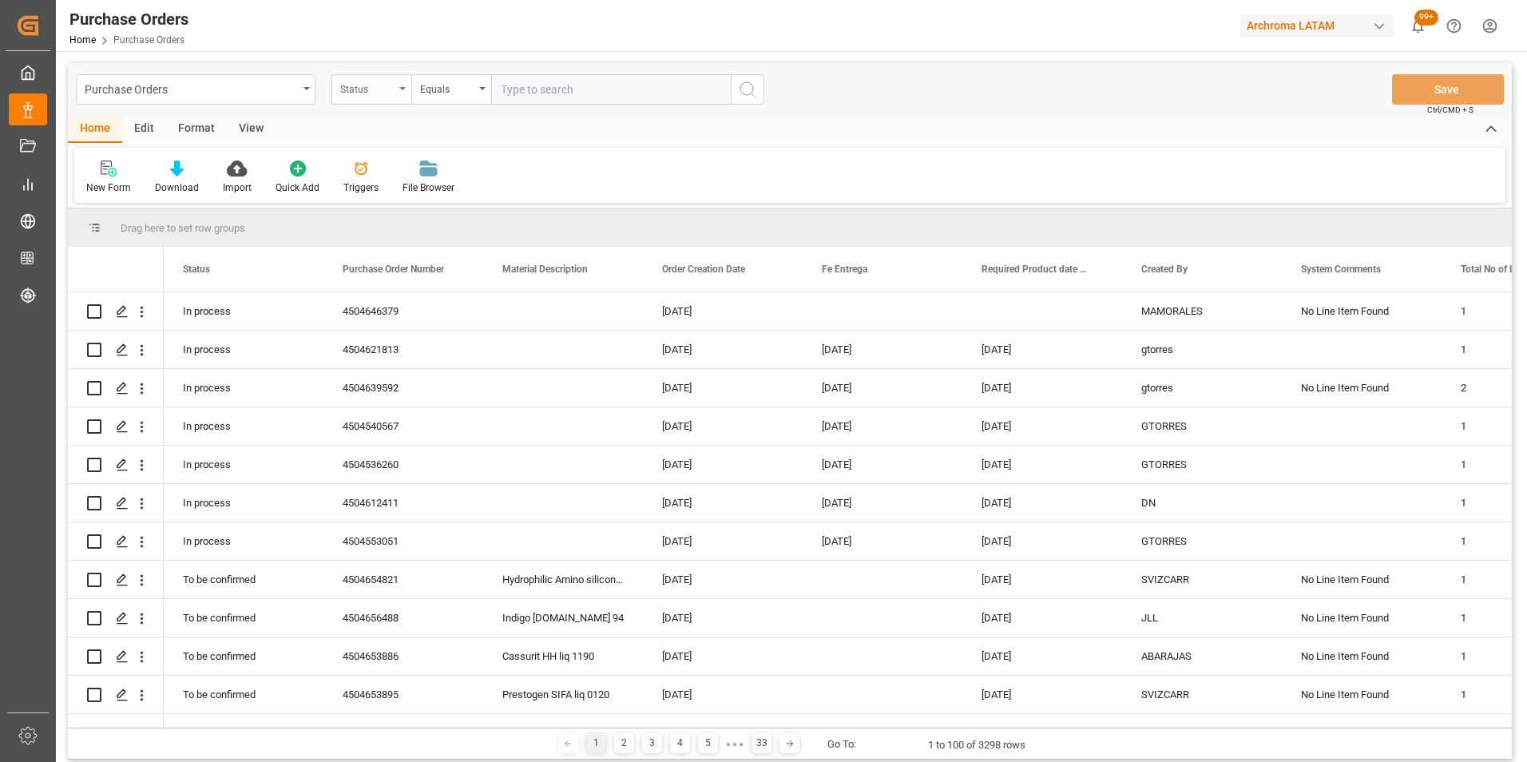
click at [380, 93] on div "Status" at bounding box center [367, 87] width 54 height 18
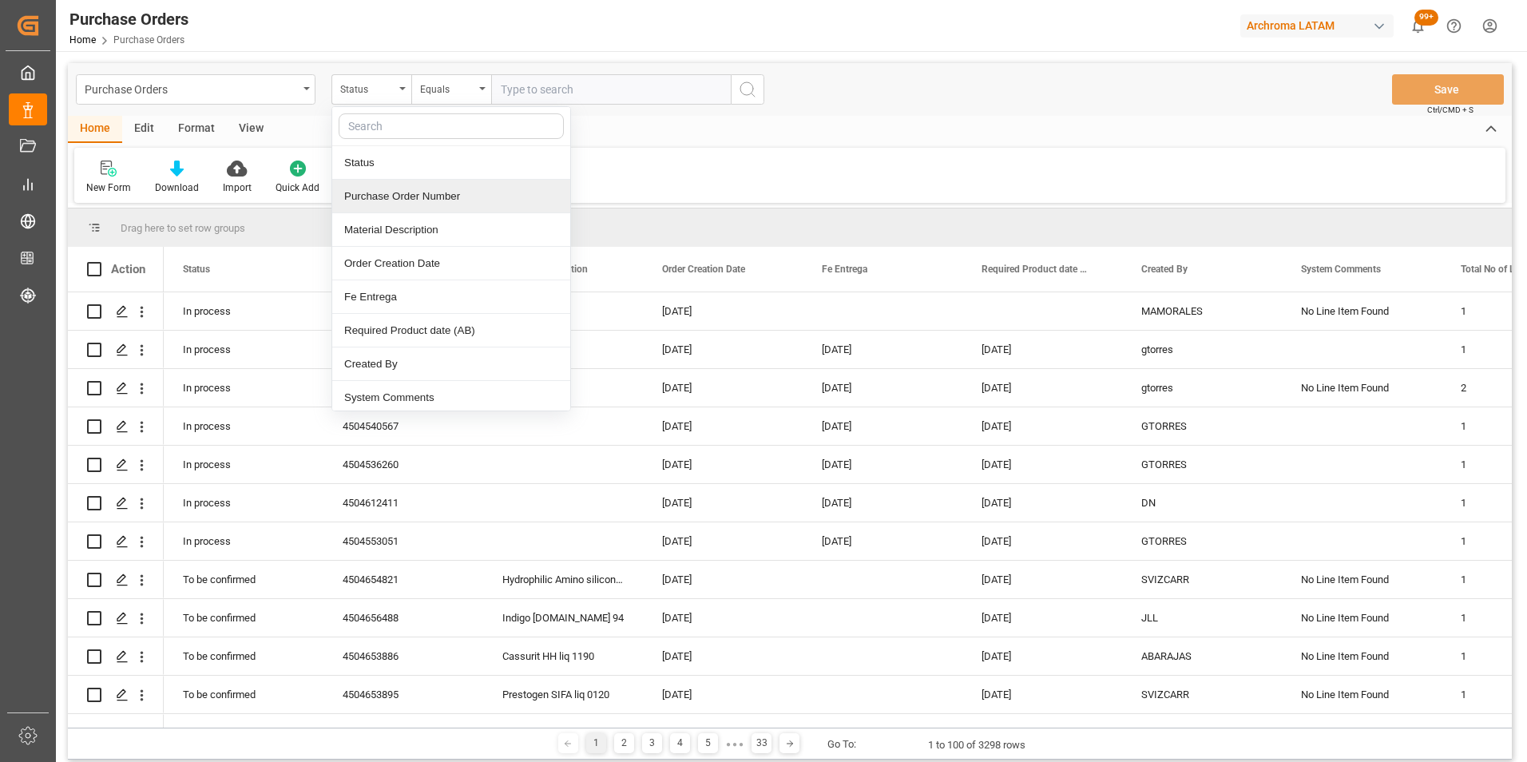
click at [394, 200] on div "Purchase Order Number" at bounding box center [451, 197] width 238 height 34
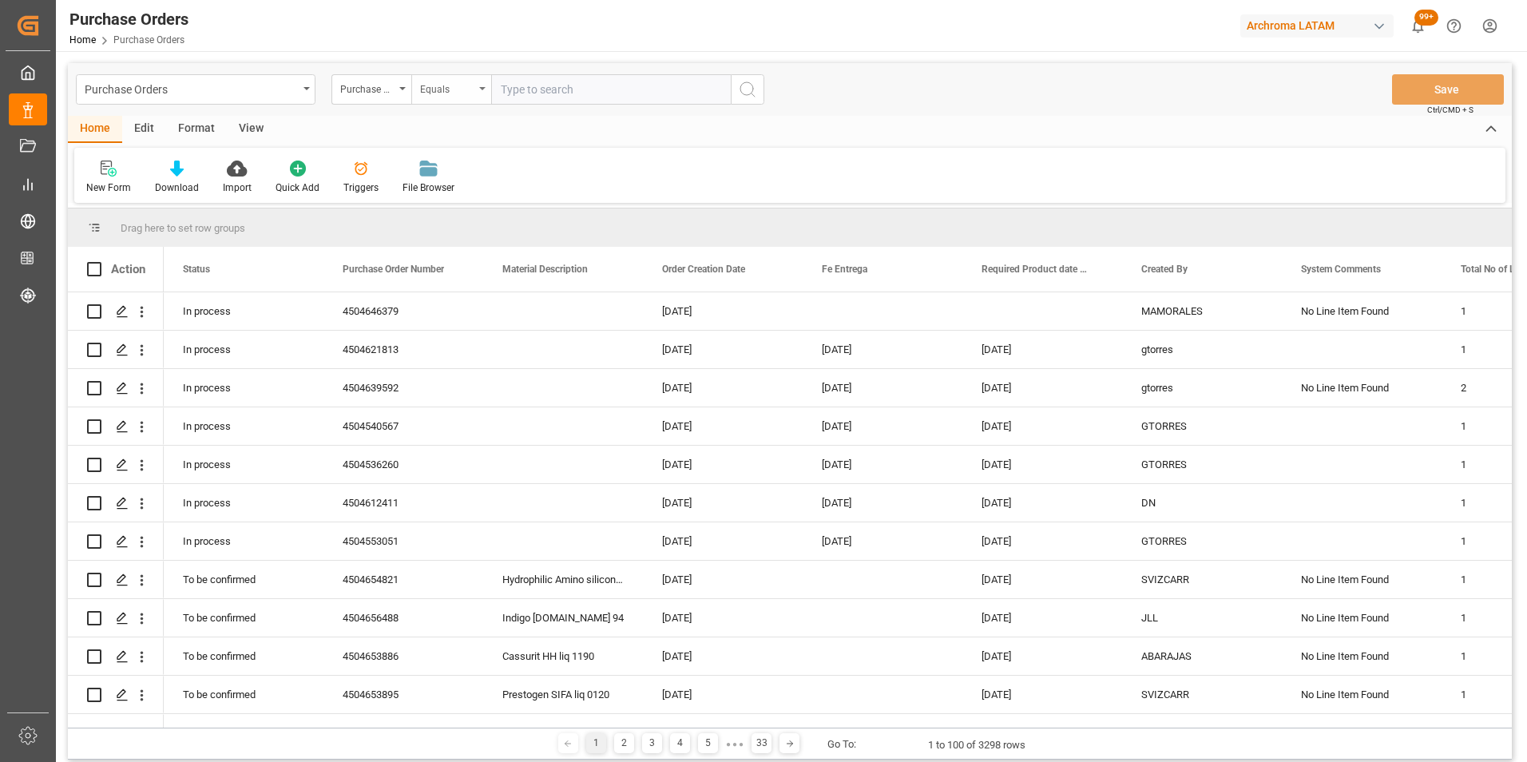
click at [456, 89] on div "Equals" at bounding box center [447, 87] width 54 height 18
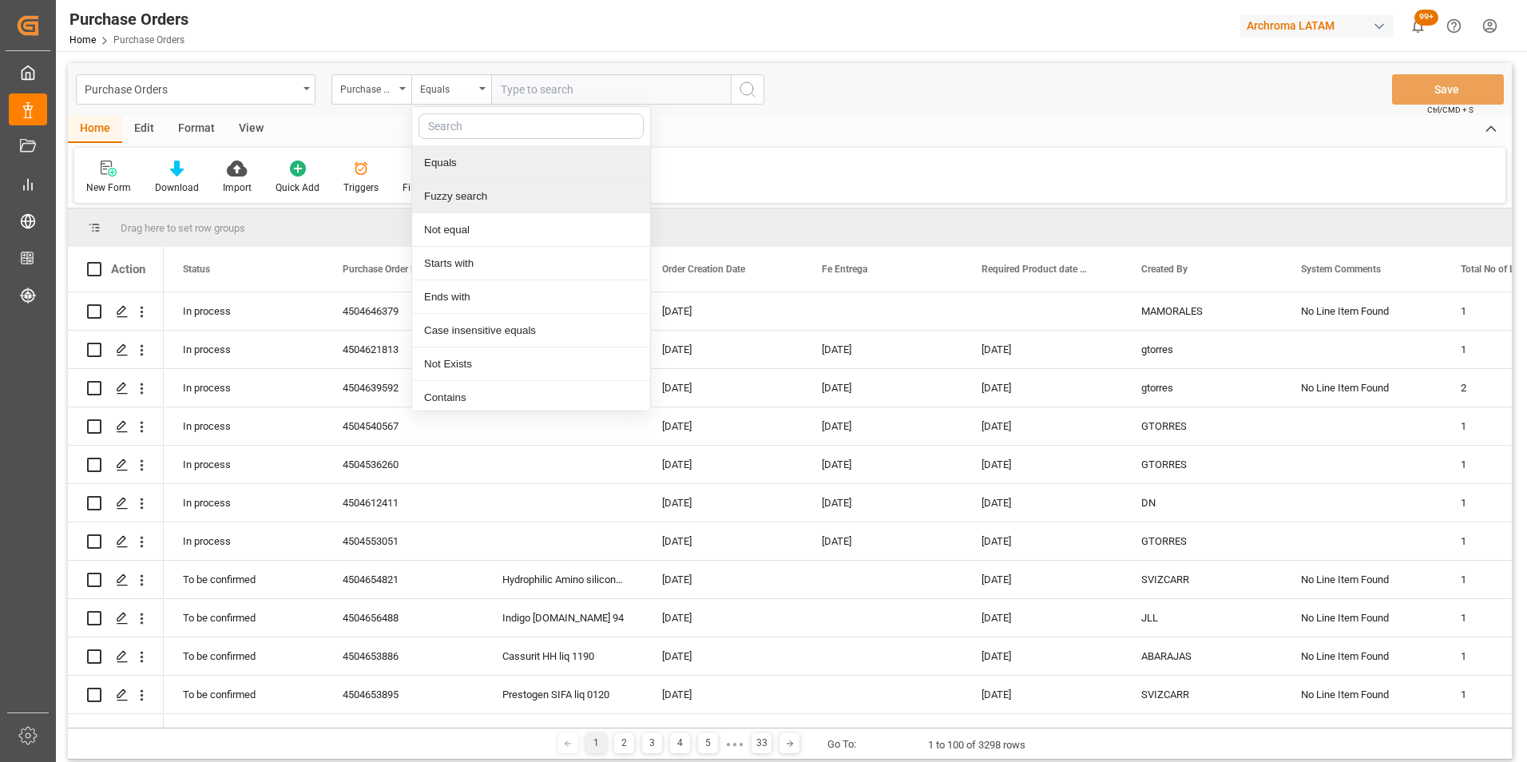
click at [462, 195] on div "Fuzzy search" at bounding box center [531, 197] width 238 height 34
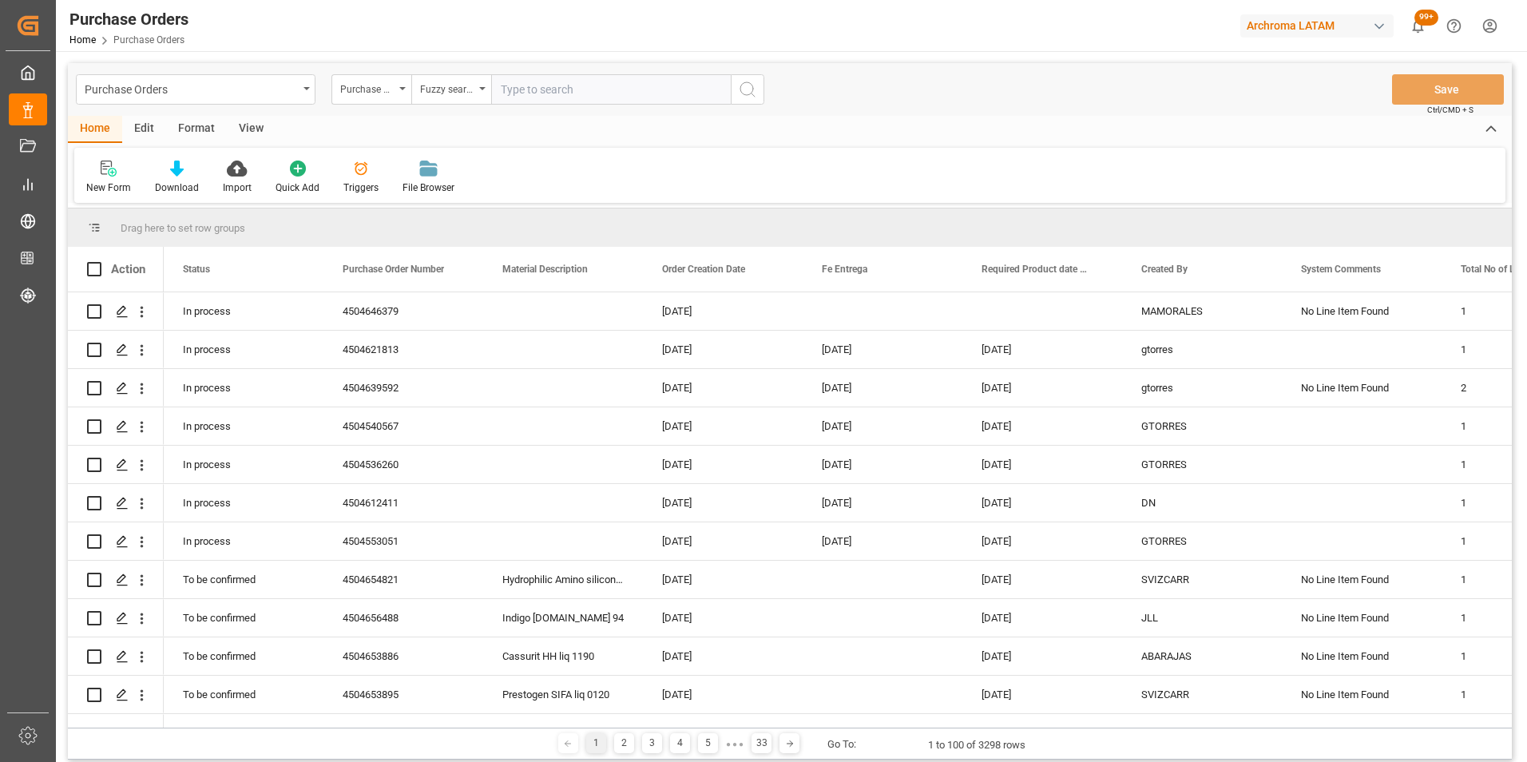
paste input "4504653869"
type input "4504653869"
click at [742, 88] on icon "search button" at bounding box center [747, 89] width 19 height 19
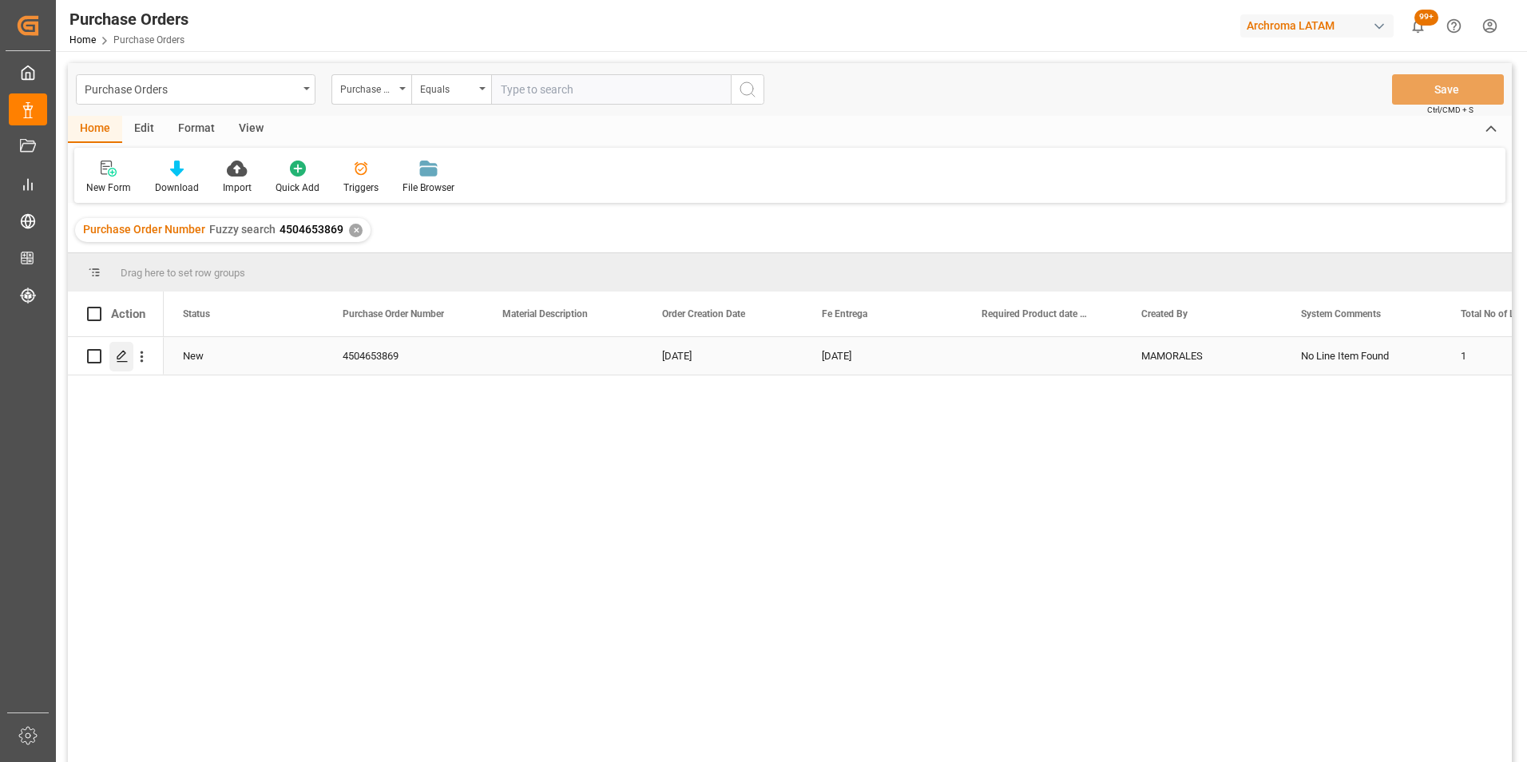
click at [119, 358] on icon "Press SPACE to select this row." at bounding box center [122, 356] width 13 height 13
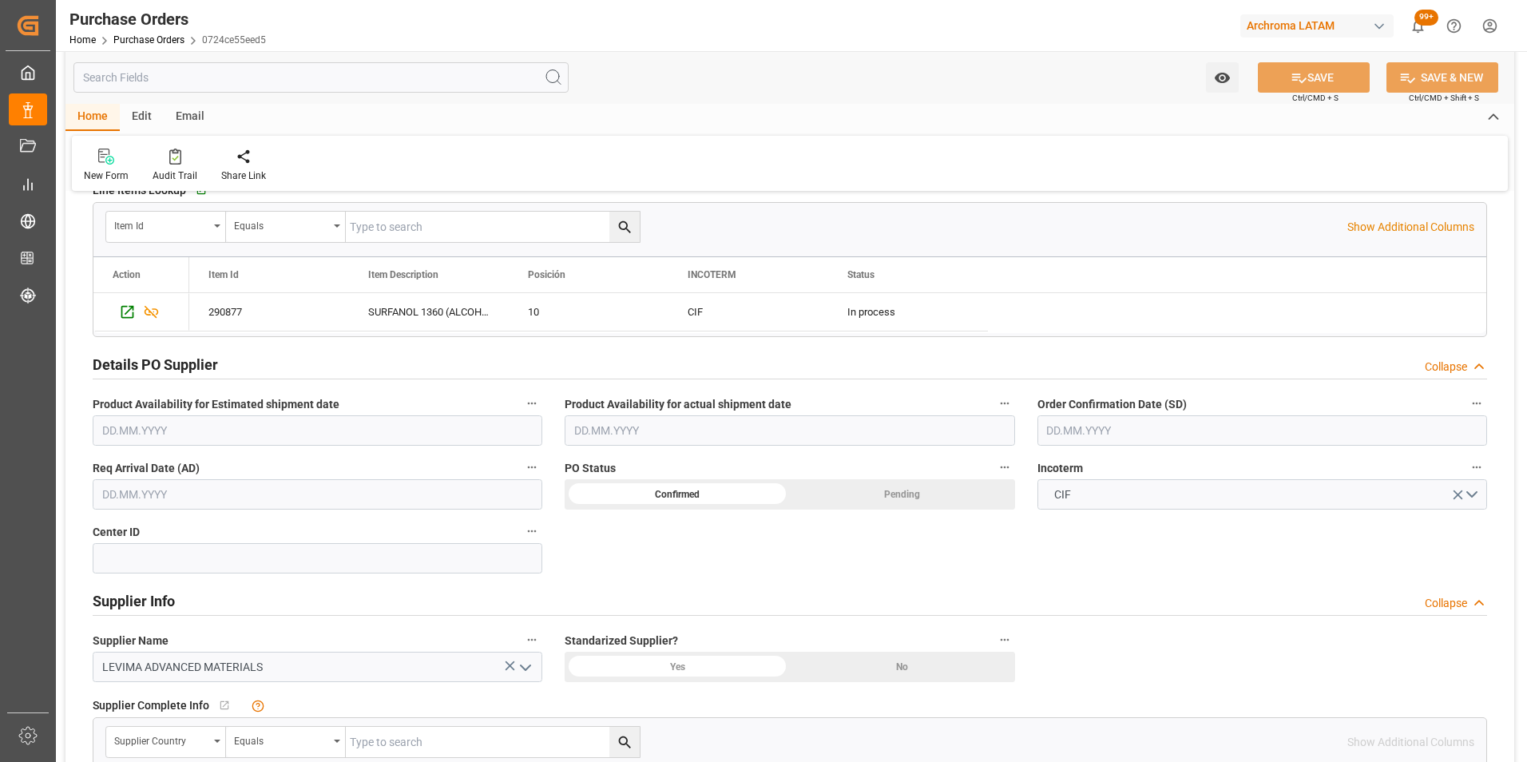
scroll to position [399, 0]
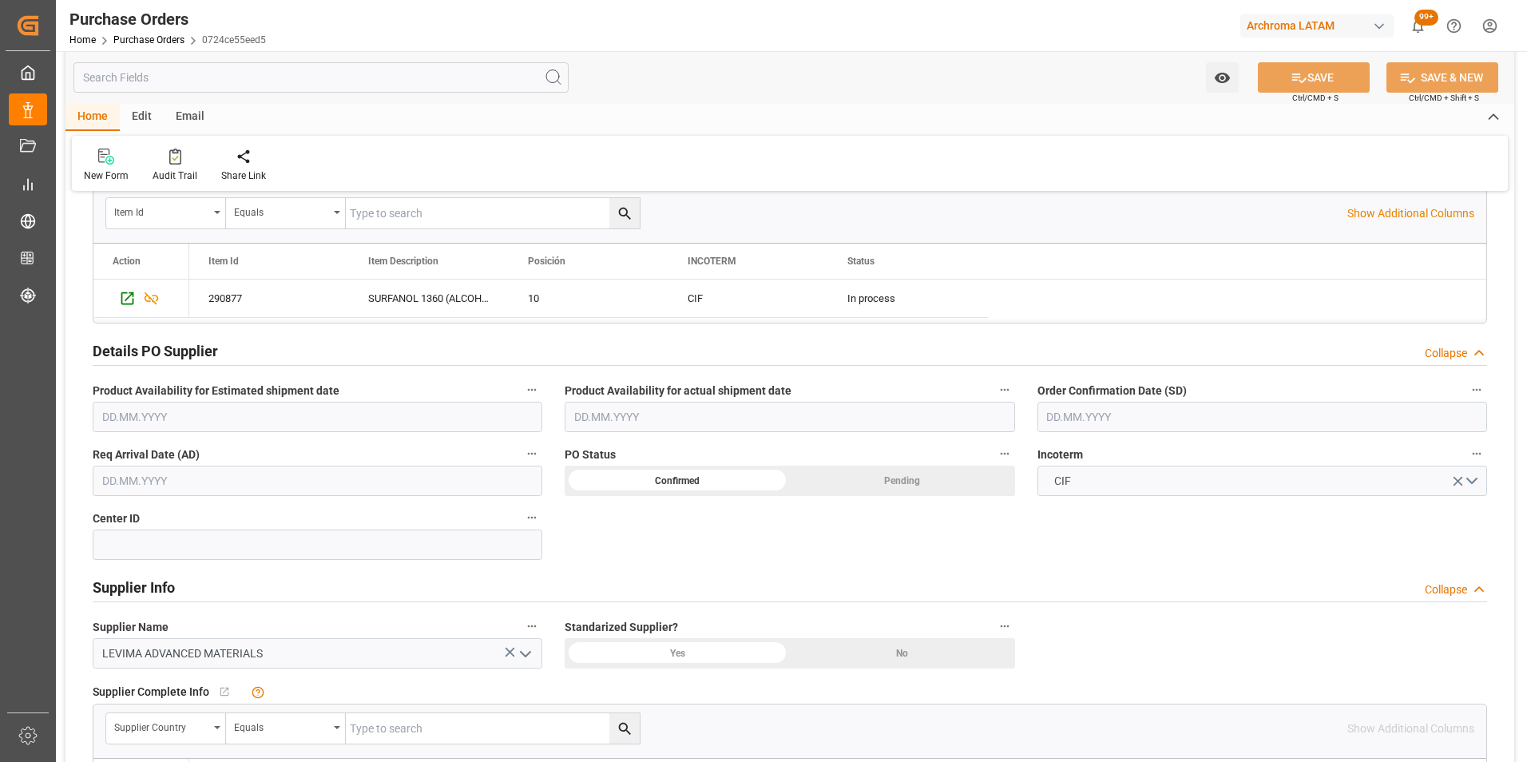
click at [813, 402] on input "text" at bounding box center [790, 417] width 450 height 30
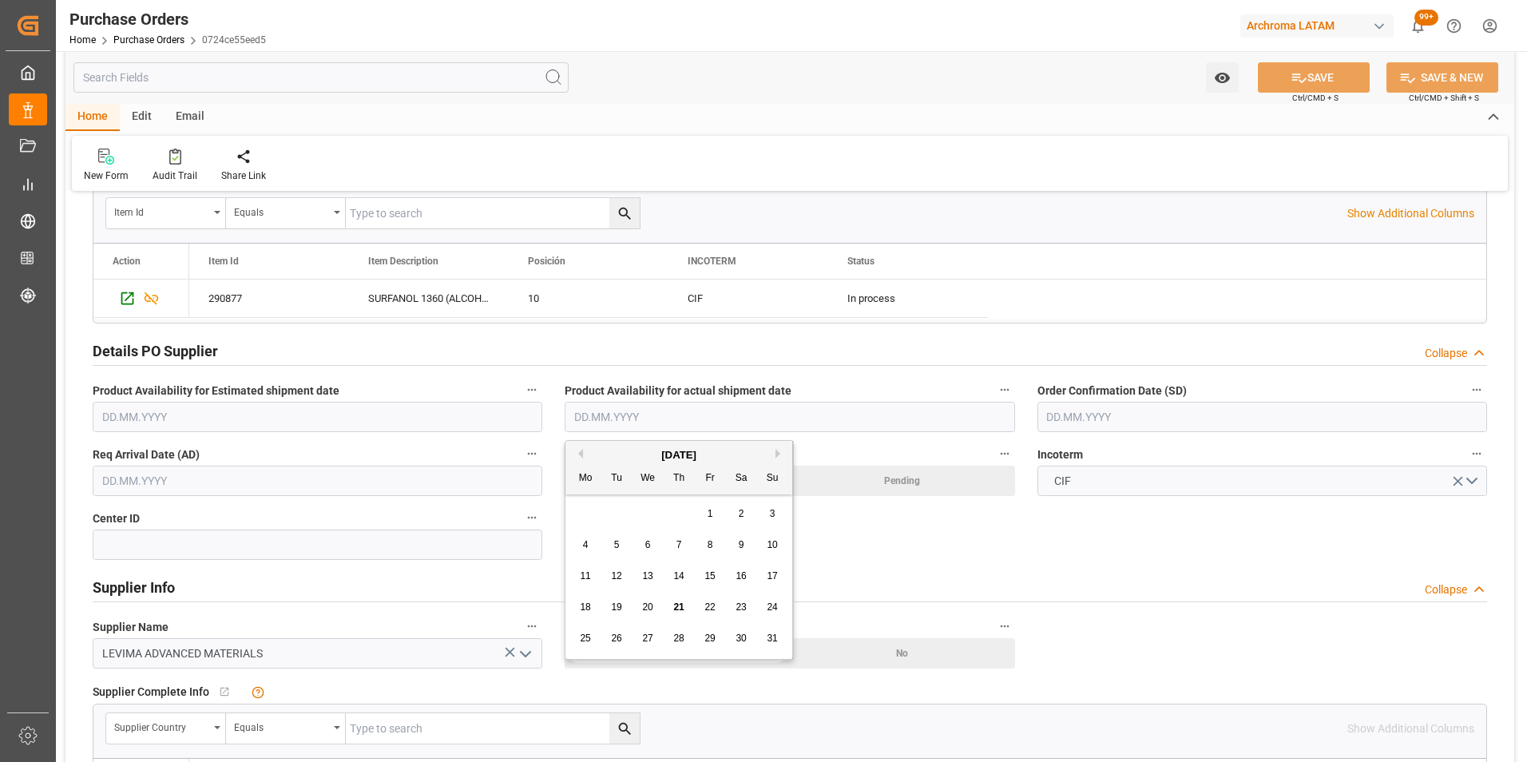
click at [715, 641] on div "29" at bounding box center [710, 638] width 20 height 19
type input "29.08.2025"
drag, startPoint x: 638, startPoint y: 422, endPoint x: 449, endPoint y: 418, distance: 189.3
click at [449, 418] on div "Details PO customer Collapse Status NEW Purchase Order Number (PCL old) Purchas…" at bounding box center [789, 505] width 1448 height 1399
click at [1069, 415] on input "text" at bounding box center [1262, 417] width 450 height 30
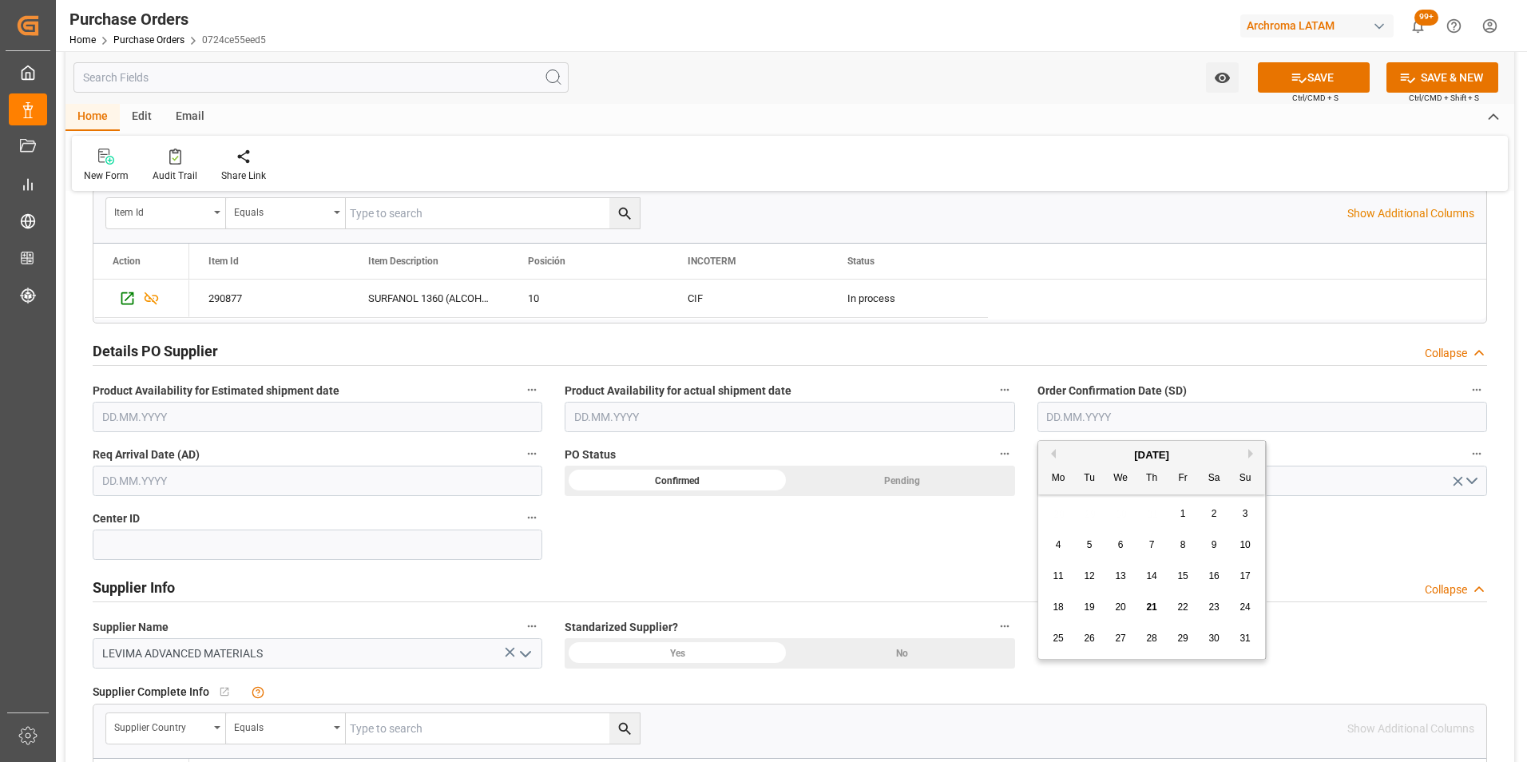
click at [1054, 521] on div "28 29 30 31 1 2 3" at bounding box center [1152, 513] width 218 height 31
click at [1180, 639] on span "29" at bounding box center [1182, 637] width 10 height 11
type input "29.08.2025"
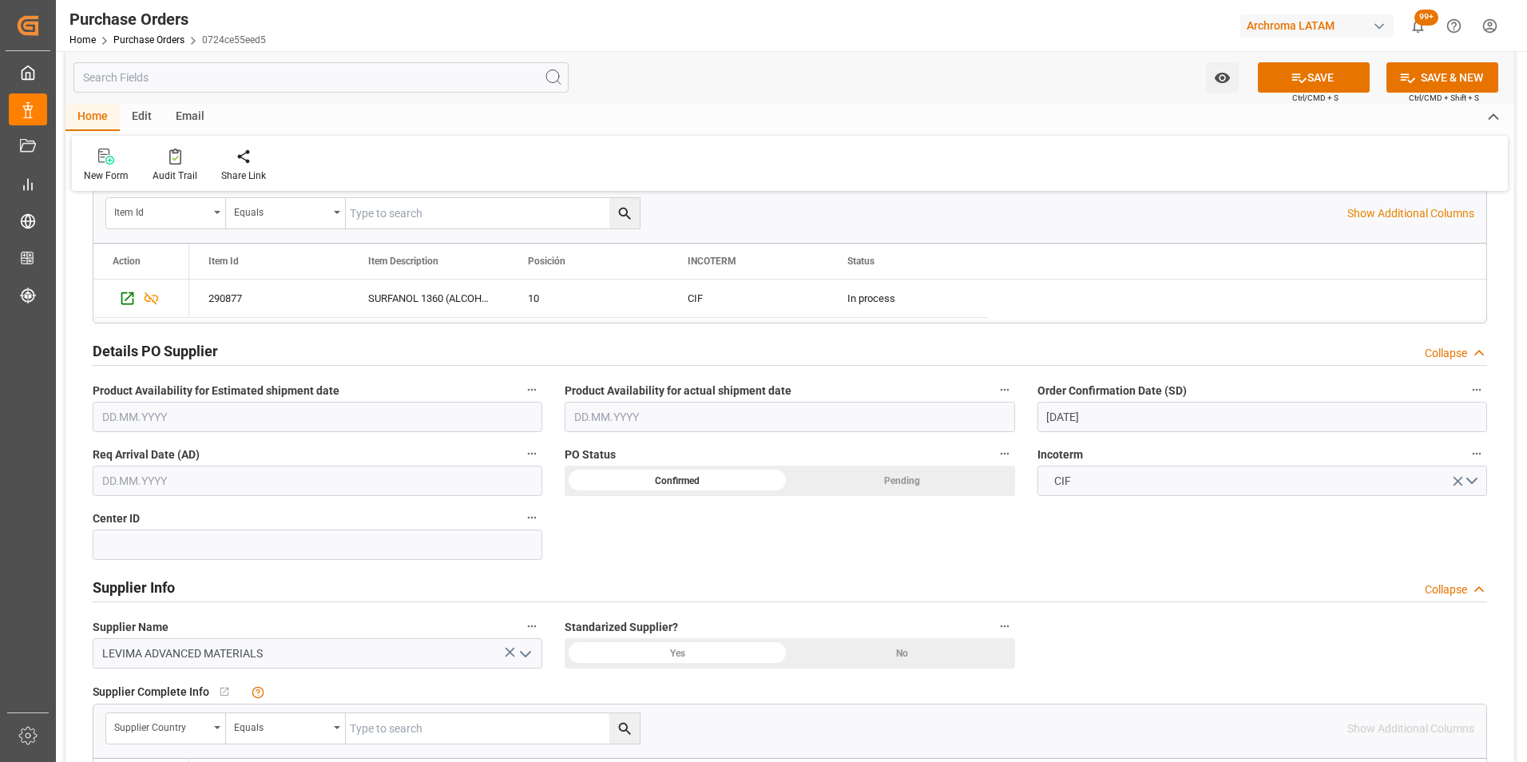
click at [249, 492] on input "text" at bounding box center [318, 481] width 450 height 30
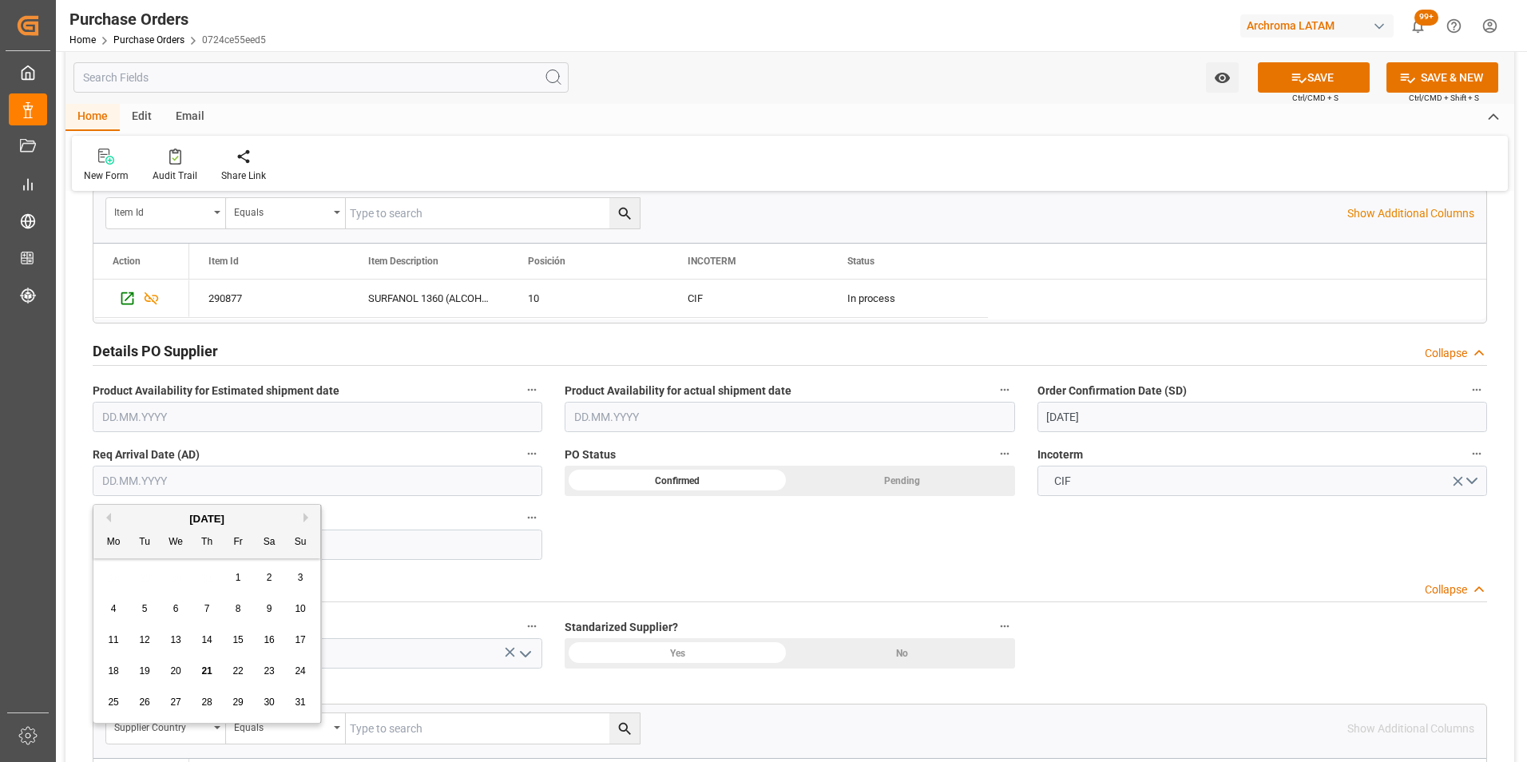
click at [115, 574] on div "28 29 30 31 1 2 3" at bounding box center [207, 577] width 218 height 31
click at [305, 521] on button "Next Month" at bounding box center [308, 518] width 10 height 10
click at [175, 672] on span "24" at bounding box center [175, 670] width 10 height 11
type input "24.09.2025"
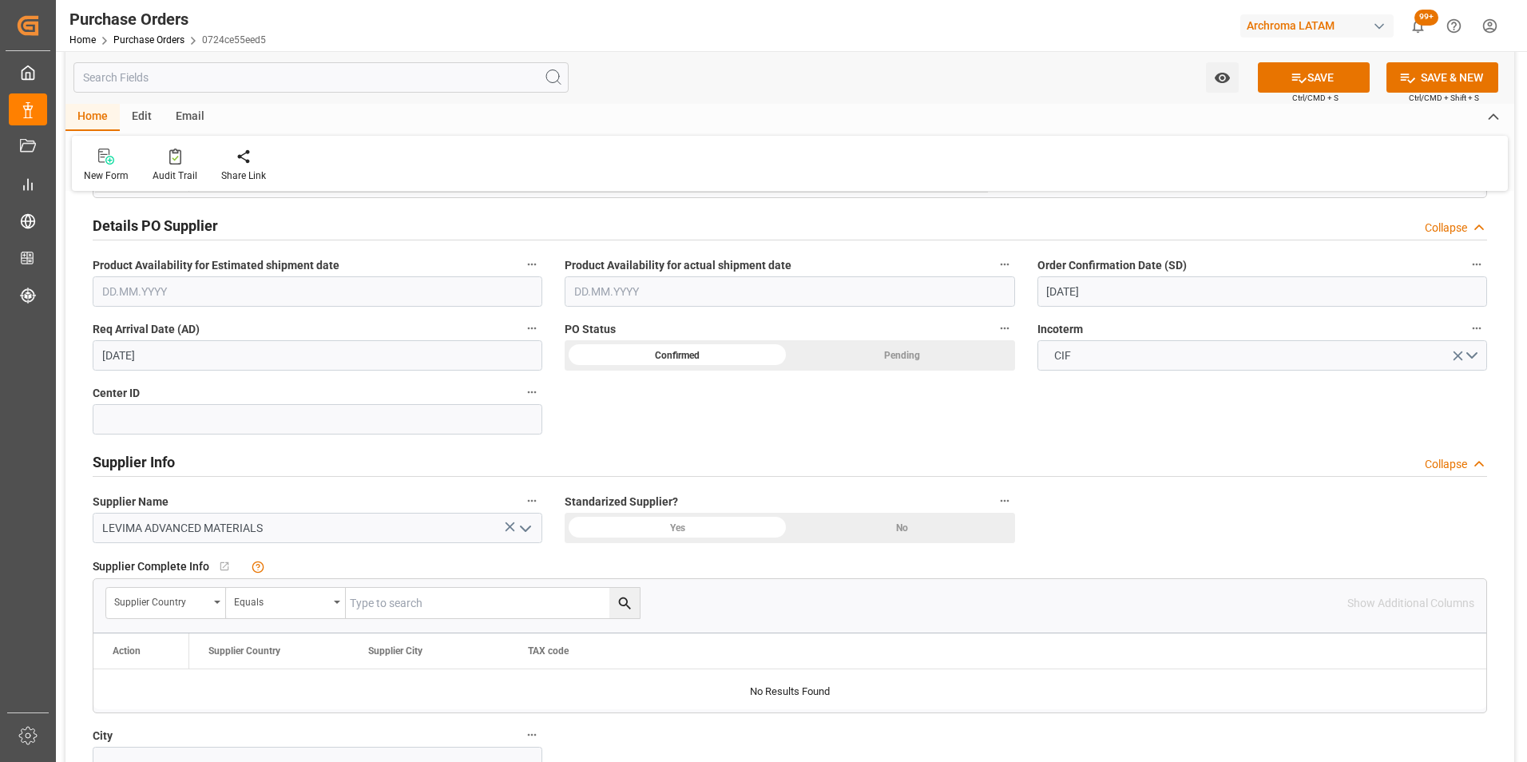
scroll to position [479, 0]
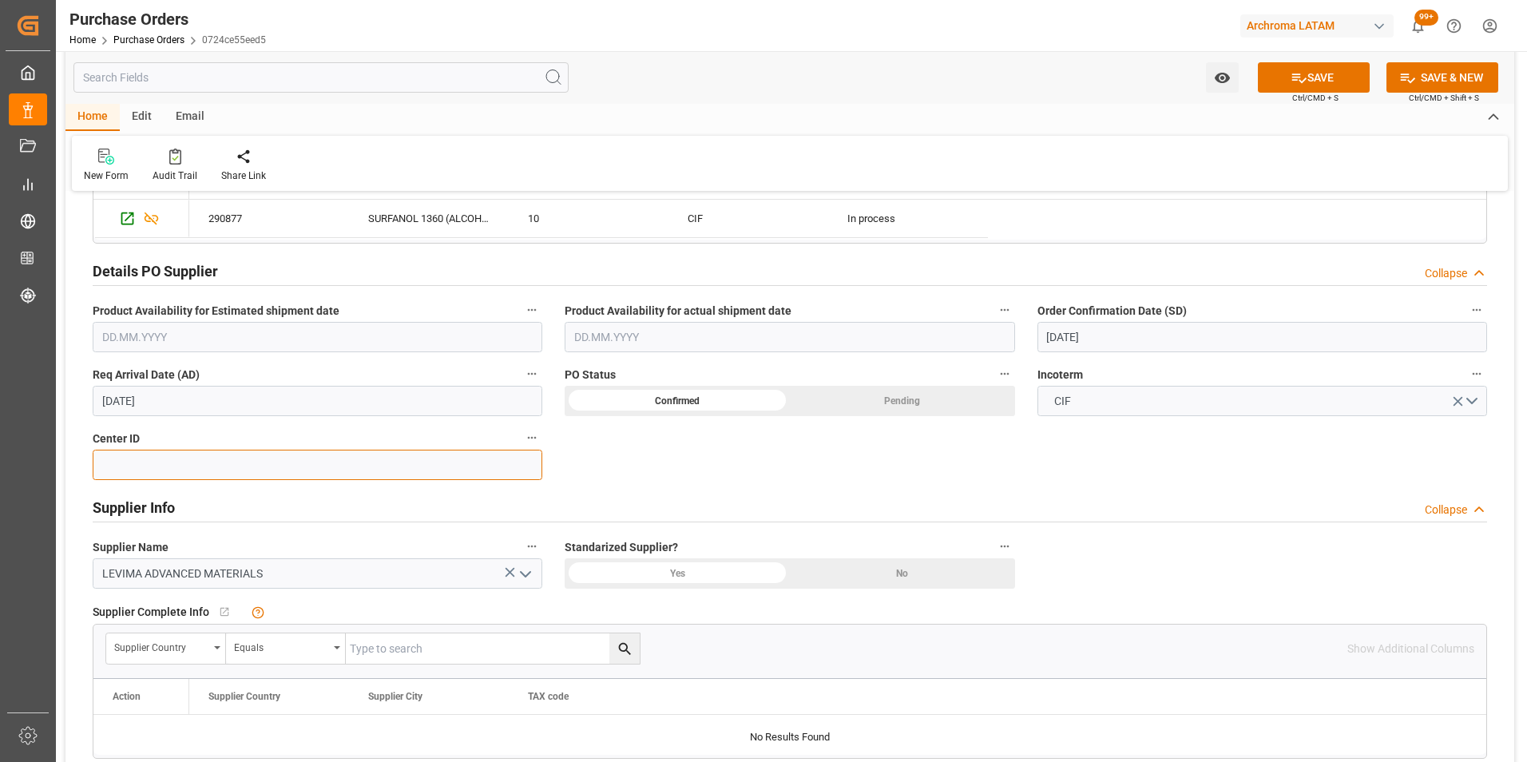
click at [285, 470] on input at bounding box center [318, 465] width 450 height 30
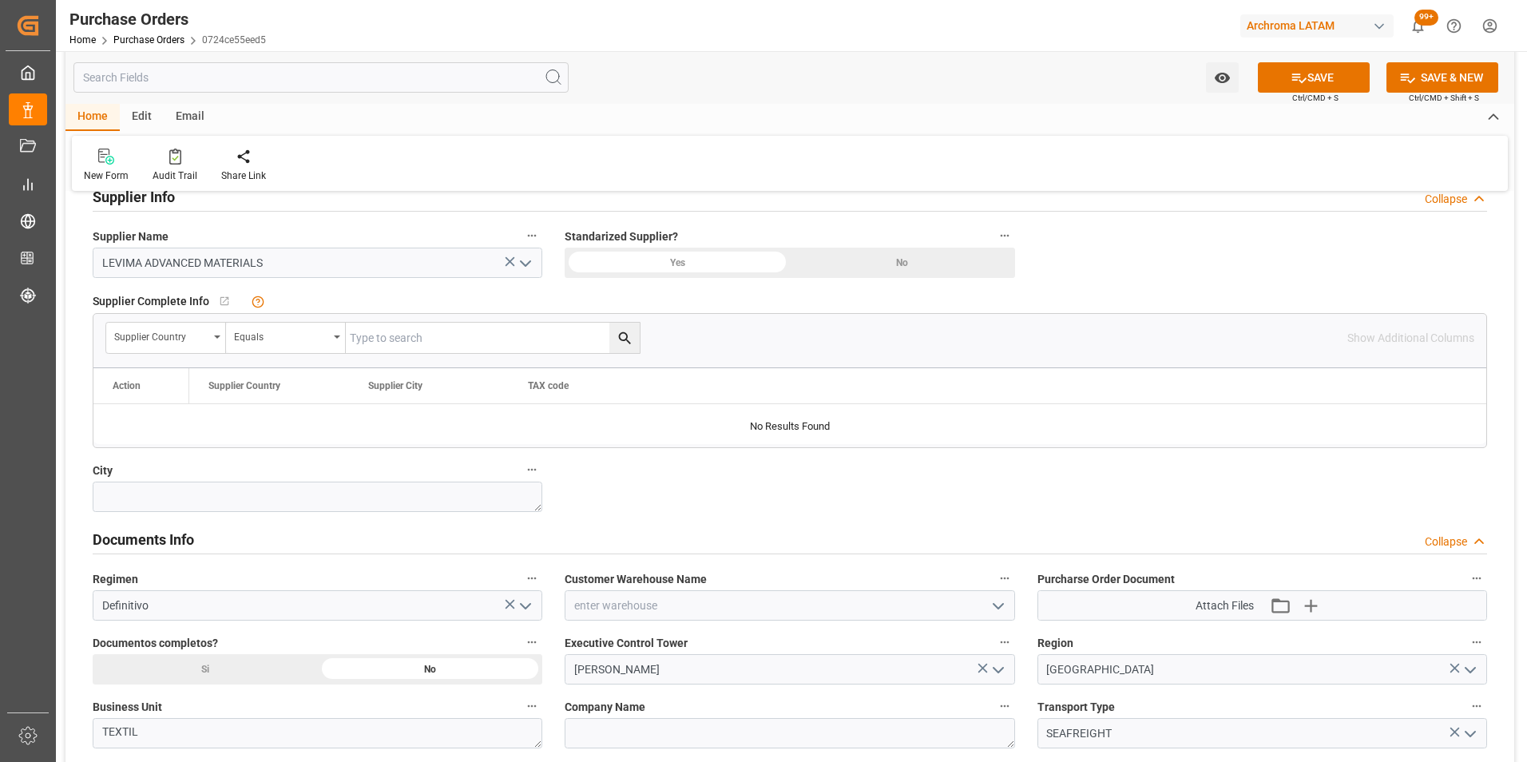
scroll to position [799, 0]
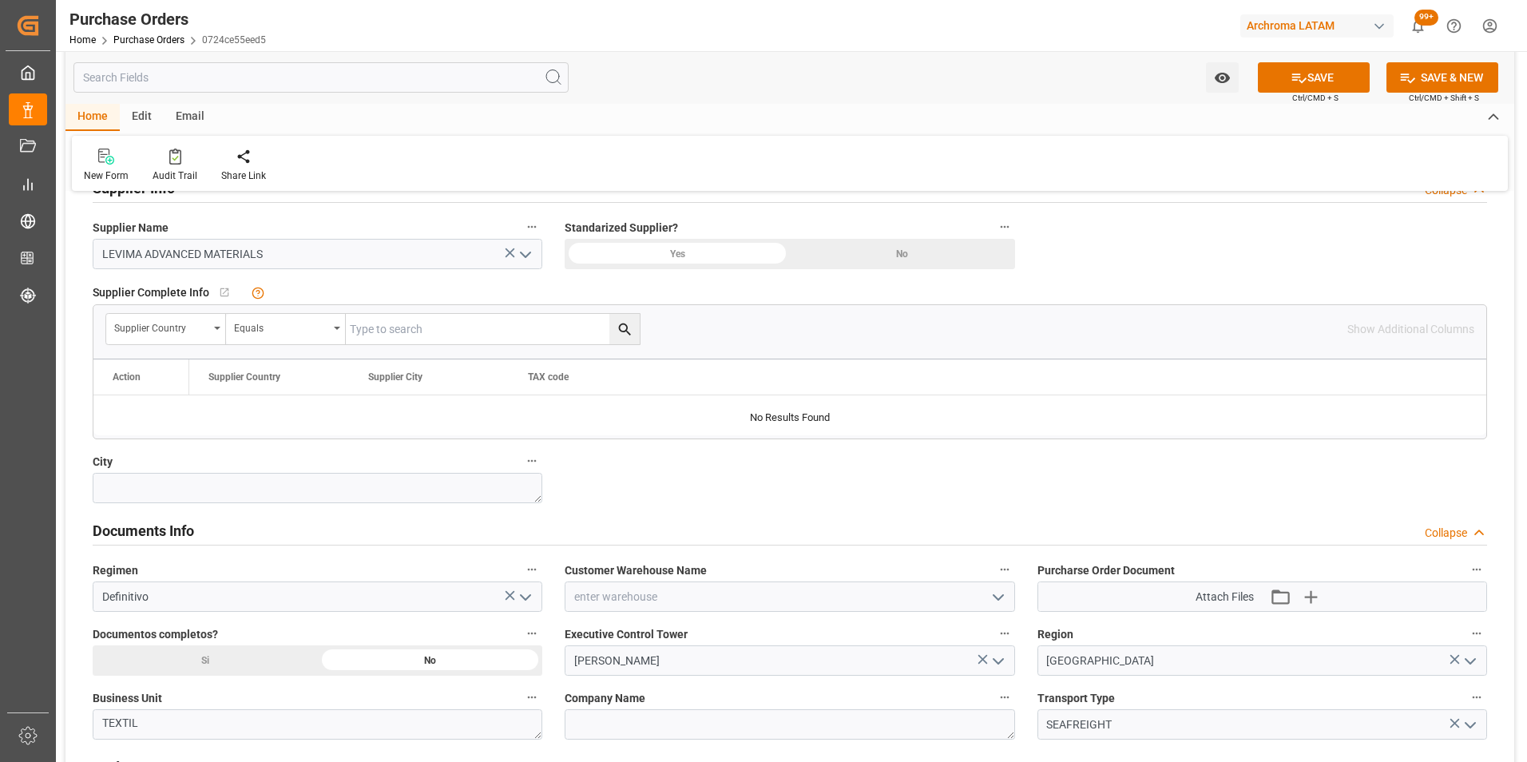
type input "2901"
click at [993, 600] on icon "open menu" at bounding box center [998, 597] width 19 height 19
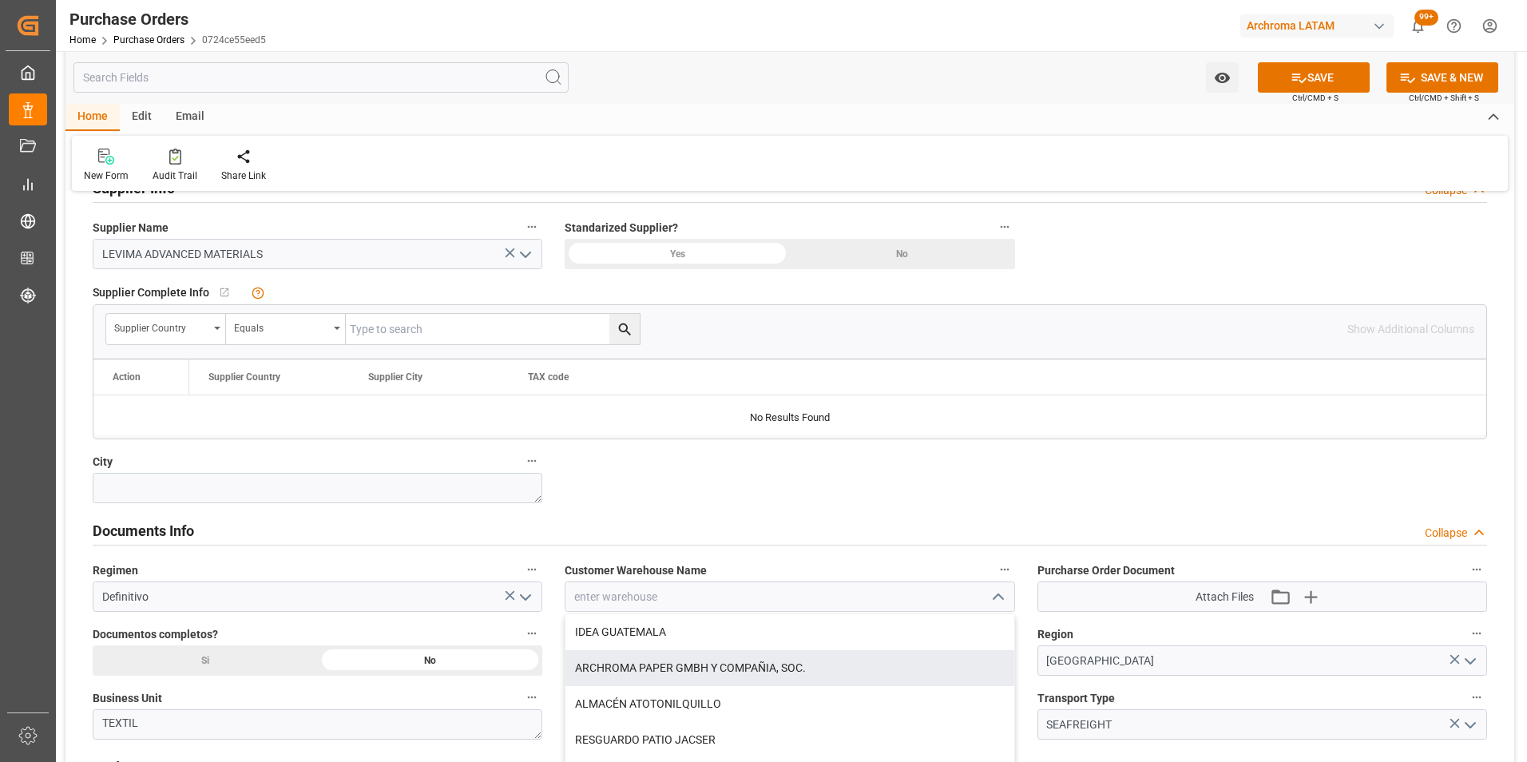
click at [876, 675] on div "ARCHROMA PAPER GMBH Y COMPAÑIA, SOC." at bounding box center [789, 668] width 448 height 36
type input "ARCHROMA PAPER GMBH Y COMPAÑIA, SOC."
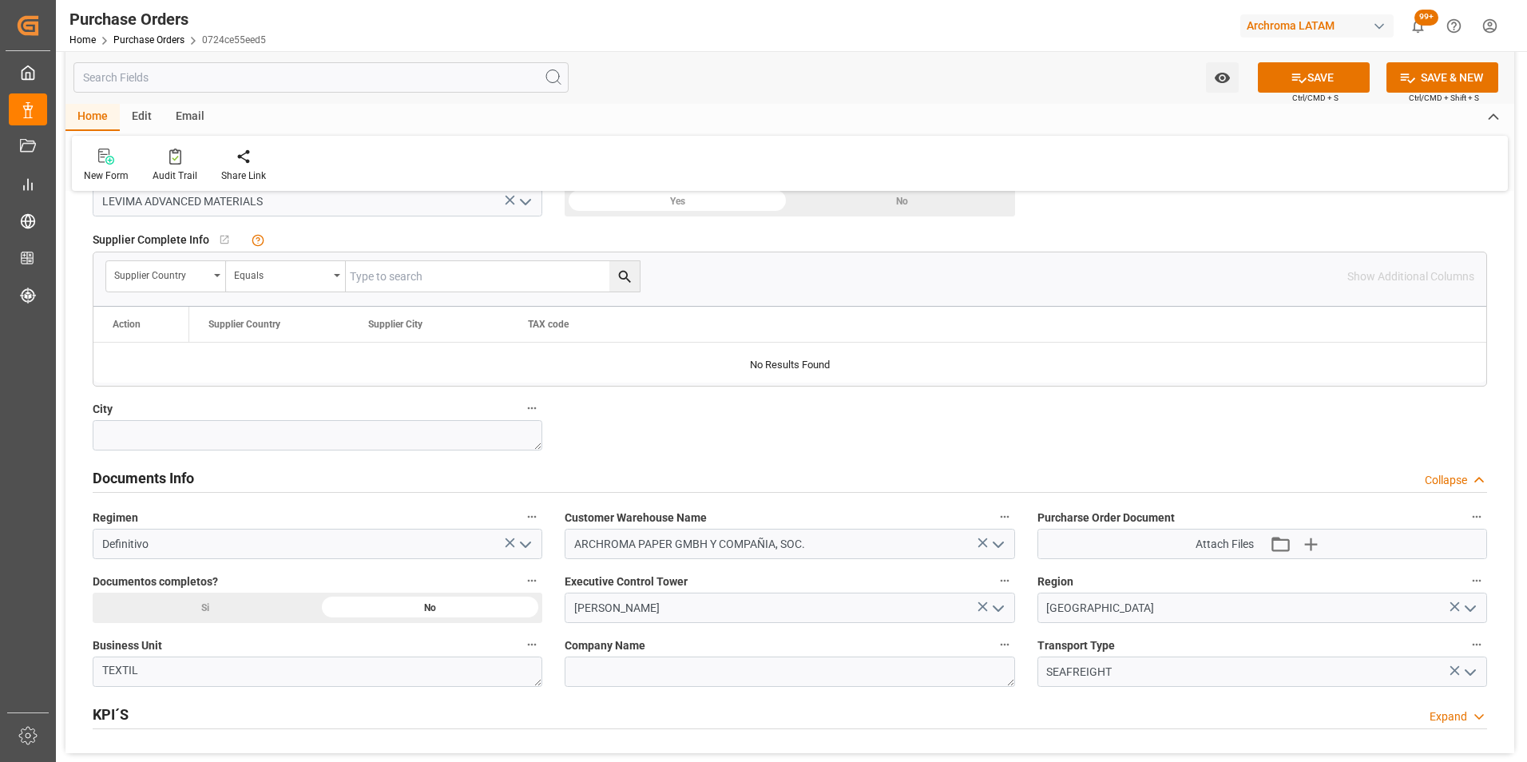
scroll to position [958, 0]
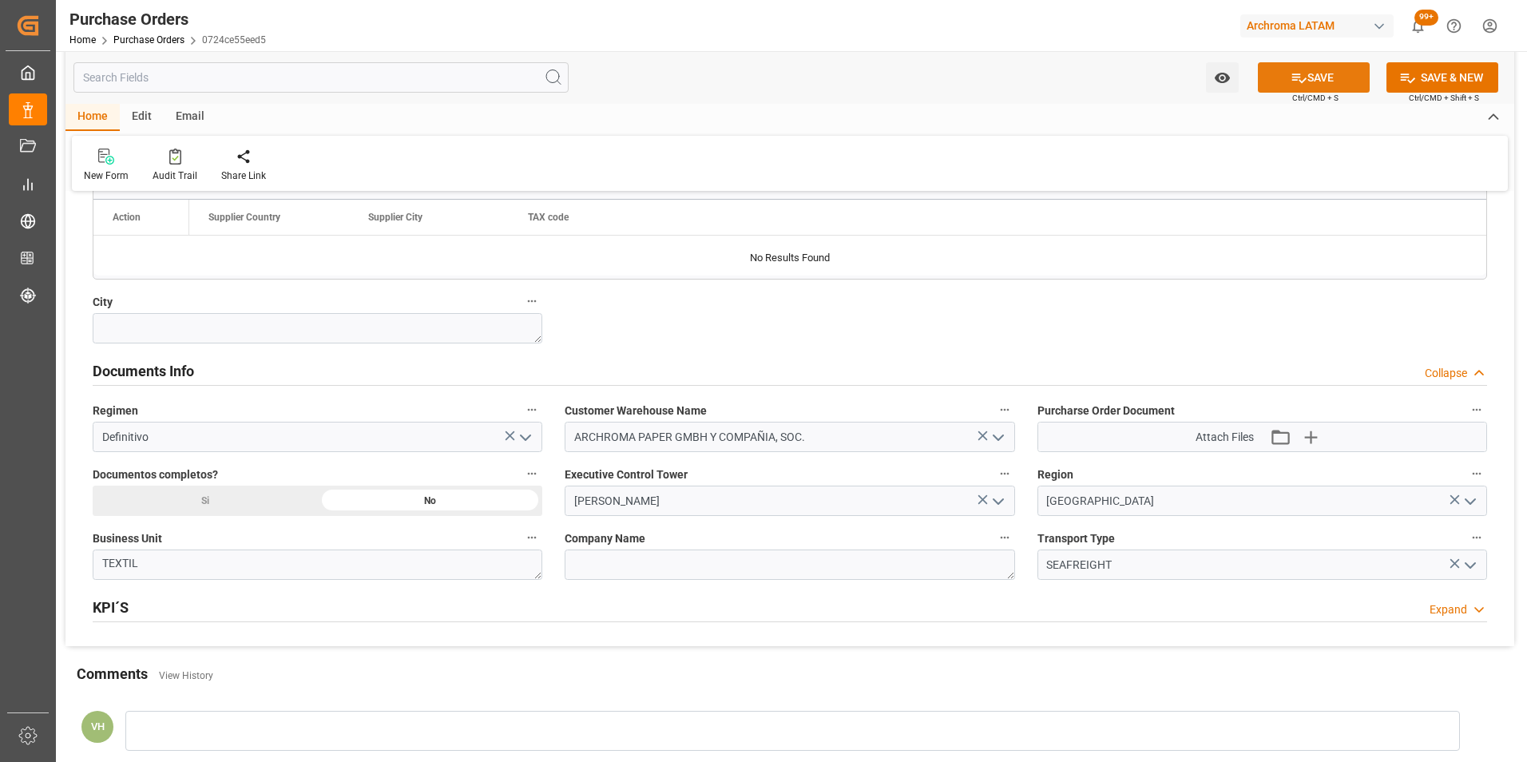
click at [1345, 81] on button "SAVE" at bounding box center [1314, 77] width 112 height 30
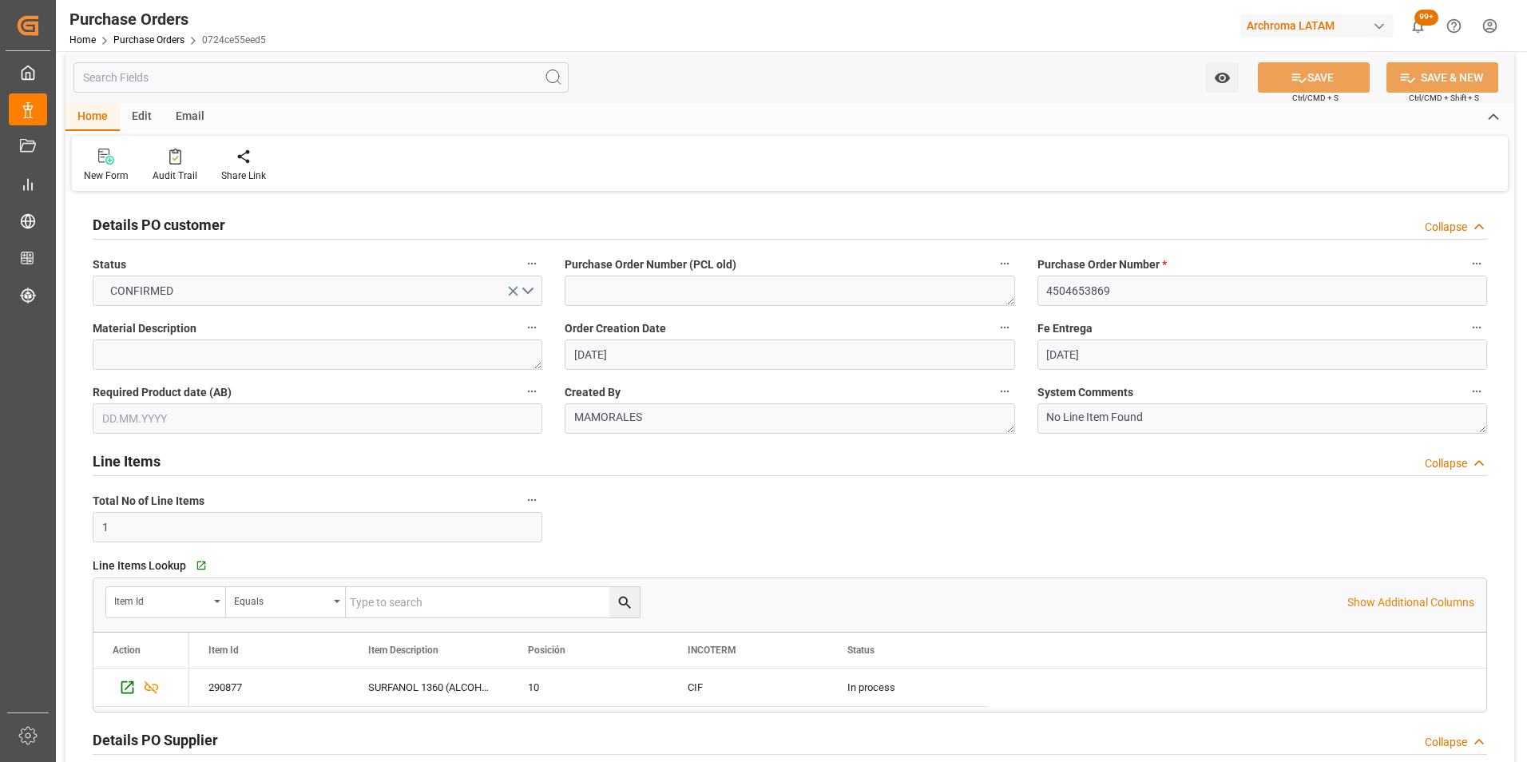
scroll to position [0, 0]
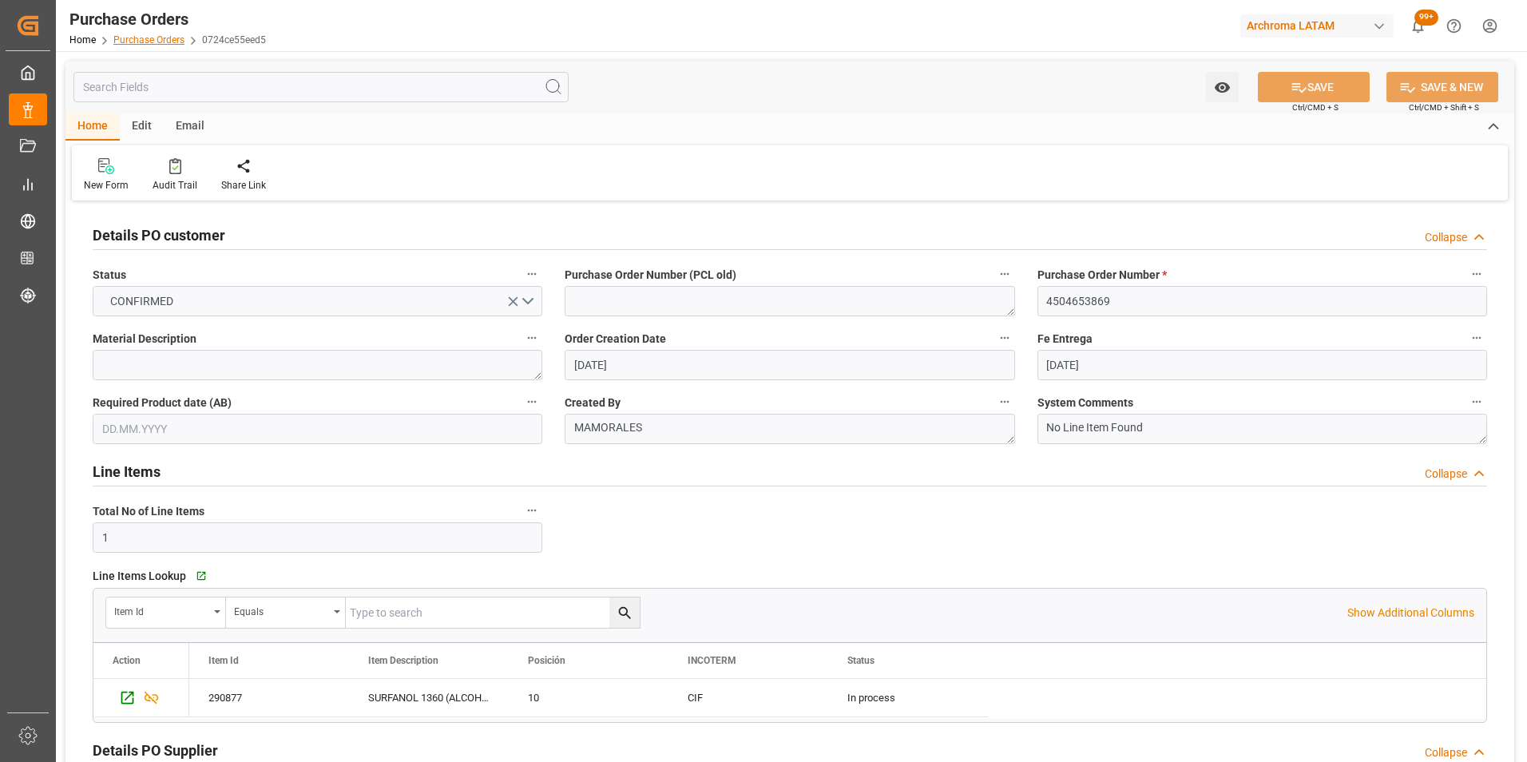
click at [156, 42] on link "Purchase Orders" at bounding box center [148, 39] width 71 height 11
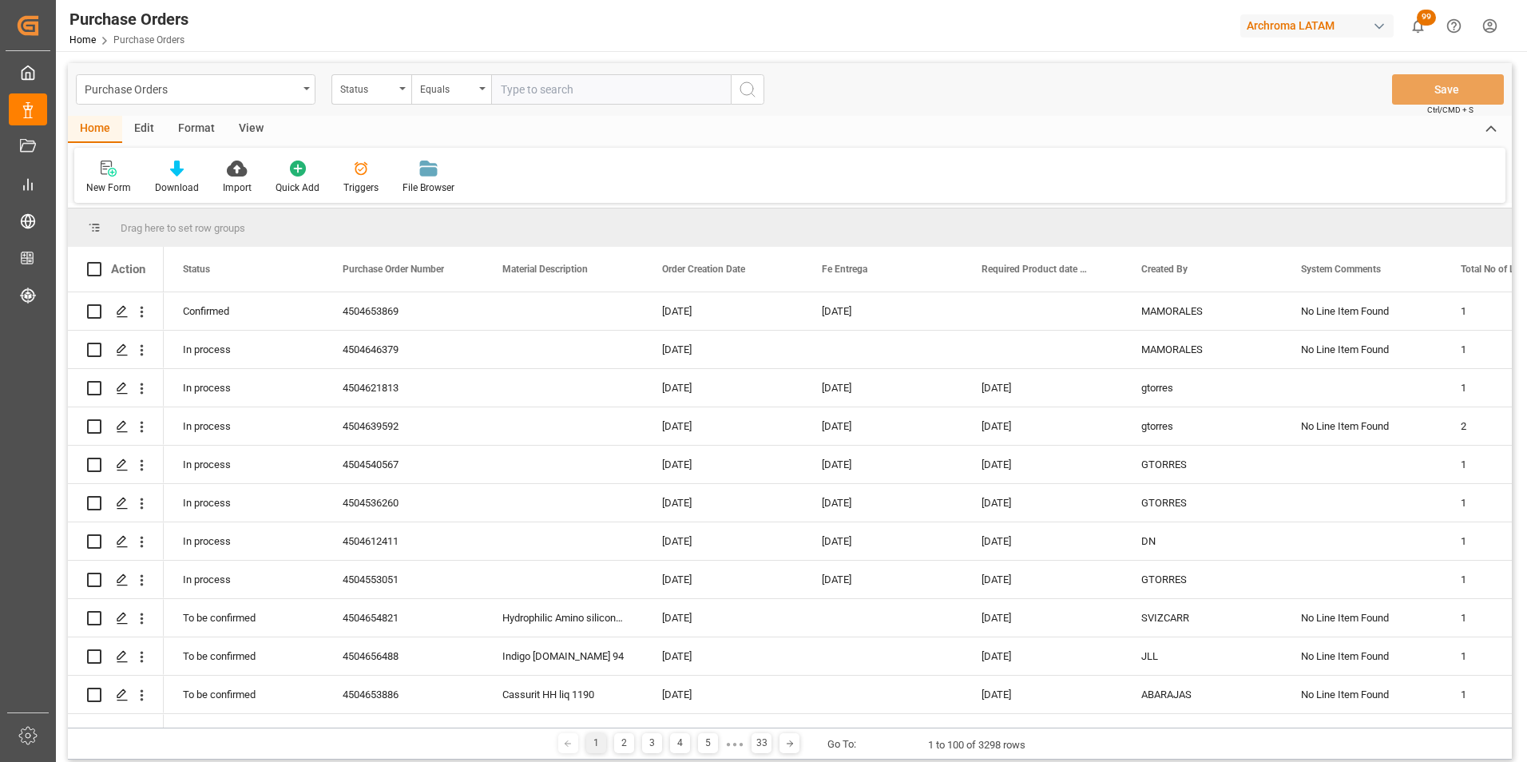
click at [399, 93] on div "Status" at bounding box center [371, 89] width 80 height 30
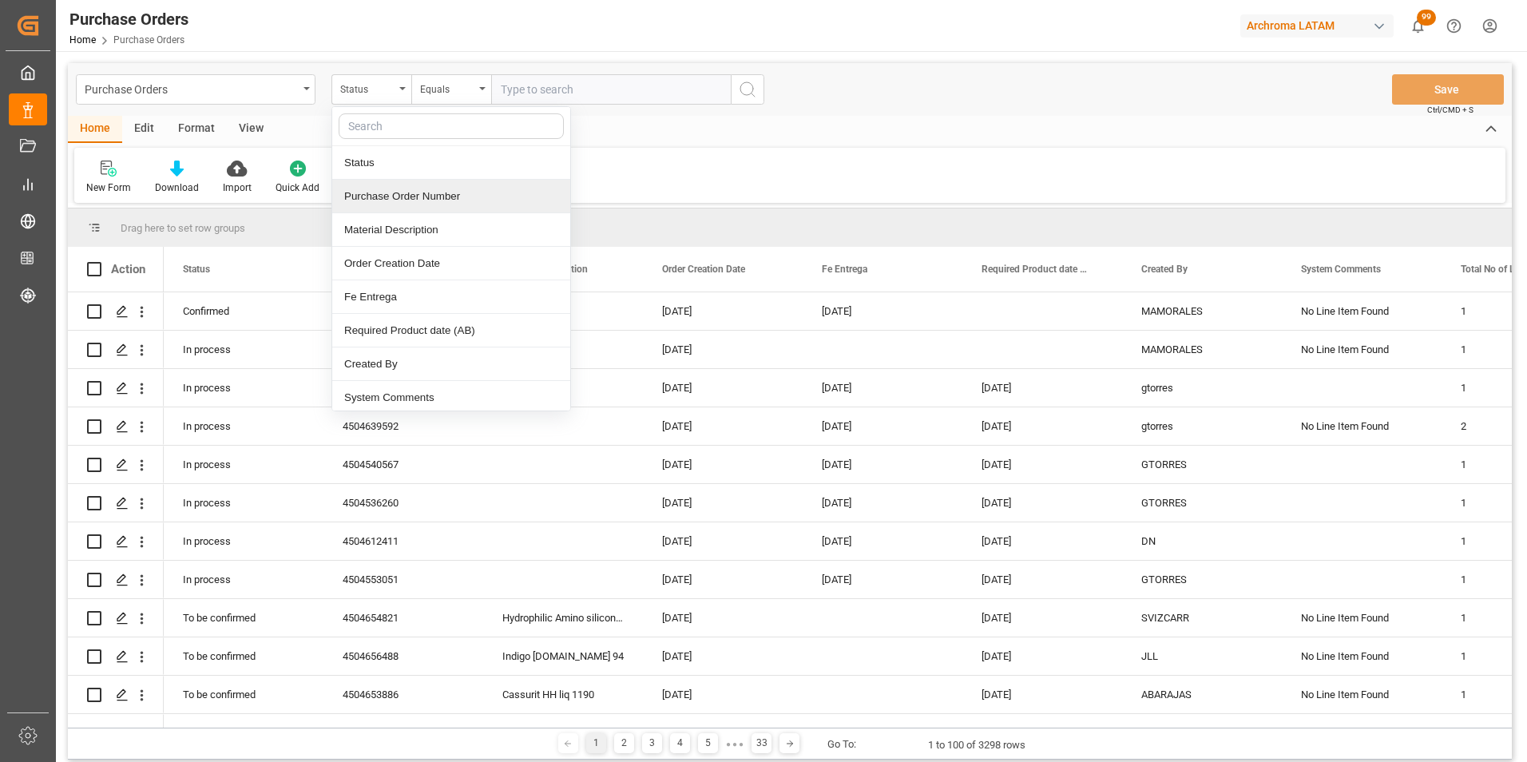
click at [396, 207] on div "Purchase Order Number" at bounding box center [451, 197] width 238 height 34
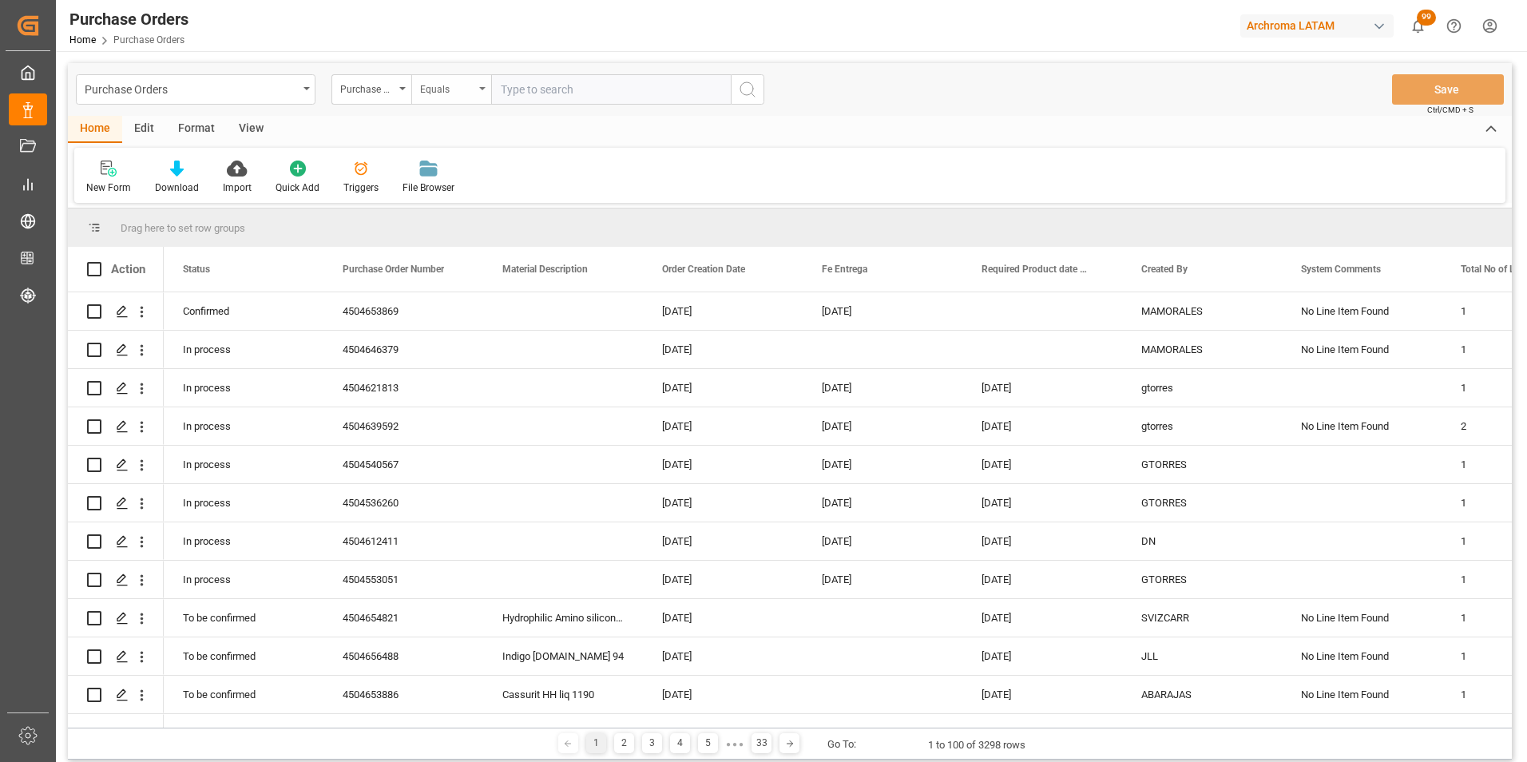
click at [445, 89] on div "Equals" at bounding box center [447, 87] width 54 height 18
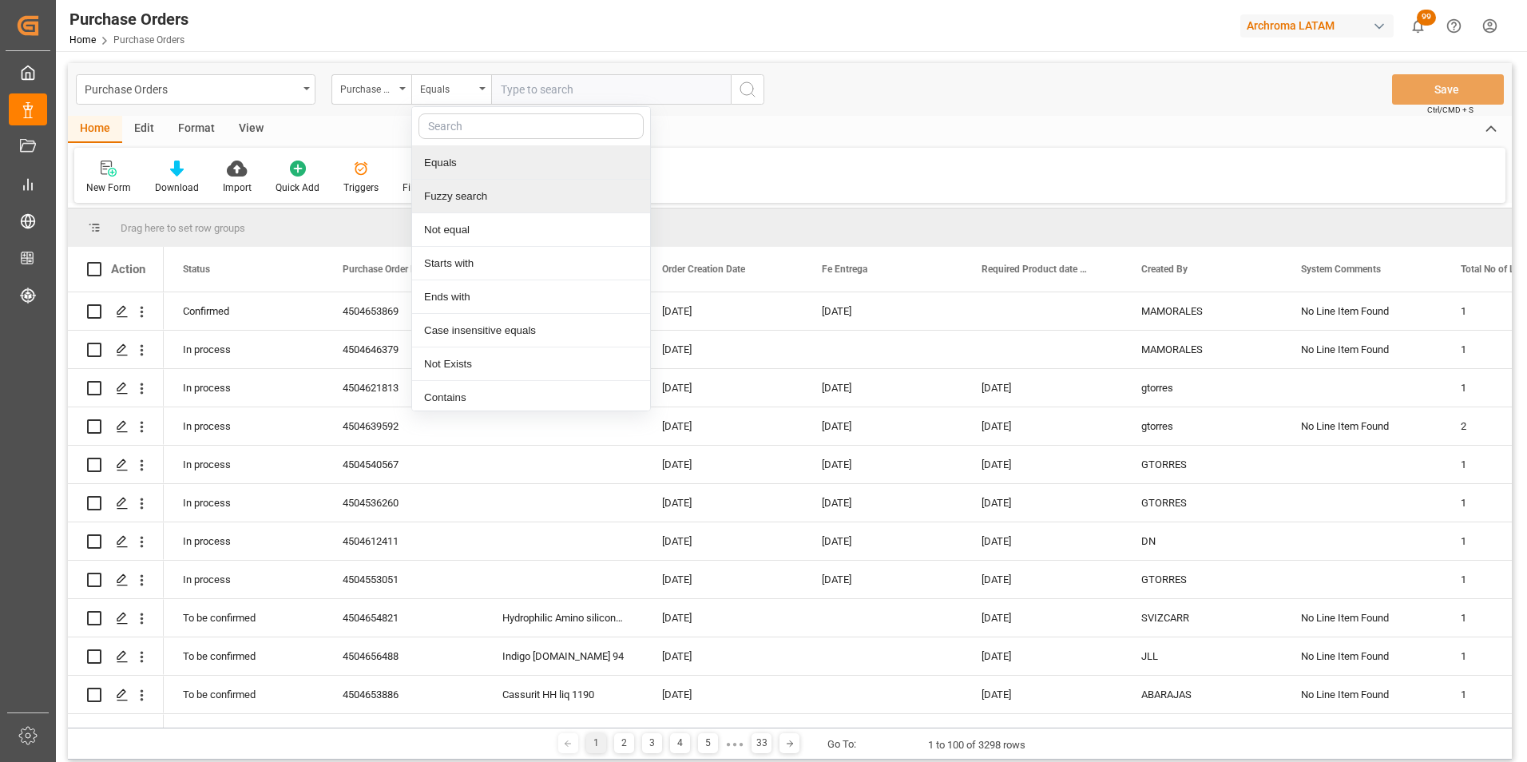
click at [470, 192] on div "Fuzzy search" at bounding box center [531, 197] width 238 height 34
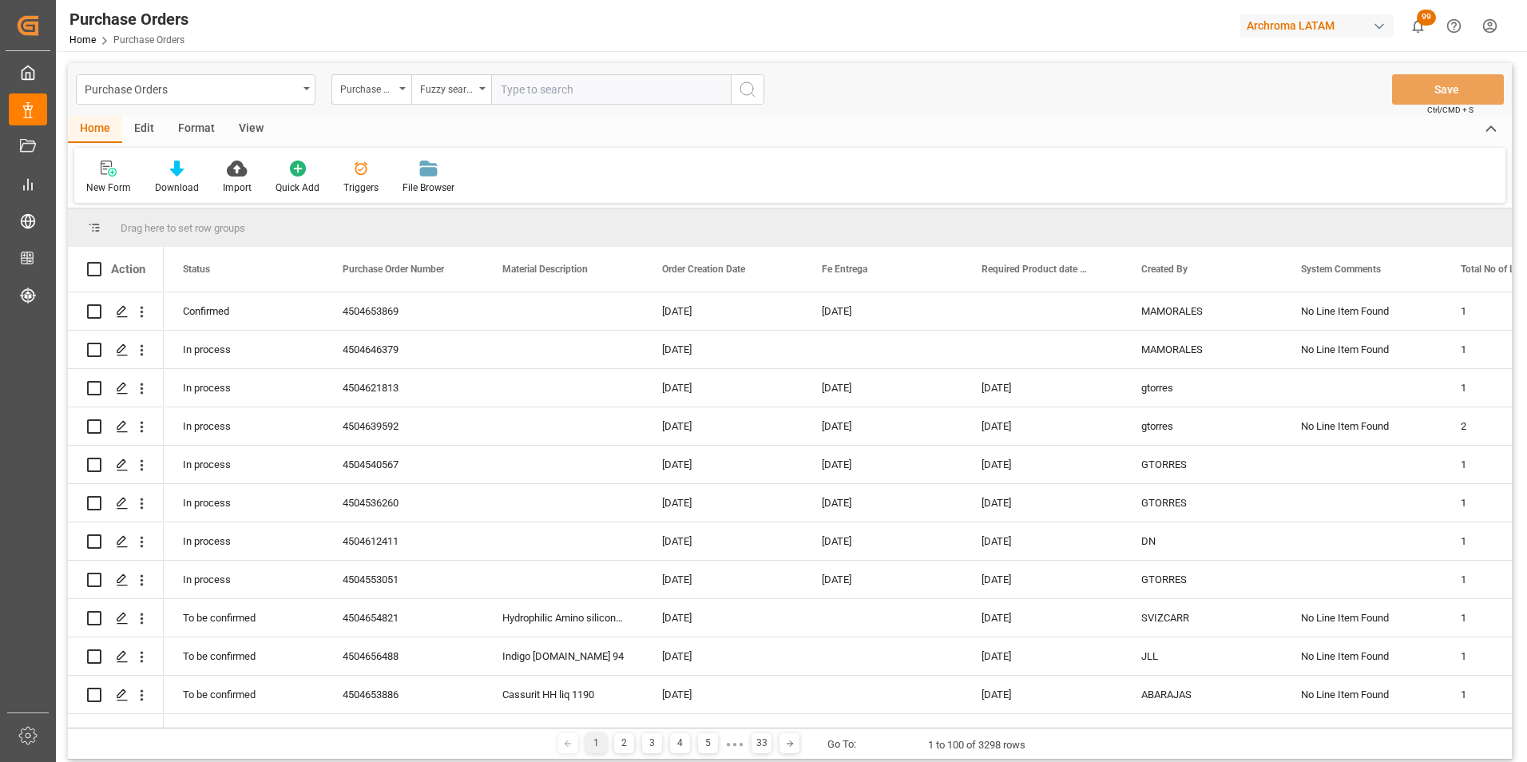
paste input "4504641440"
type input "4504641440"
click at [743, 90] on icon "search button" at bounding box center [747, 89] width 19 height 19
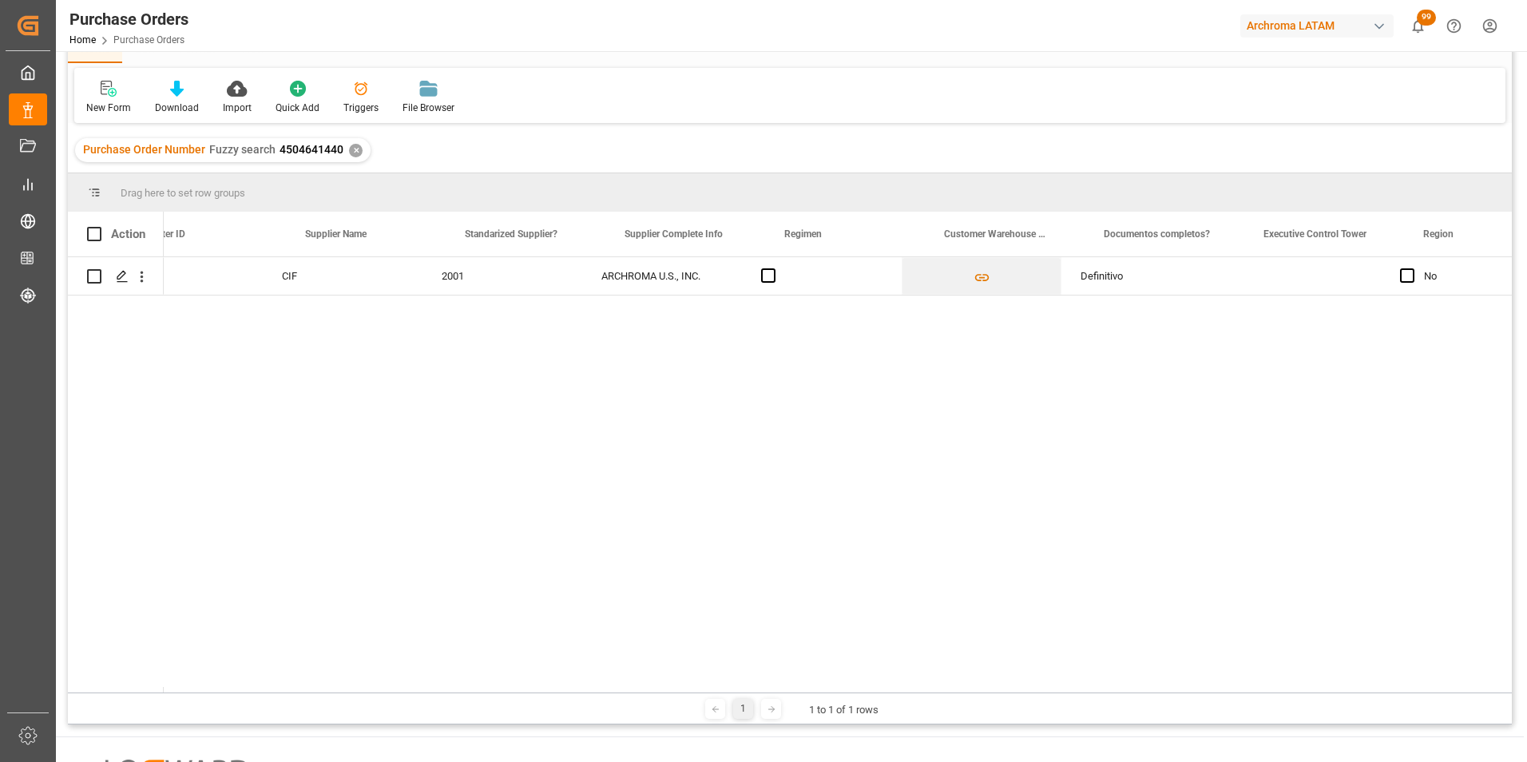
scroll to position [0, 2586]
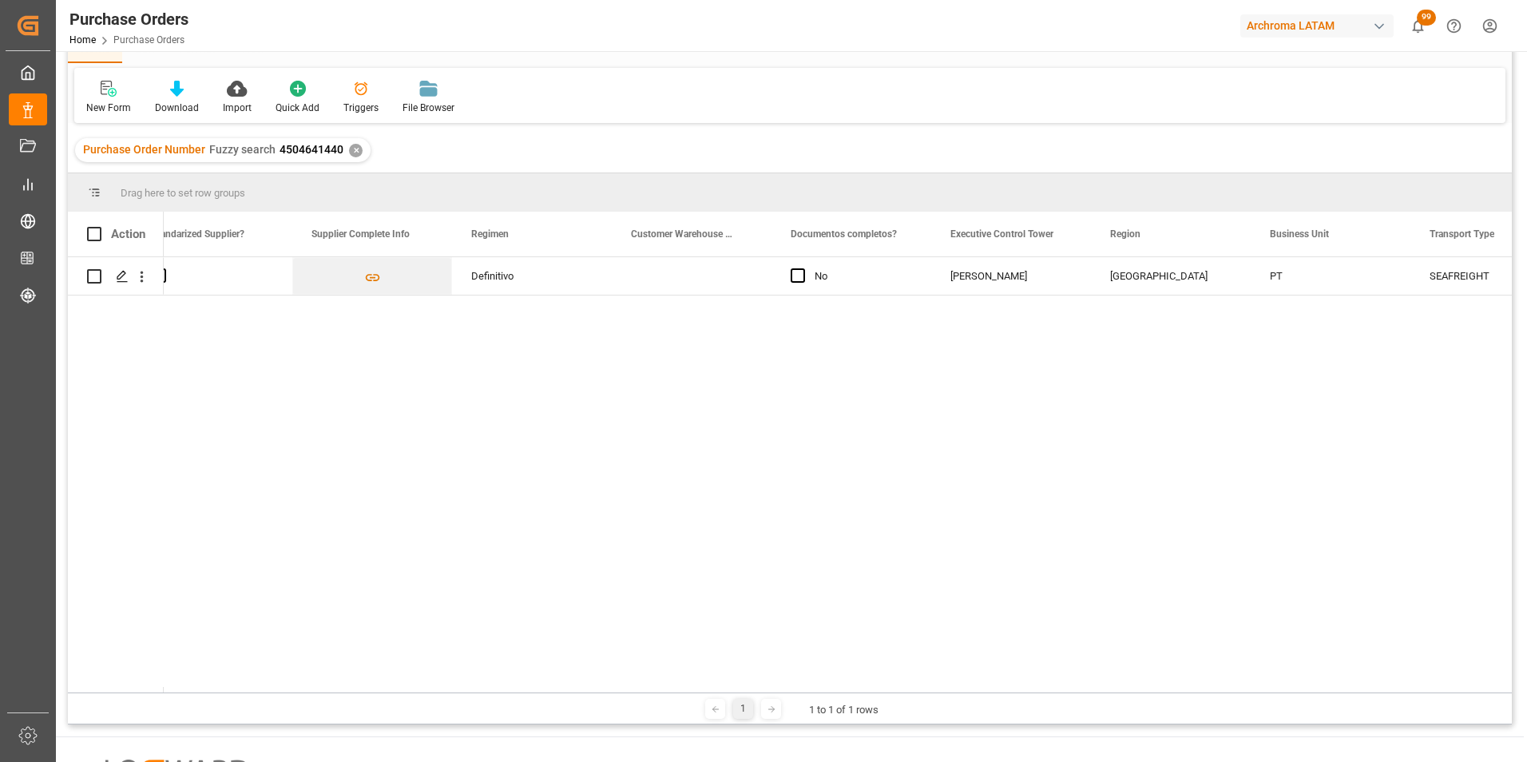
click at [354, 143] on div "Purchase Order Number Fuzzy search 4504641440 ✕" at bounding box center [222, 150] width 295 height 24
click at [353, 153] on div "✕" at bounding box center [356, 151] width 14 height 14
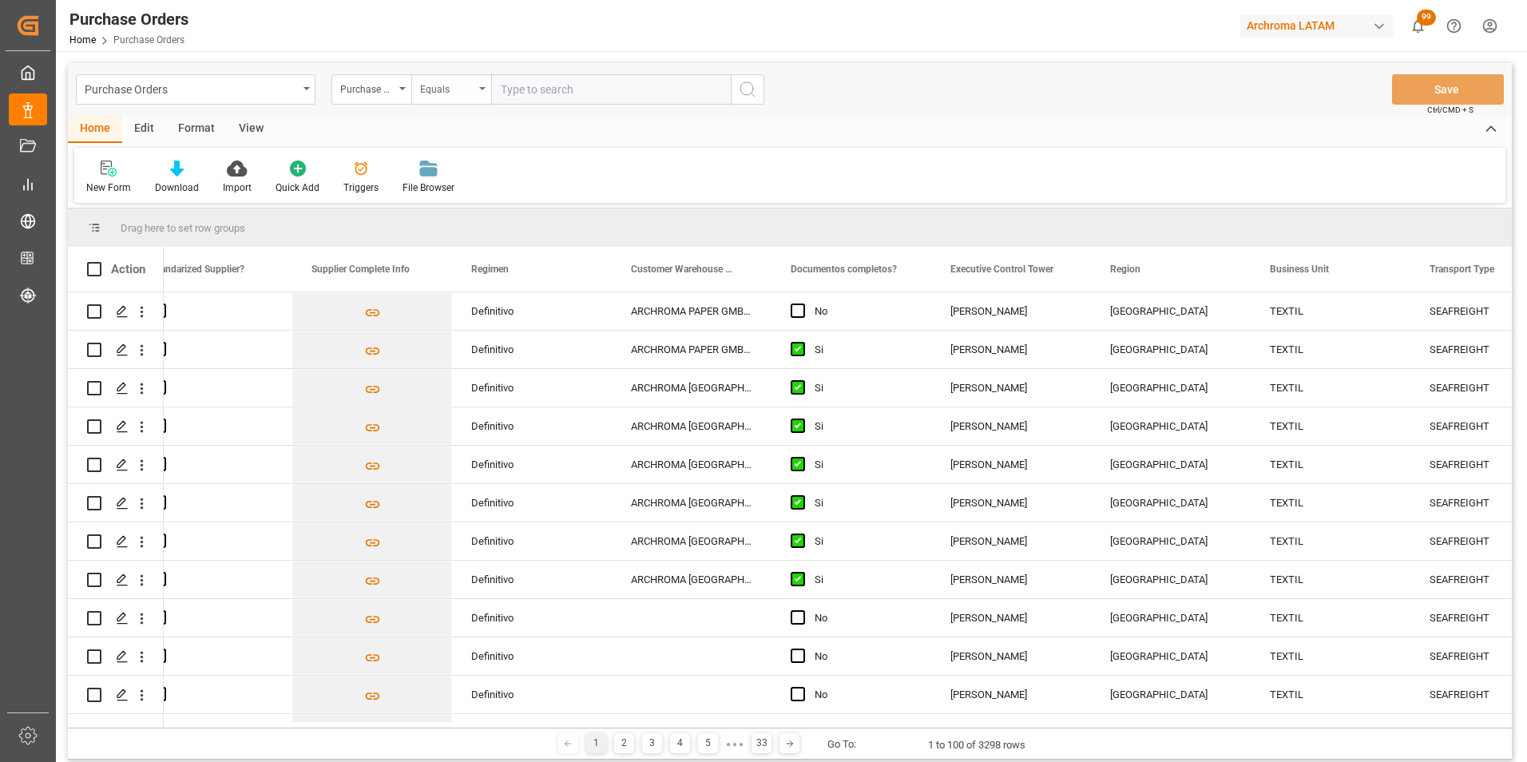
click at [450, 97] on div "Equals" at bounding box center [451, 89] width 80 height 30
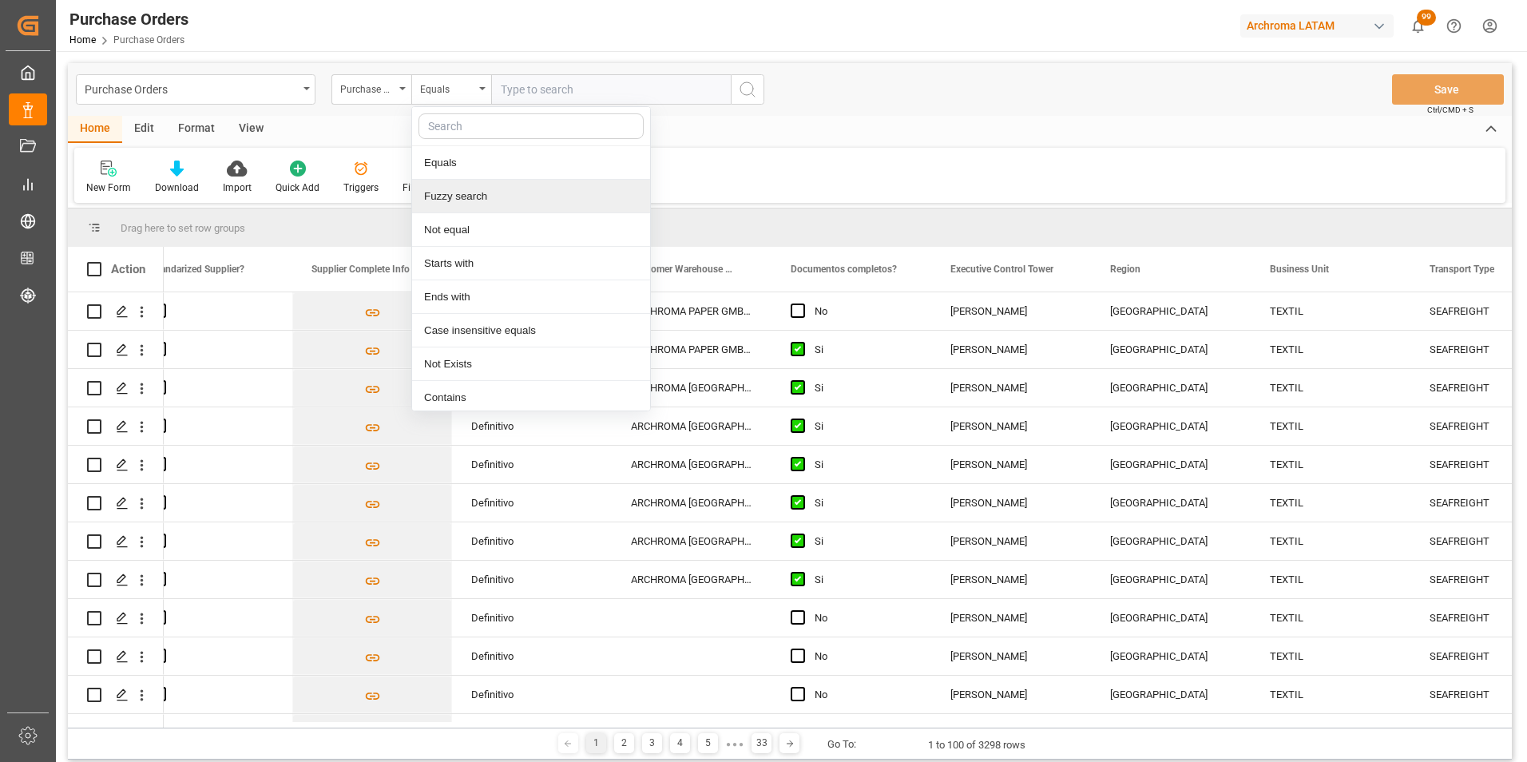
click at [481, 190] on div "Fuzzy search" at bounding box center [531, 197] width 238 height 34
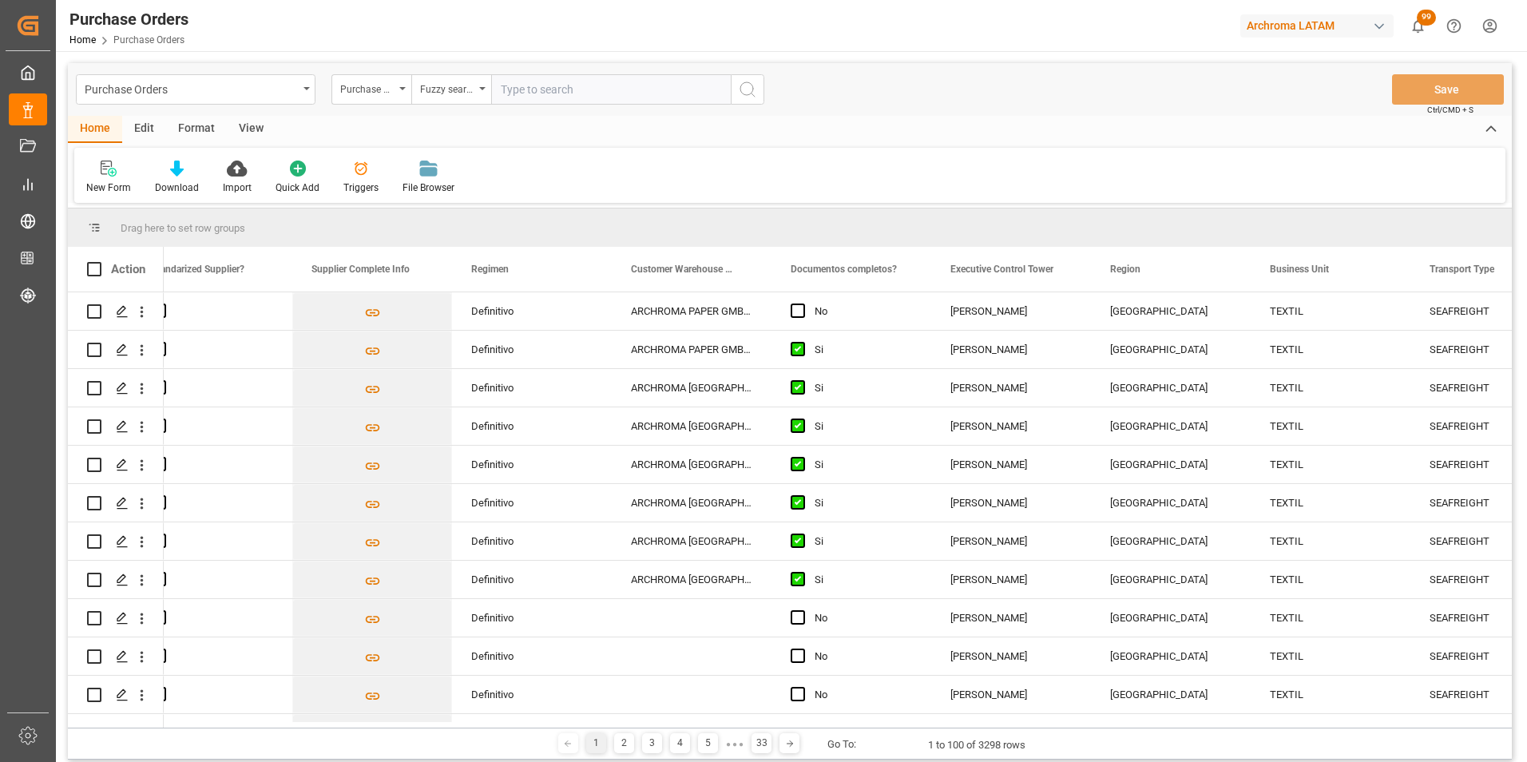
paste input "4504645880"
type input "4504645880"
click at [740, 89] on circle "search button" at bounding box center [746, 88] width 13 height 13
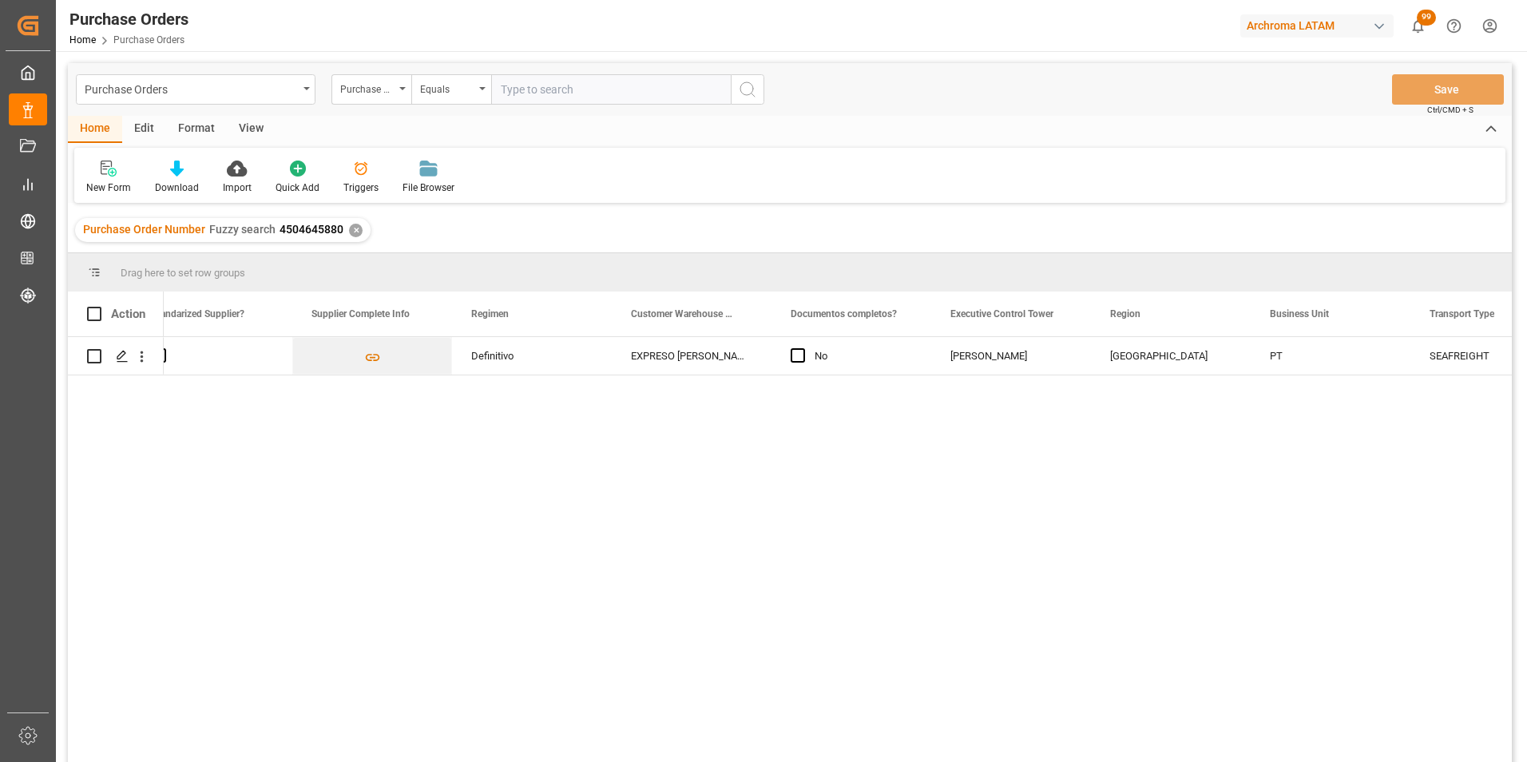
click at [351, 235] on div "✕" at bounding box center [356, 231] width 14 height 14
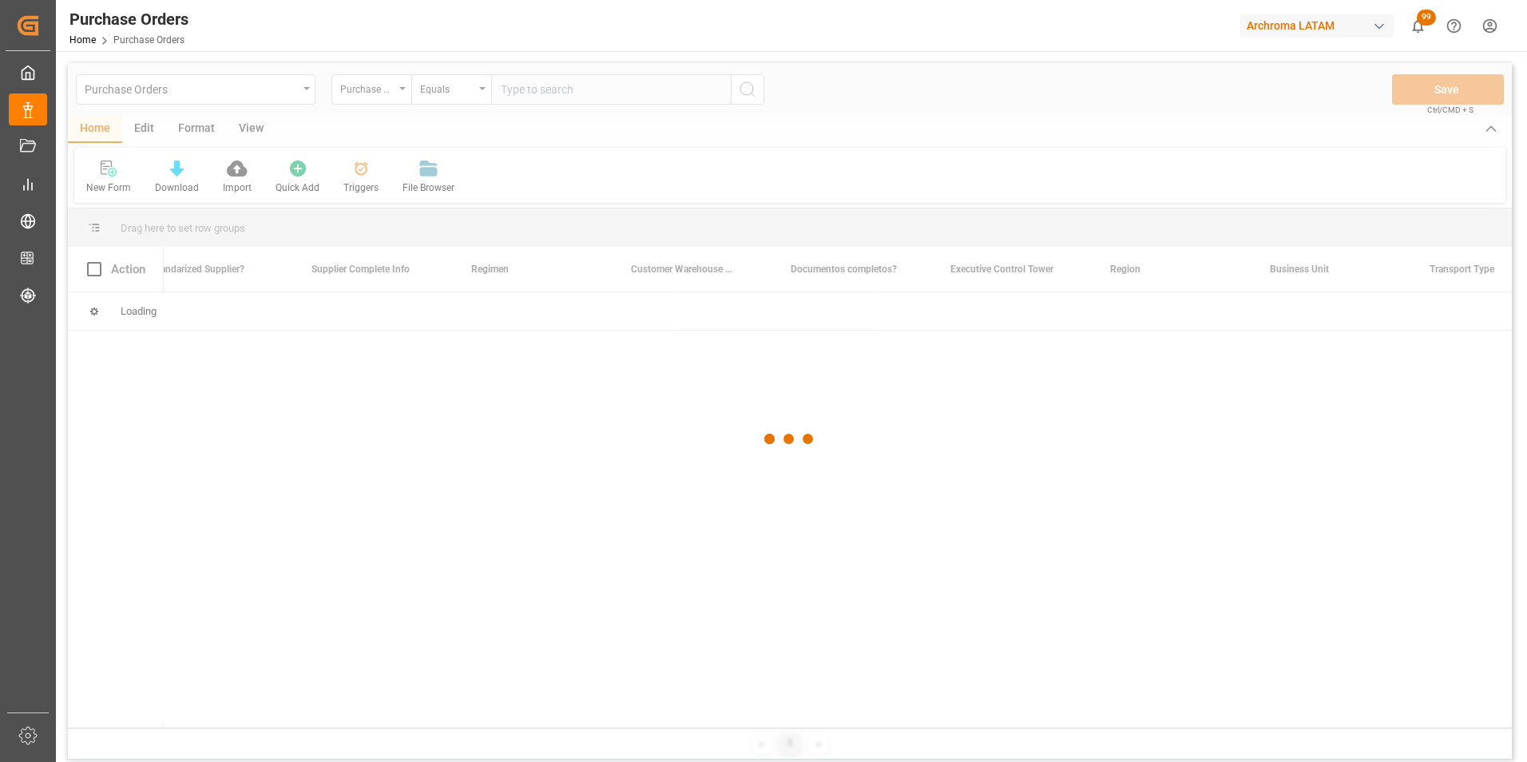
click at [474, 85] on div at bounding box center [790, 439] width 1444 height 752
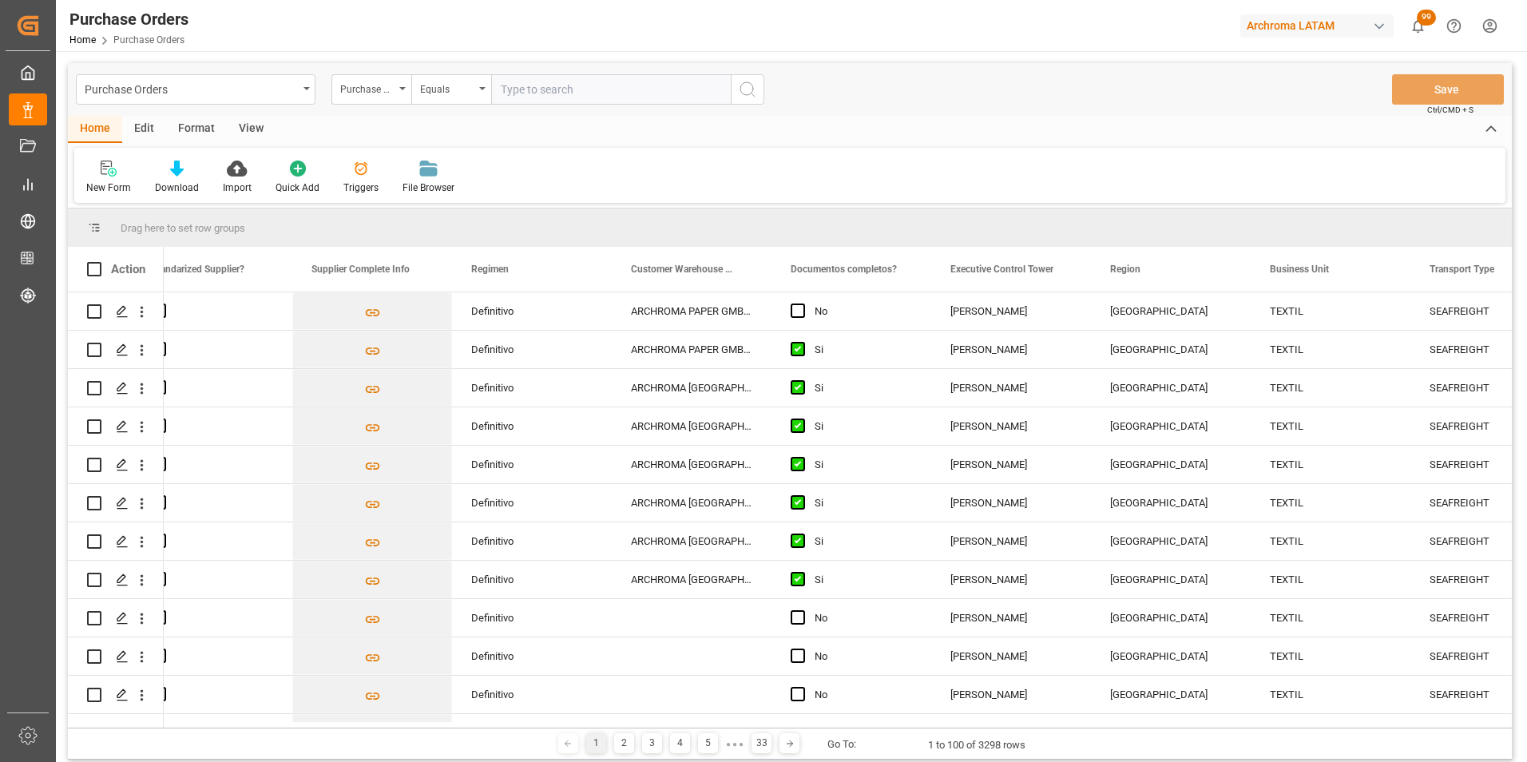
click at [474, 85] on div "Equals" at bounding box center [447, 87] width 54 height 18
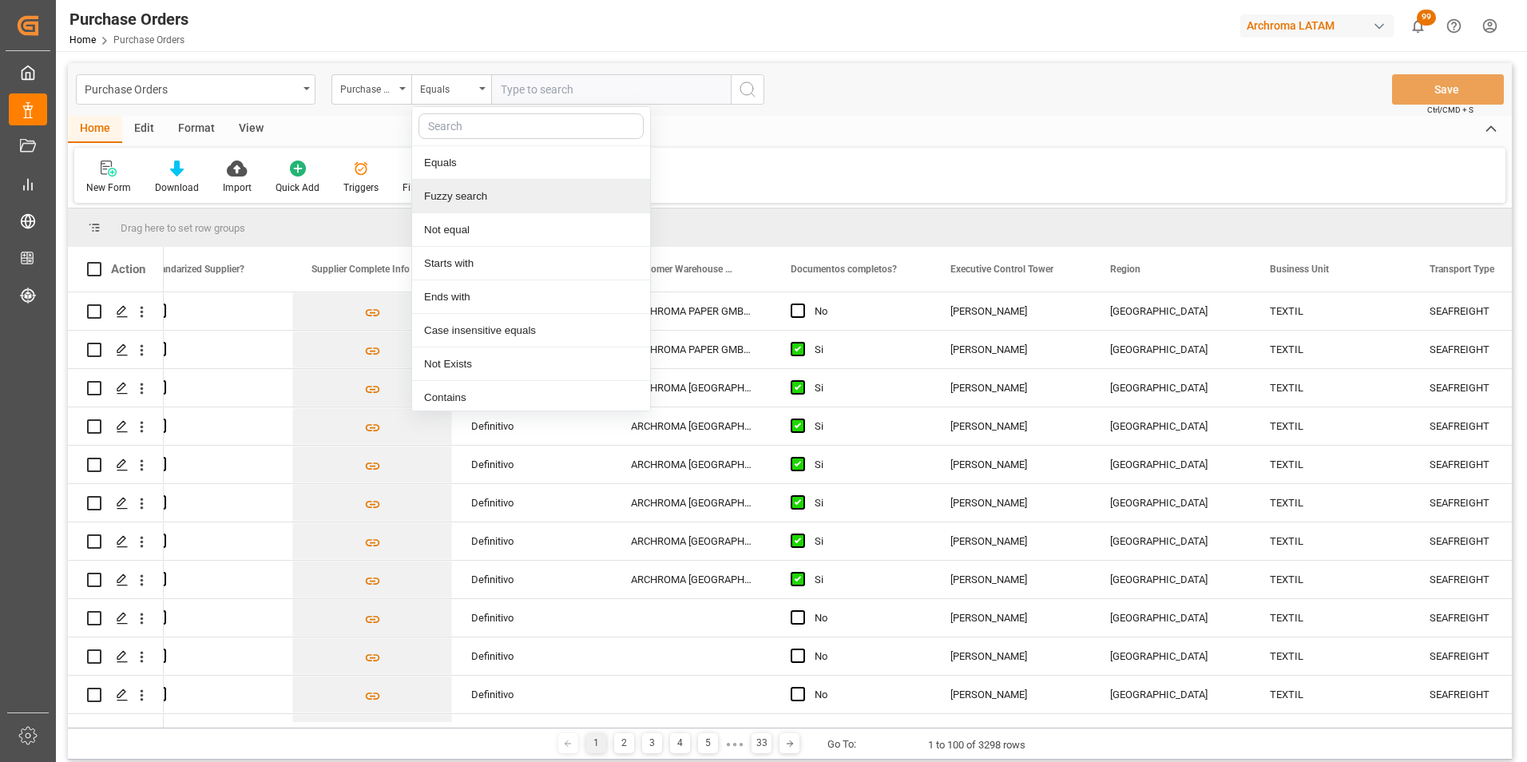
click at [495, 199] on div "Fuzzy search" at bounding box center [531, 197] width 238 height 34
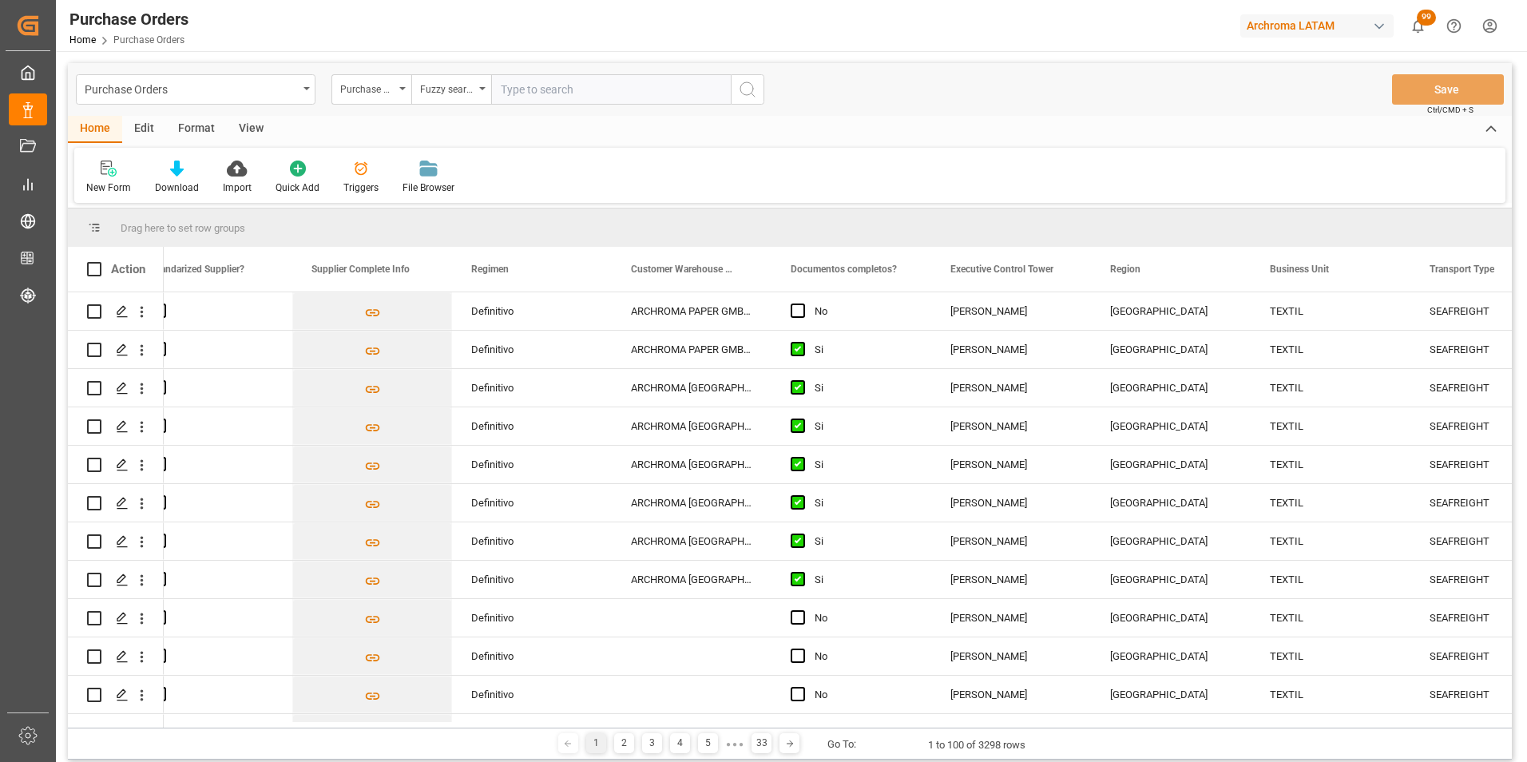
paste input "4504650931"
type input "4504650931"
click at [741, 94] on icon "search button" at bounding box center [747, 89] width 19 height 19
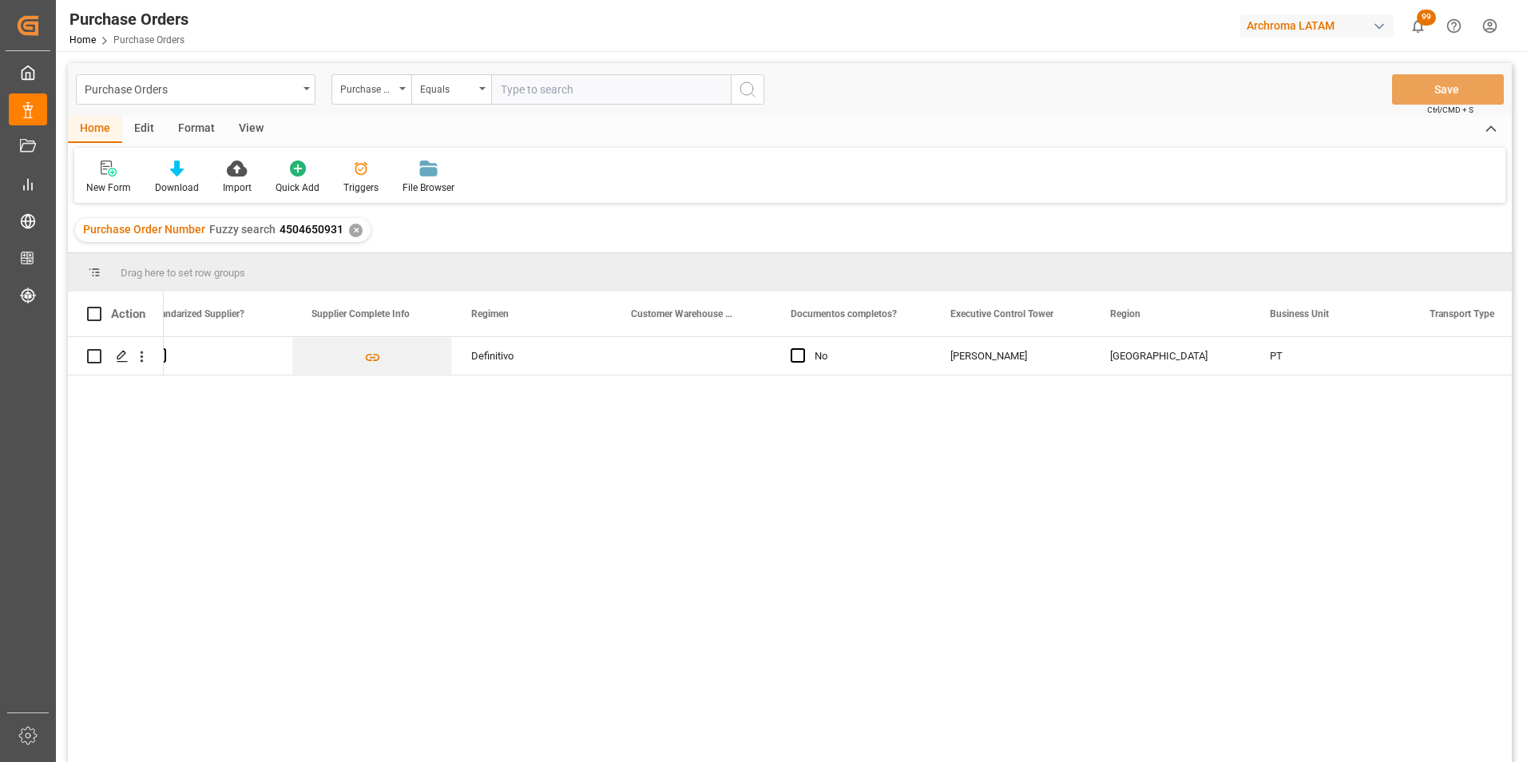
scroll to position [0, 2586]
click at [352, 228] on div "✕" at bounding box center [356, 231] width 14 height 14
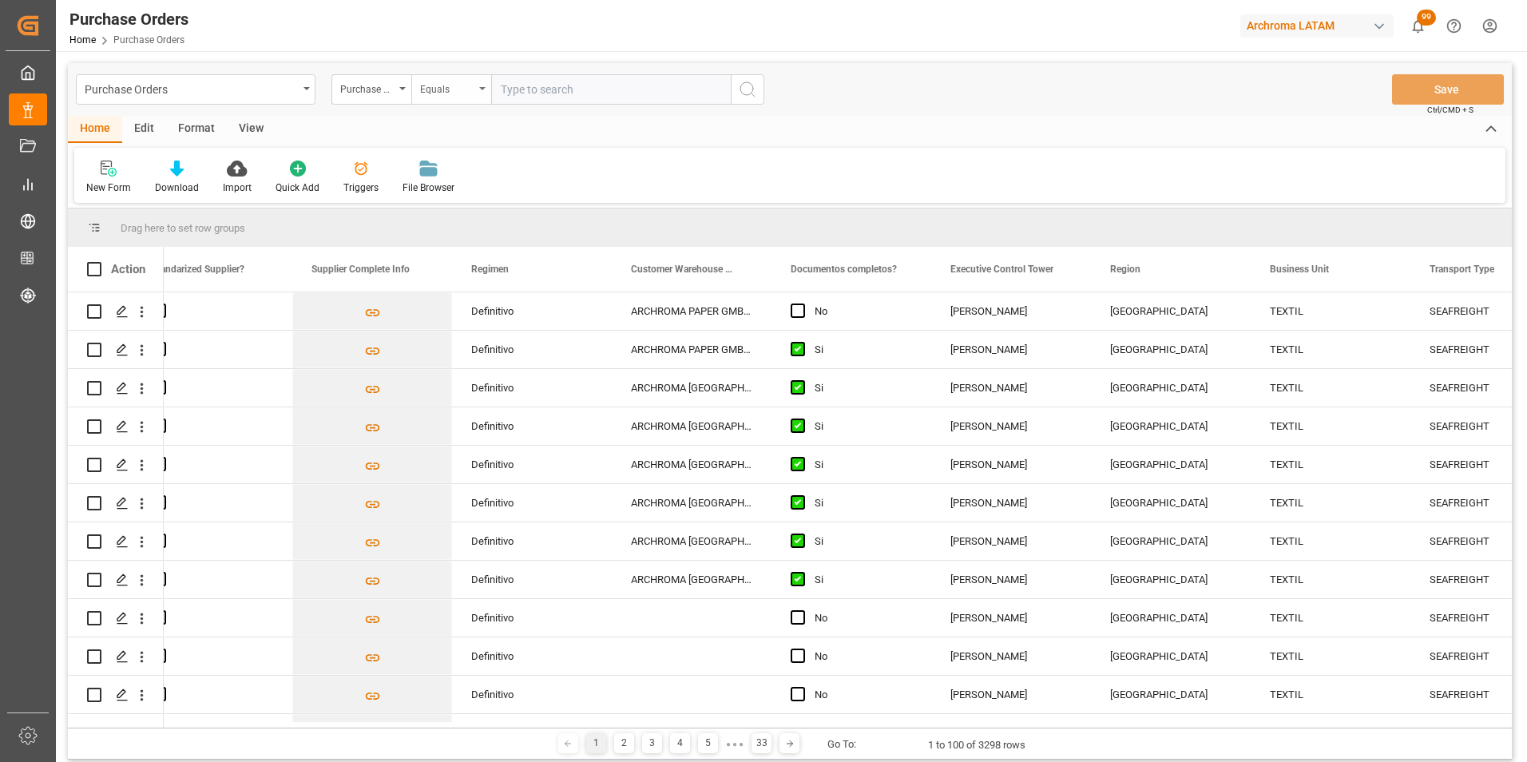
click at [478, 97] on div "Equals" at bounding box center [451, 89] width 80 height 30
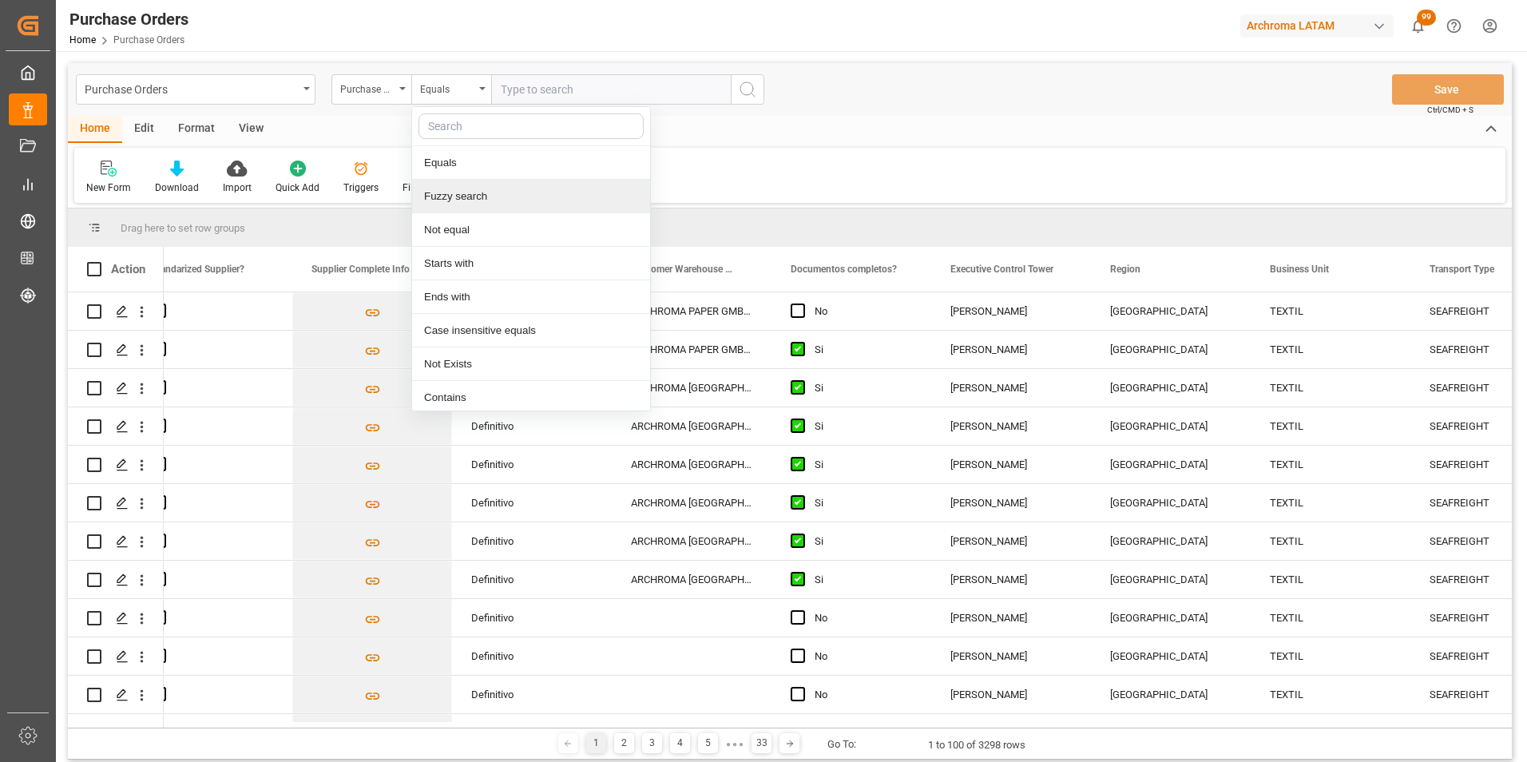
click at [465, 198] on div "Fuzzy search" at bounding box center [531, 197] width 238 height 34
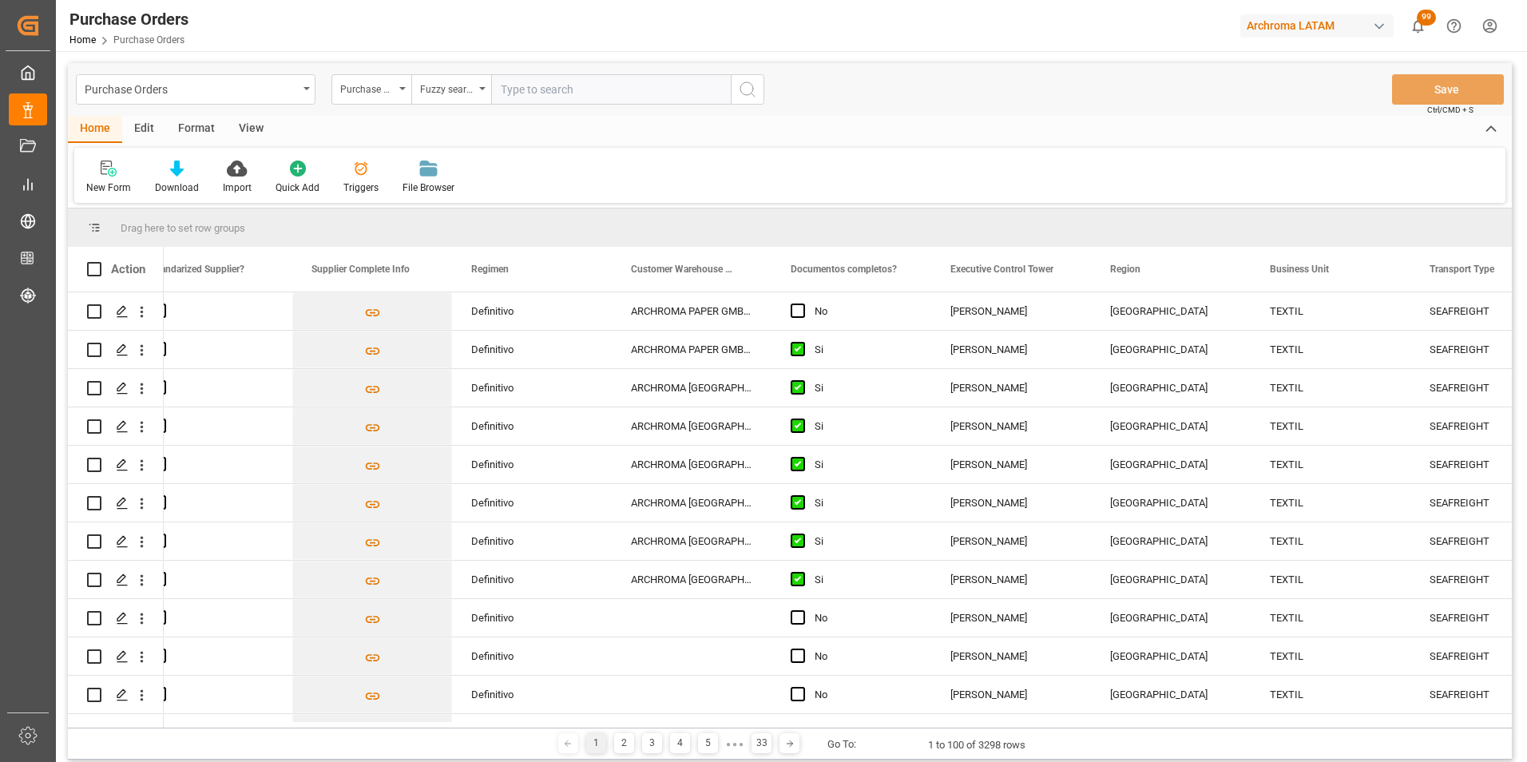
paste input "4504634071"
type input "4504634071"
click at [743, 94] on icon "search button" at bounding box center [747, 89] width 19 height 19
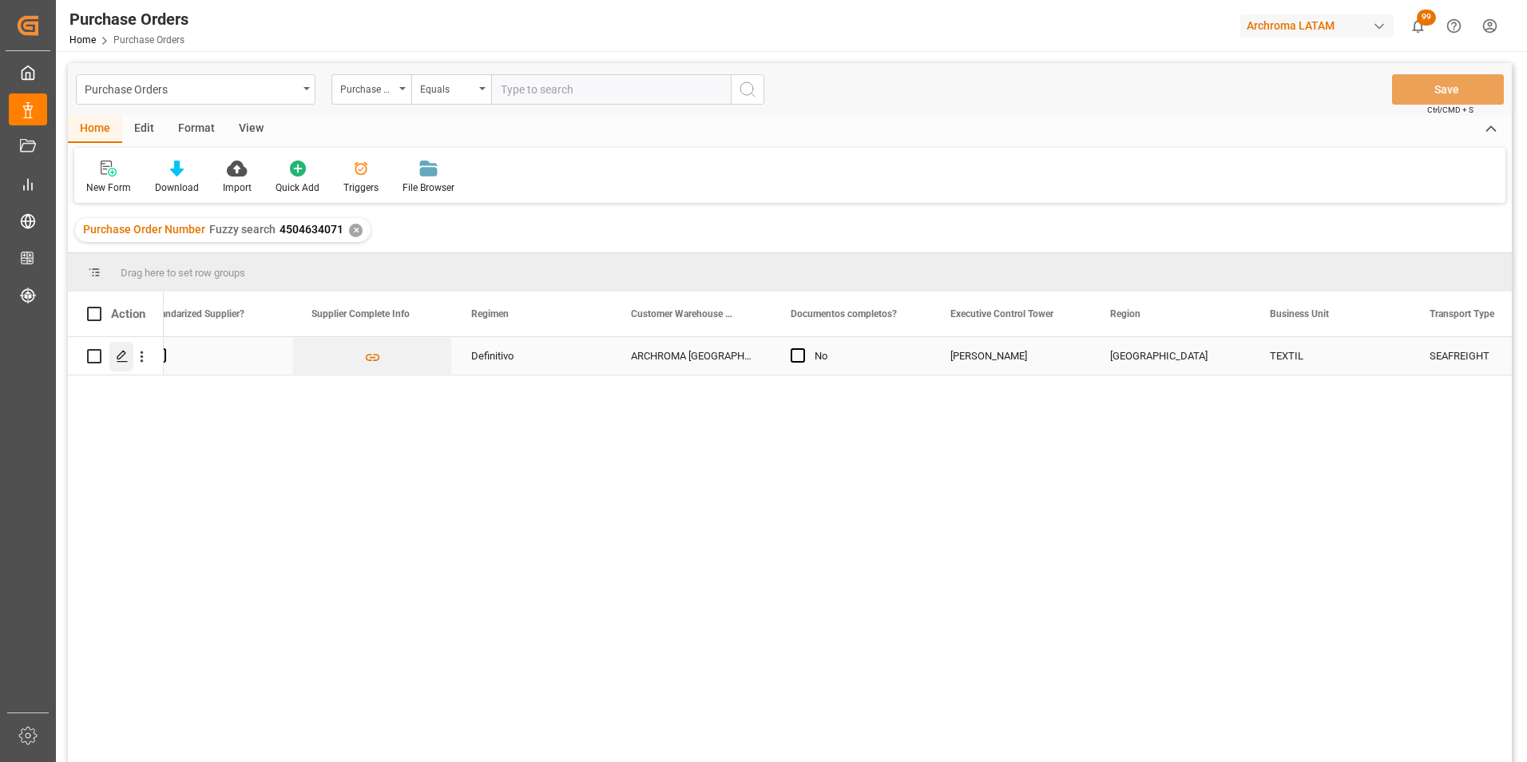
click at [117, 347] on div "Press SPACE to select this row." at bounding box center [121, 357] width 24 height 30
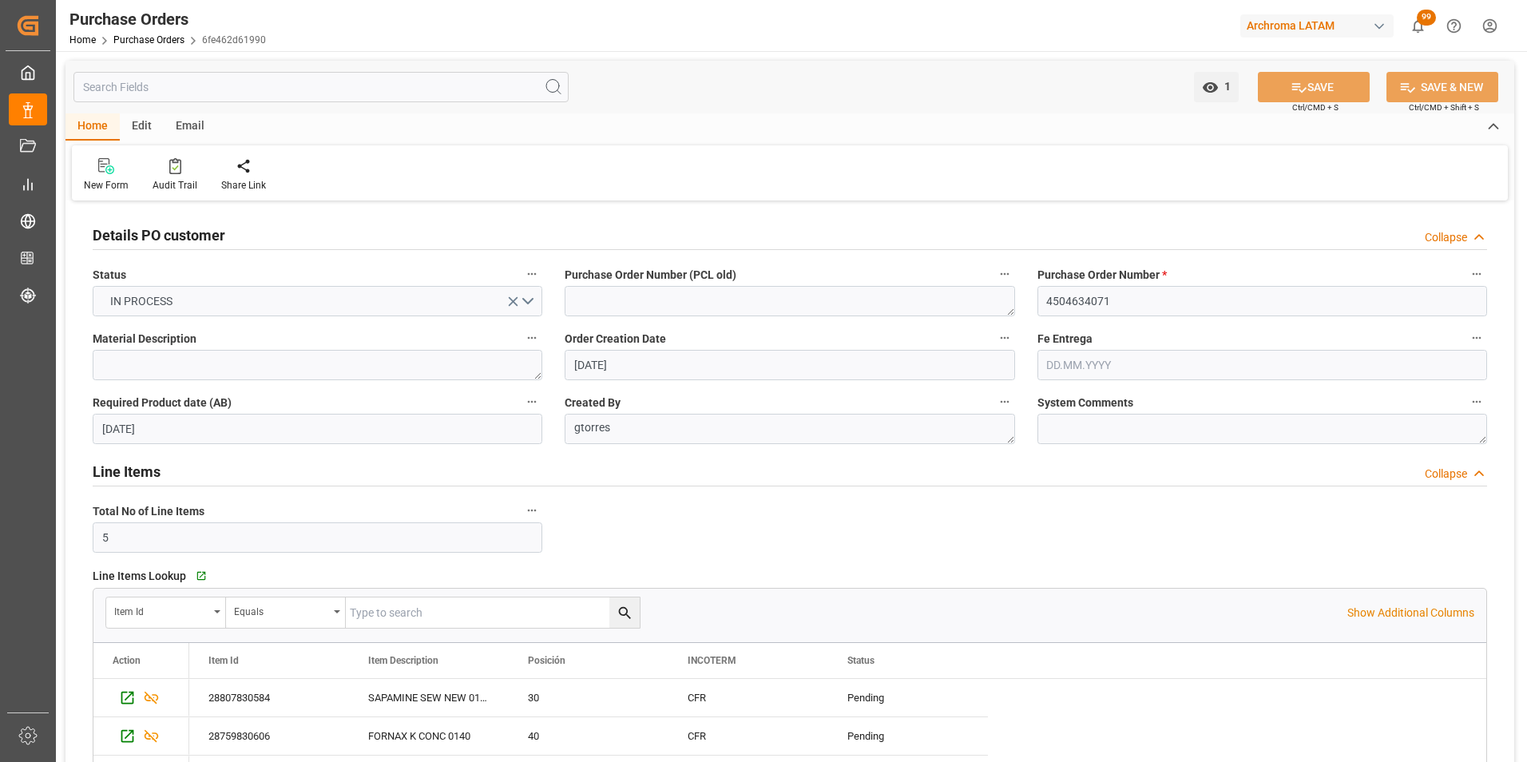
click at [190, 129] on div "Email" at bounding box center [190, 126] width 53 height 27
click at [118, 174] on icon at bounding box center [108, 166] width 22 height 16
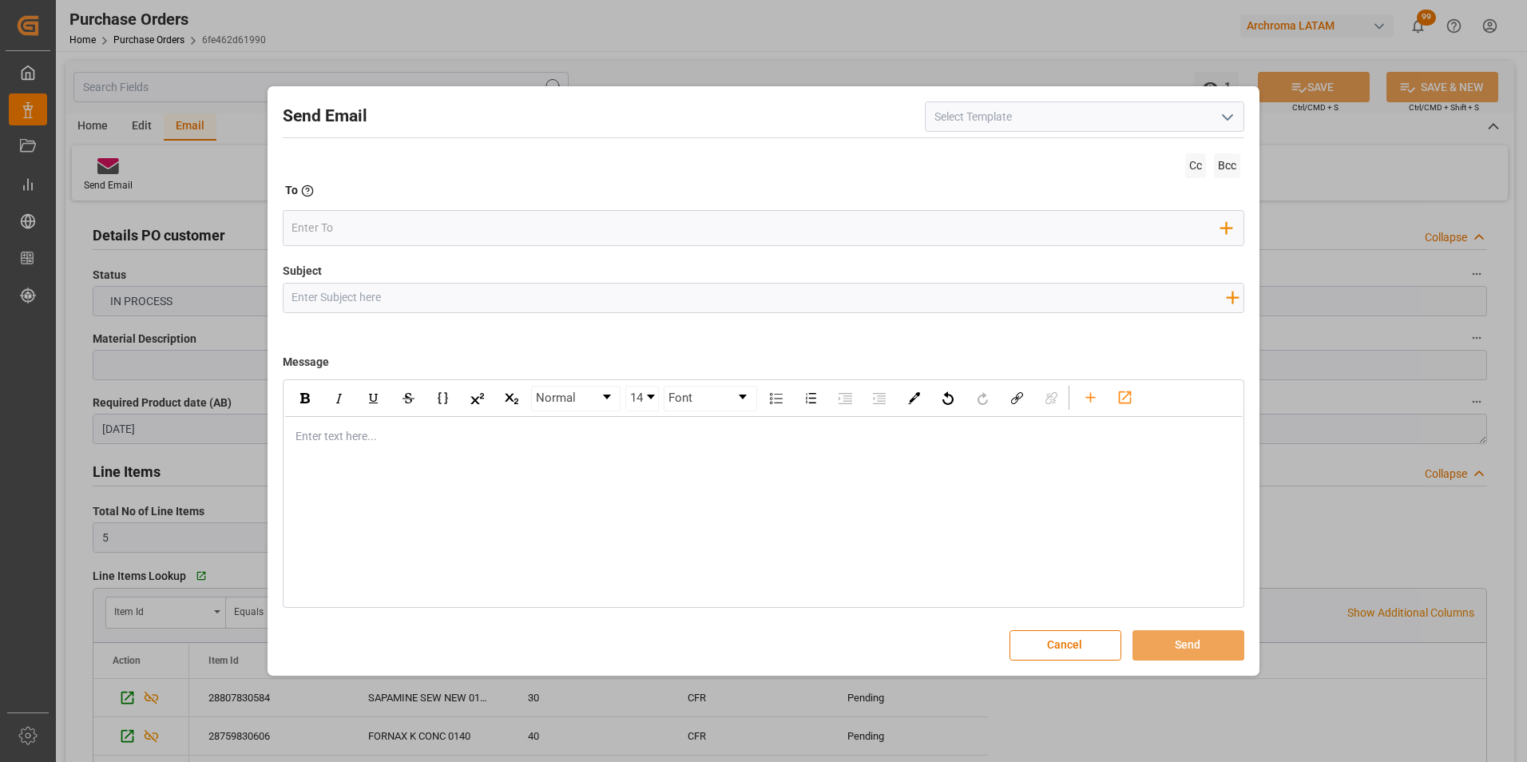
click at [391, 298] on input "Subject" at bounding box center [758, 297] width 951 height 28
click at [293, 299] on input "30,40" at bounding box center [758, 297] width 951 height 28
paste input "4504634071"
click at [292, 295] on input "PO 4504634071 30,40" at bounding box center [758, 297] width 951 height 28
click at [561, 297] on input "COL || STATUS ZARPE || PO 4504634071 30,40" at bounding box center [758, 297] width 951 height 28
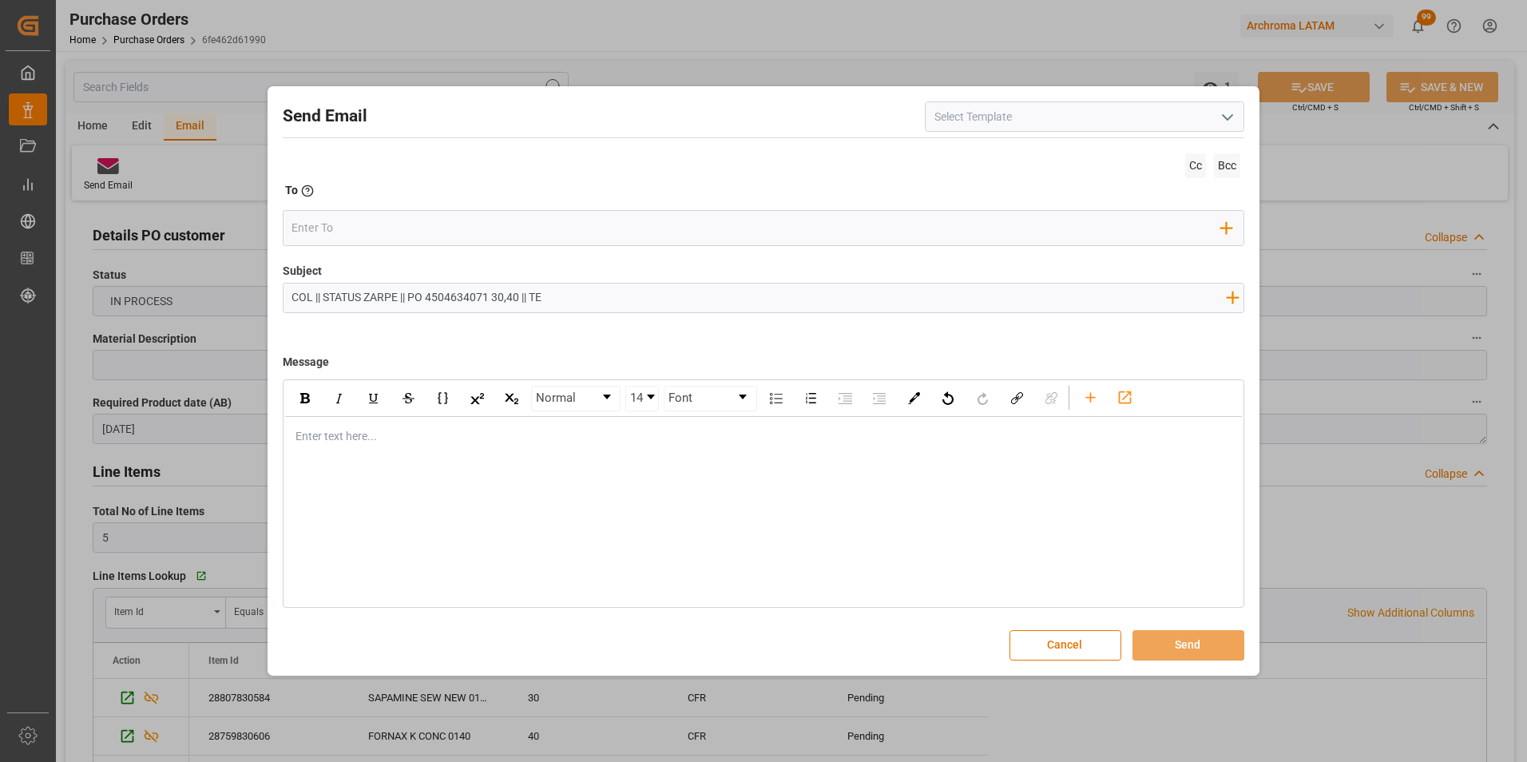
click at [440, 299] on input "COL || STATUS ZARPE || PO 4504634071 30,40 || TE" at bounding box center [758, 297] width 951 height 28
type input "COL || STATUS ZARPE || PO 4504634071 30,40 || TE"
click at [569, 295] on input "COL || STATUS ZARPE || PO 4504634071 30,40 || TE" at bounding box center [758, 297] width 951 height 28
click at [447, 456] on div "Normal 14 Font Enter text here..." at bounding box center [764, 493] width 962 height 228
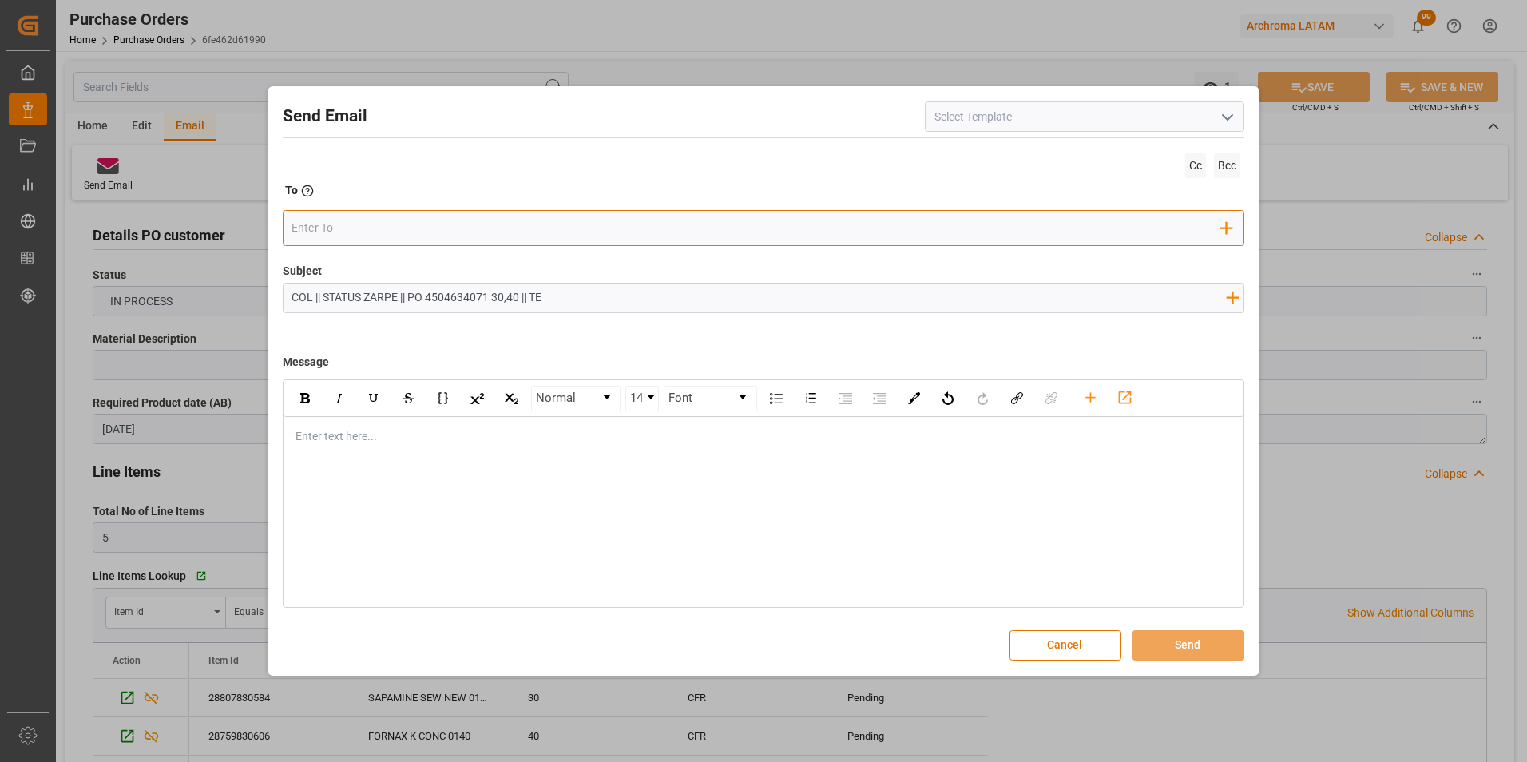
click at [400, 245] on div "Add Field to To" at bounding box center [764, 228] width 962 height 36
click at [394, 232] on input "email" at bounding box center [755, 228] width 929 height 24
type input "maria"
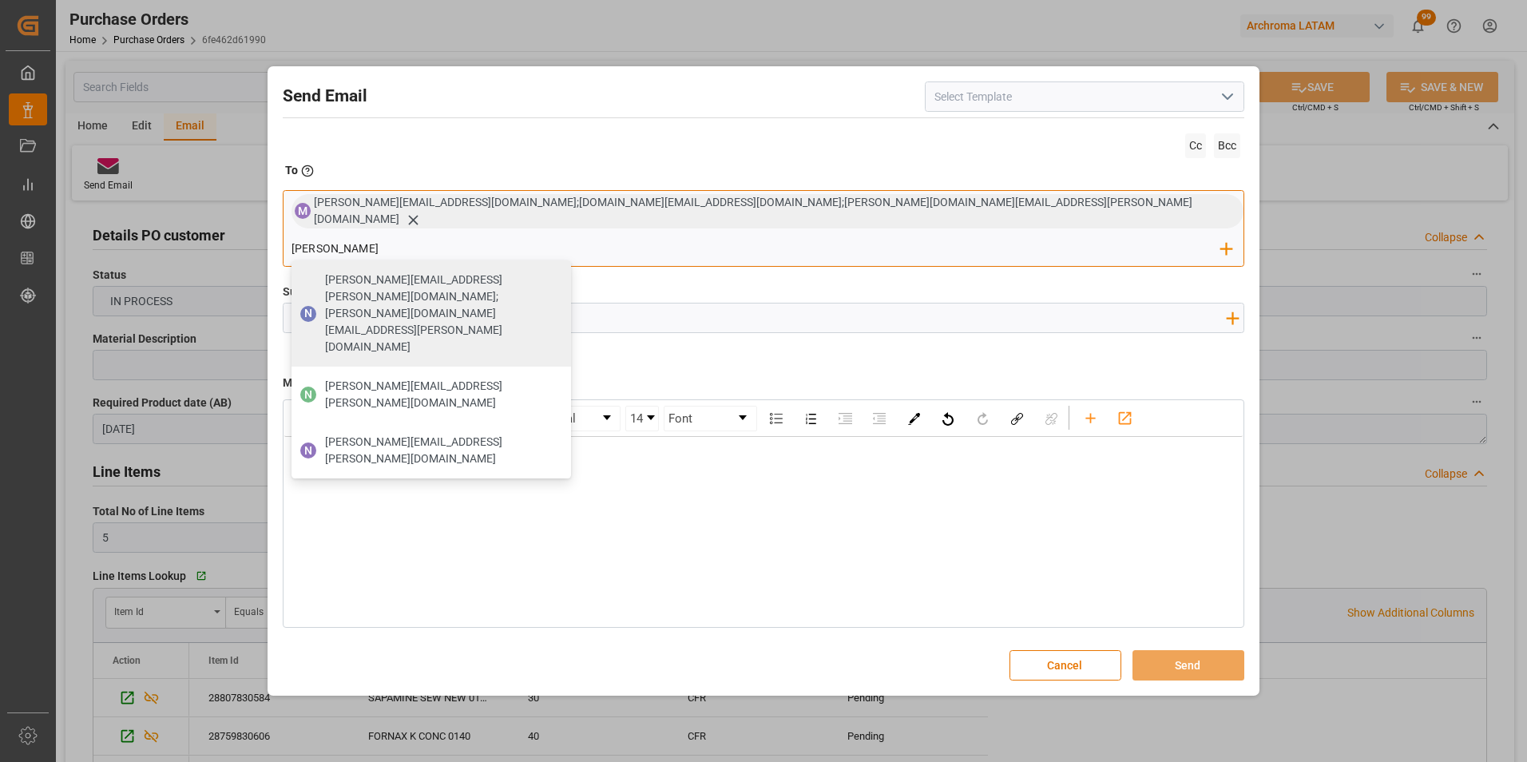
type input "nancy.castellanos@archroma.com"
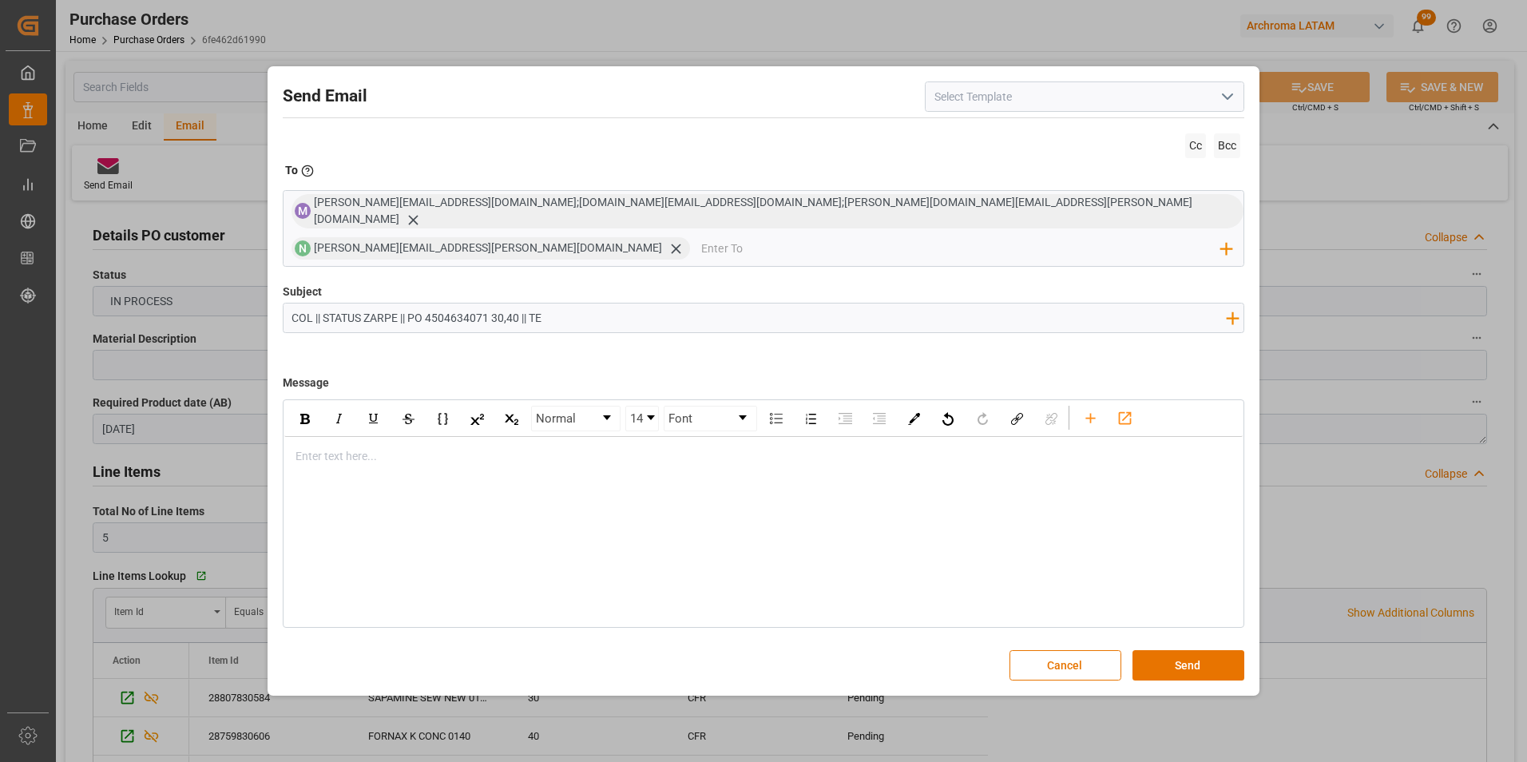
click at [352, 448] on div "rdw-editor" at bounding box center [764, 456] width 936 height 17
click at [1057, 650] on button "Cancel" at bounding box center [1065, 665] width 112 height 30
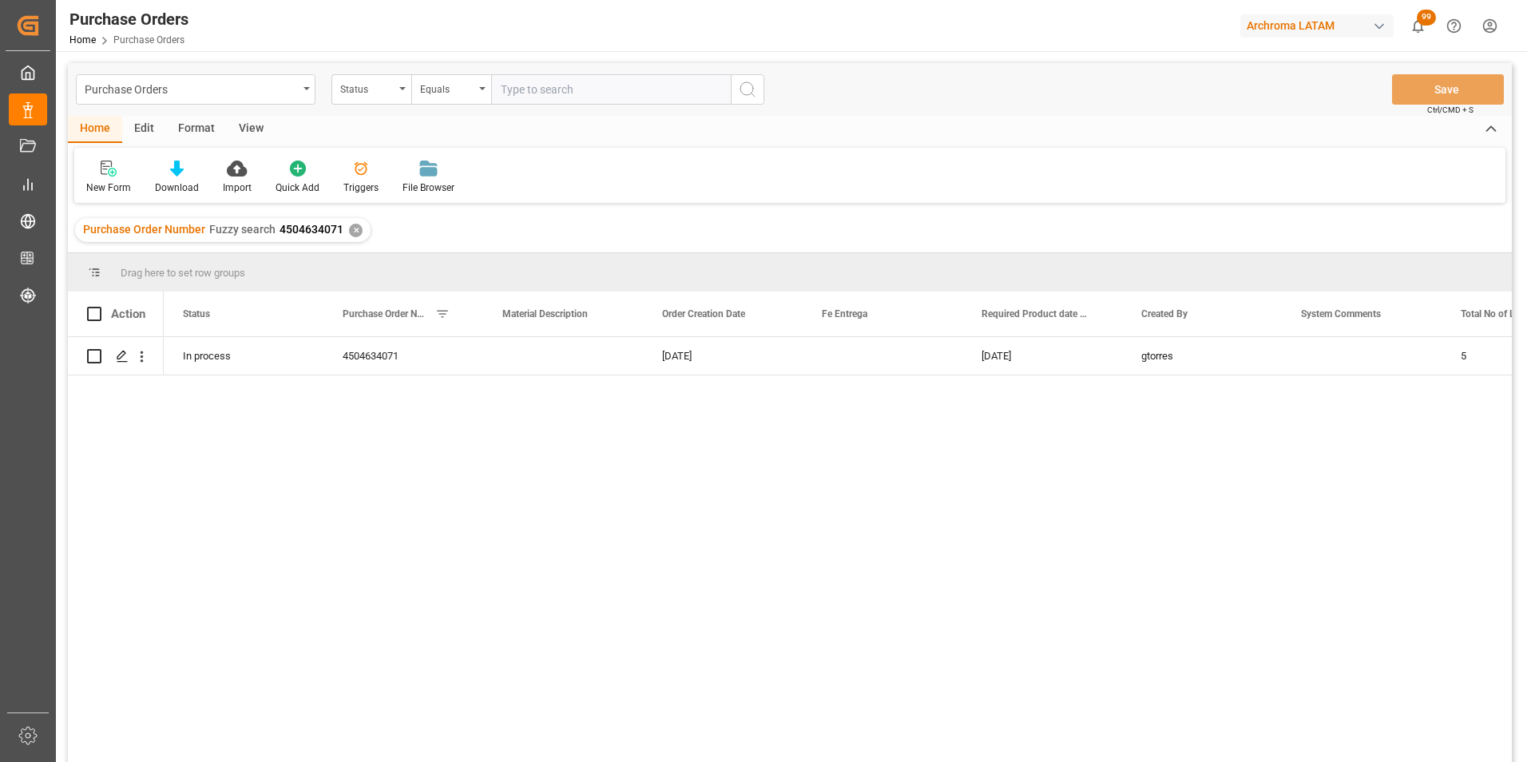
click at [353, 228] on div "✕" at bounding box center [356, 231] width 14 height 14
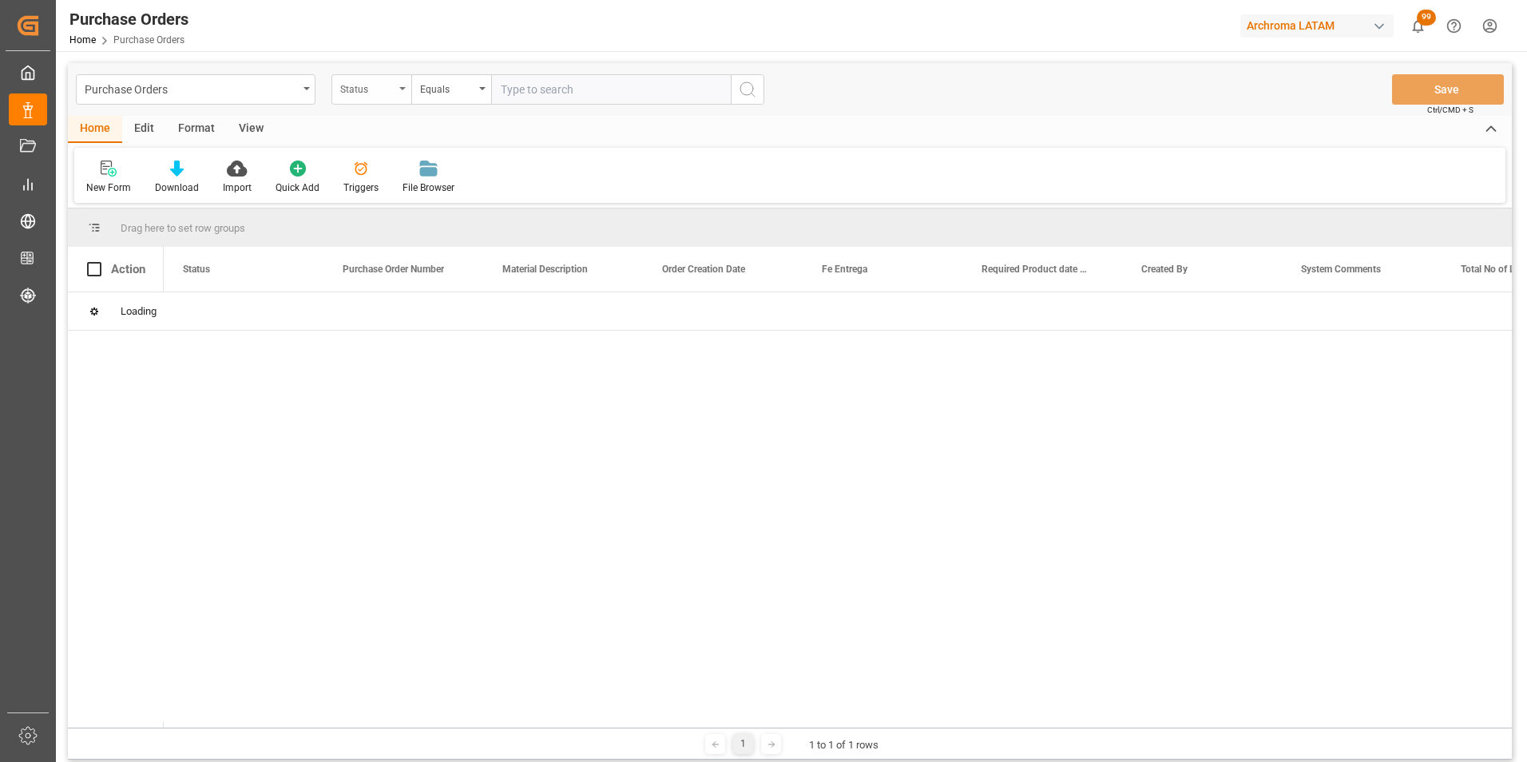
click at [399, 93] on div "Status" at bounding box center [371, 89] width 80 height 30
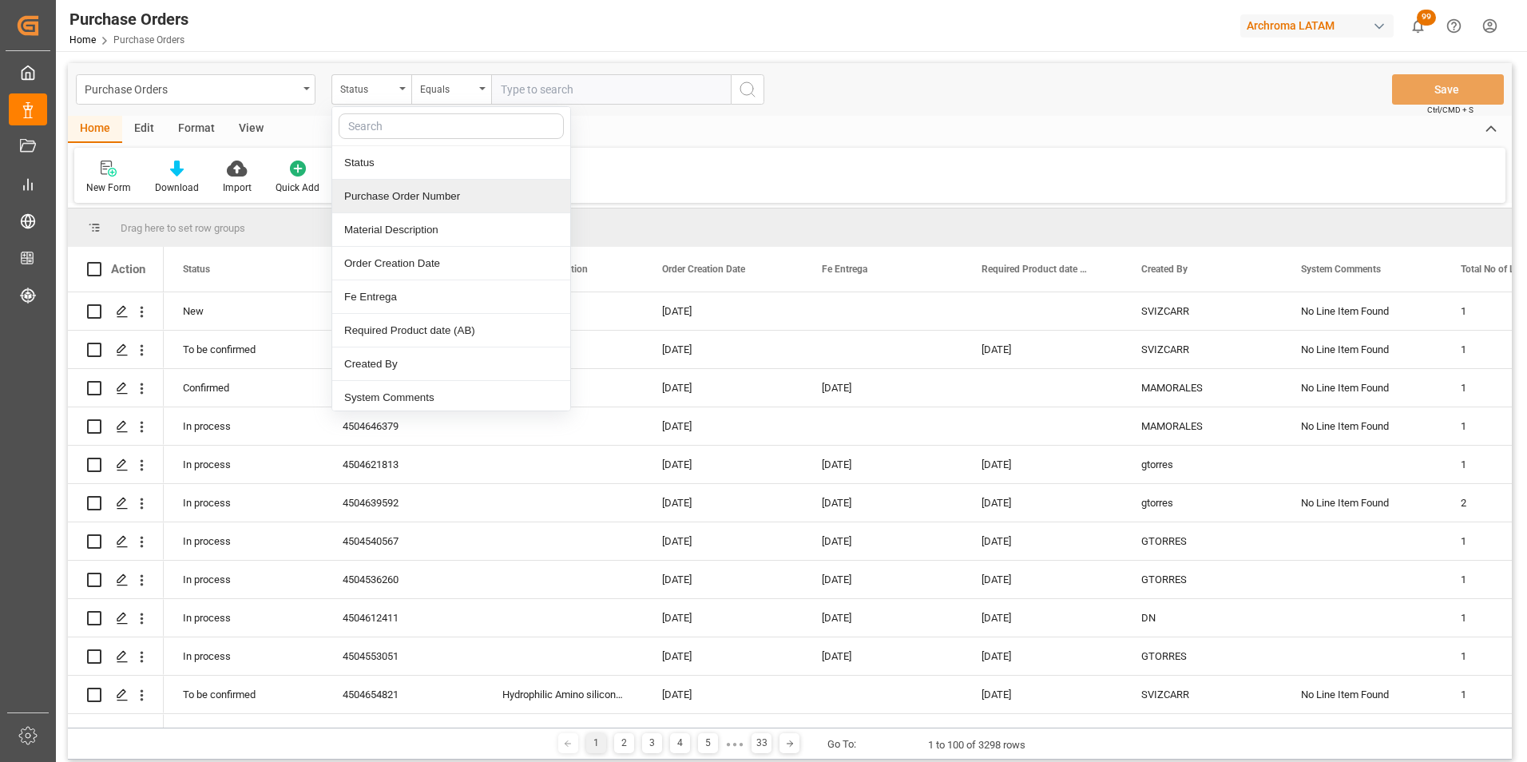
click at [402, 208] on div "Purchase Order Number" at bounding box center [451, 197] width 238 height 34
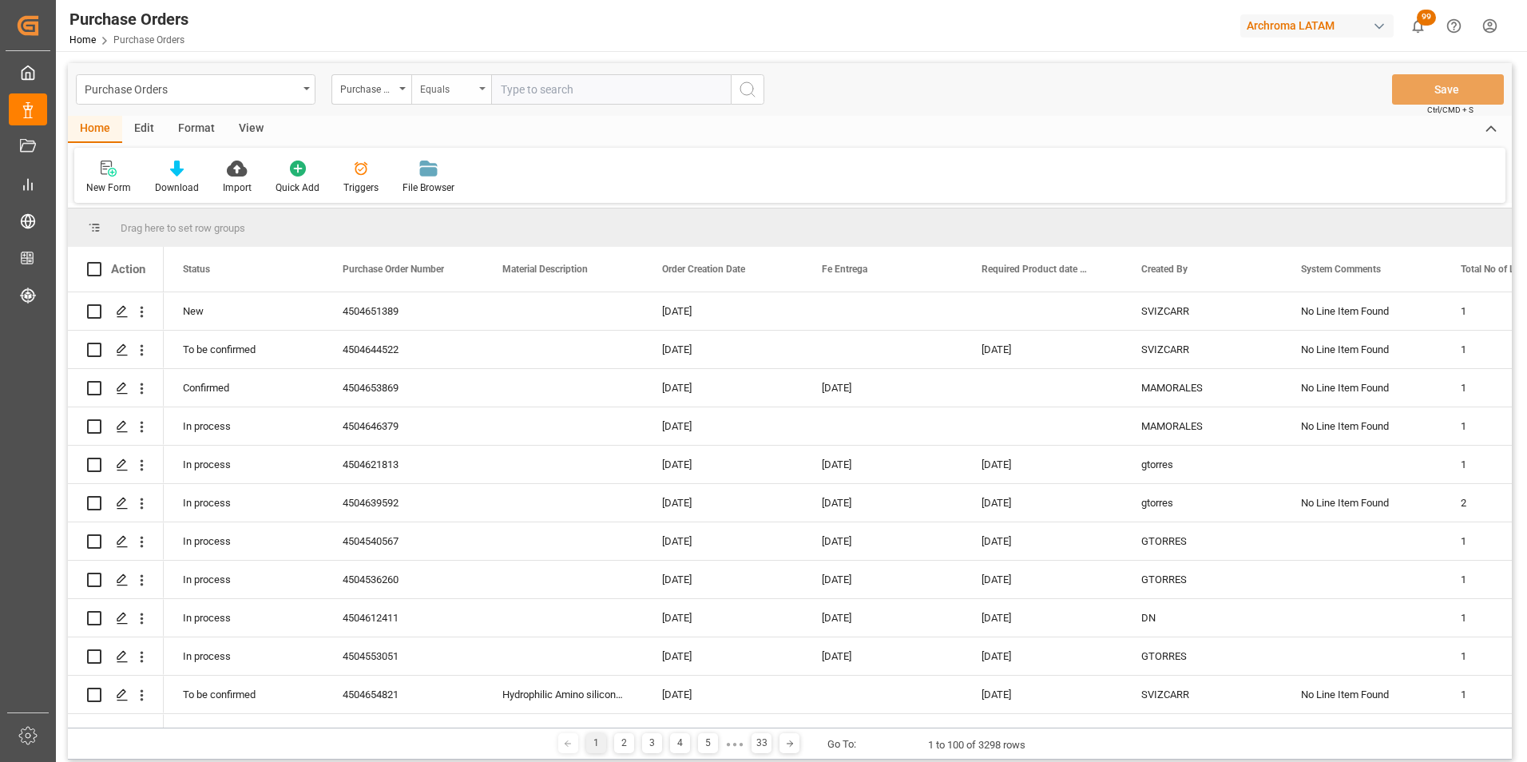
click at [456, 83] on div "Equals" at bounding box center [447, 87] width 54 height 18
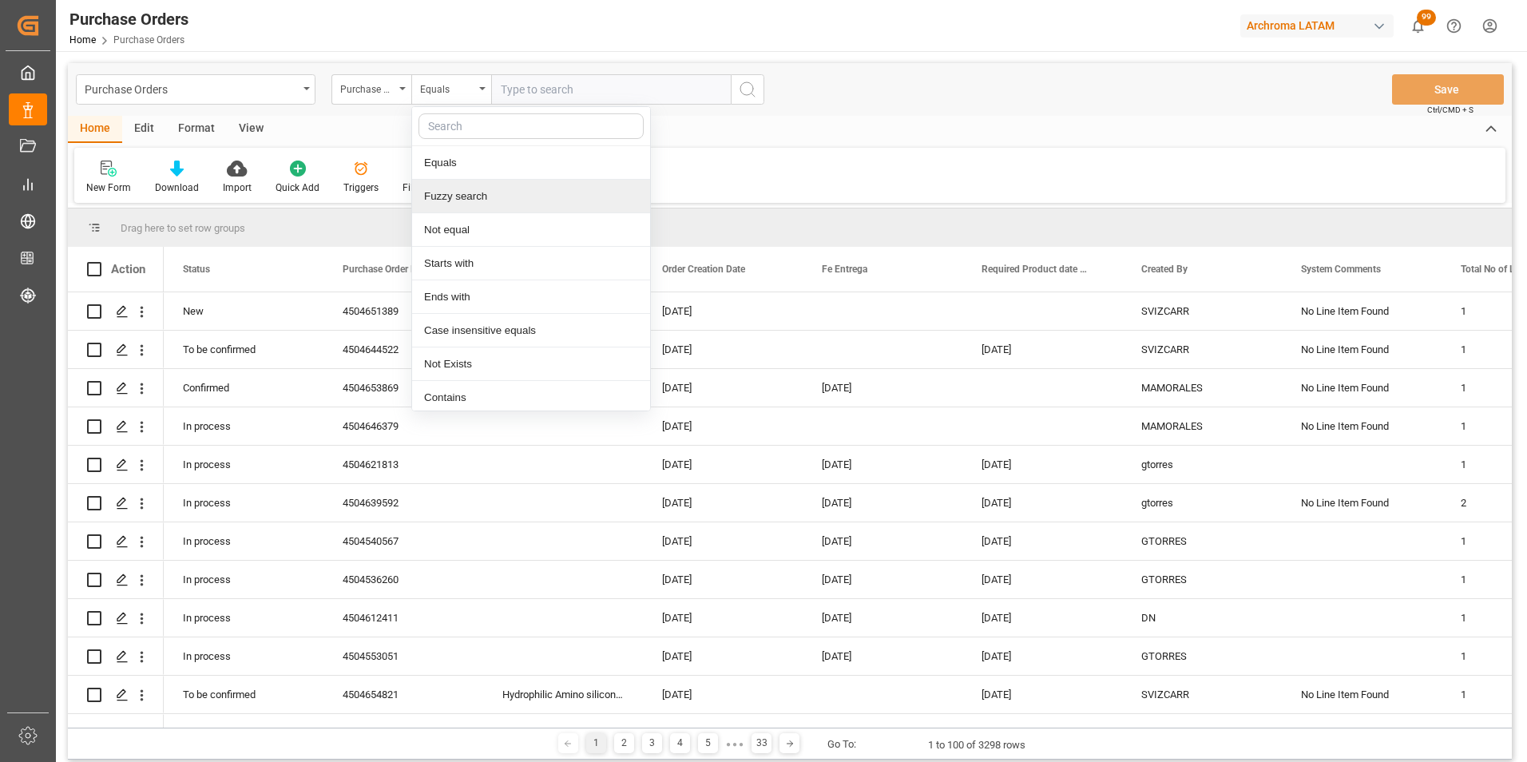
click at [464, 197] on div "Fuzzy search" at bounding box center [531, 197] width 238 height 34
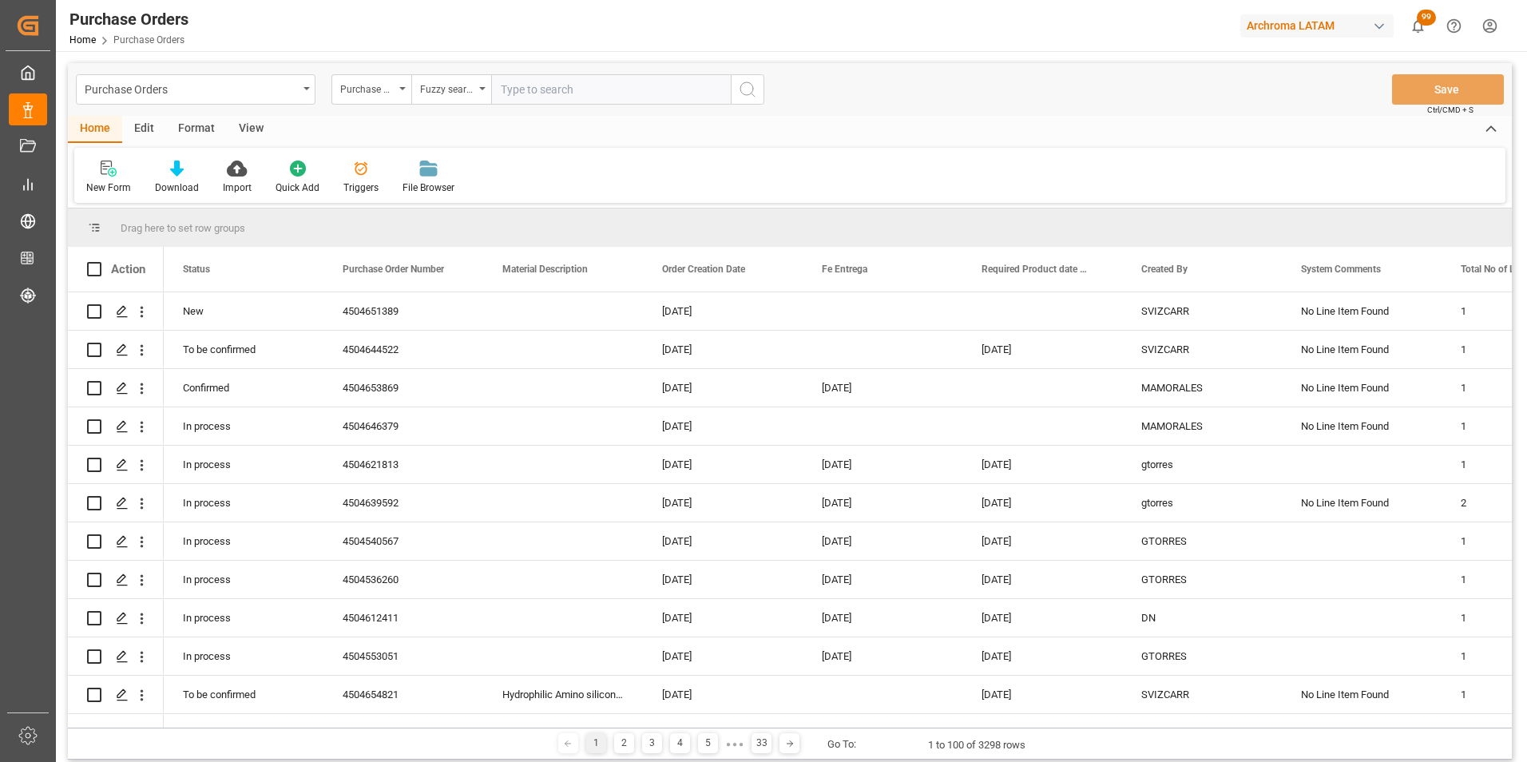
paste input "4504650963"
type input "4504650963"
click at [740, 93] on icon "search button" at bounding box center [747, 89] width 19 height 19
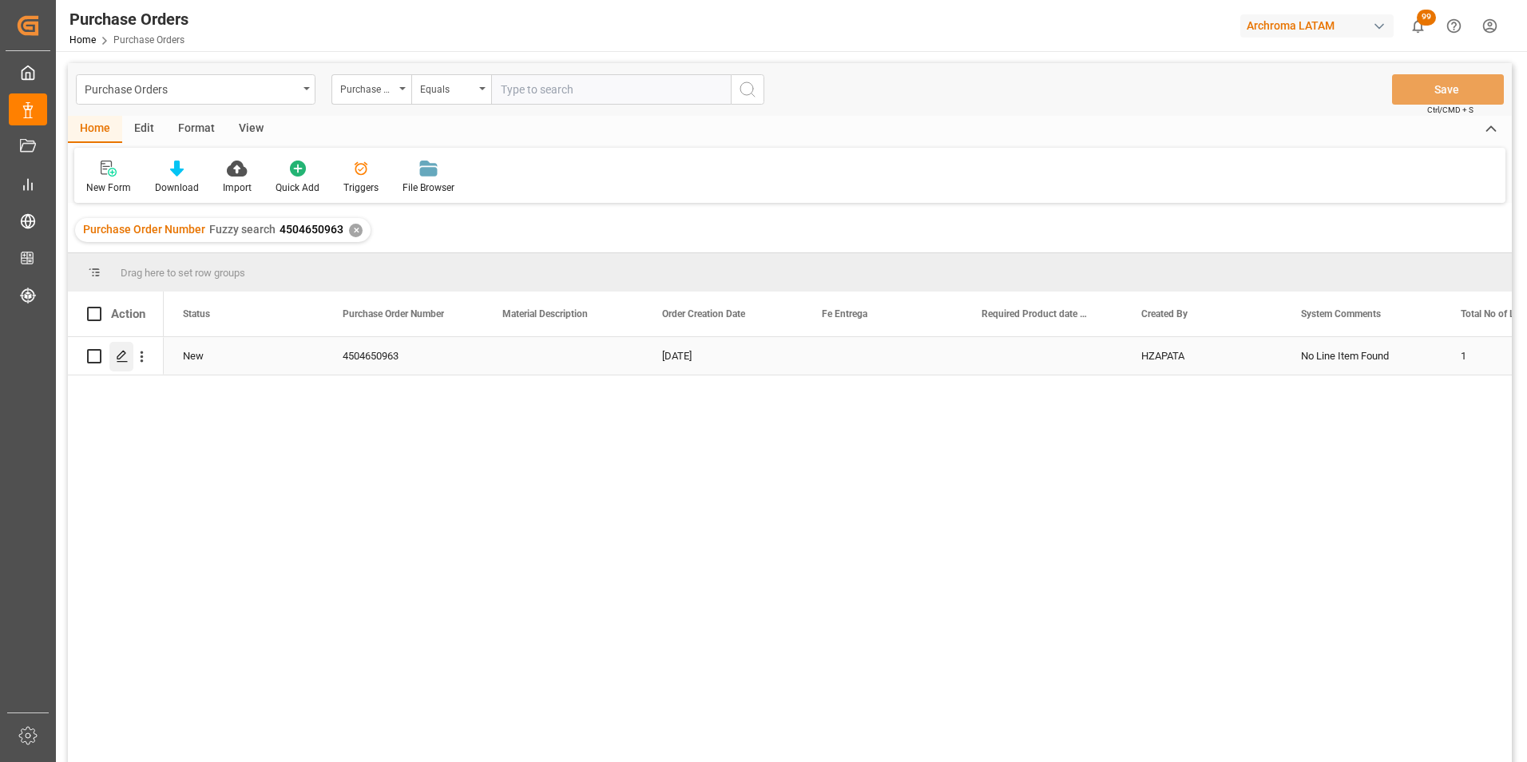
click at [130, 357] on div "Press SPACE to select this row." at bounding box center [121, 357] width 24 height 30
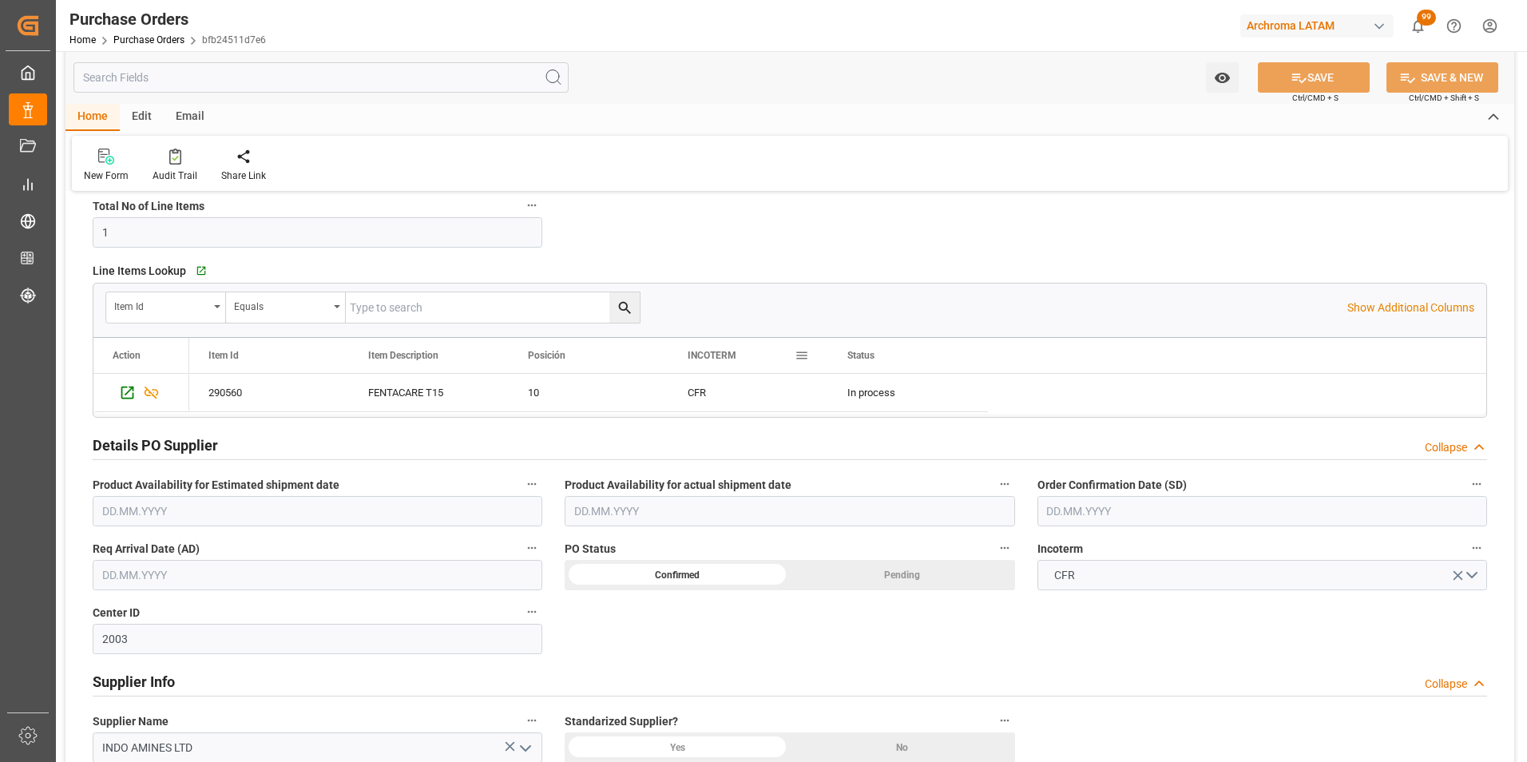
scroll to position [319, 0]
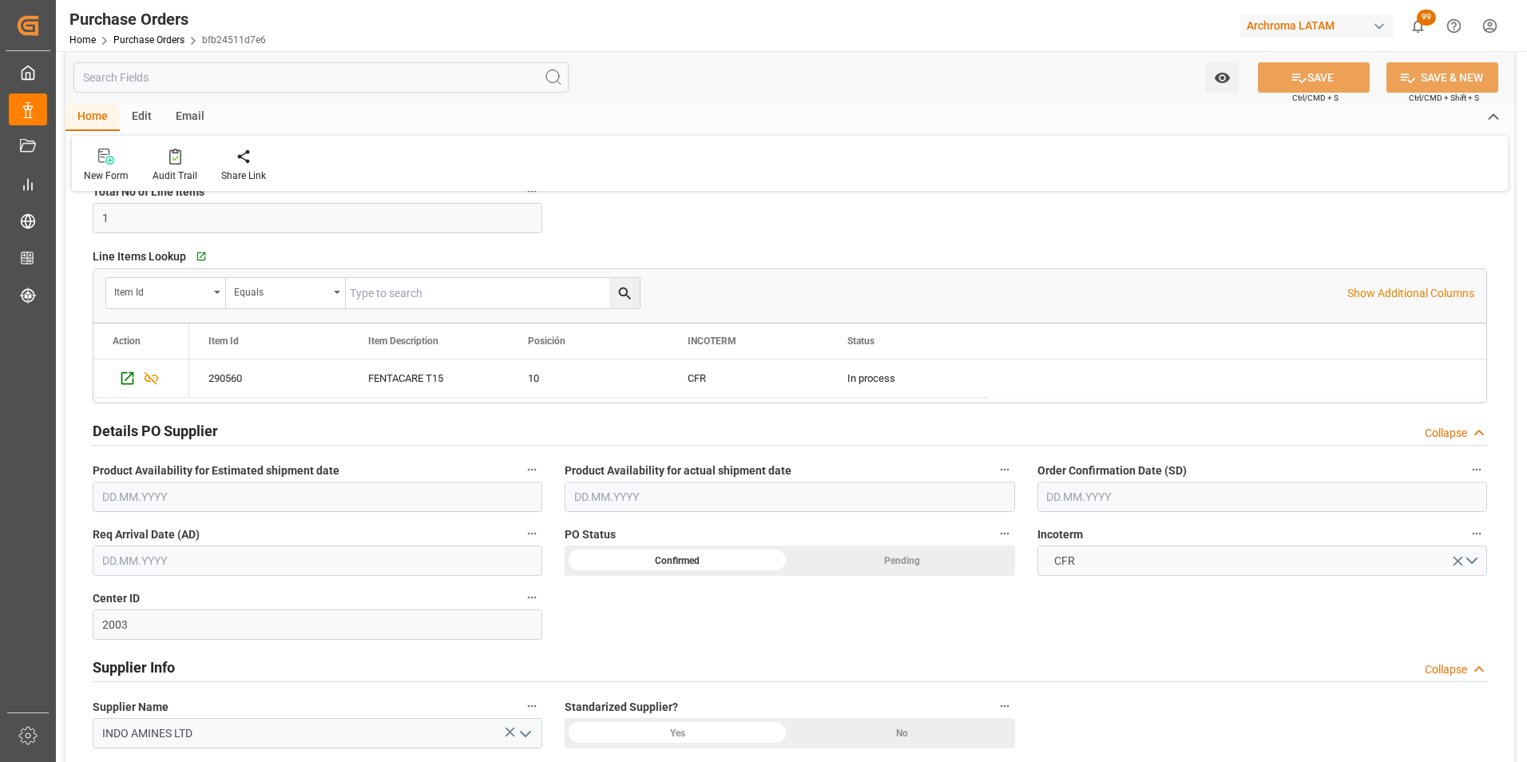
click at [1053, 501] on input "text" at bounding box center [1262, 496] width 450 height 30
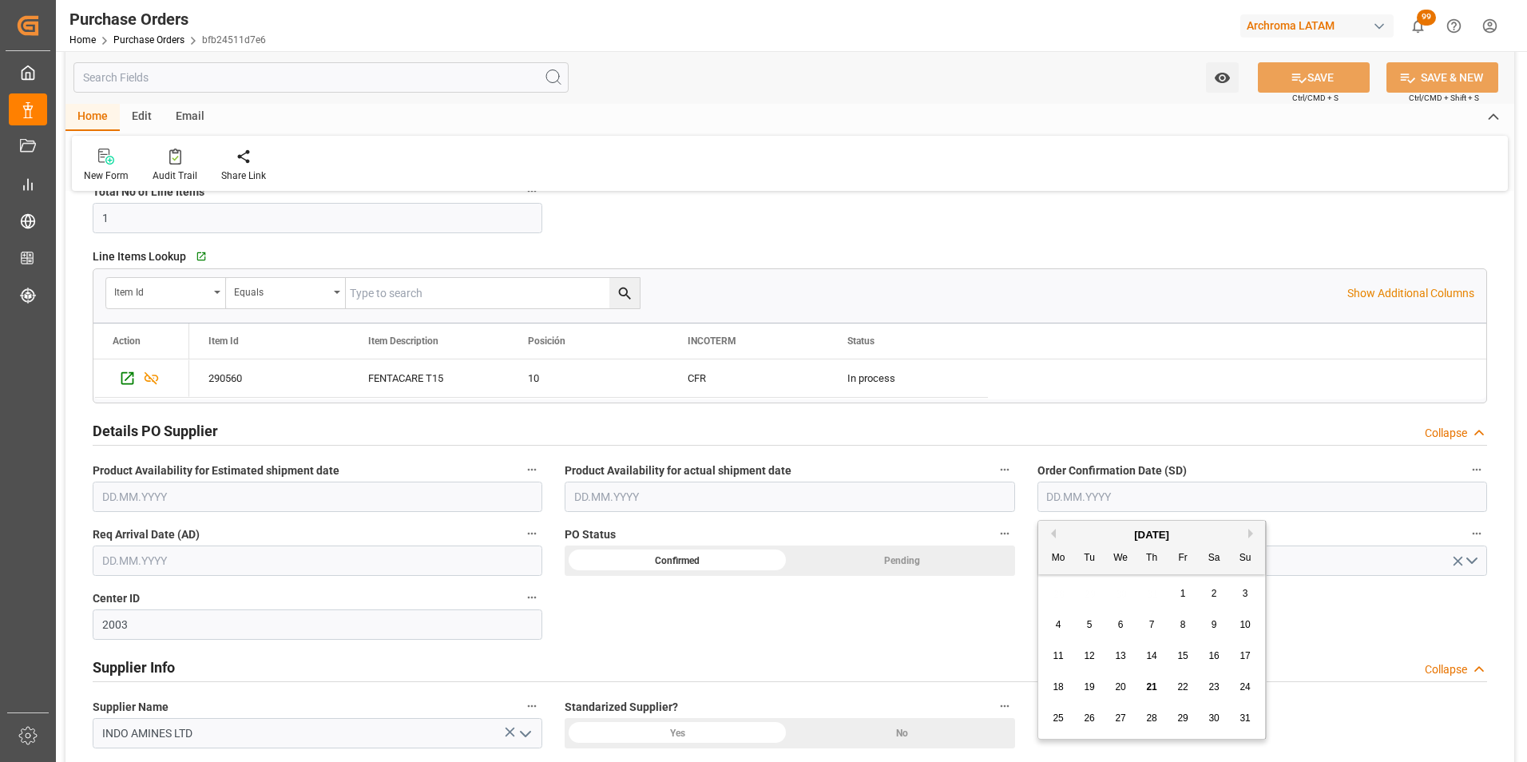
click at [1057, 599] on div "28 29 30 31 1 2 3" at bounding box center [1152, 593] width 218 height 31
click at [1056, 721] on span "25" at bounding box center [1057, 717] width 10 height 11
type input "[DATE]"
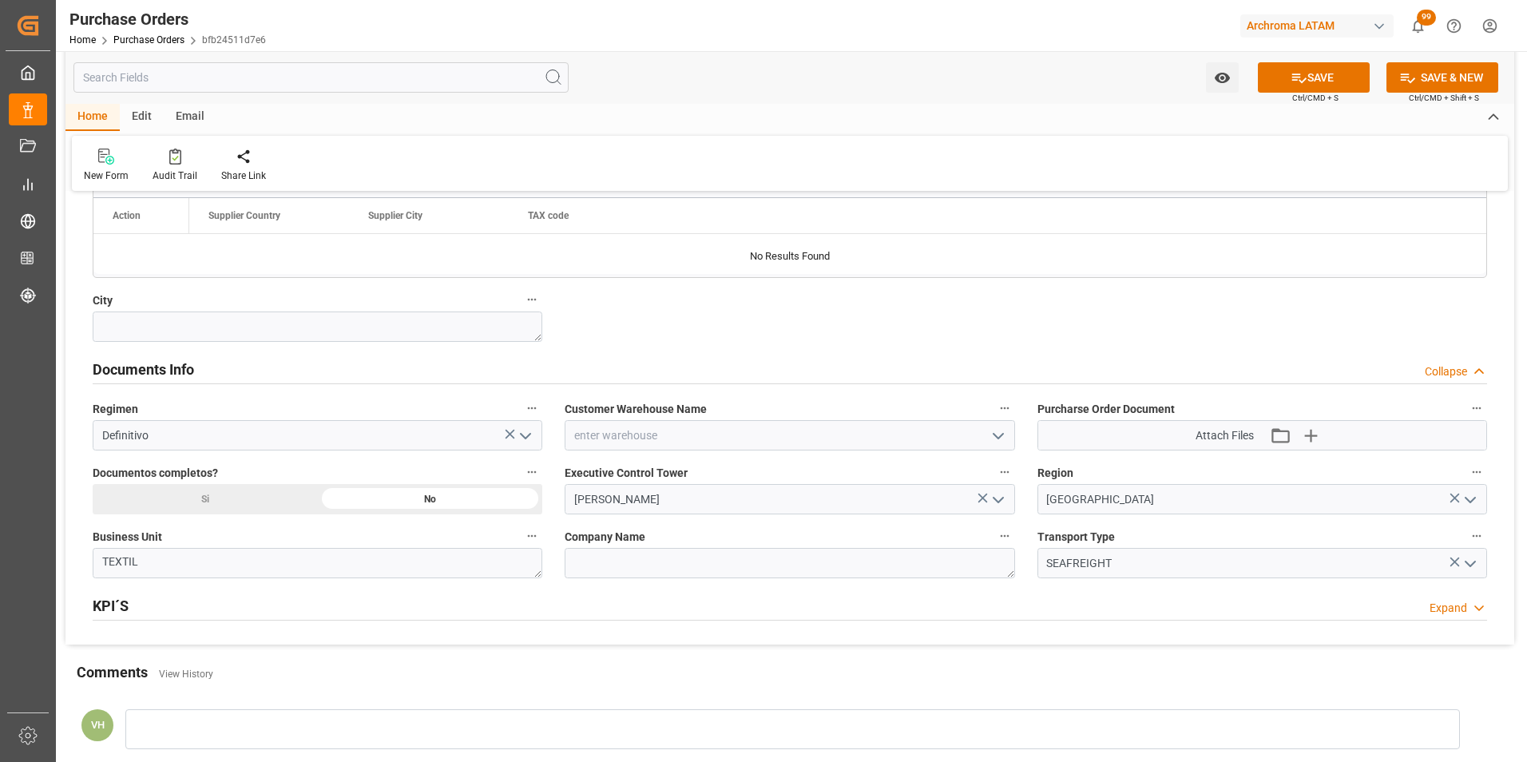
scroll to position [1038, 0]
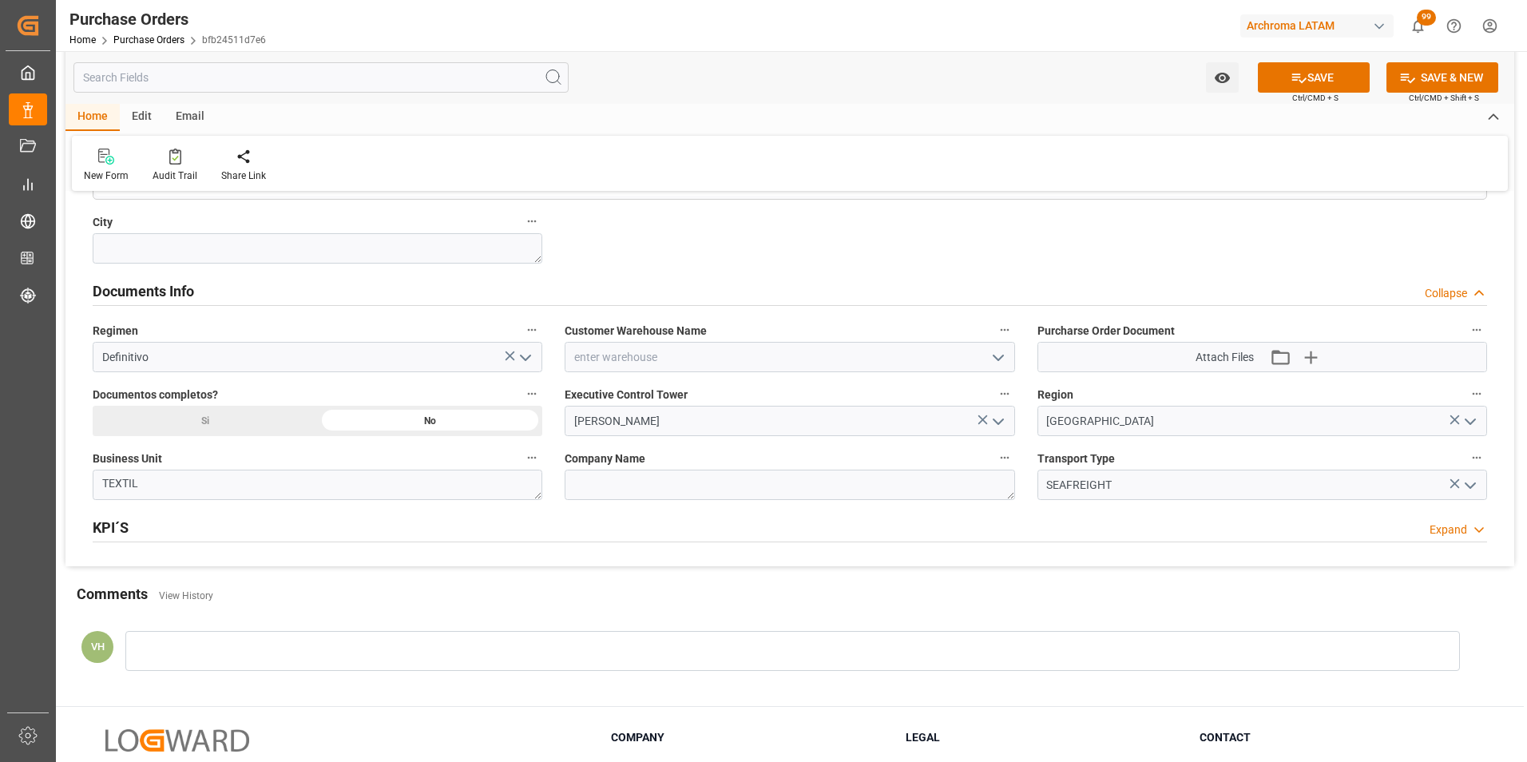
click at [991, 355] on icon "open menu" at bounding box center [998, 357] width 19 height 19
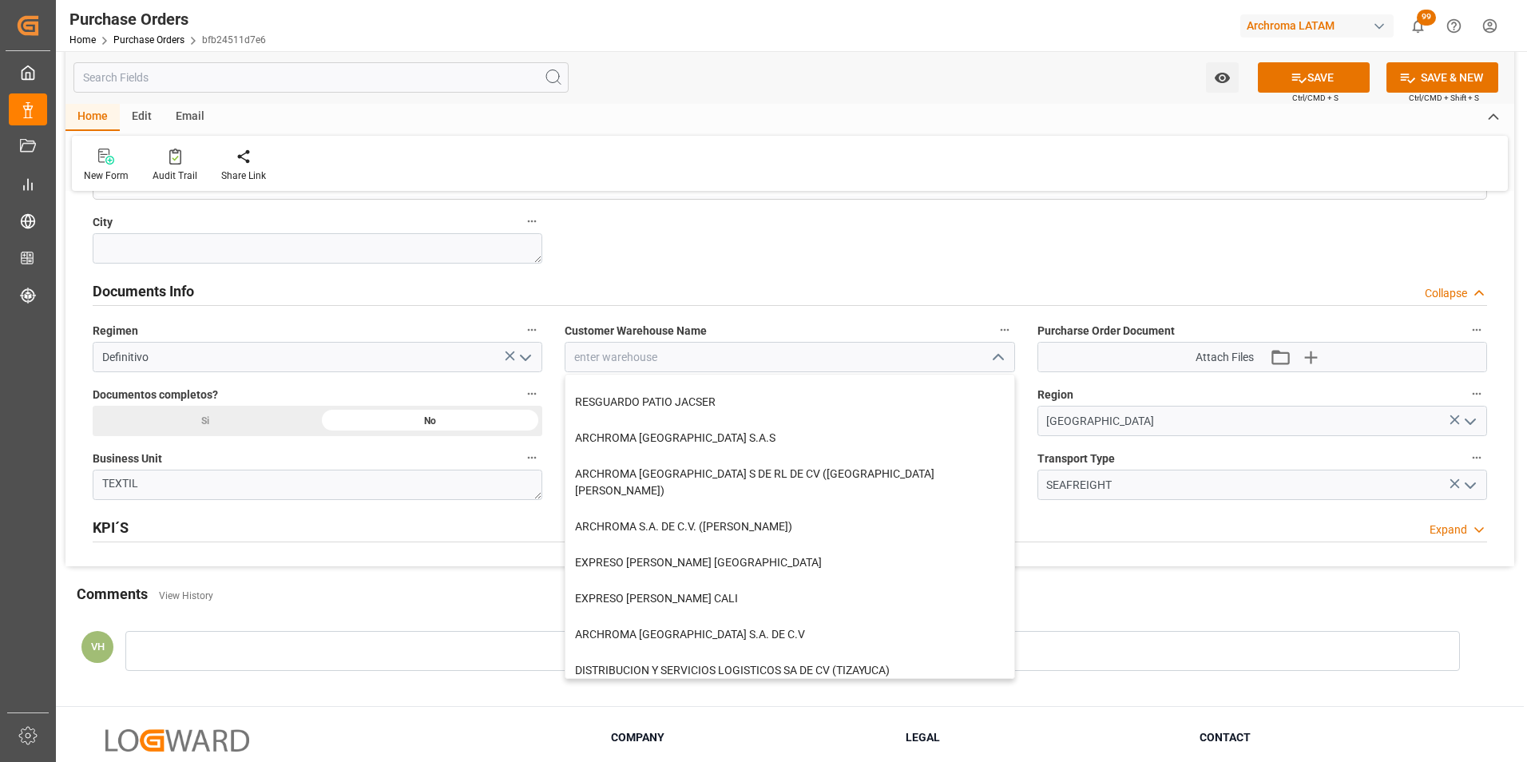
scroll to position [0, 0]
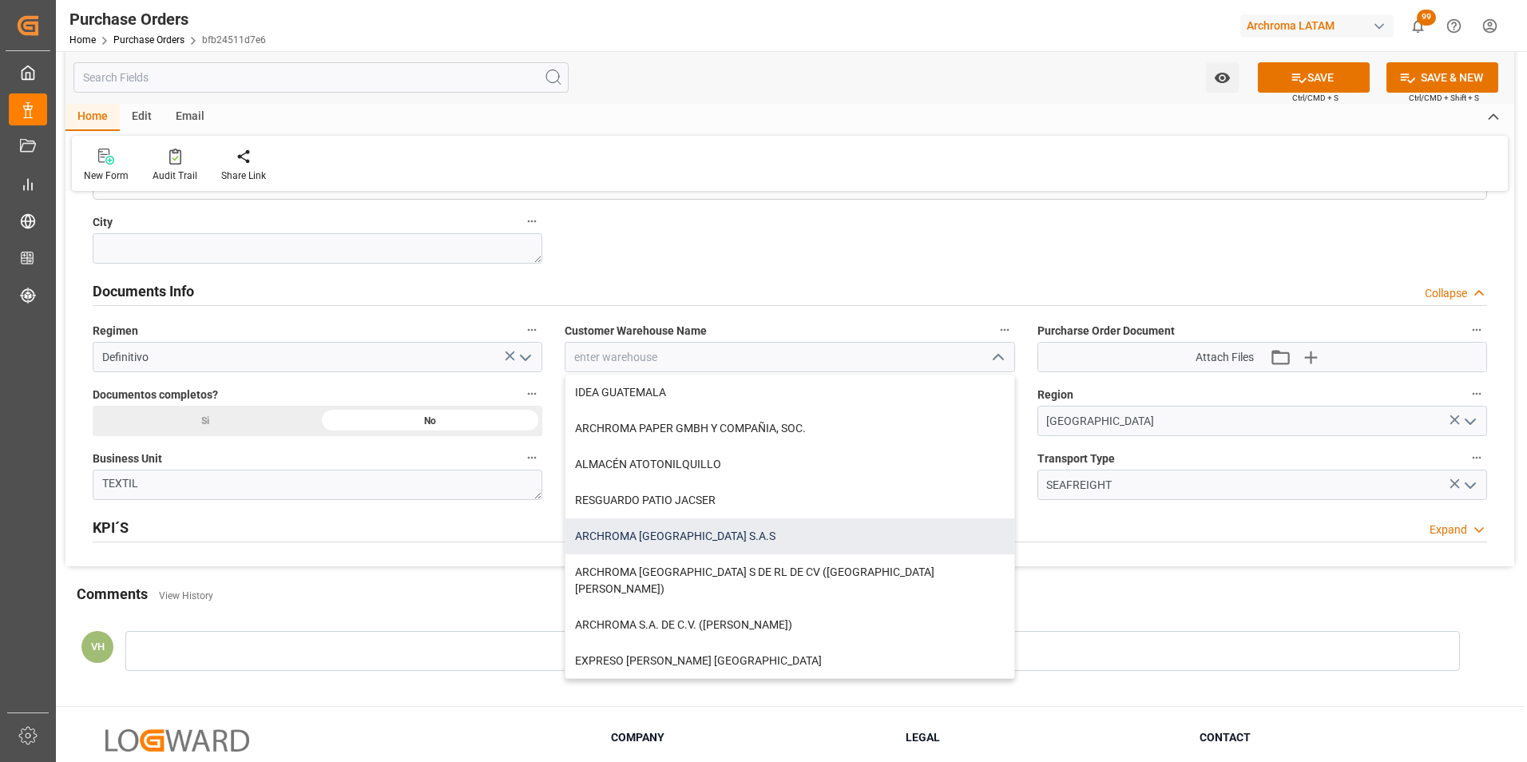
click at [738, 541] on div "ARCHROMA [GEOGRAPHIC_DATA] S.A.S" at bounding box center [789, 536] width 448 height 36
type input "ARCHROMA [GEOGRAPHIC_DATA] S.A.S"
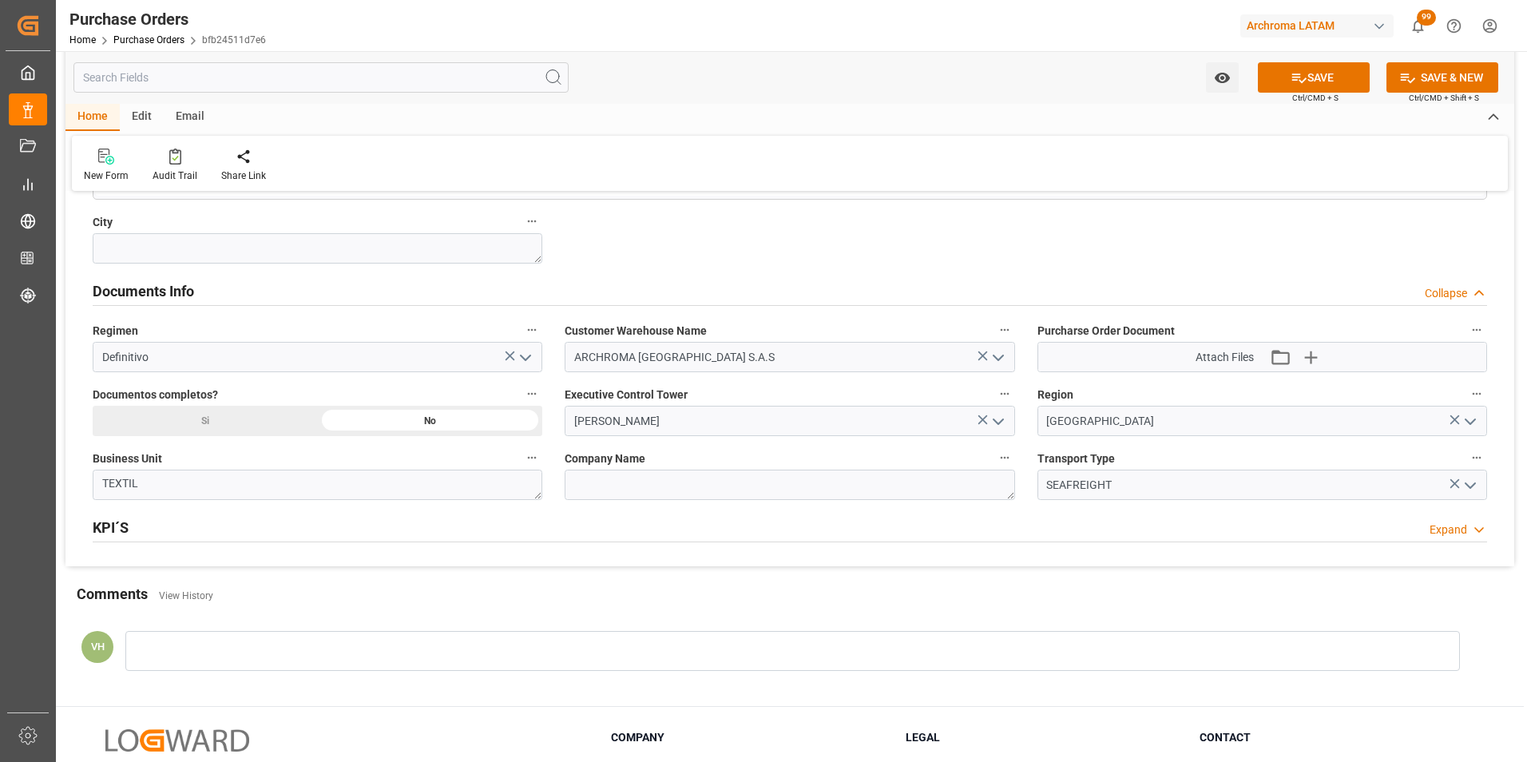
click at [580, 659] on div at bounding box center [792, 651] width 1334 height 40
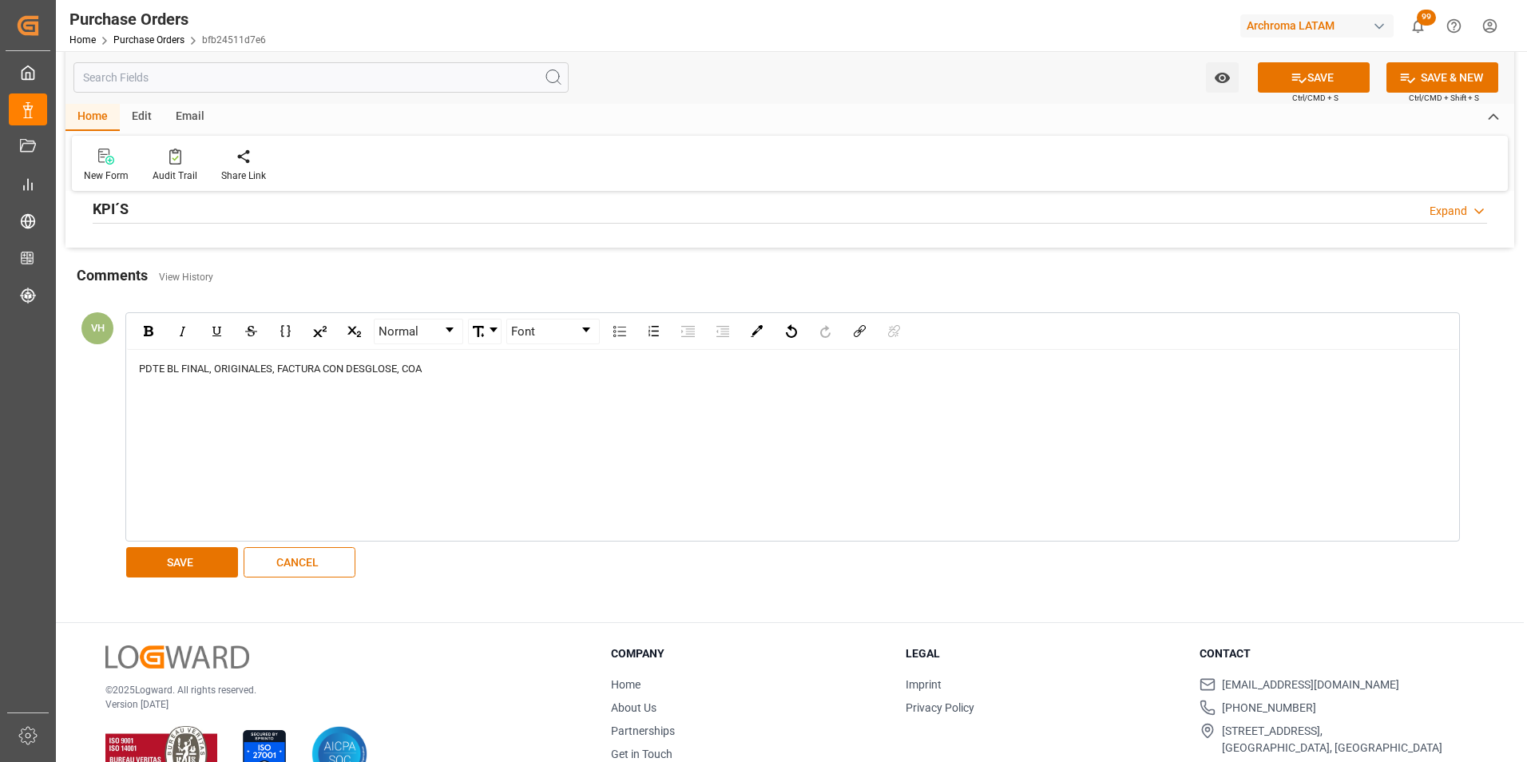
scroll to position [1357, 0]
click at [208, 556] on button "SAVE" at bounding box center [182, 561] width 112 height 30
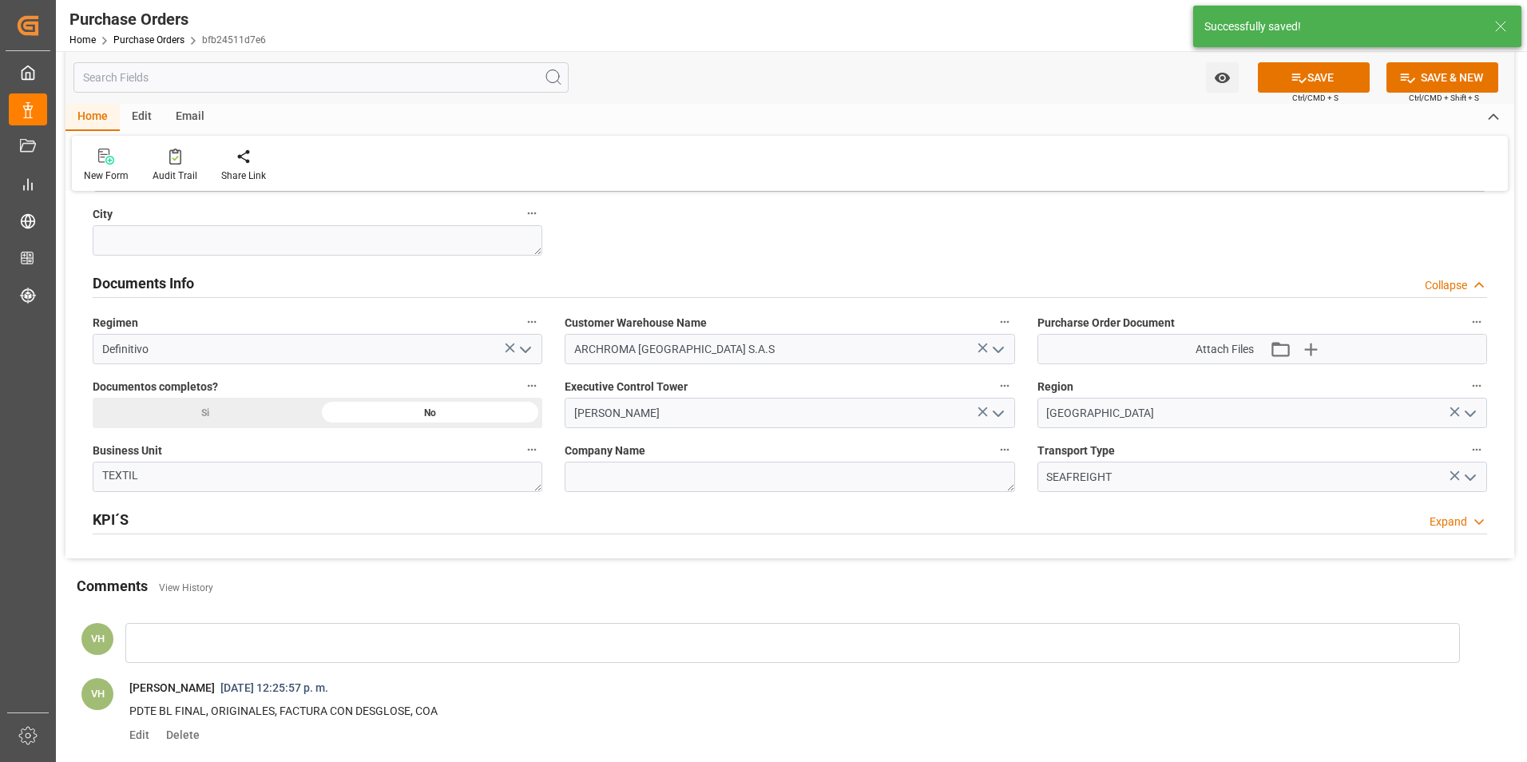
scroll to position [998, 0]
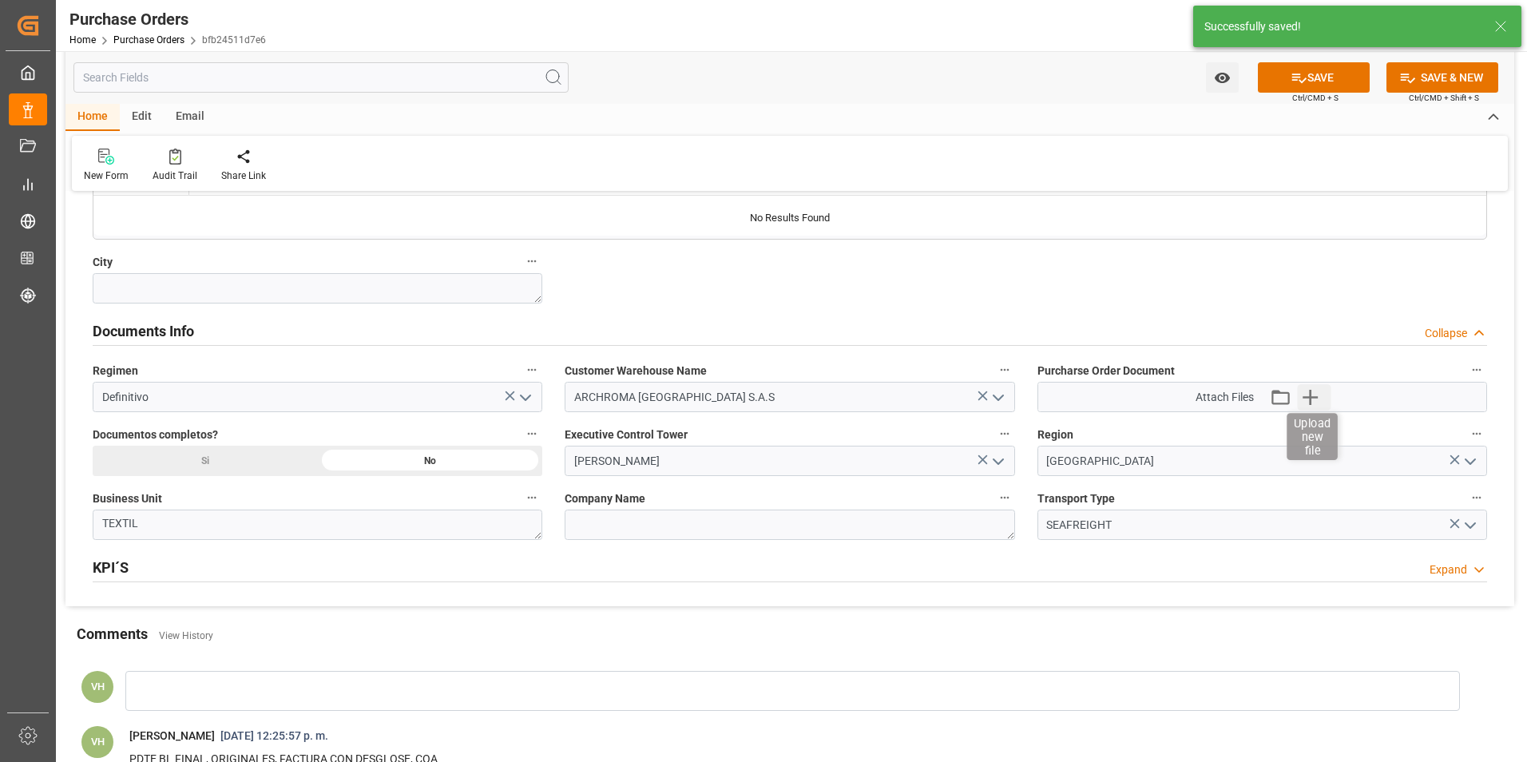
click at [1307, 393] on icon "button" at bounding box center [1311, 397] width 26 height 26
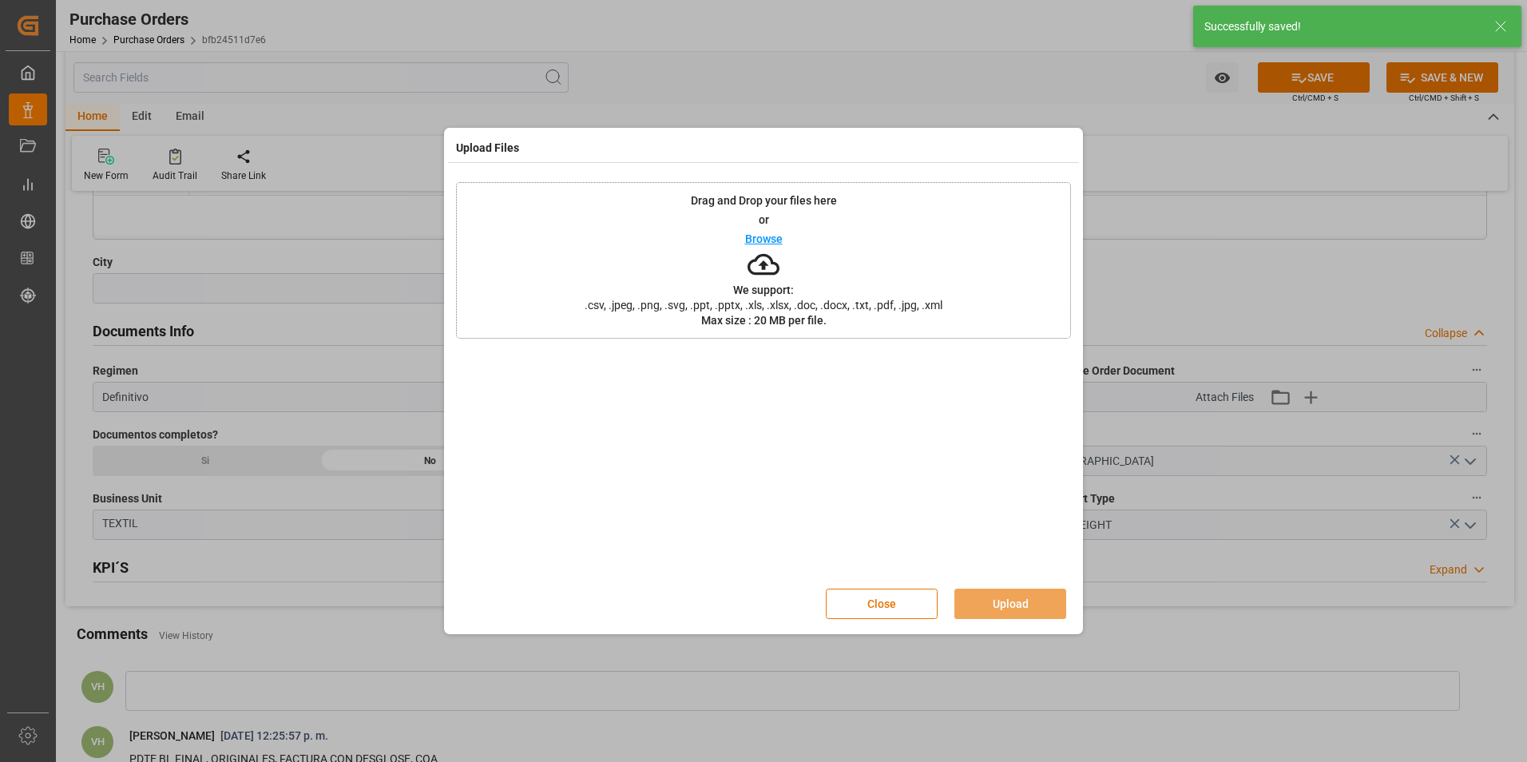
click at [993, 292] on div "Drag and Drop your files here or Browse We support: .csv, .jpeg, .png, .svg, .p…" at bounding box center [763, 260] width 615 height 157
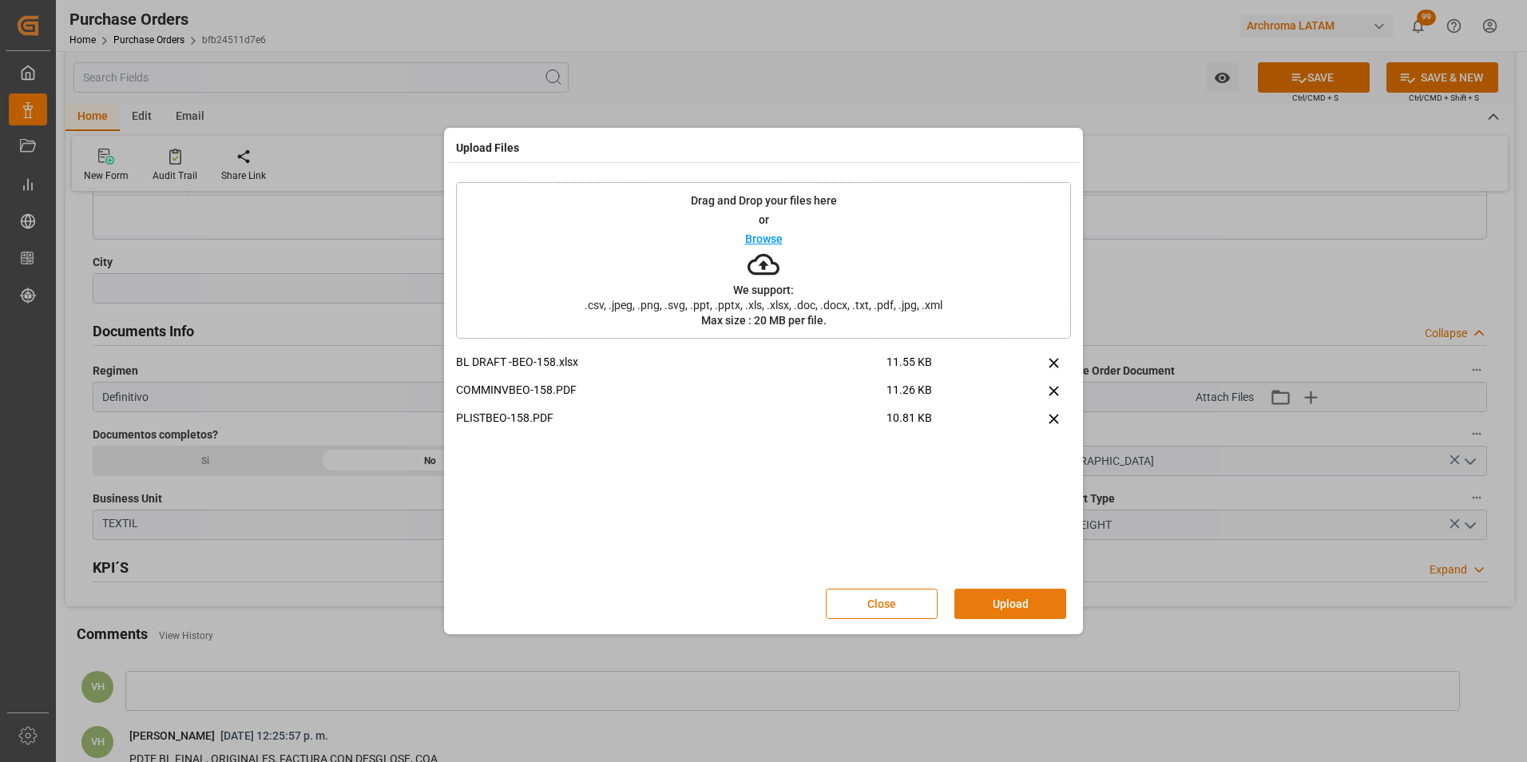
click at [1009, 594] on button "Upload" at bounding box center [1010, 603] width 112 height 30
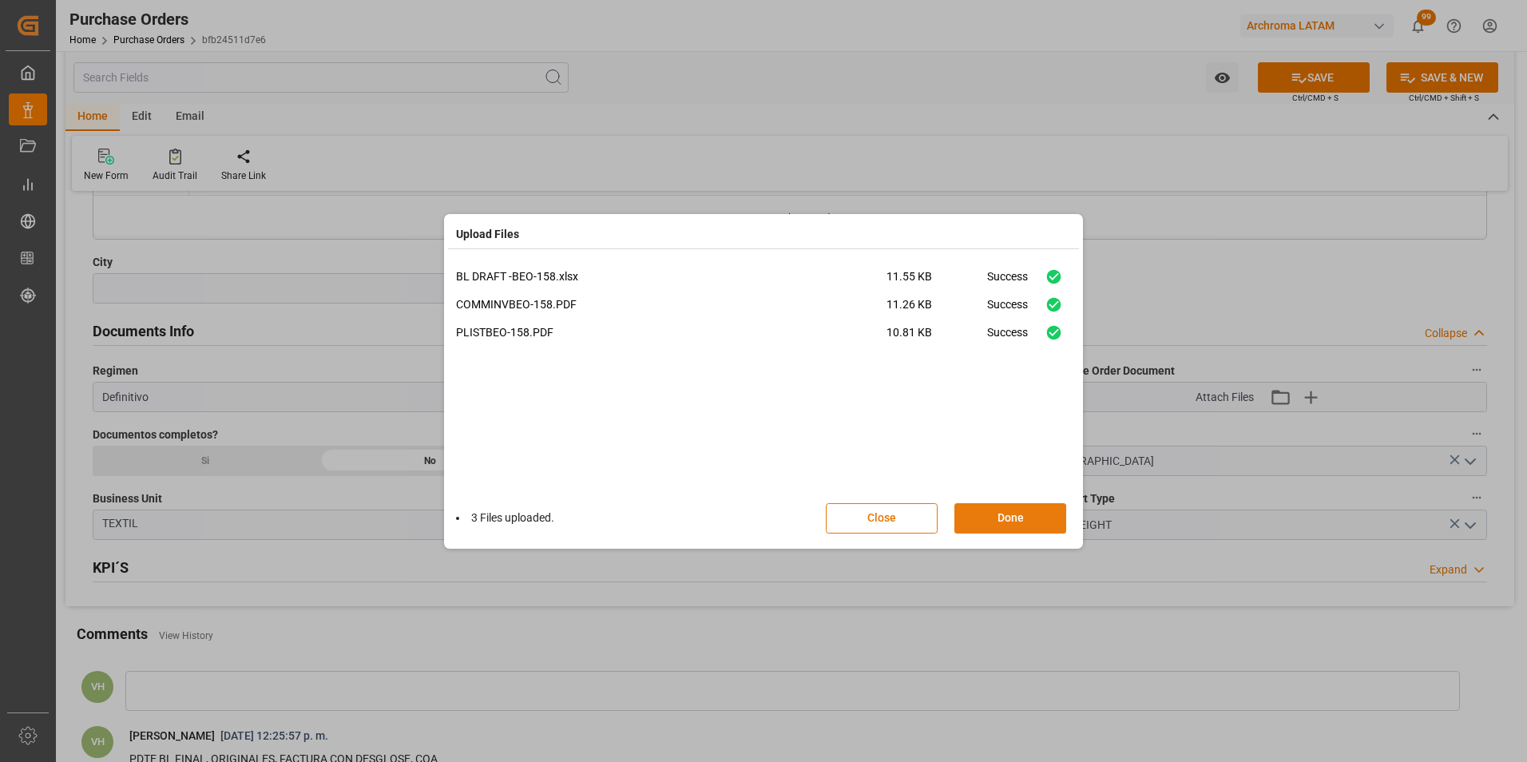
click at [1027, 515] on button "Done" at bounding box center [1010, 518] width 112 height 30
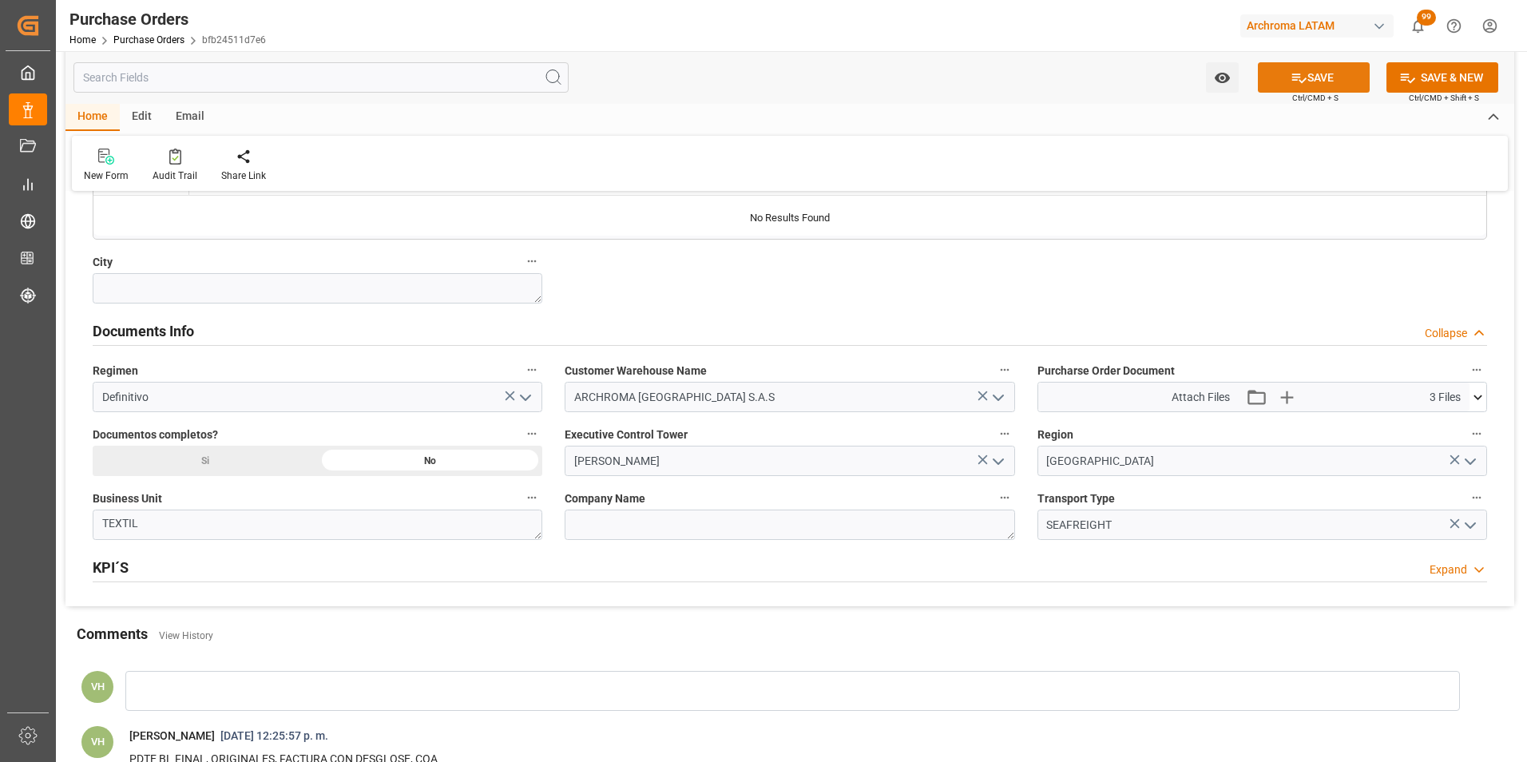
click at [1293, 80] on icon at bounding box center [1299, 78] width 14 height 10
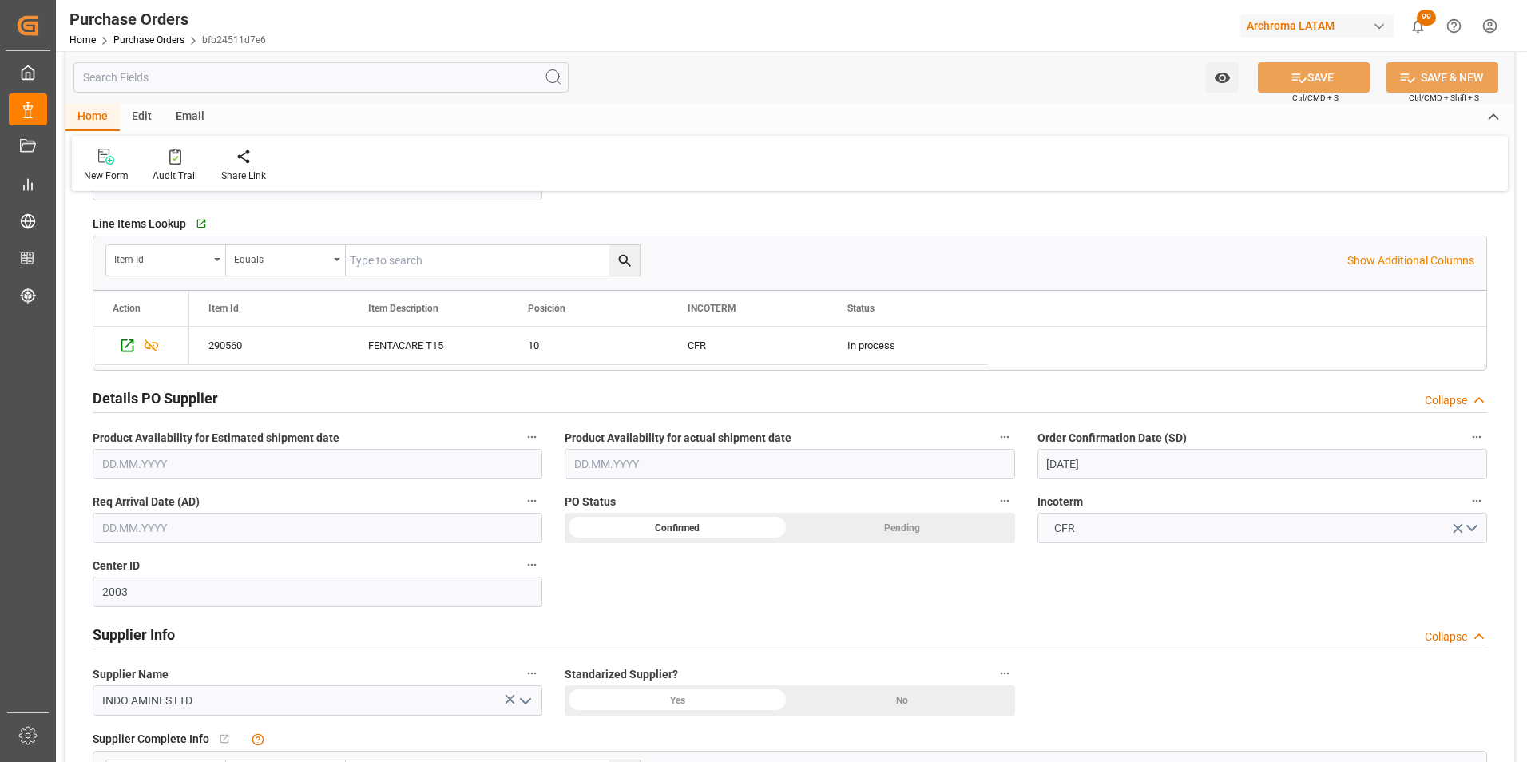
scroll to position [359, 0]
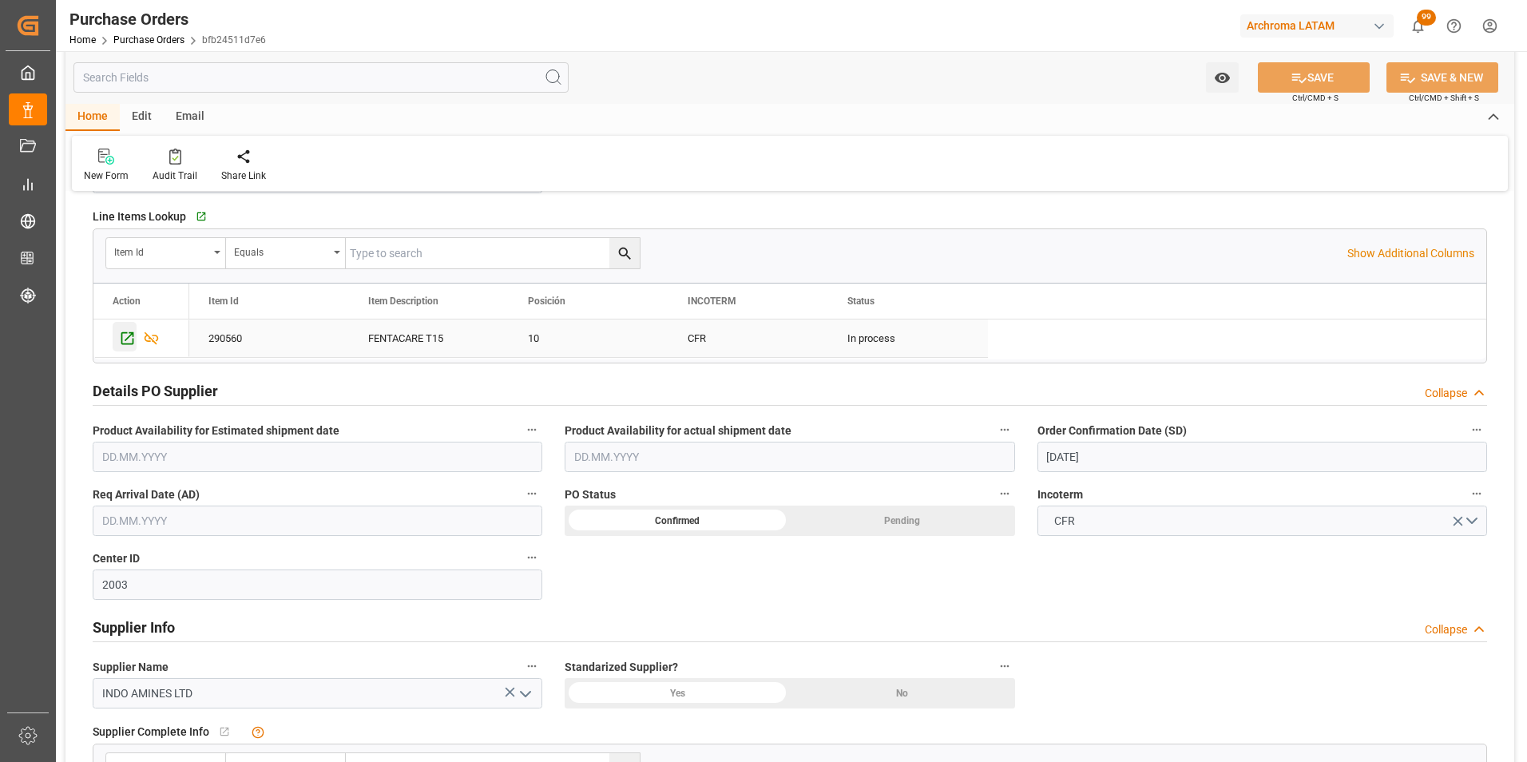
click at [128, 339] on icon "Press SPACE to select this row." at bounding box center [127, 338] width 17 height 17
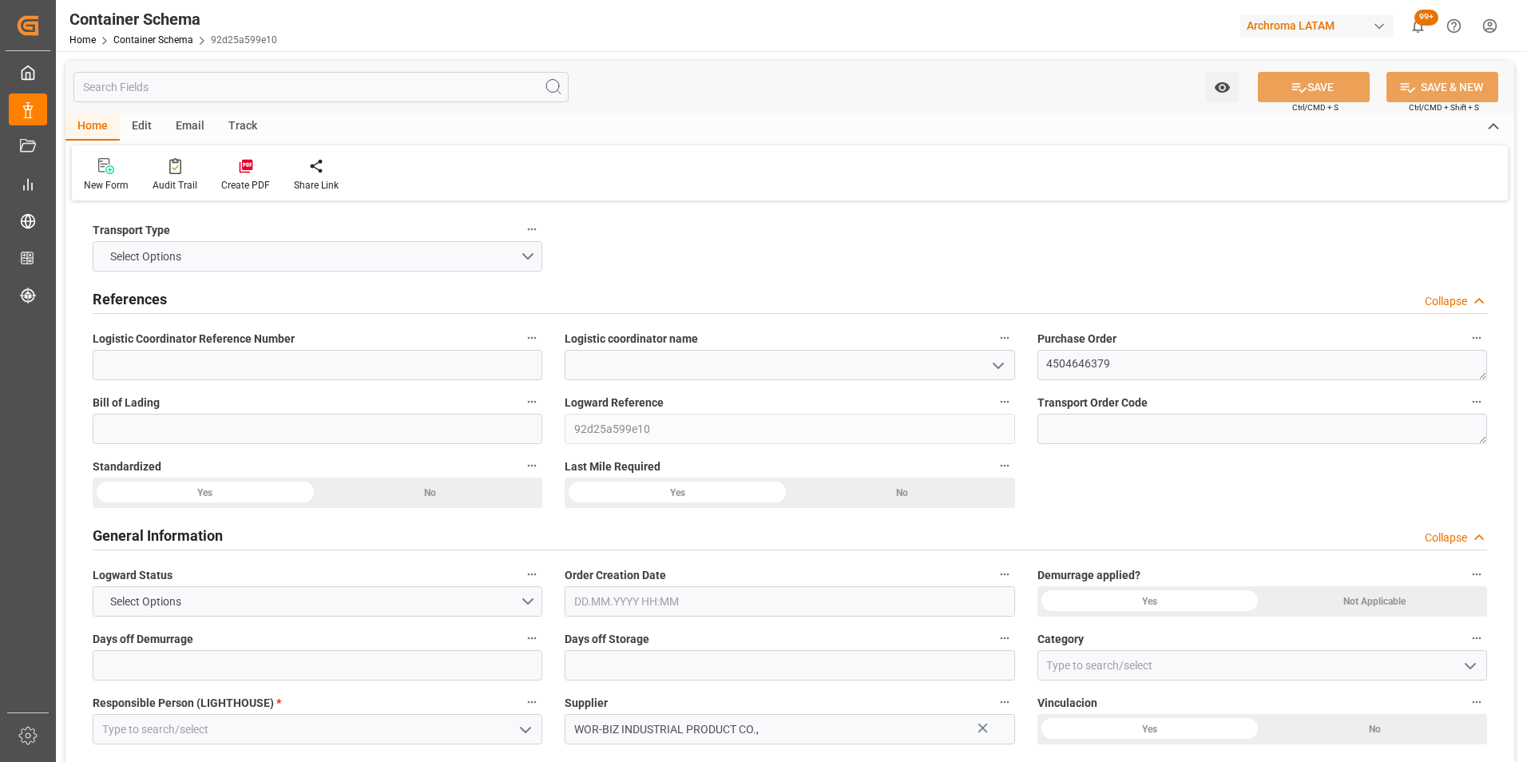
type textarea "4504646379"
type input "92d25a599e10"
type input "WOR-BIZ INDUSTRIAL PRODUCT CO.,"
type input "Pending"
type input "PUERTO QUETZAL"
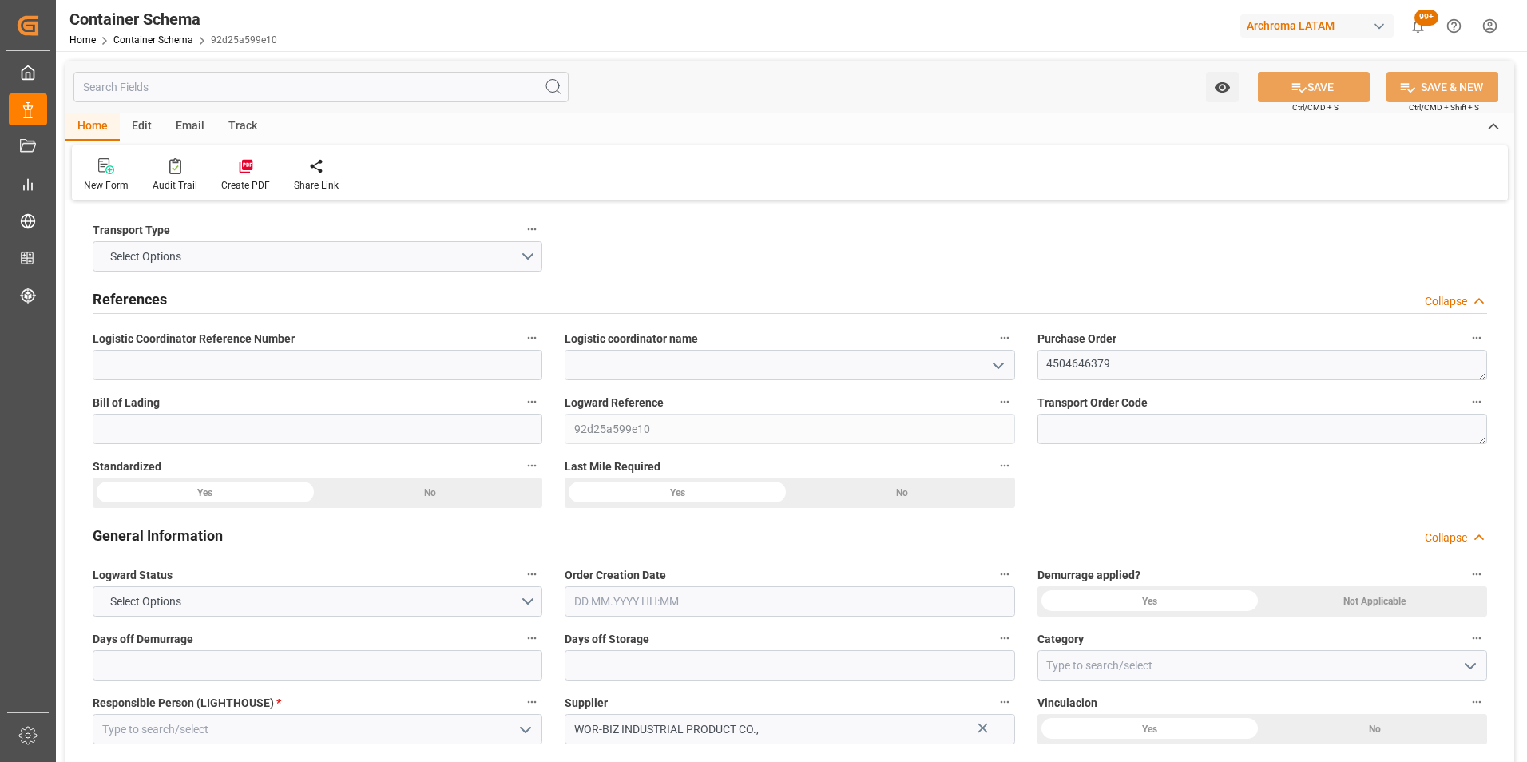
type input "TEXTIL"
type textarea "PALLET"
type input "1 PALLET"
type input "ARCHROMA PAPER GMBH Y COMPAÑIA, SOC."
type textarea "KM 16.5, Carretera a [GEOGRAPHIC_DATA] , [PERSON_NAME] Fraijanes, [GEOGRAPHIC_D…"
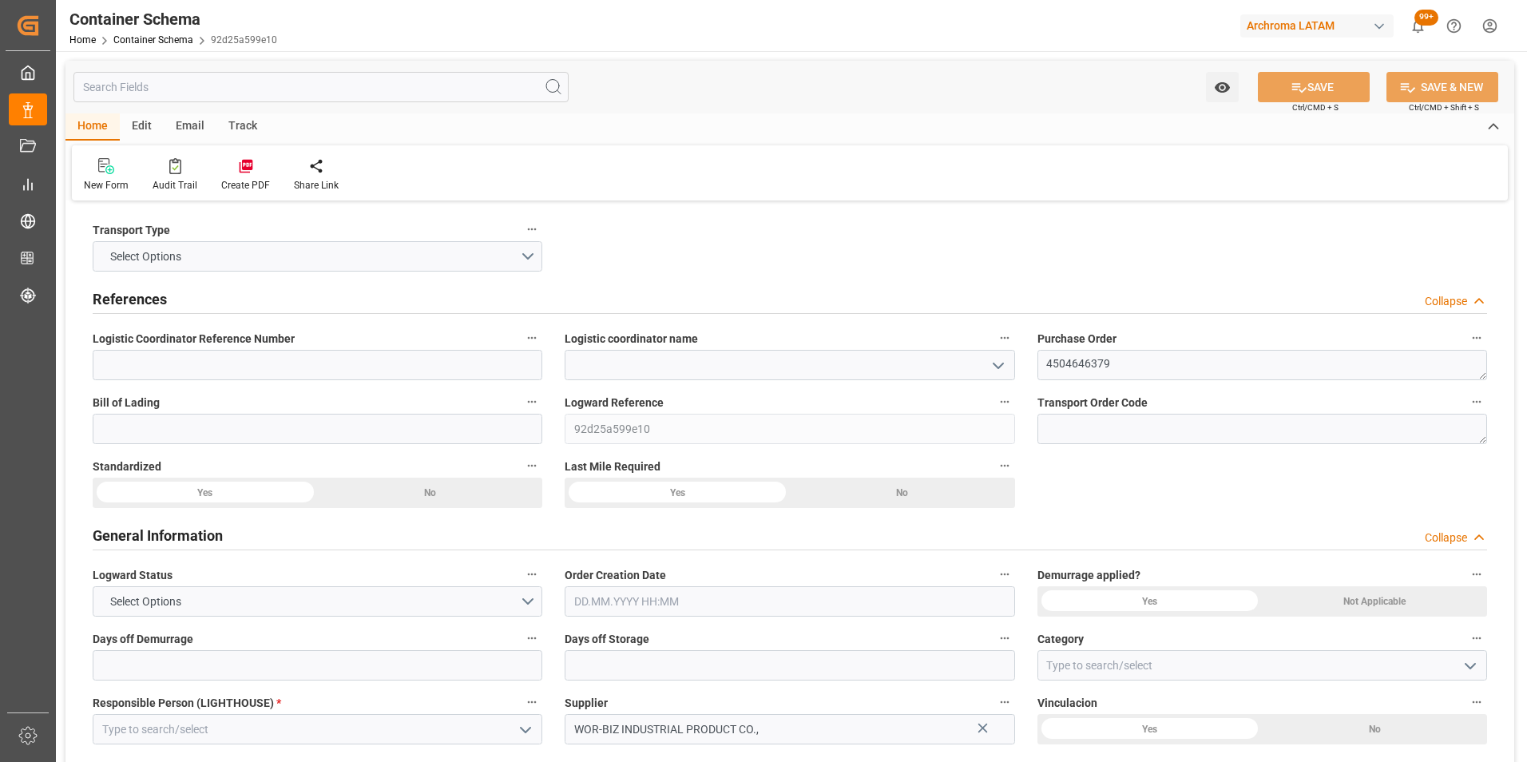
type input "CIF"
type input "0"
type input "1"
type input "400"
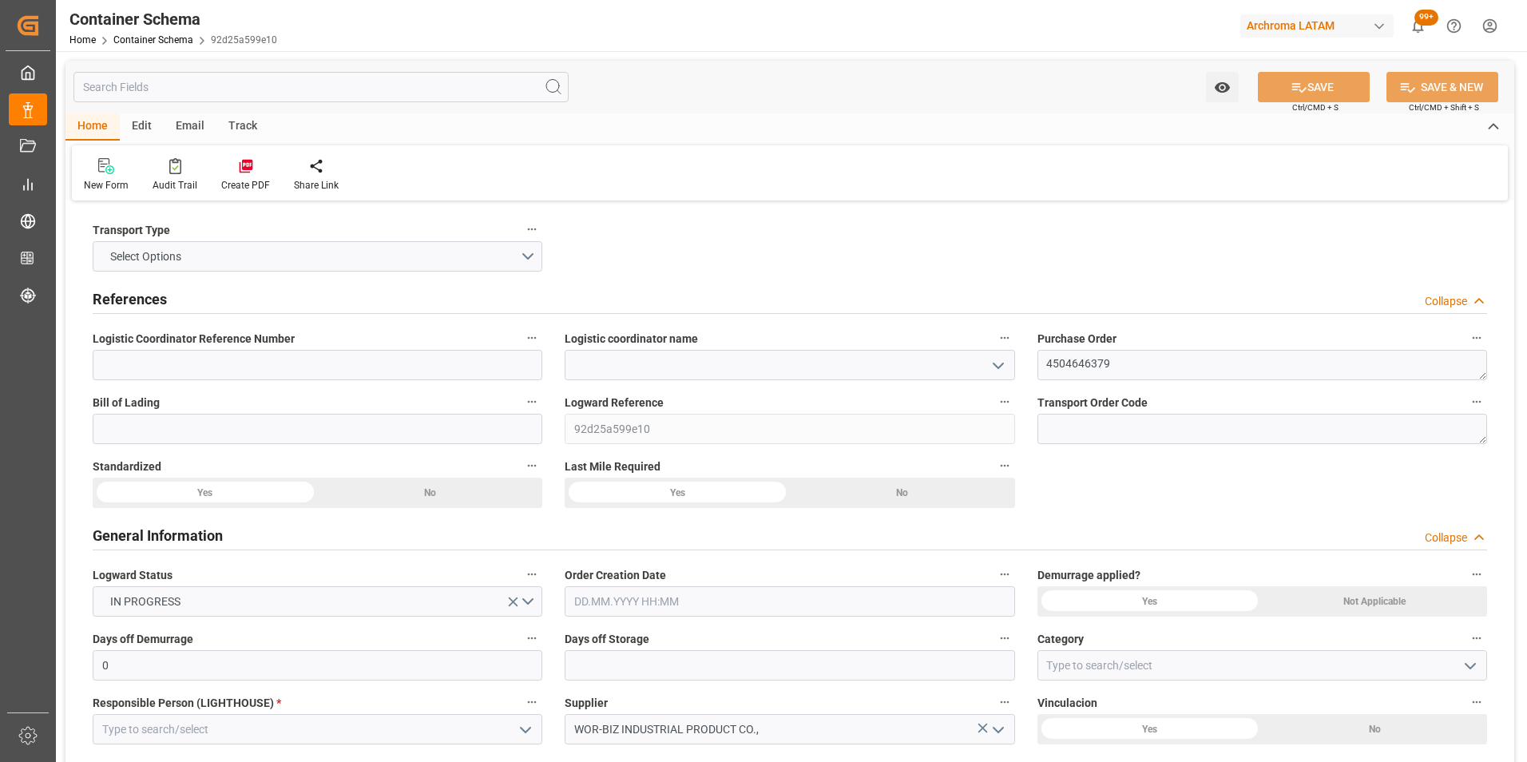
type input "424"
click at [993, 364] on icon "open menu" at bounding box center [998, 365] width 19 height 19
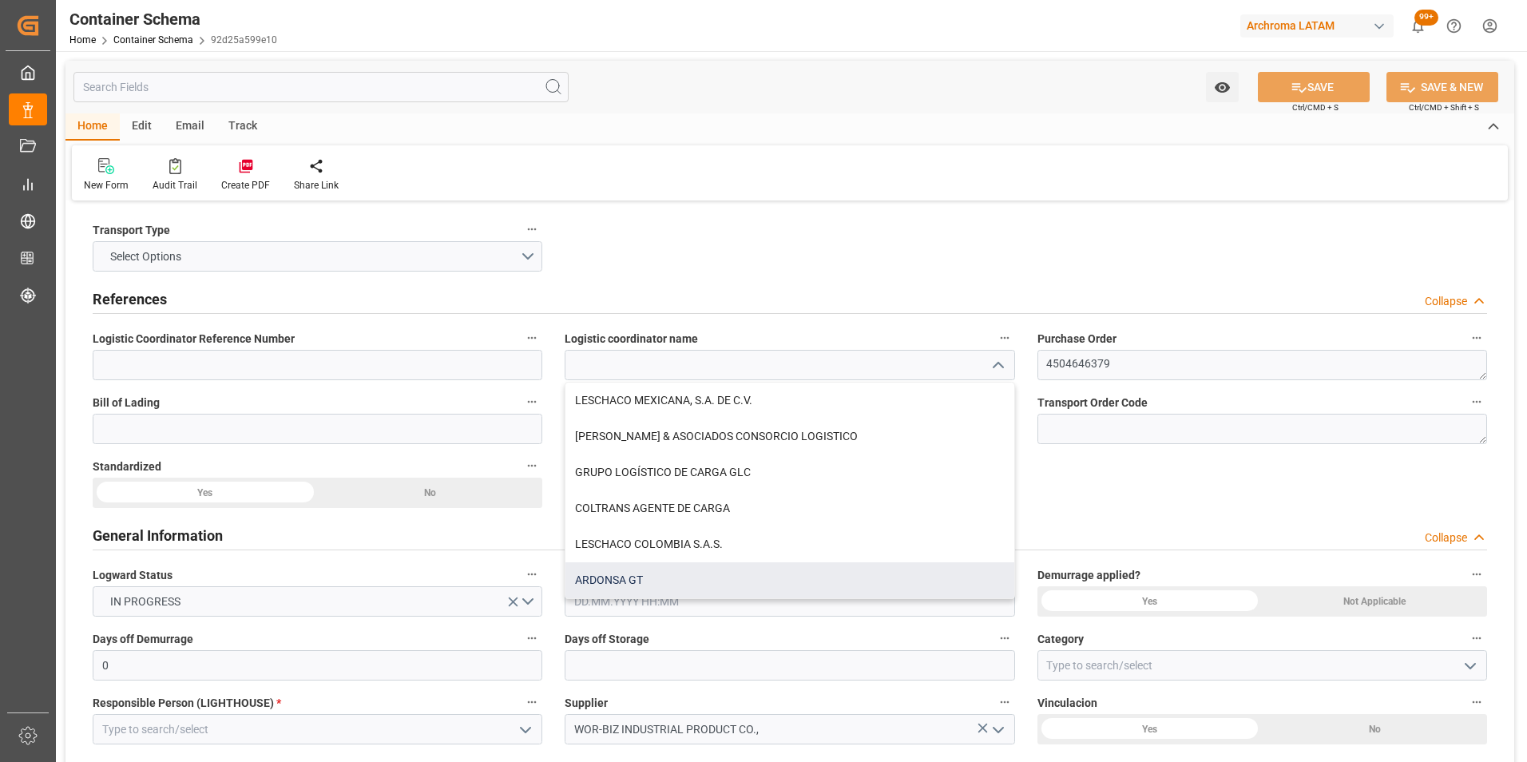
click at [718, 570] on div "ARDONSA GT" at bounding box center [789, 580] width 448 height 36
type input "ARDONSA GT"
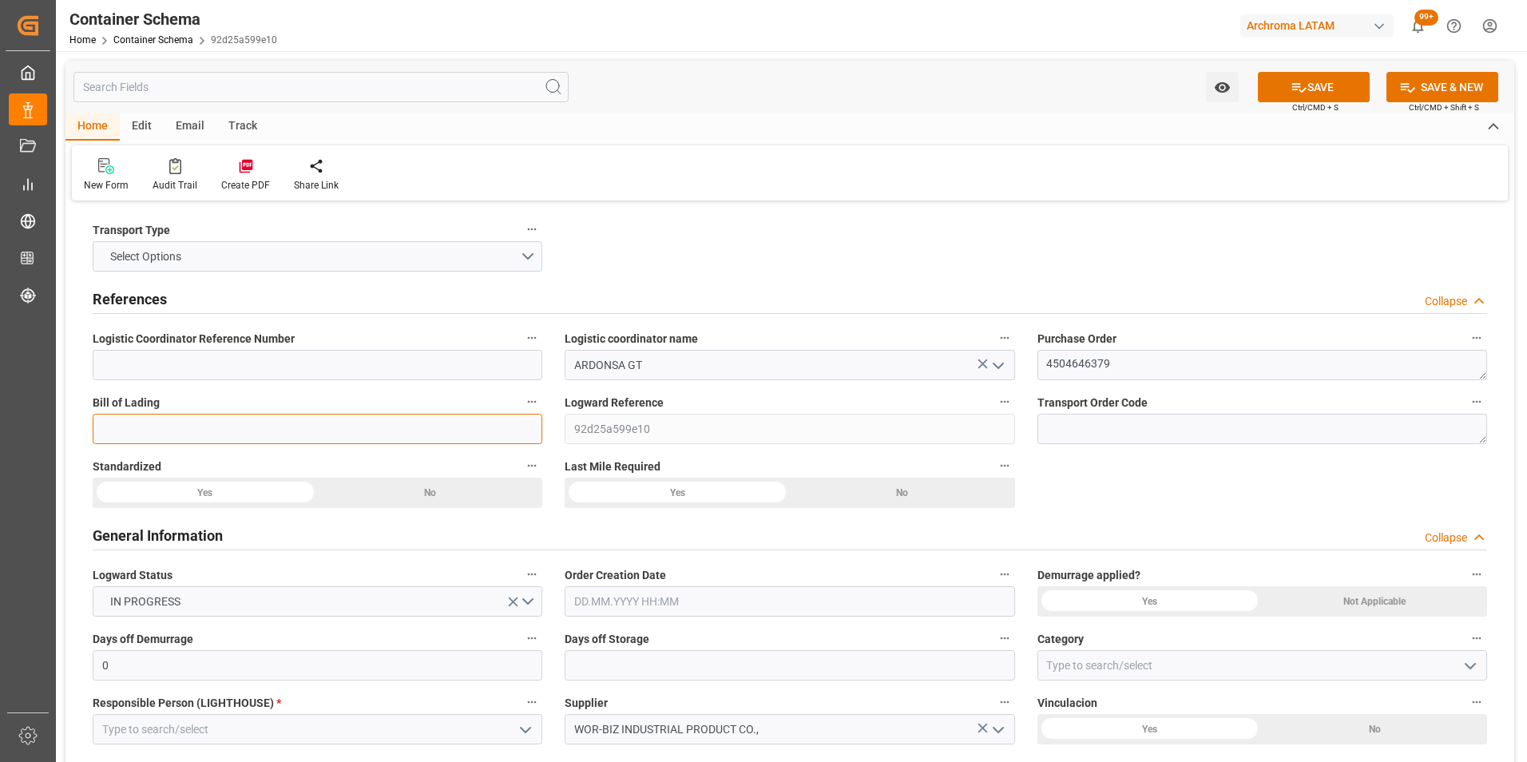
click at [414, 427] on input at bounding box center [318, 429] width 450 height 30
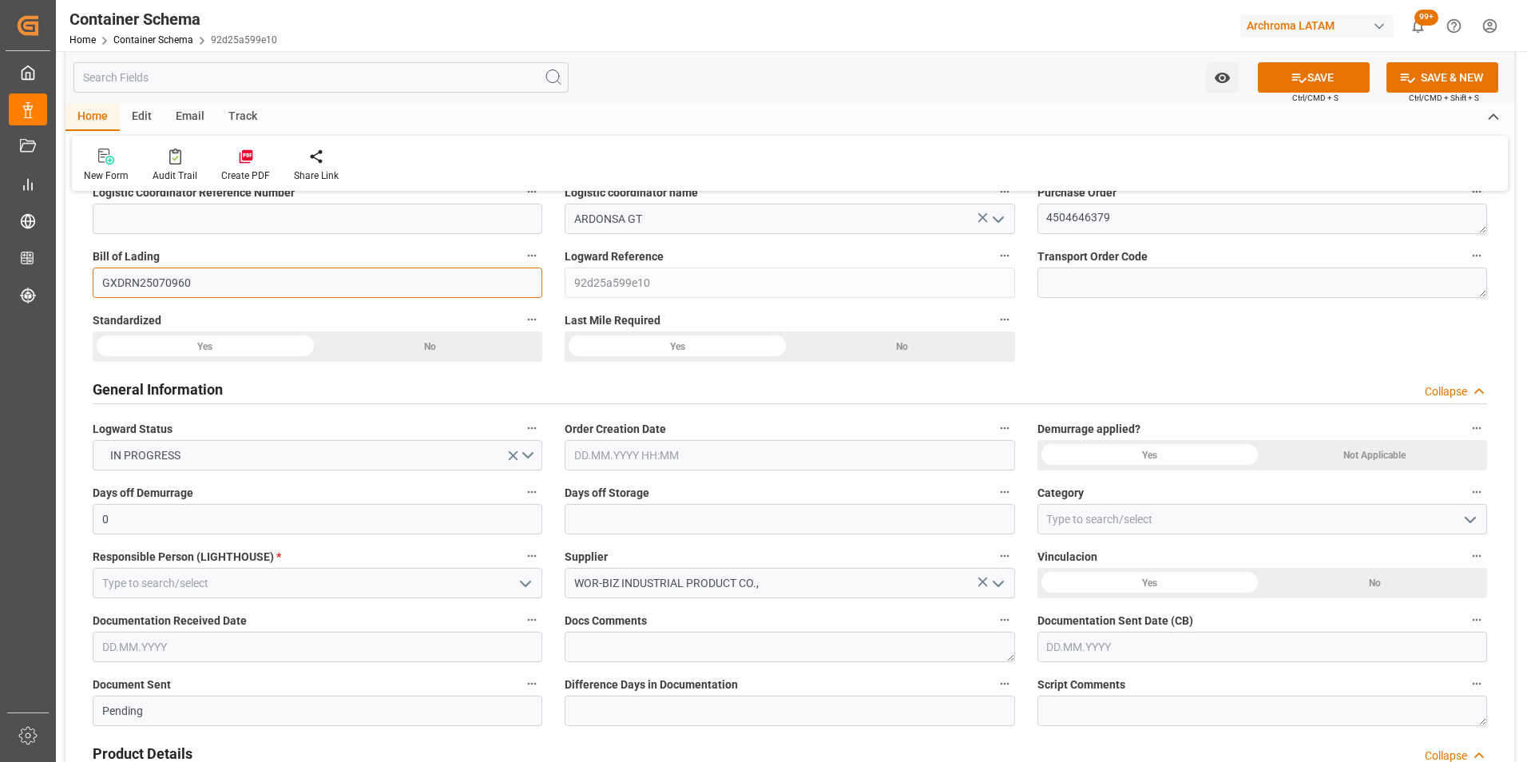
scroll to position [160, 0]
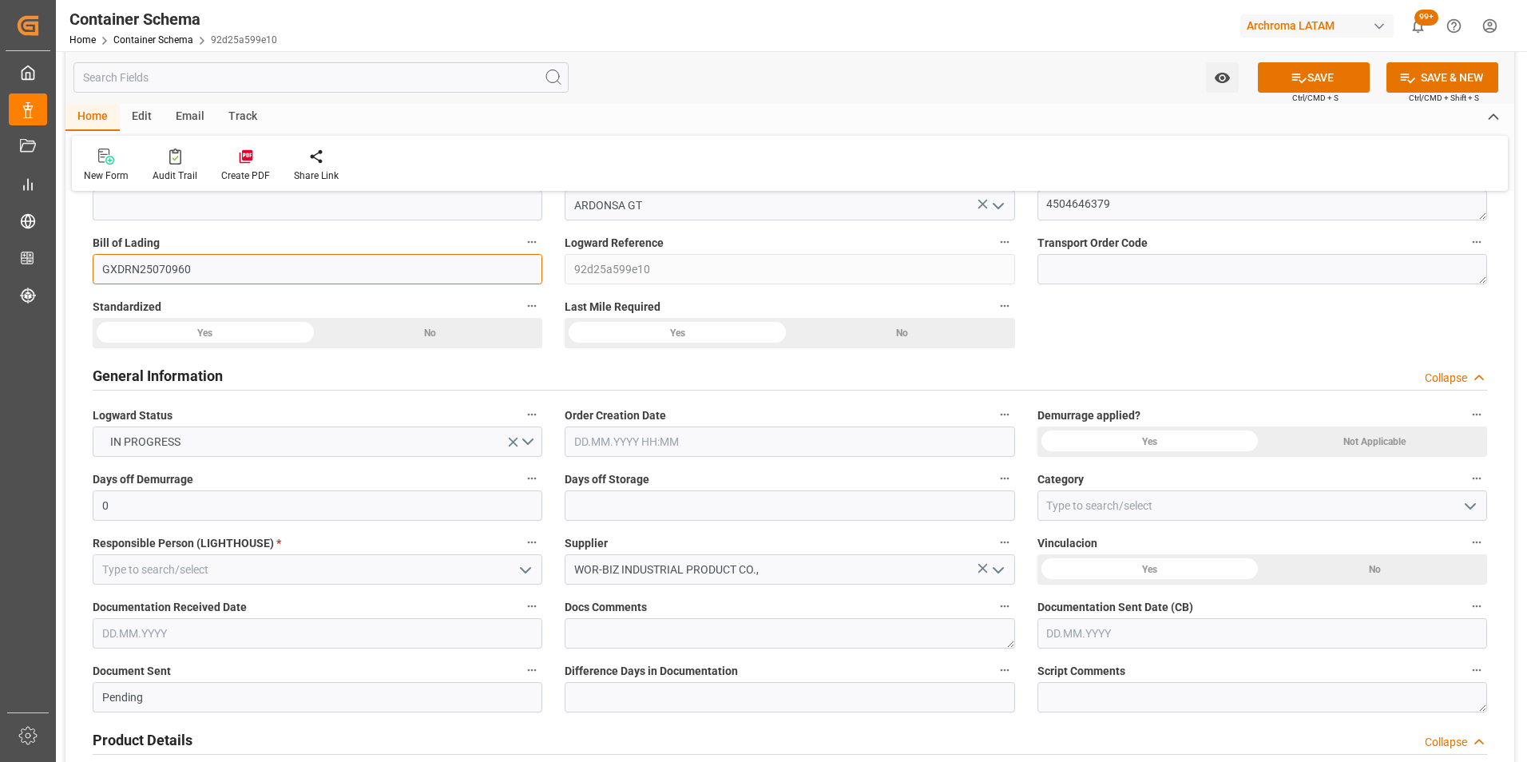
type input "GXDRN25070960"
click at [699, 447] on input "text" at bounding box center [790, 441] width 450 height 30
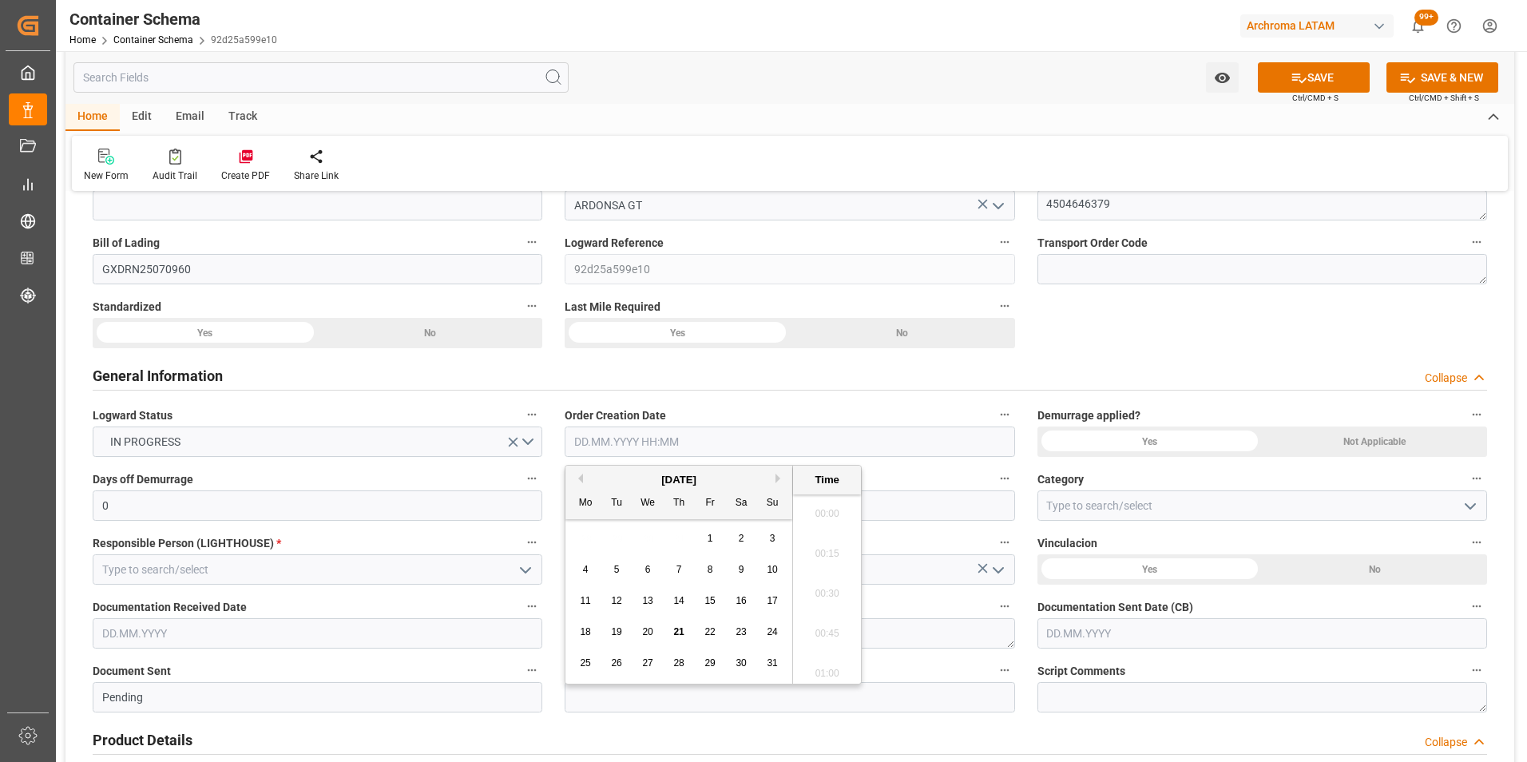
scroll to position [1802, 0]
click at [577, 549] on div "28 29 30 31 1 2 3" at bounding box center [679, 538] width 218 height 31
click at [682, 627] on span "21" at bounding box center [678, 631] width 10 height 11
click at [828, 596] on li "11:45" at bounding box center [827, 589] width 68 height 40
type input "21.08.2025 11:45"
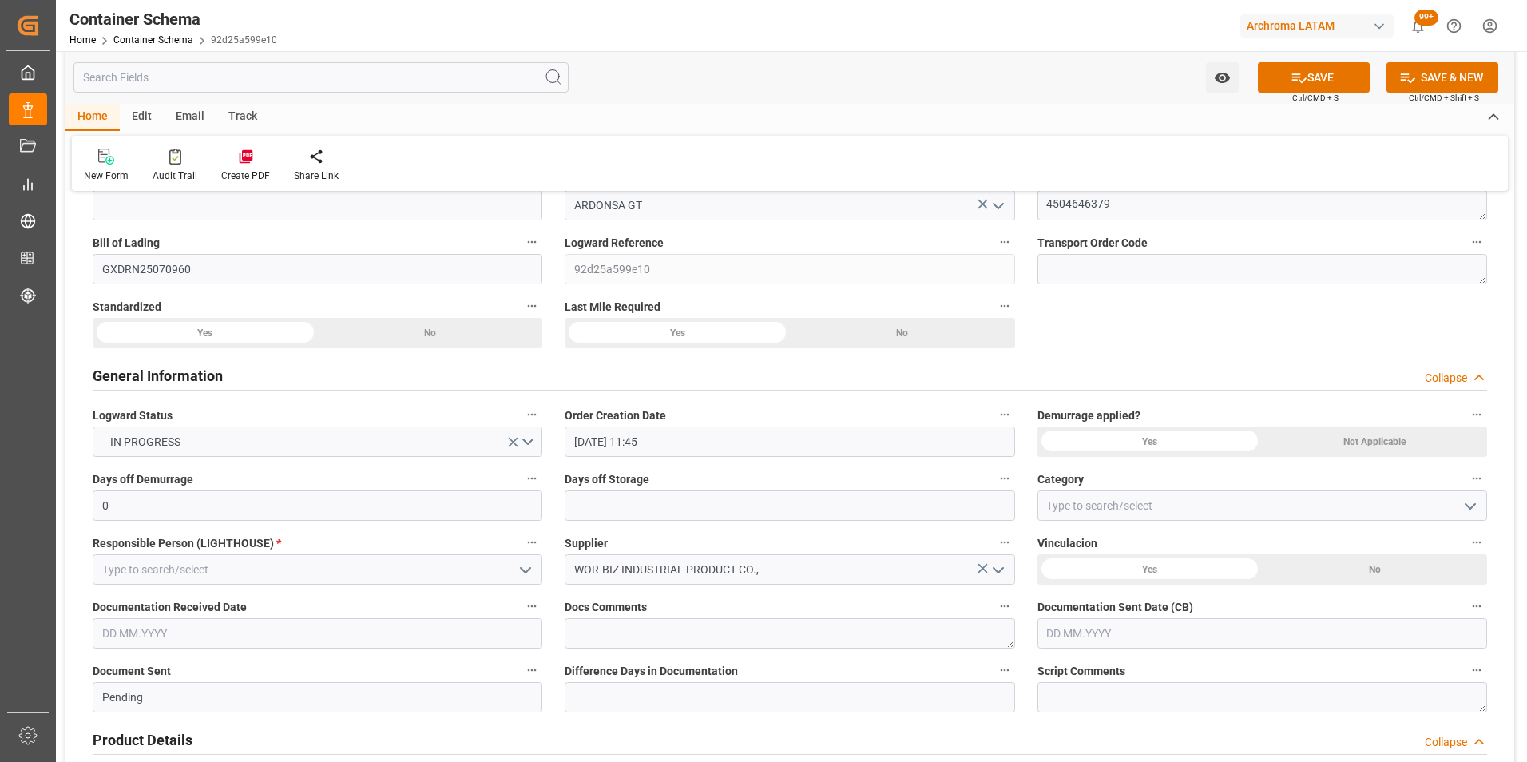
click at [1473, 505] on icon "open menu" at bounding box center [1469, 506] width 19 height 19
click at [1278, 584] on div "On time" at bounding box center [1262, 577] width 448 height 36
type input "On time"
click at [521, 570] on icon "open menu" at bounding box center [525, 570] width 19 height 19
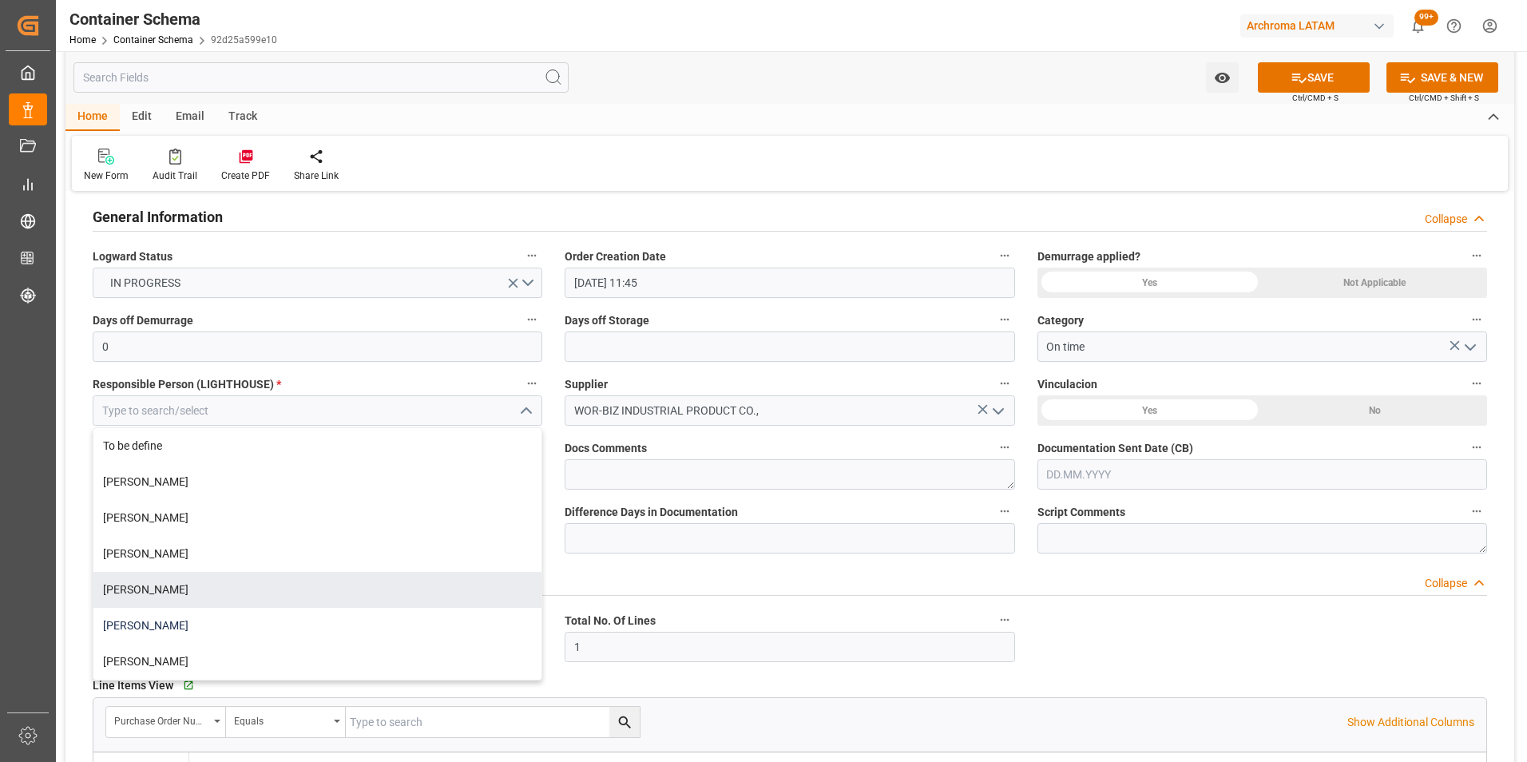
scroll to position [319, 0]
click at [419, 602] on div "Valeria Hurtado" at bounding box center [317, 589] width 448 height 36
type input "Valeria Hurtado"
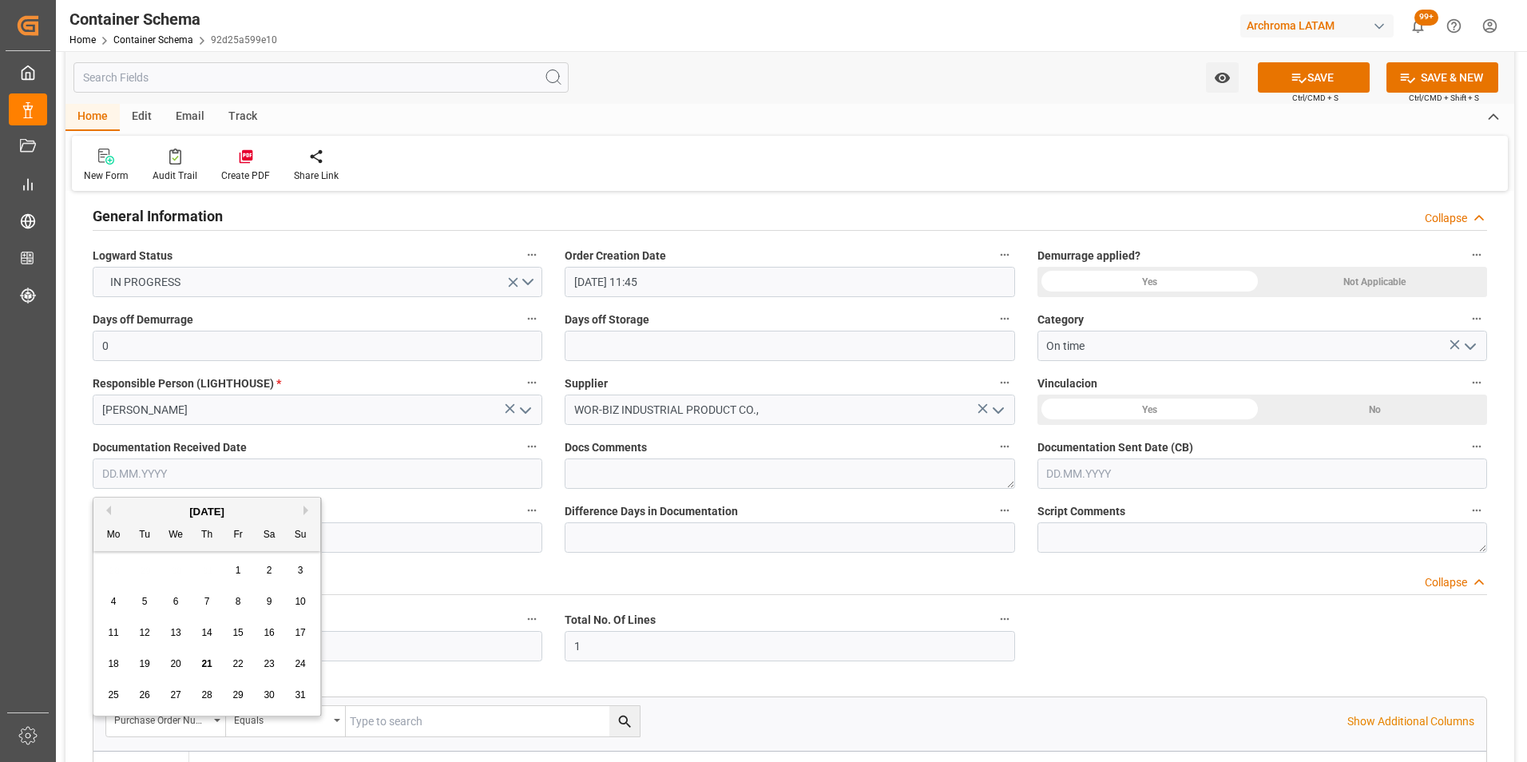
drag, startPoint x: 269, startPoint y: 464, endPoint x: 252, endPoint y: 467, distance: 17.1
click at [269, 464] on input "text" at bounding box center [318, 473] width 450 height 30
click at [110, 577] on div "28 29 30 31 1 2 3" at bounding box center [207, 570] width 218 height 31
click at [217, 662] on div "18 19 20 21 22 23 24" at bounding box center [207, 663] width 218 height 31
click at [213, 663] on div "21" at bounding box center [207, 664] width 20 height 19
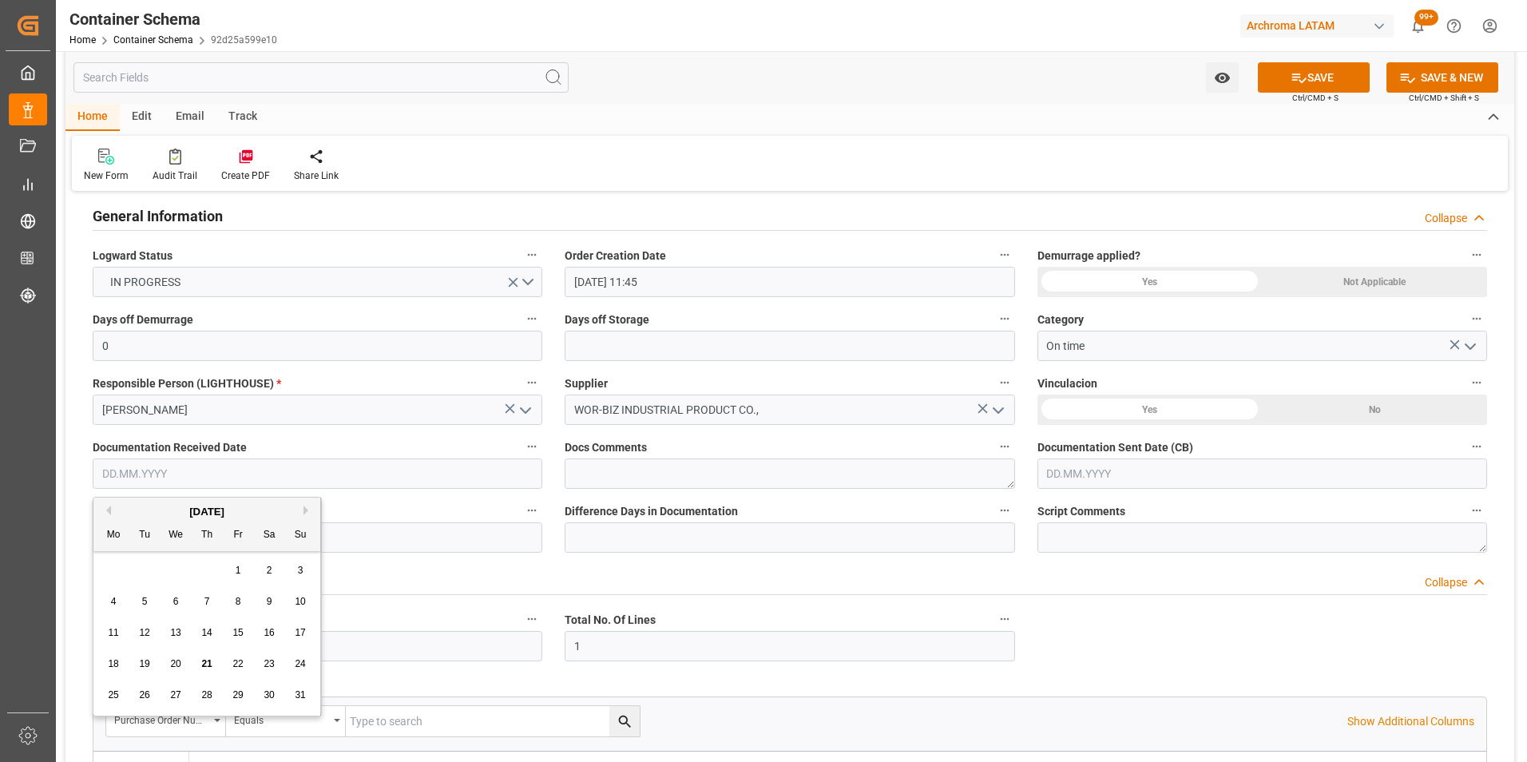
type input "21.08.2025"
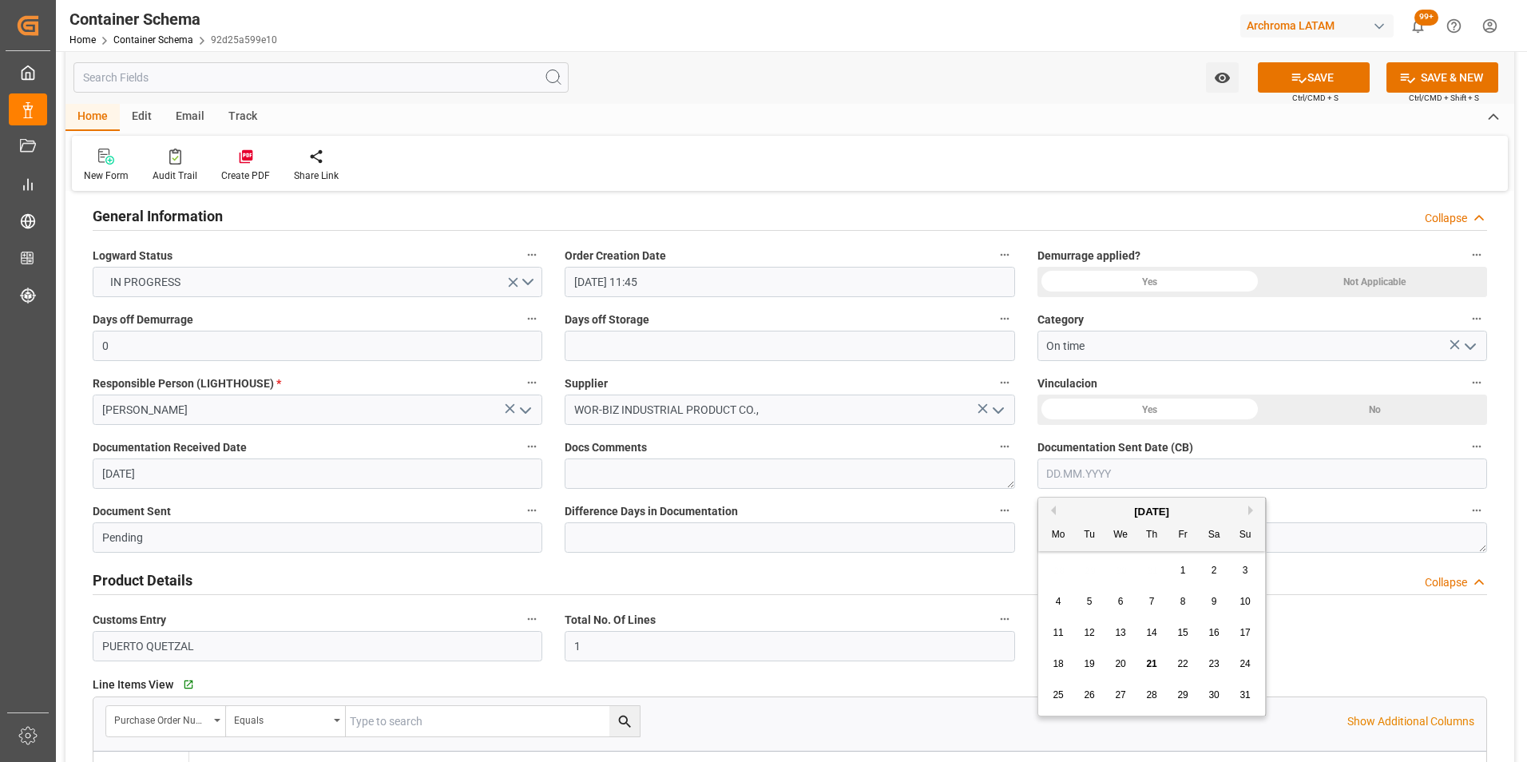
drag, startPoint x: 1100, startPoint y: 471, endPoint x: 1068, endPoint y: 479, distance: 33.7
click at [1100, 471] on input "text" at bounding box center [1262, 473] width 450 height 30
click at [1051, 549] on div "Mo Tu We Th Fr Sa Su" at bounding box center [1151, 535] width 227 height 31
click at [1147, 662] on span "21" at bounding box center [1151, 663] width 10 height 11
type input "21.08.2025"
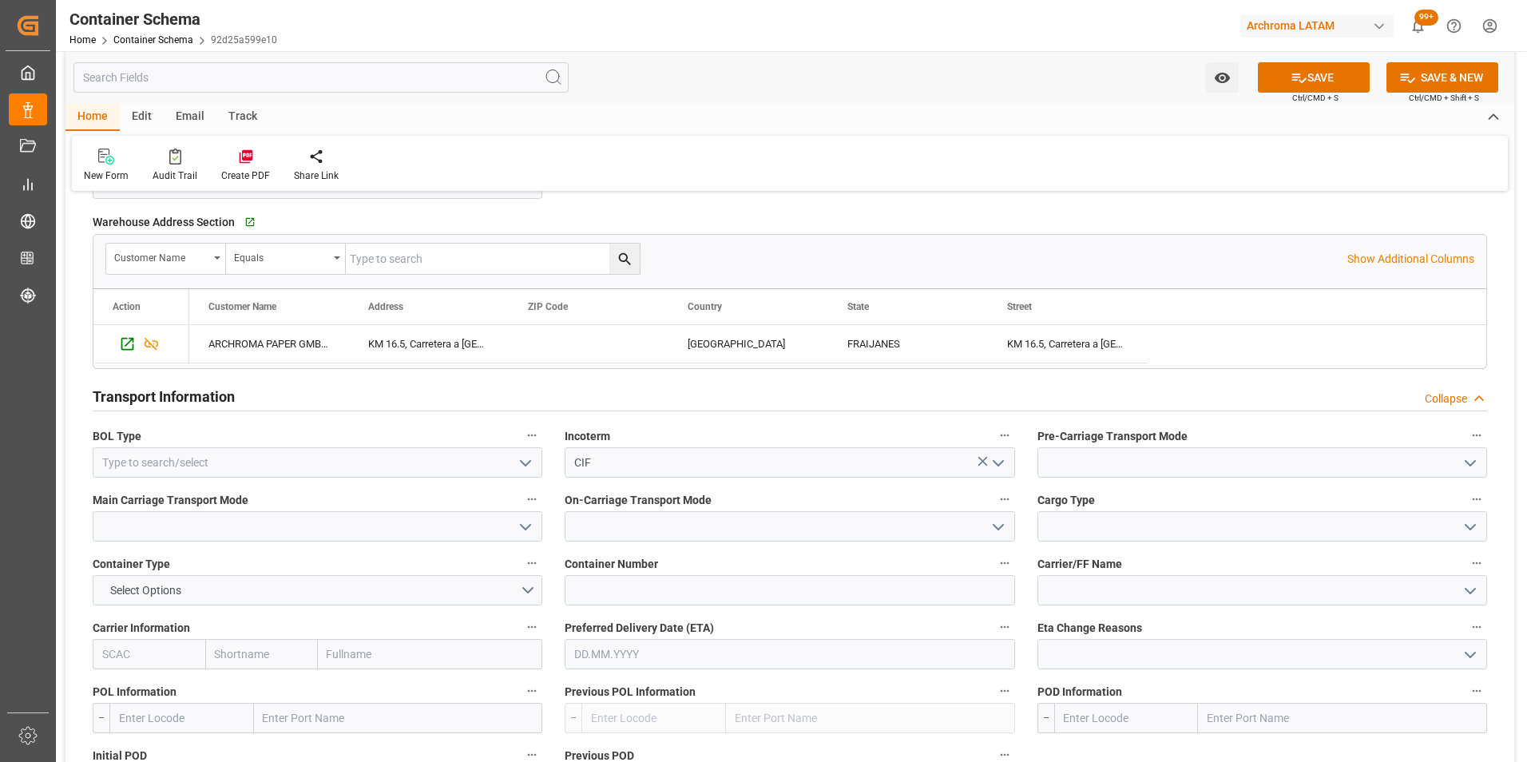
scroll to position [1278, 0]
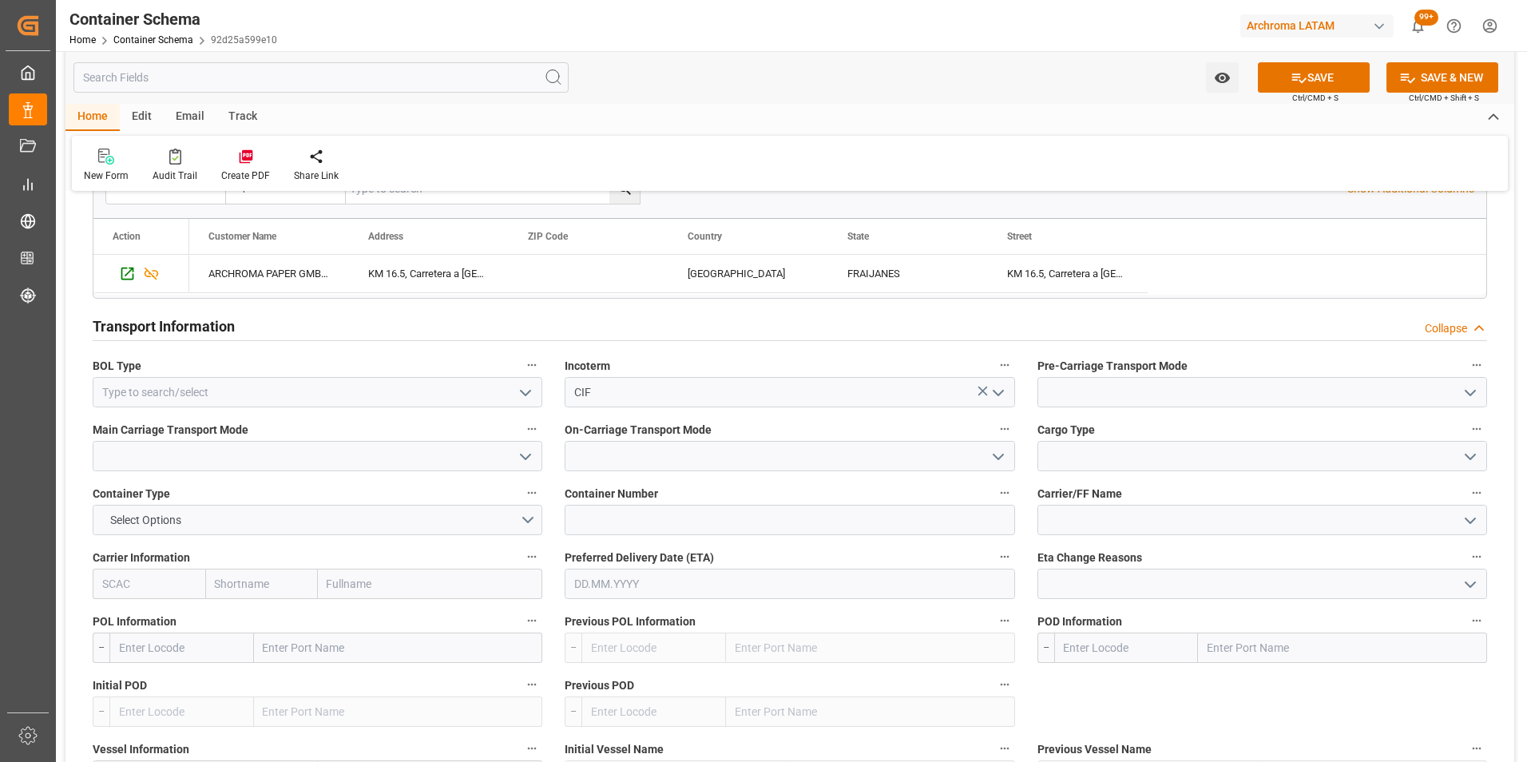
click at [515, 386] on button "open menu" at bounding box center [525, 392] width 24 height 25
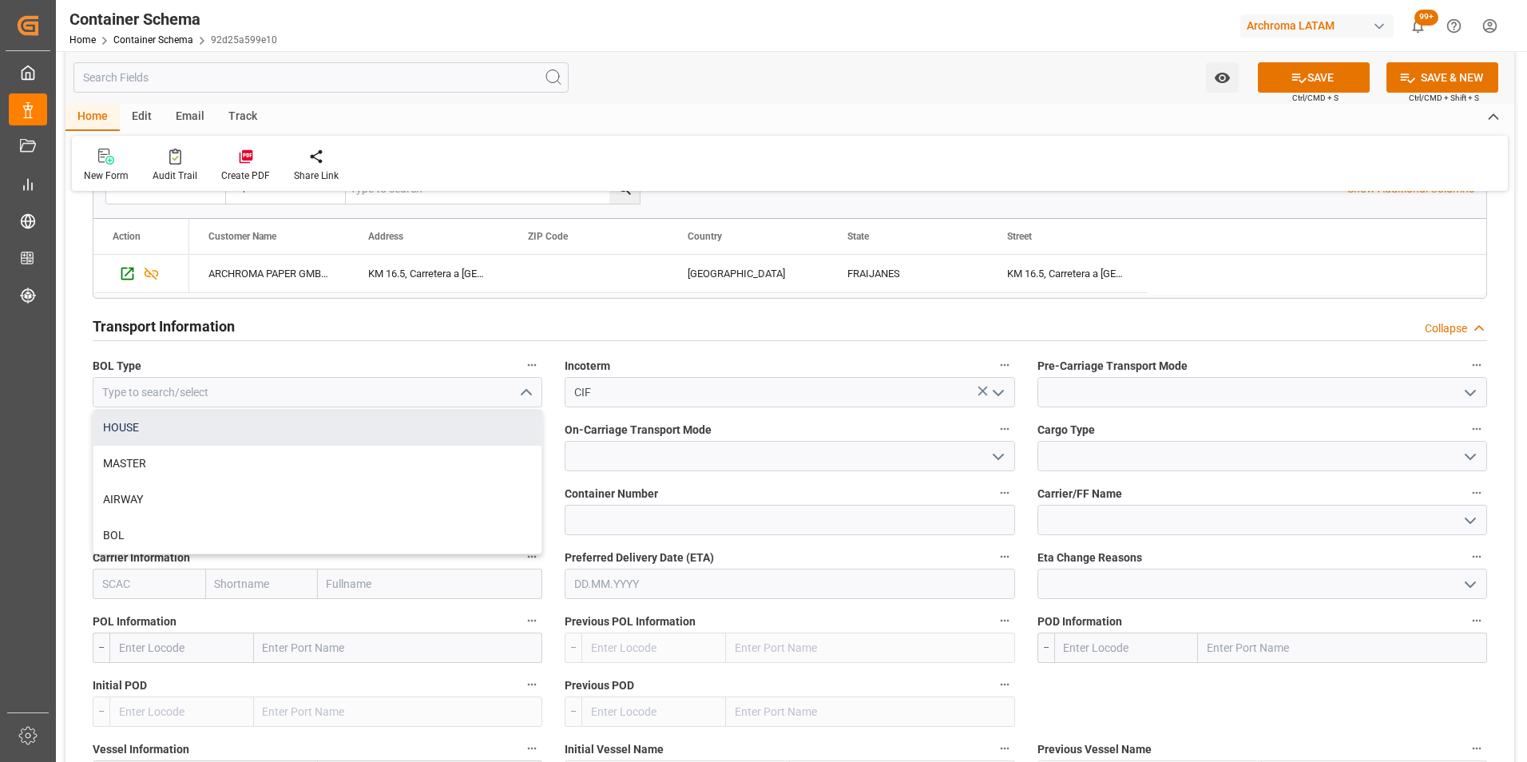
click at [402, 433] on div "HOUSE" at bounding box center [317, 428] width 448 height 36
type input "HOUSE"
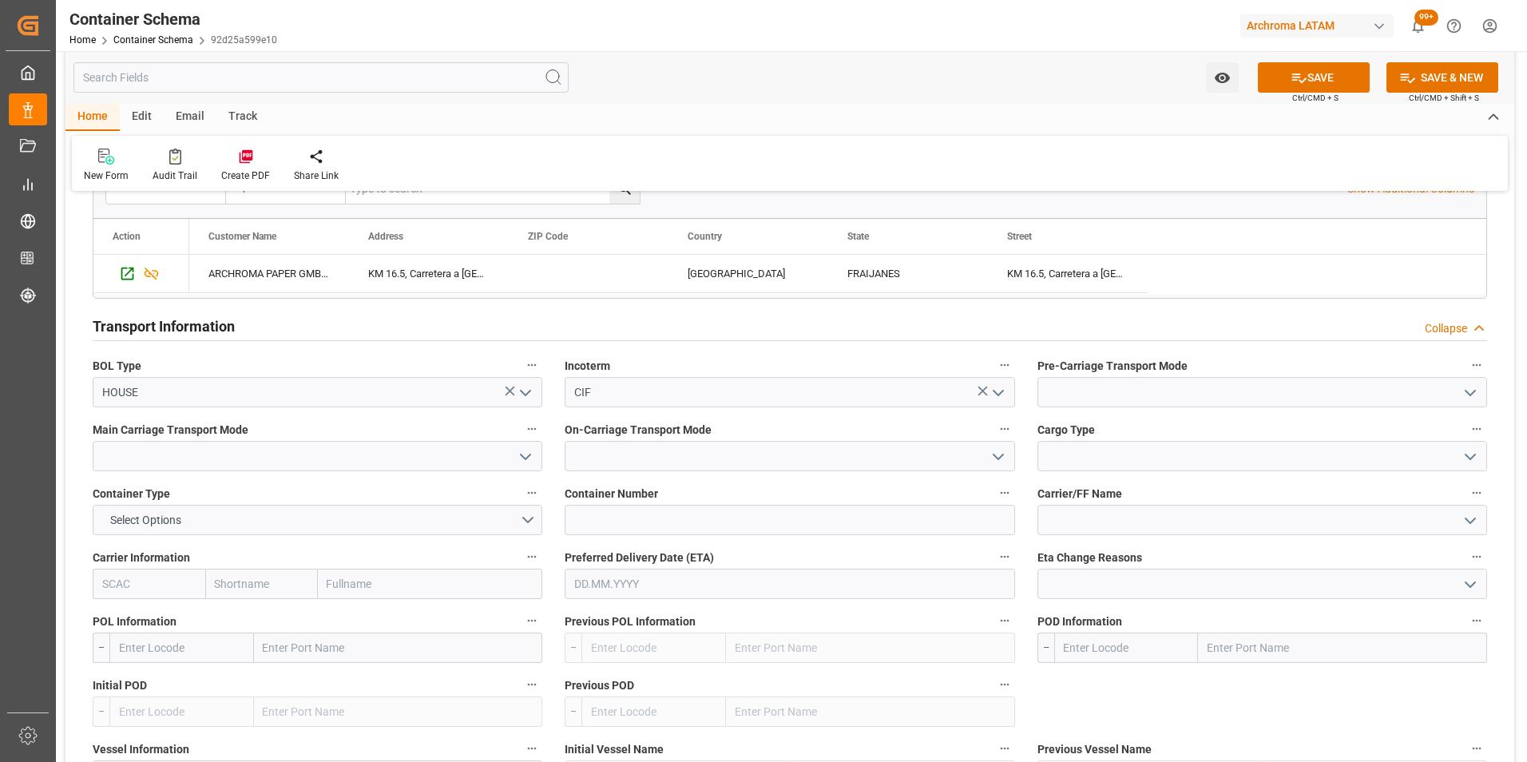
click at [1470, 390] on icon "open menu" at bounding box center [1469, 392] width 19 height 19
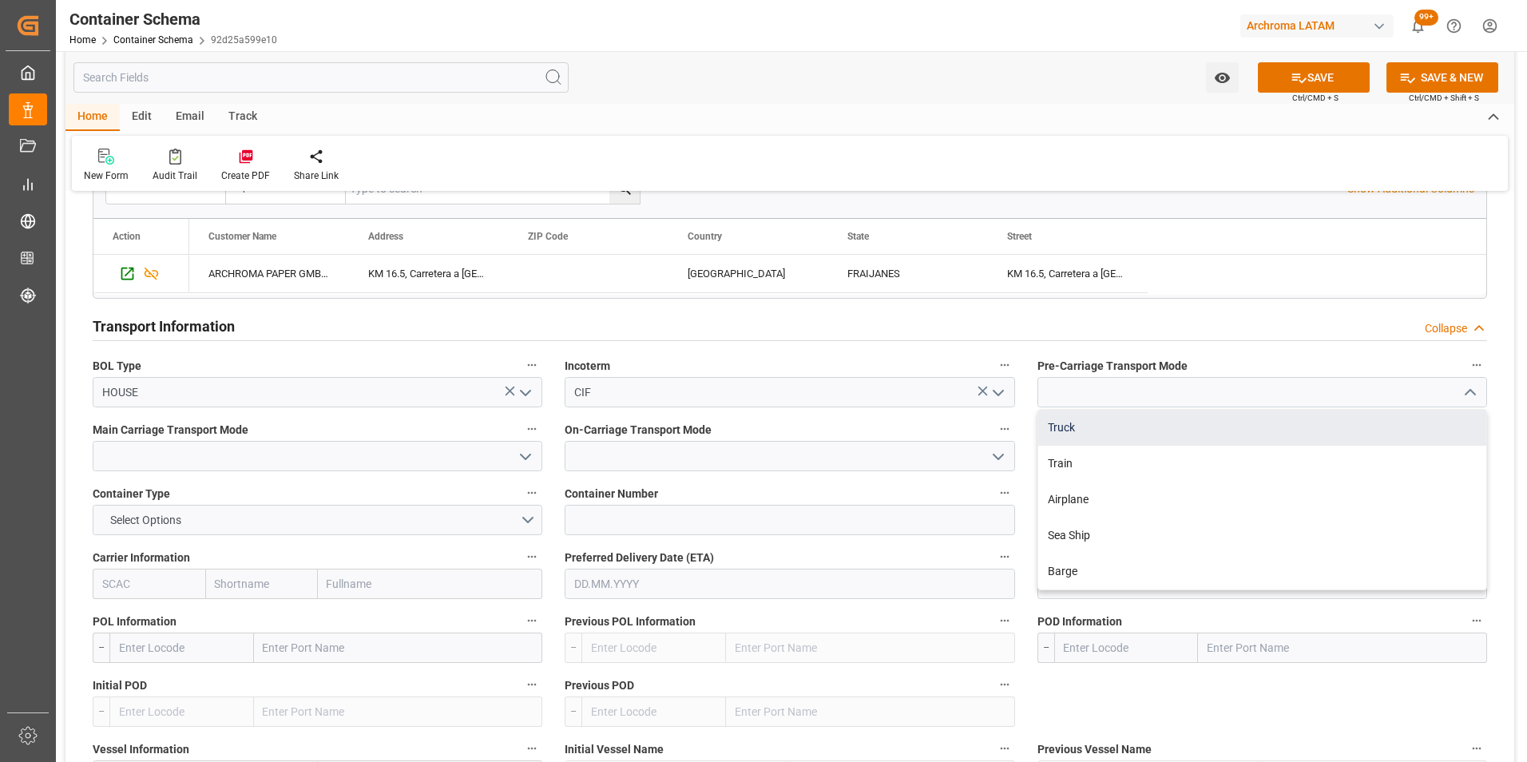
click at [1338, 426] on div "Truck" at bounding box center [1262, 428] width 448 height 36
type input "Truck"
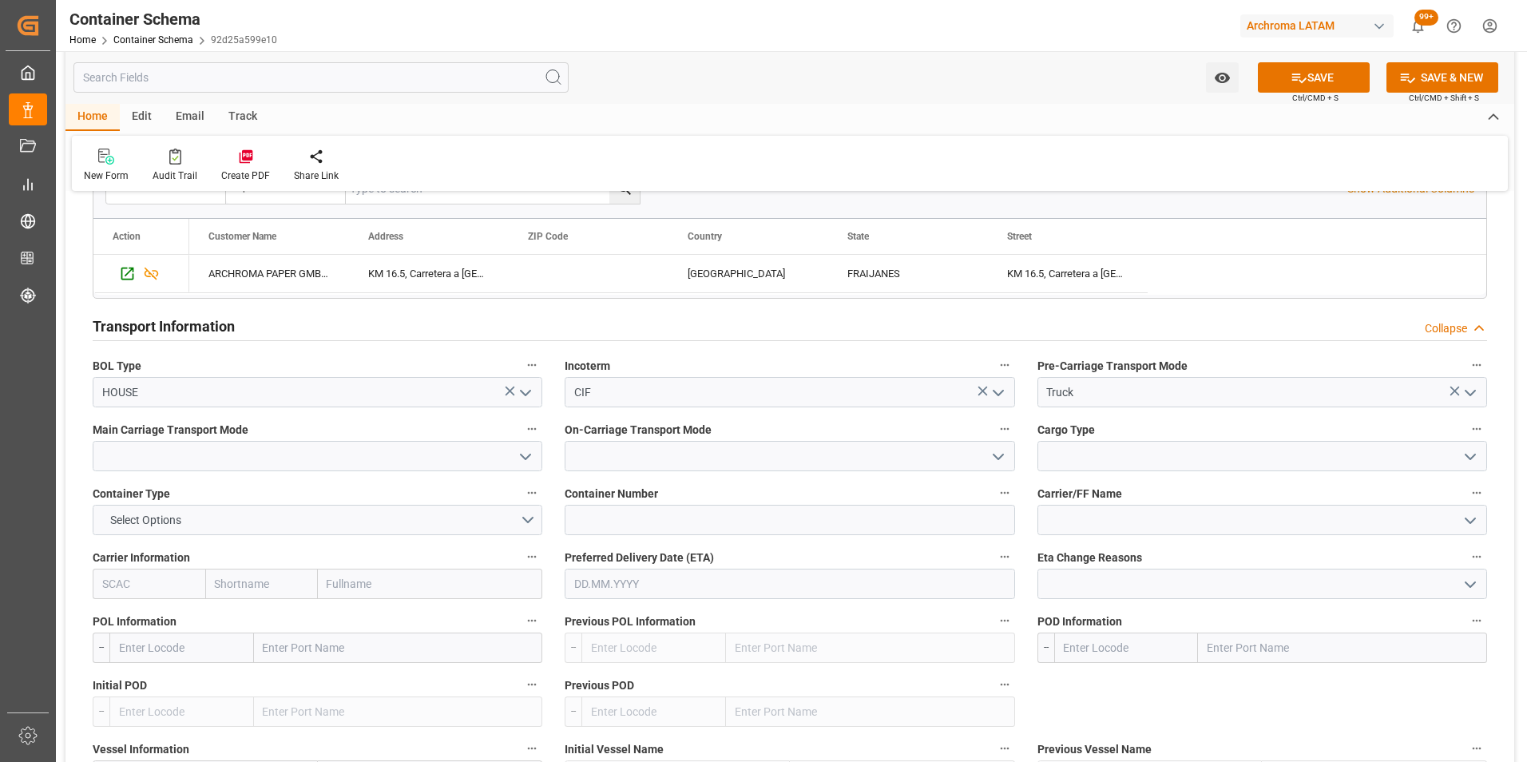
click at [524, 458] on polyline "open menu" at bounding box center [526, 456] width 10 height 5
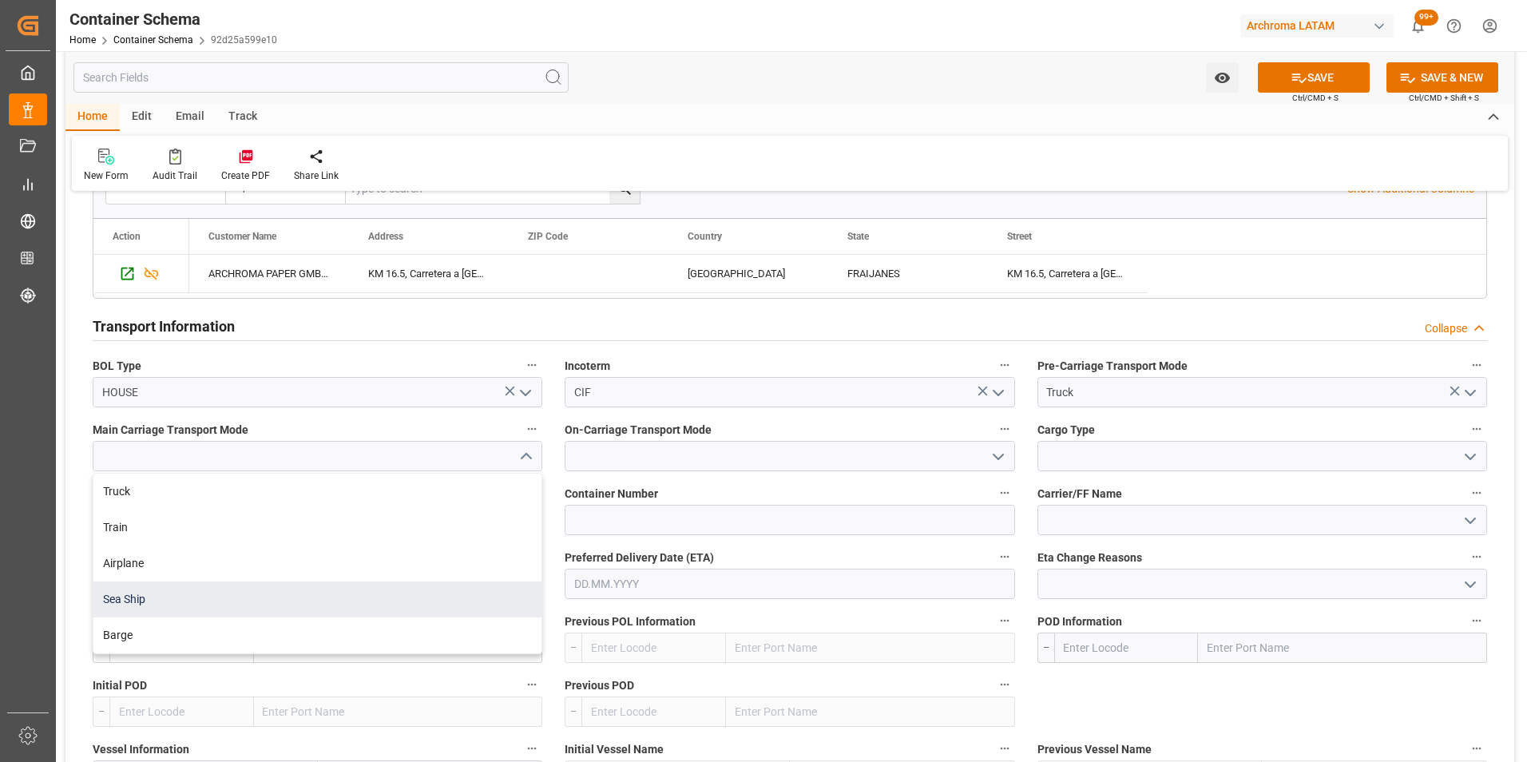
click at [300, 588] on div "Sea Ship" at bounding box center [317, 599] width 448 height 36
type input "Sea Ship"
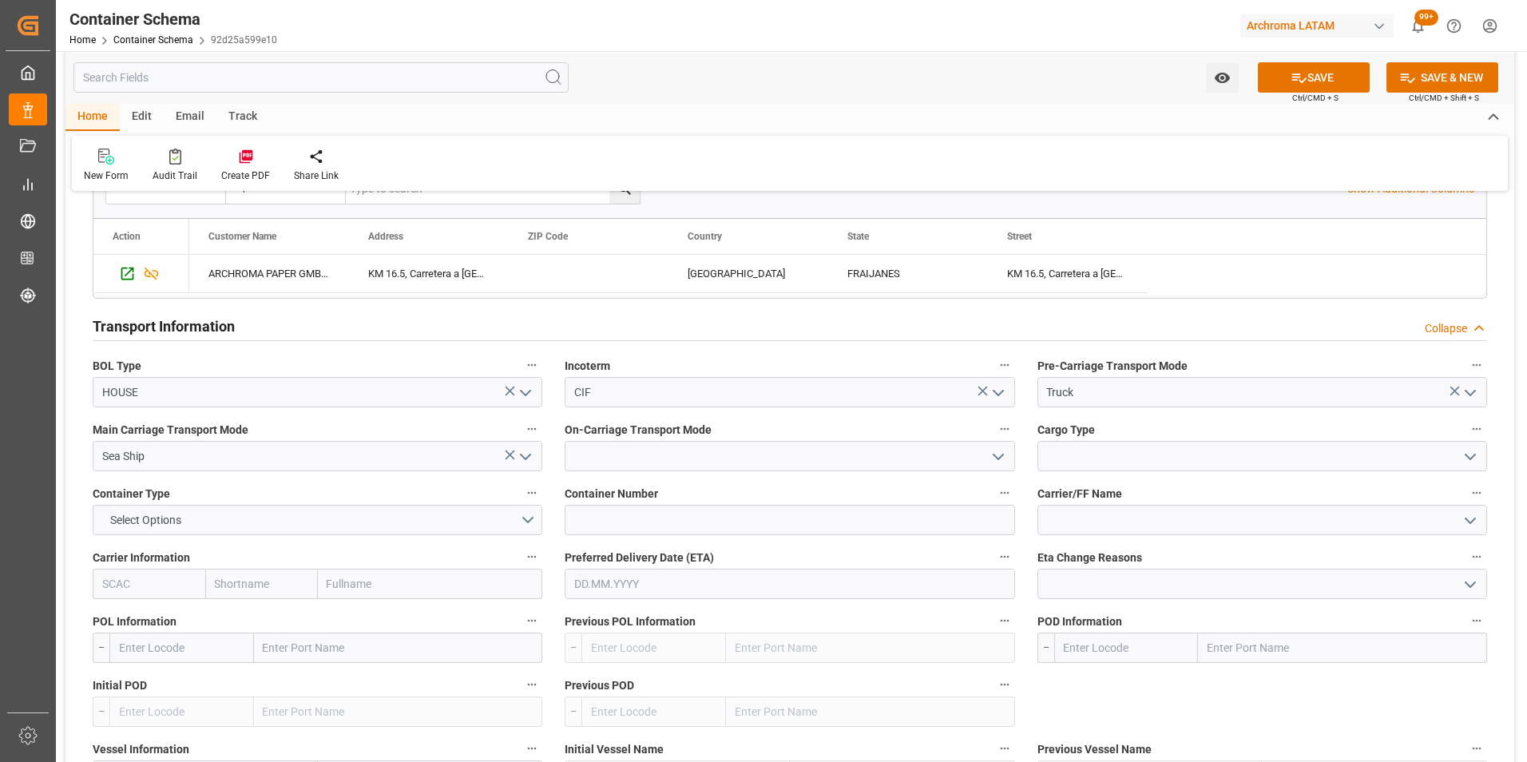
click at [990, 454] on icon "open menu" at bounding box center [998, 456] width 19 height 19
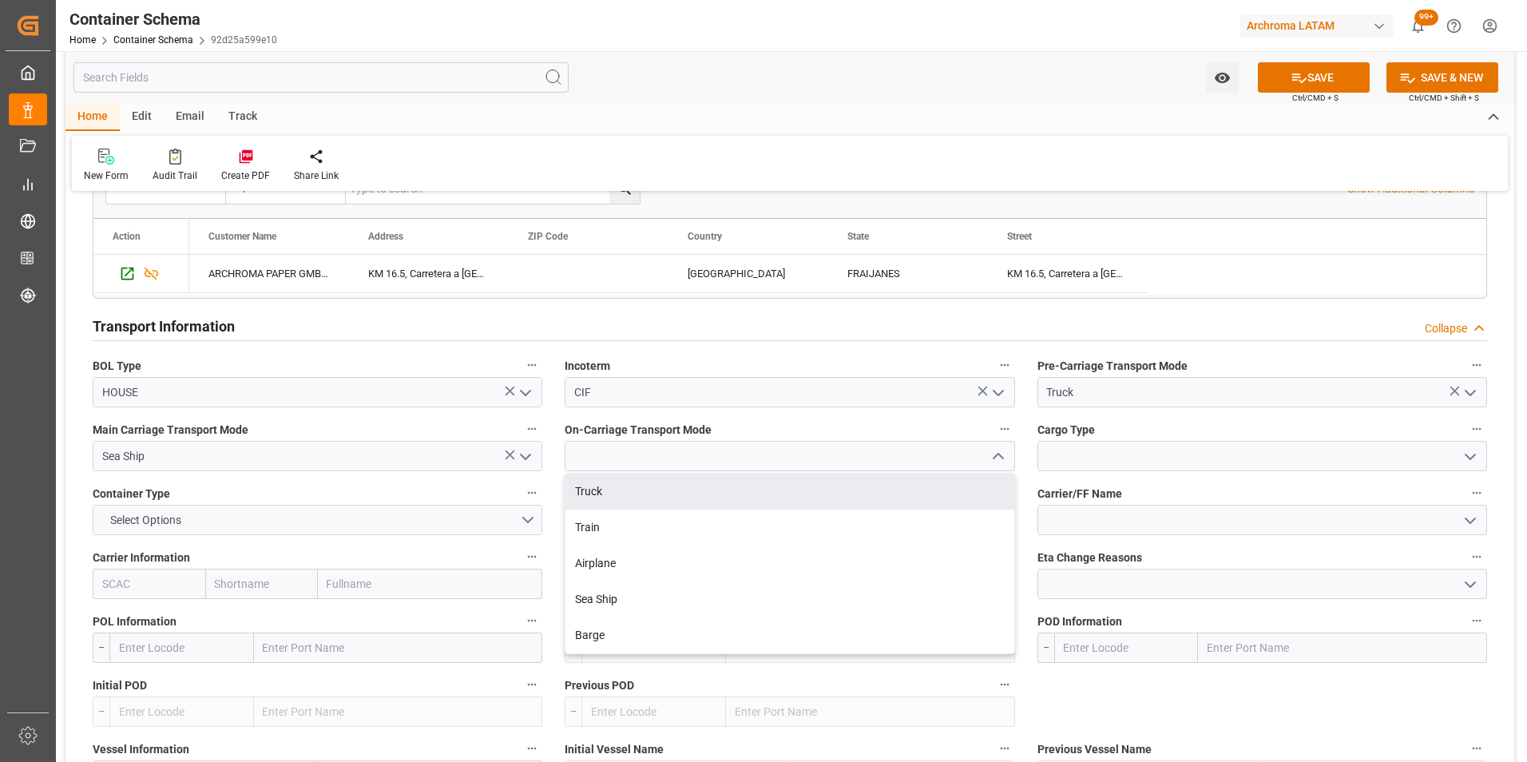
click at [958, 485] on div "Truck" at bounding box center [789, 492] width 448 height 36
type input "Truck"
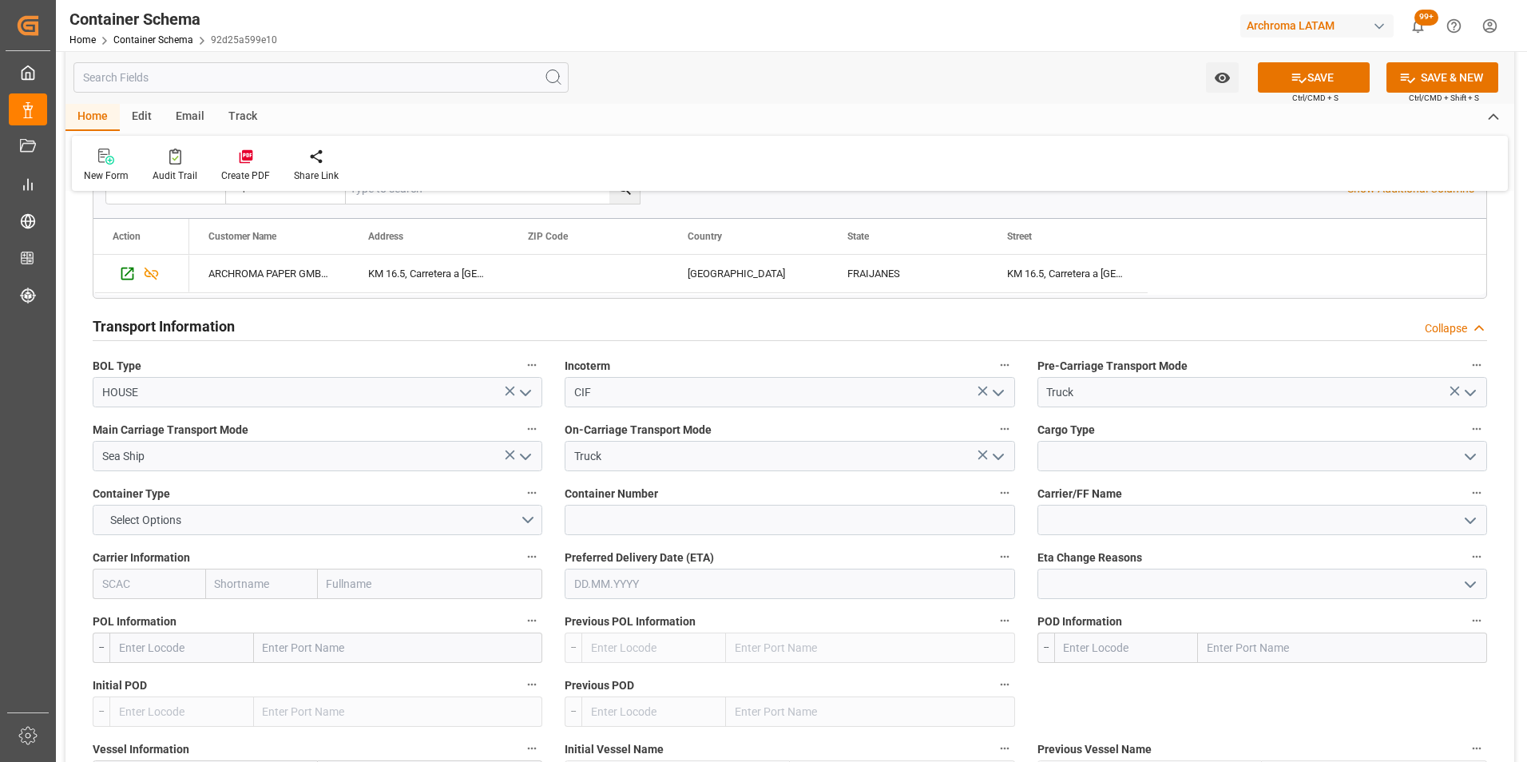
click at [1468, 465] on icon "open menu" at bounding box center [1469, 456] width 19 height 19
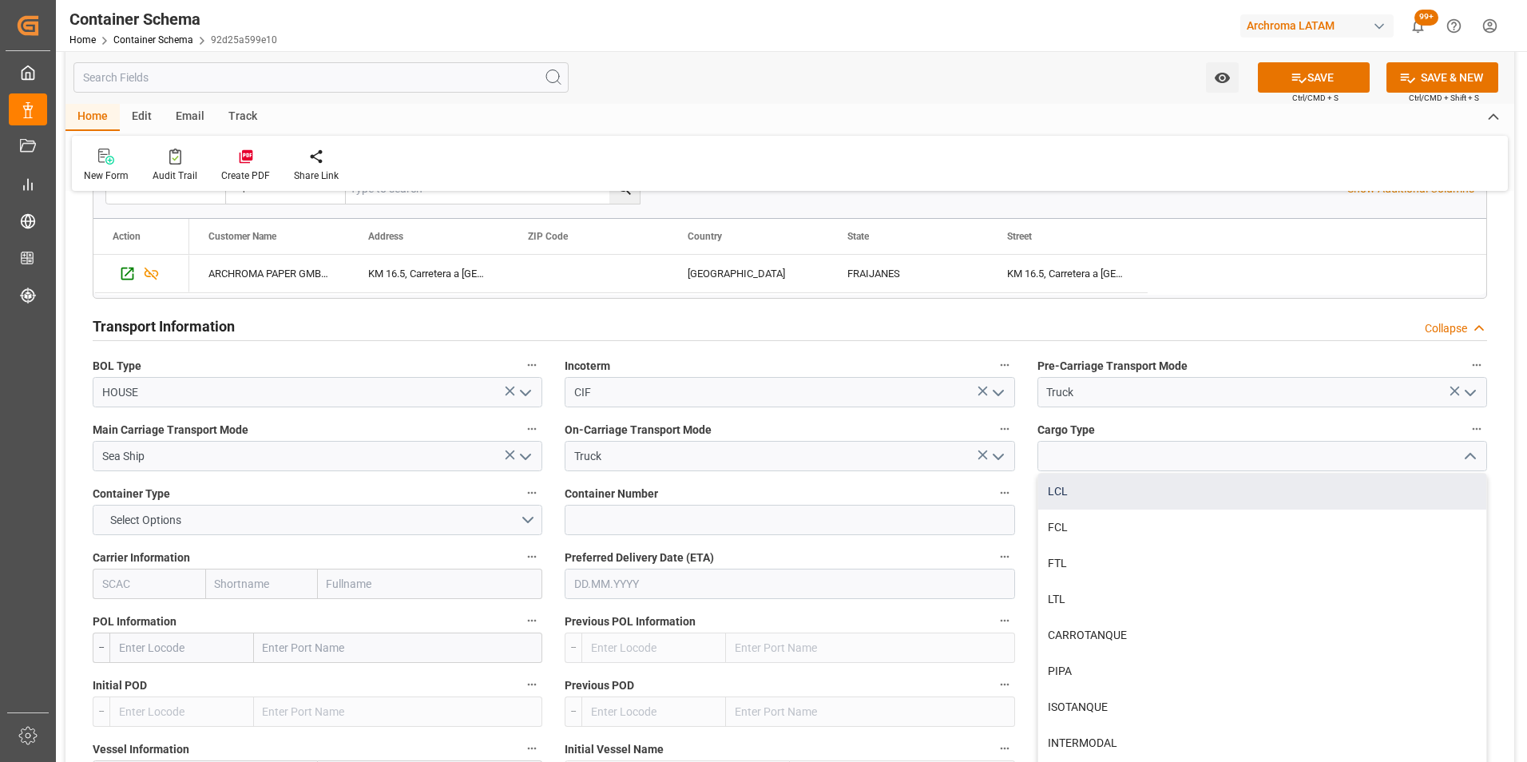
click at [1393, 498] on div "LCL" at bounding box center [1262, 492] width 448 height 36
type input "LCL"
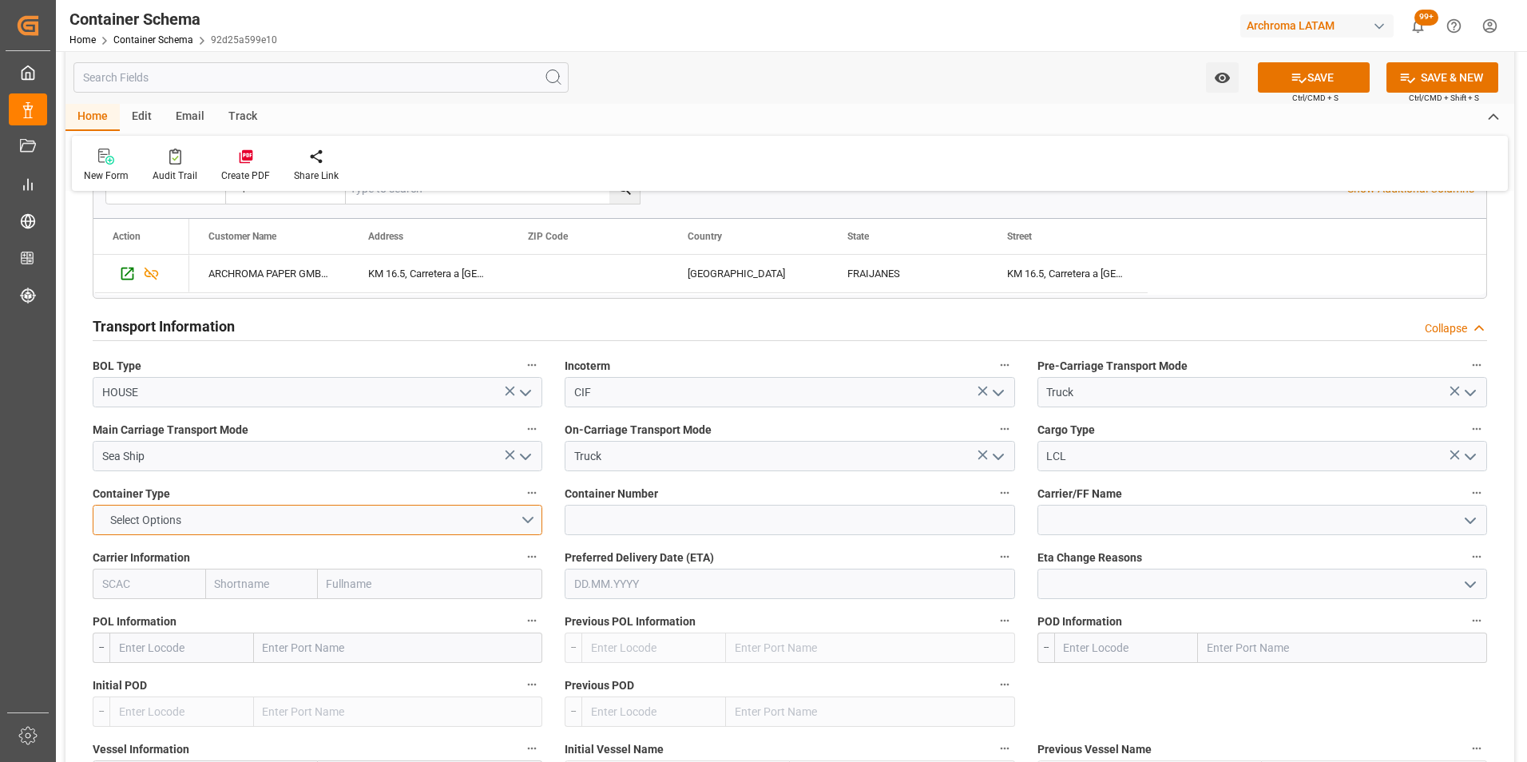
click at [513, 520] on button "Select Options" at bounding box center [318, 520] width 450 height 30
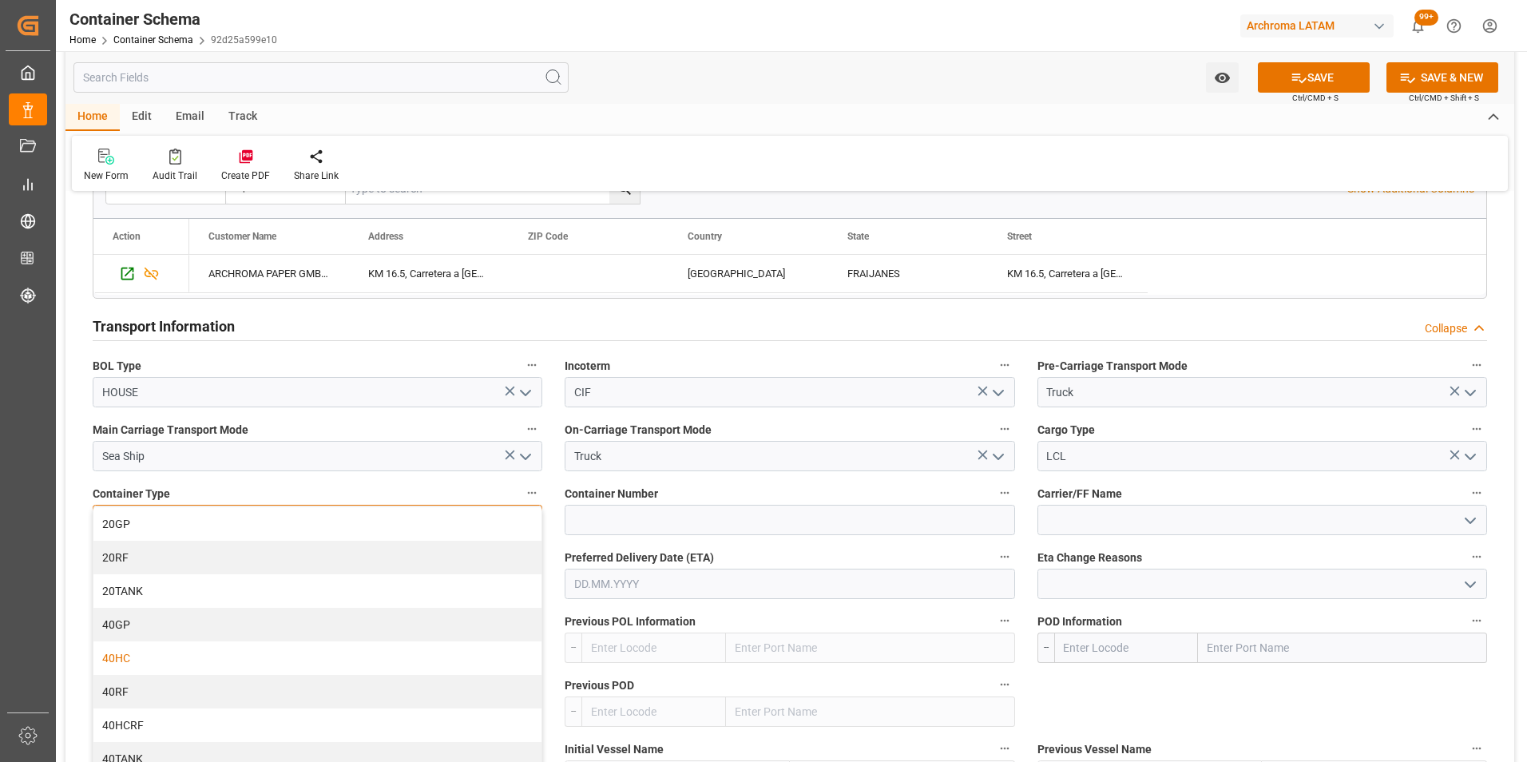
click at [322, 658] on div "40HC" at bounding box center [317, 658] width 448 height 34
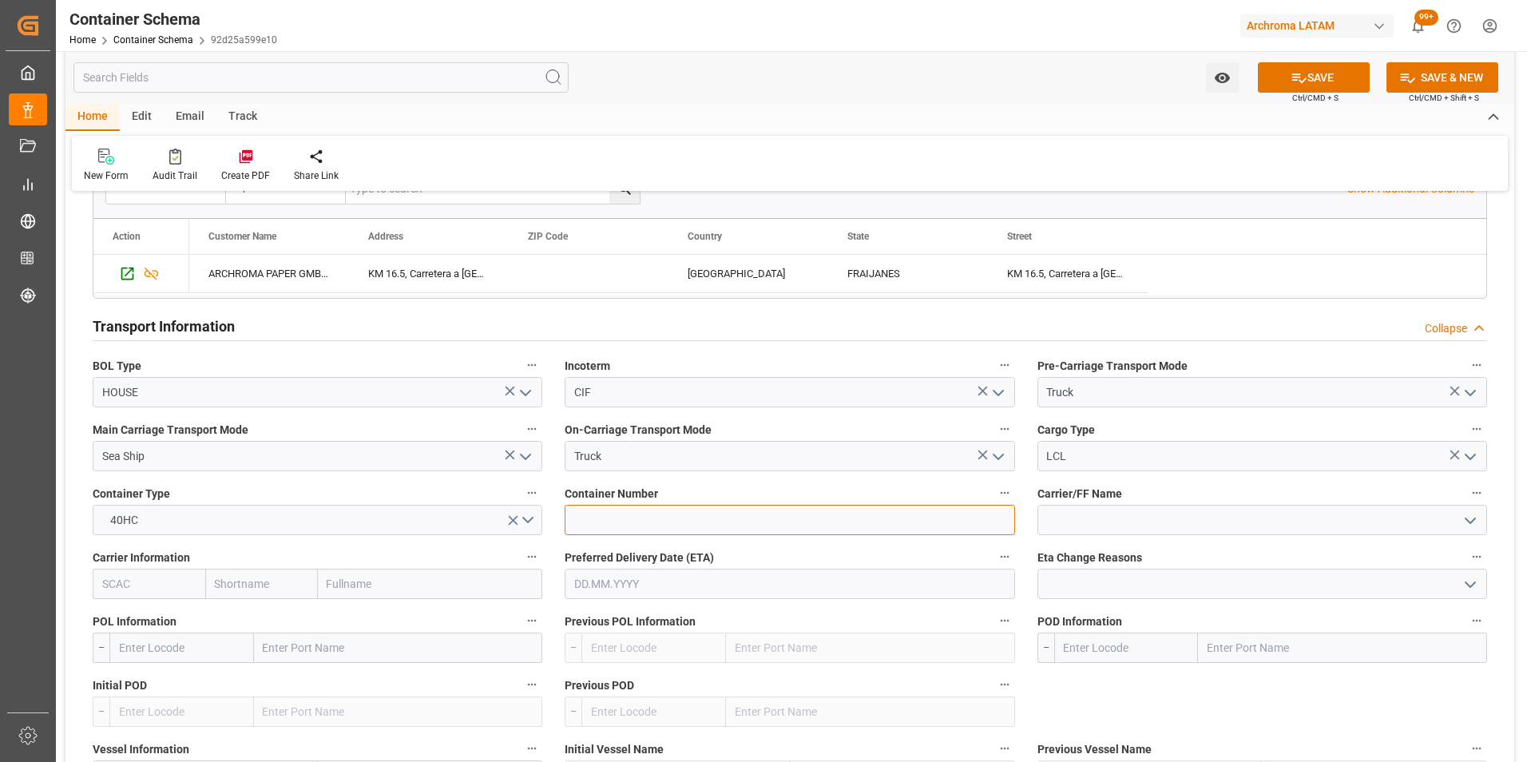
click at [613, 529] on input at bounding box center [790, 520] width 450 height 30
paste input "CSNU7843901"
type input "CSNU7843901"
click at [1064, 521] on input at bounding box center [1262, 520] width 450 height 30
type input "C"
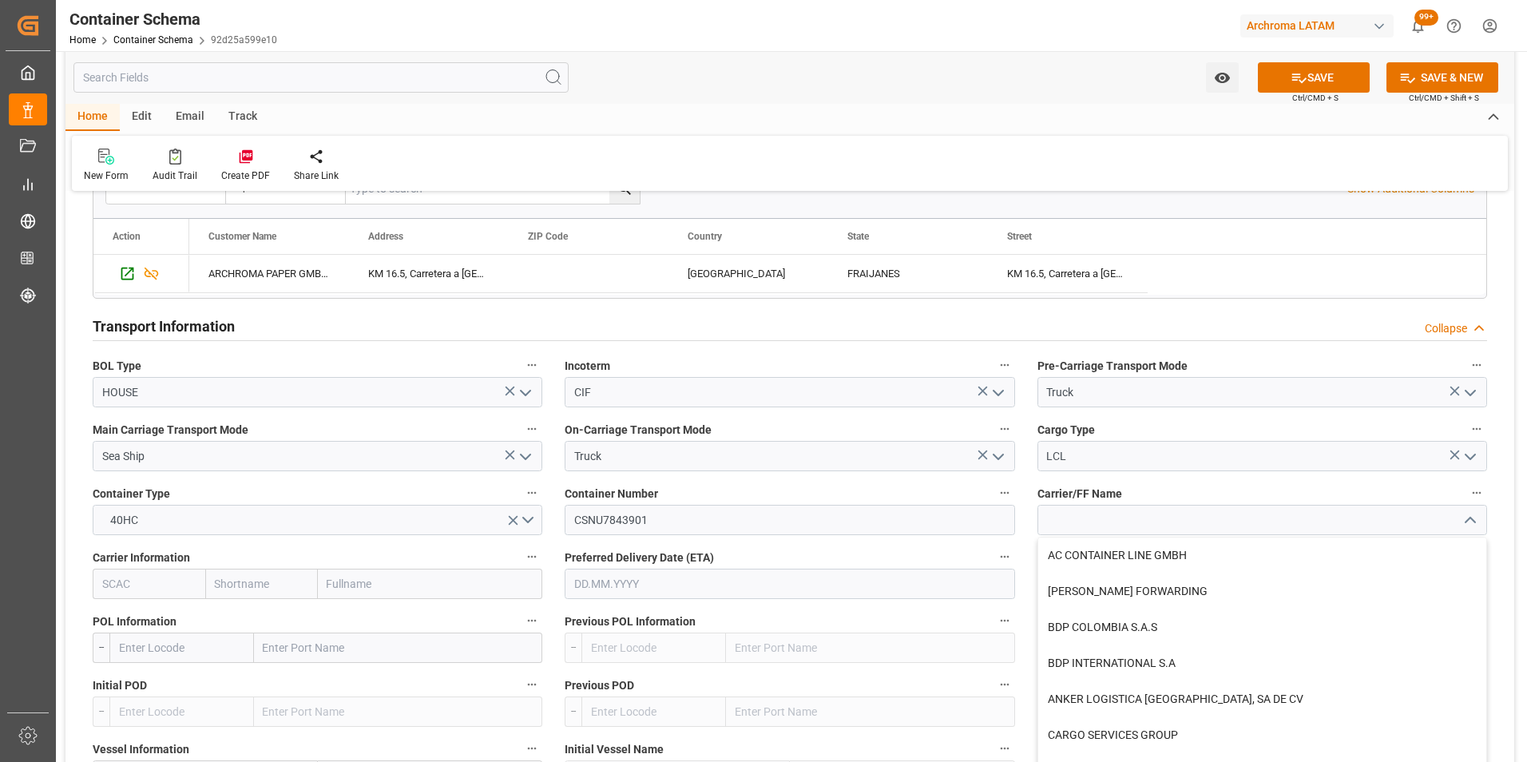
click at [343, 588] on input "text" at bounding box center [430, 584] width 225 height 30
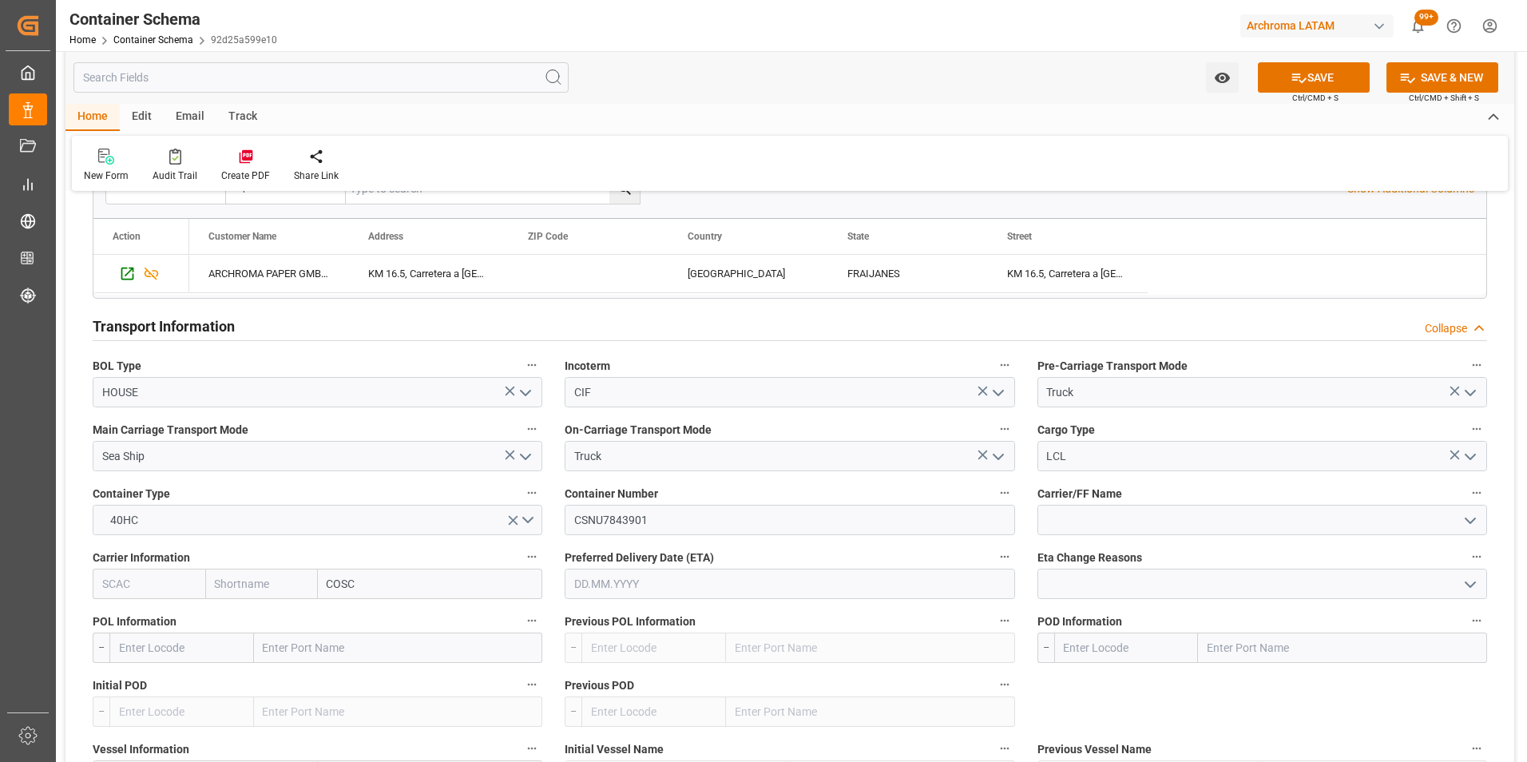
type input "COSCO"
click at [354, 610] on div "COSCO Shipping Co. Ltd." at bounding box center [392, 619] width 146 height 36
type input "COSU"
type input "Cosco"
type input "COSCO Shipping Co. Ltd."
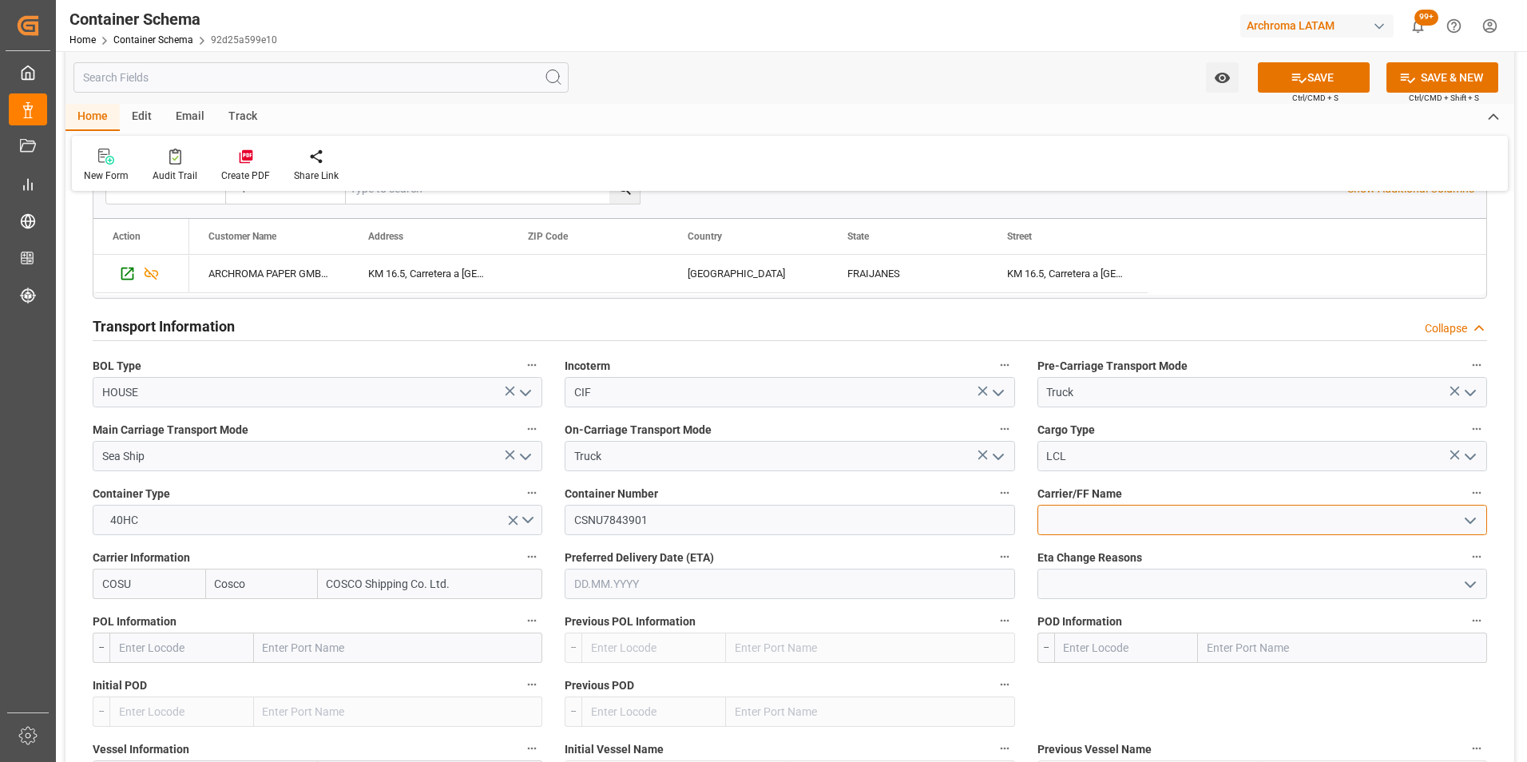
click at [1071, 525] on input at bounding box center [1262, 520] width 450 height 30
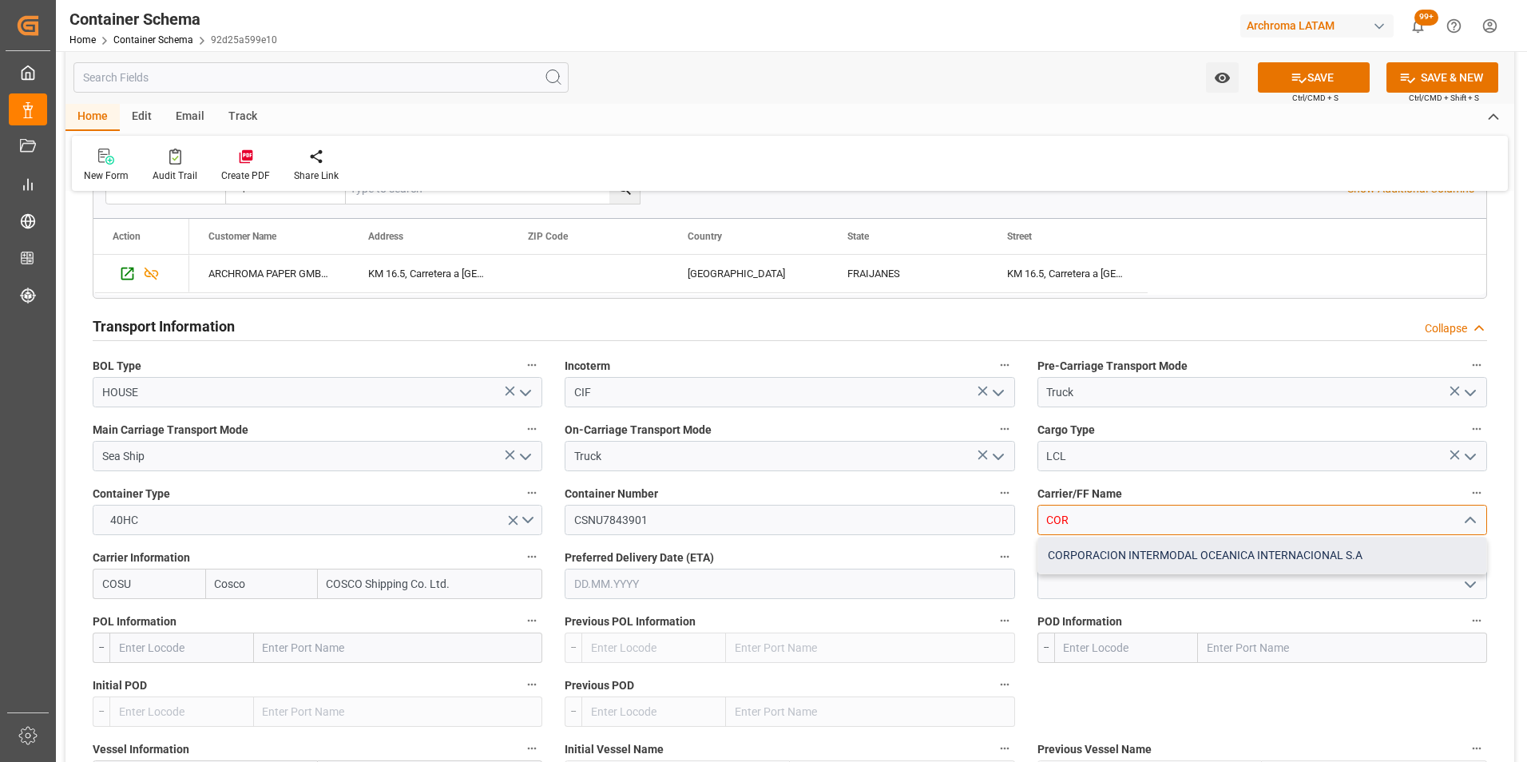
click at [1112, 545] on div "CORPORACION INTERMODAL OCEANICA INTERNACIONAL S.A" at bounding box center [1262, 555] width 448 height 36
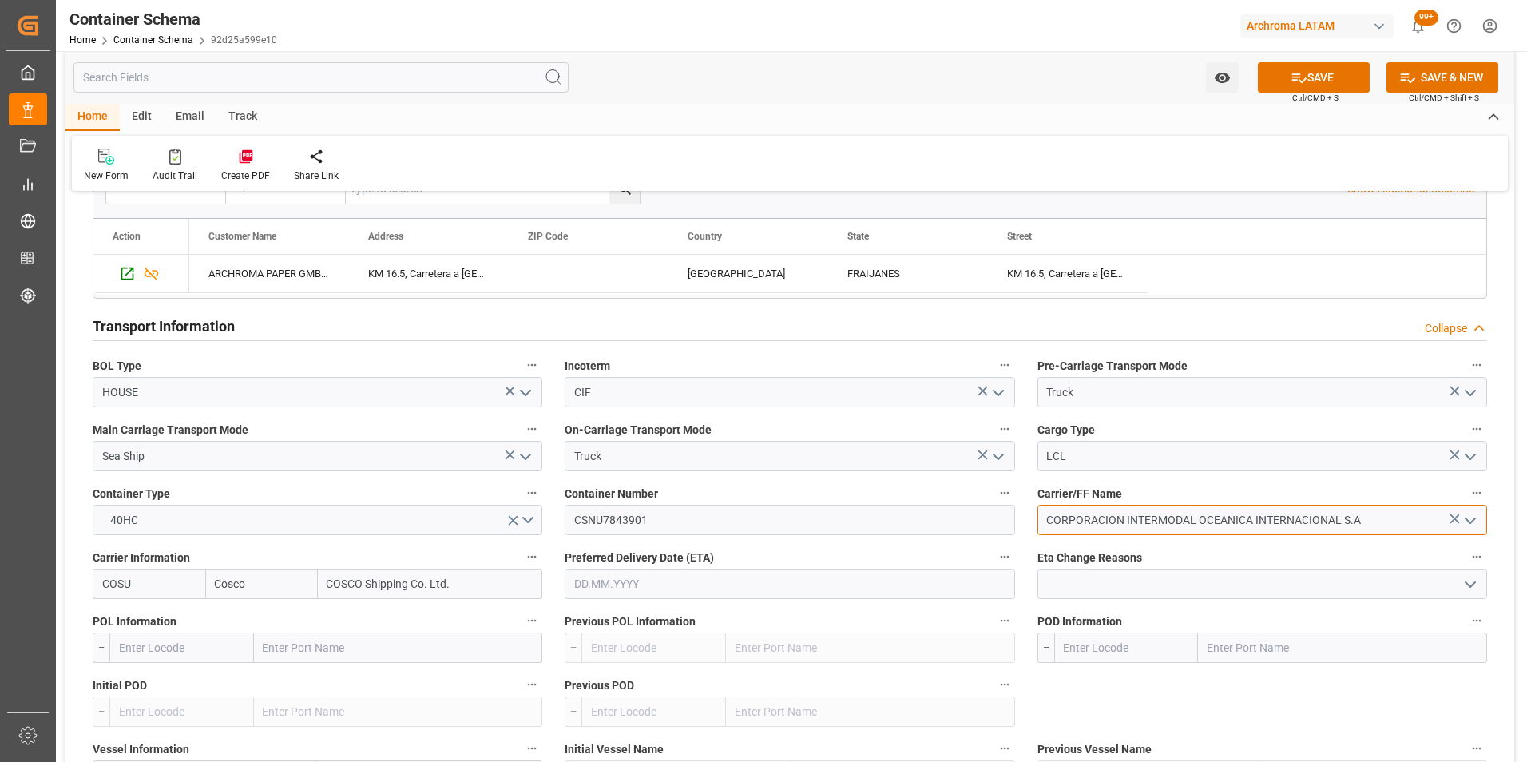
type input "CORPORACION INTERMODAL OCEANICA INTERNACIONAL S.A"
click at [655, 579] on input "text" at bounding box center [790, 584] width 450 height 30
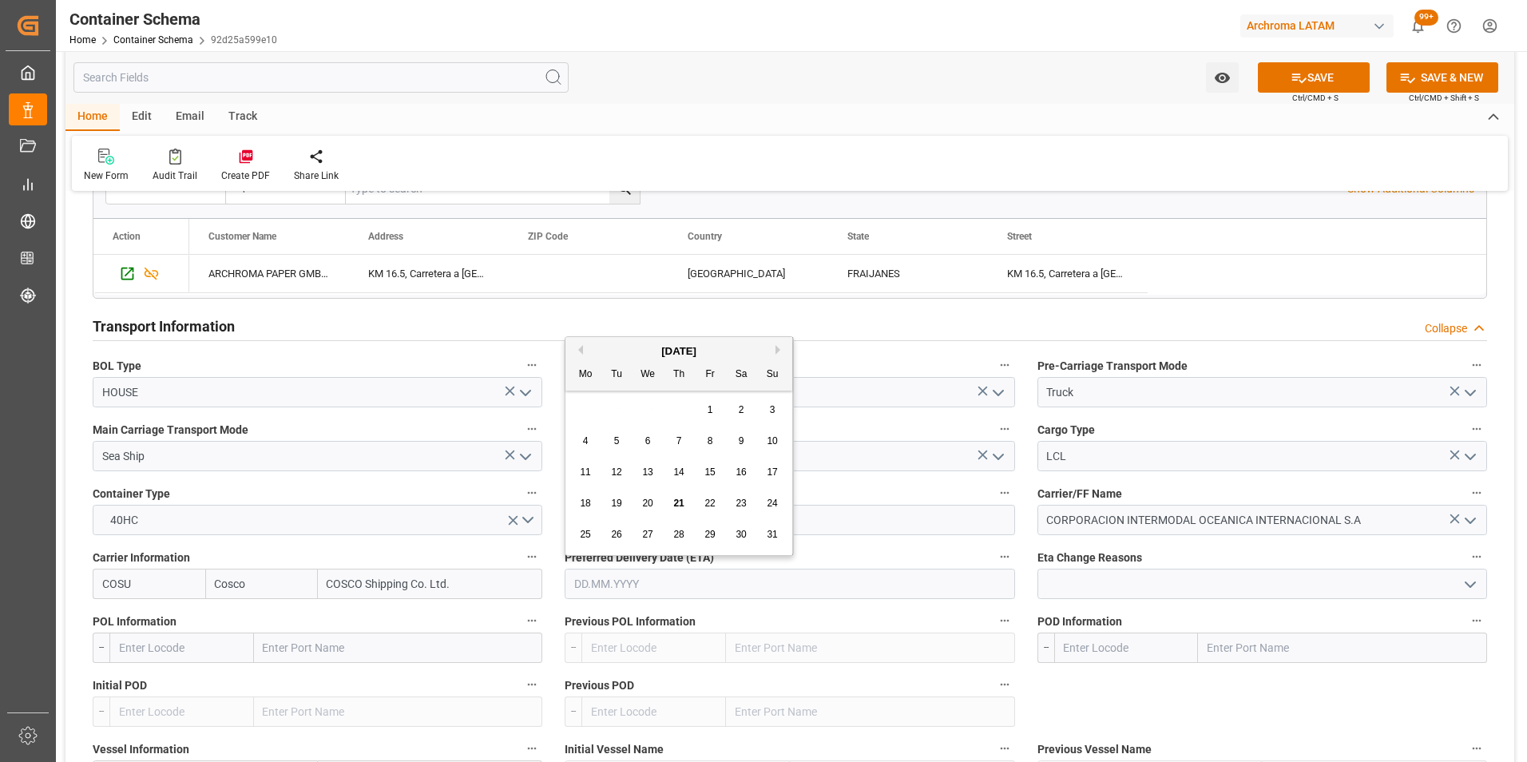
click at [771, 349] on div "[DATE]" at bounding box center [678, 351] width 227 height 16
click at [775, 351] on button "Next Month" at bounding box center [780, 350] width 10 height 10
click at [742, 409] on span "6" at bounding box center [742, 409] width 6 height 11
type input "06.09.2025"
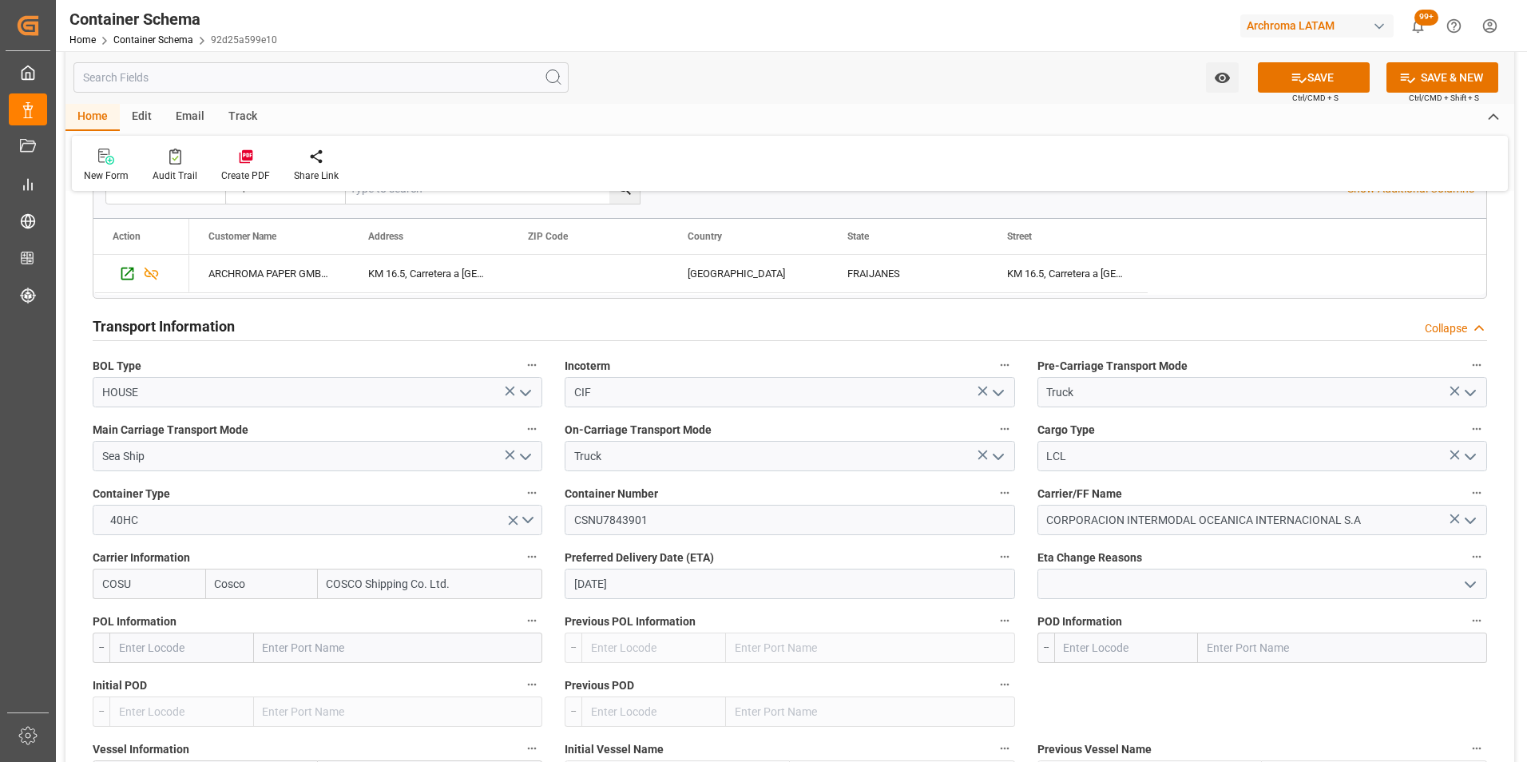
scroll to position [1357, 0]
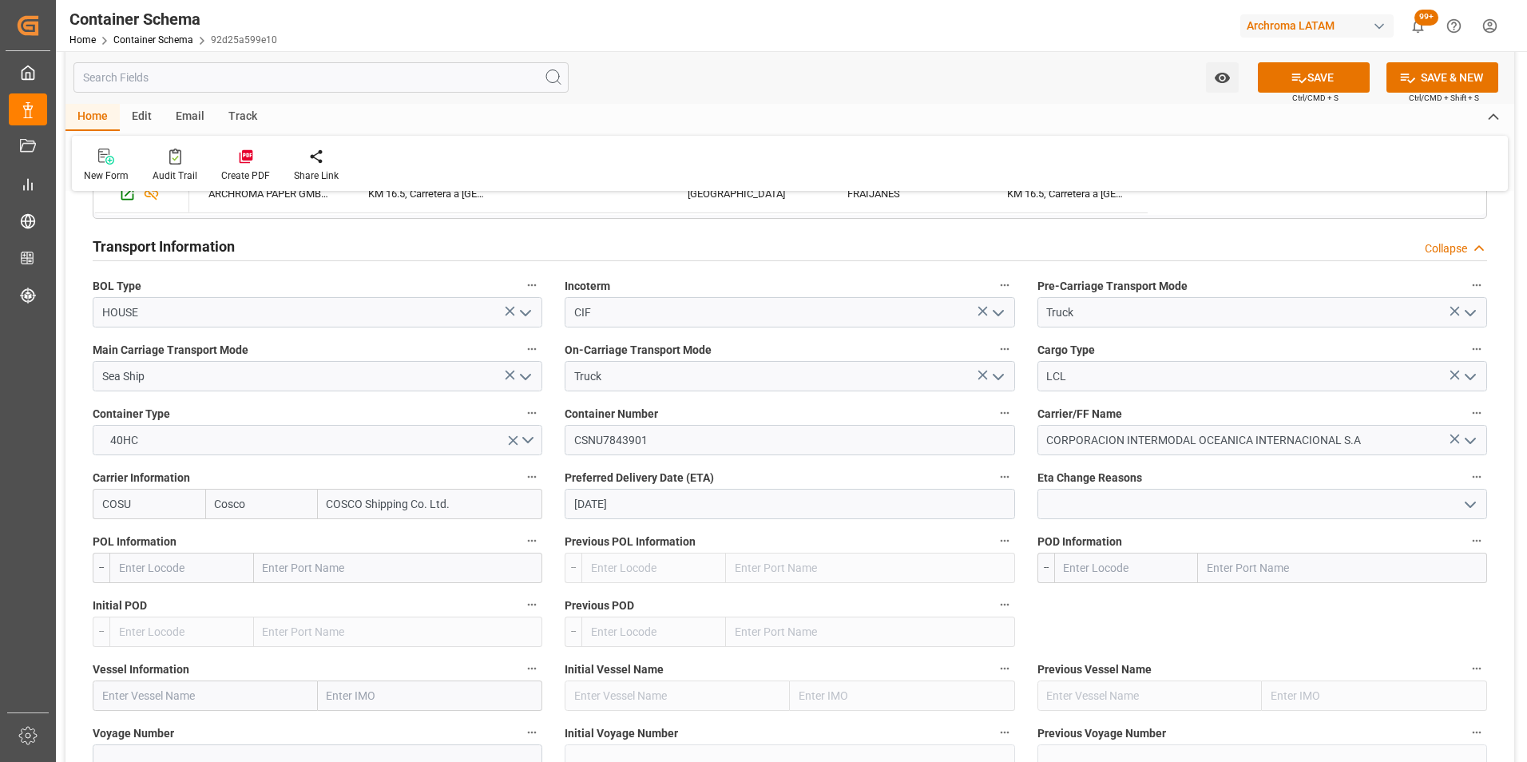
click at [347, 573] on input "text" at bounding box center [398, 568] width 289 height 30
click at [358, 563] on input "text" at bounding box center [398, 568] width 289 height 30
type input "SHANG"
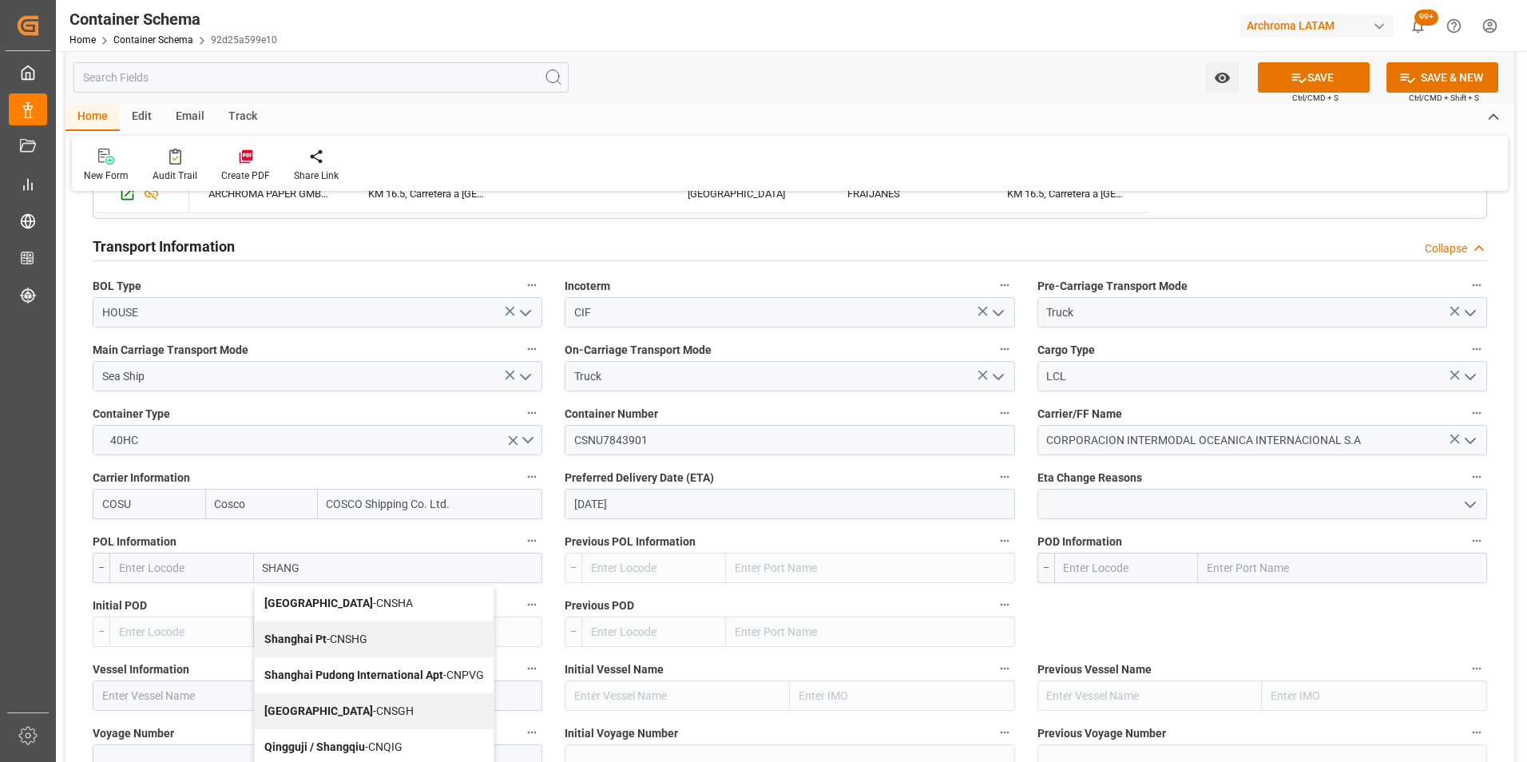
click at [354, 592] on div "Shanghai - CNSHA" at bounding box center [374, 603] width 239 height 36
type input "CNSHA"
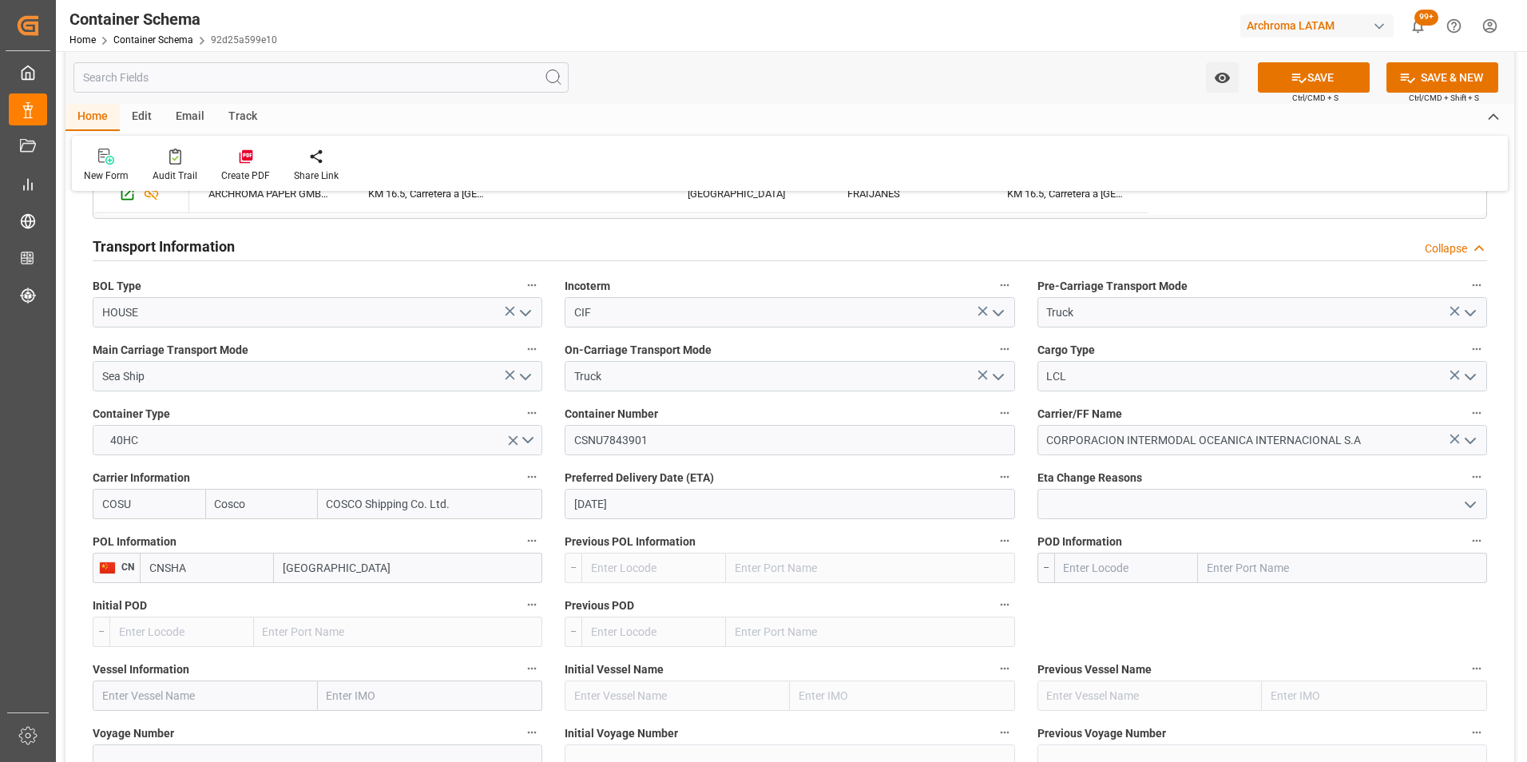
type input "Shanghai"
click at [1314, 577] on input "text" at bounding box center [1342, 568] width 289 height 30
type input "PUERTO QUETZAL"
click at [1298, 598] on span "Puerto Quetzal - GTPRQ" at bounding box center [1266, 602] width 117 height 13
type input "GTPRQ"
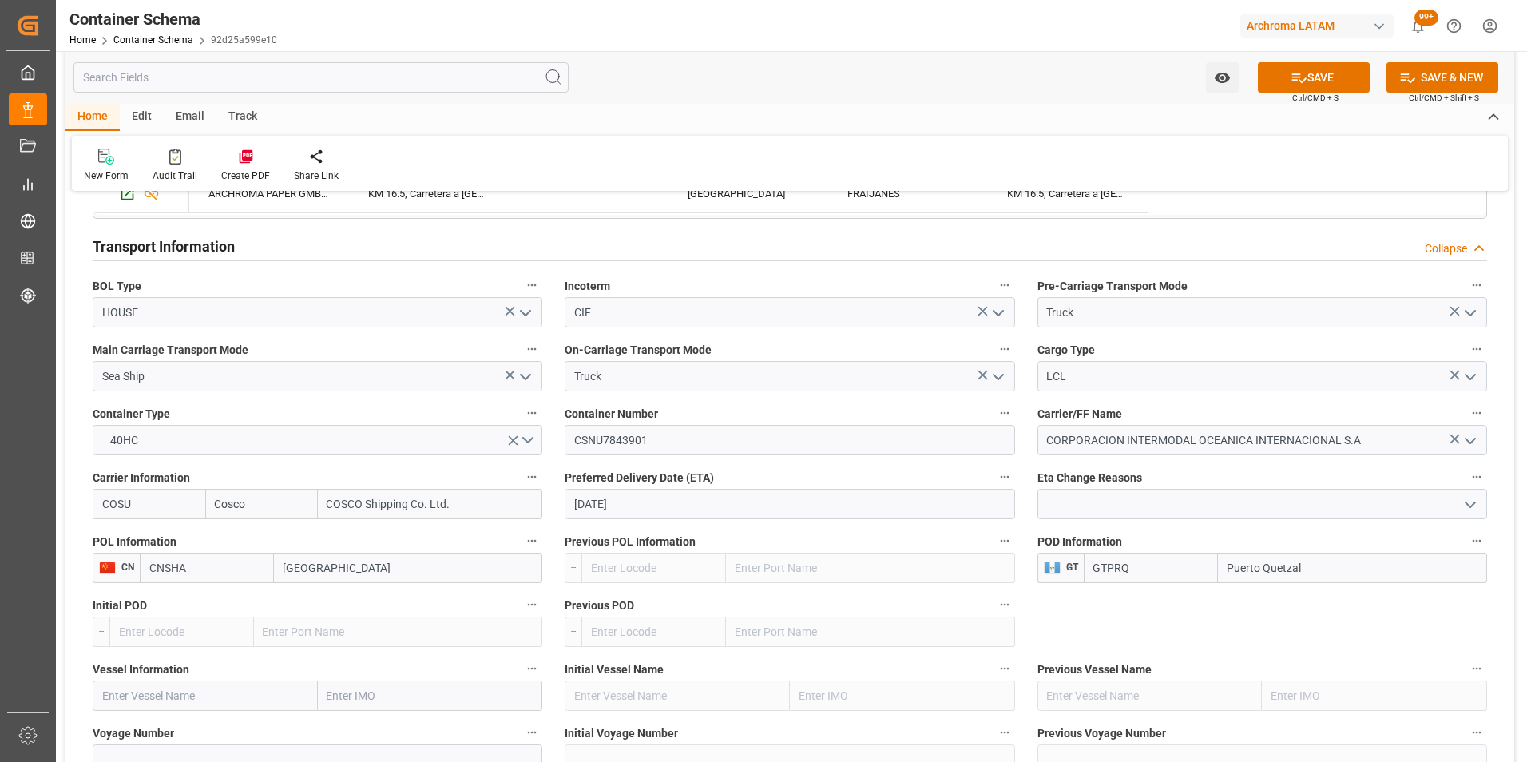
type input "Puerto Quetzal"
click at [301, 691] on input "text" at bounding box center [205, 695] width 225 height 30
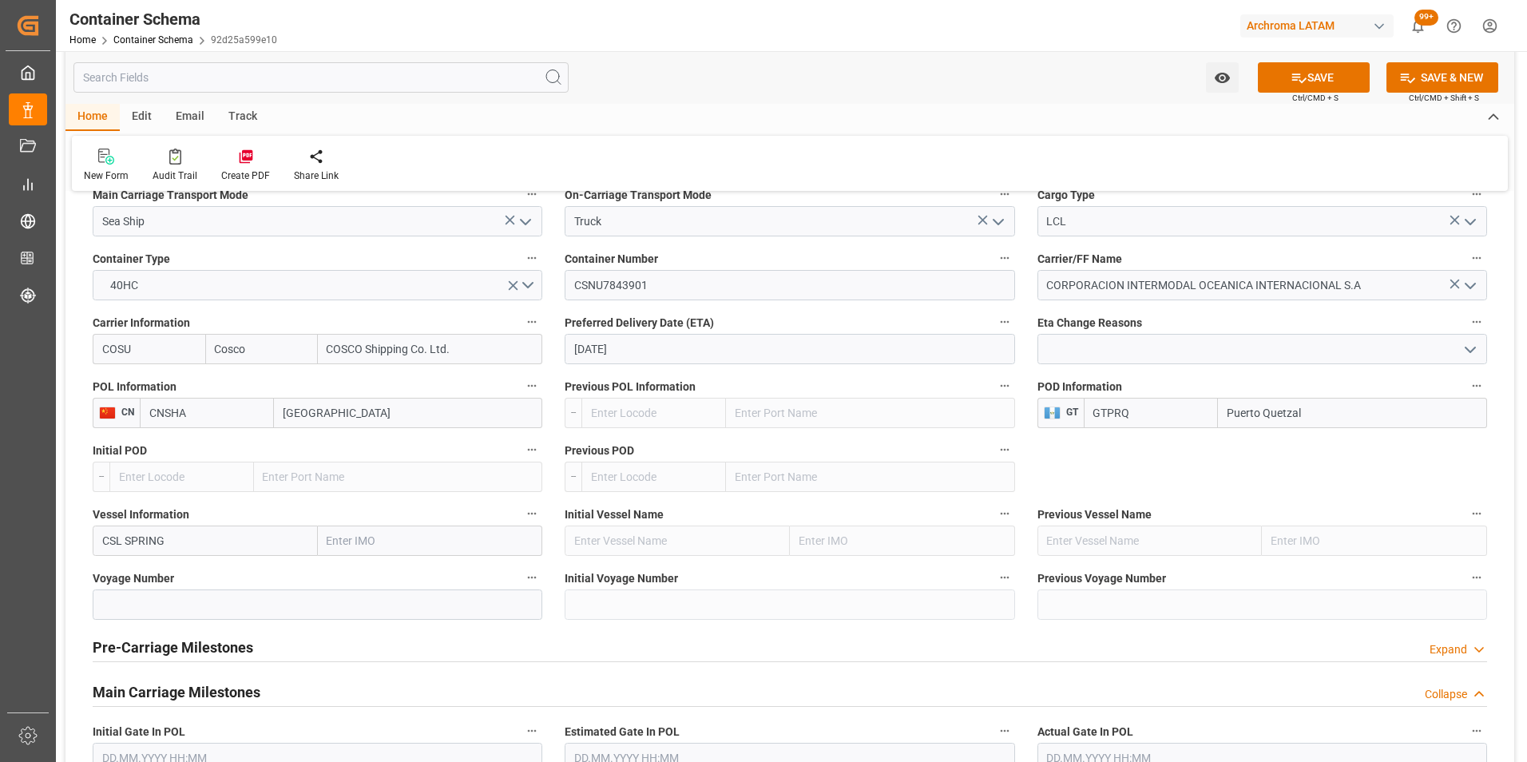
scroll to position [1517, 0]
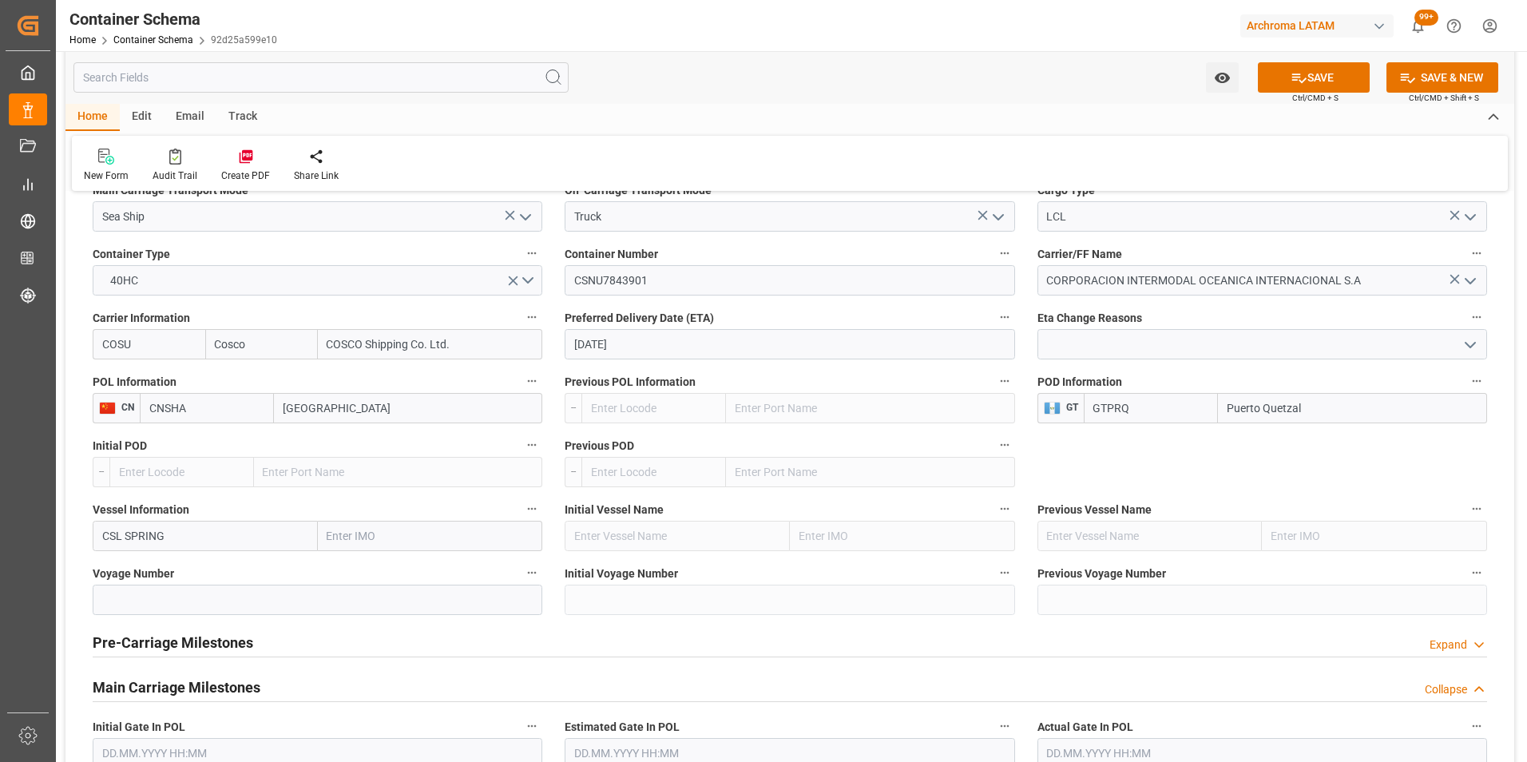
type input "CSL SPRING"
click at [230, 596] on input at bounding box center [318, 600] width 450 height 30
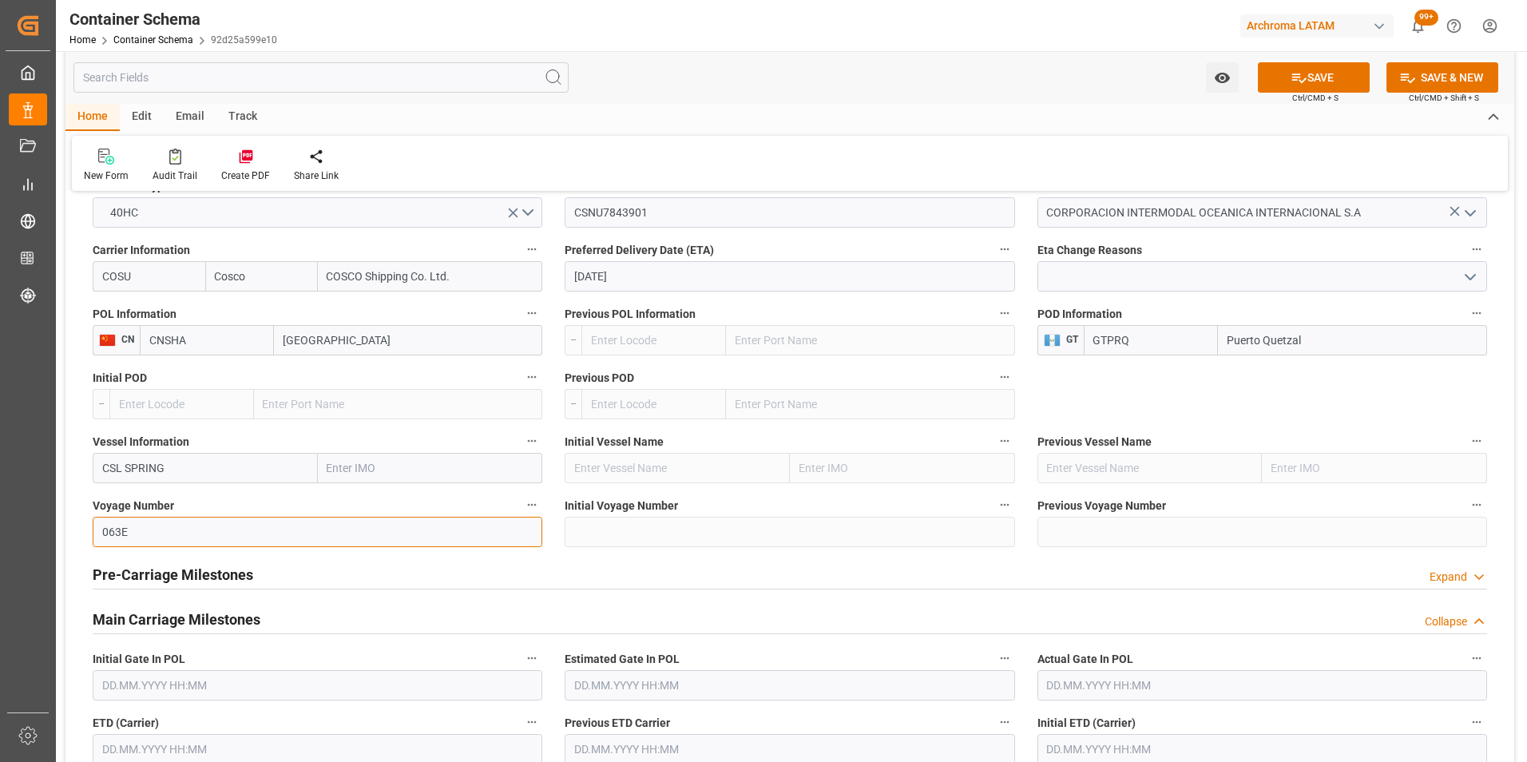
scroll to position [1677, 0]
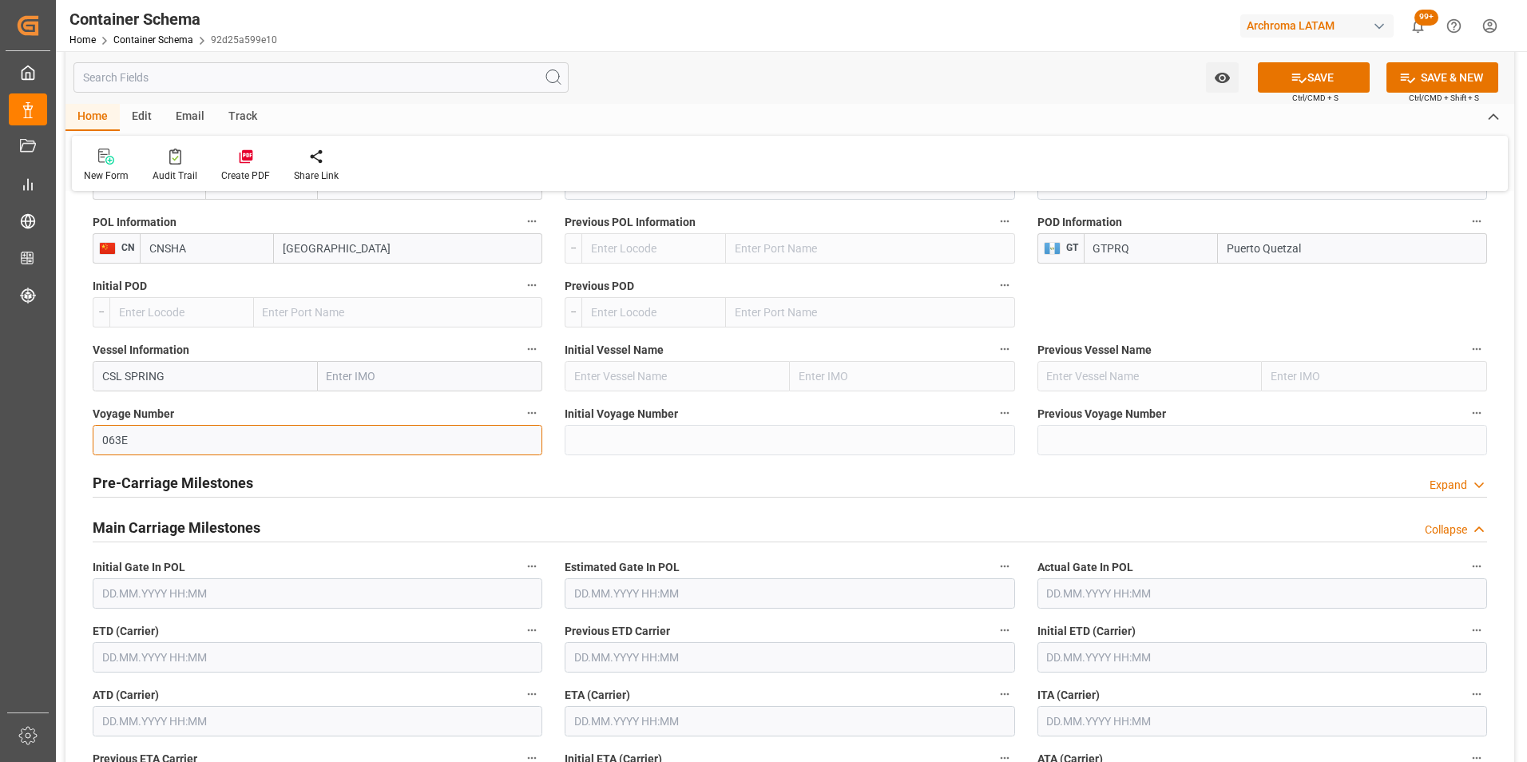
type input "063E"
click at [229, 657] on input "text" at bounding box center [318, 657] width 450 height 30
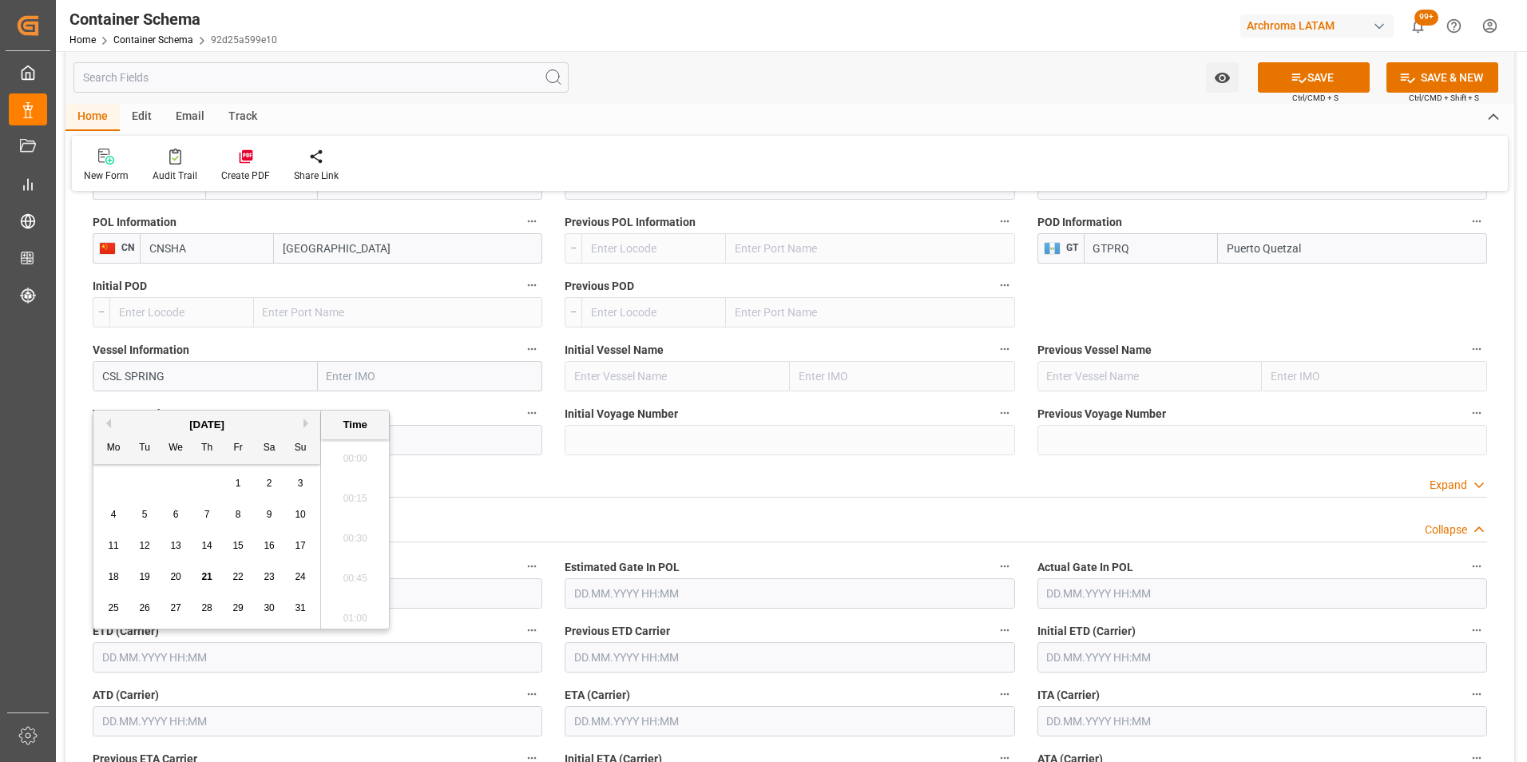
scroll to position [1802, 0]
click at [180, 578] on span "20" at bounding box center [175, 576] width 10 height 11
type input "20.08.2025 00:00"
click at [812, 714] on input "text" at bounding box center [790, 721] width 450 height 30
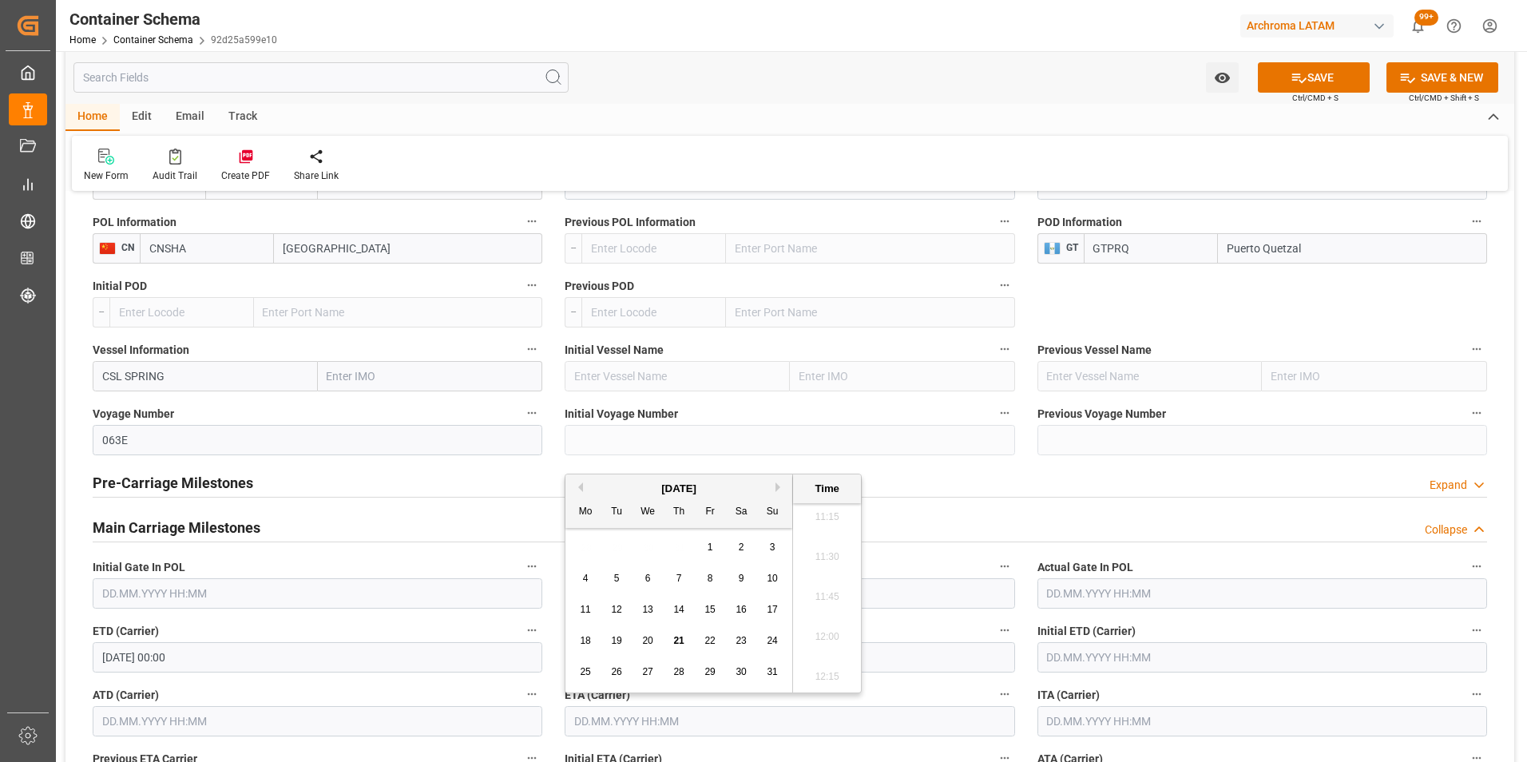
click at [776, 489] on button "Next Month" at bounding box center [780, 487] width 10 height 10
click at [736, 546] on div "6" at bounding box center [741, 547] width 20 height 19
type input "06.09.2025 00:00"
click at [934, 565] on label "Estimated Gate In POL" at bounding box center [790, 567] width 450 height 22
click at [994, 565] on button "Estimated Gate In POL" at bounding box center [1004, 566] width 21 height 21
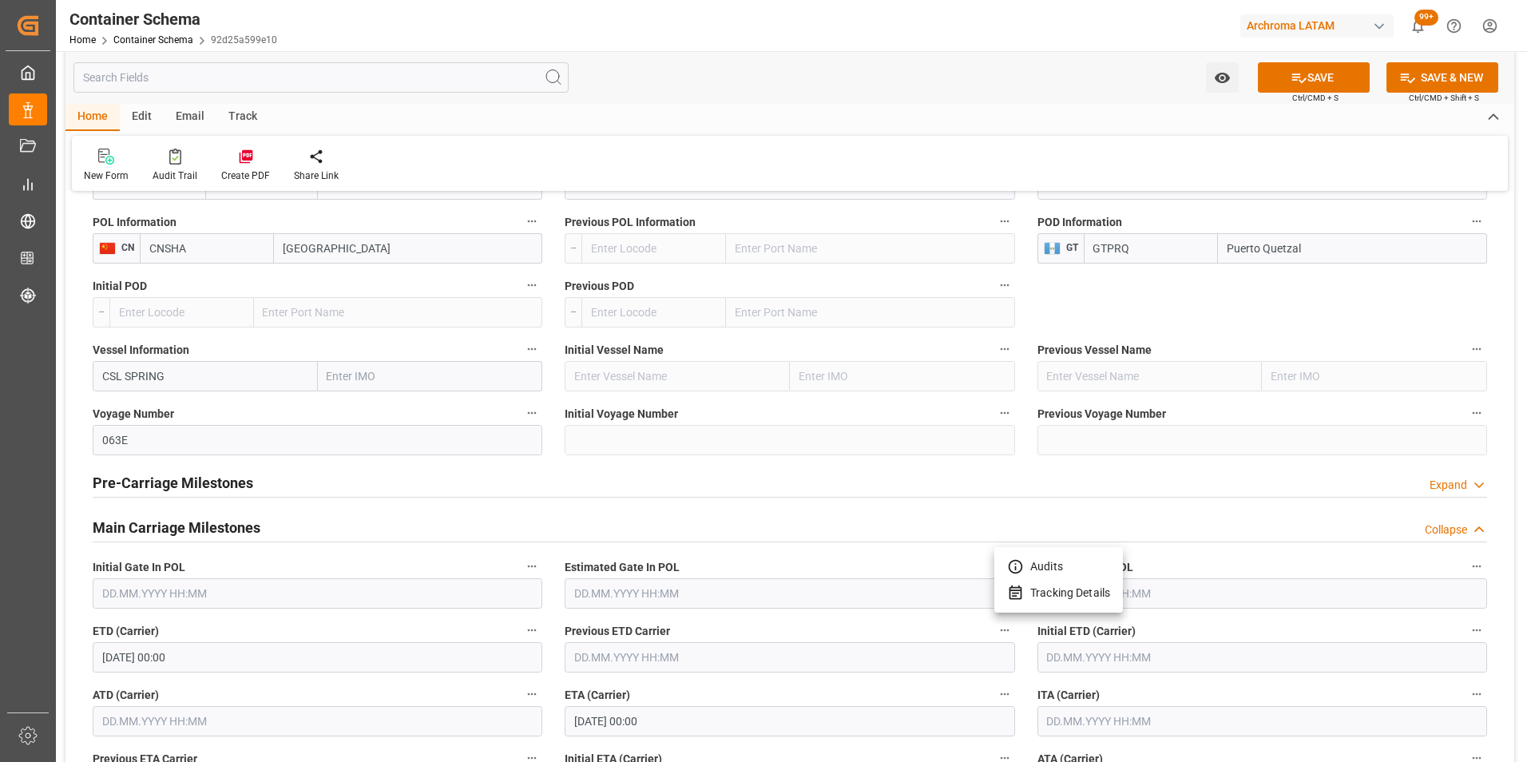
click at [790, 693] on div at bounding box center [763, 381] width 1527 height 762
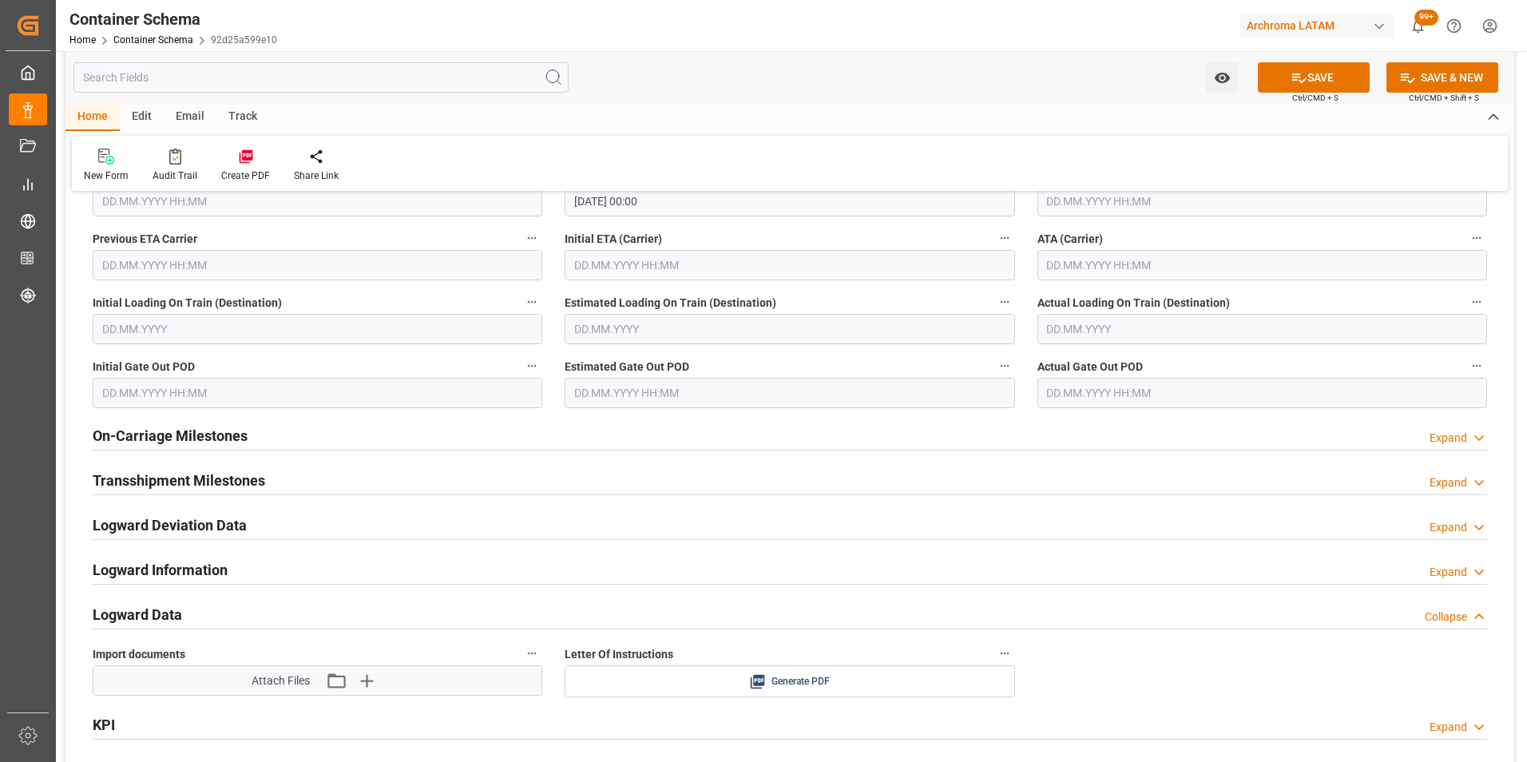
scroll to position [2236, 0]
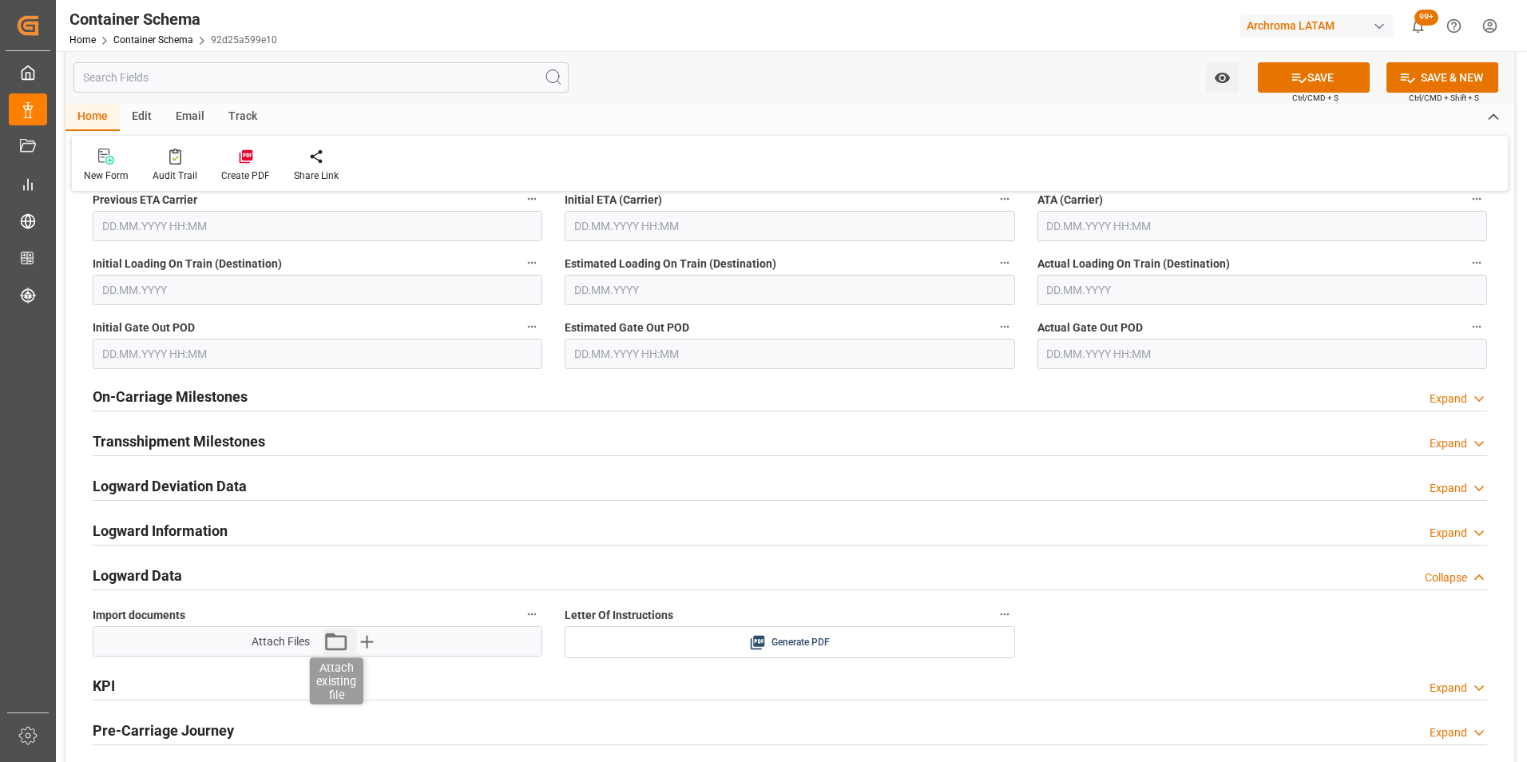
click at [338, 648] on icon "button" at bounding box center [336, 641] width 26 height 26
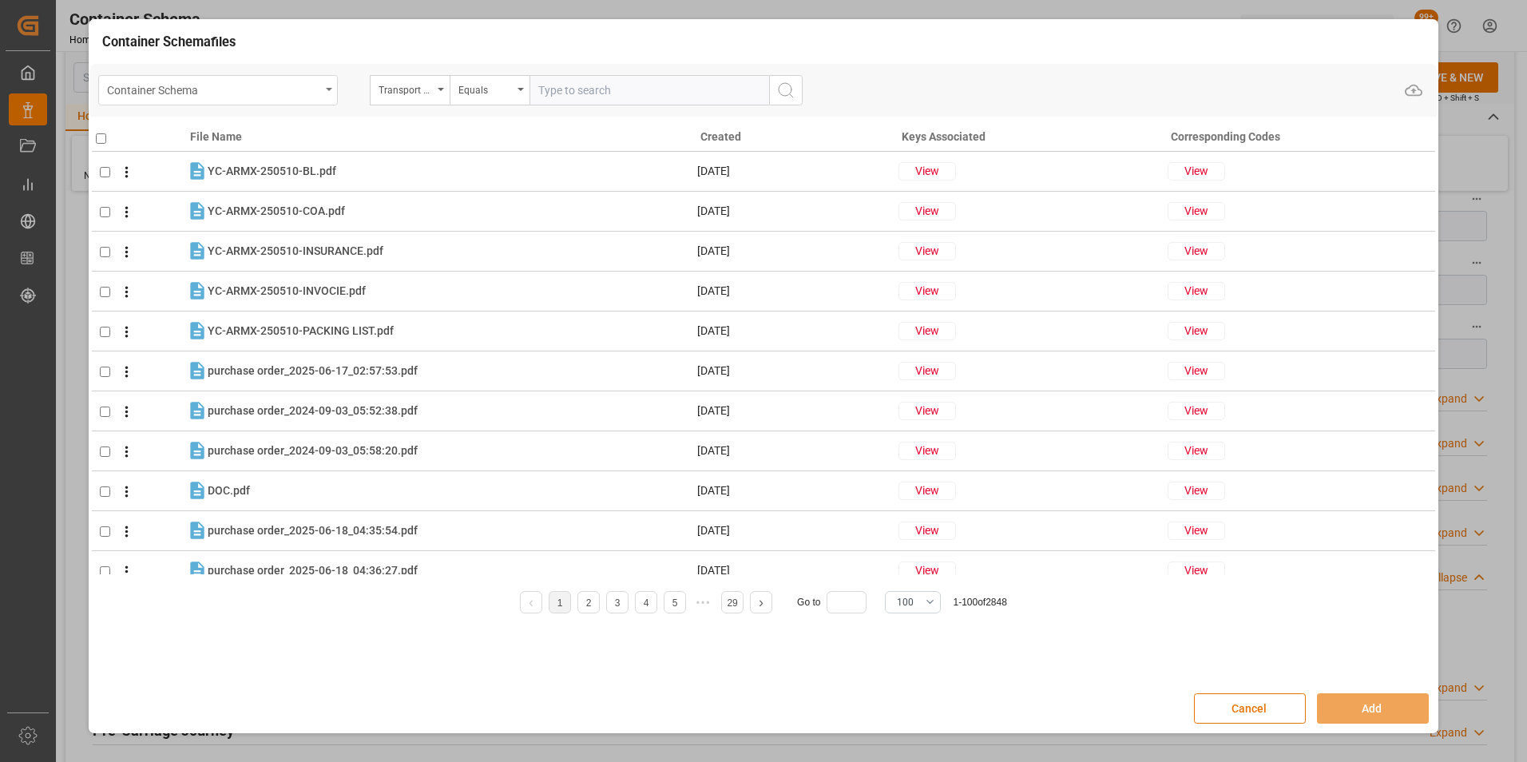
click at [311, 89] on div "Container Schema" at bounding box center [213, 89] width 213 height 20
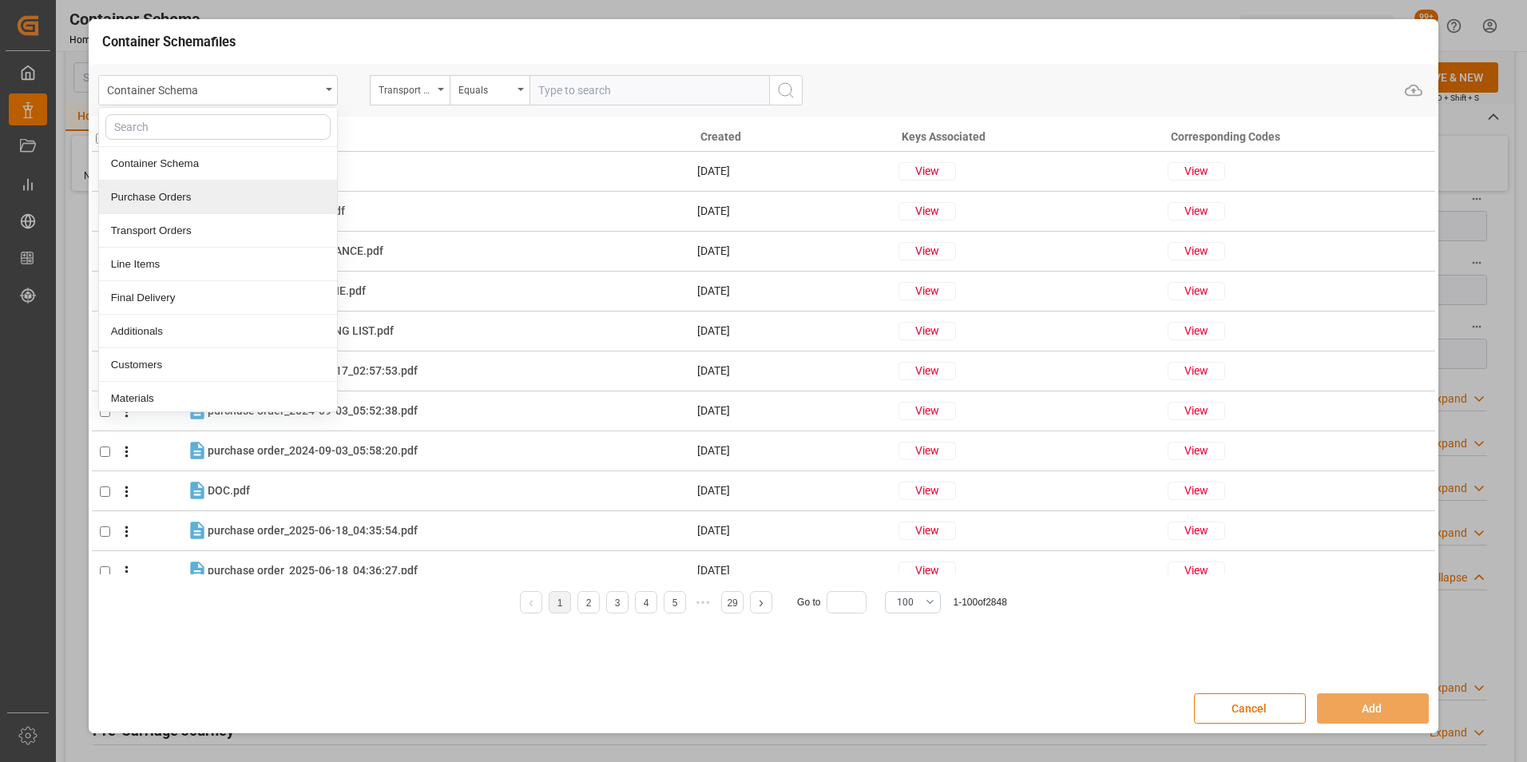
click at [248, 190] on div "Purchase Orders" at bounding box center [218, 197] width 238 height 34
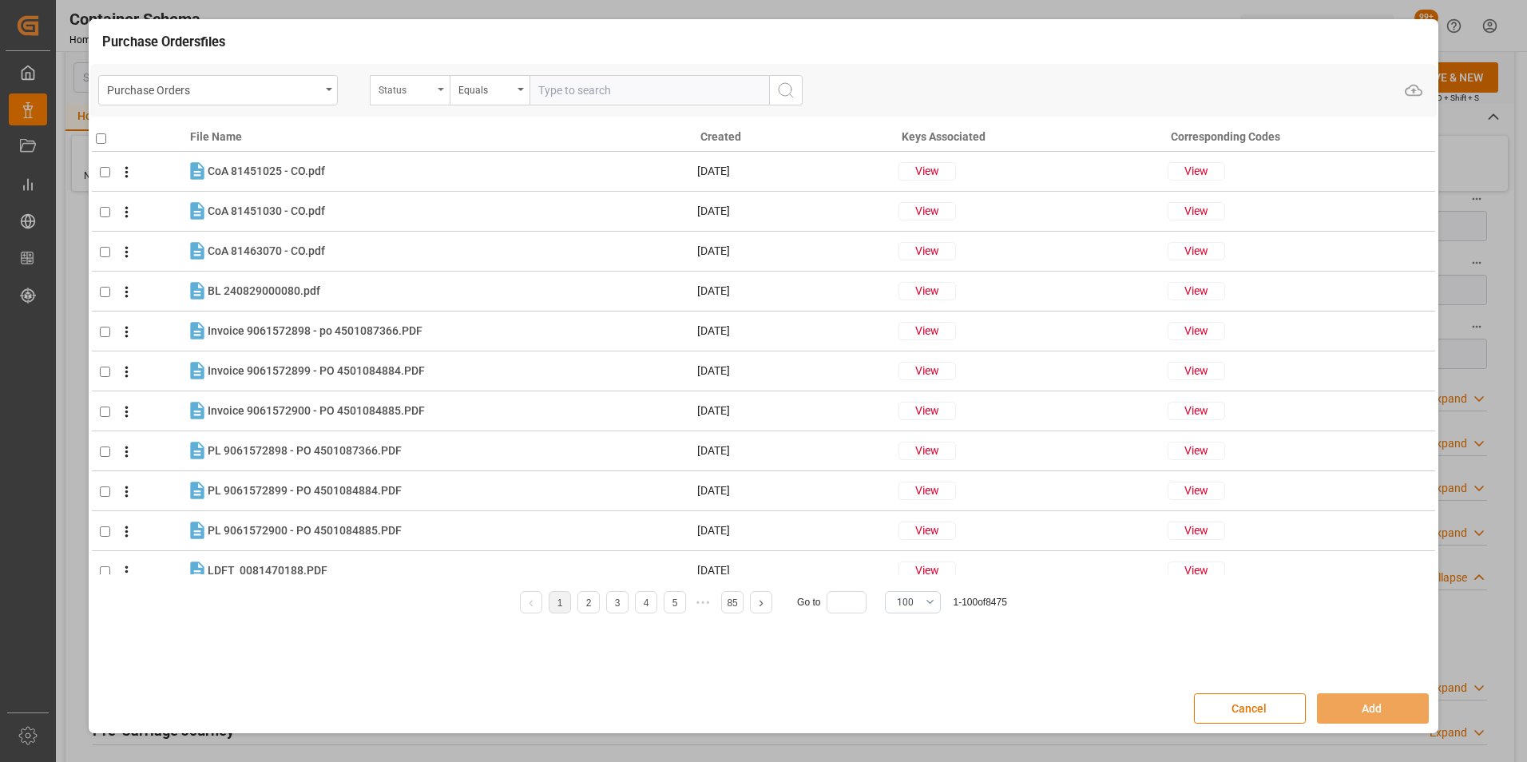
click at [433, 87] on div "Status" at bounding box center [410, 90] width 80 height 30
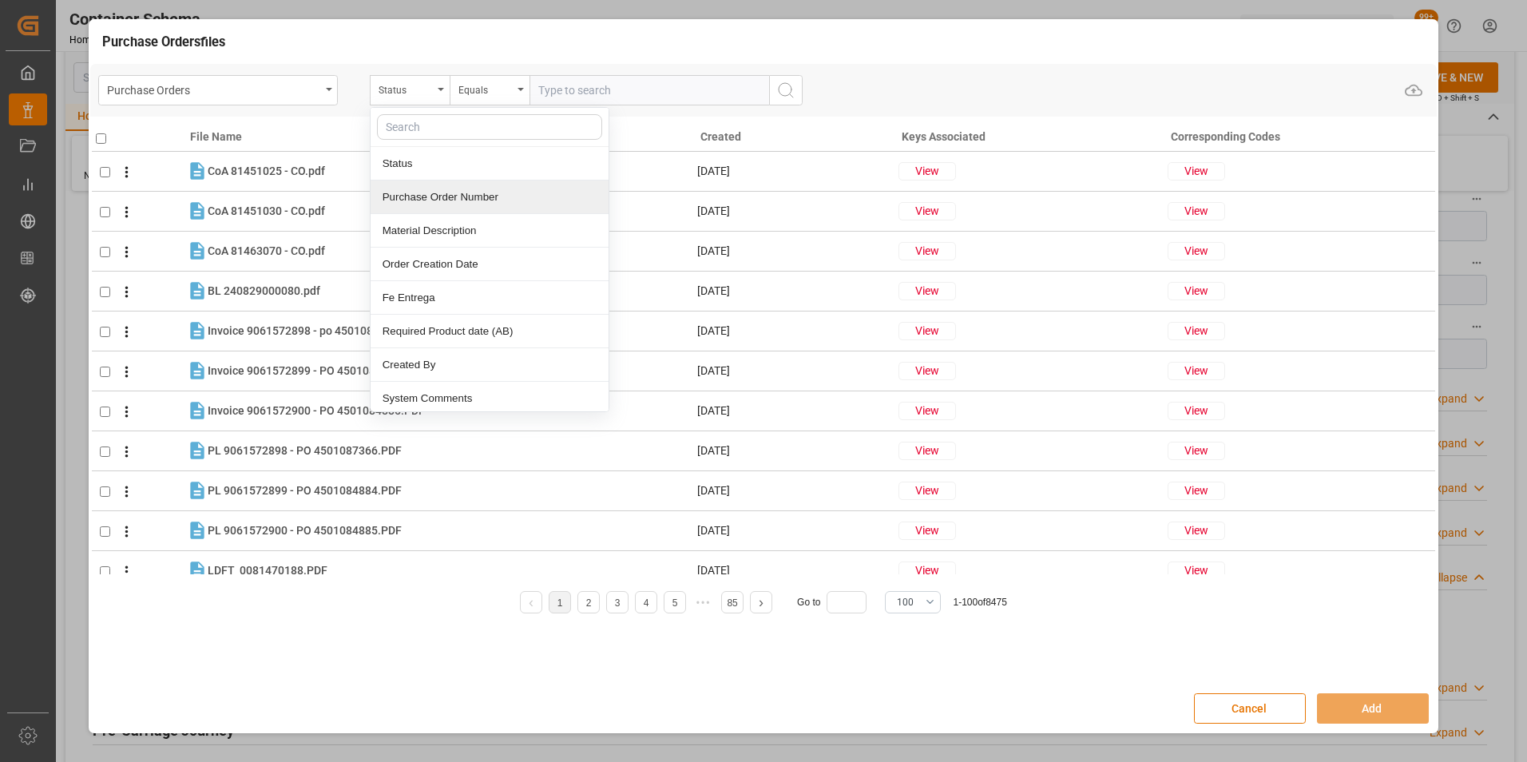
click at [440, 194] on div "Purchase Order Number" at bounding box center [490, 197] width 238 height 34
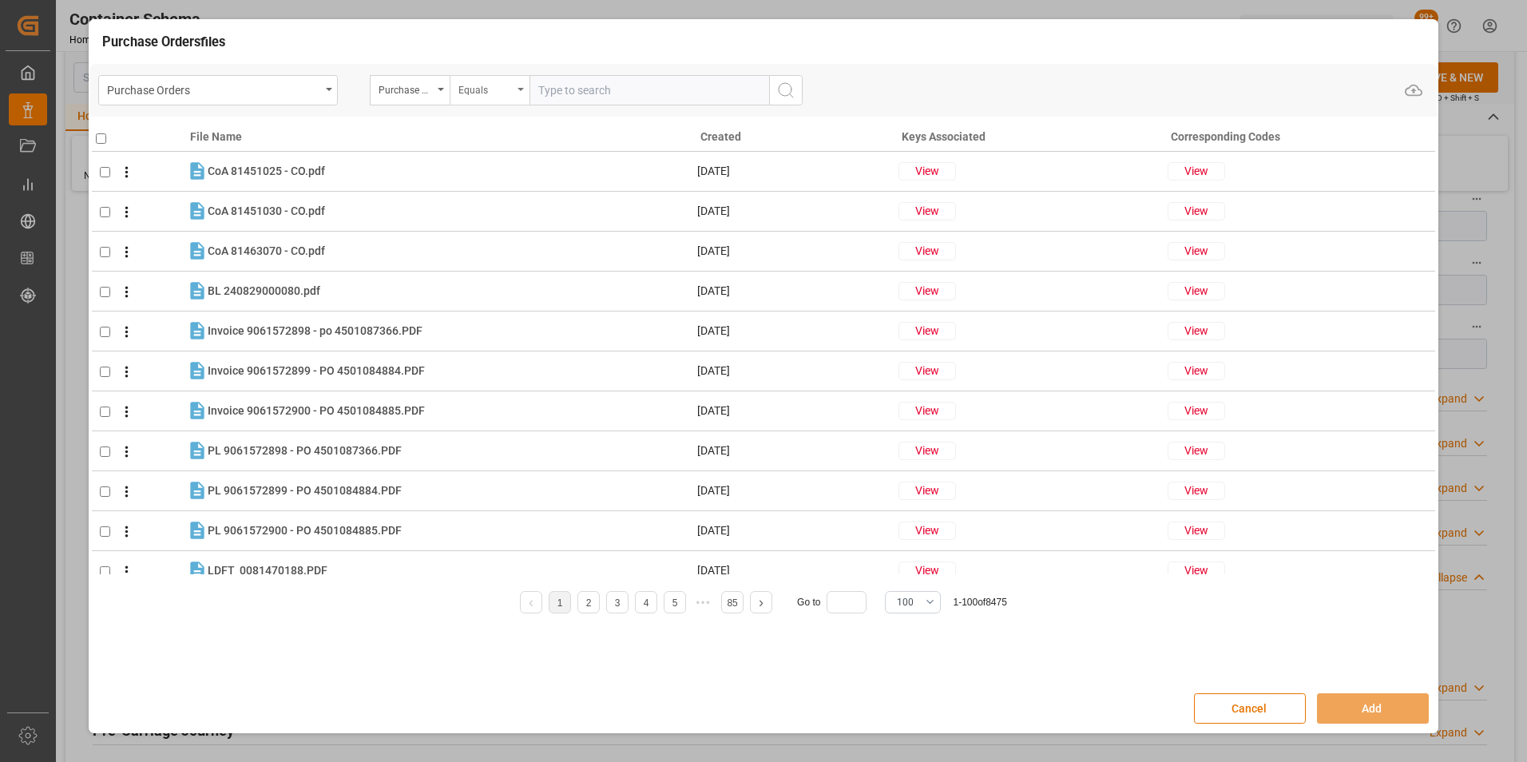
click at [497, 93] on div "Equals" at bounding box center [485, 88] width 54 height 18
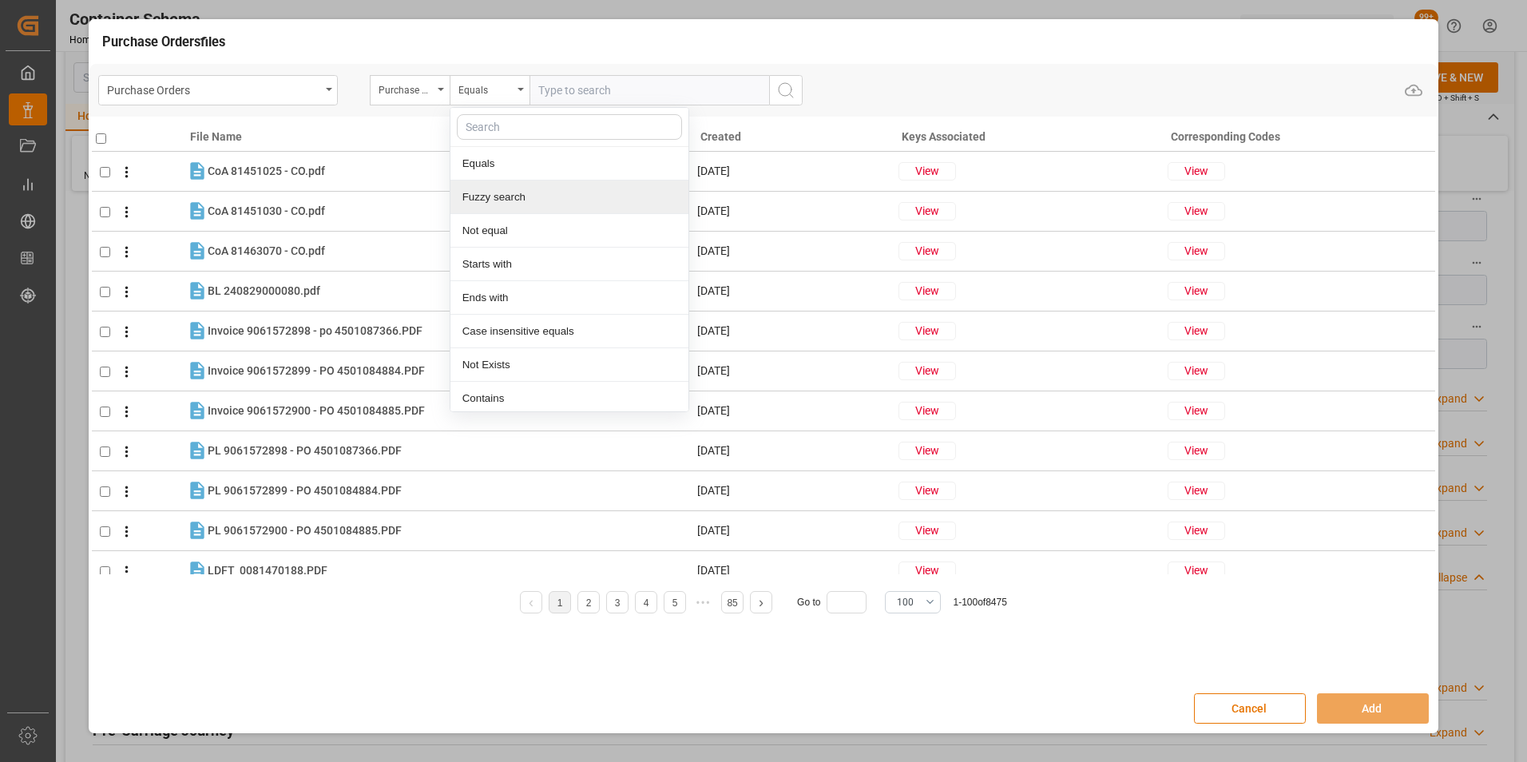
click at [513, 193] on div "Fuzzy search" at bounding box center [569, 197] width 238 height 34
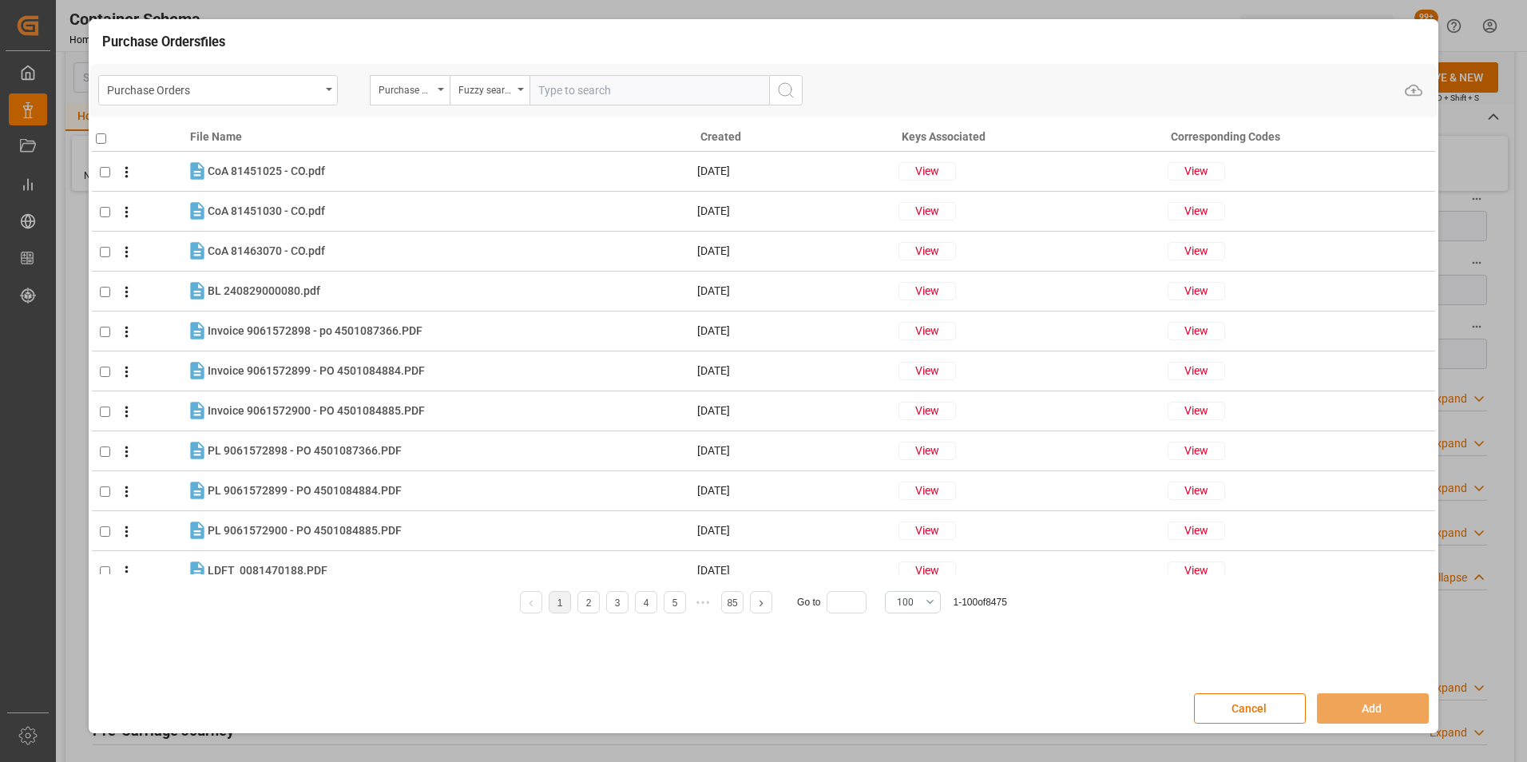
paste input "4504646379"
type input "4504646379"
click at [781, 95] on circle "search button" at bounding box center [785, 89] width 13 height 13
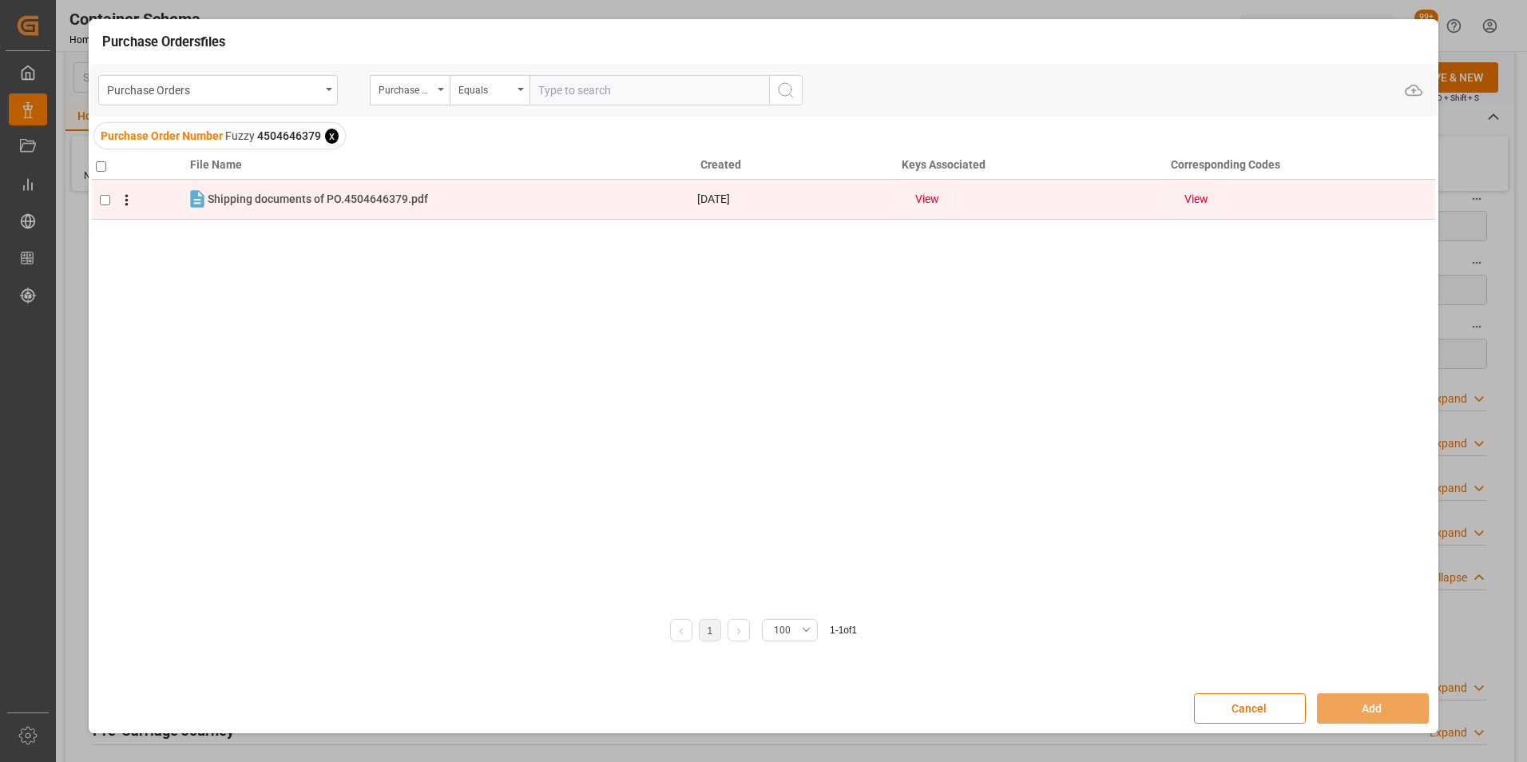
click at [103, 199] on input "checkbox" at bounding box center [105, 200] width 10 height 10
checkbox input "true"
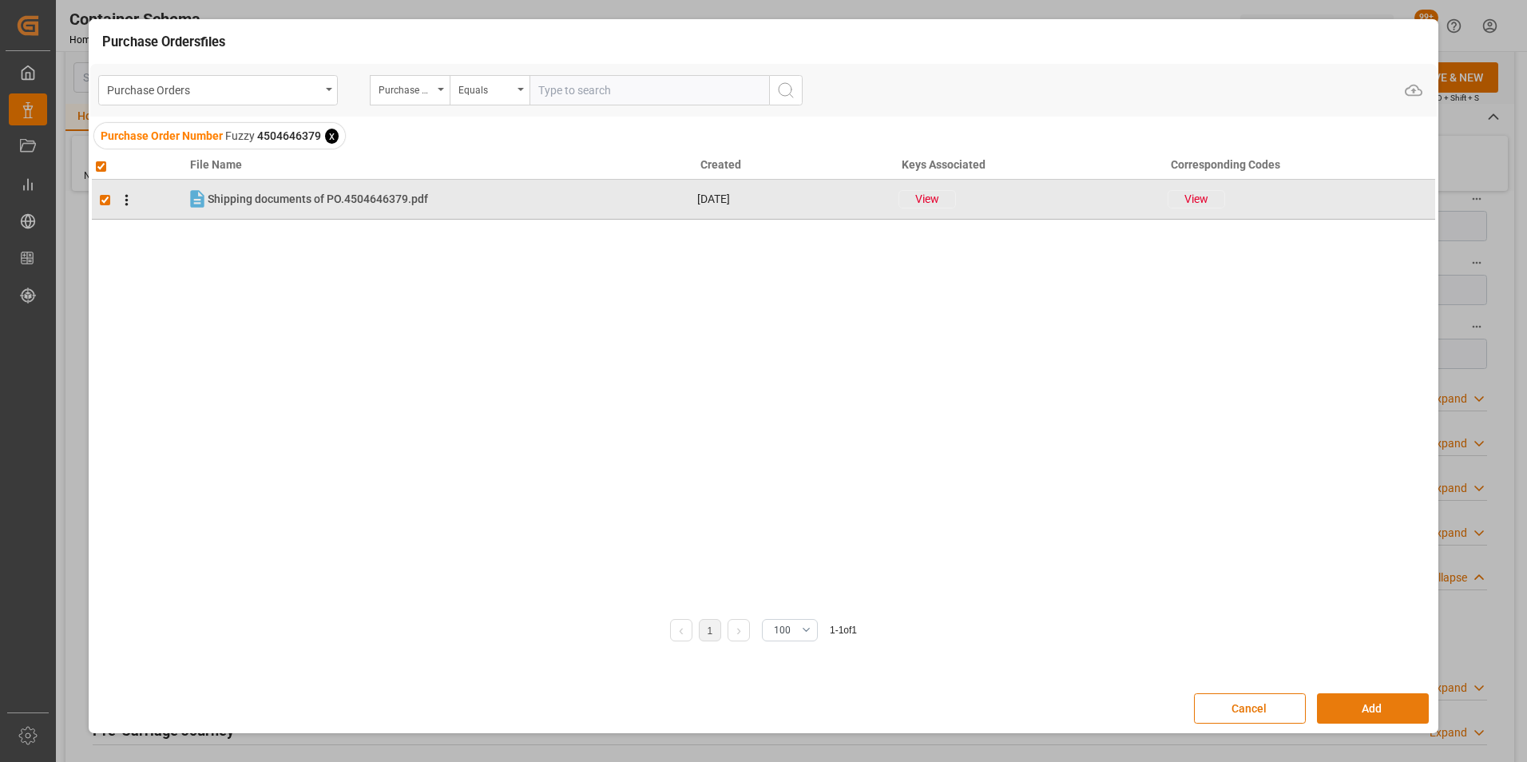
click at [1354, 699] on button "Add" at bounding box center [1373, 708] width 112 height 30
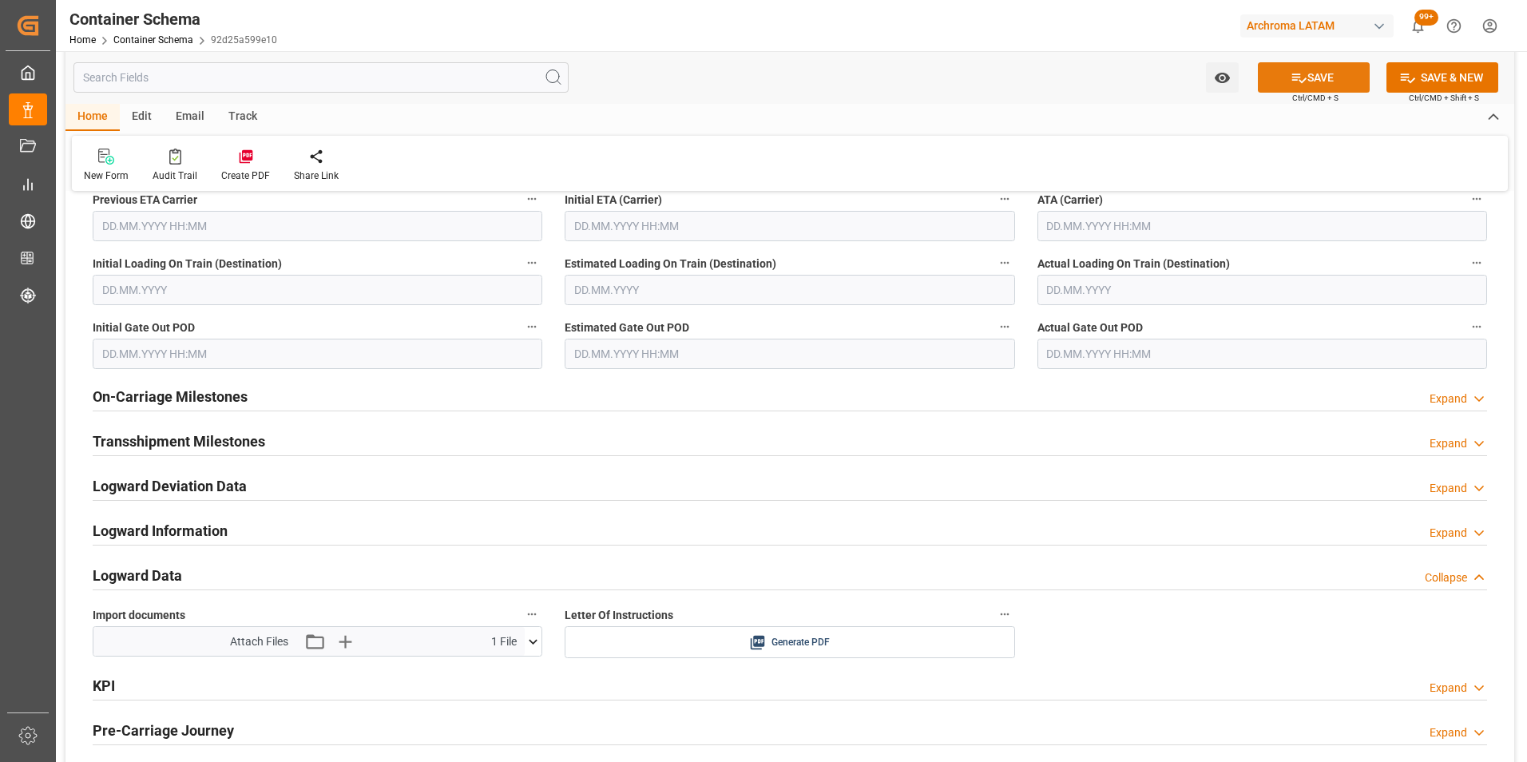
click at [1290, 85] on icon at bounding box center [1298, 77] width 17 height 17
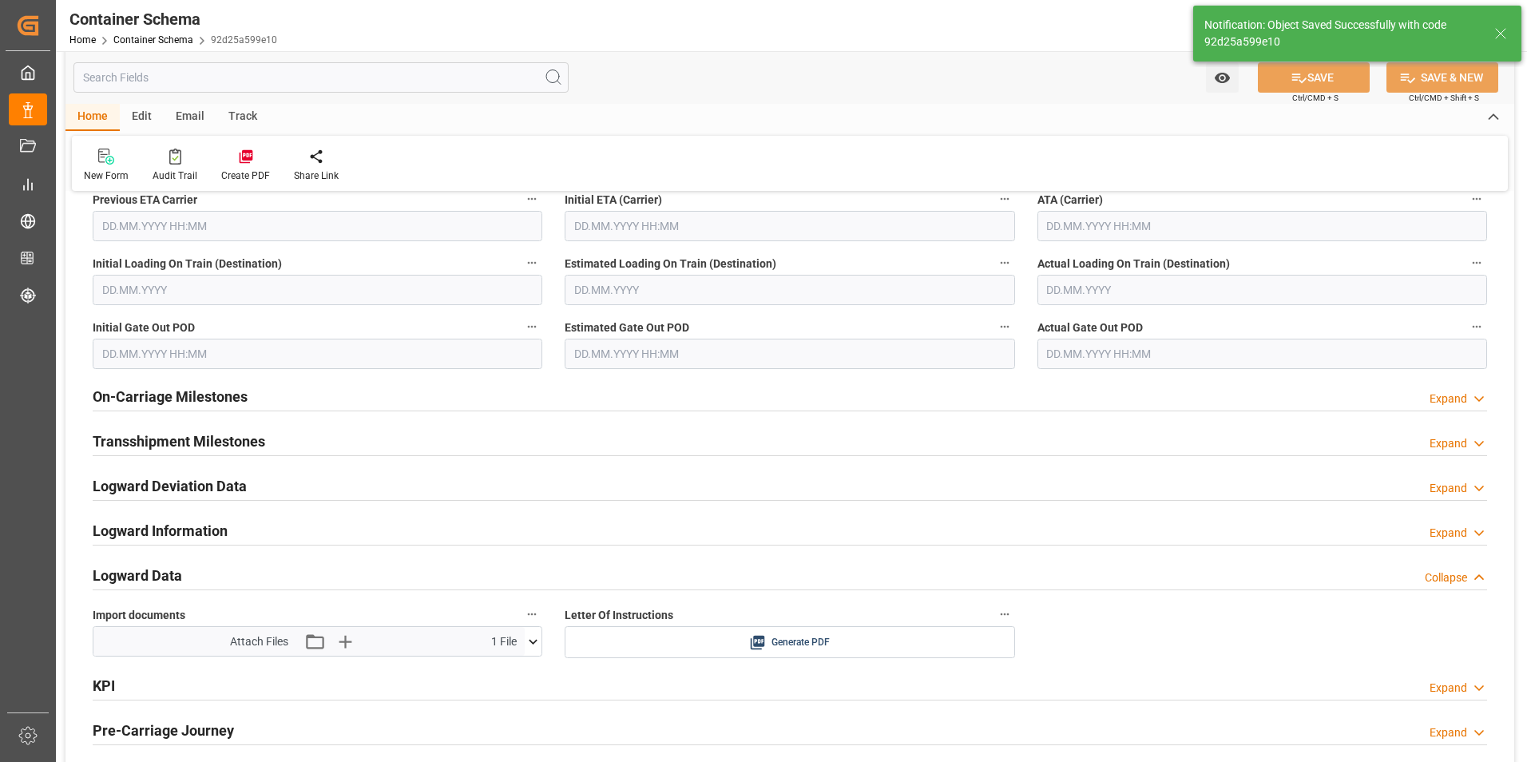
type input "Document Sent"
type input "GTPRQ"
type input "Puerto Quetzal"
type input "063E"
type input "CSL SPRING"
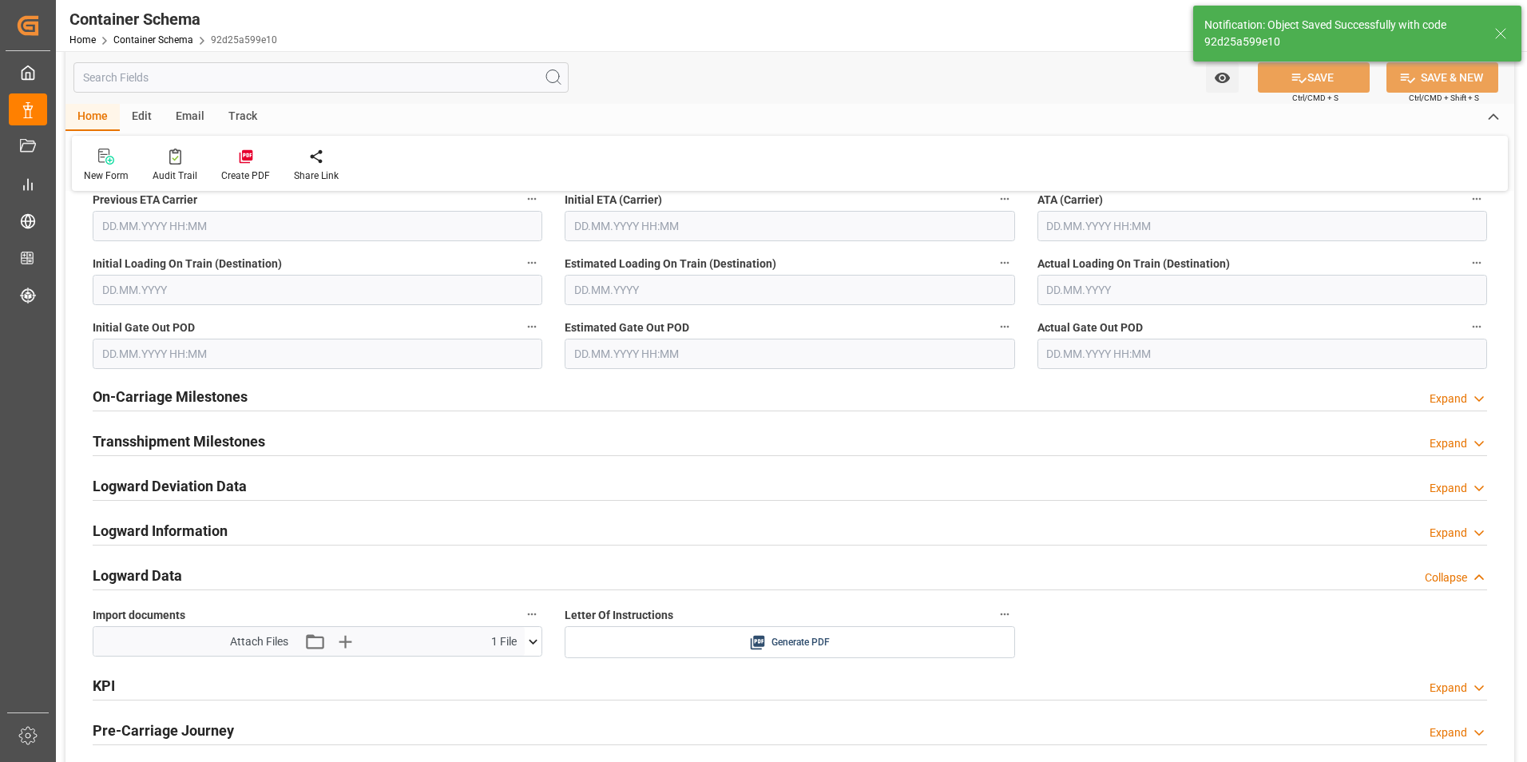
type input "06.09.2025 00:00"
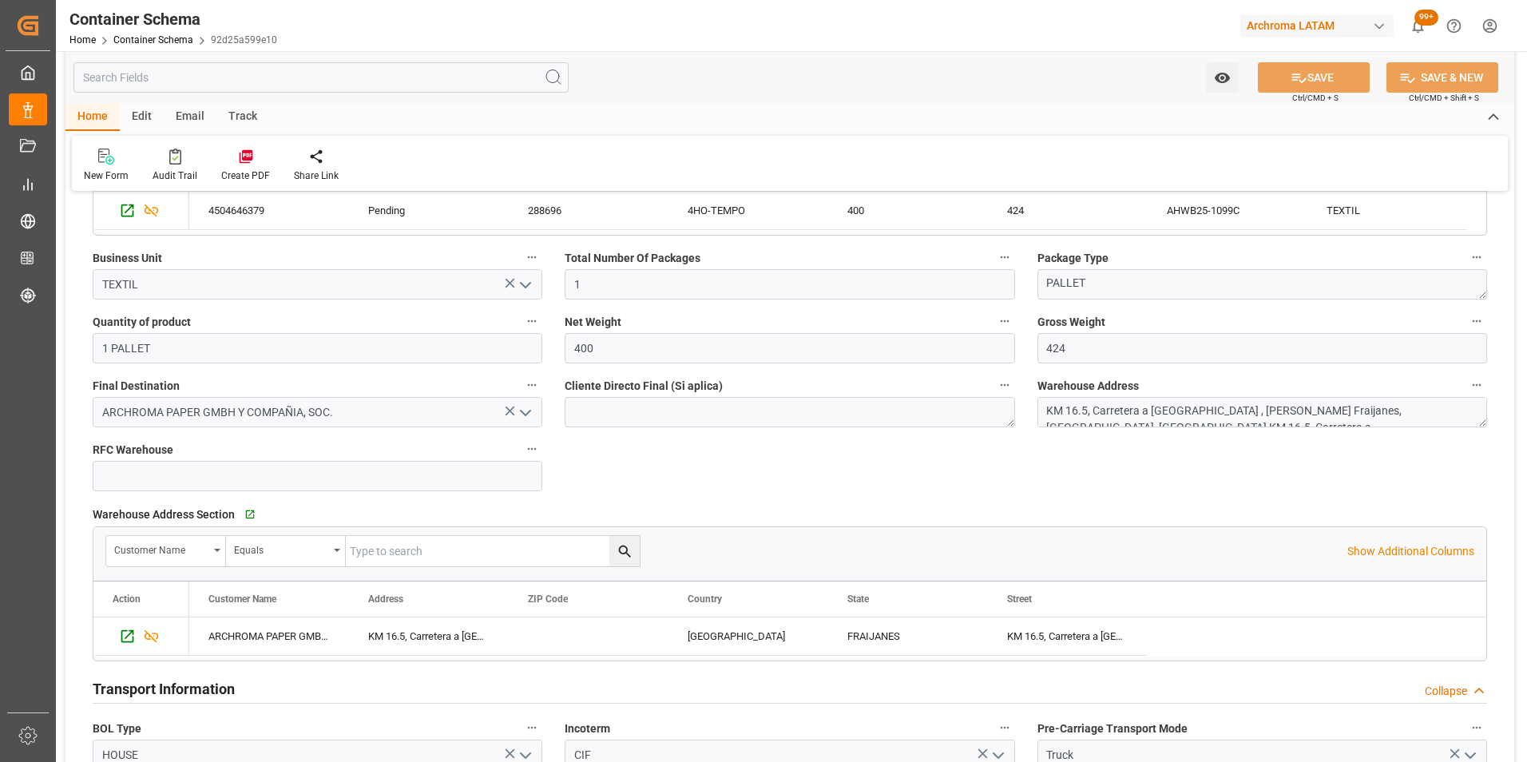
scroll to position [639, 0]
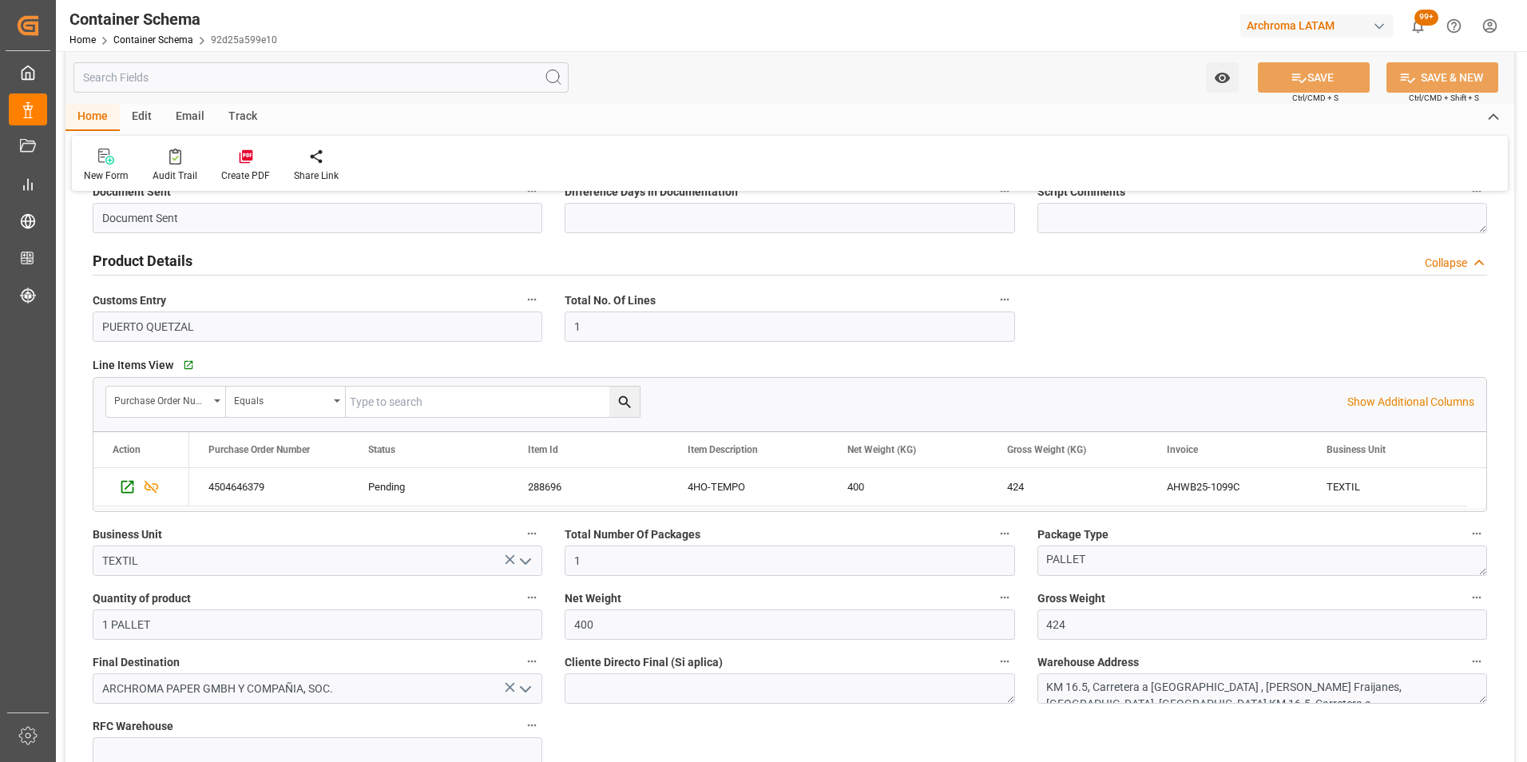
click at [199, 113] on div "Email" at bounding box center [190, 117] width 53 height 27
click at [123, 155] on div at bounding box center [108, 156] width 49 height 17
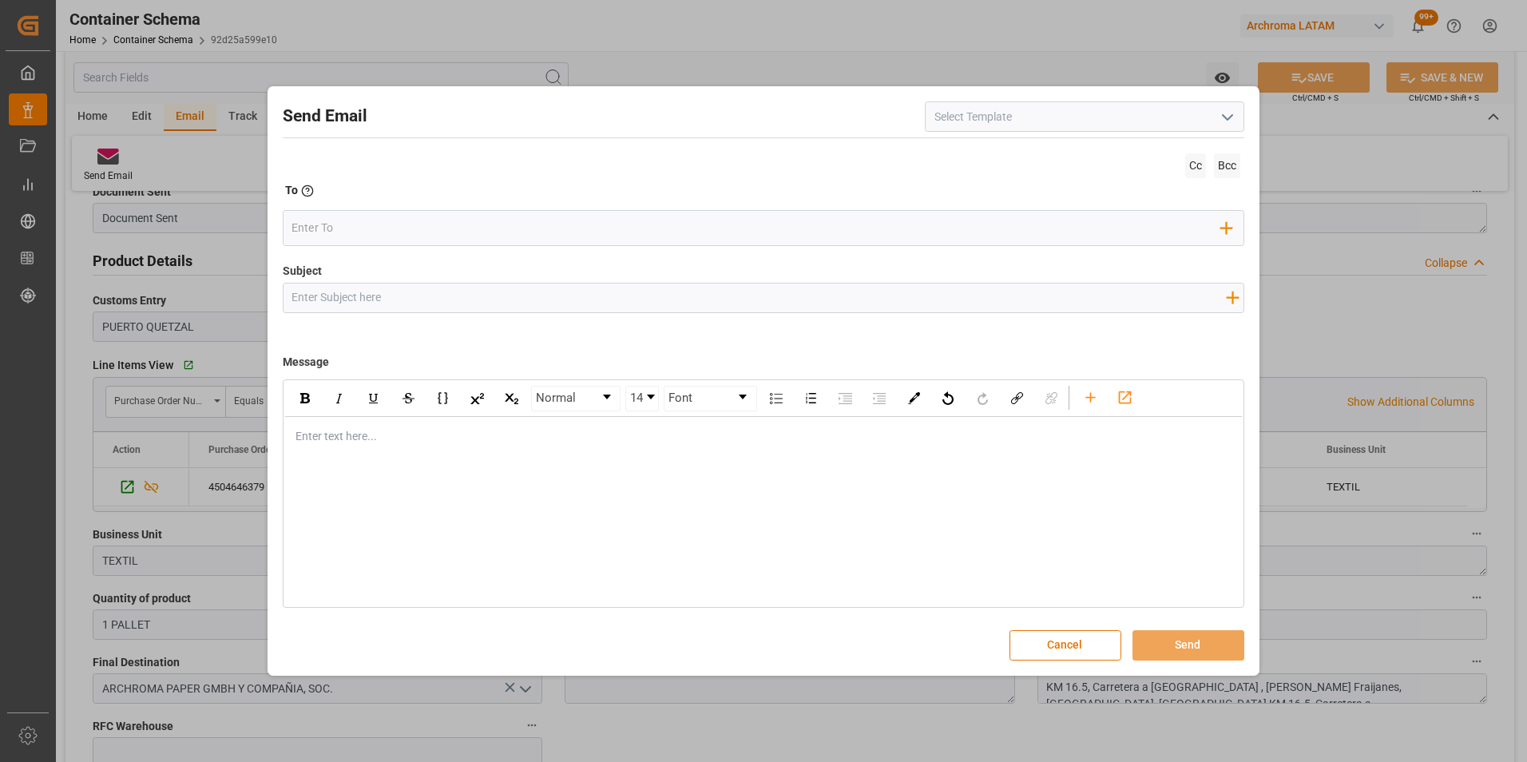
click at [1228, 113] on icon "open menu" at bounding box center [1227, 117] width 19 height 19
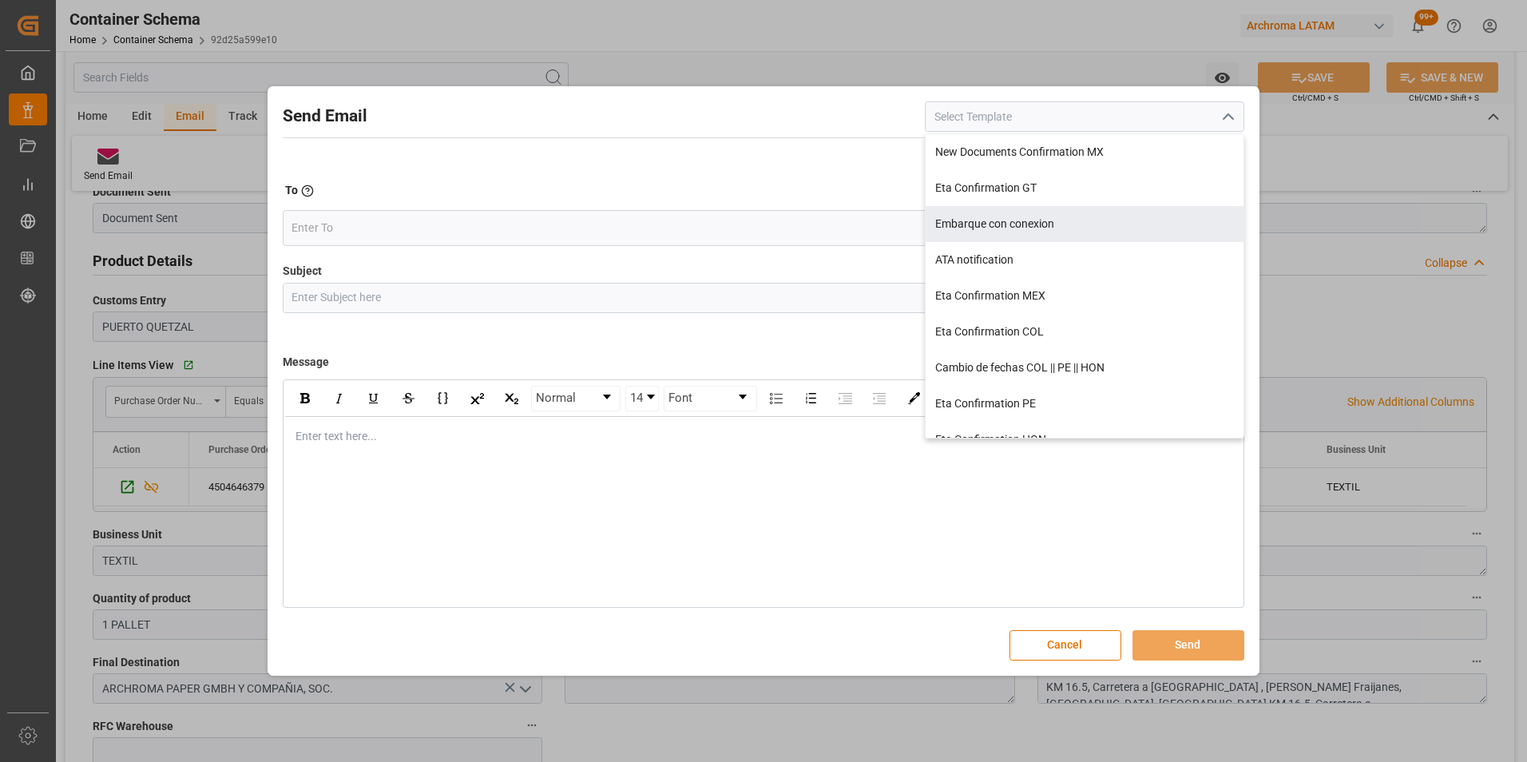
click at [1016, 183] on div "Eta Confirmation GT" at bounding box center [1084, 188] width 318 height 36
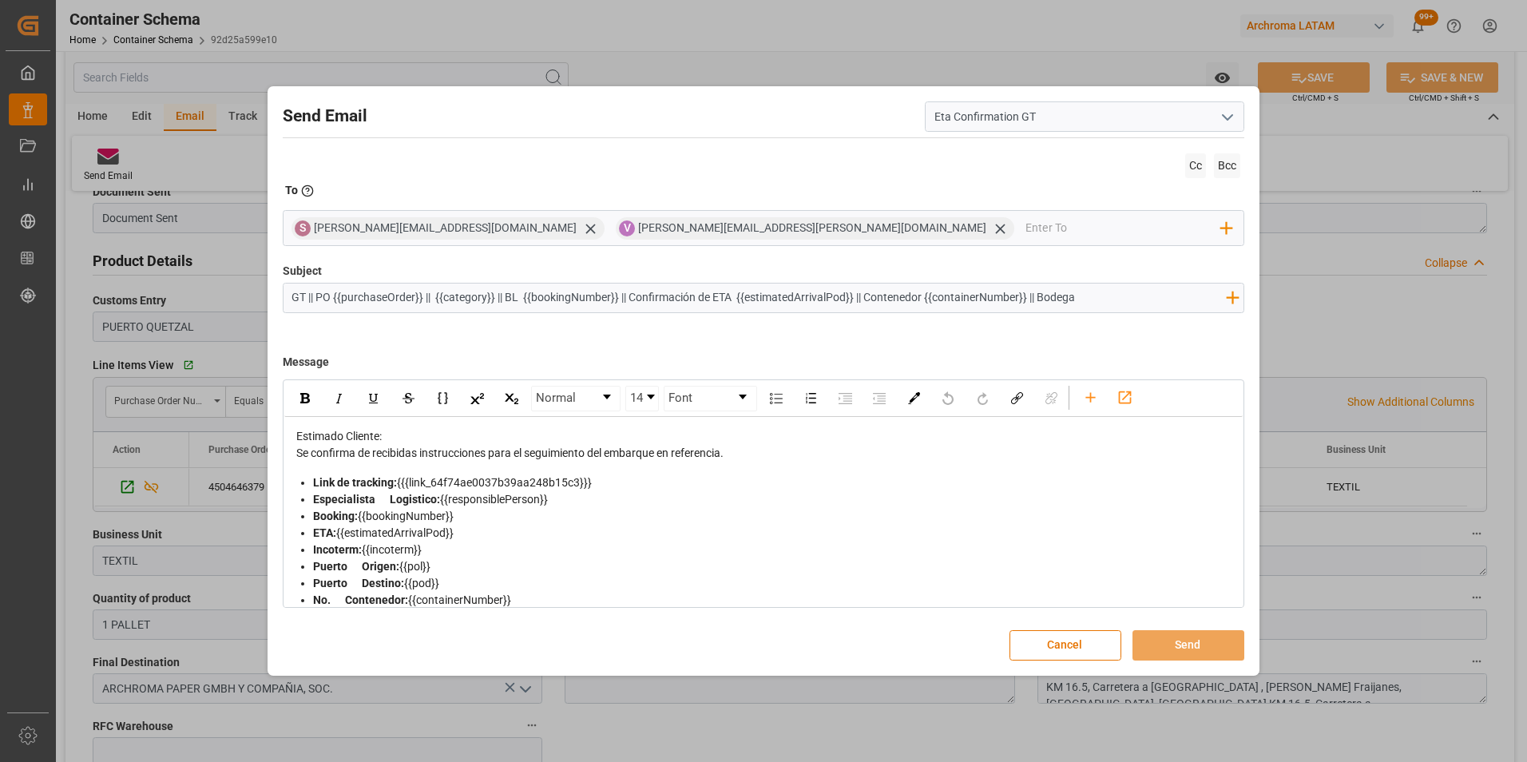
type input "Eta Confirmation GT"
type input "GT || PO {{purchaseOrder}} || {{category}} || BL {{bookingNumber}} || Confirmac…"
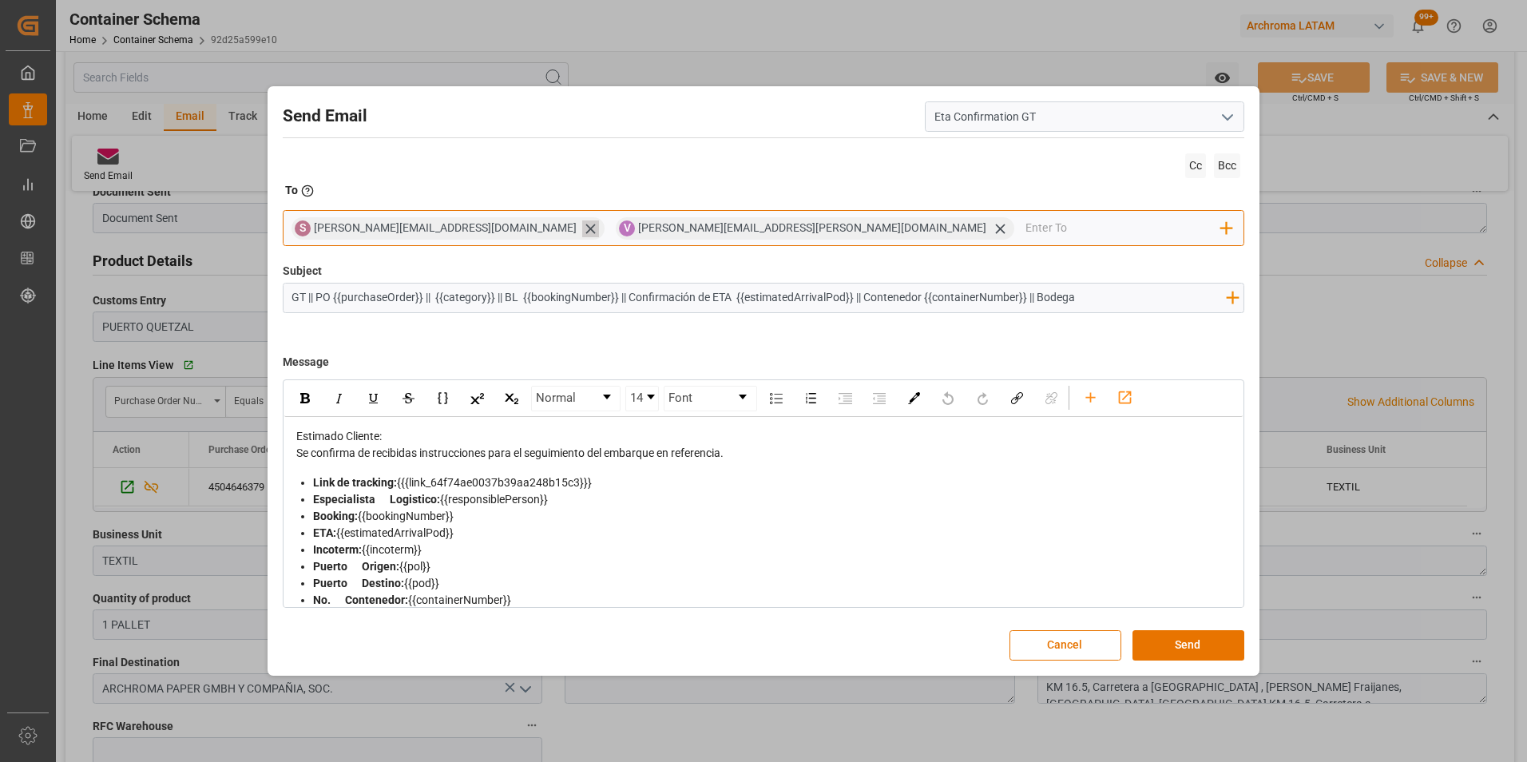
click at [582, 228] on icon at bounding box center [590, 228] width 17 height 17
click at [701, 232] on input "email" at bounding box center [961, 228] width 520 height 24
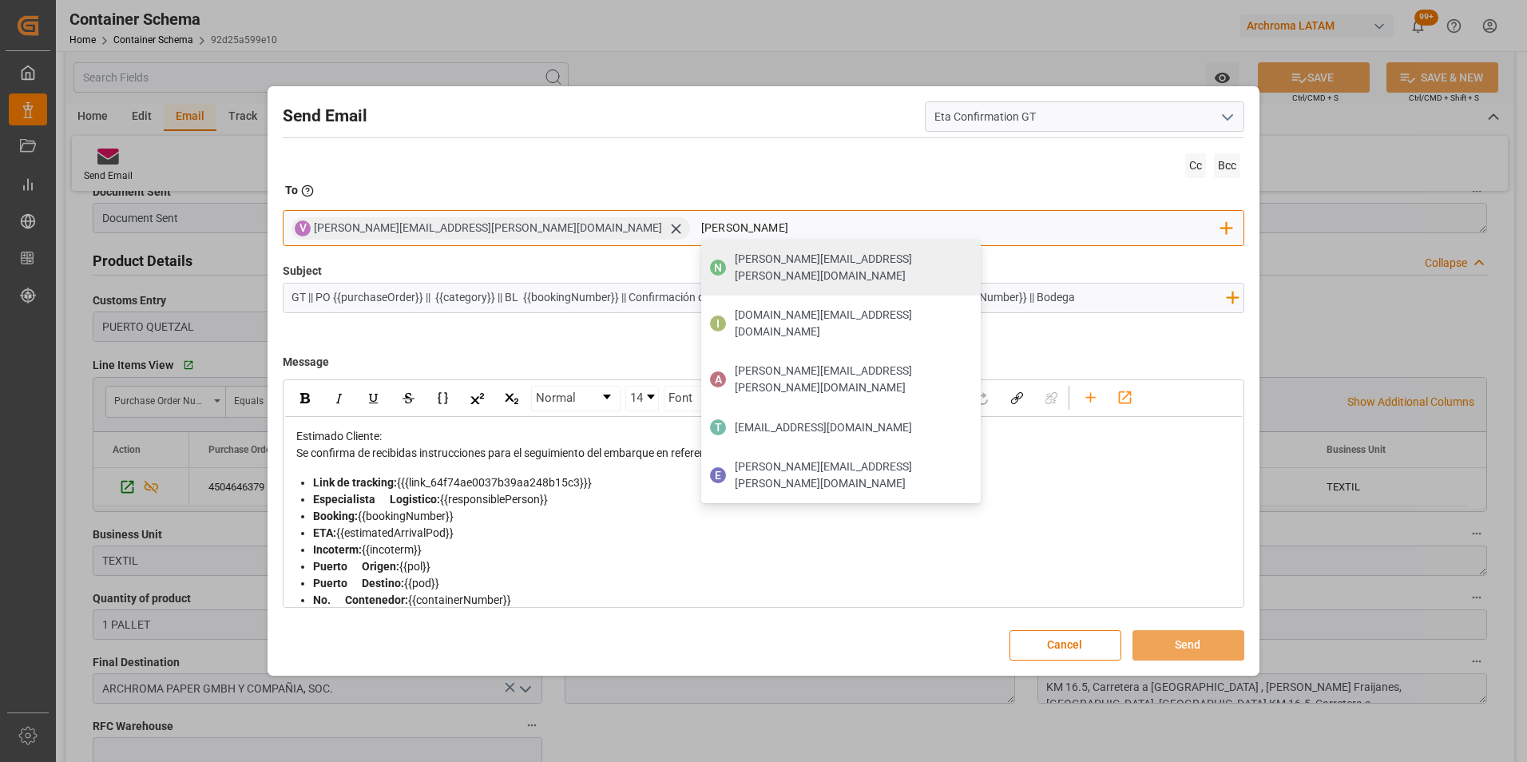
type input "gloria"
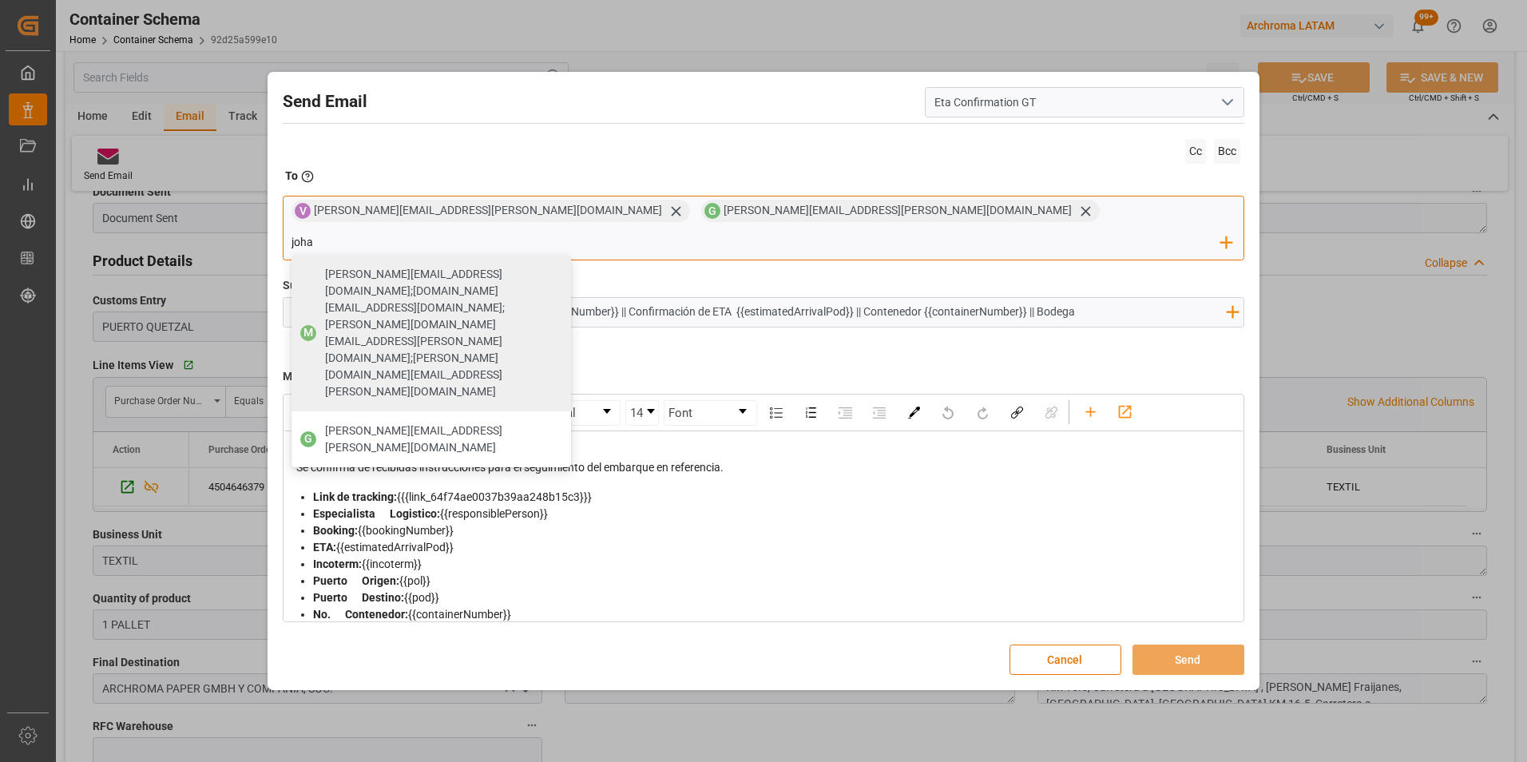
type input "johan"
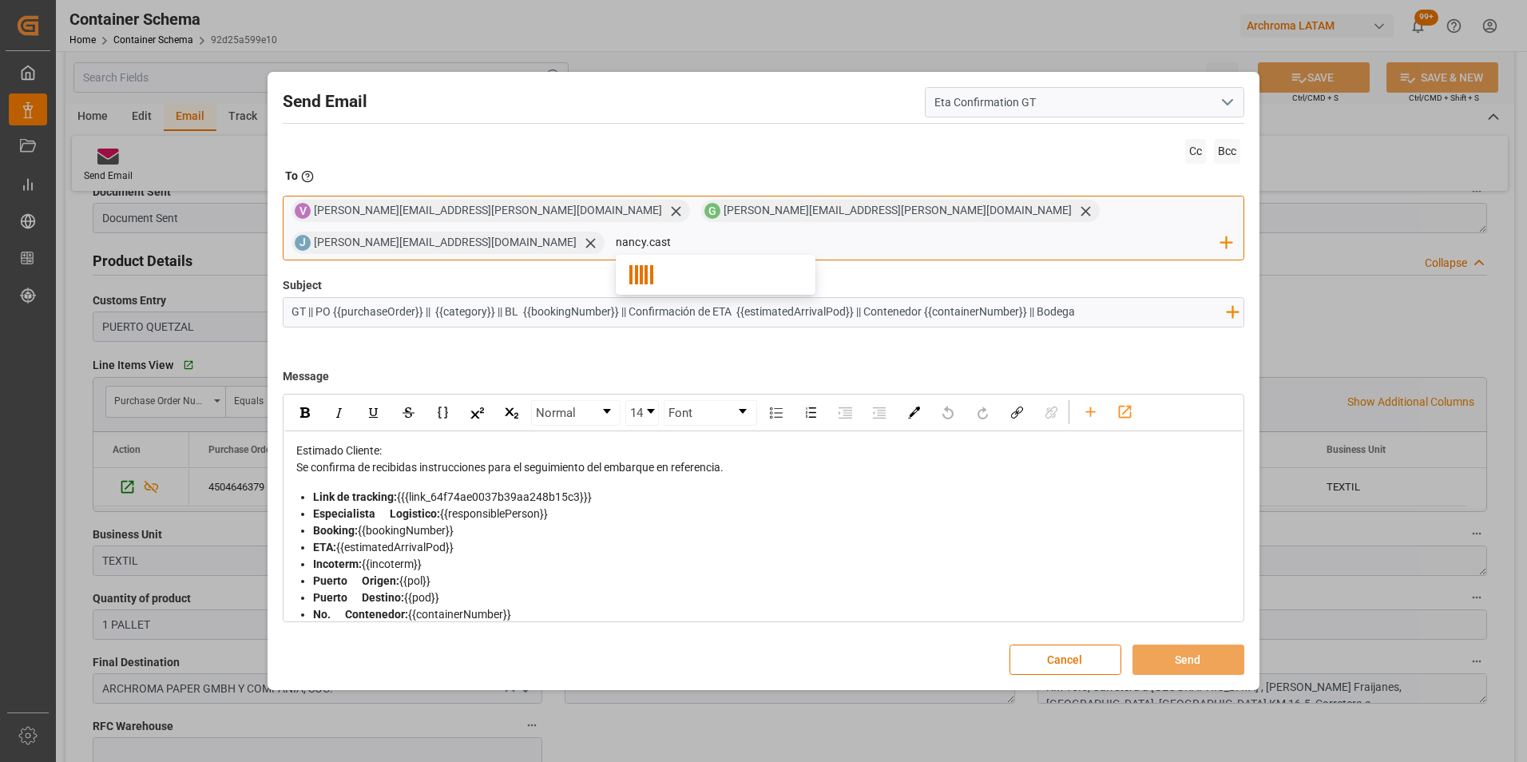
type input "nancy.caste"
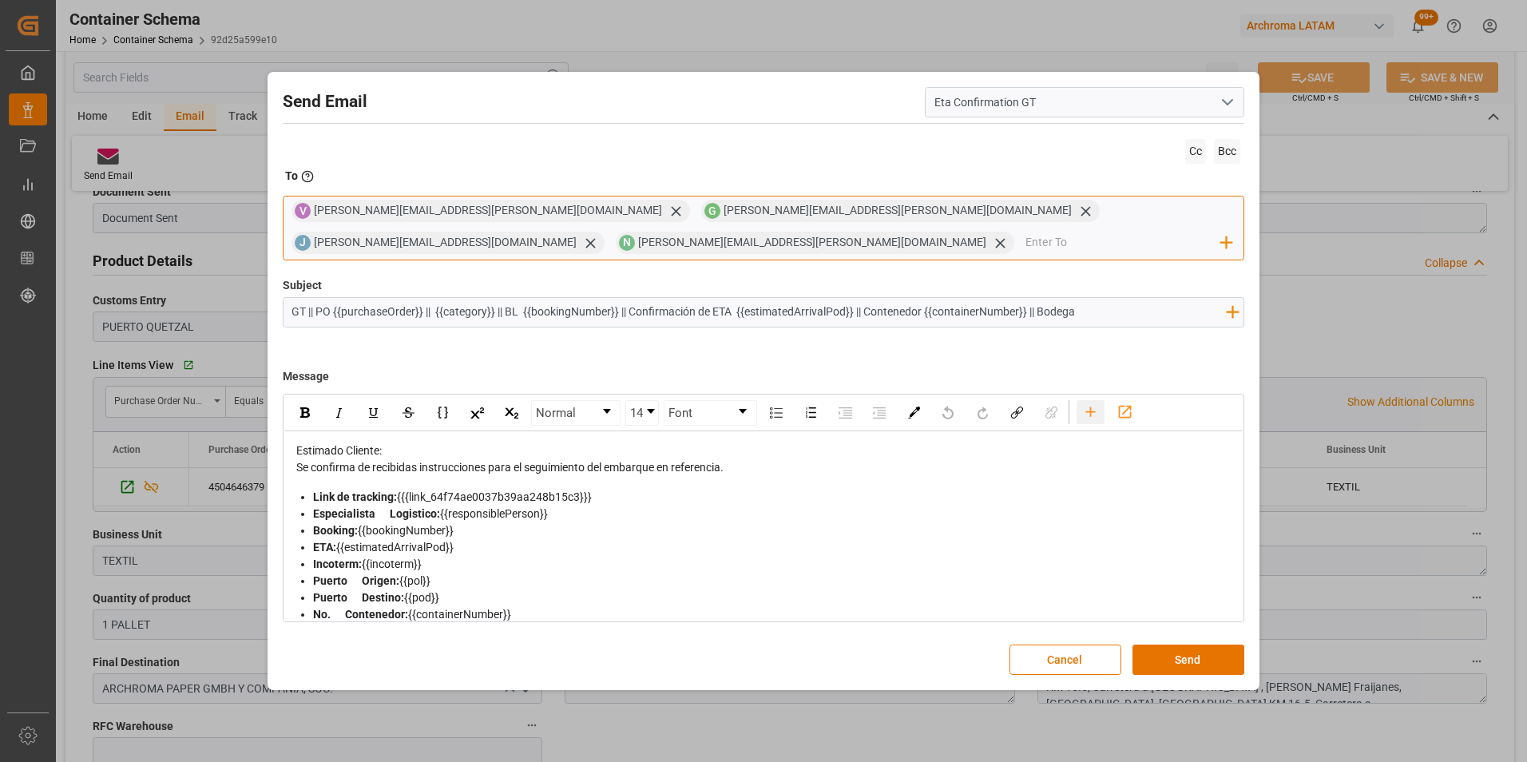
click at [1088, 417] on icon "rdw-toolbar" at bounding box center [1090, 411] width 17 height 17
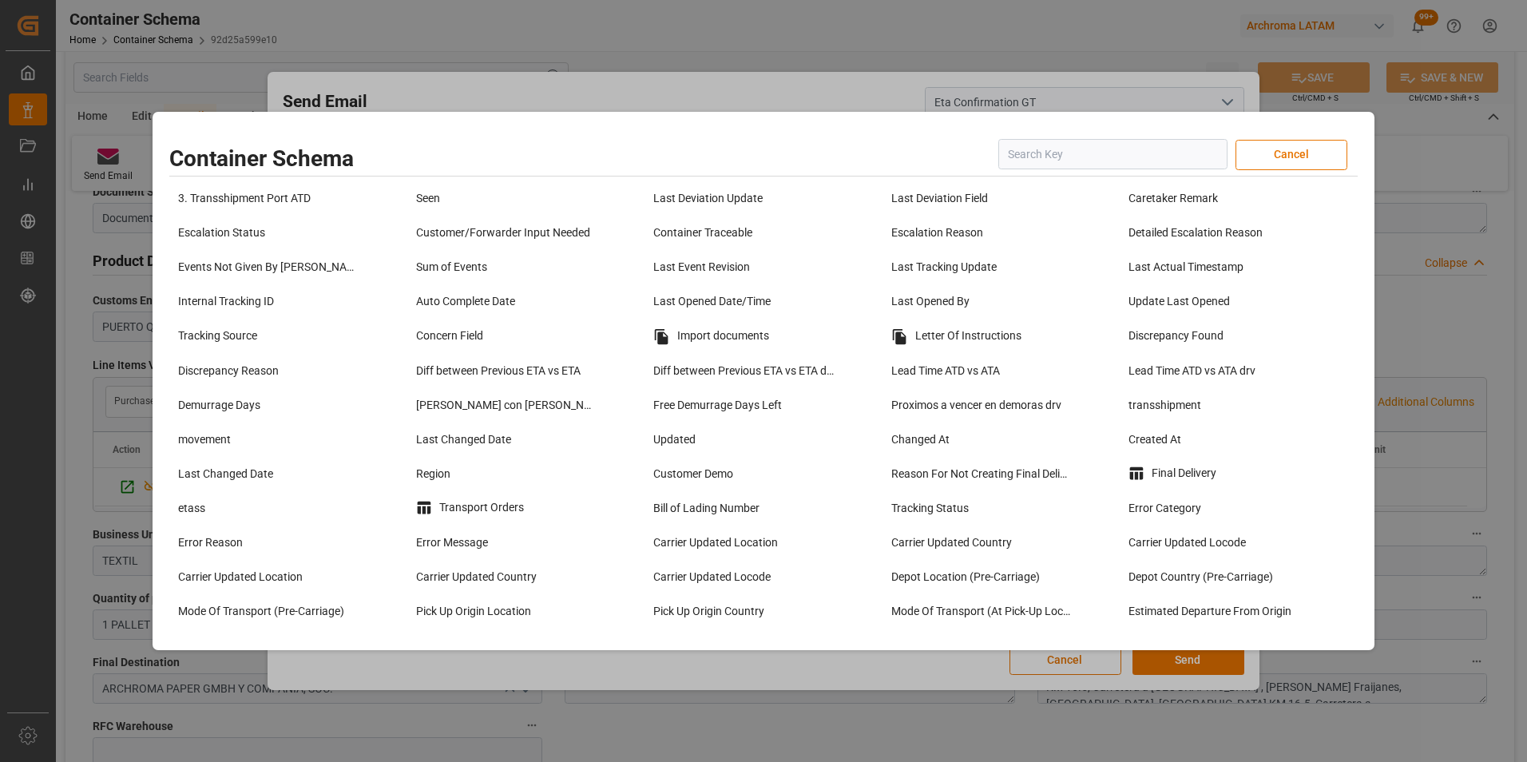
scroll to position [1198, 0]
click at [765, 337] on div "Import documents" at bounding box center [763, 335] width 230 height 27
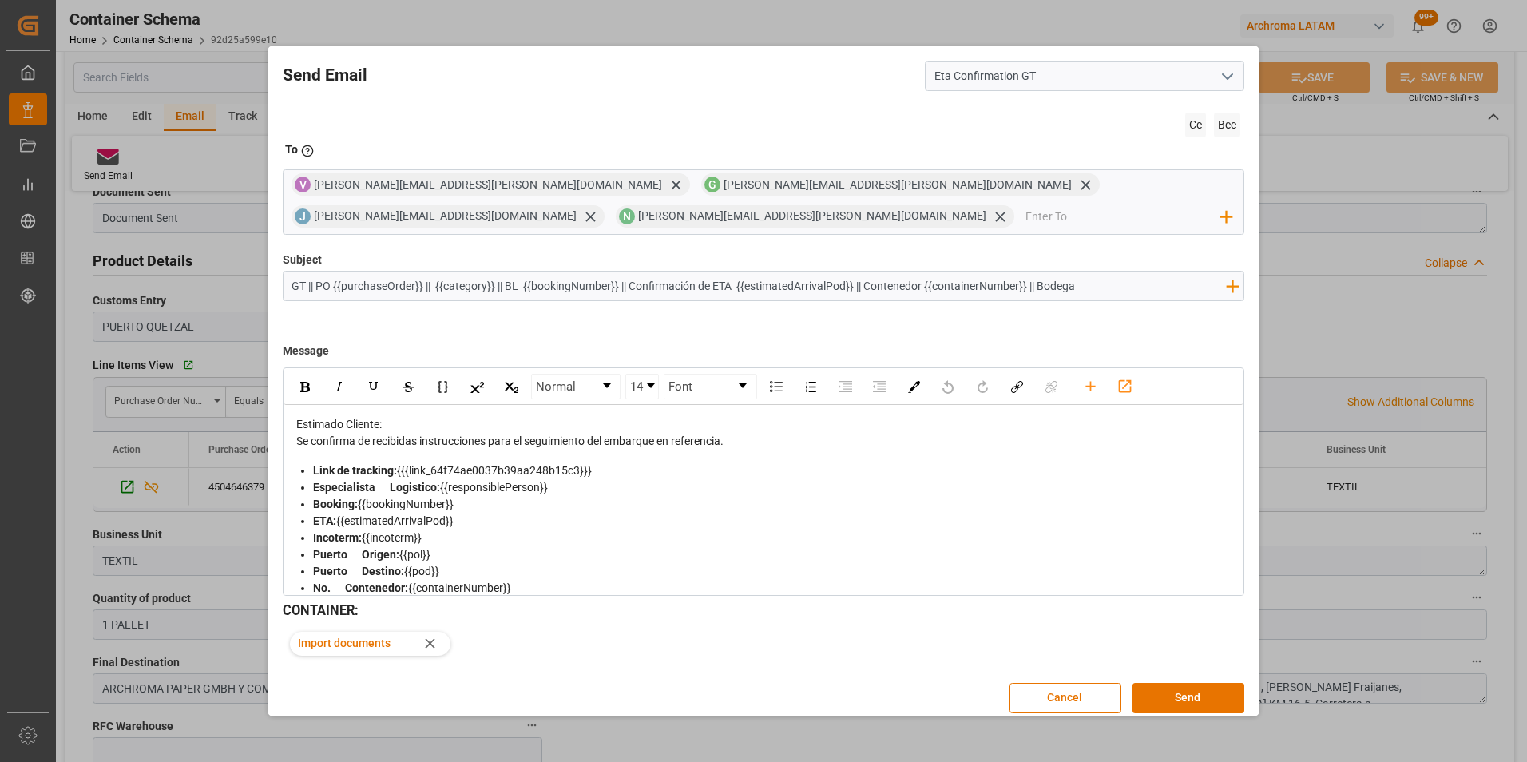
click at [1098, 295] on input "GT || PO {{purchaseOrder}} || {{category}} || BL {{bookingNumber}} || Confirmac…" at bounding box center [758, 285] width 951 height 28
click at [1114, 295] on input "GT || PO {{purchaseOrder}} || {{category}} || BL {{bookingNumber}} || Confirmac…" at bounding box center [758, 285] width 951 height 28
type input "GT || PO {{purchaseOrder}} || {{category}} || BL {{bookingNumber}} || Confirmac…"
click at [478, 428] on div "Estimado Cliente:" at bounding box center [764, 424] width 936 height 17
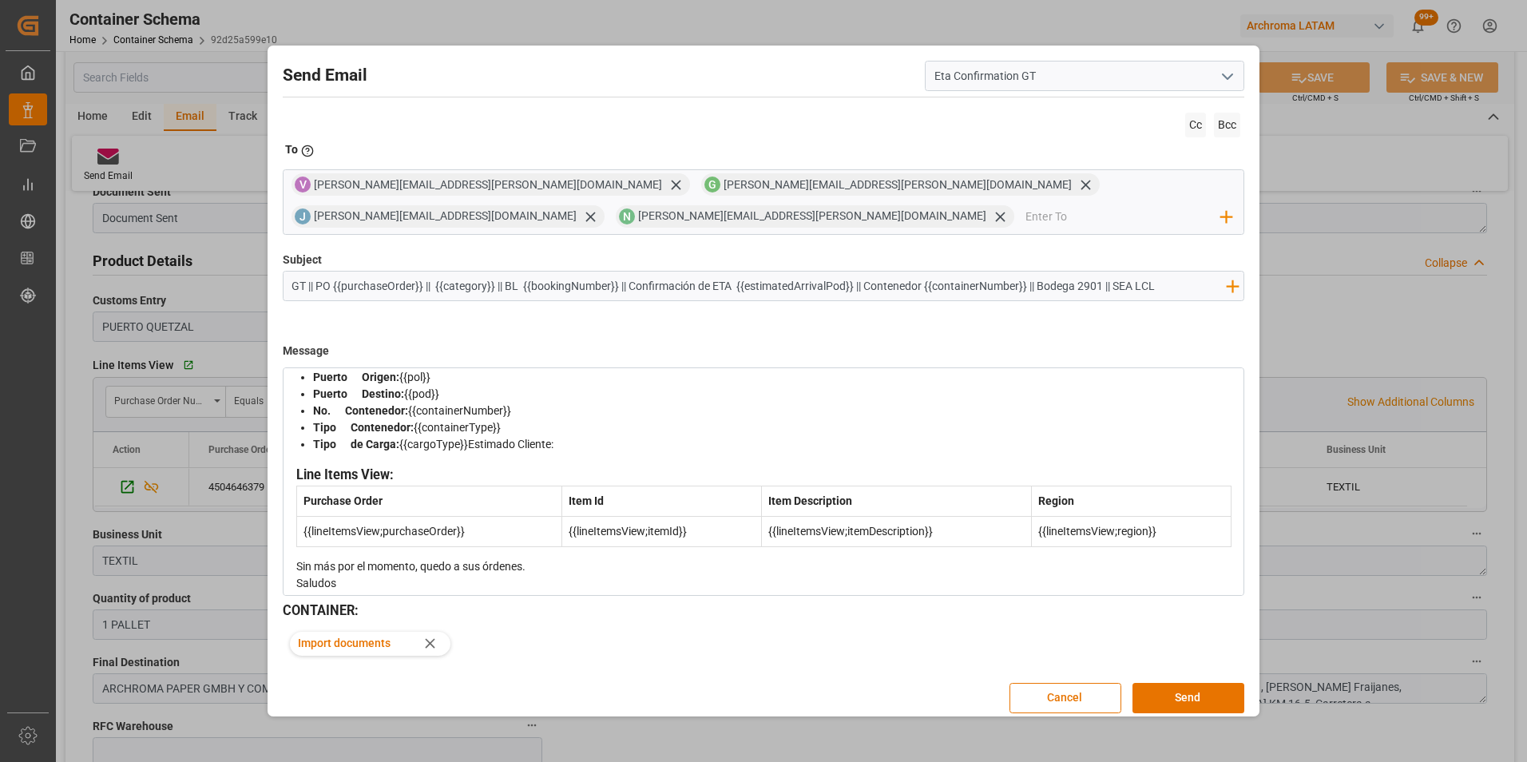
scroll to position [203, 0]
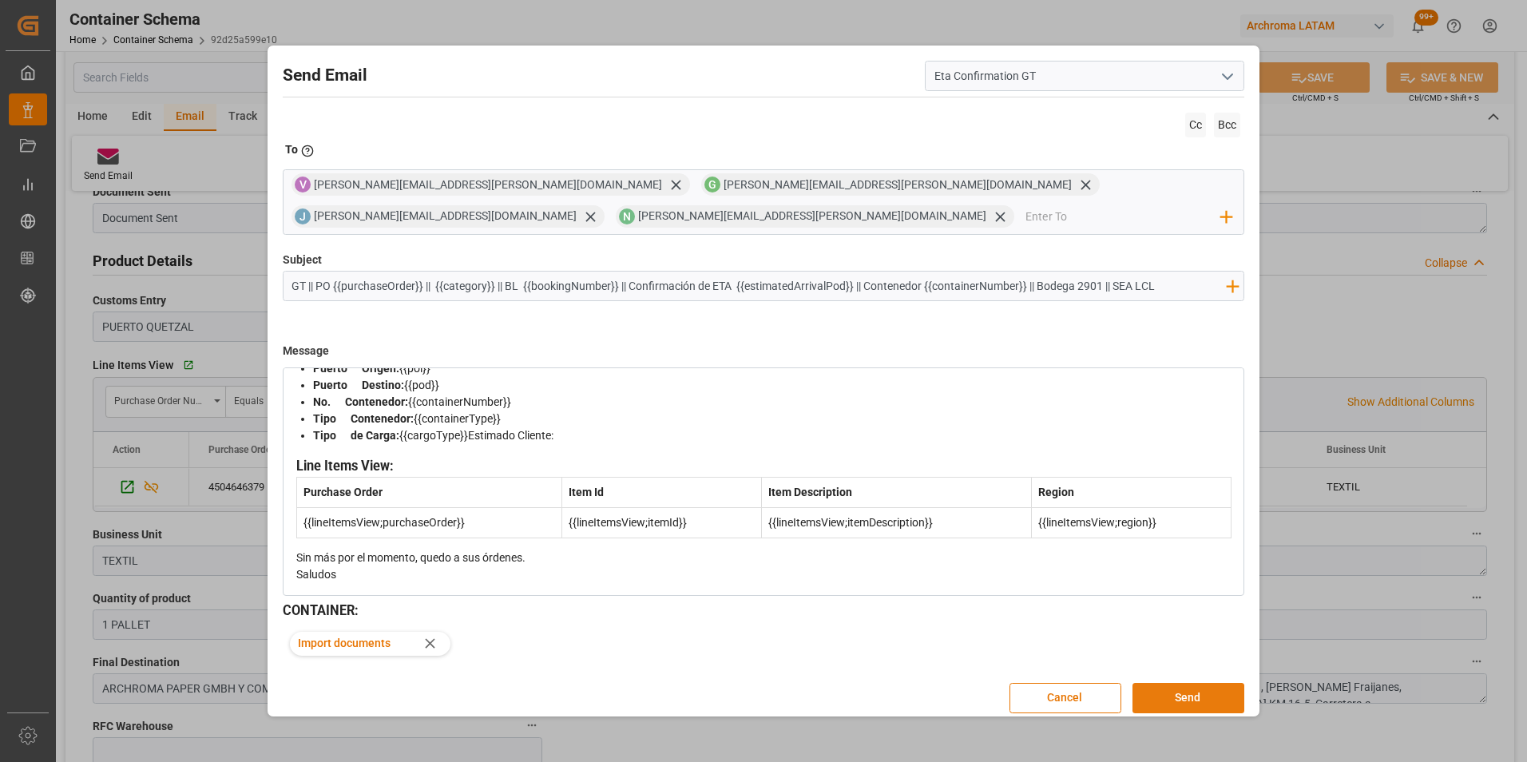
click at [1199, 695] on button "Send" at bounding box center [1188, 698] width 112 height 30
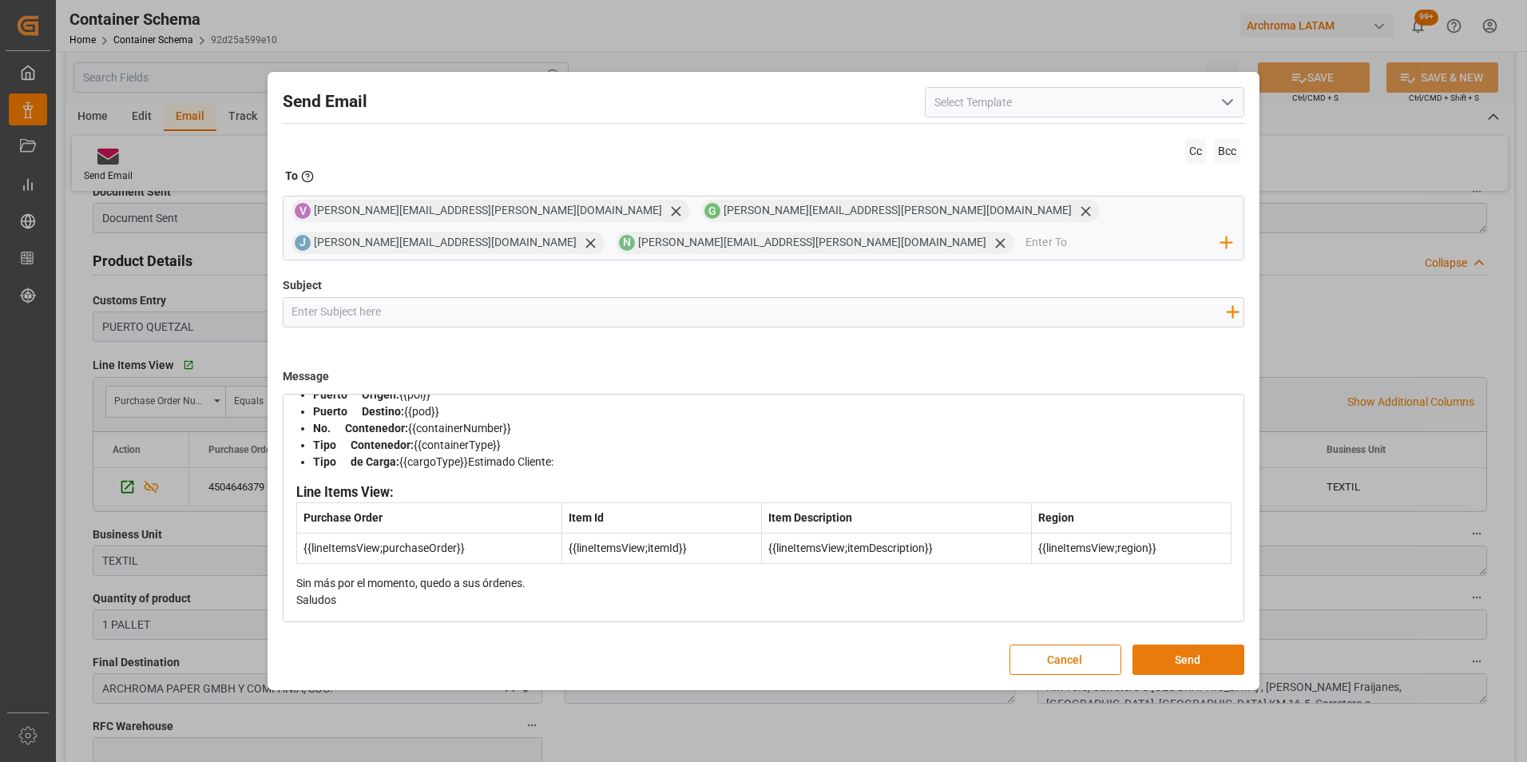
scroll to position [0, 0]
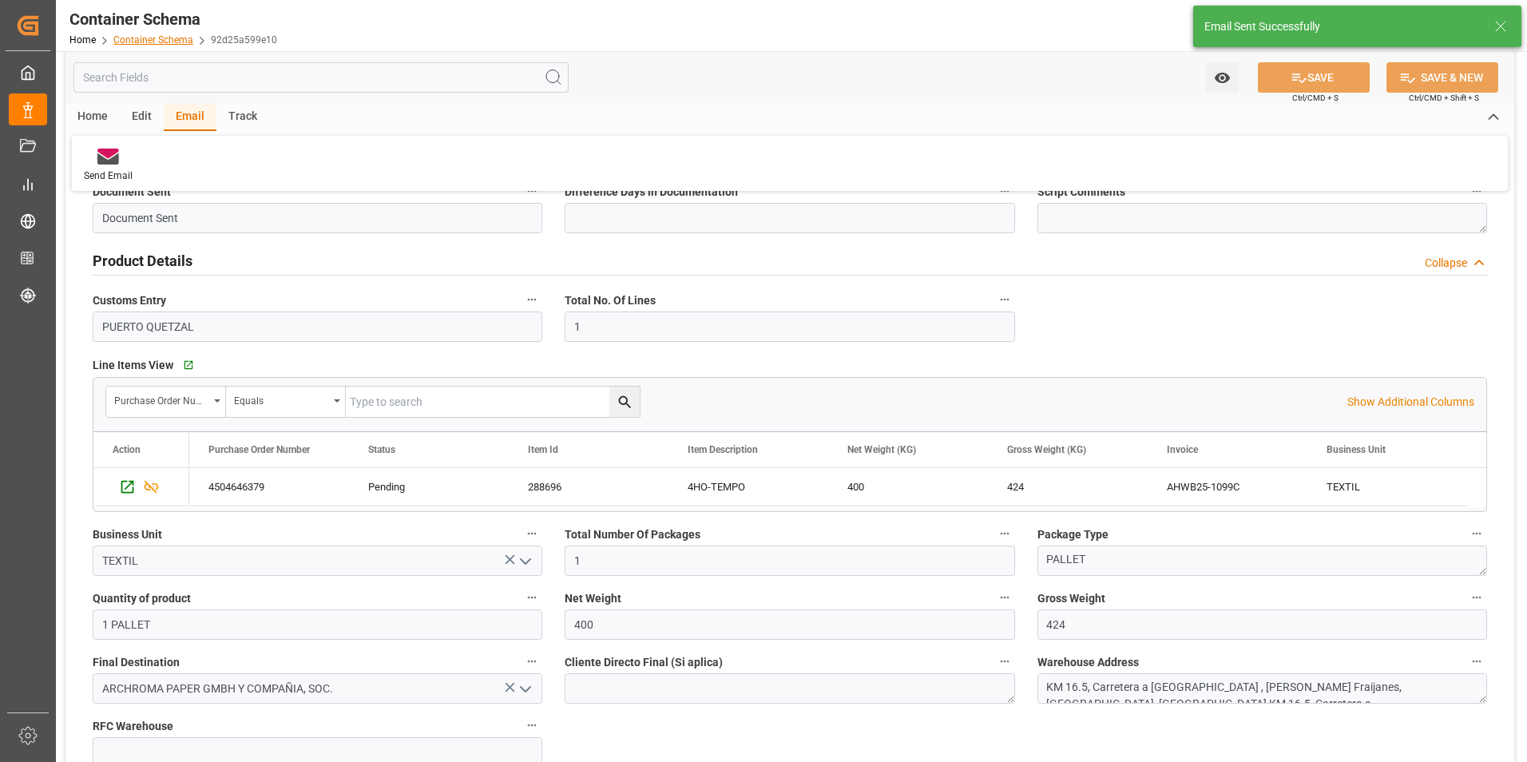
click at [158, 43] on link "Container Schema" at bounding box center [153, 39] width 80 height 11
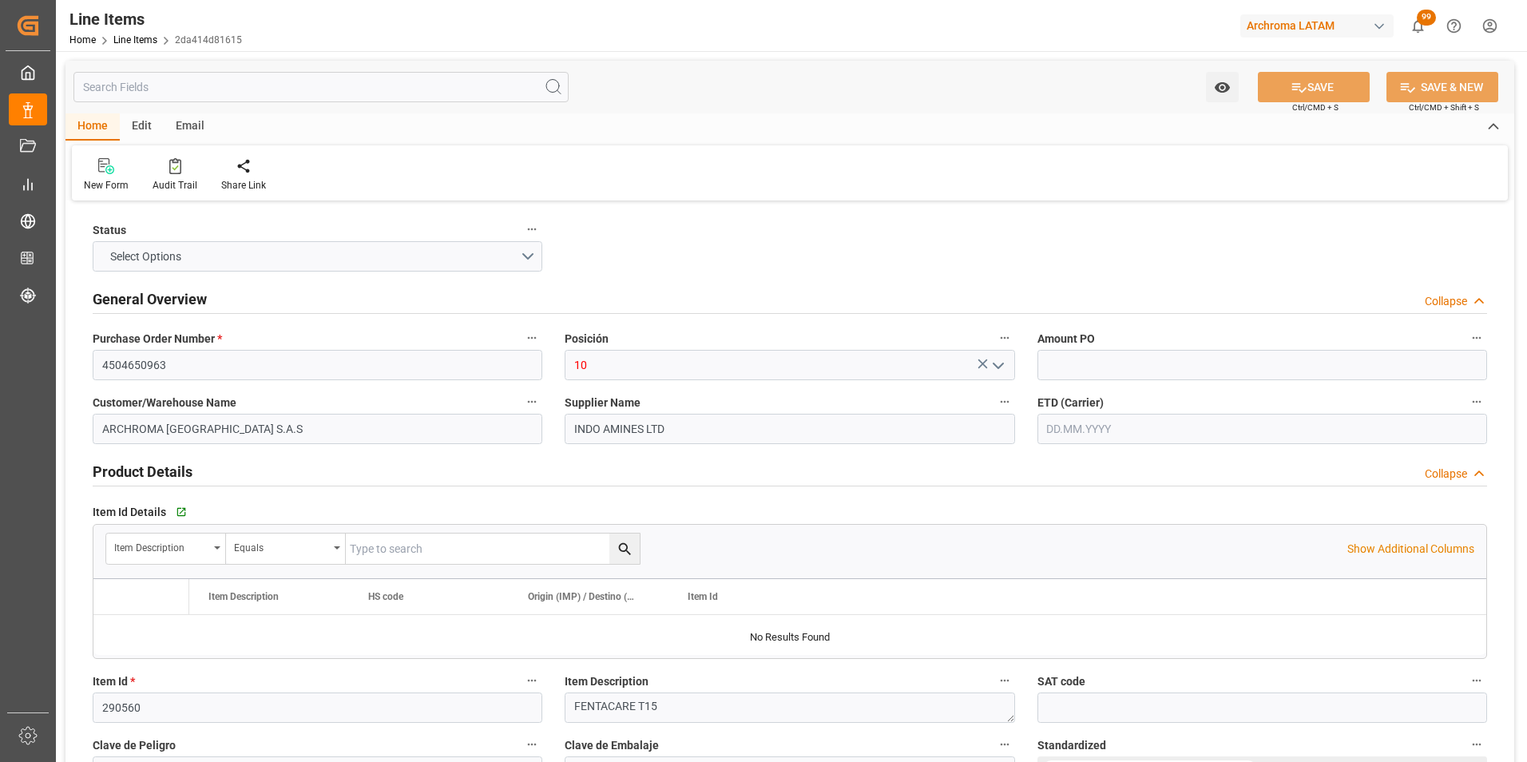
type input "3000"
type input "[DATE] 17:26"
type input "[DATE] 20:53"
click at [1201, 357] on input "text" at bounding box center [1262, 365] width 450 height 30
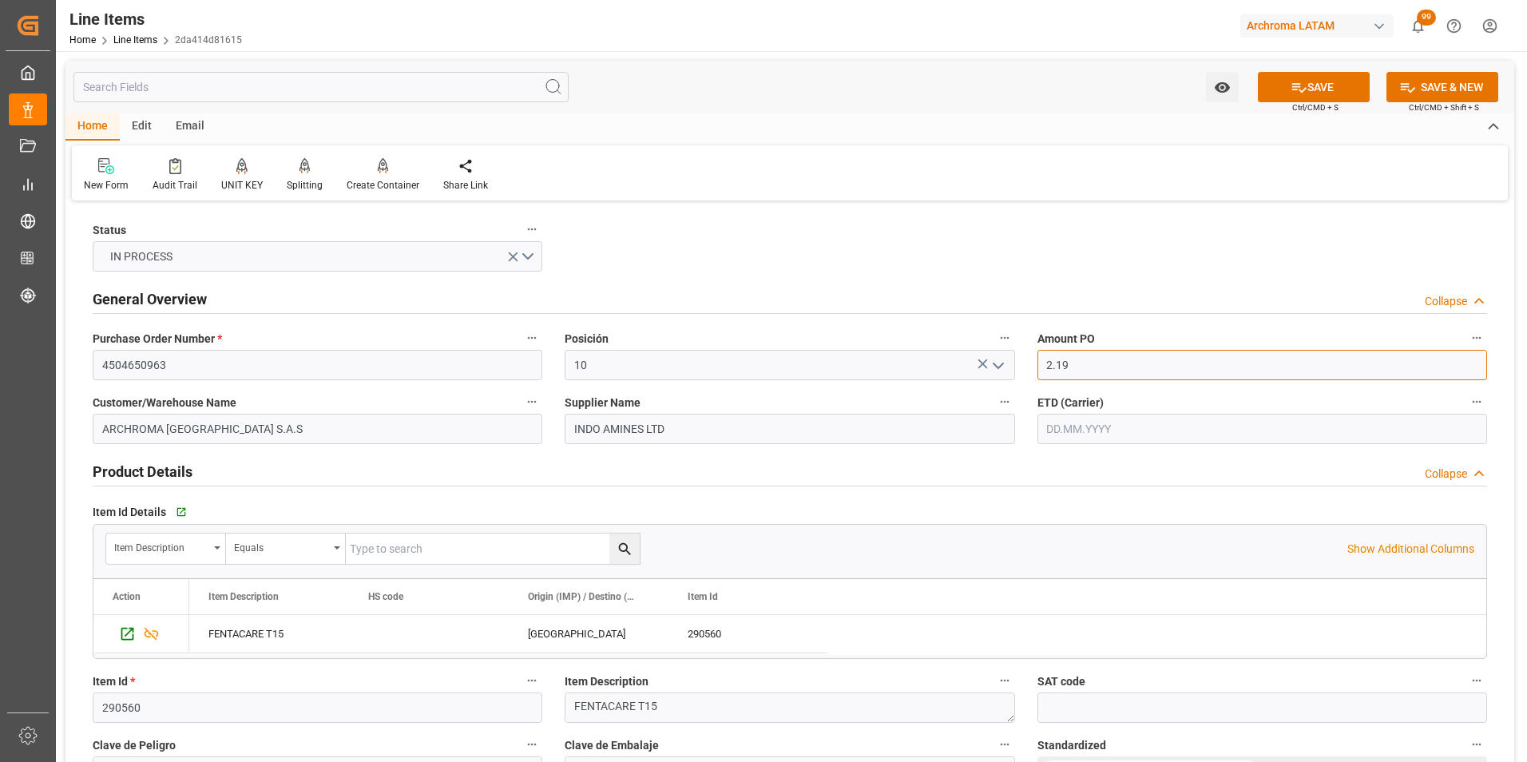
type input "2.19"
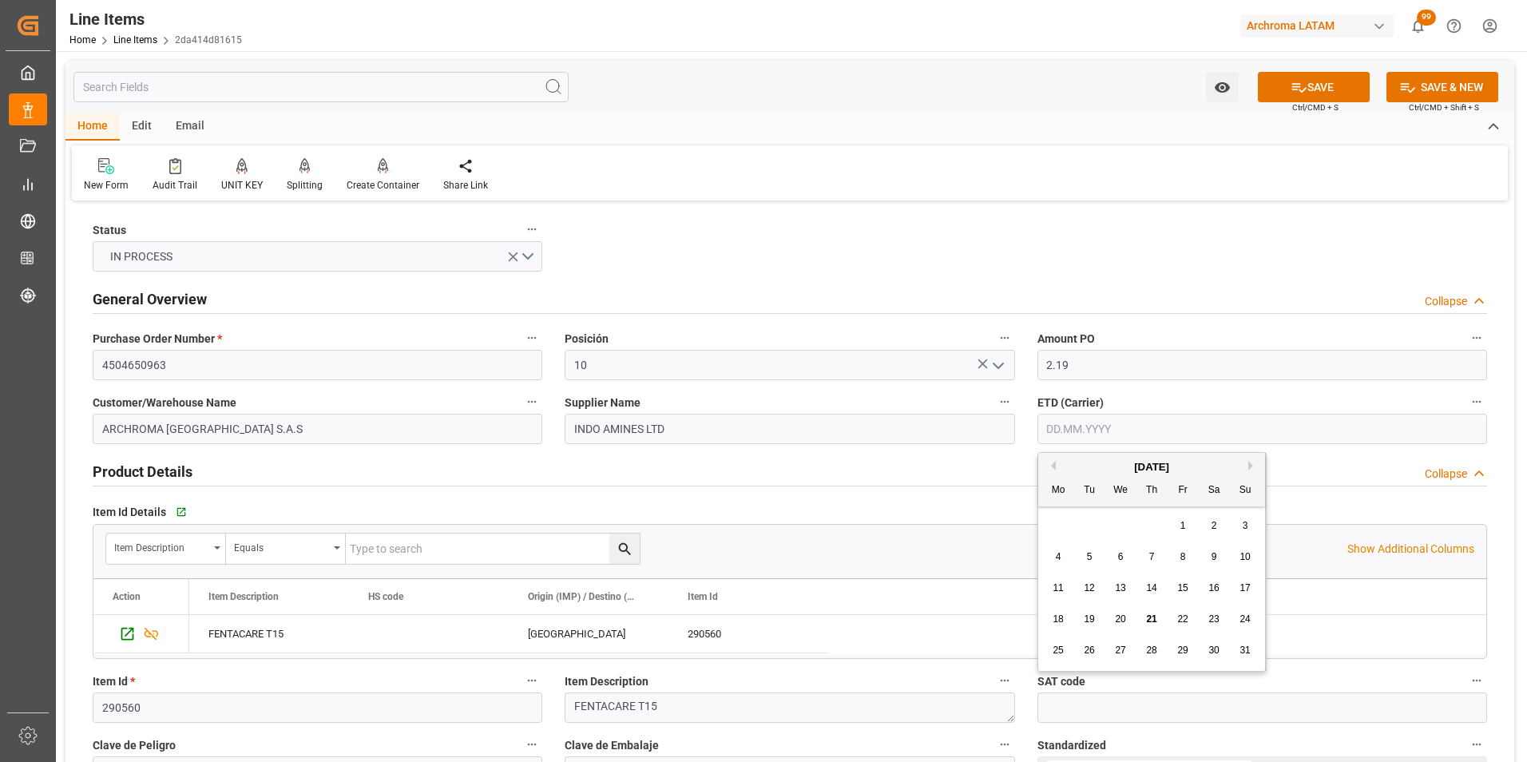
click at [1067, 426] on input "text" at bounding box center [1262, 429] width 450 height 30
click at [1059, 526] on div "28 29 30 31 1 2 3" at bounding box center [1152, 525] width 218 height 31
click at [1061, 653] on span "25" at bounding box center [1057, 649] width 10 height 11
type input "[DATE]"
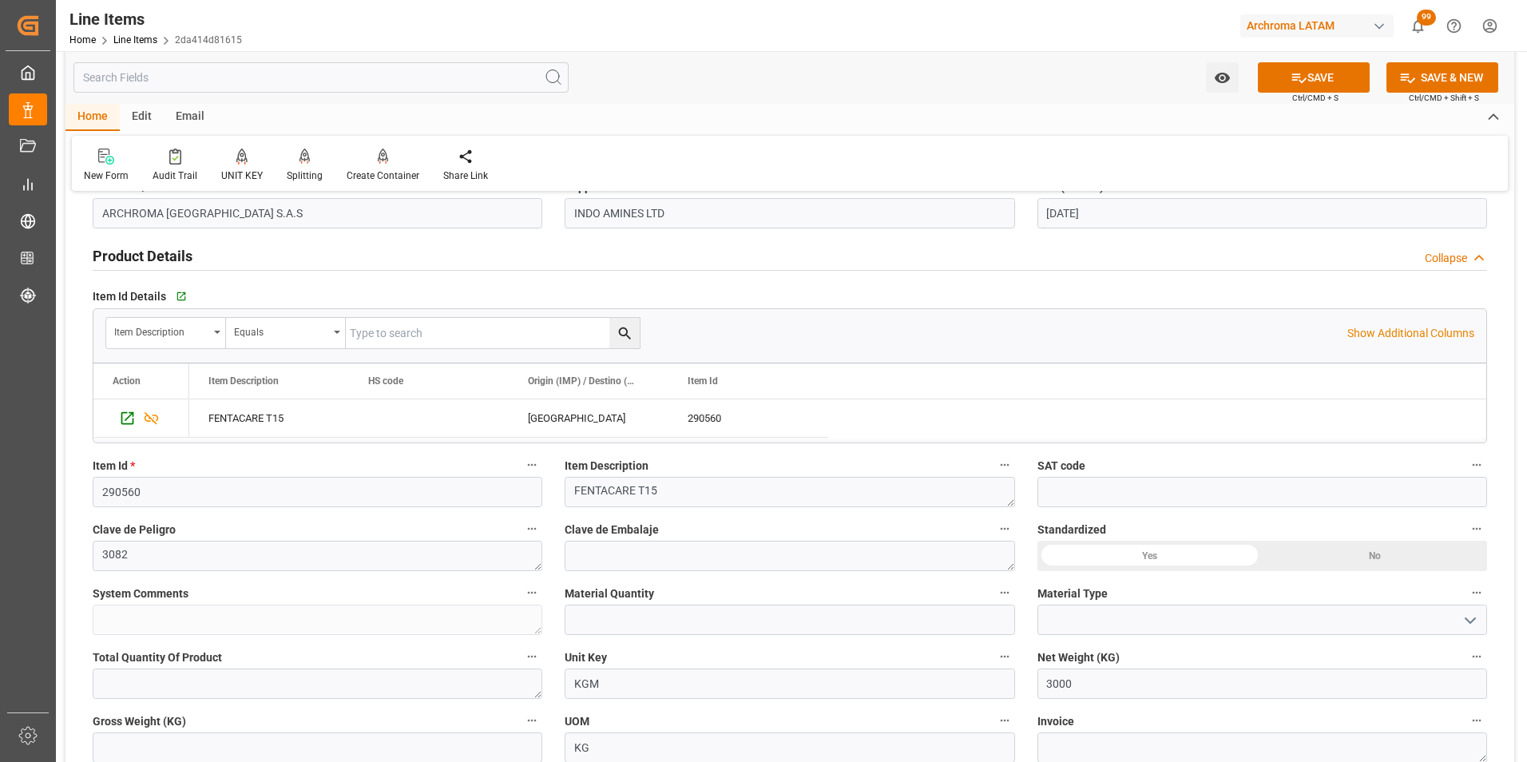
scroll to position [240, 0]
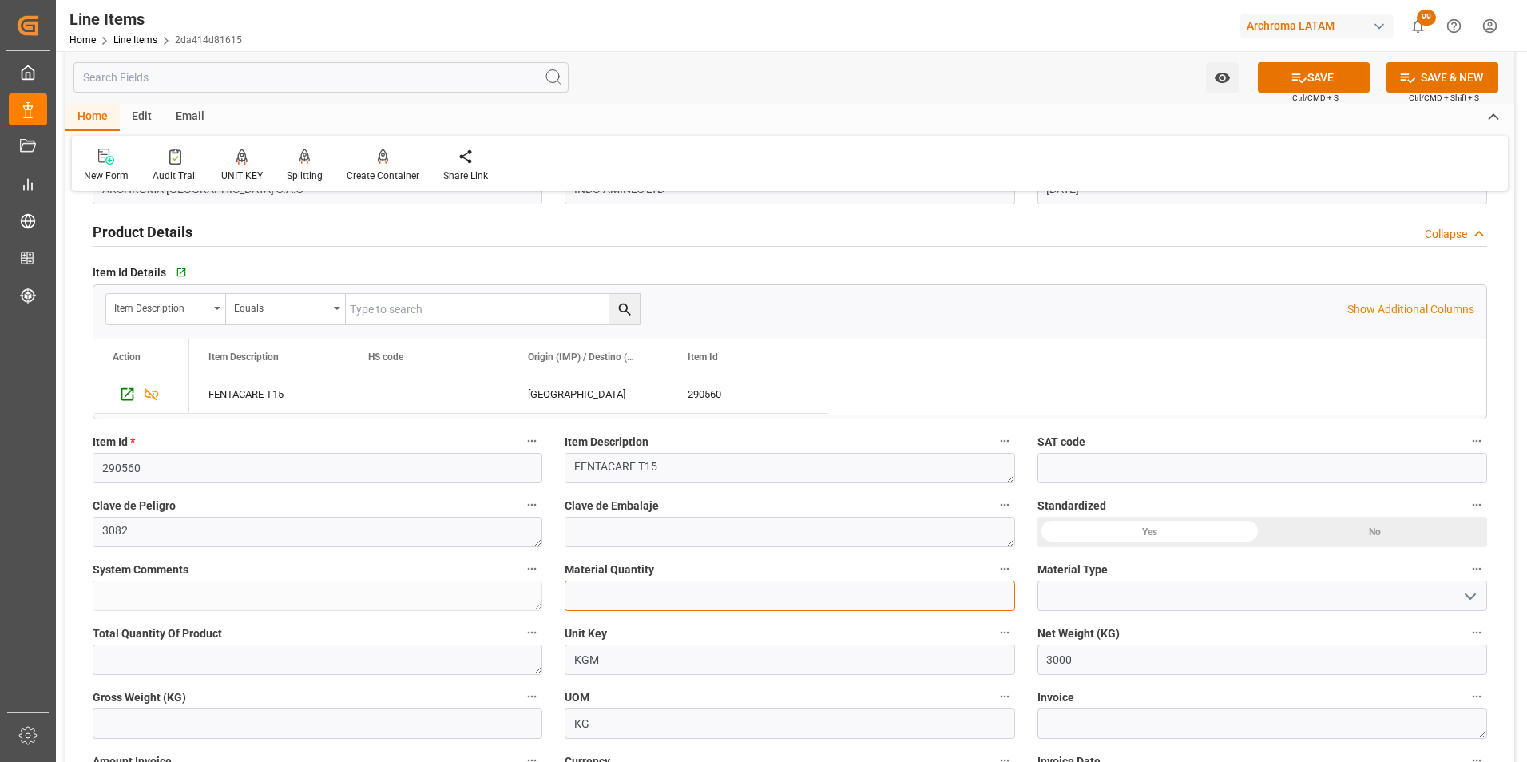
click at [739, 606] on input "text" at bounding box center [790, 596] width 450 height 30
click at [665, 606] on input "text" at bounding box center [790, 596] width 450 height 30
type input "3"
click at [1466, 600] on icon "open menu" at bounding box center [1469, 596] width 19 height 19
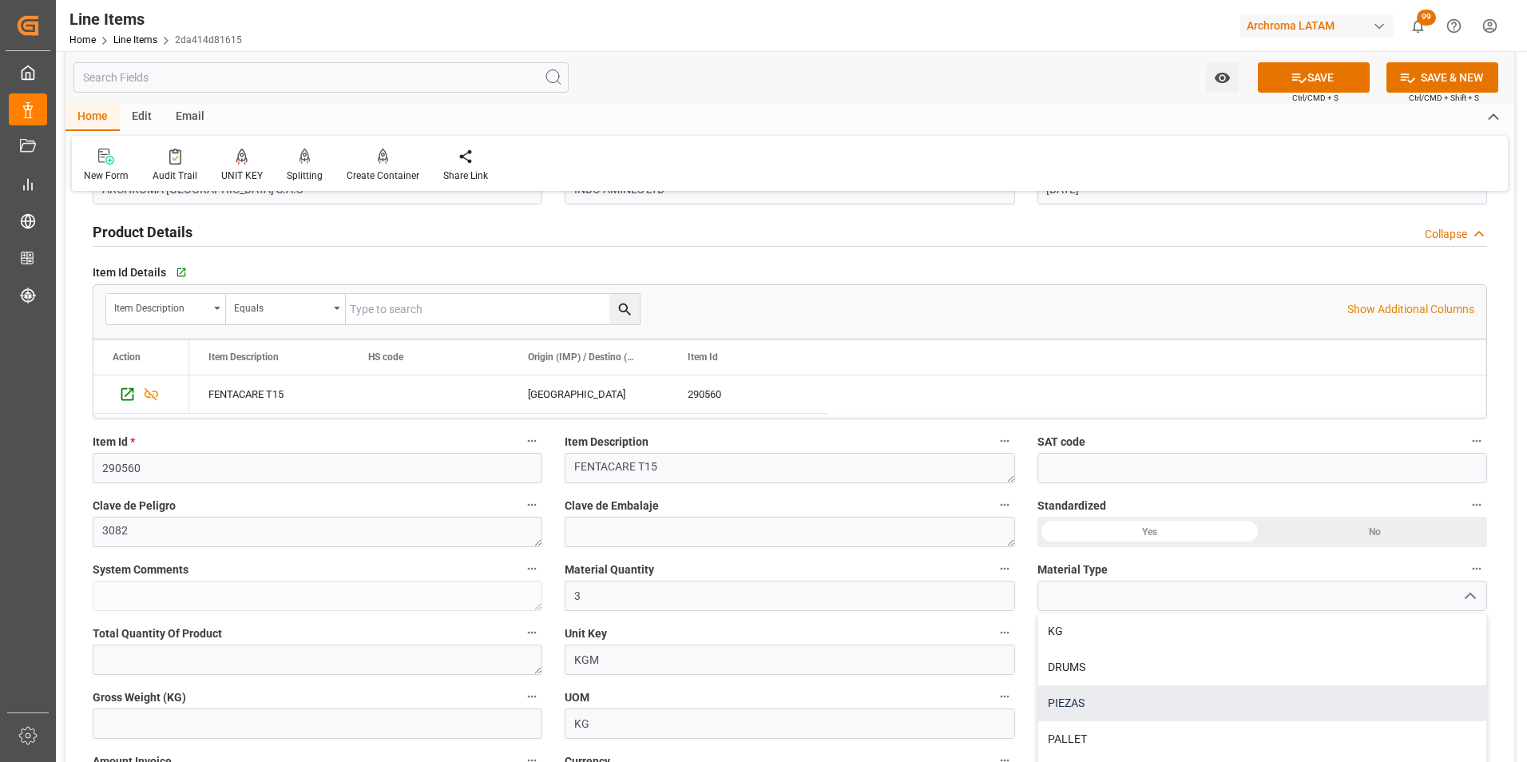
scroll to position [56, 0]
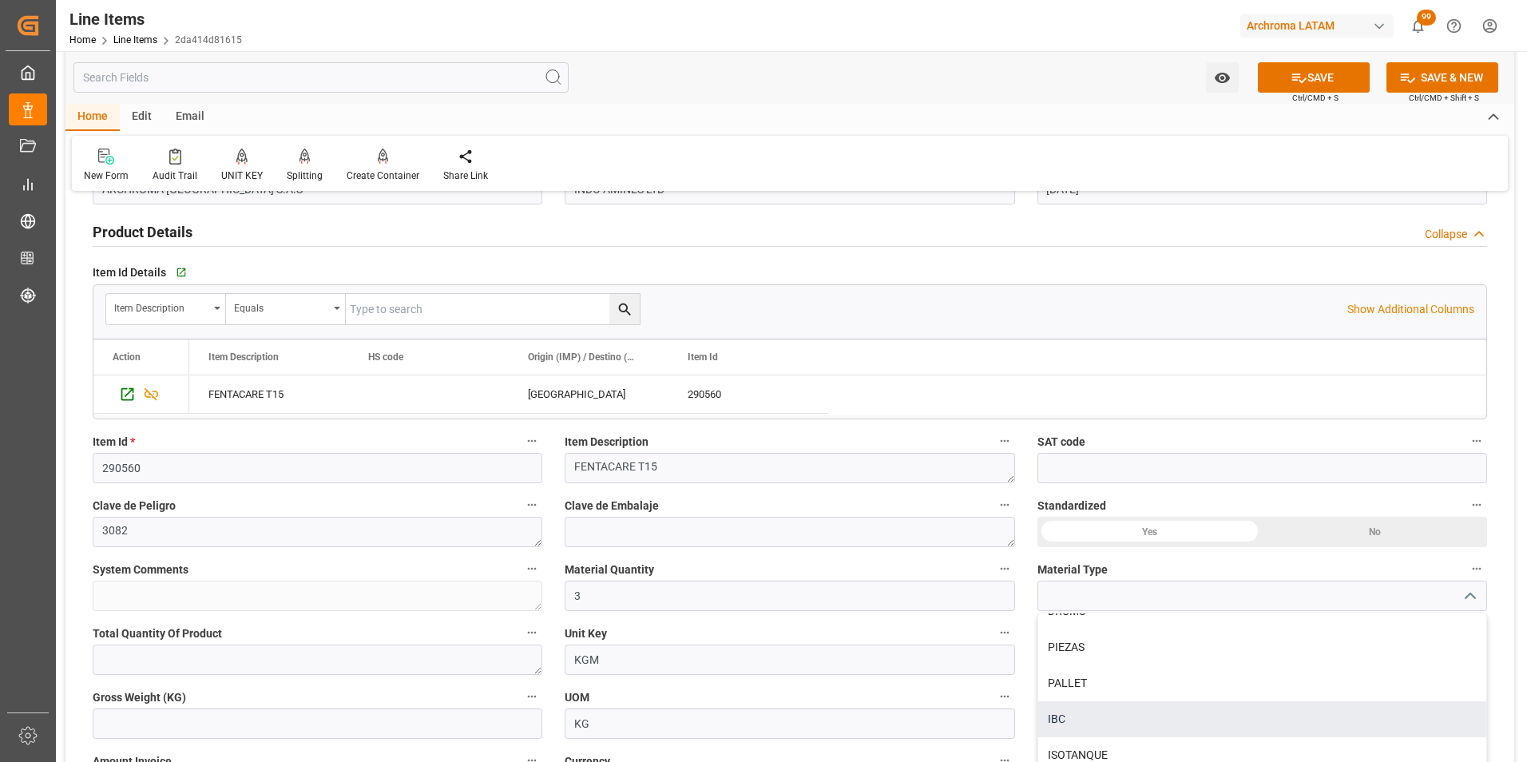
click at [1247, 703] on div "IBC" at bounding box center [1262, 719] width 448 height 36
type input "IBC"
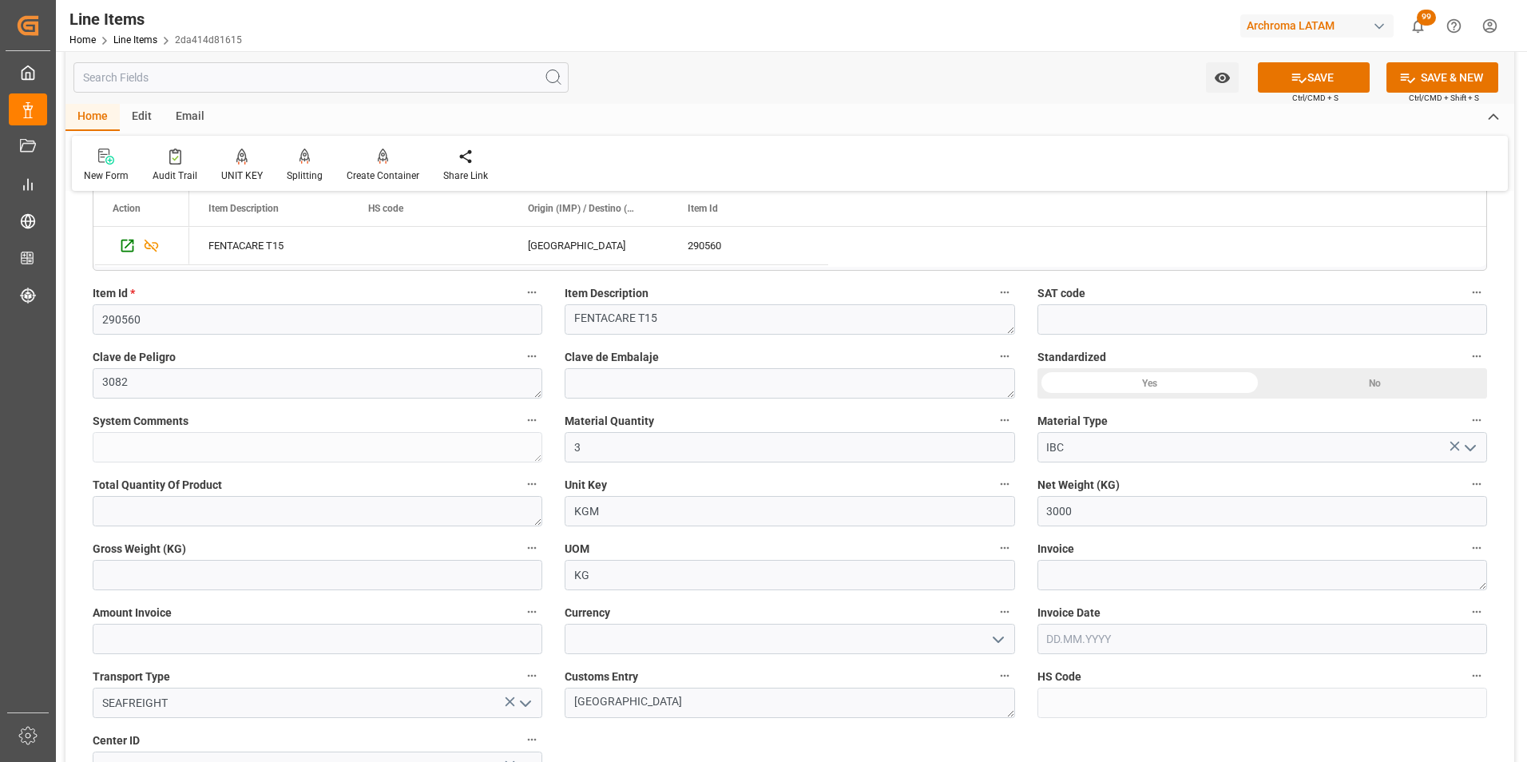
scroll to position [399, 0]
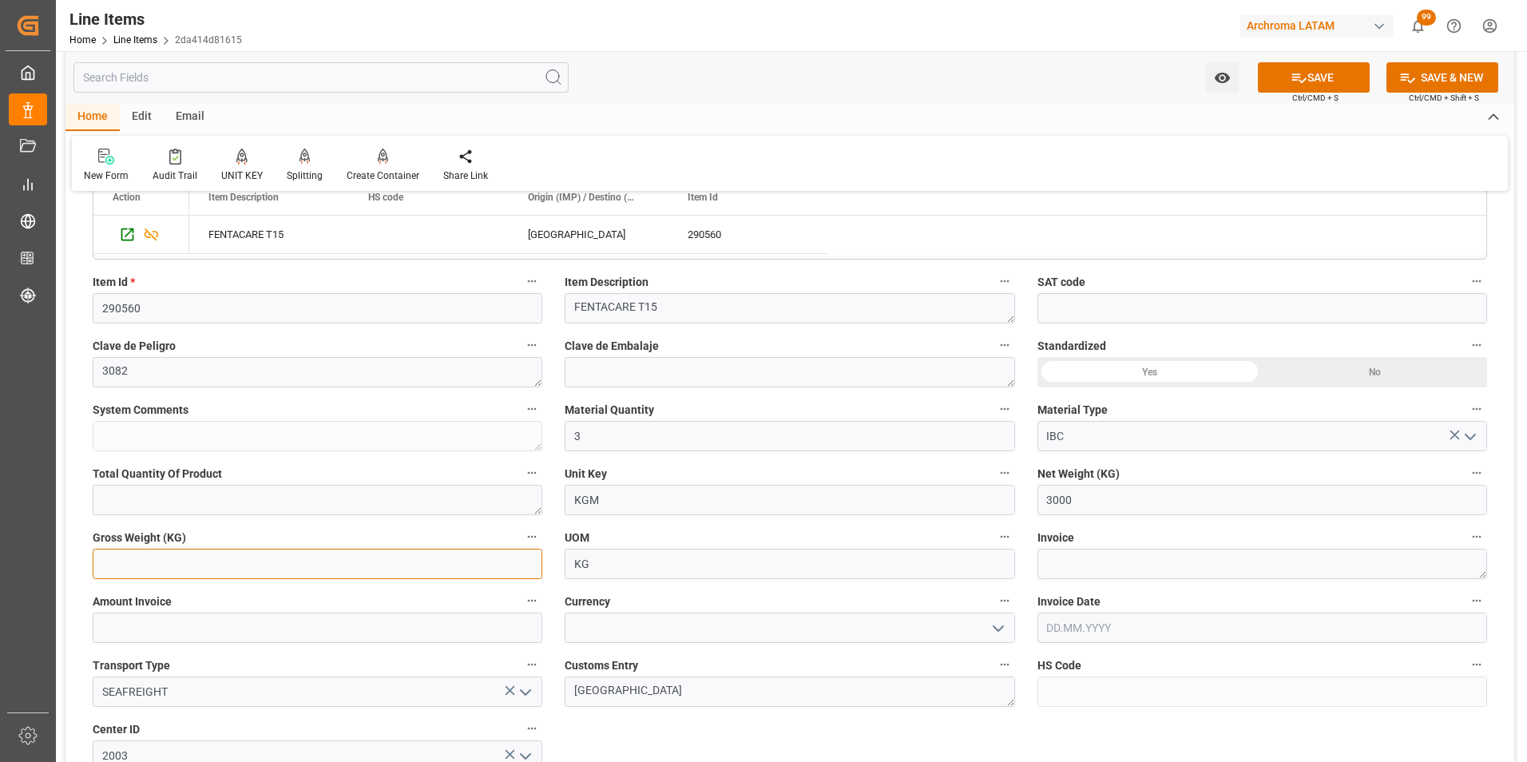
drag, startPoint x: 395, startPoint y: 557, endPoint x: 386, endPoint y: 561, distance: 10.1
click at [395, 557] on input "text" at bounding box center [318, 564] width 450 height 30
type input "3166.5"
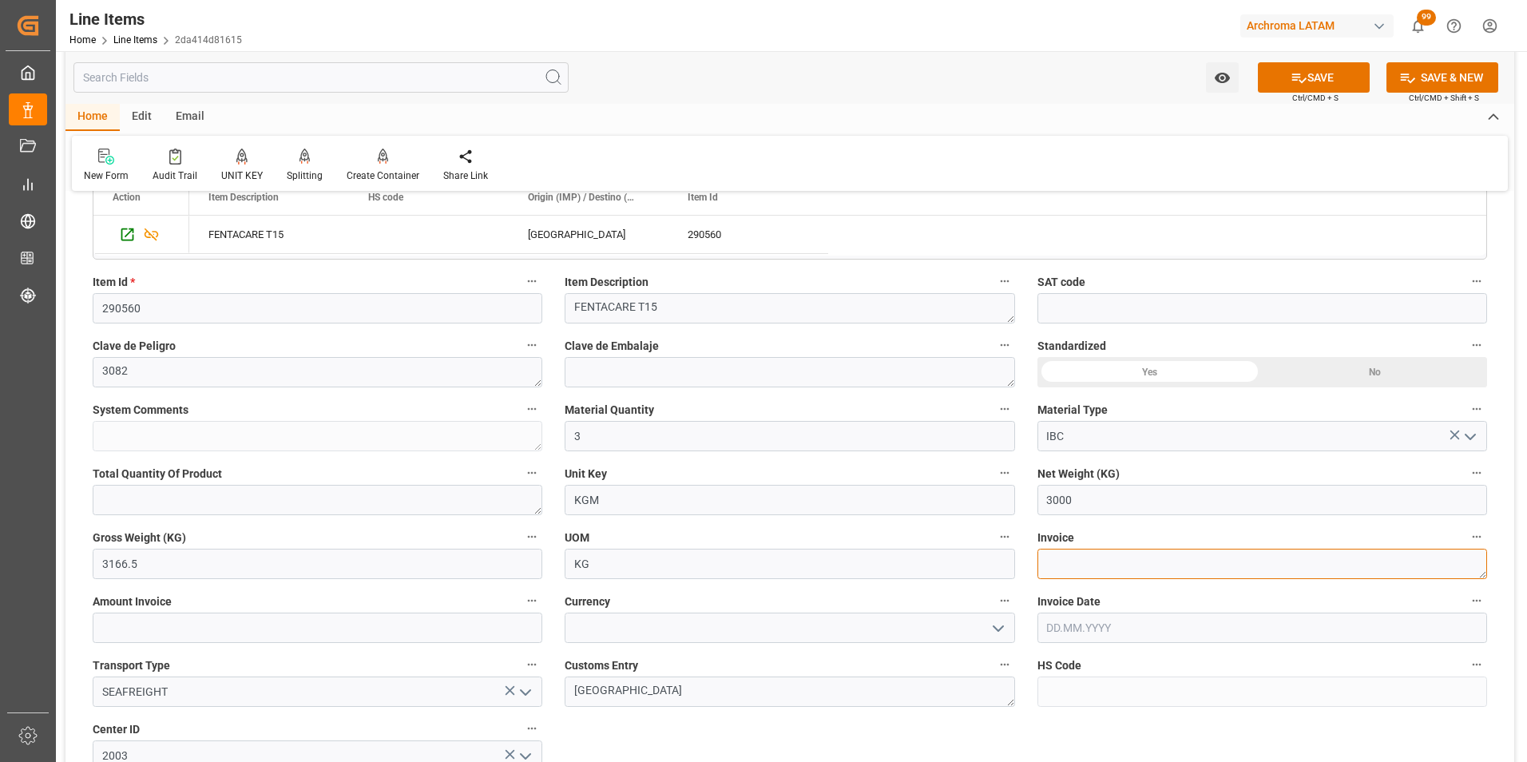
click at [1122, 561] on textarea at bounding box center [1262, 564] width 450 height 30
click at [1087, 566] on textarea at bounding box center [1262, 564] width 450 height 30
paste textarea "EINV-BEO-2200158"
type textarea "EINV-BEO-2200158"
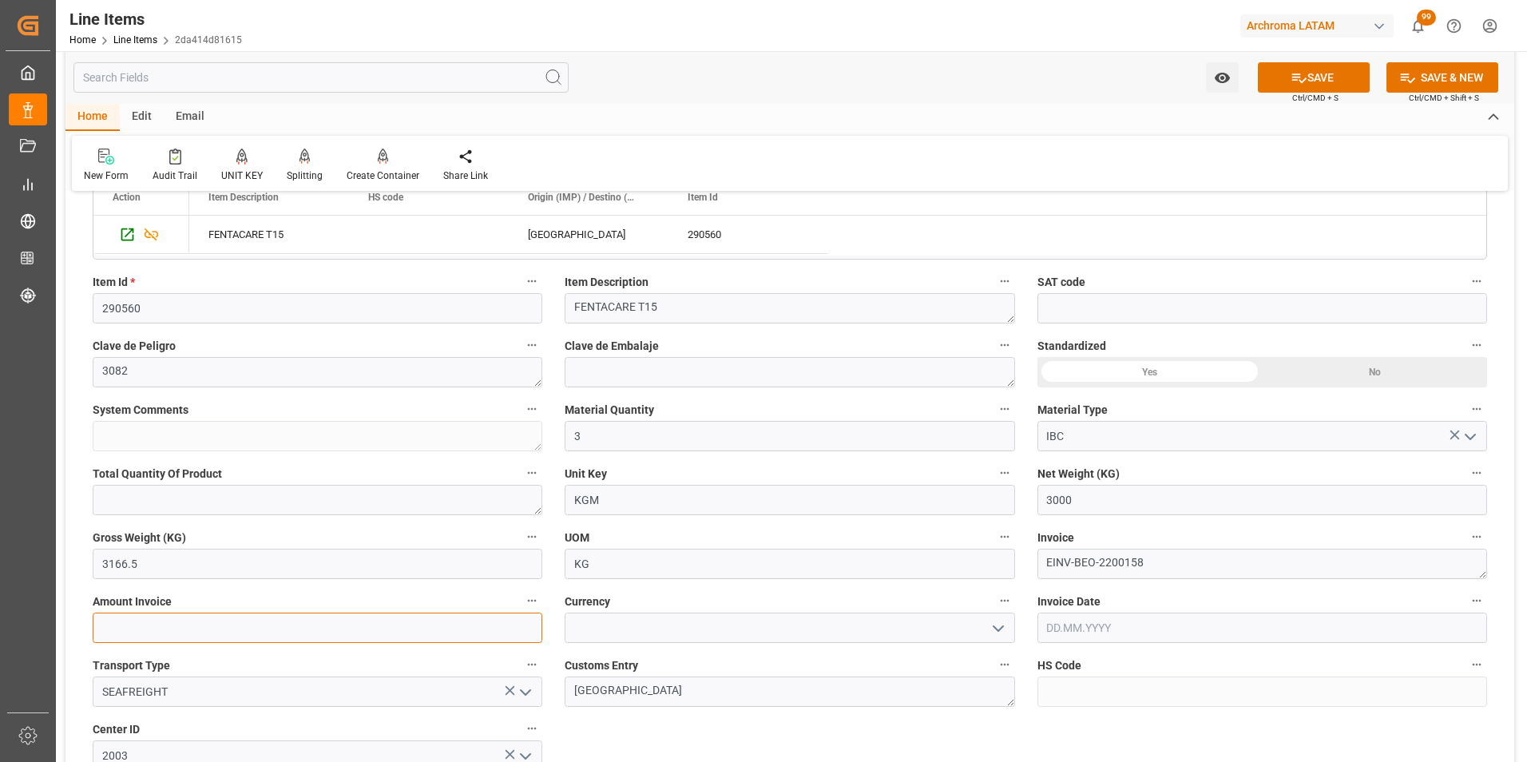
click at [392, 636] on input "text" at bounding box center [318, 627] width 450 height 30
type input "6570"
click at [994, 633] on icon "open menu" at bounding box center [998, 628] width 19 height 19
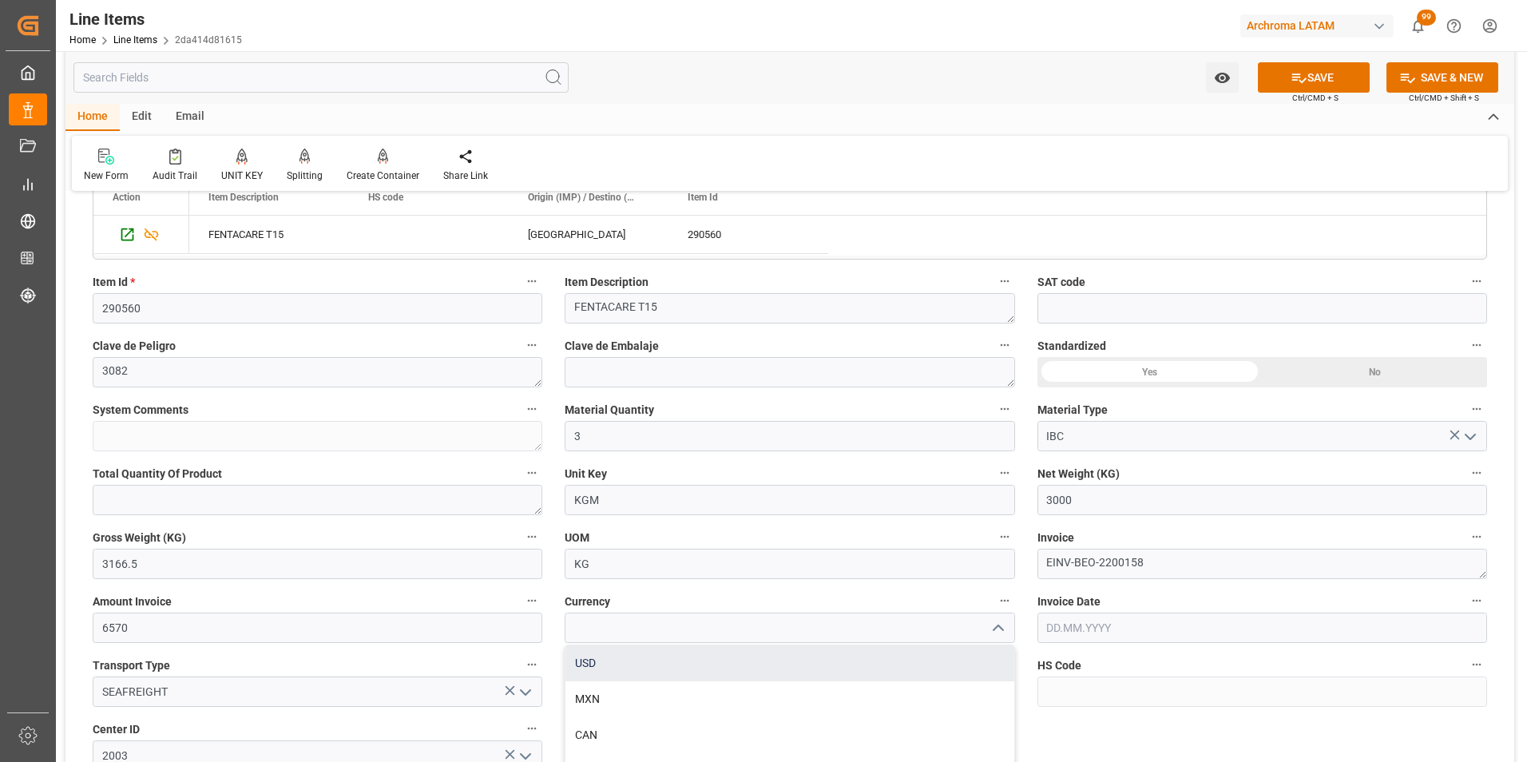
click at [851, 667] on div "USD" at bounding box center [789, 663] width 448 height 36
type input "USD"
click at [1080, 626] on input "text" at bounding box center [1262, 627] width 450 height 30
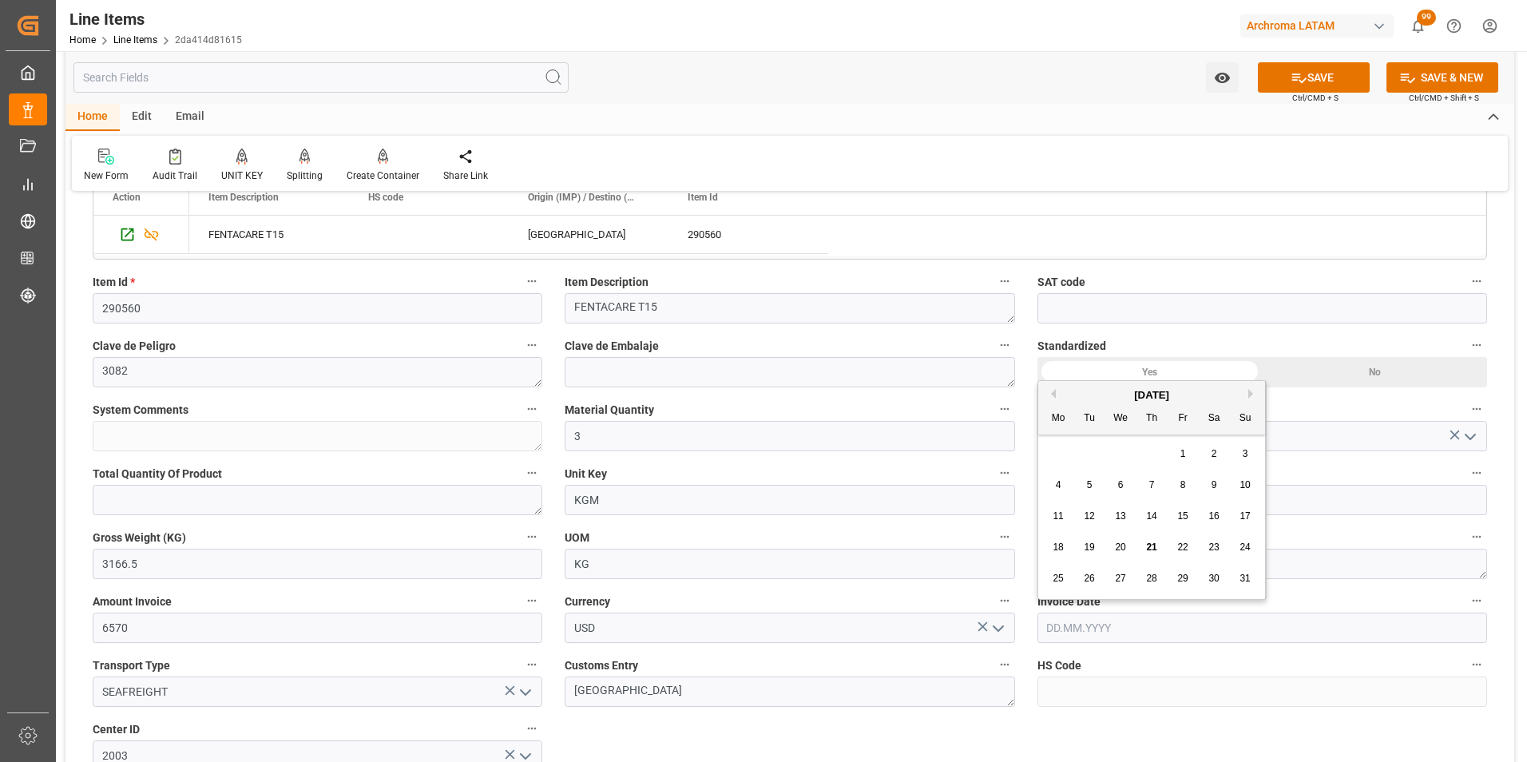
click at [1049, 453] on div "28 29 30 31 1 2 3" at bounding box center [1152, 453] width 218 height 31
click at [1124, 516] on span "13" at bounding box center [1120, 515] width 10 height 11
type input "[DATE]"
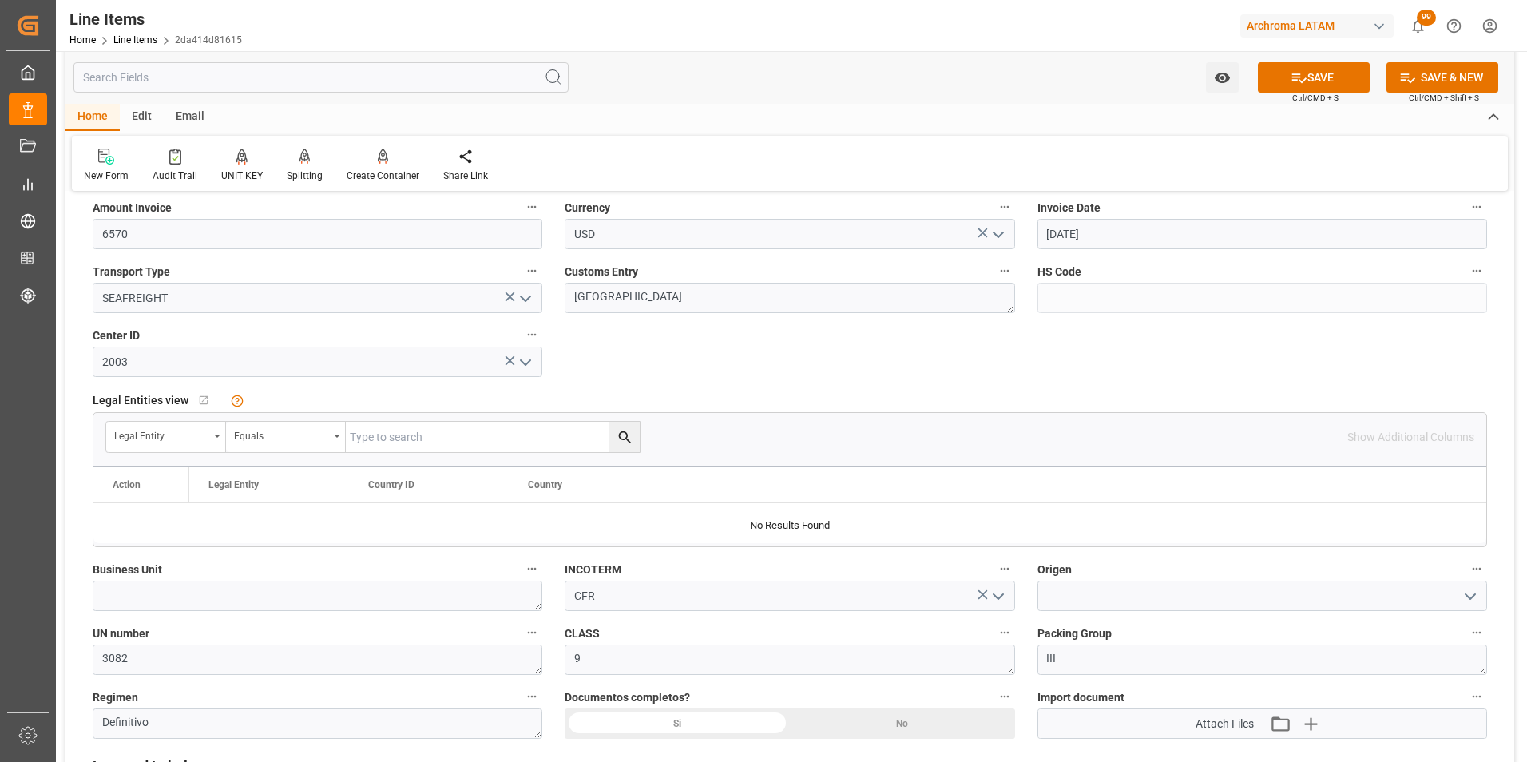
scroll to position [799, 0]
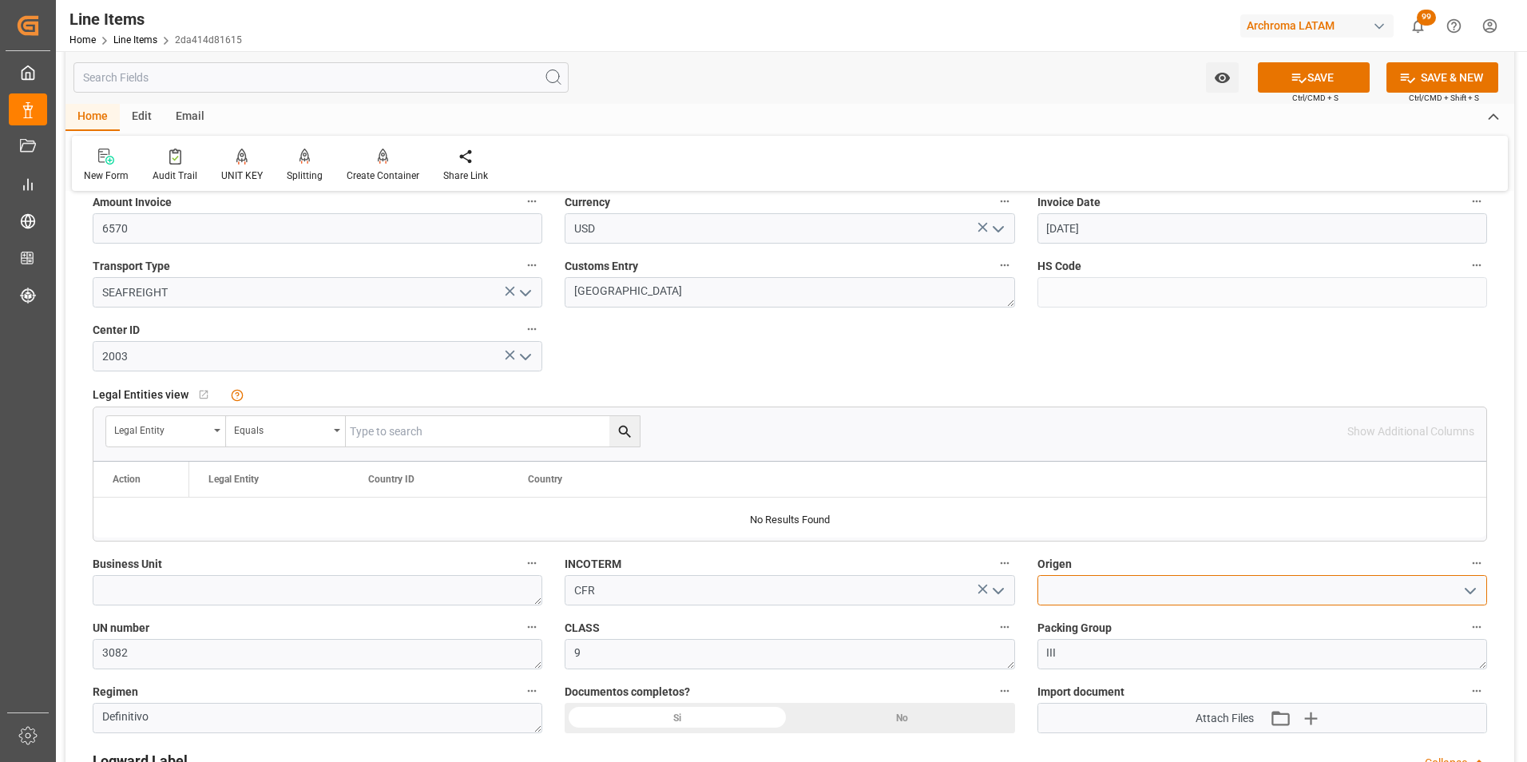
click at [1052, 599] on input at bounding box center [1262, 590] width 450 height 30
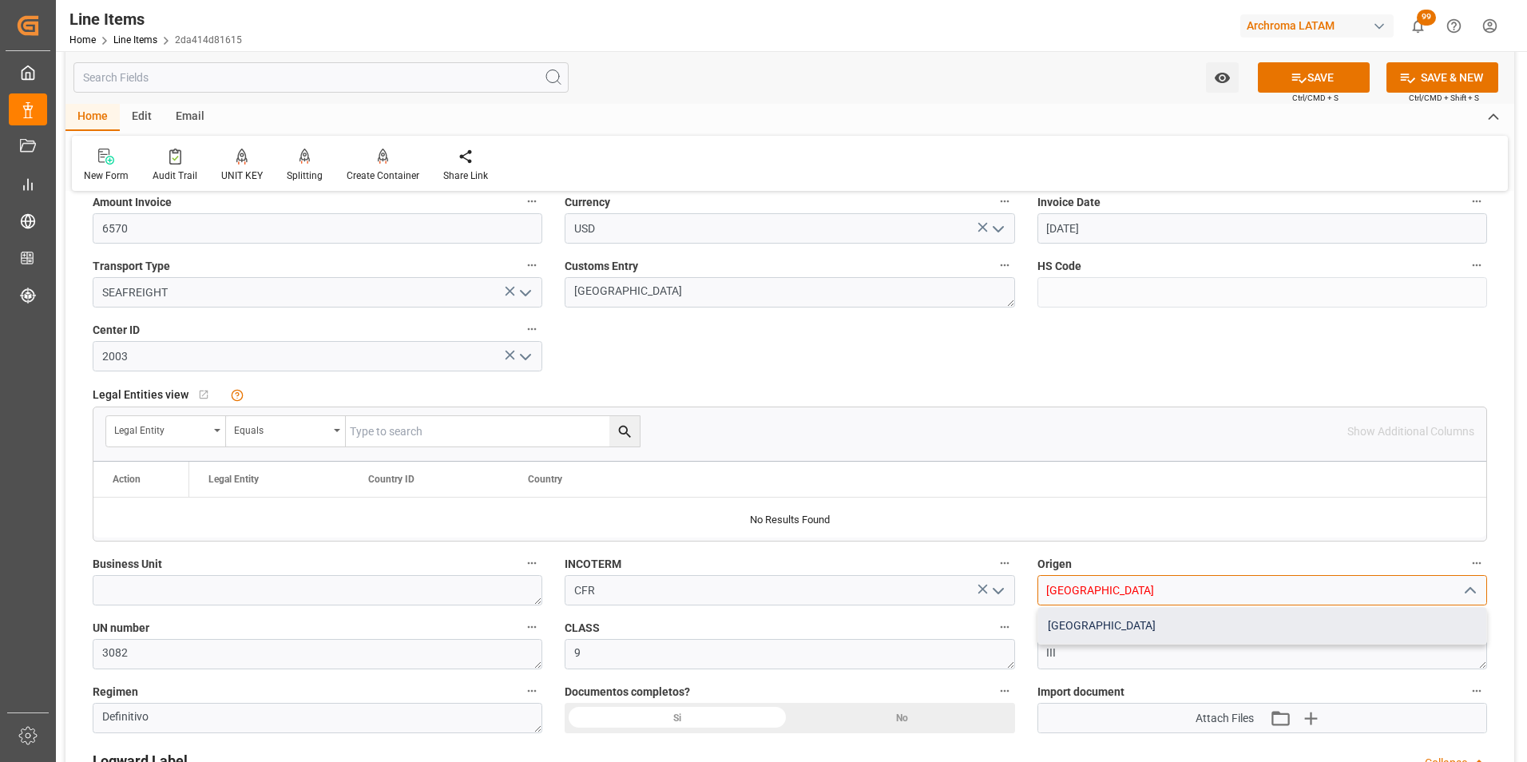
click at [1065, 615] on div "[GEOGRAPHIC_DATA]" at bounding box center [1262, 626] width 448 height 36
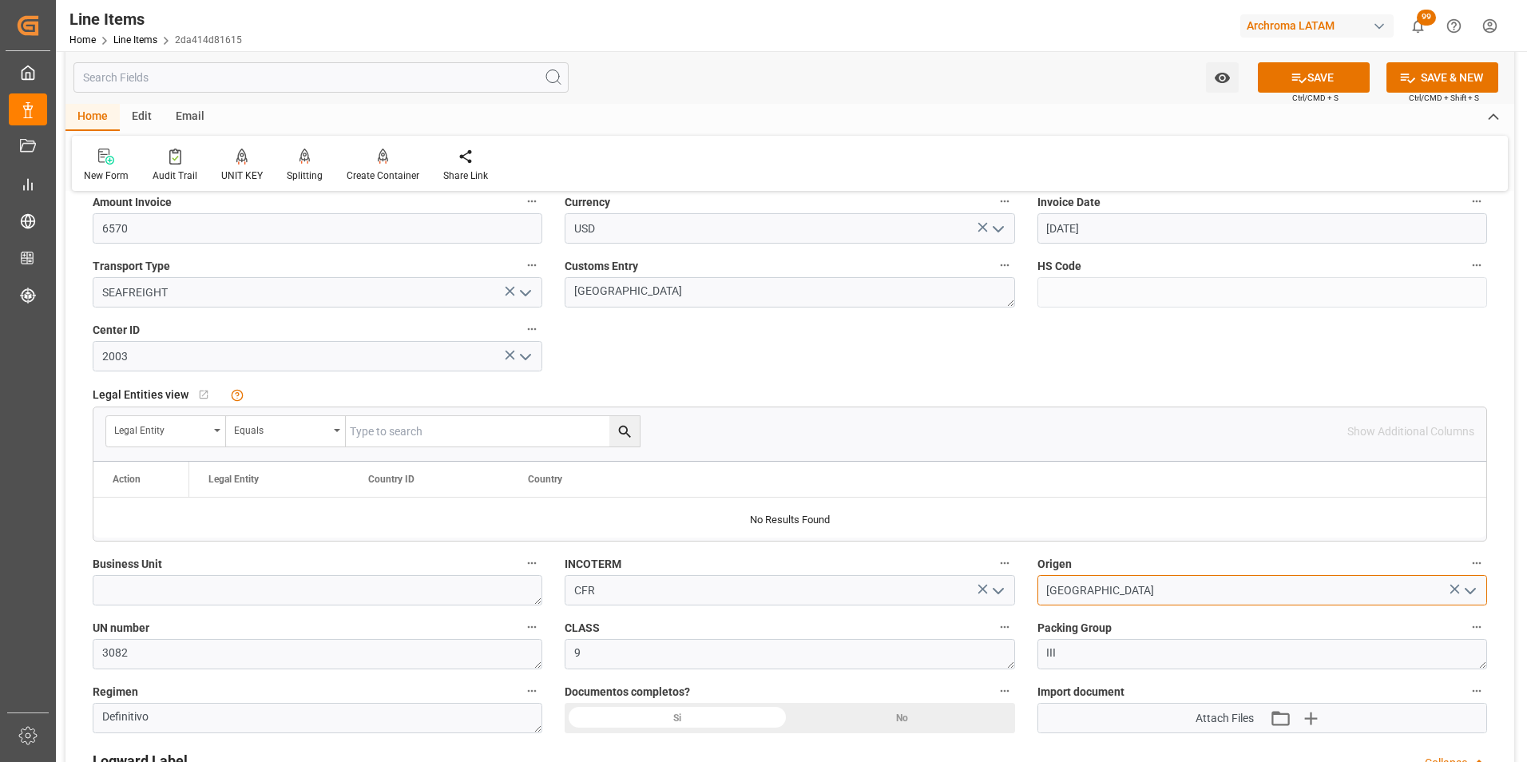
type input "[GEOGRAPHIC_DATA]"
click at [367, 569] on label "Business Unit" at bounding box center [318, 564] width 450 height 22
click at [521, 569] on button "Business Unit" at bounding box center [531, 563] width 21 height 21
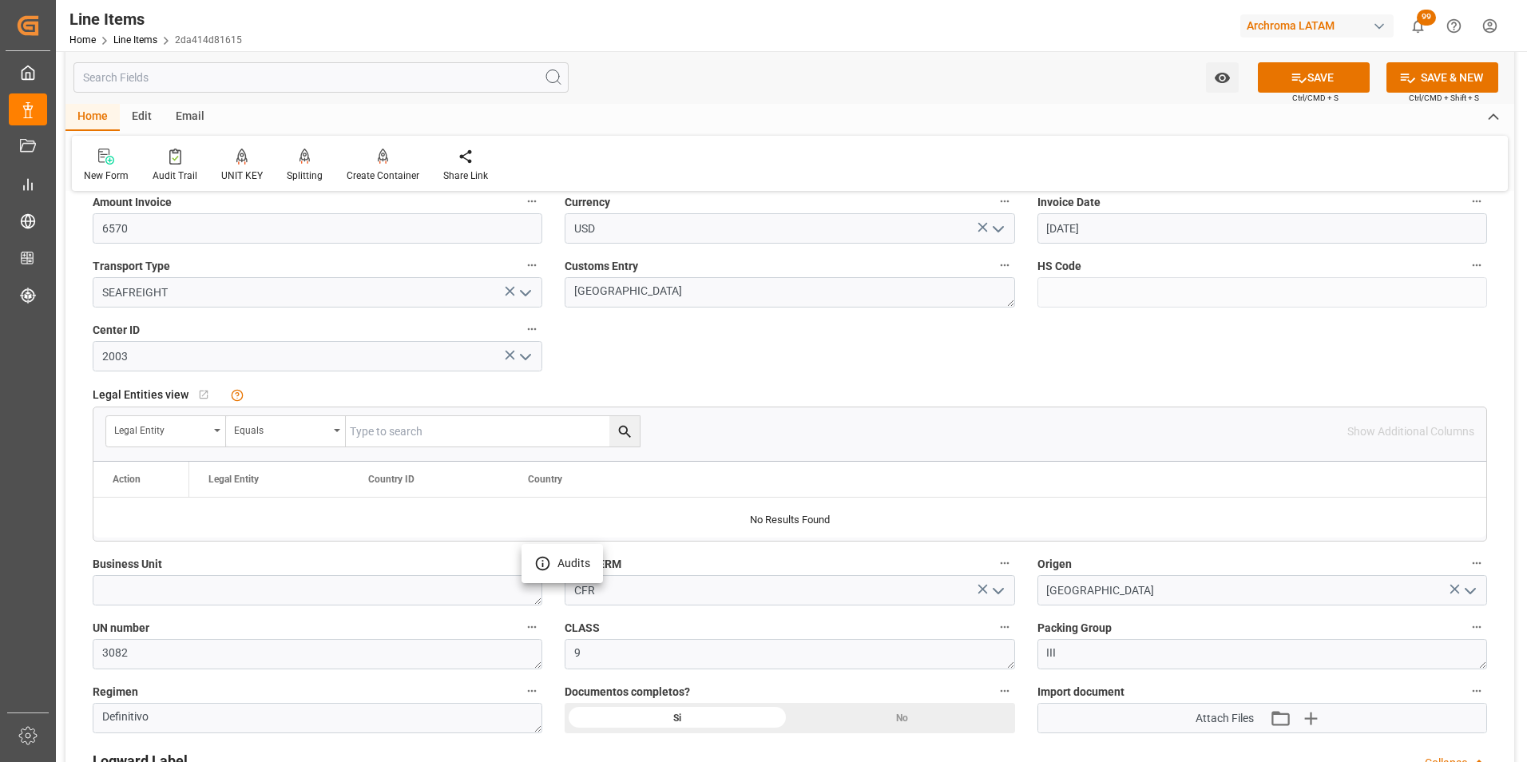
click at [372, 596] on div at bounding box center [763, 381] width 1527 height 762
click at [369, 591] on body "Created by potrace 1.15, written by [PERSON_NAME] [DATE]-[DATE] Created by potr…" at bounding box center [763, 381] width 1527 height 762
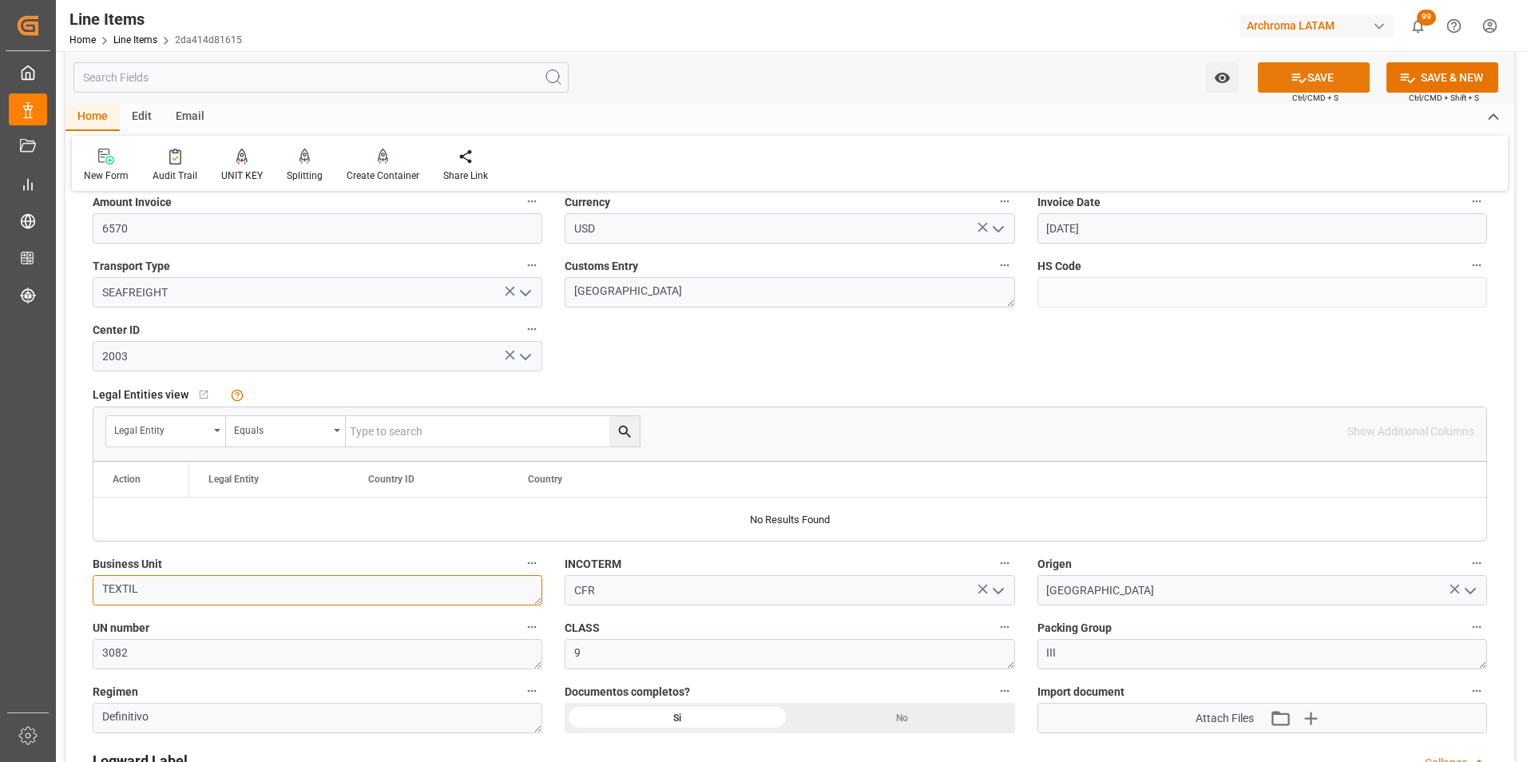
type textarea "TEXTIL"
click at [1328, 81] on button "SAVE" at bounding box center [1314, 77] width 112 height 30
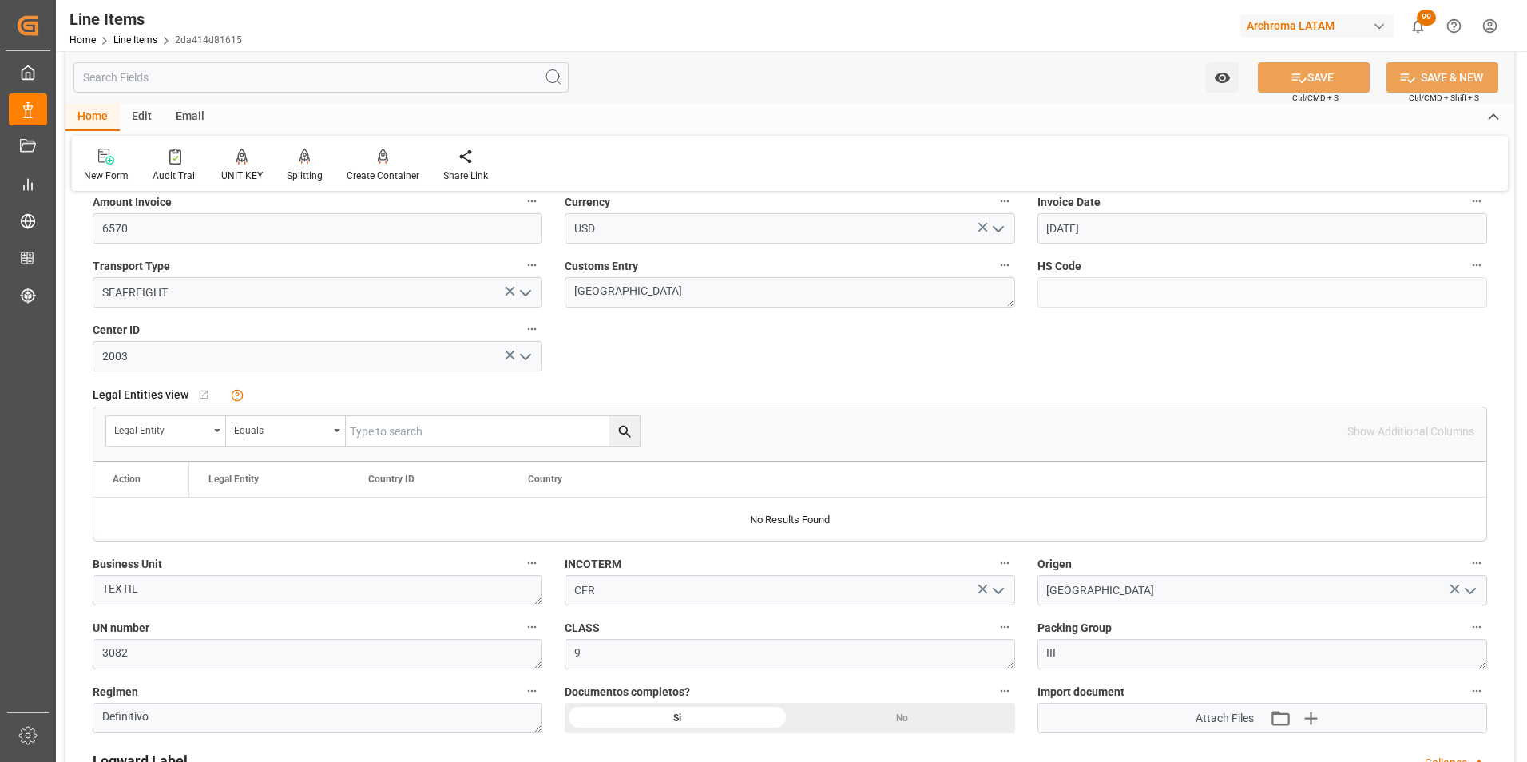
type textarea "3 IBC"
type input "[DATE] 17:28"
